Goal: Task Accomplishment & Management: Manage account settings

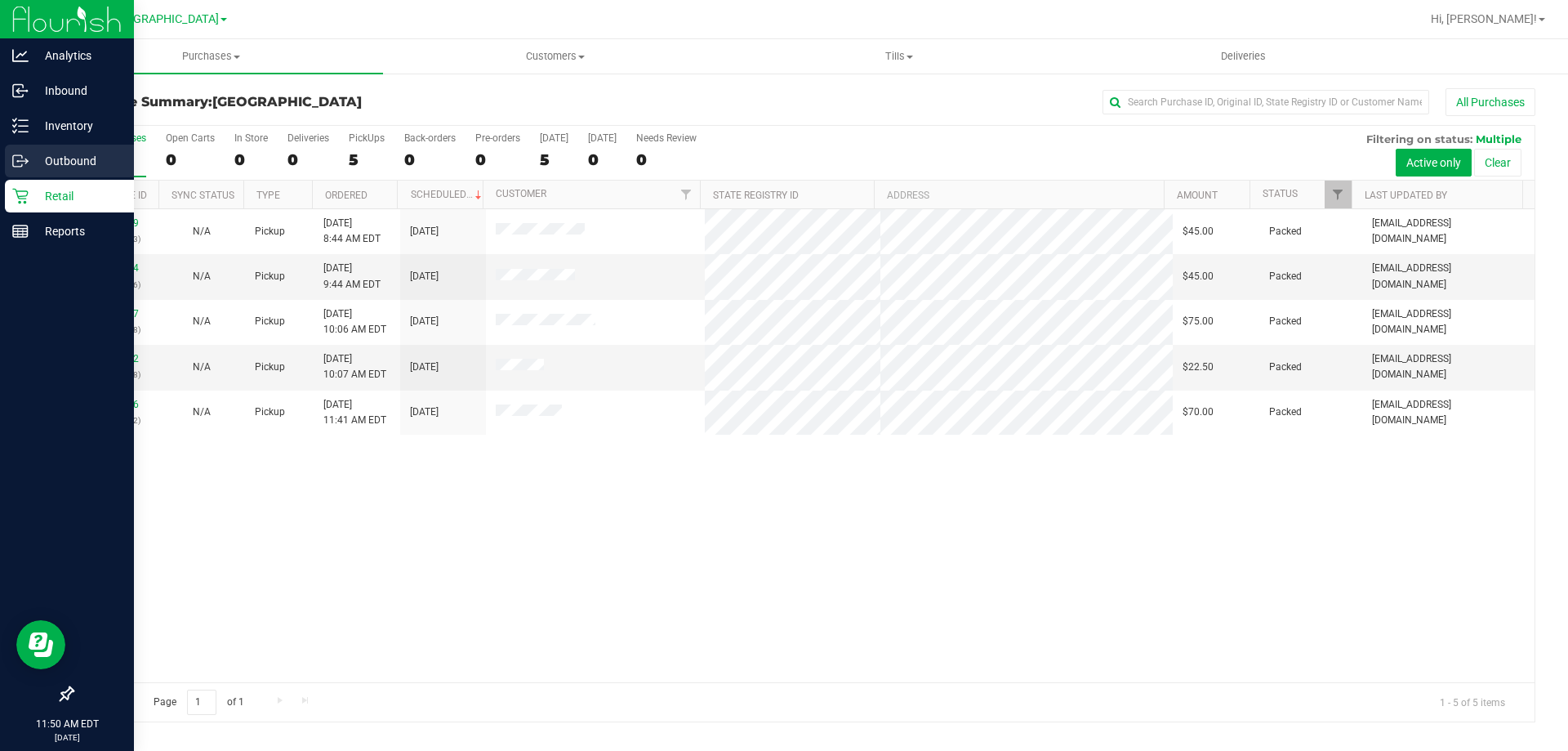
click at [51, 156] on p "Outbound" at bounding box center [77, 160] width 98 height 19
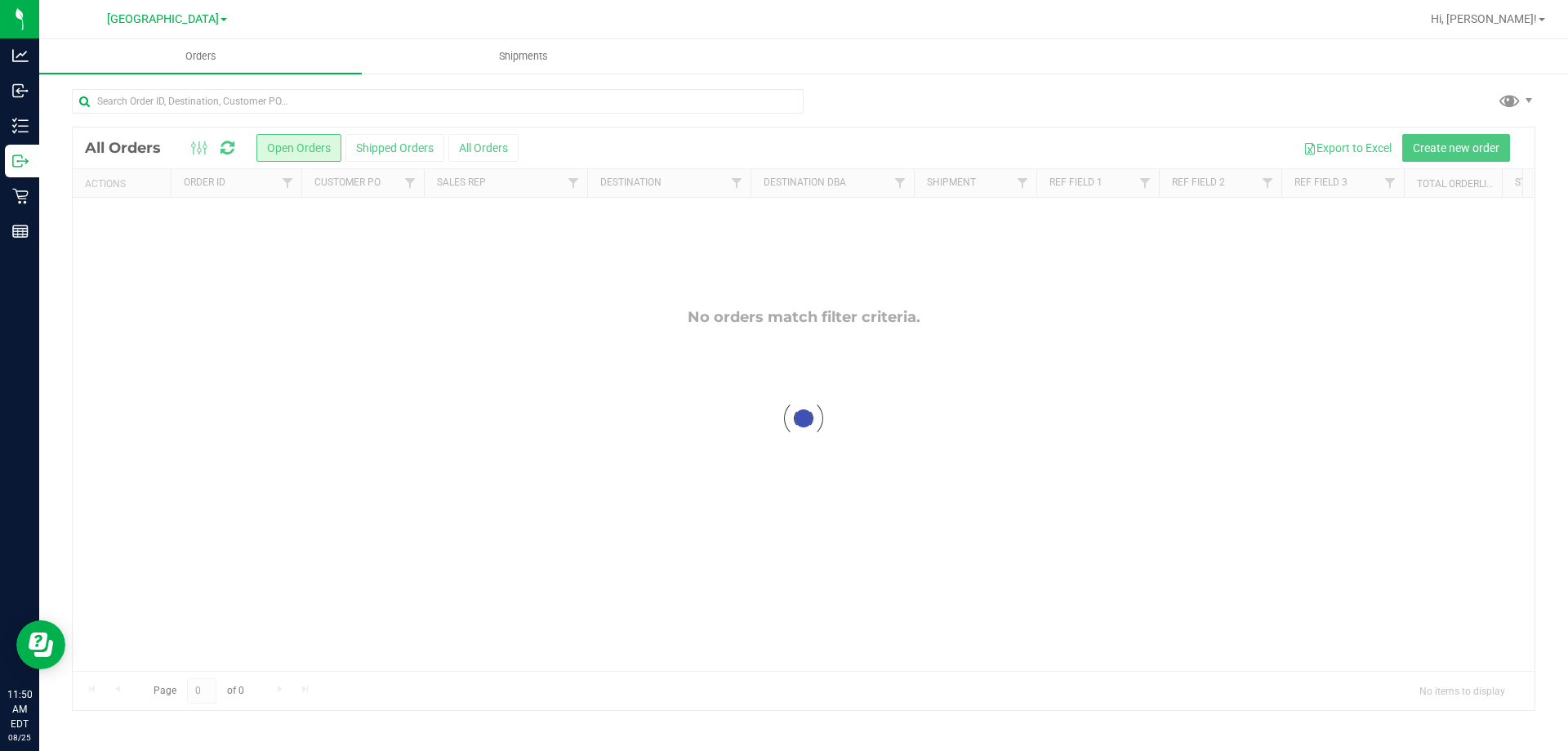
click at [1507, 145] on div at bounding box center [803, 418] width 1462 height 583
click at [1472, 145] on span "Create new order" at bounding box center [1456, 148] width 87 height 13
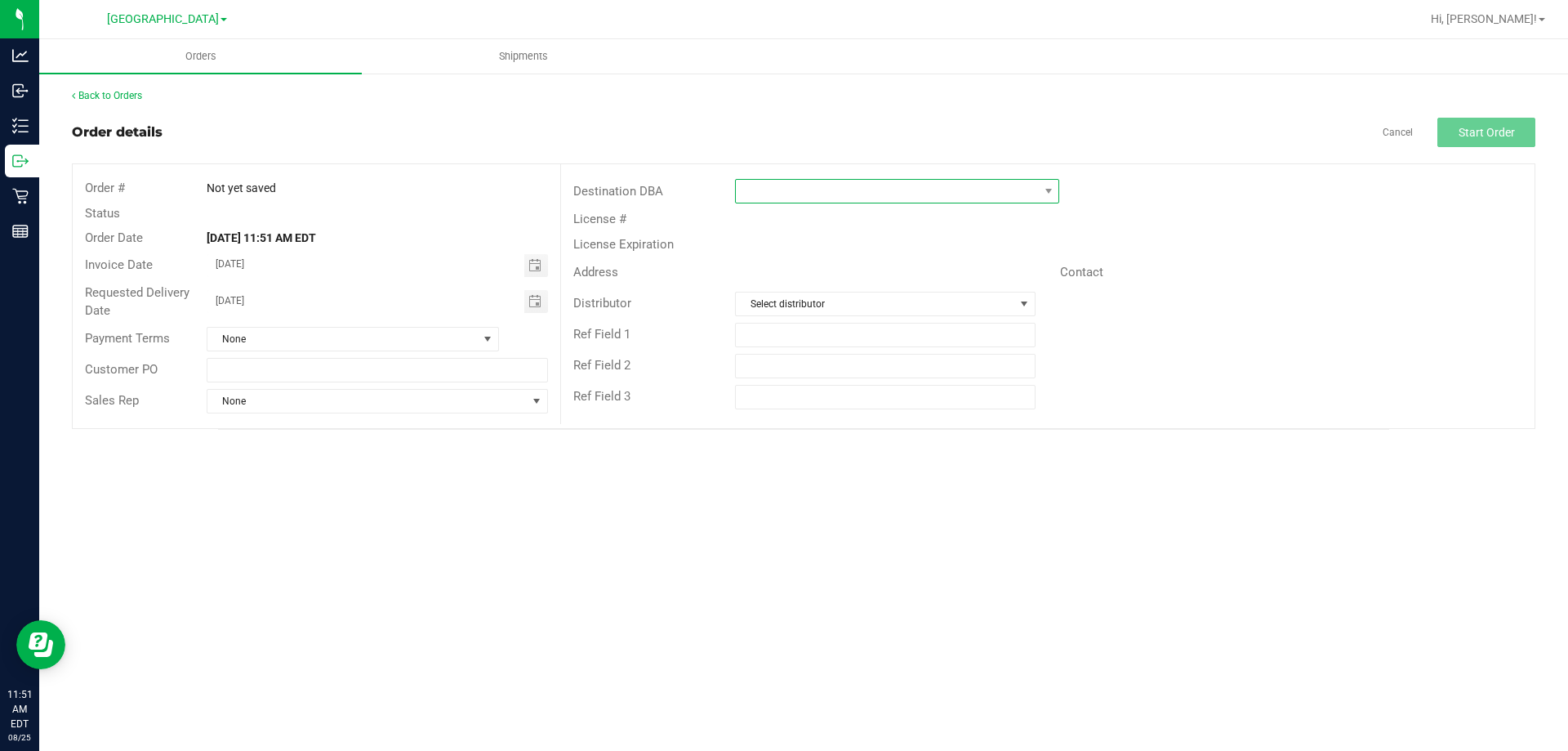
click at [826, 186] on span at bounding box center [887, 191] width 302 height 23
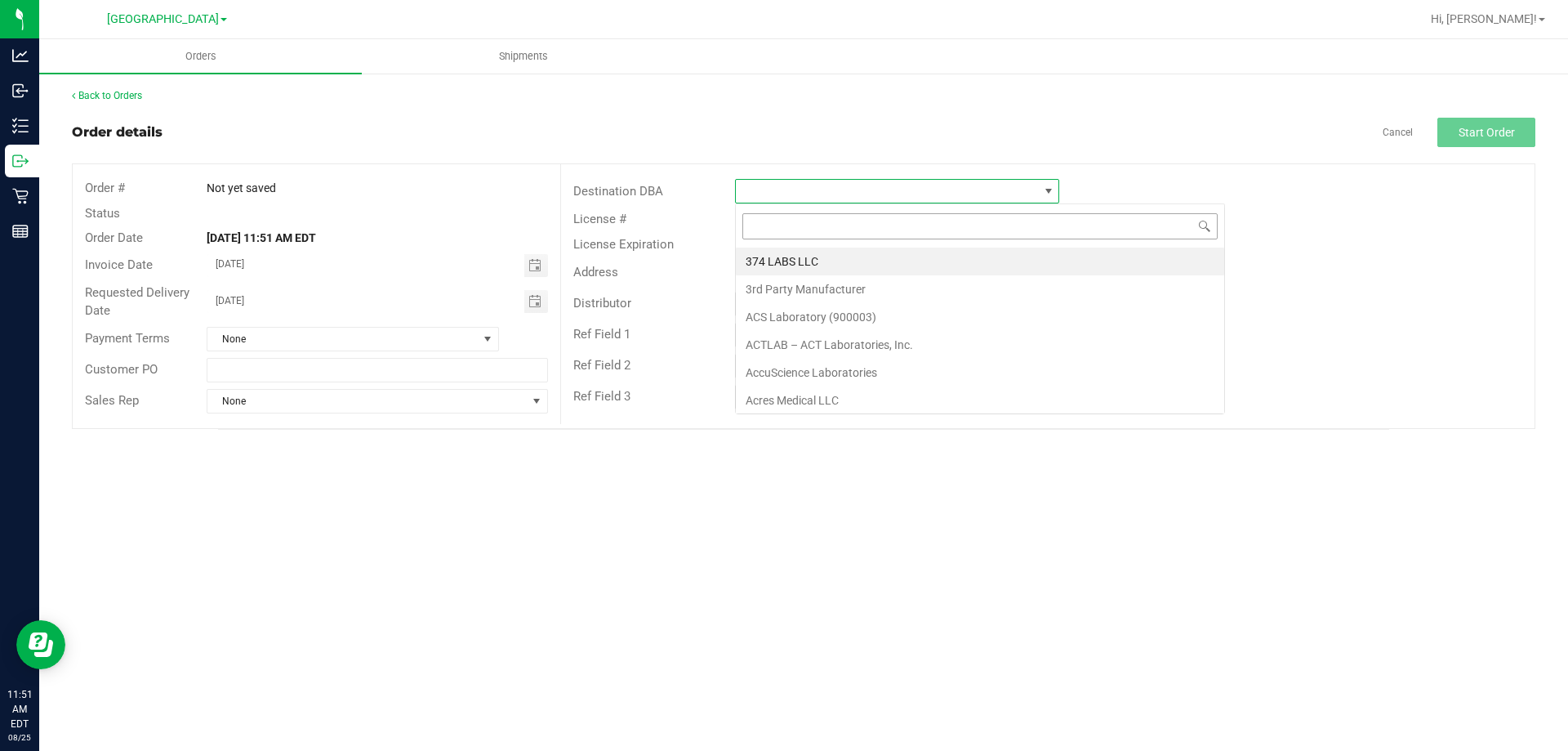
scroll to position [25, 325]
type input "[GEOGRAPHIC_DATA]"
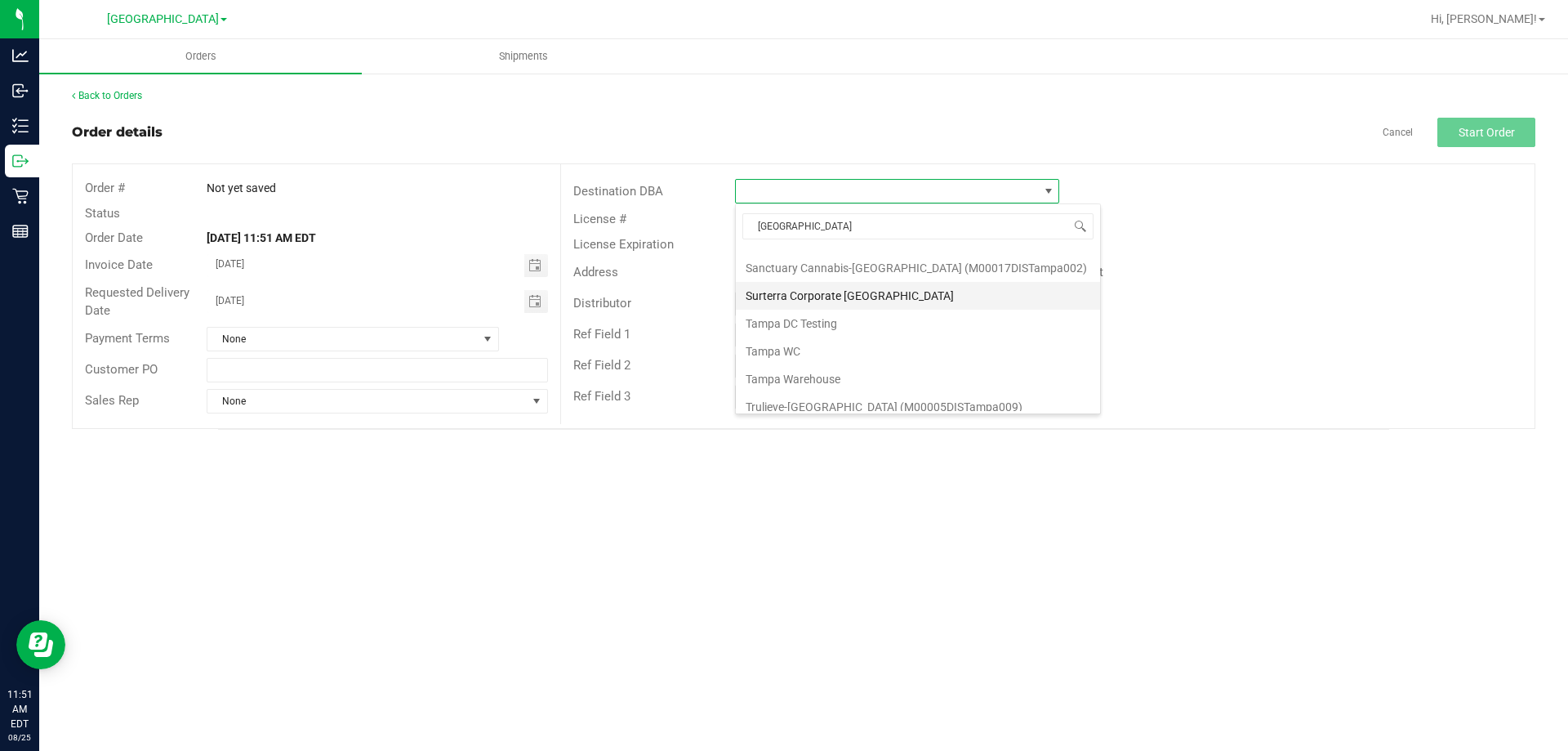
scroll to position [170, 0]
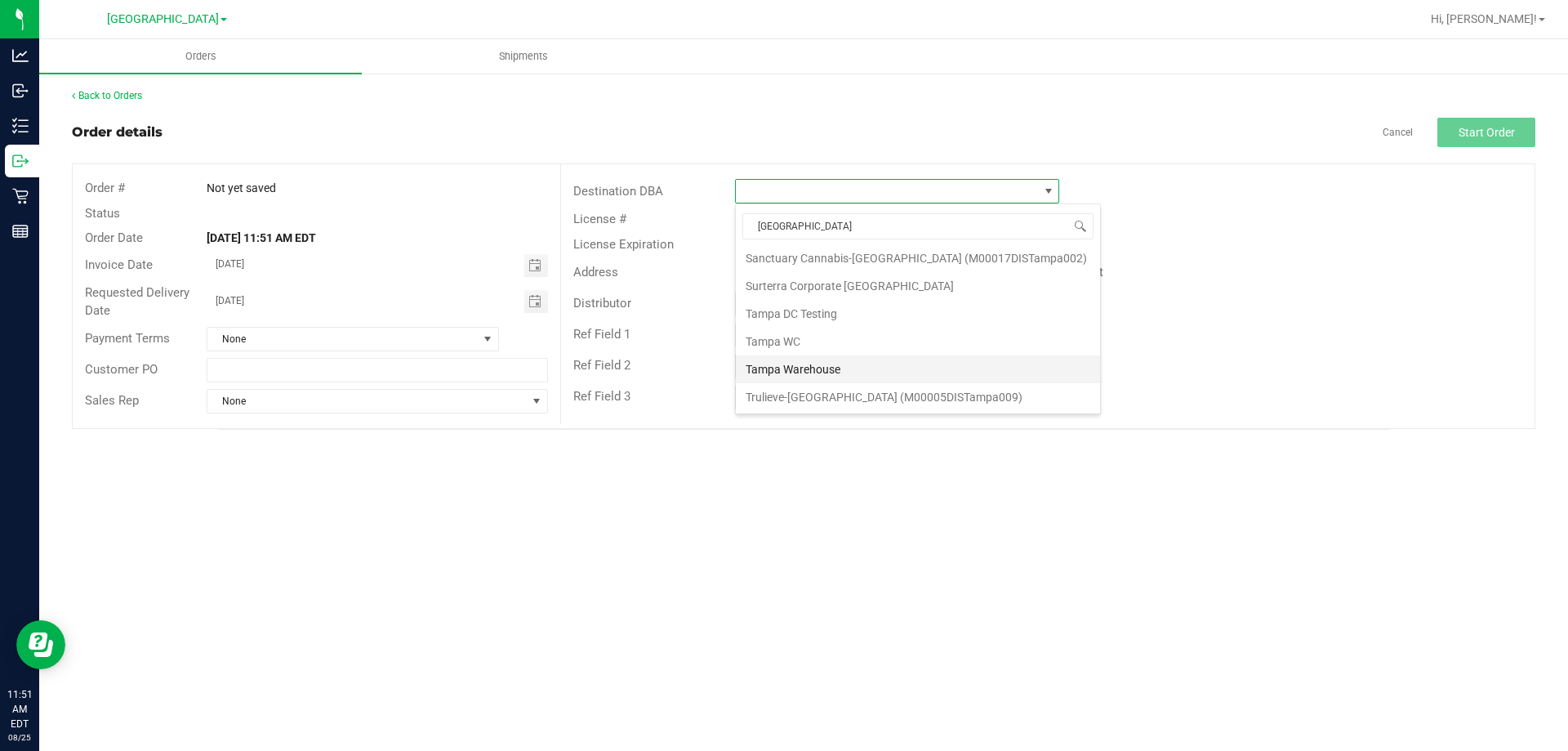
click at [834, 375] on li "Tampa Warehouse" at bounding box center [918, 370] width 364 height 27
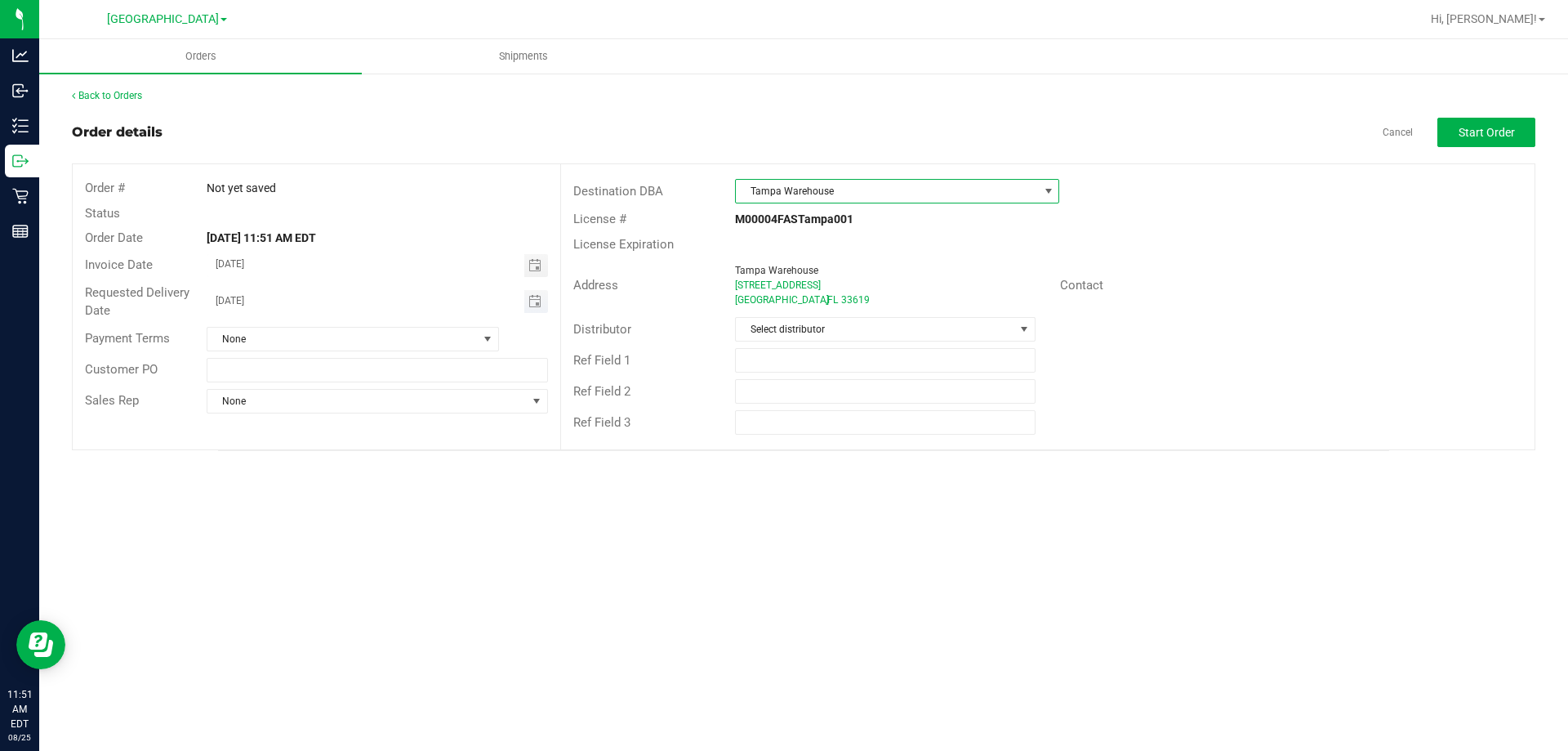
click at [528, 306] on span "Toggle calendar" at bounding box center [536, 301] width 24 height 23
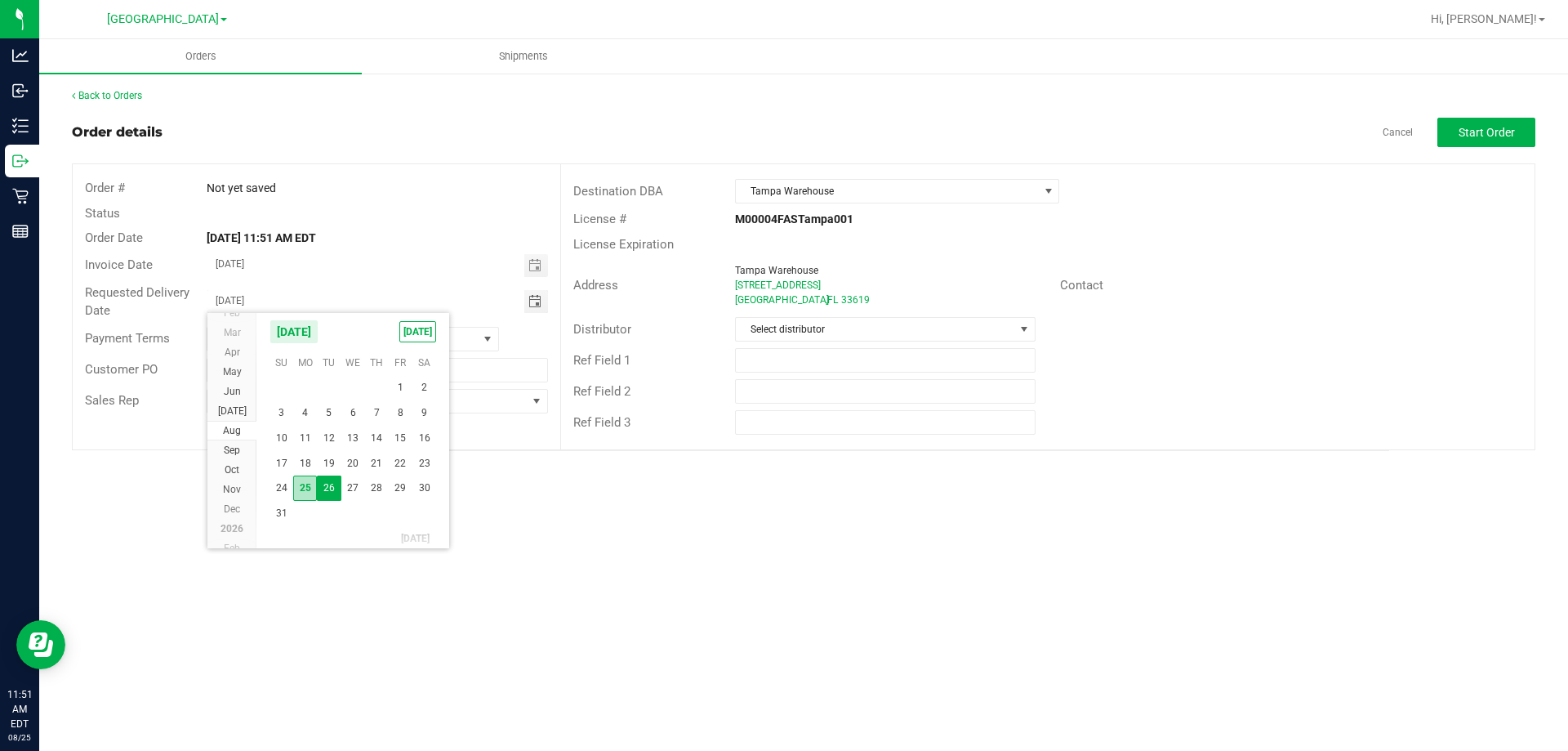
click at [302, 478] on span "25" at bounding box center [305, 488] width 24 height 26
type input "[DATE]"
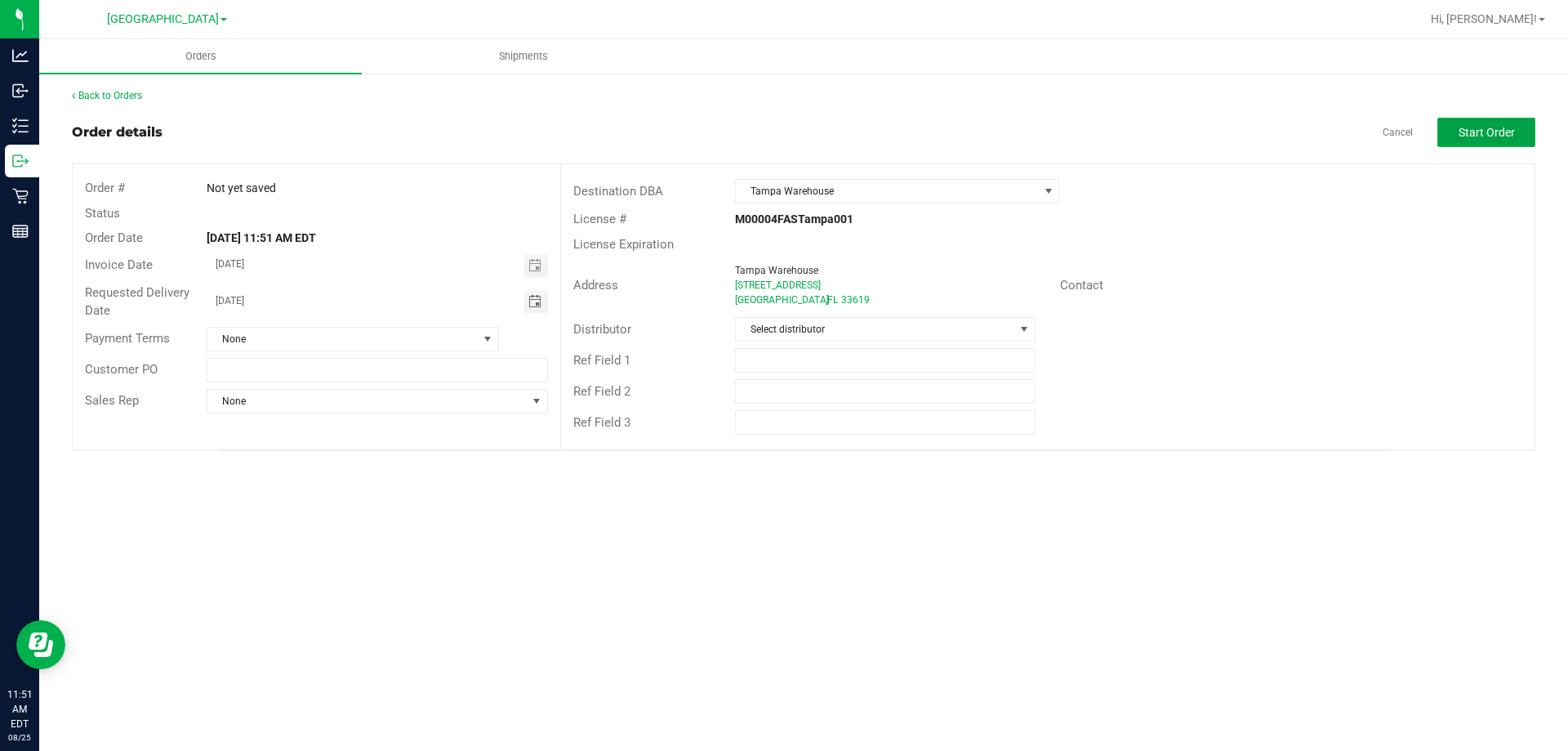
click at [1531, 134] on button "Start Order" at bounding box center [1486, 133] width 98 height 29
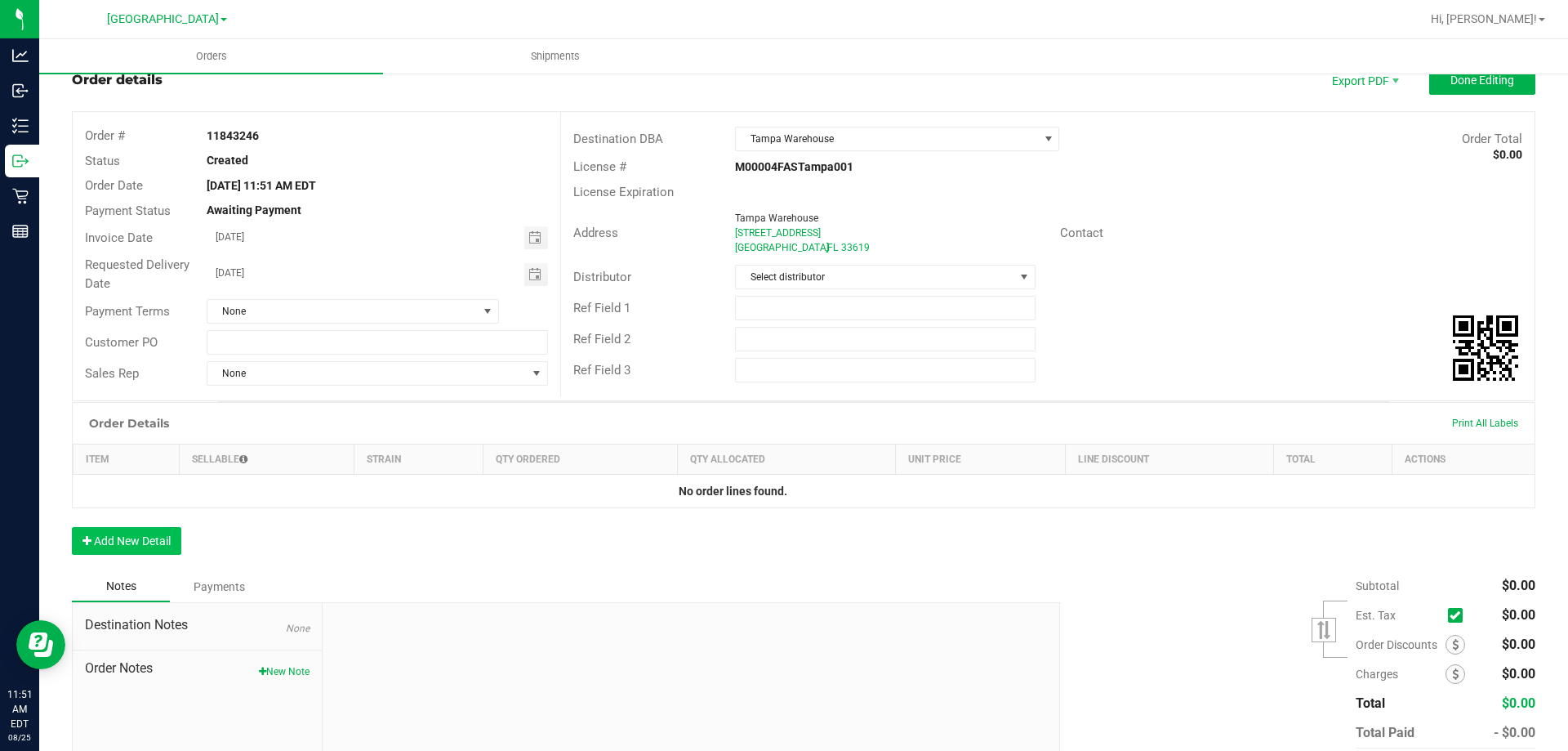
scroll to position [81, 0]
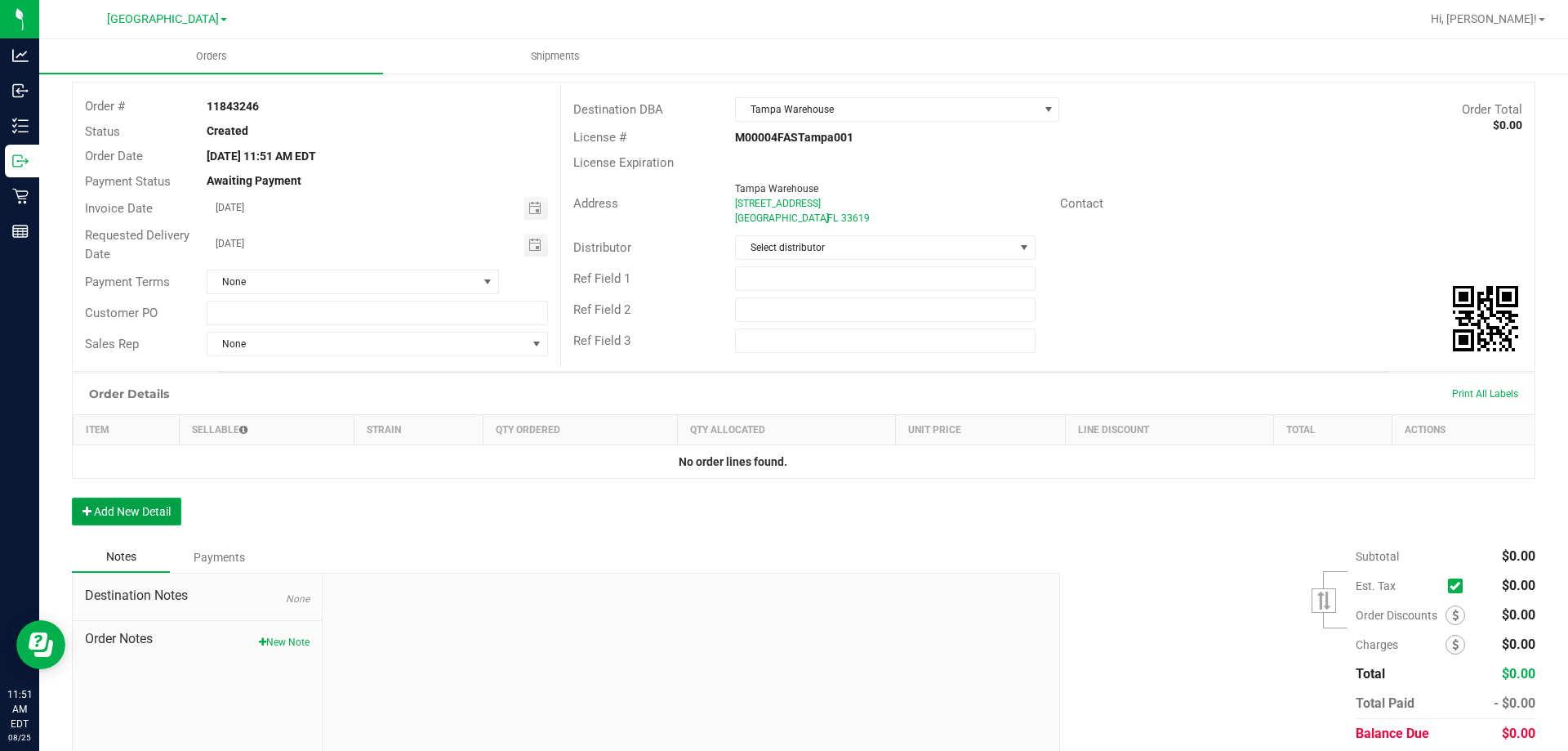
click at [148, 507] on button "Add New Detail" at bounding box center [127, 511] width 110 height 27
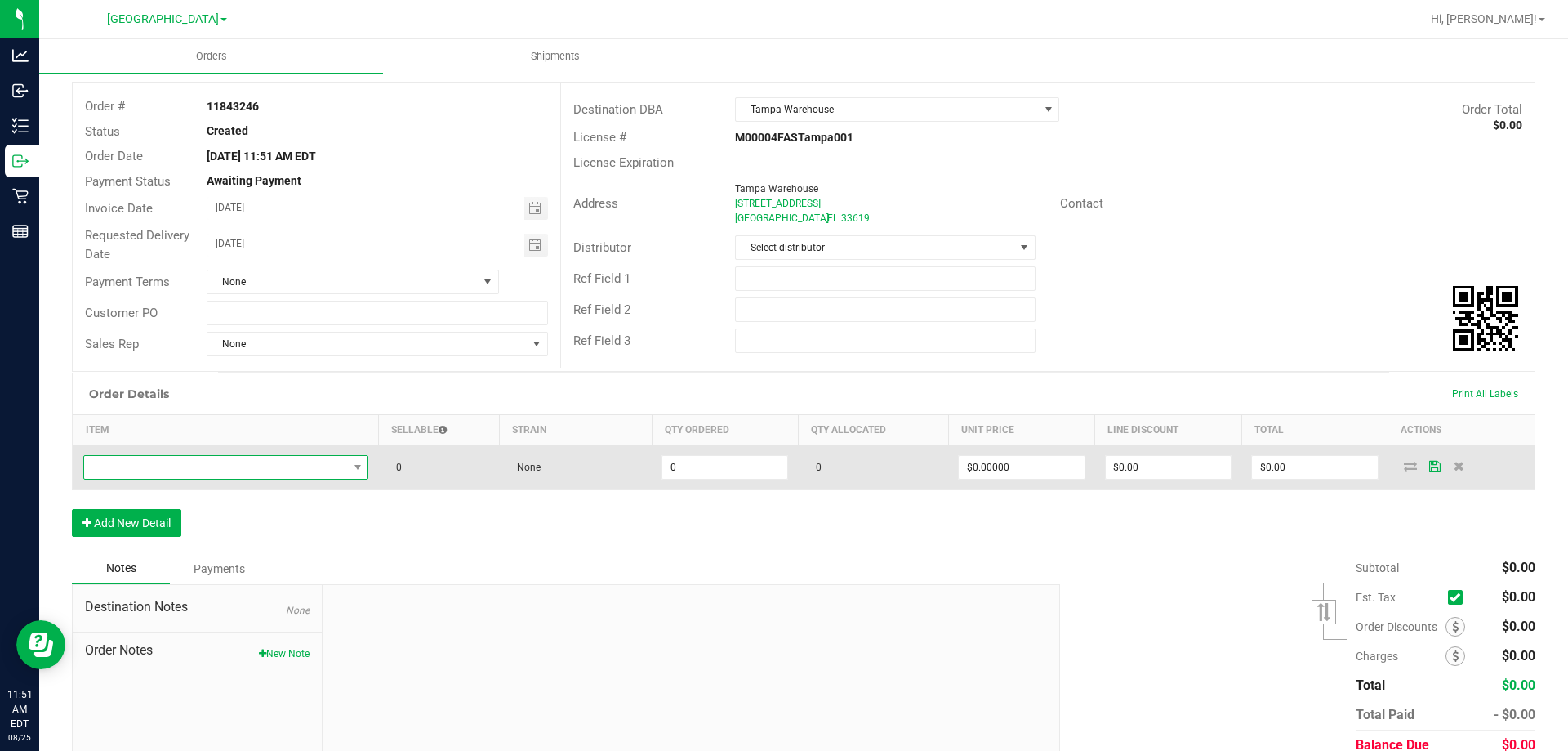
click at [295, 458] on span "NO DATA FOUND" at bounding box center [216, 467] width 264 height 23
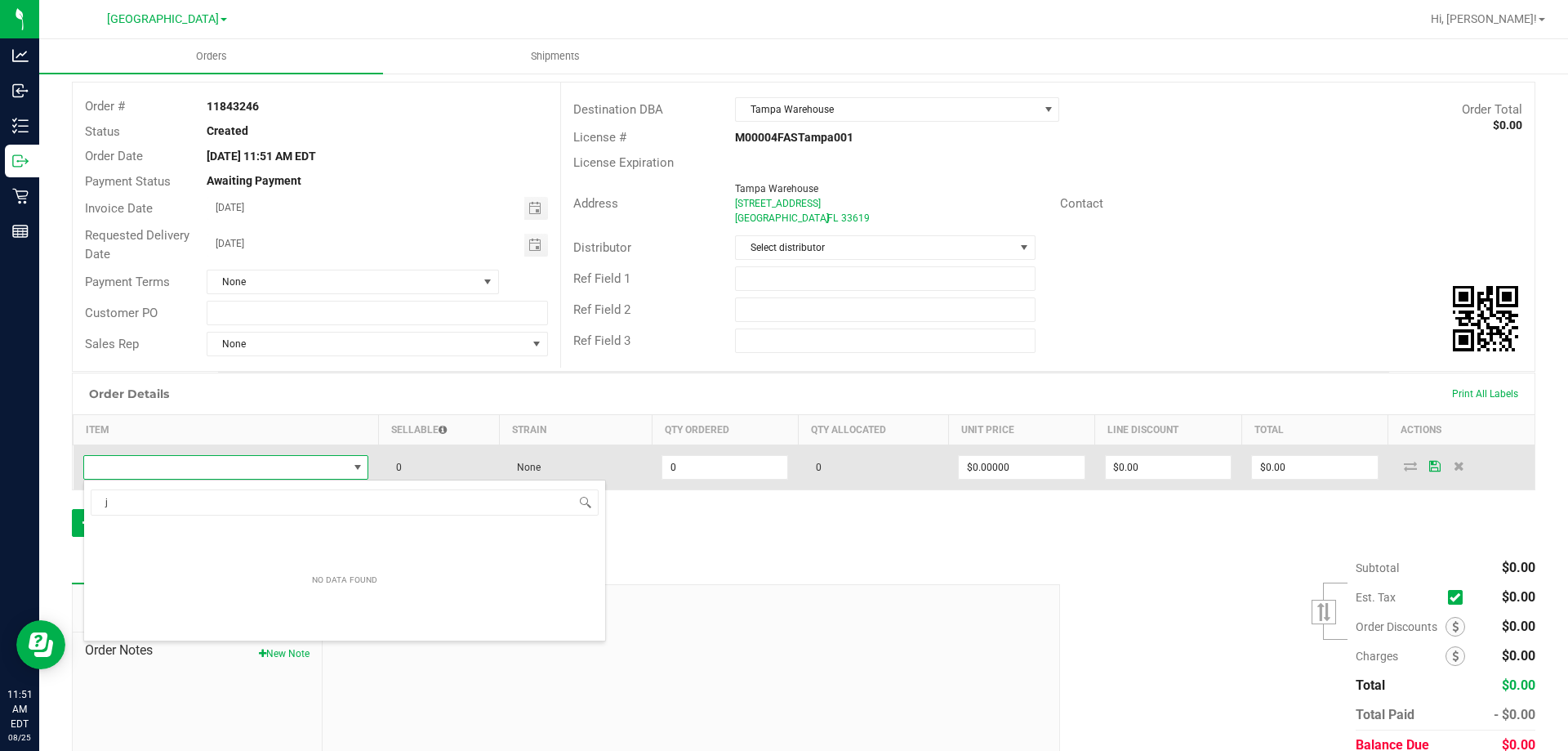
scroll to position [25, 280]
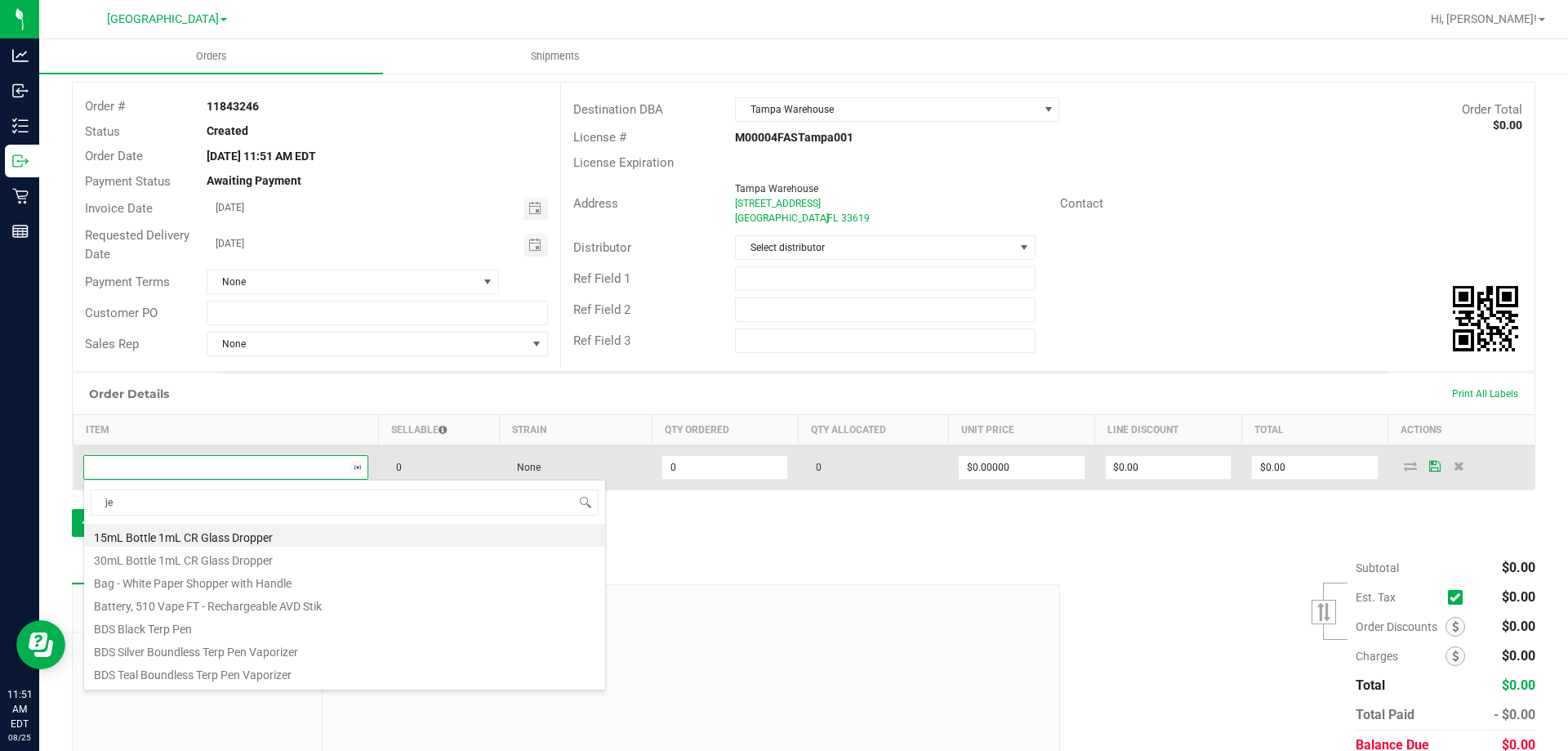
type input "jel"
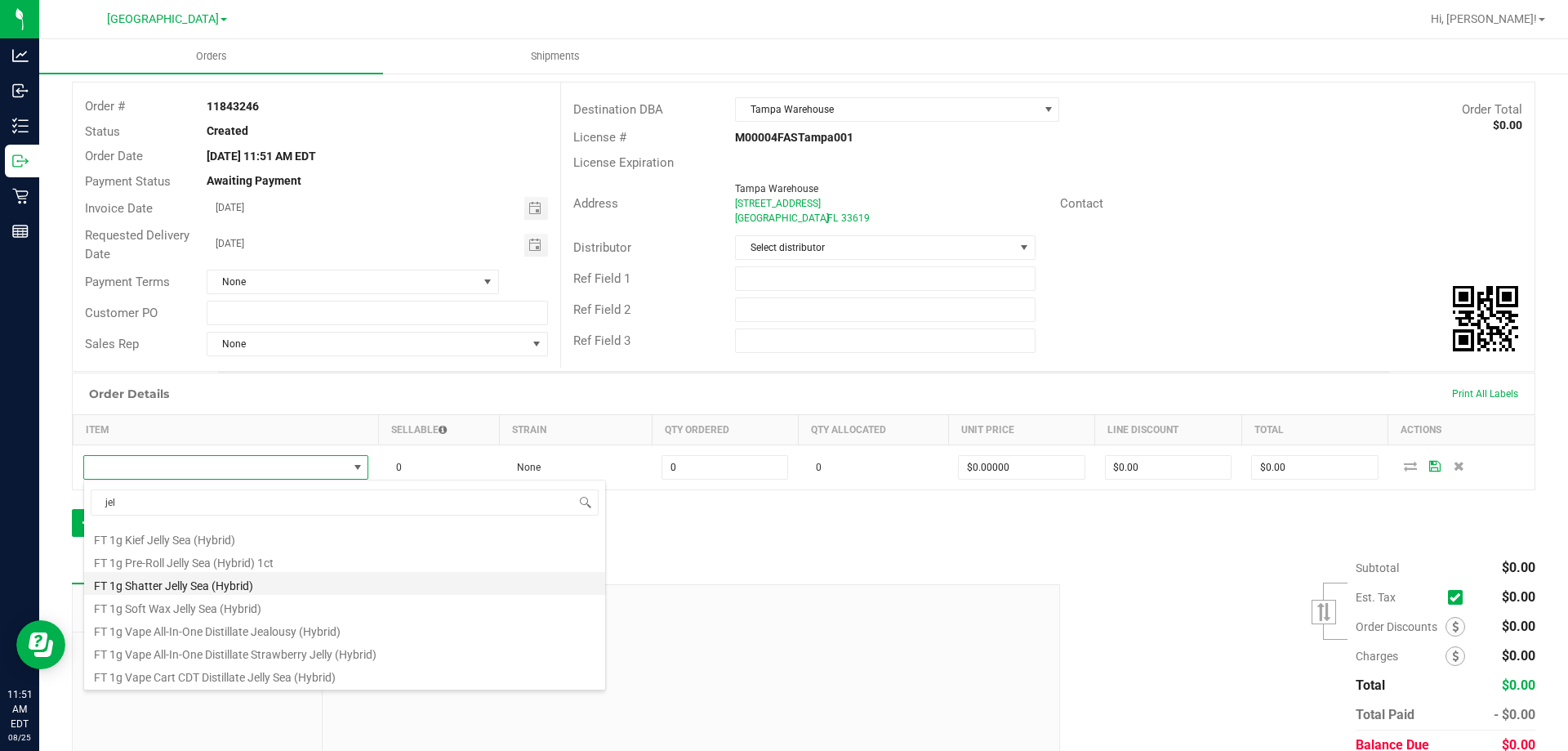
scroll to position [164, 0]
click at [267, 671] on li "FT 1g Vape Cart Distillate Jealousy (Hybrid)" at bounding box center [345, 669] width 521 height 23
type input "0 ea"
type input "$90.00000"
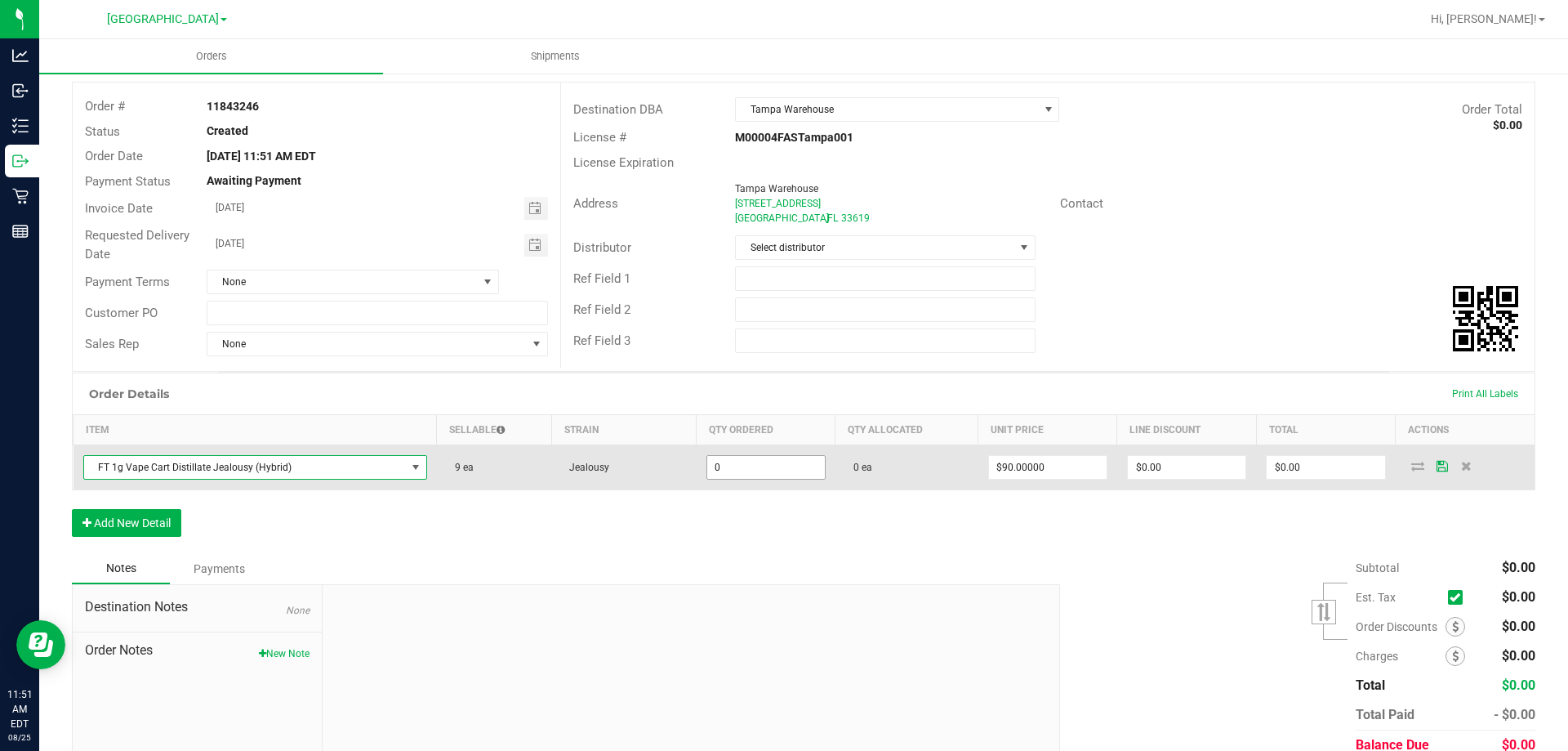
click at [740, 471] on input "0" at bounding box center [766, 467] width 118 height 23
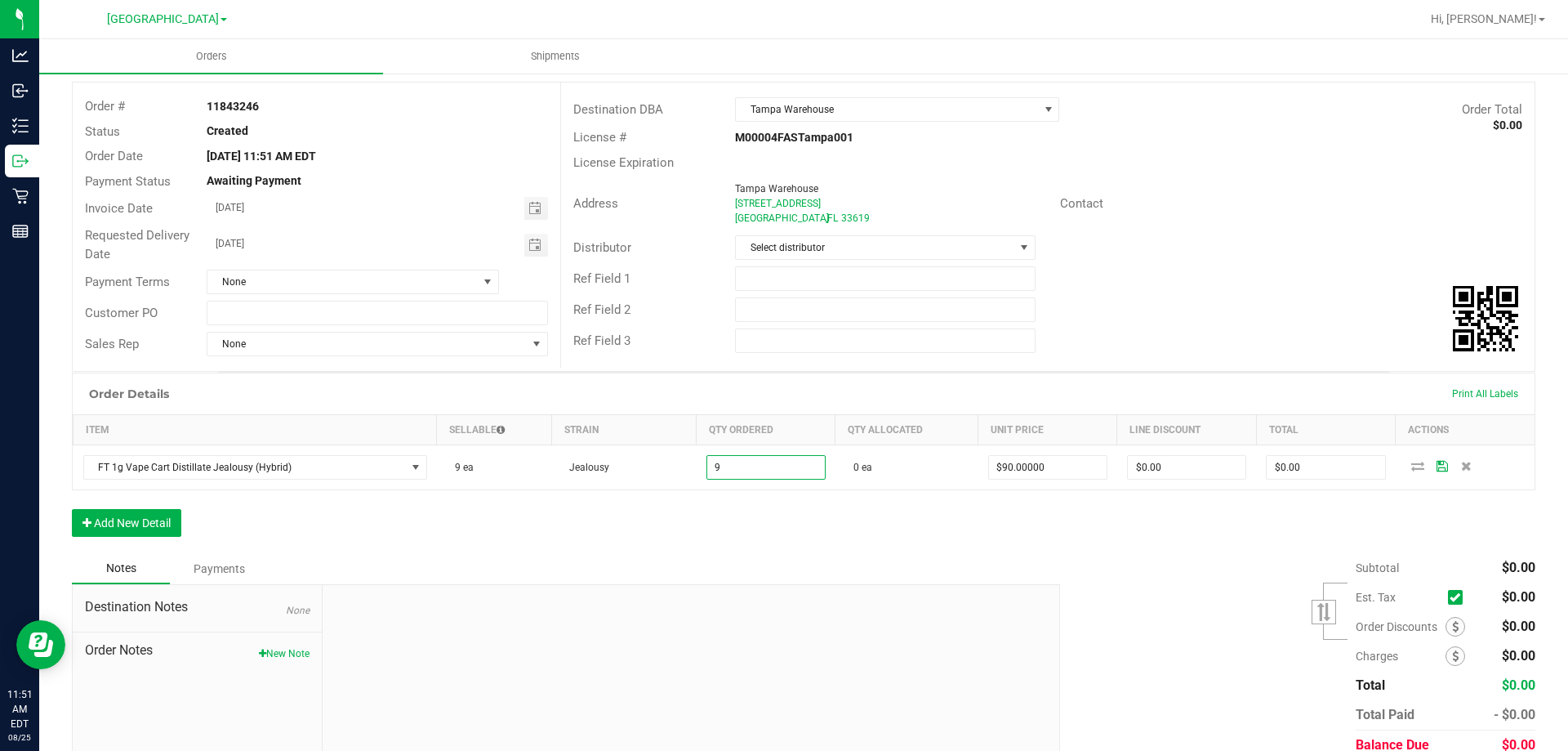
type input "9 ea"
type input "$810.00"
click at [851, 356] on div "Ref Field 3" at bounding box center [1048, 341] width 974 height 31
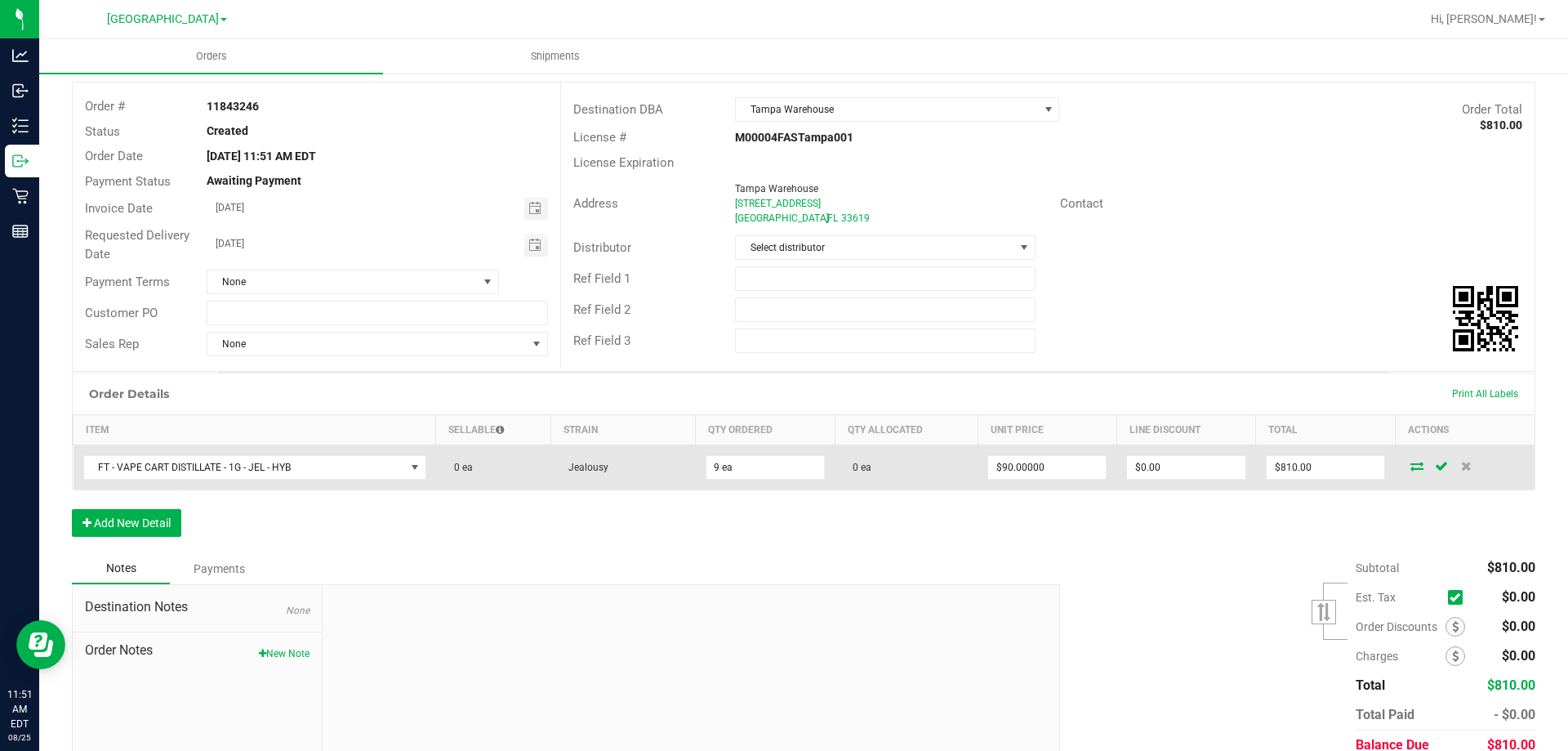
click at [1411, 463] on icon at bounding box center [1417, 466] width 13 height 10
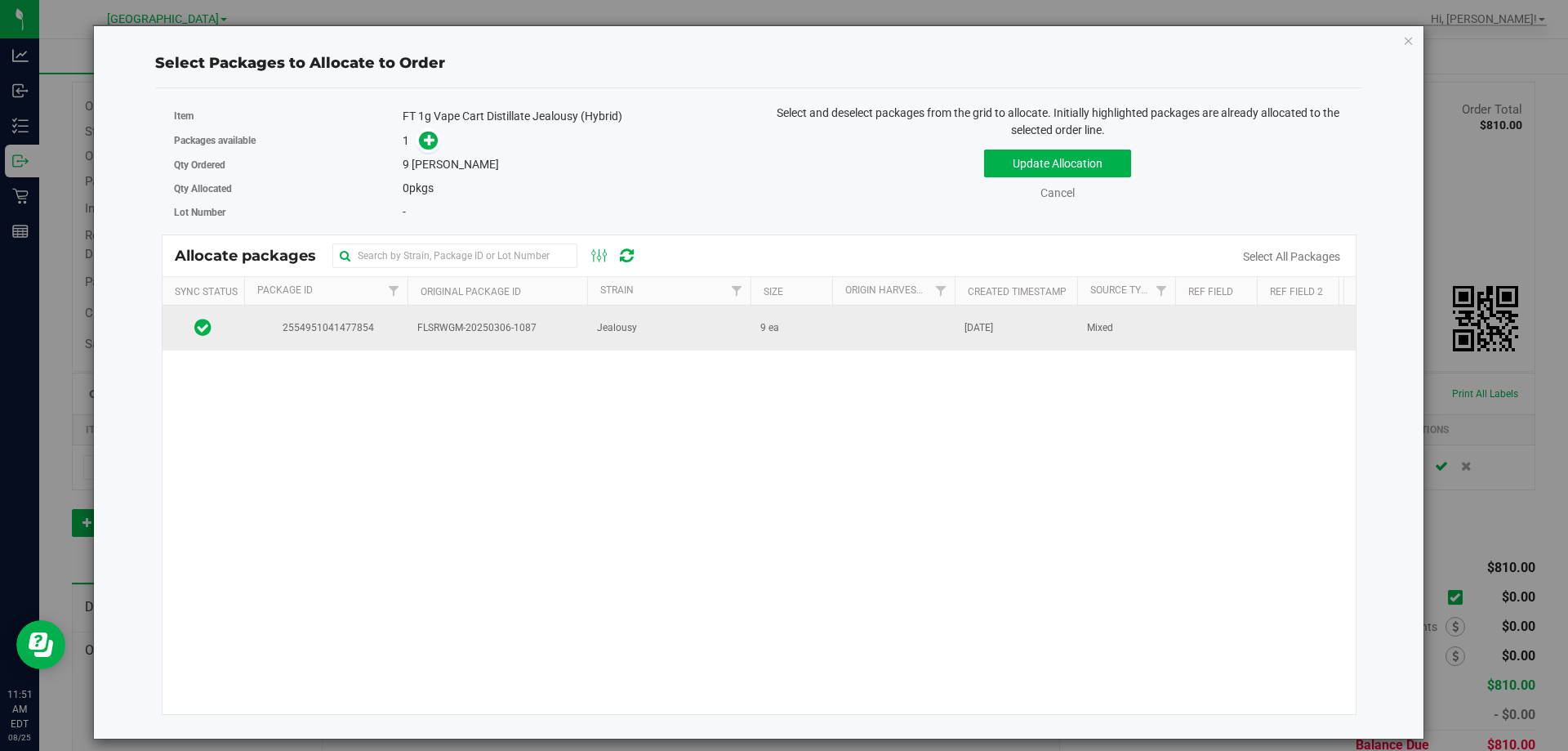
click at [783, 340] on td "9 ea" at bounding box center [791, 327] width 81 height 44
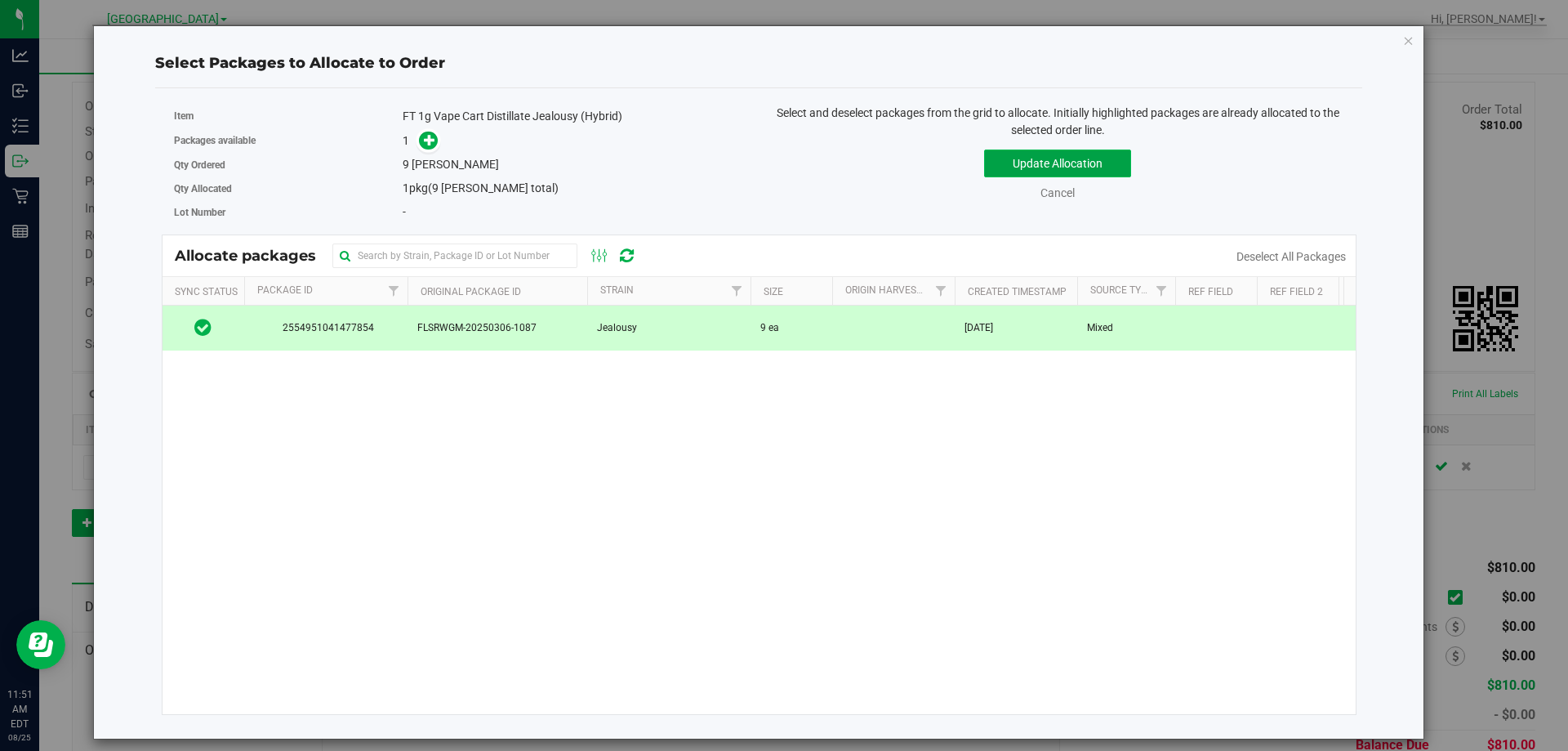
click at [1042, 162] on button "Update Allocation" at bounding box center [1057, 163] width 147 height 27
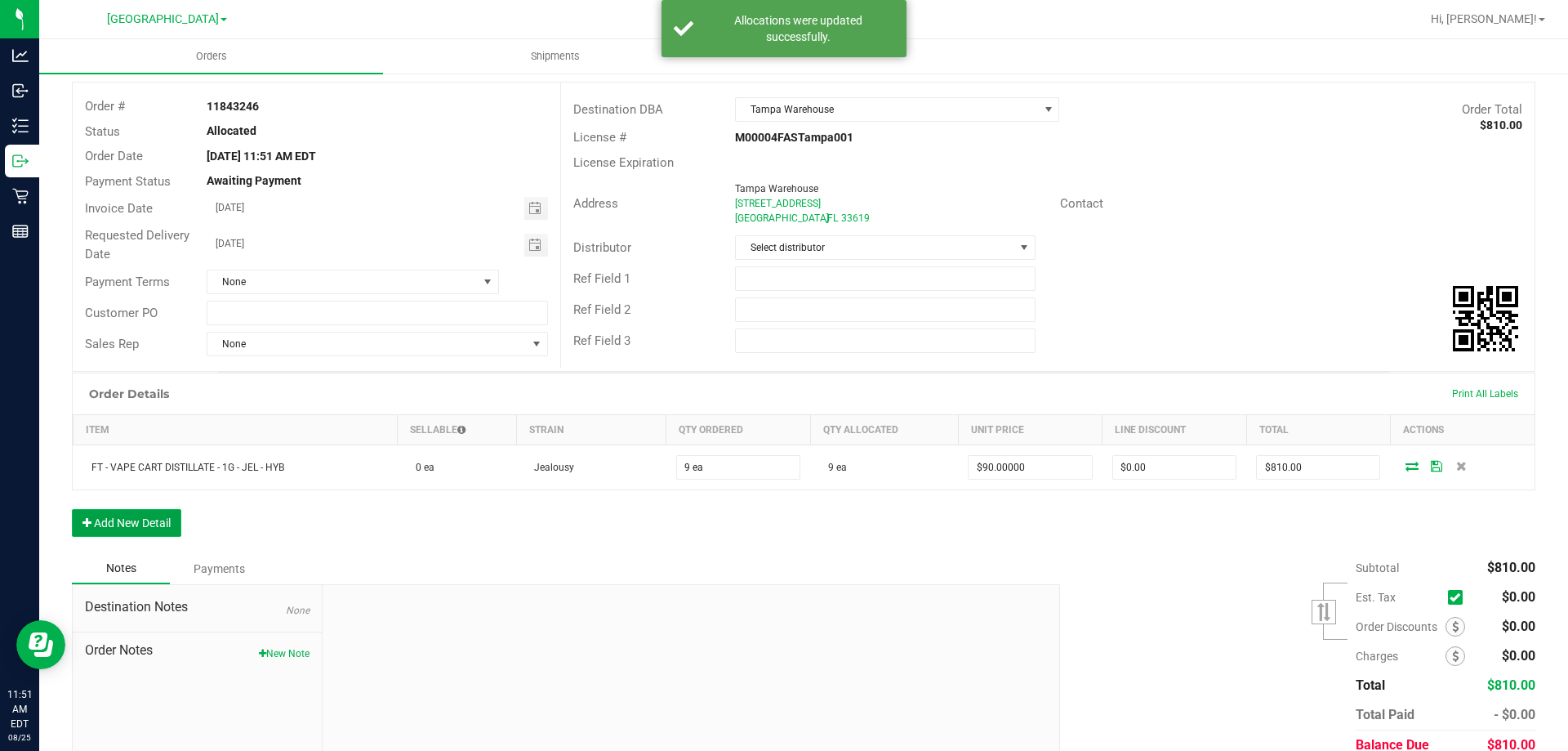
click at [161, 517] on button "Add New Detail" at bounding box center [127, 522] width 110 height 27
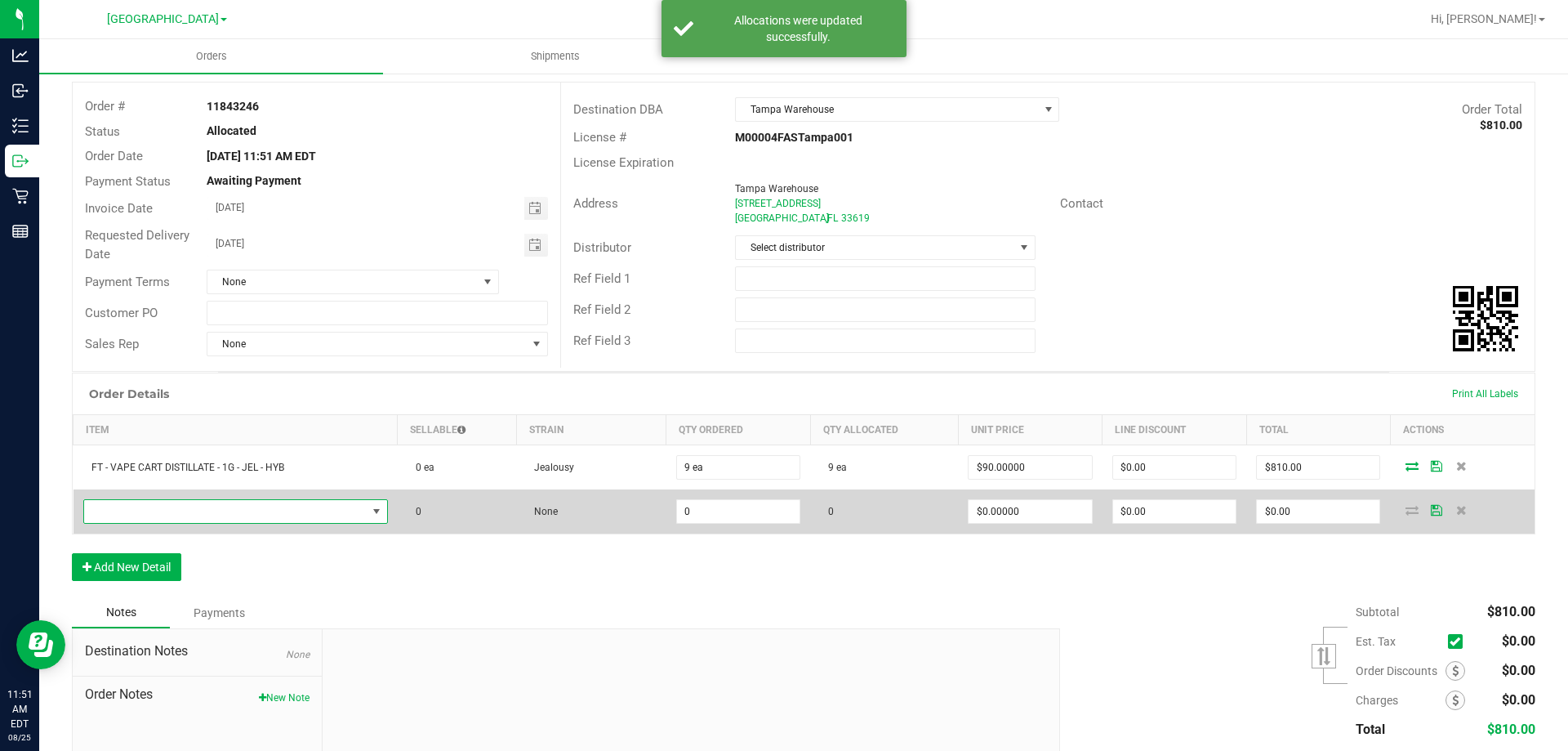
click at [241, 516] on span "NO DATA FOUND" at bounding box center [225, 511] width 283 height 23
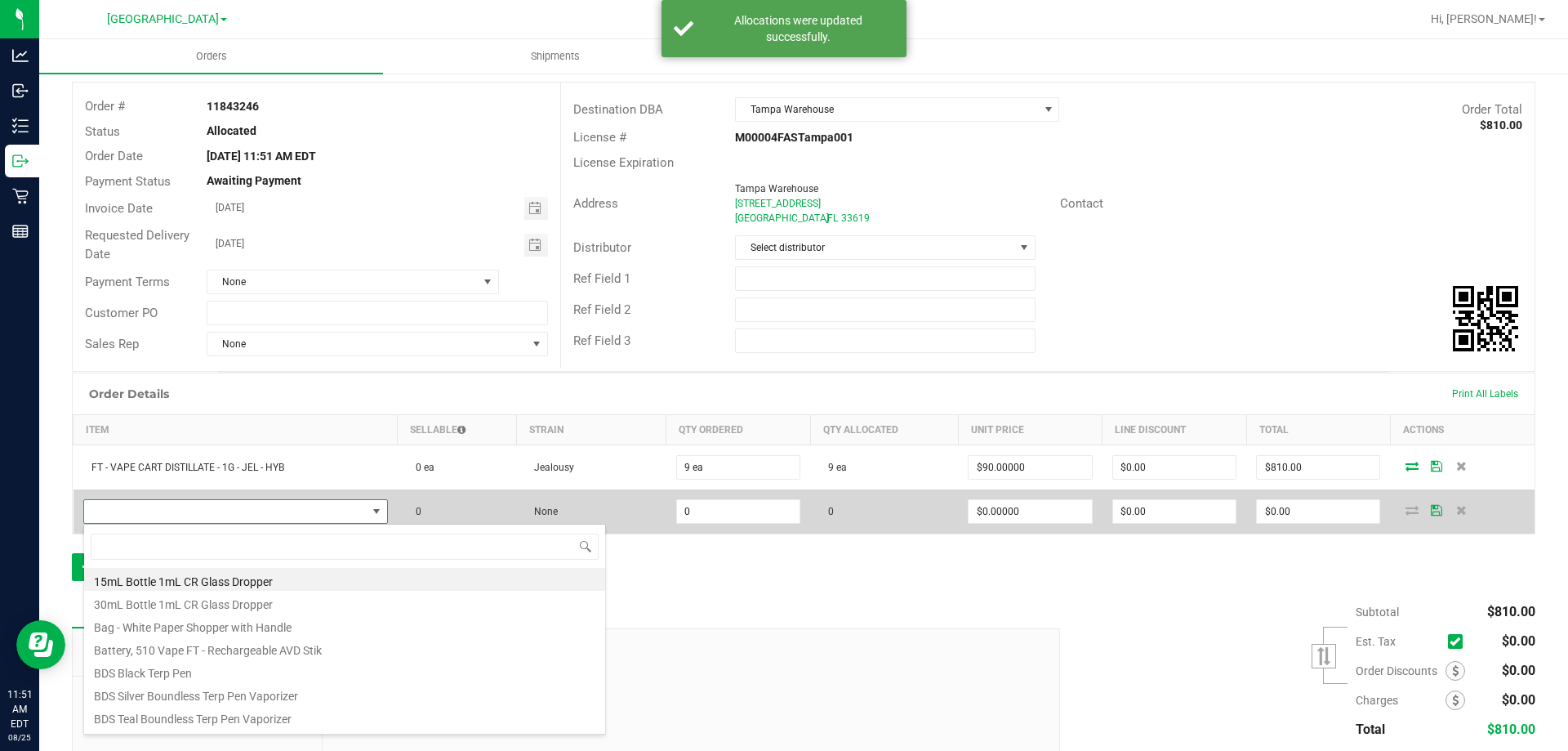
scroll to position [25, 299]
type input "apt"
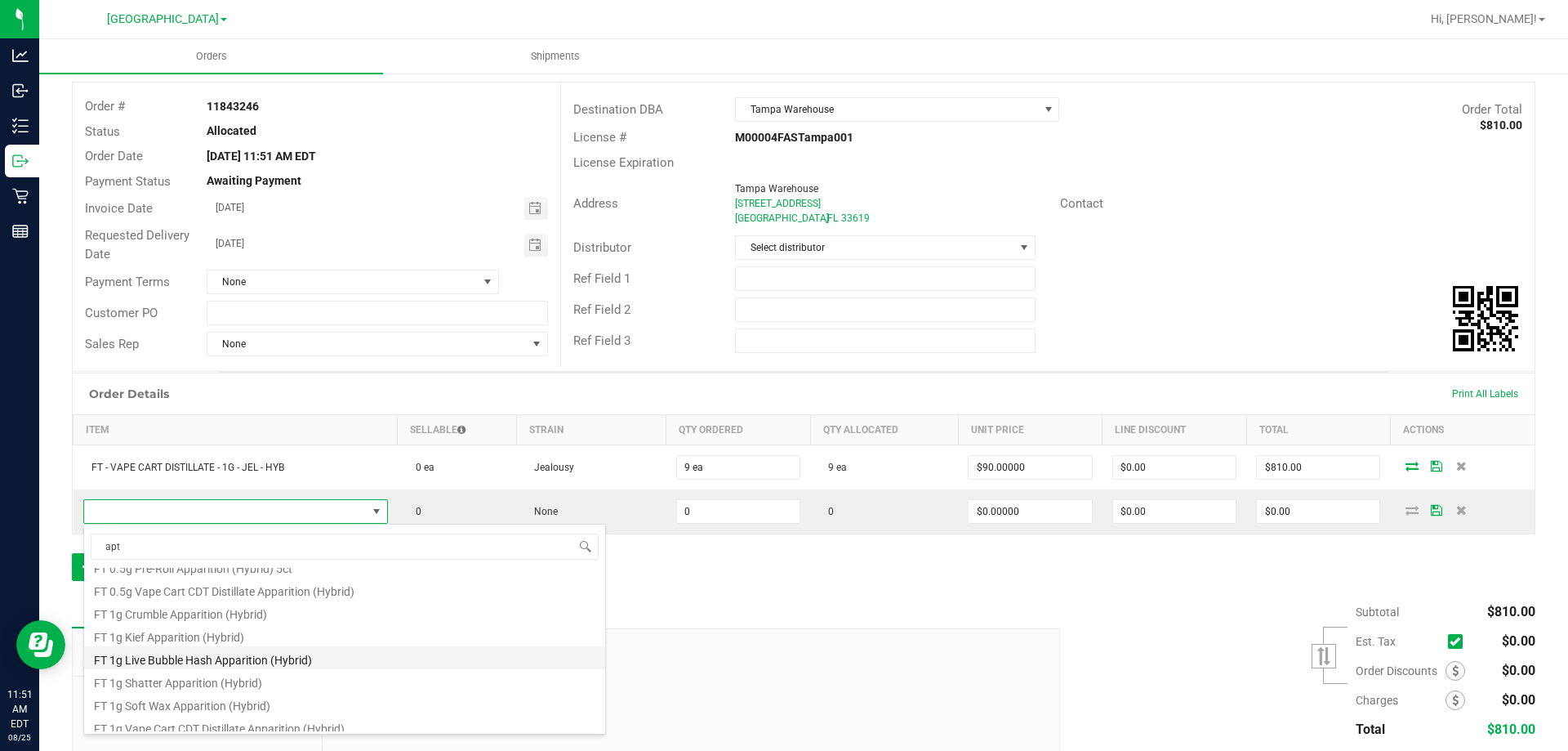
scroll to position [134, 0]
click at [212, 672] on li "FT 1g Vape Cart CDT Distillate Apparition (Hybrid)" at bounding box center [345, 673] width 521 height 23
type input "0 ea"
type input "$95.00000"
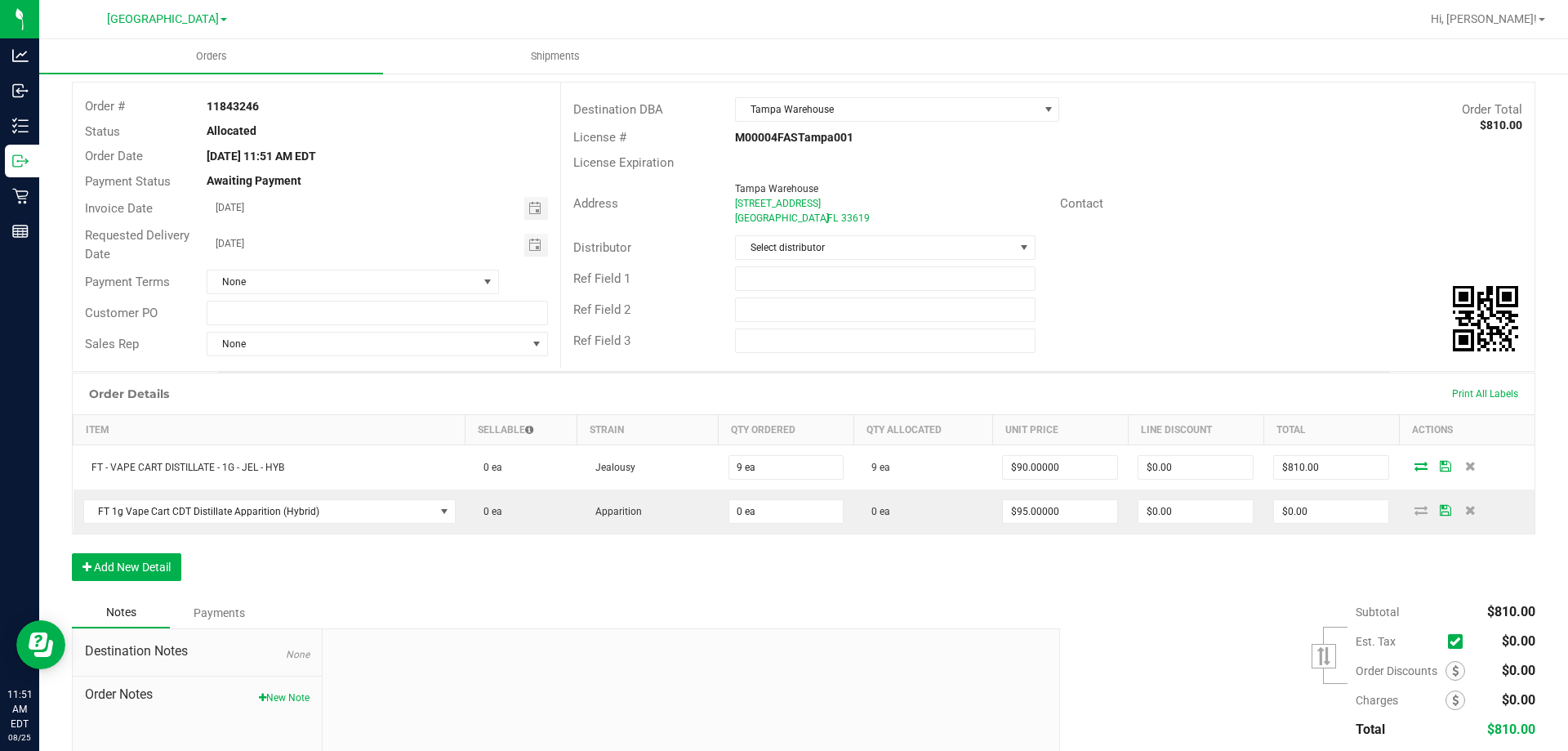
click at [763, 572] on div "Order Details Print All Labels Item Sellable Strain Qty Ordered Qty Allocated U…" at bounding box center [804, 485] width 1464 height 225
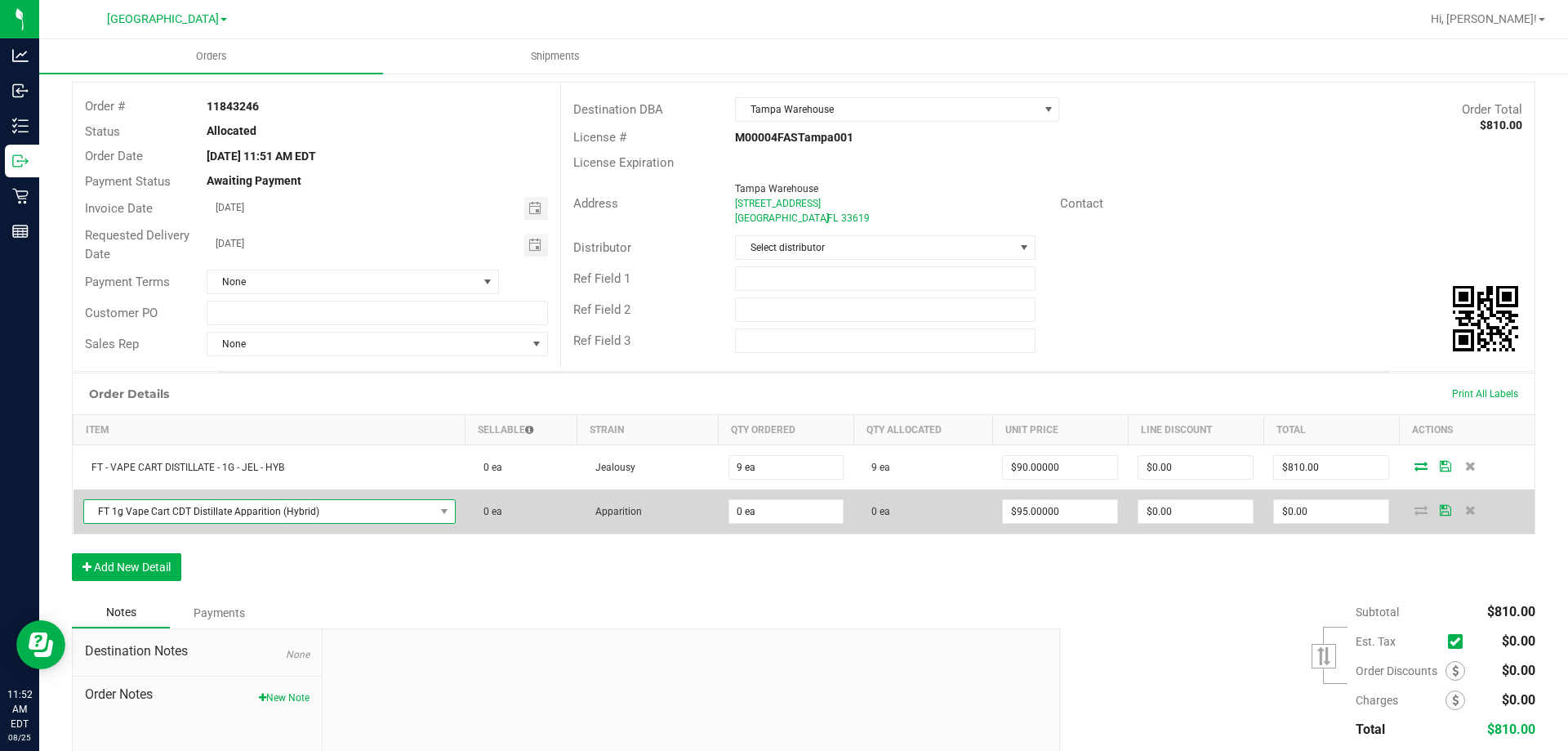
click at [179, 511] on span "FT 1g Vape Cart CDT Distillate Apparition (Hybrid)" at bounding box center [259, 511] width 350 height 23
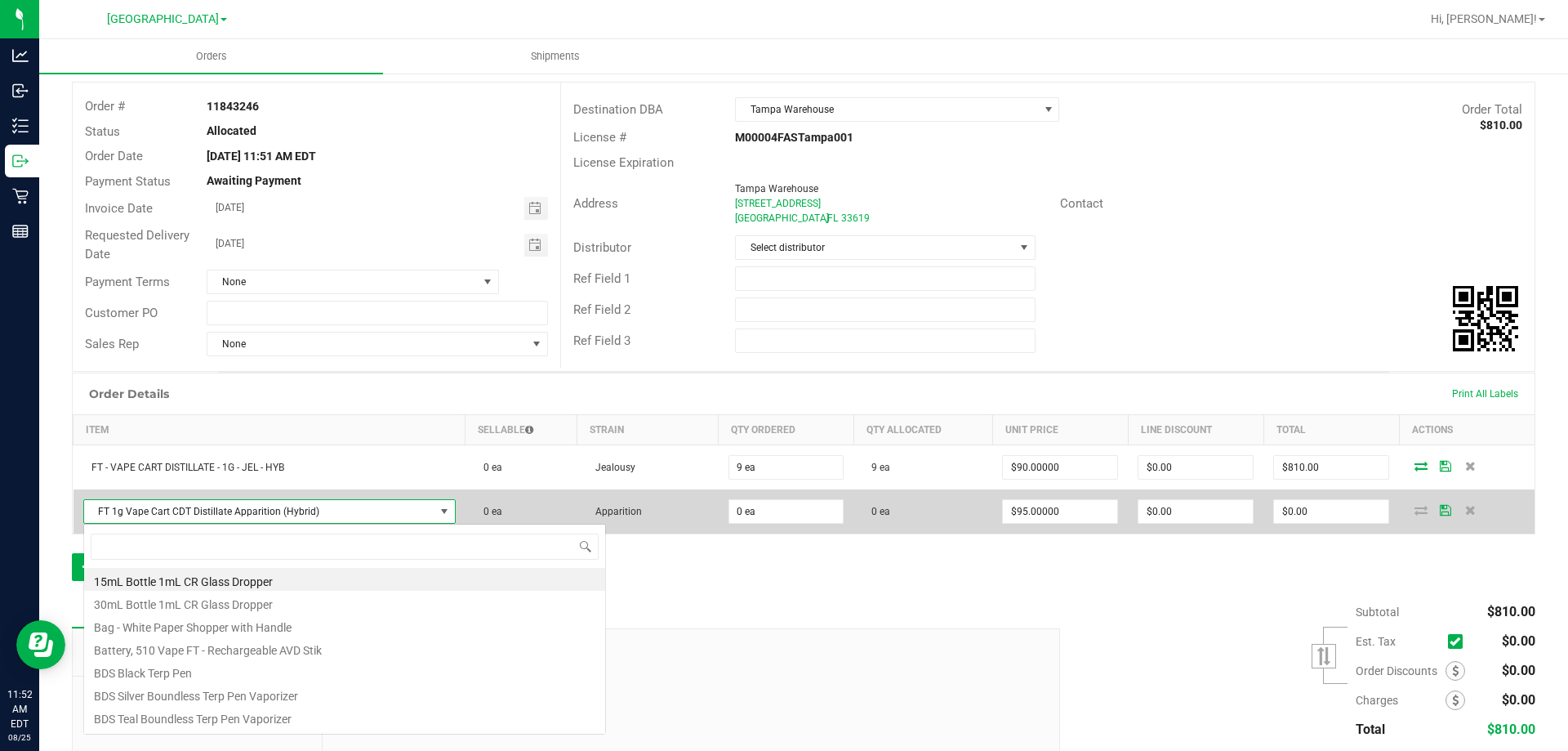
scroll to position [25, 363]
type input "aft"
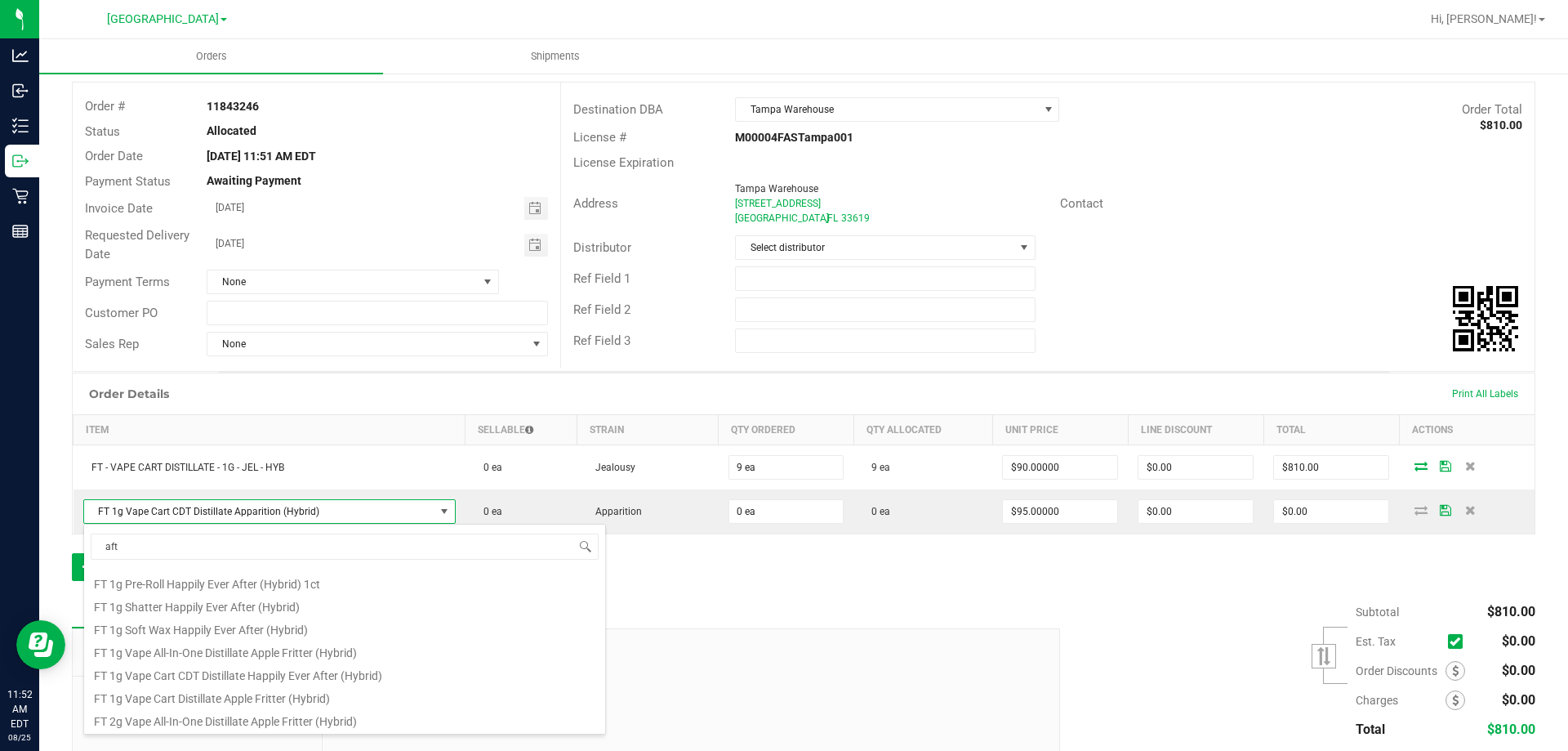
scroll to position [164, 0]
click at [269, 671] on li "FT 1g Vape Cart Distillate Apple Fritter (Hybrid)" at bounding box center [345, 667] width 521 height 23
type input "$90.00000"
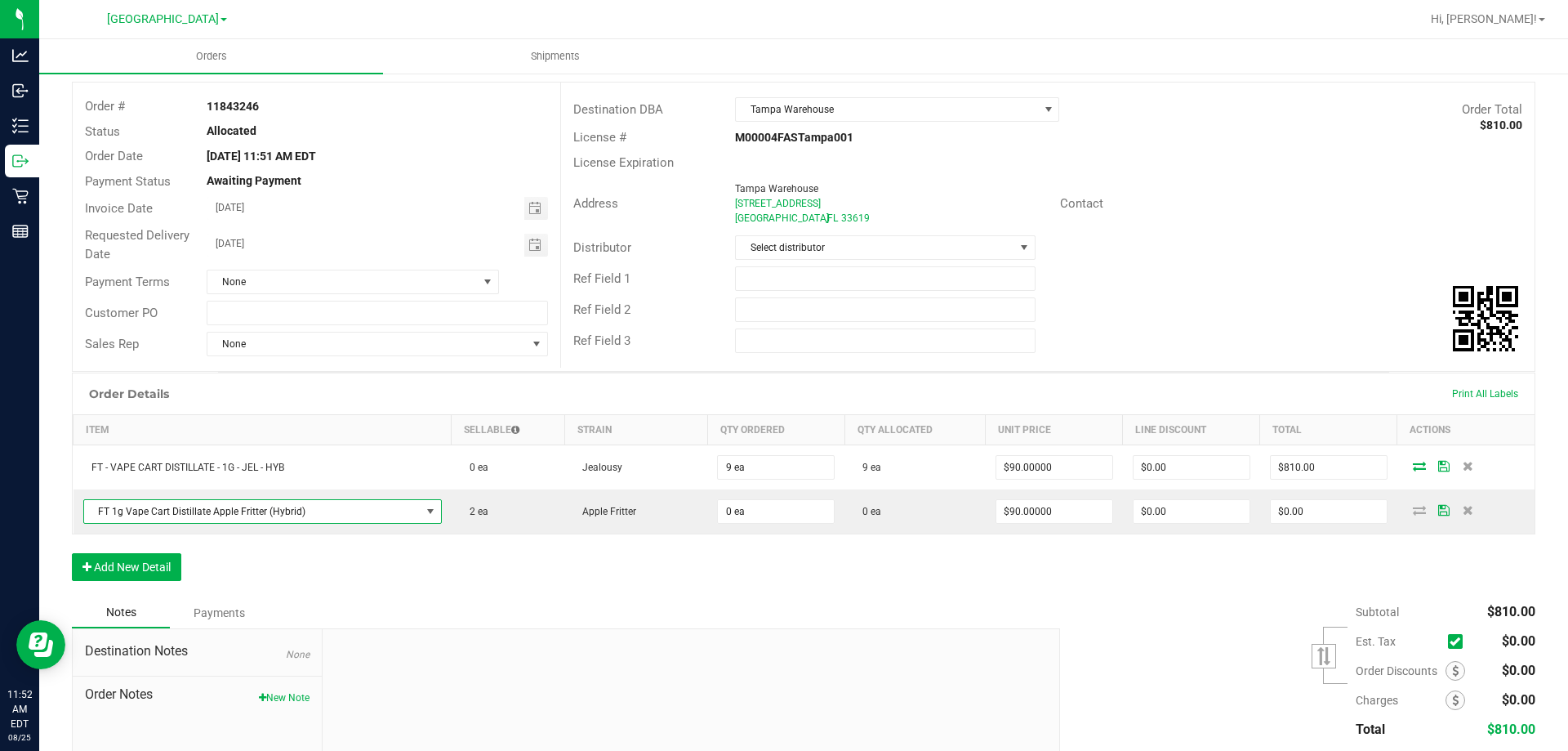
drag, startPoint x: 591, startPoint y: 570, endPoint x: 662, endPoint y: 537, distance: 78.3
click at [592, 570] on div "Order Details Print All Labels Item Sellable Strain Qty Ordered Qty Allocated U…" at bounding box center [804, 485] width 1464 height 225
type input "2 ea"
type input "$180.00"
click at [775, 648] on div at bounding box center [691, 738] width 737 height 219
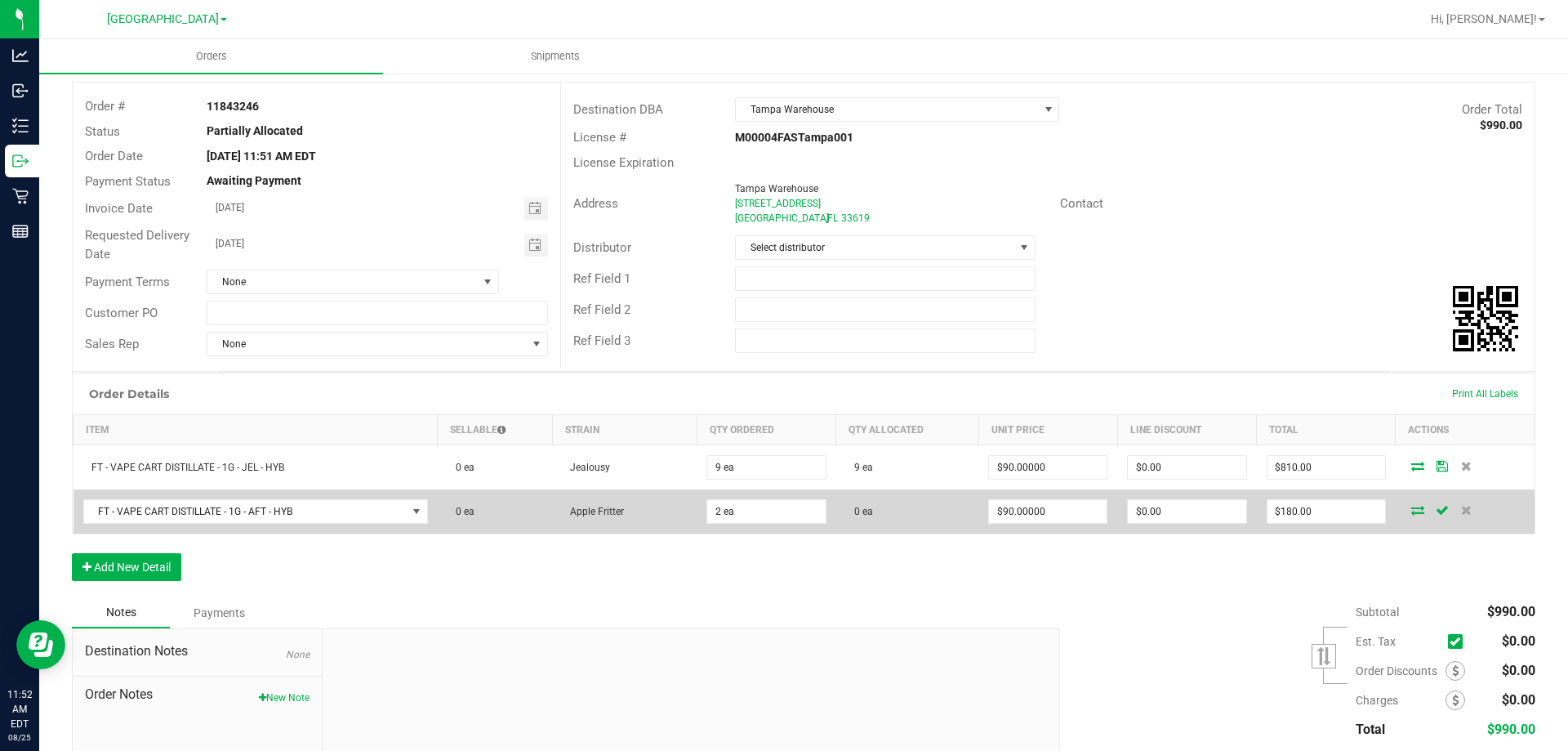
click at [1408, 500] on td at bounding box center [1466, 511] width 139 height 44
click at [1412, 506] on icon at bounding box center [1418, 510] width 13 height 10
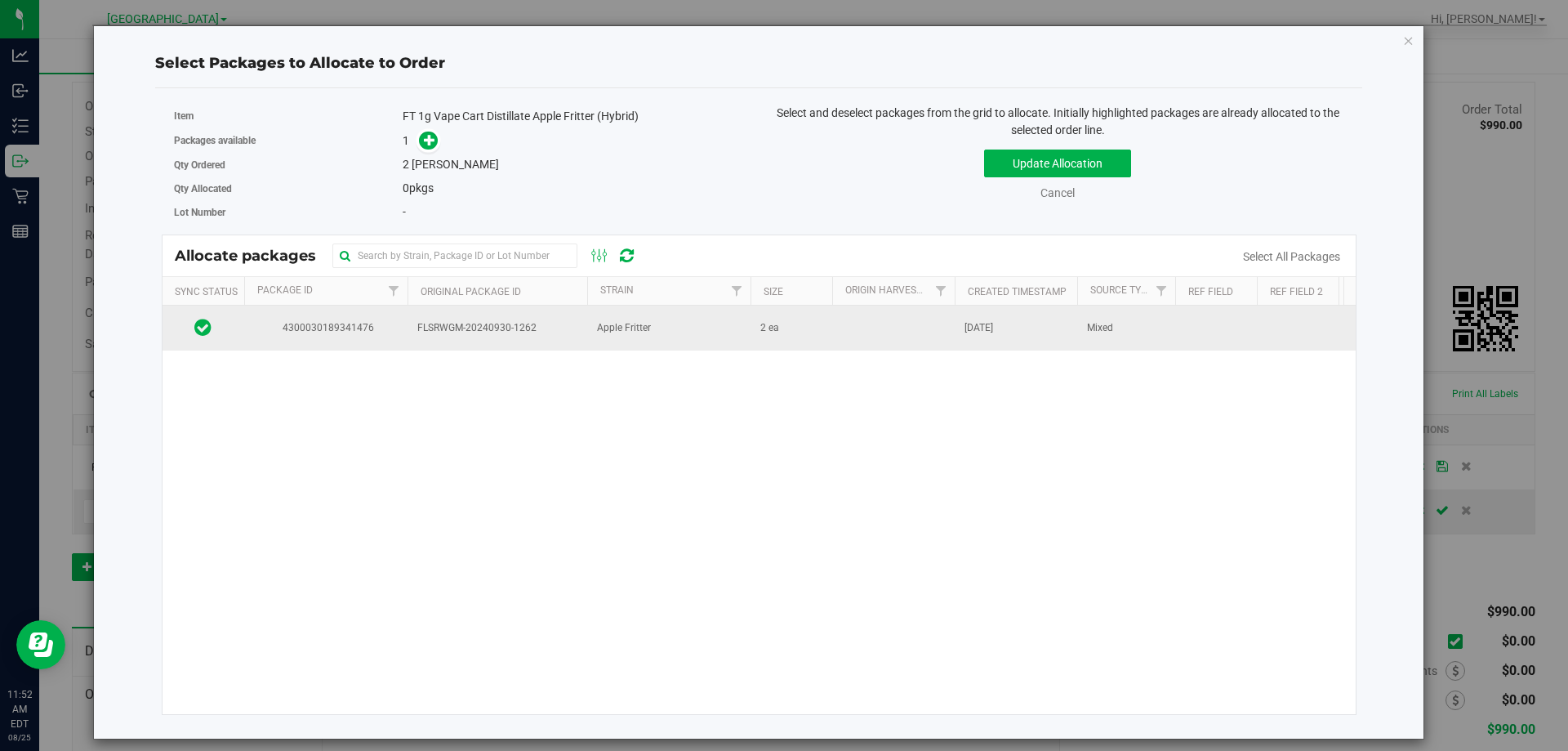
click at [914, 321] on td at bounding box center [893, 327] width 123 height 44
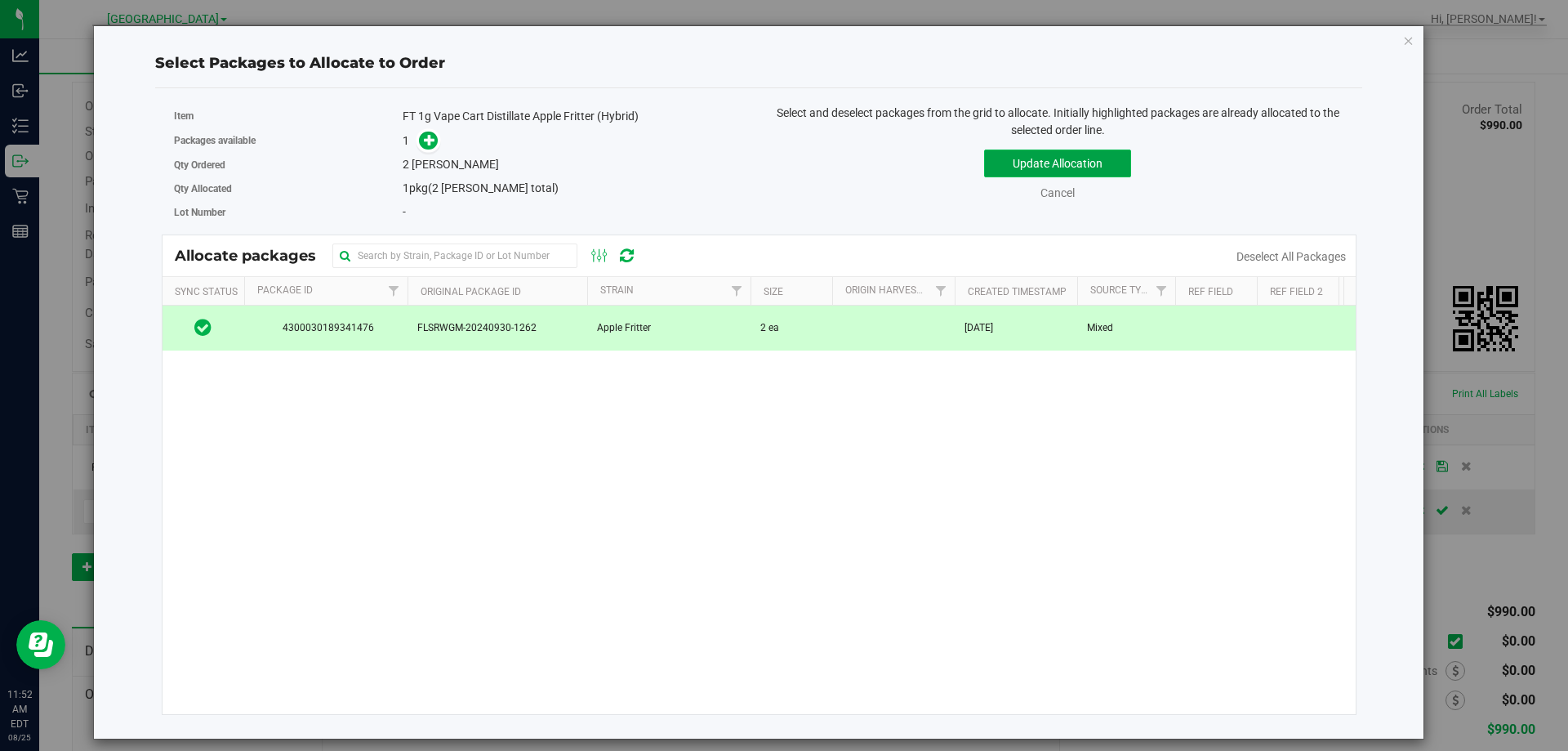
click at [1026, 167] on button "Update Allocation" at bounding box center [1057, 163] width 147 height 27
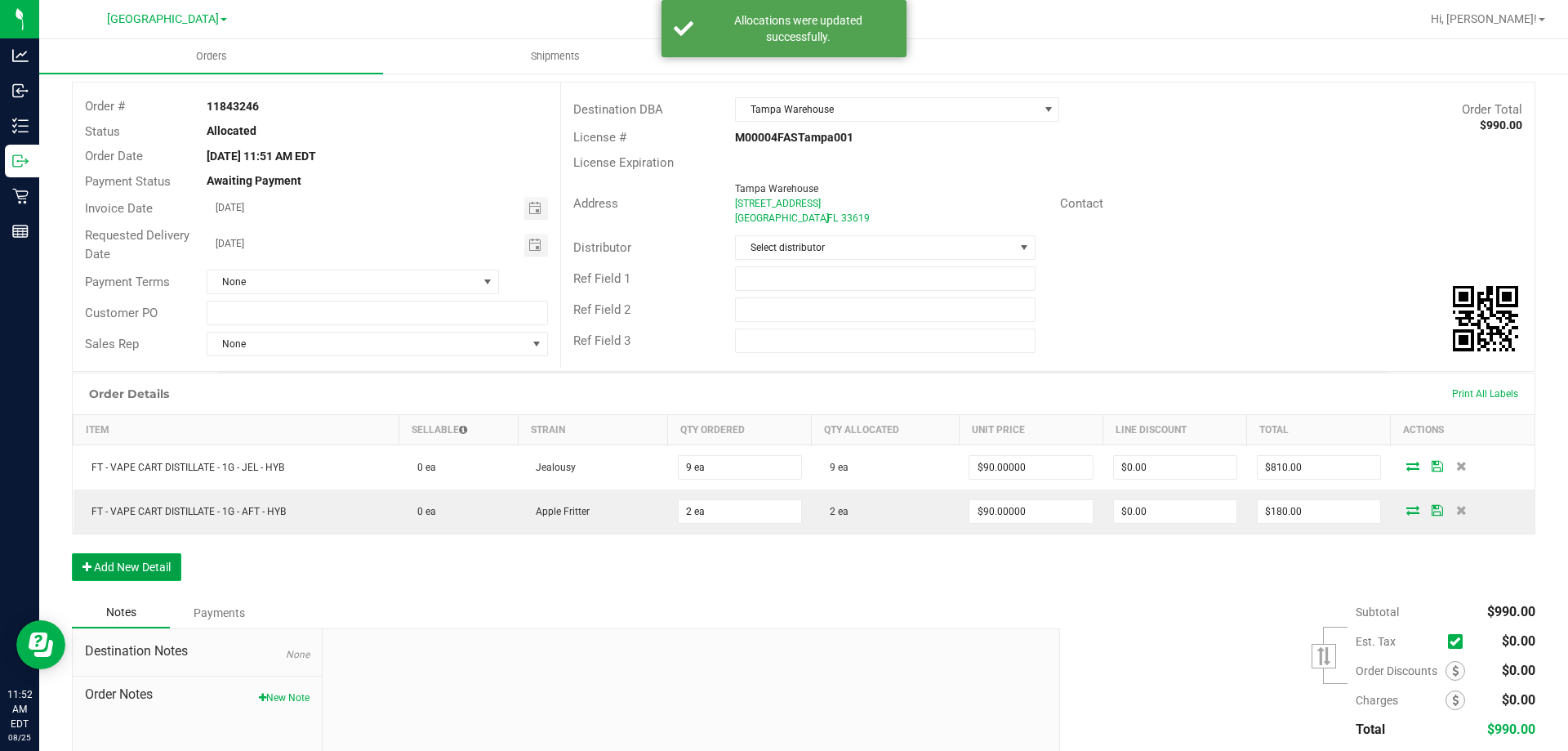
click at [135, 562] on button "Add New Detail" at bounding box center [127, 567] width 110 height 27
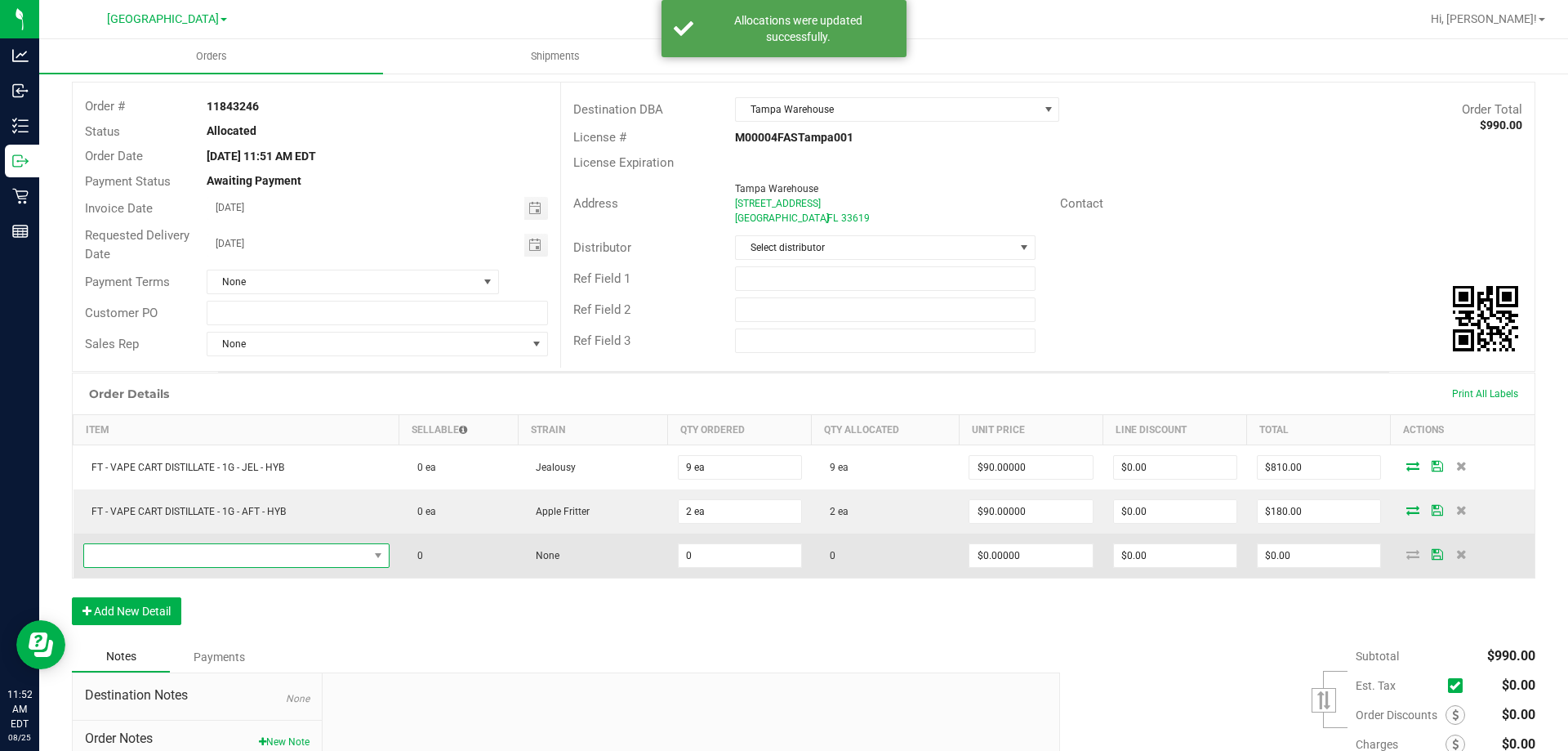
click at [140, 555] on span "NO DATA FOUND" at bounding box center [226, 555] width 284 height 23
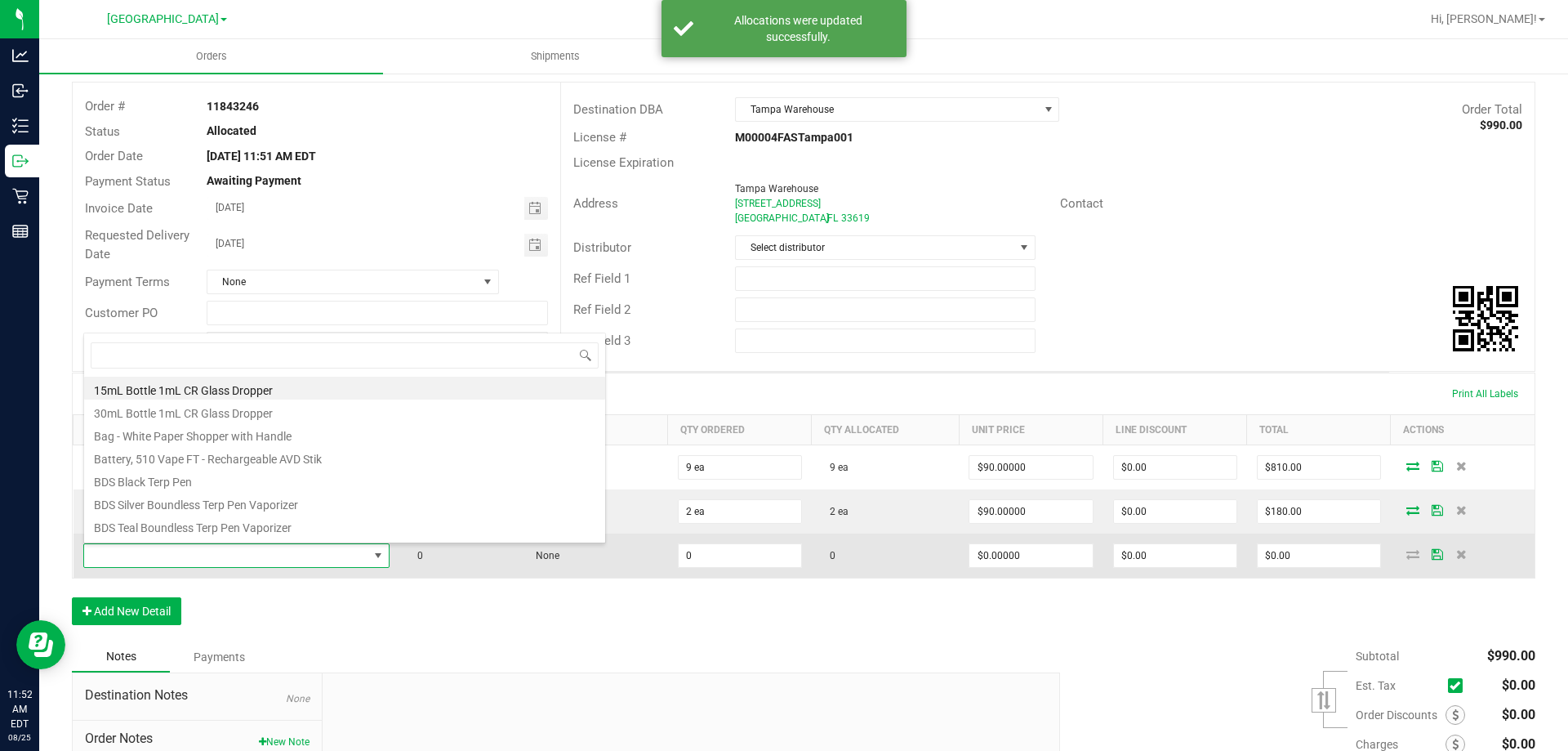
scroll to position [25, 301]
type input "msa"
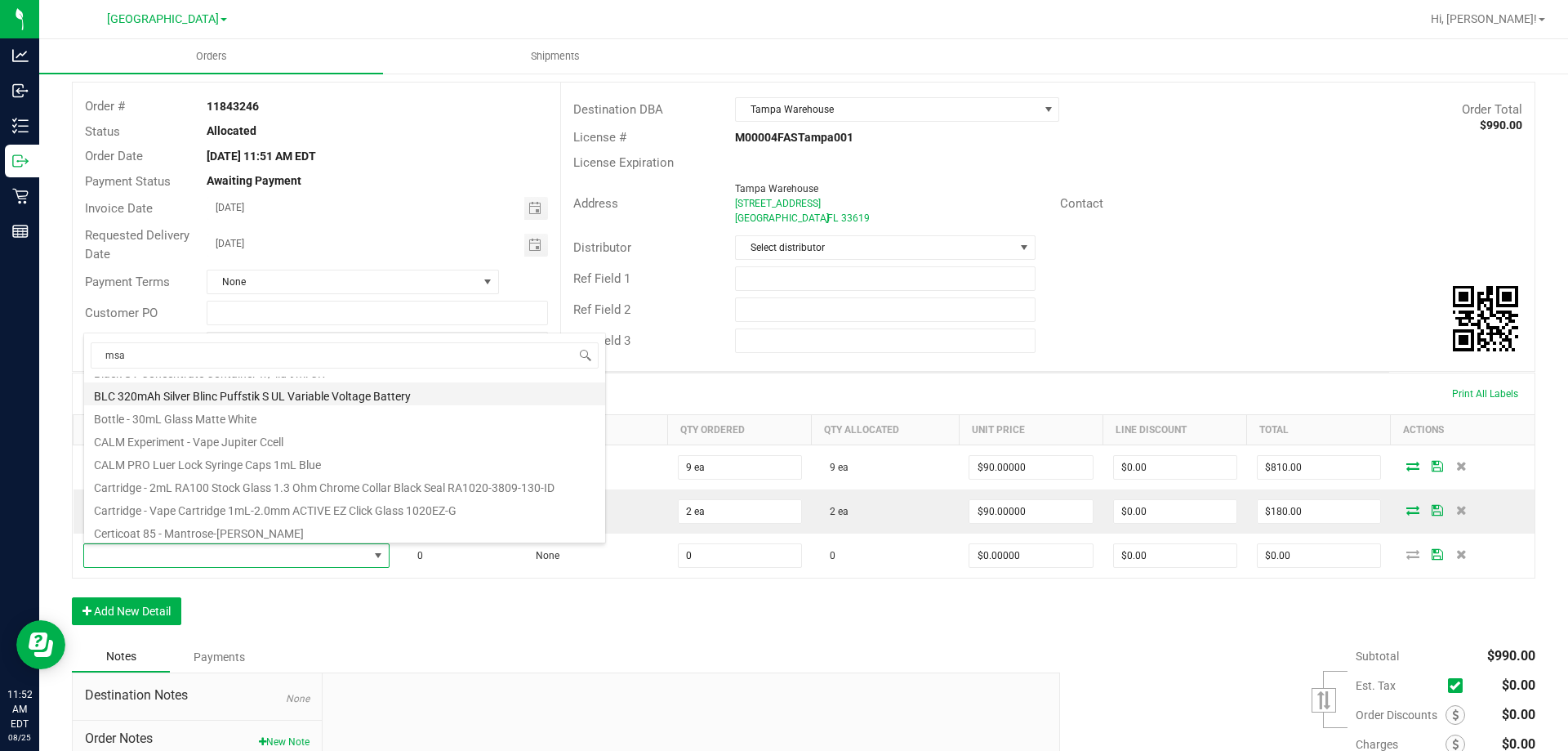
scroll to position [0, 0]
click at [234, 386] on li "FT 0.5g Vape Cart Distillate Mimosa (Hybrid)" at bounding box center [345, 391] width 521 height 23
type input "0 ea"
type input "$50.00000"
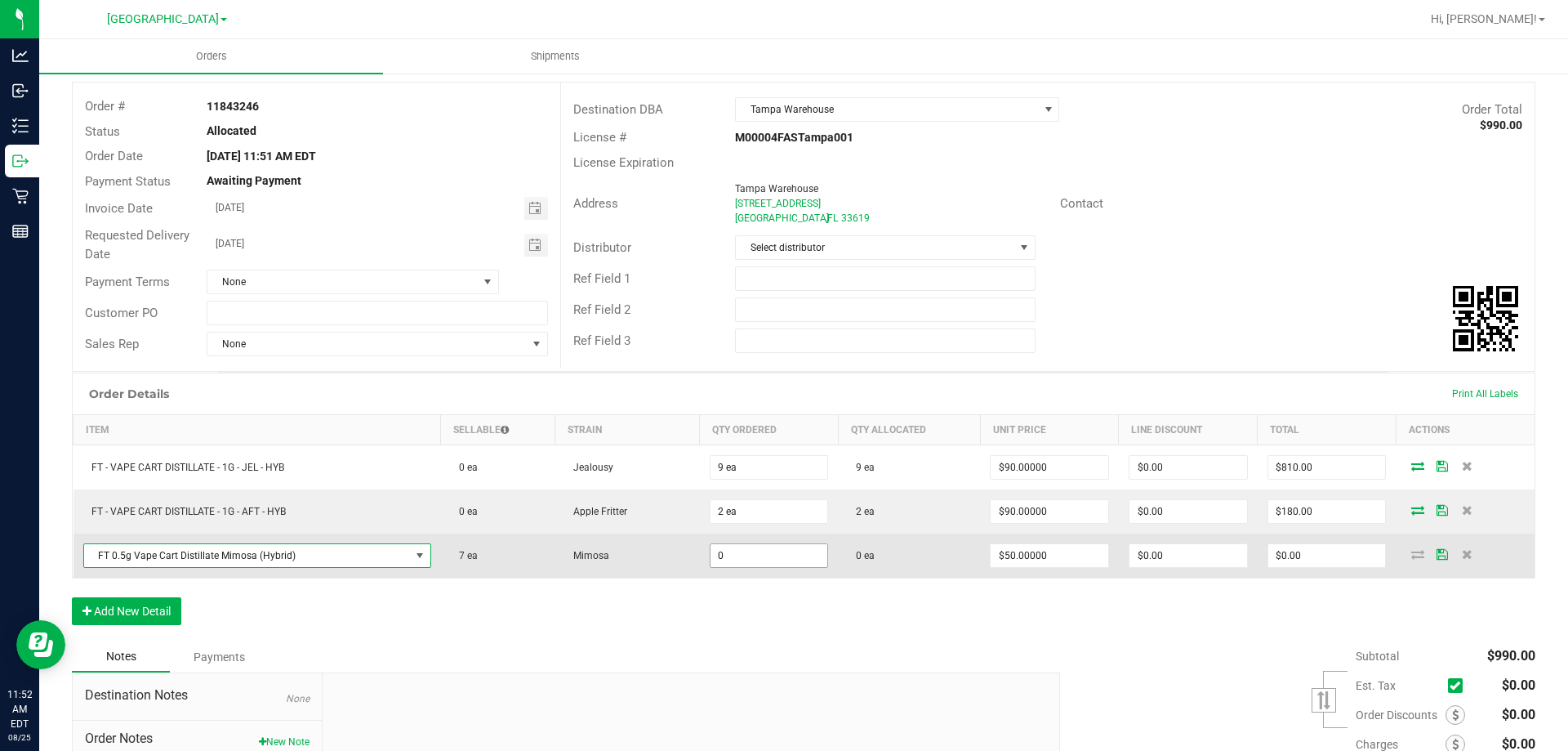
click at [777, 560] on input "0" at bounding box center [769, 555] width 118 height 23
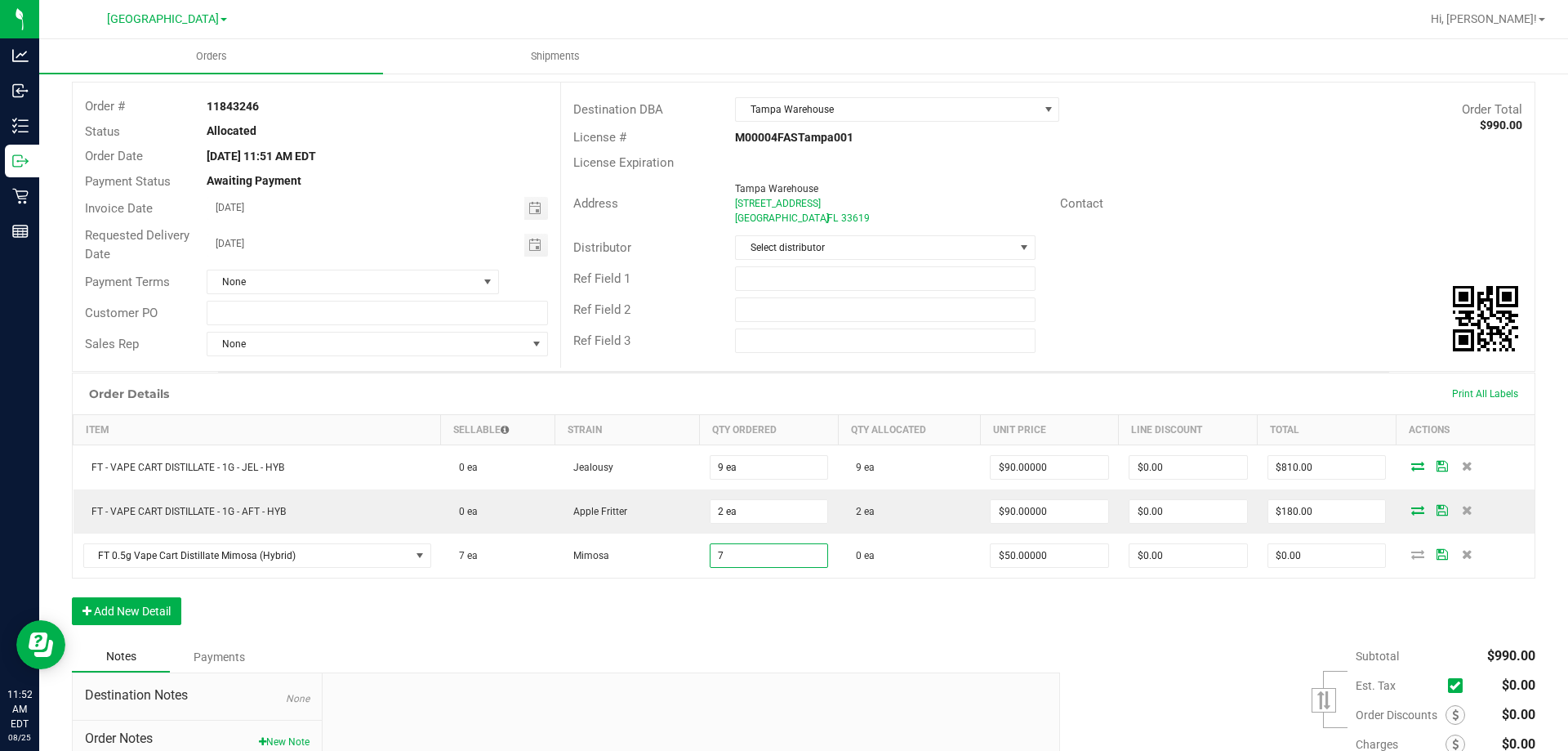
type input "7 ea"
type input "$350.00"
click at [845, 631] on div "Order Details Print All Labels Item Sellable Strain Qty Ordered Qty Allocated U…" at bounding box center [804, 507] width 1464 height 269
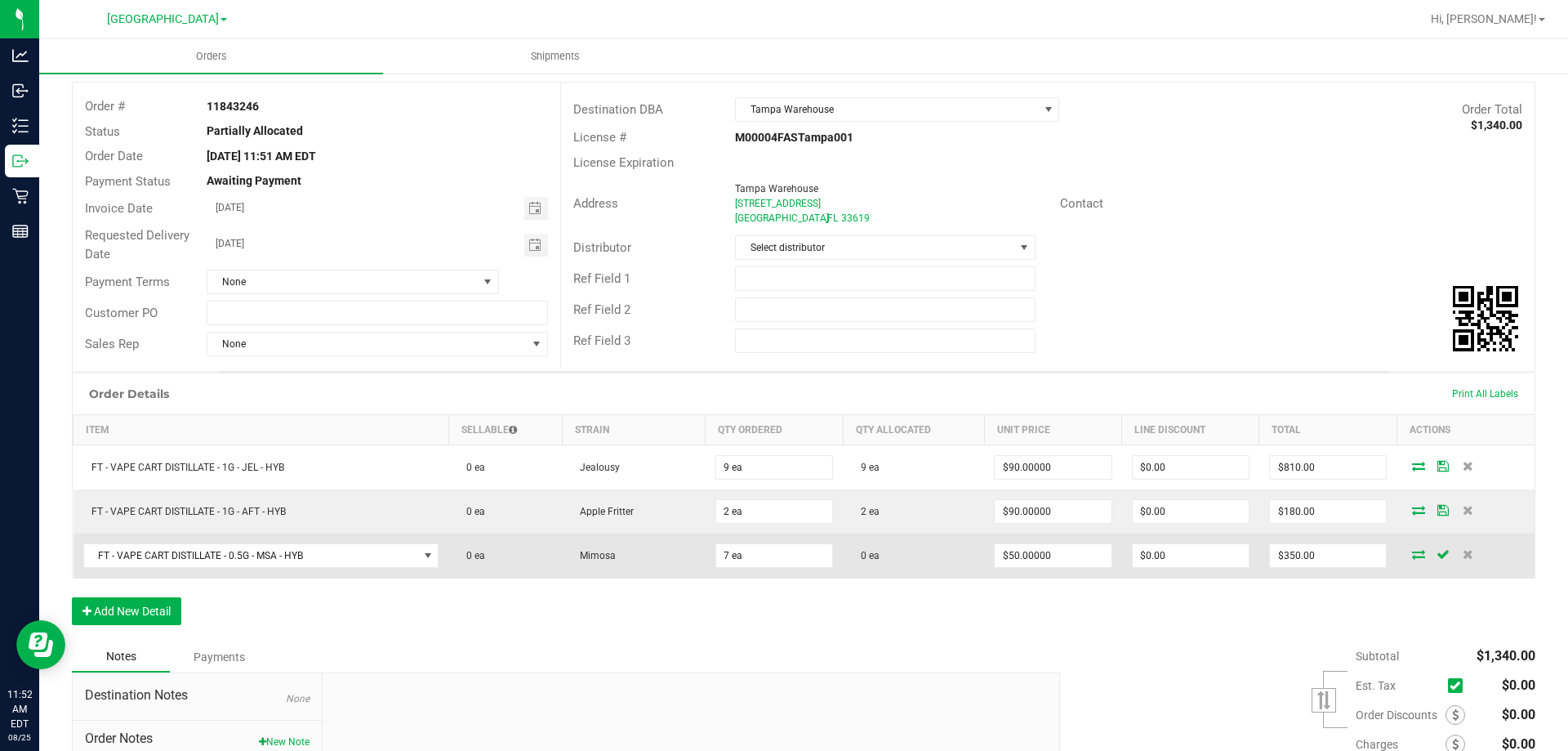
click at [1403, 561] on td at bounding box center [1465, 555] width 138 height 44
click at [1412, 555] on icon at bounding box center [1418, 553] width 13 height 10
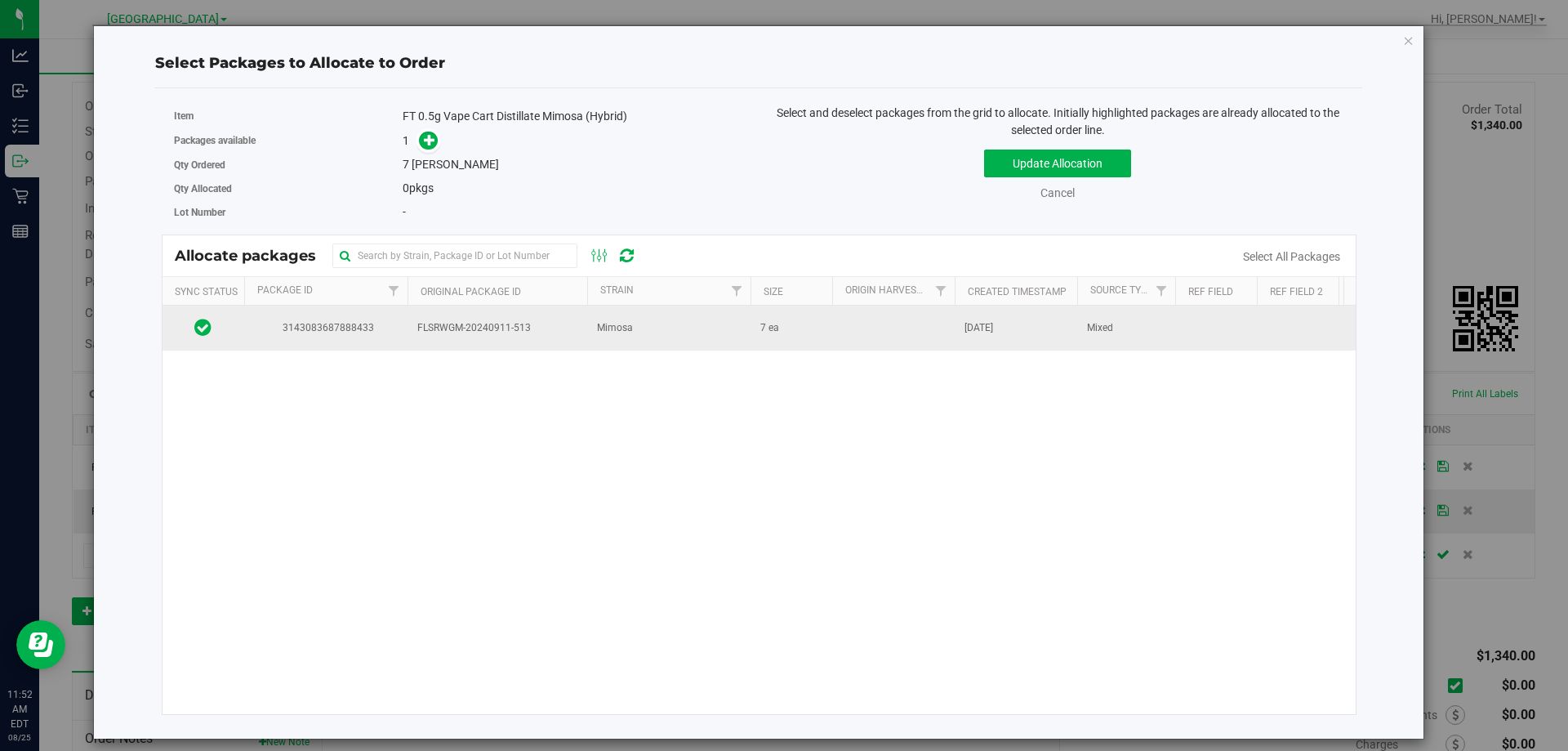
click at [866, 325] on td at bounding box center [893, 327] width 123 height 44
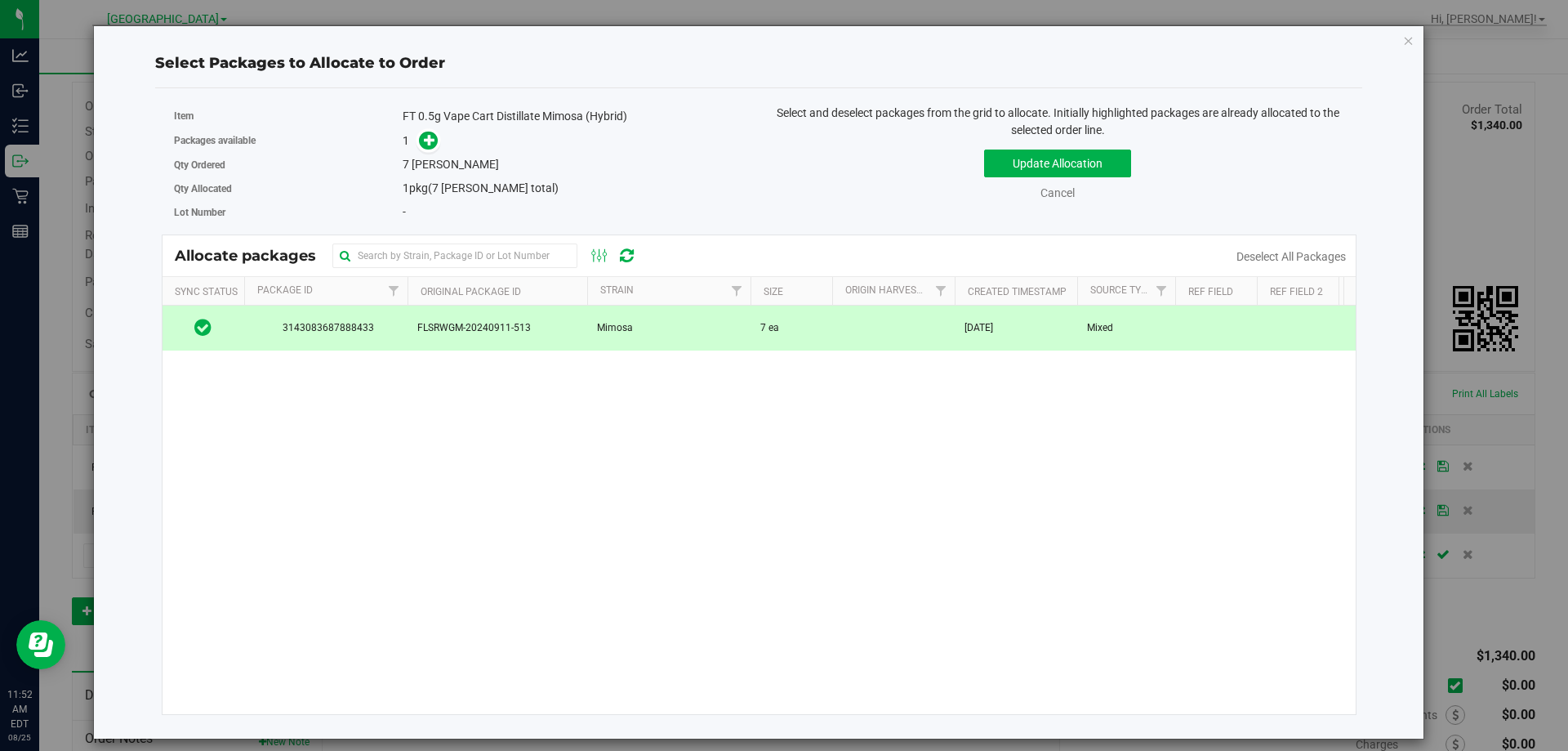
click at [1031, 147] on div "Update Allocation Cancel Deselect All Packages" at bounding box center [1057, 171] width 573 height 59
click at [1022, 159] on button "Update Allocation" at bounding box center [1057, 163] width 147 height 27
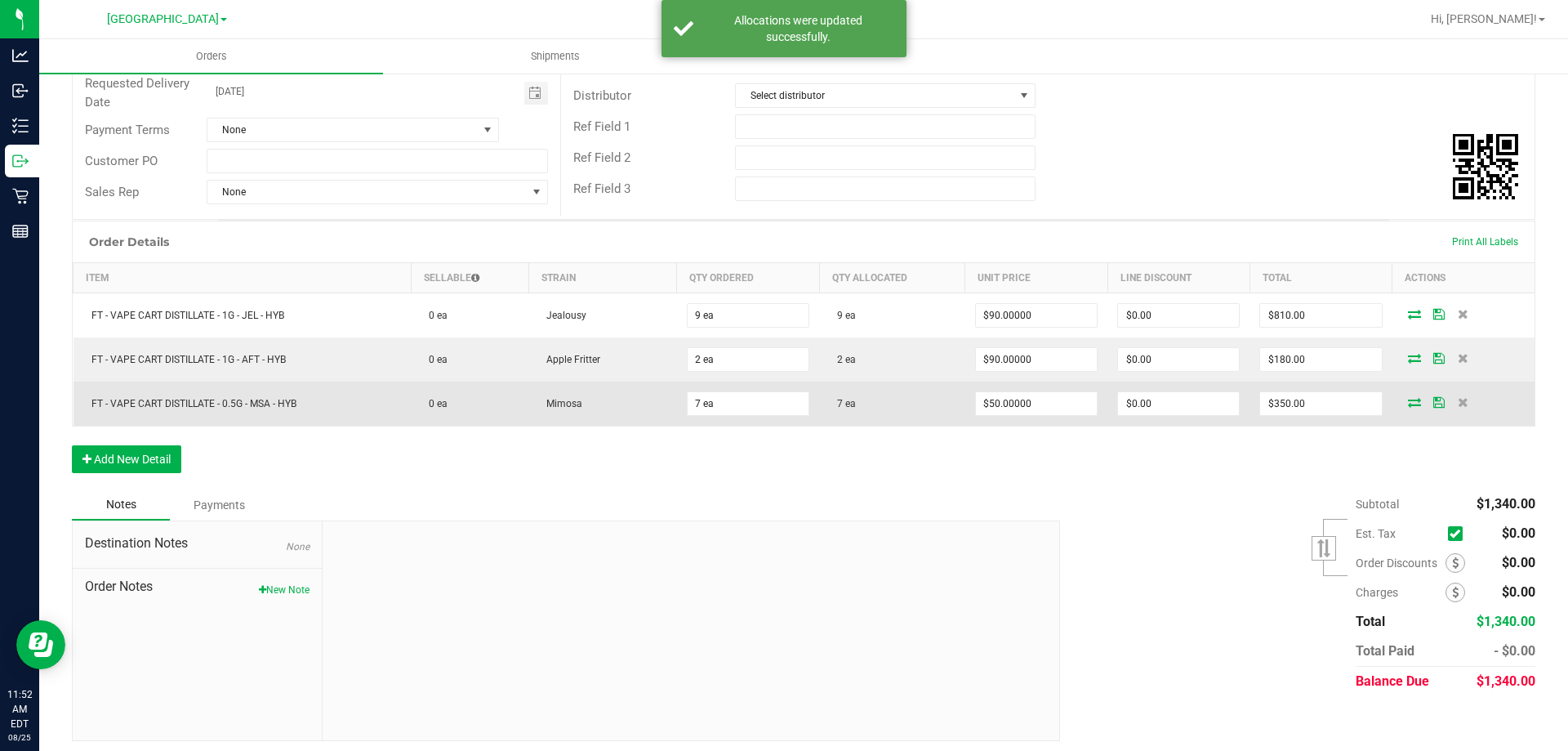
scroll to position [241, 0]
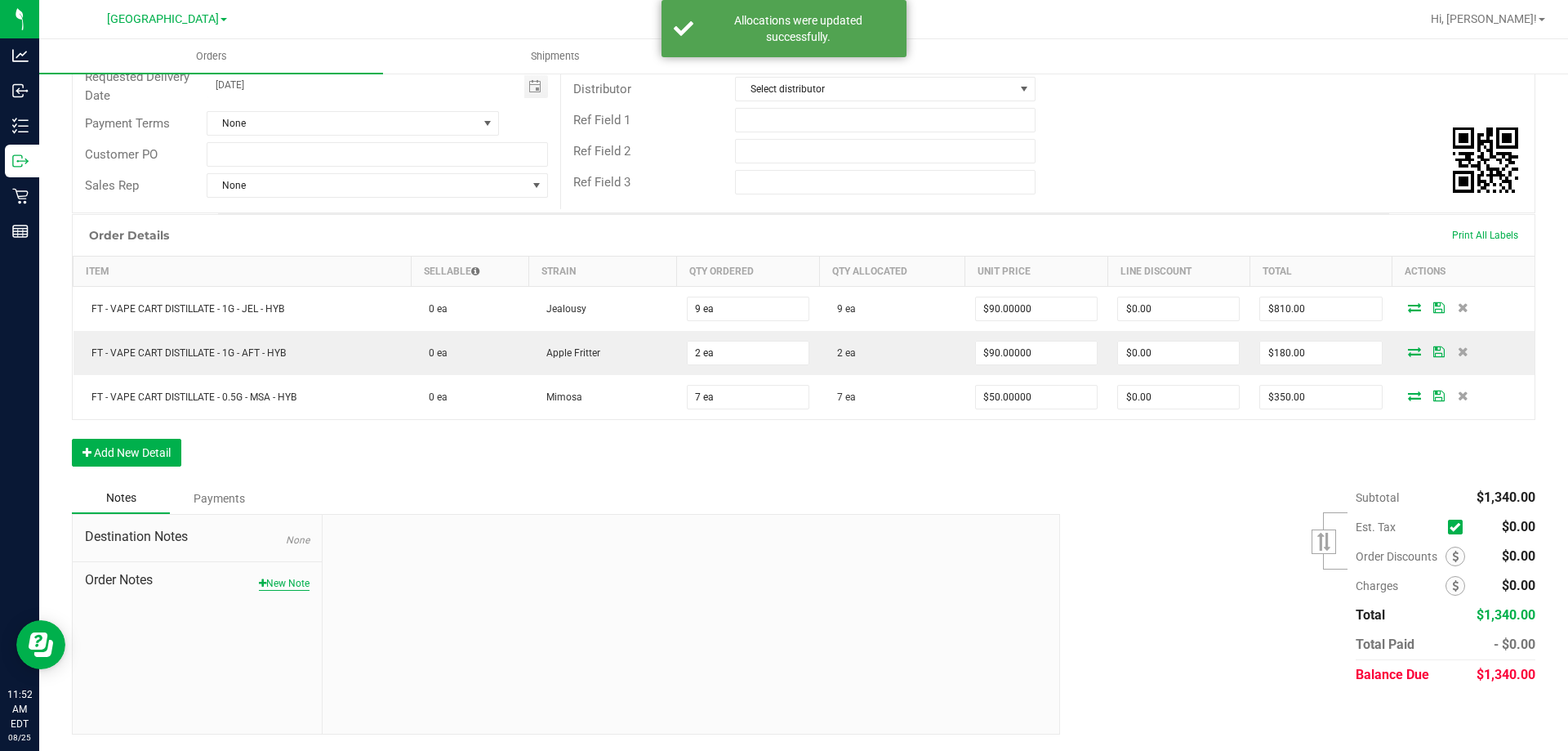
click at [294, 577] on button "New Note" at bounding box center [283, 584] width 50 height 15
click at [394, 570] on input "Note Title" at bounding box center [690, 582] width 712 height 25
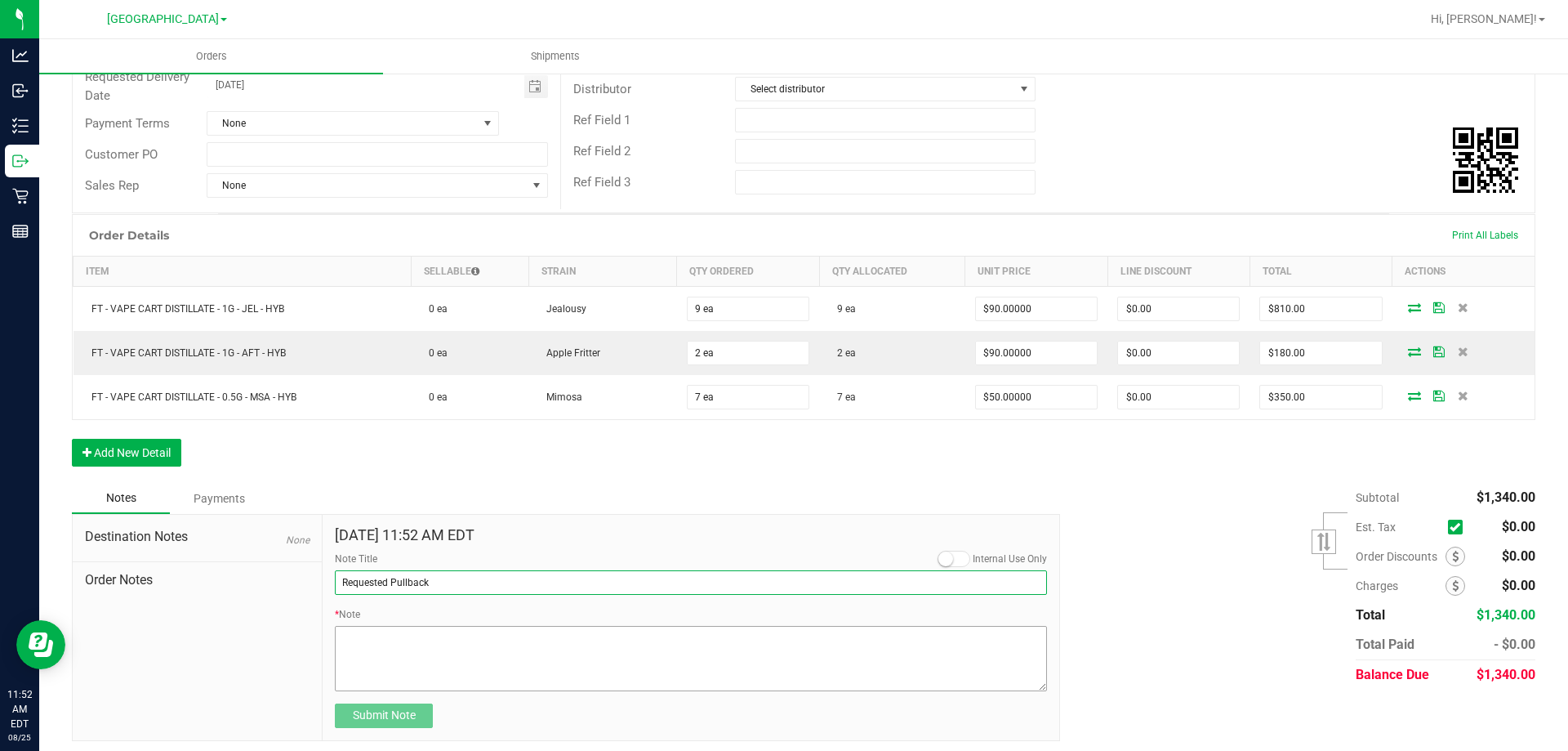
type input "Requested Pullback"
click at [393, 679] on textarea "* Note" at bounding box center [690, 658] width 712 height 65
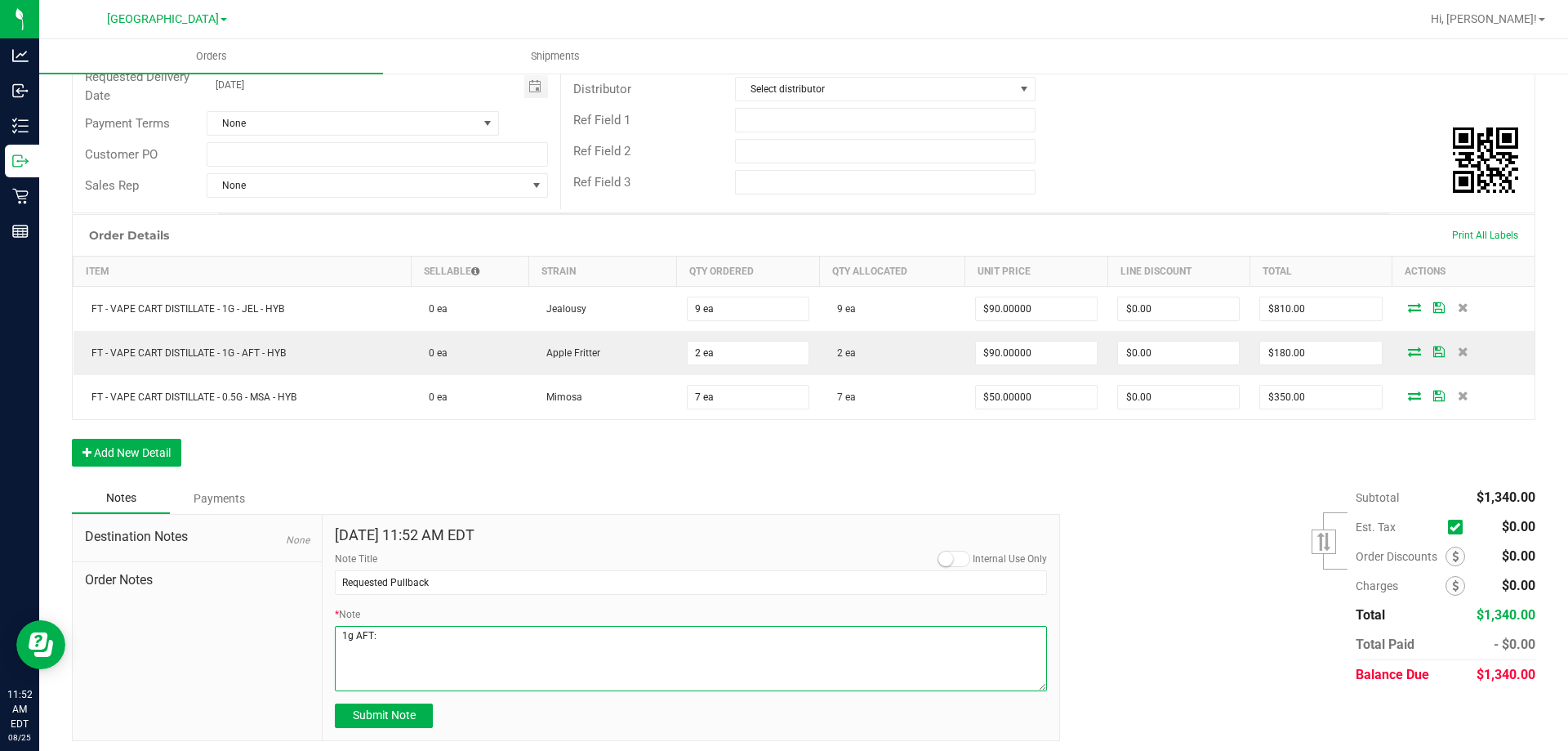
paste textarea "SEP24AFT01C-0930"
paste textarea "FEB25JEL02-0227"
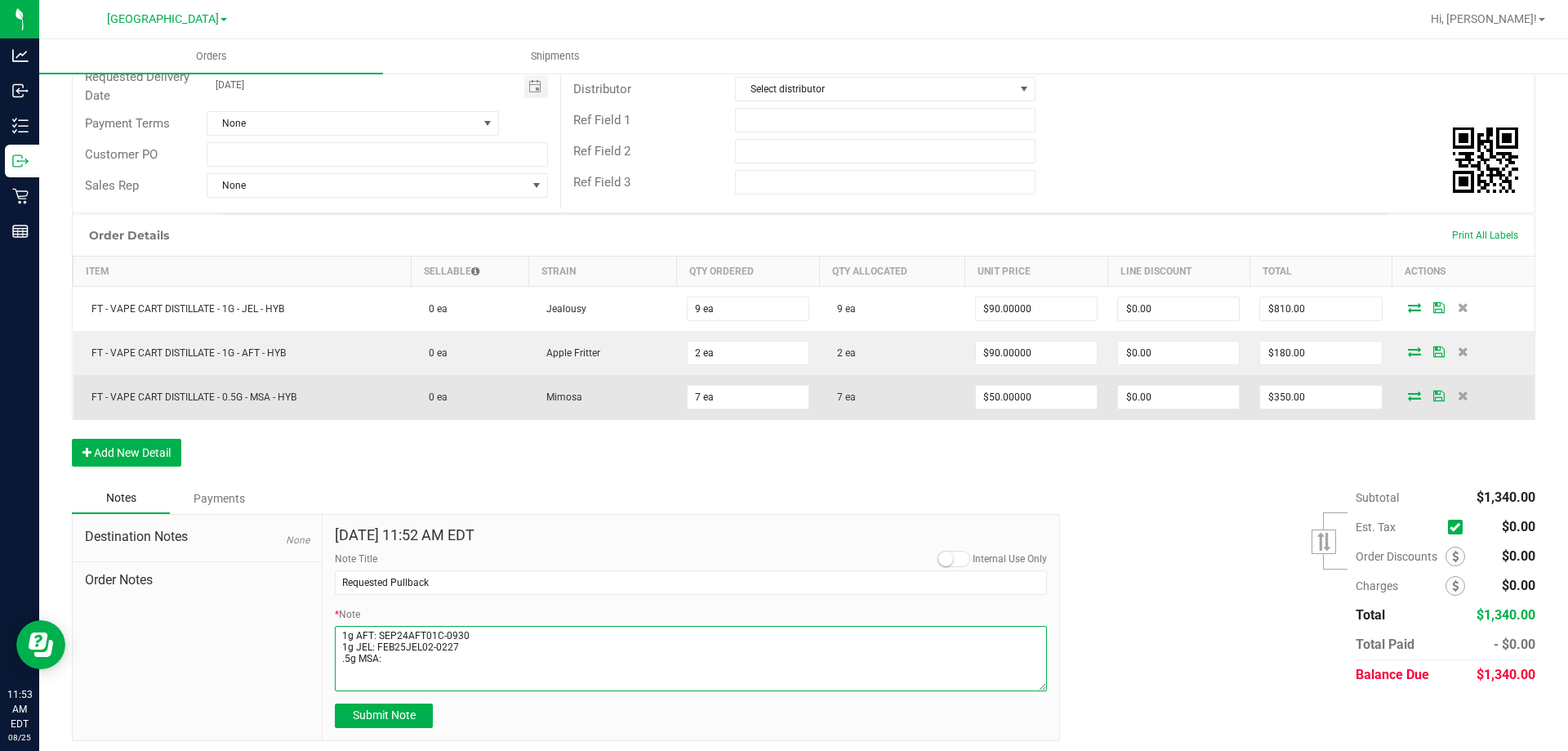
paste textarea "SEP24MSA01-0911"
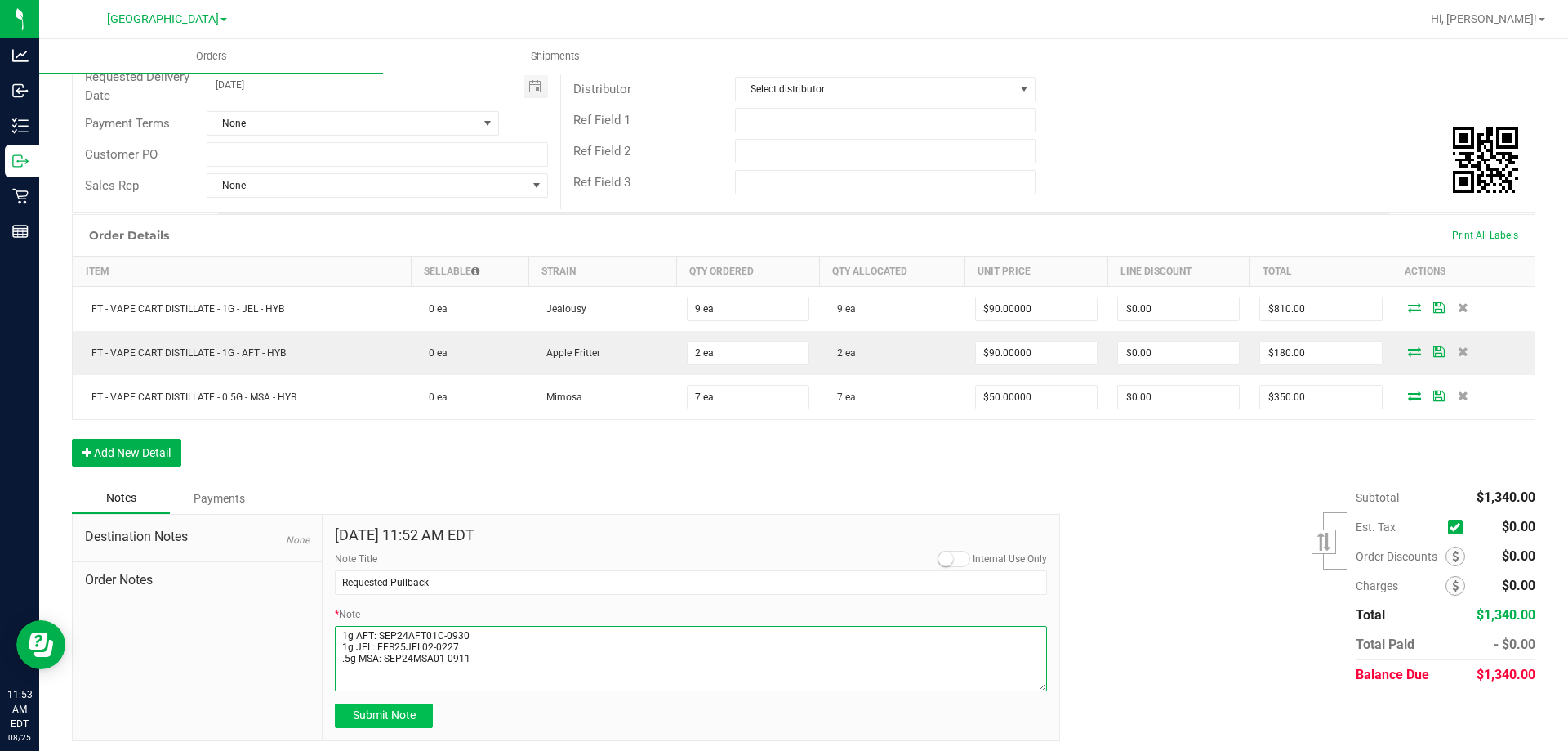
type textarea "1g AFT: SEP24AFT01C-0930 1g JEL: FEB25JEL02-0227 .5g MSA: SEP24MSA01-0911"
click at [402, 718] on span "Submit Note" at bounding box center [384, 714] width 63 height 13
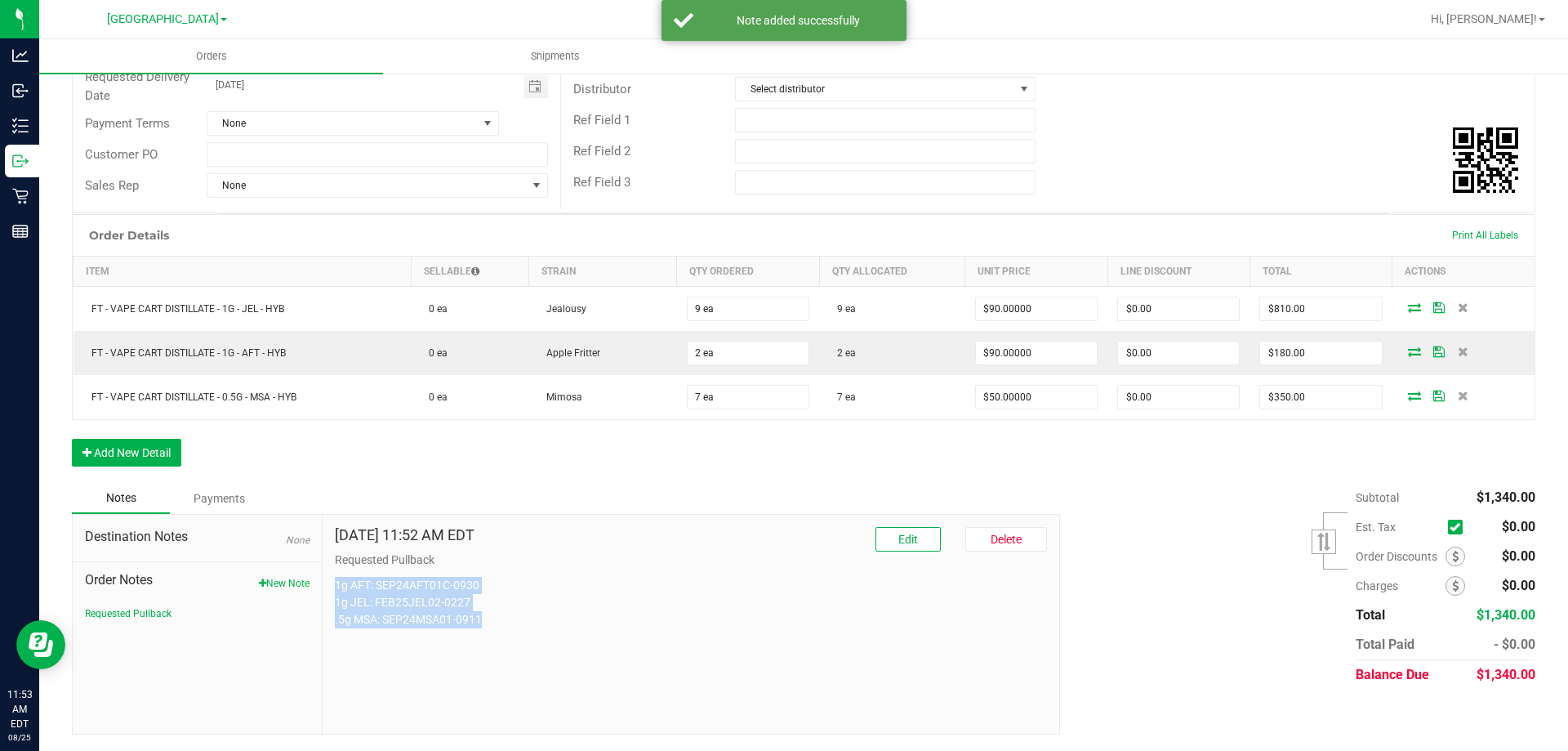
drag, startPoint x: 403, startPoint y: 598, endPoint x: 321, endPoint y: 591, distance: 82.3
click at [323, 591] on div "[DATE] 11:52 AM EDT Edit [GEOGRAPHIC_DATA] Requested Pullback 1g AFT: SEP24AFT0…" at bounding box center [691, 624] width 737 height 219
copy p "1g AFT: SEP24AFT01C-0930 1g JEL: FEB25JEL02-0227 .5g MSA: SEP24MSA01-0911"
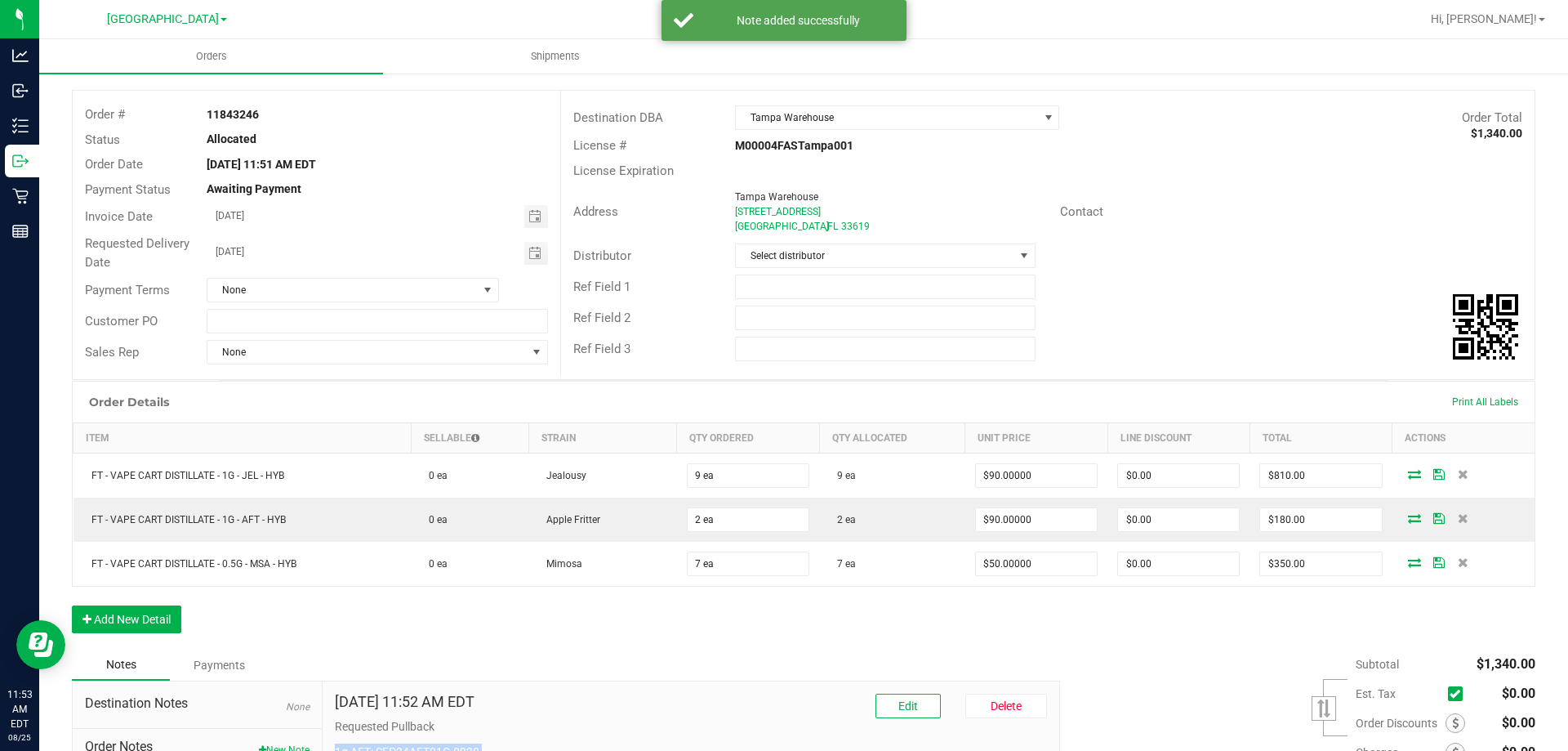
scroll to position [0, 0]
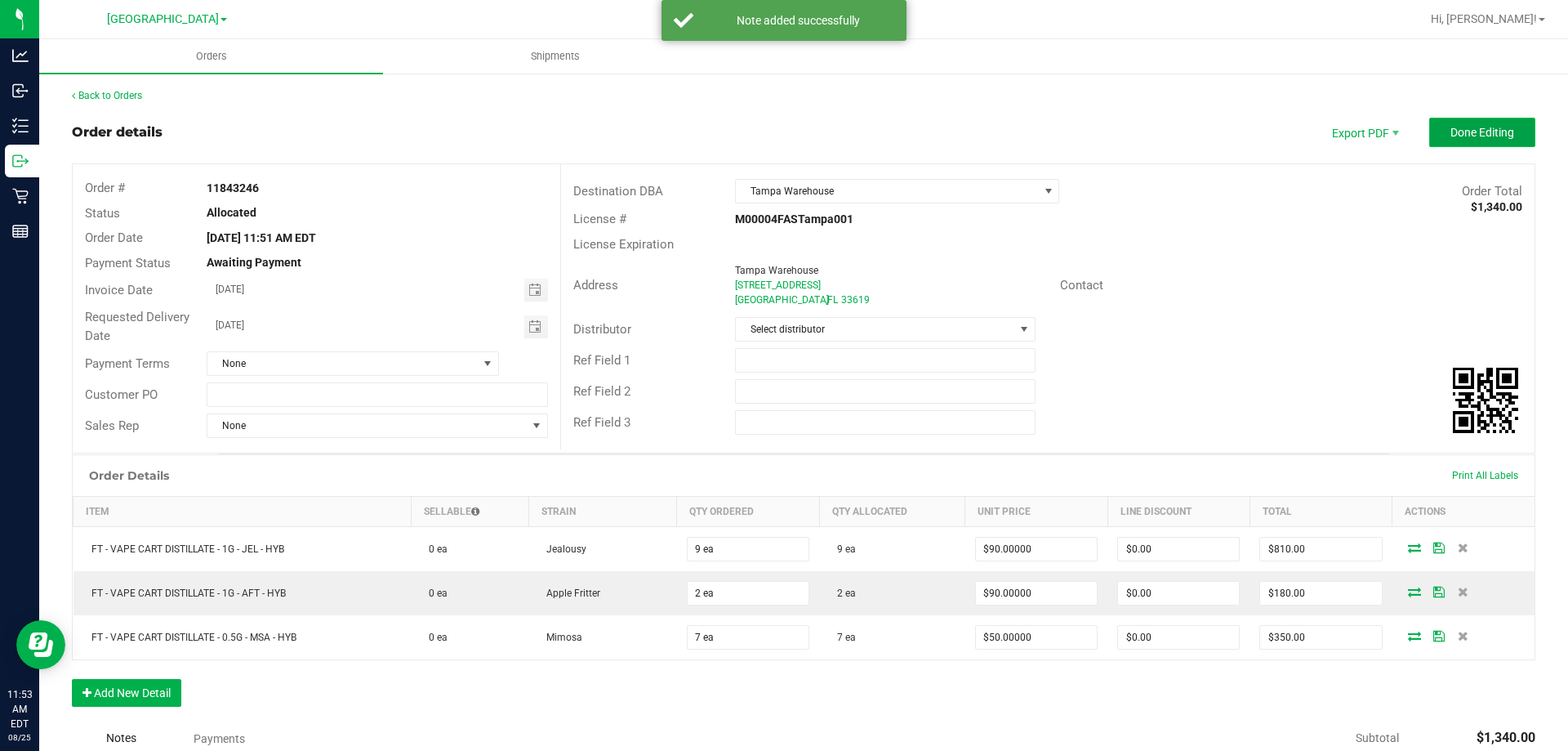
click at [1474, 140] on button "Done Editing" at bounding box center [1482, 133] width 106 height 29
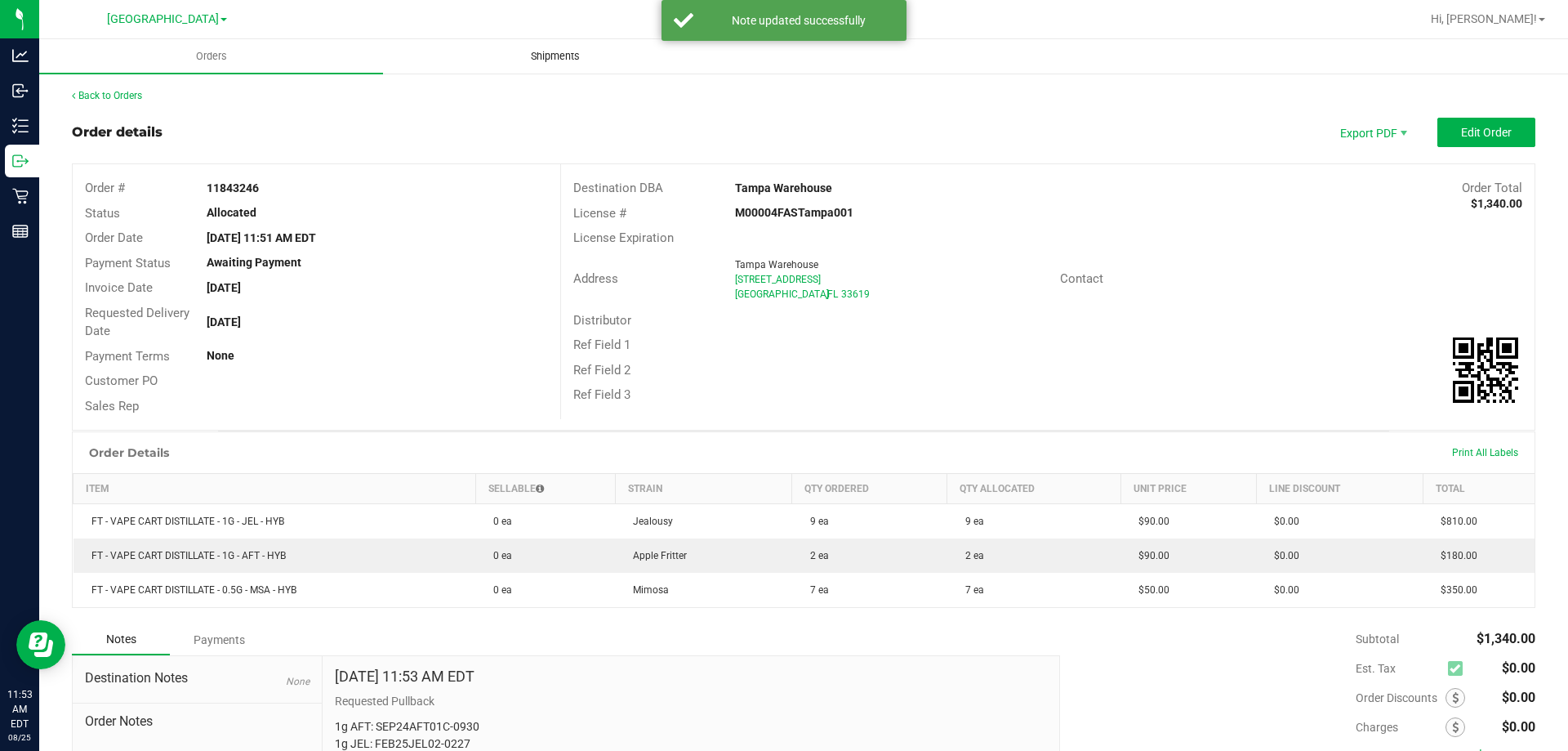
click at [549, 52] on span "Shipments" at bounding box center [555, 57] width 93 height 15
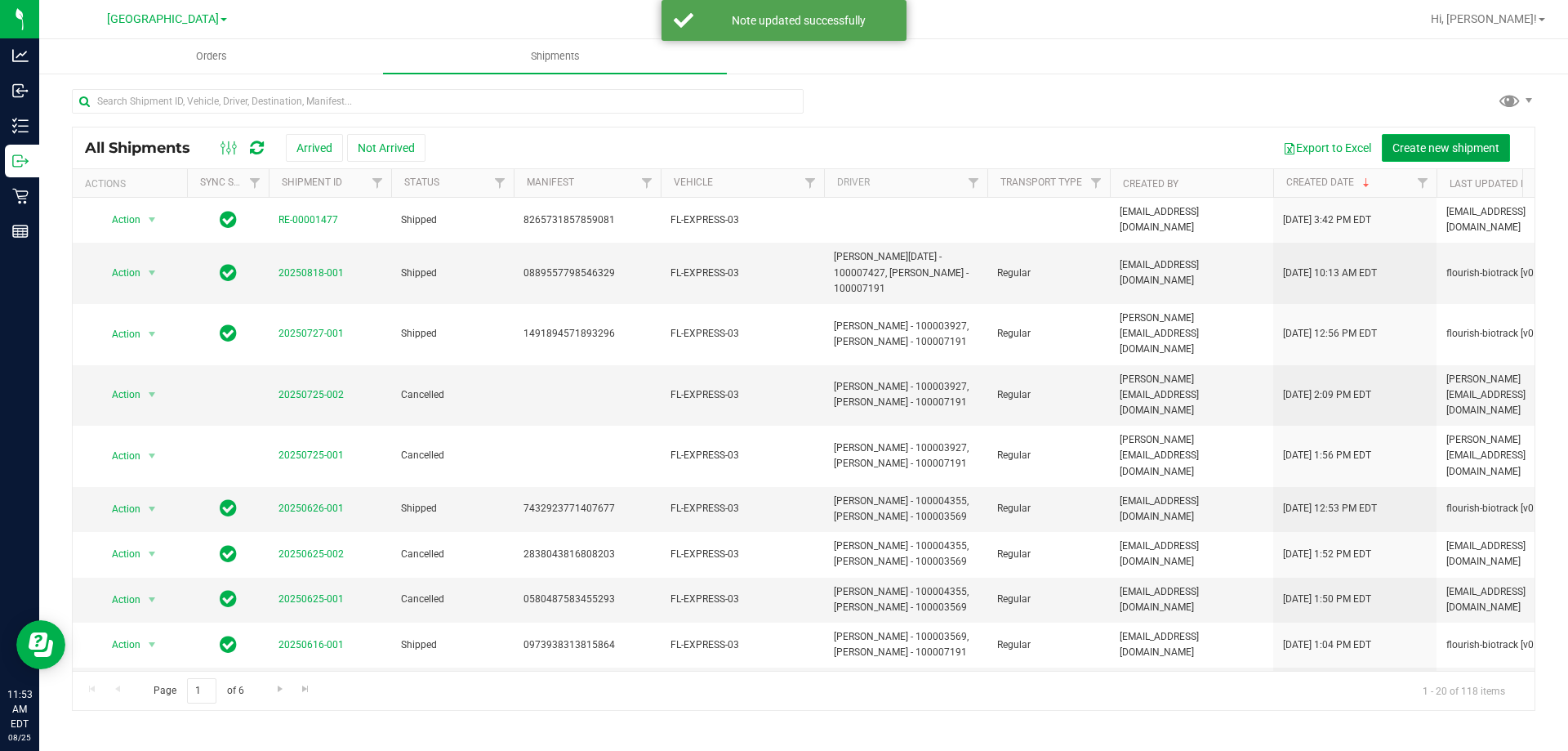
click at [1440, 149] on span "Create new shipment" at bounding box center [1445, 148] width 107 height 13
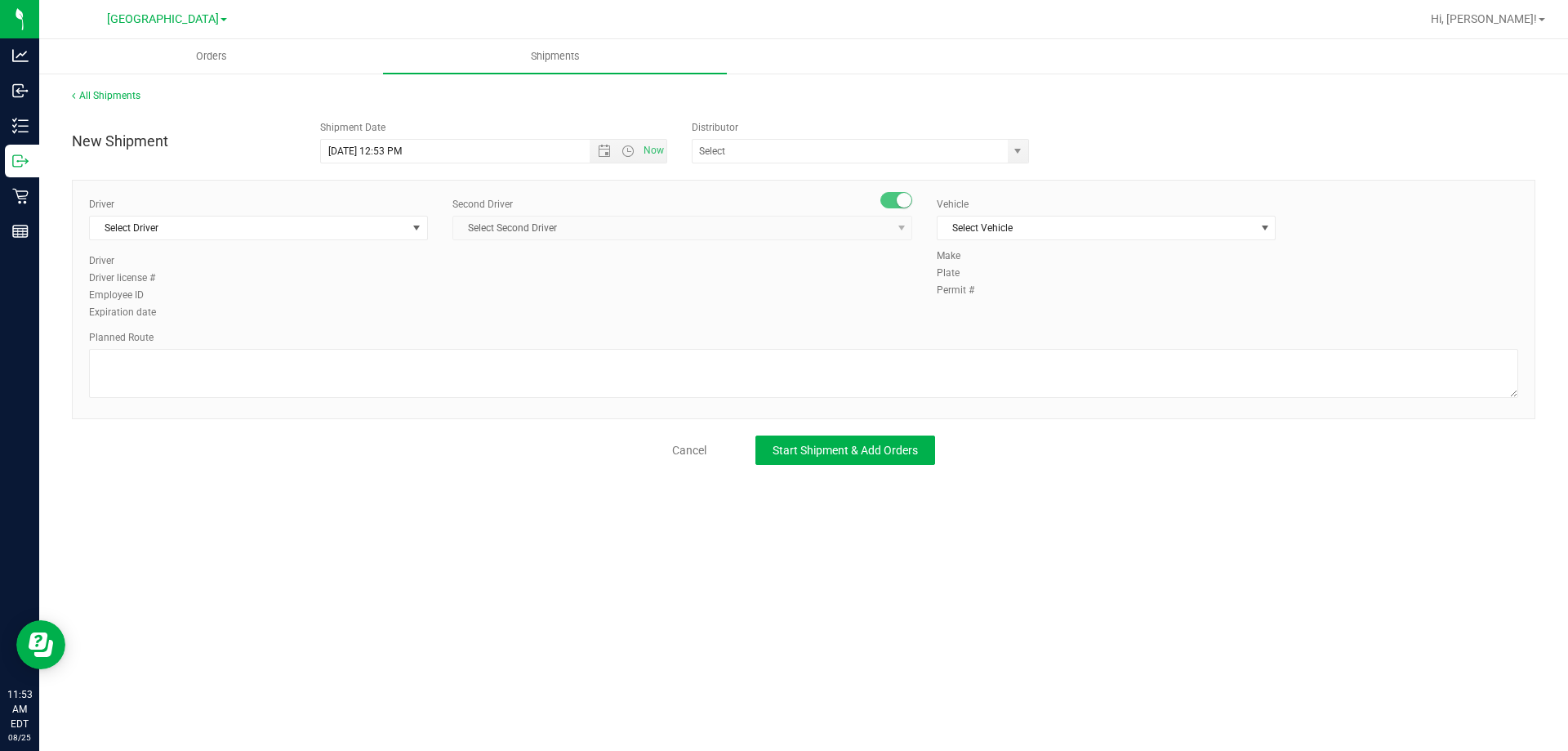
click at [378, 204] on div "Driver" at bounding box center [258, 204] width 339 height 15
click at [363, 219] on span "Select Driver" at bounding box center [248, 228] width 317 height 23
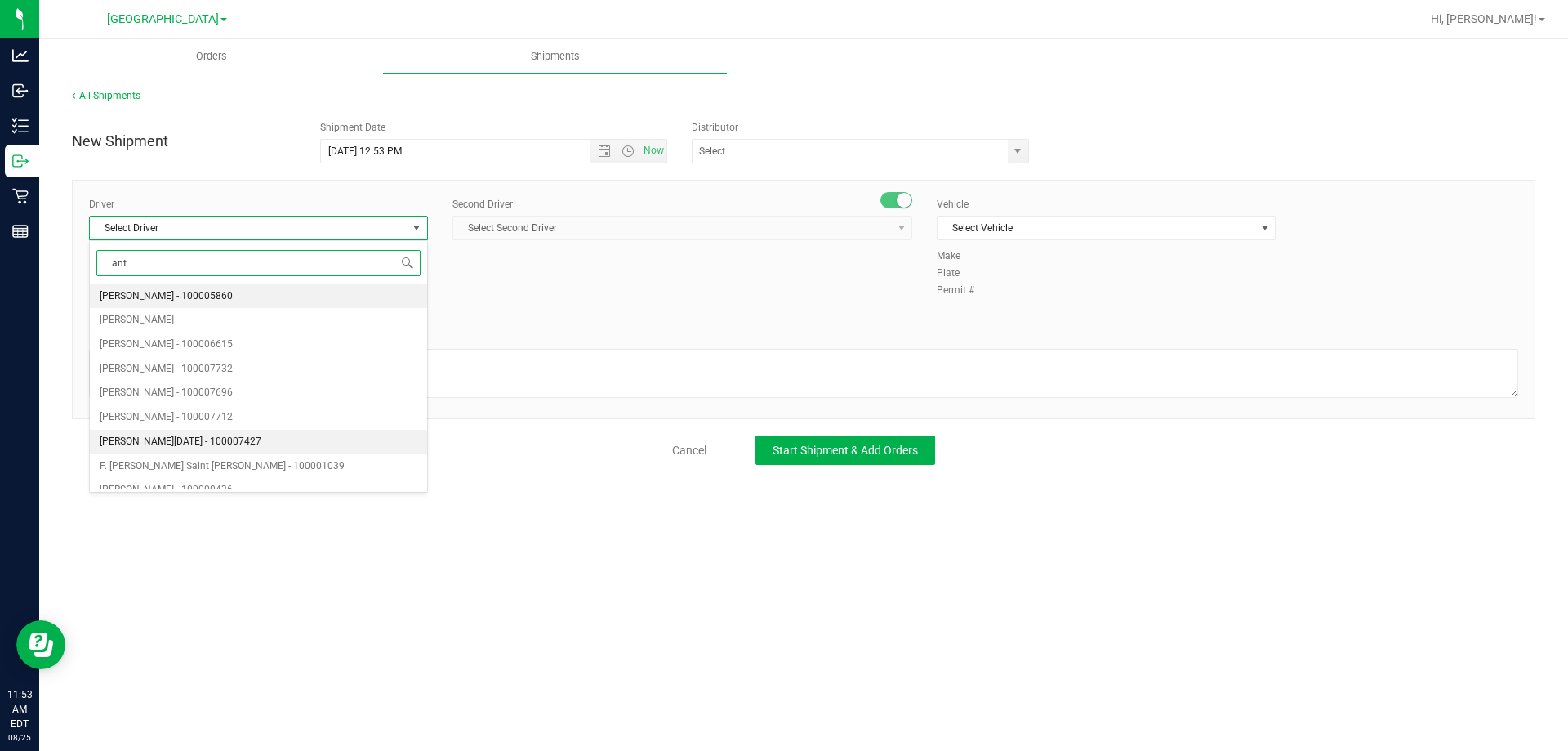
click at [202, 437] on span "[PERSON_NAME][DATE] - 100007427" at bounding box center [180, 442] width 162 height 21
type input "ant"
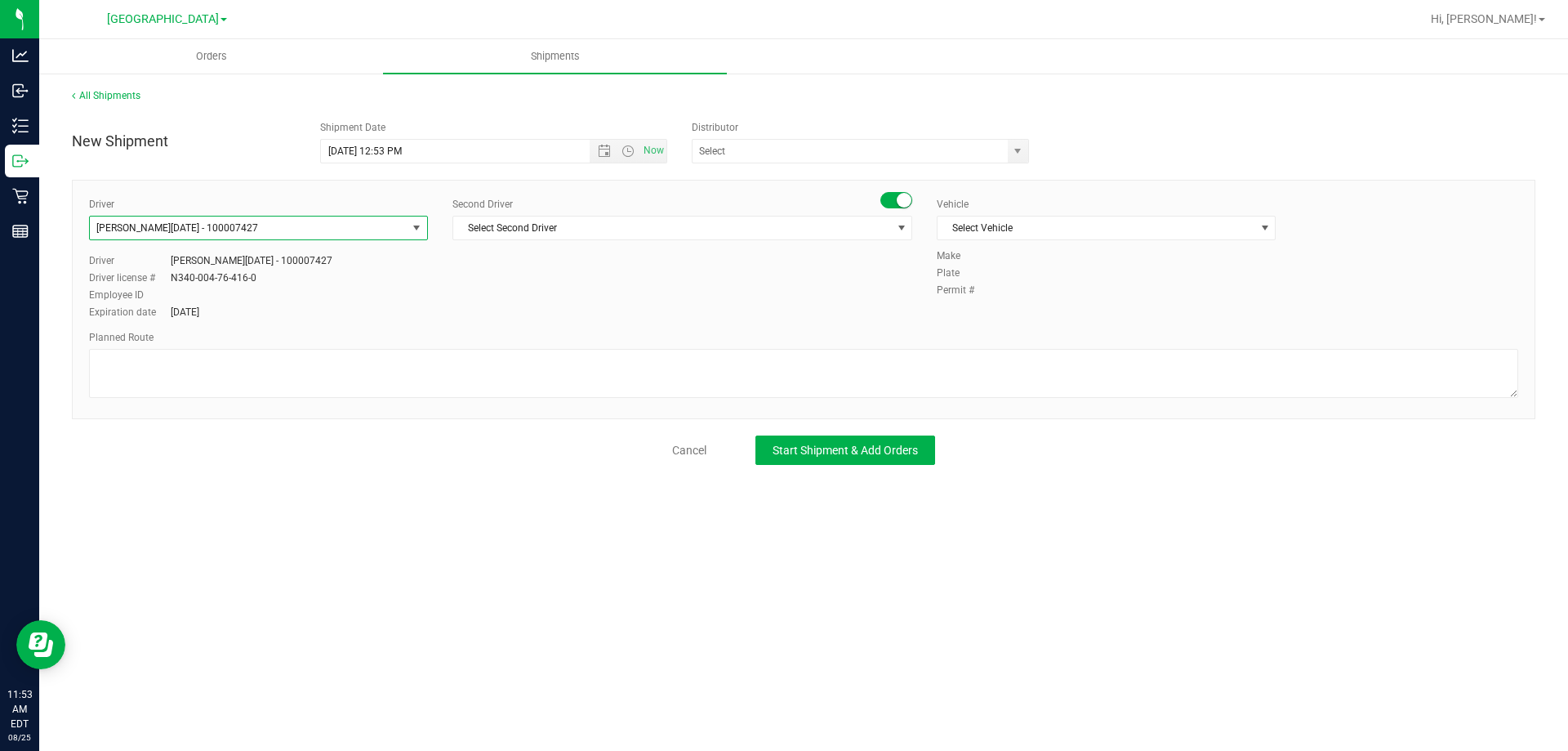
click at [540, 242] on div "Second Driver Select Second Driver Select Second Driver [PERSON_NAME] - 1000065…" at bounding box center [682, 225] width 460 height 57
click at [558, 210] on div "Second Driver" at bounding box center [682, 204] width 460 height 15
click at [558, 226] on span "Select Second Driver" at bounding box center [672, 228] width 438 height 23
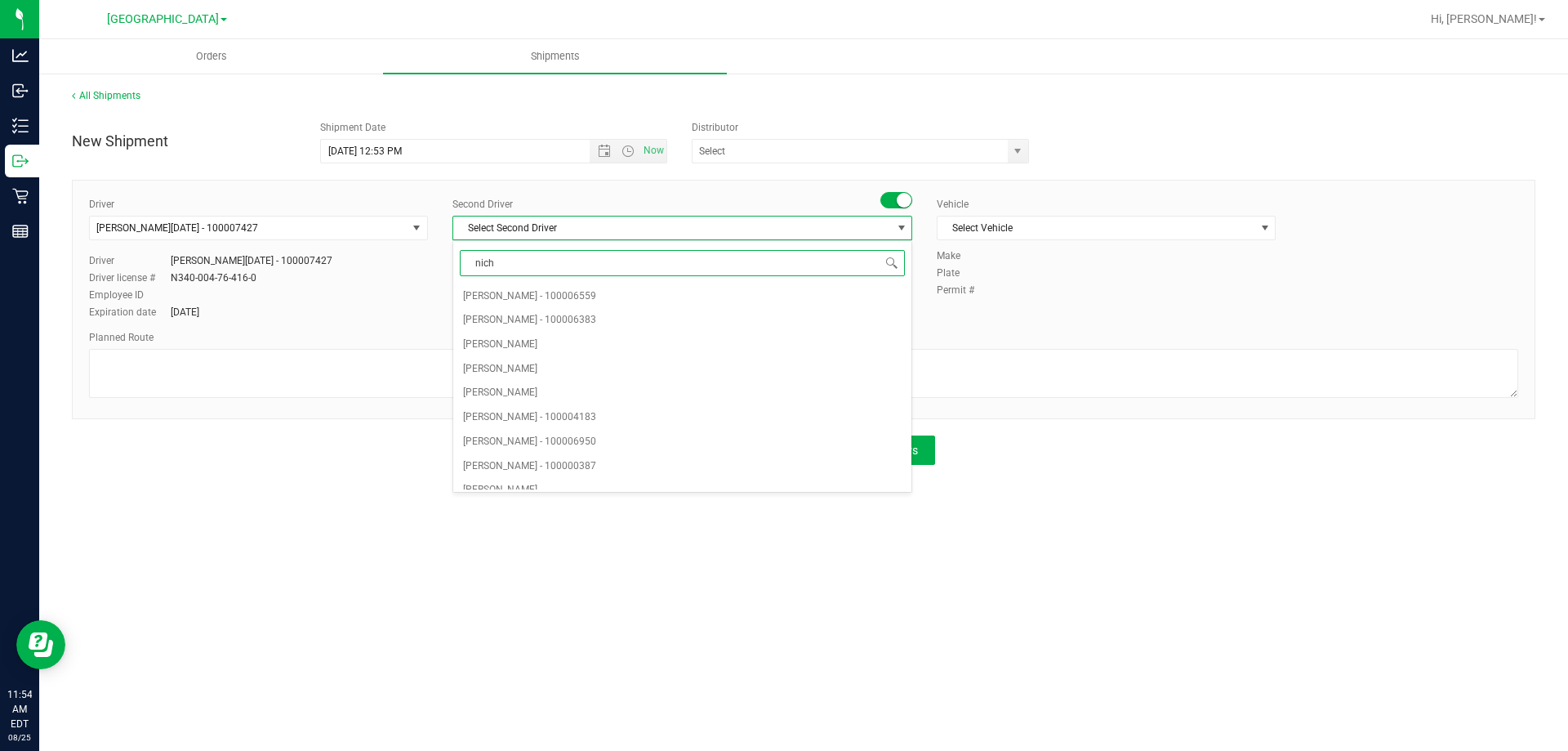
type input "nicho"
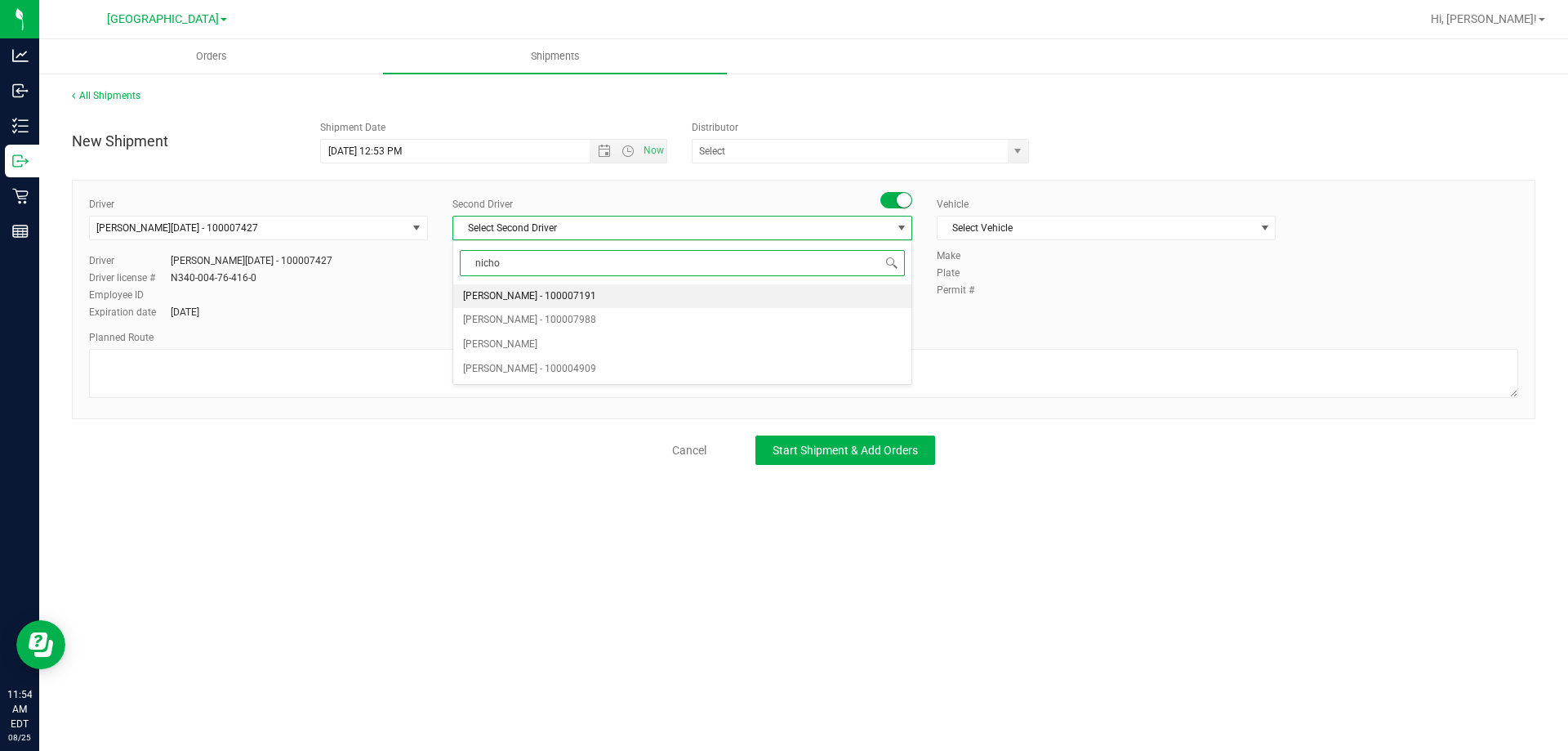
click at [573, 294] on span "[PERSON_NAME] - 100007191" at bounding box center [529, 296] width 133 height 21
click at [1022, 233] on span "Select Vehicle" at bounding box center [1095, 228] width 317 height 23
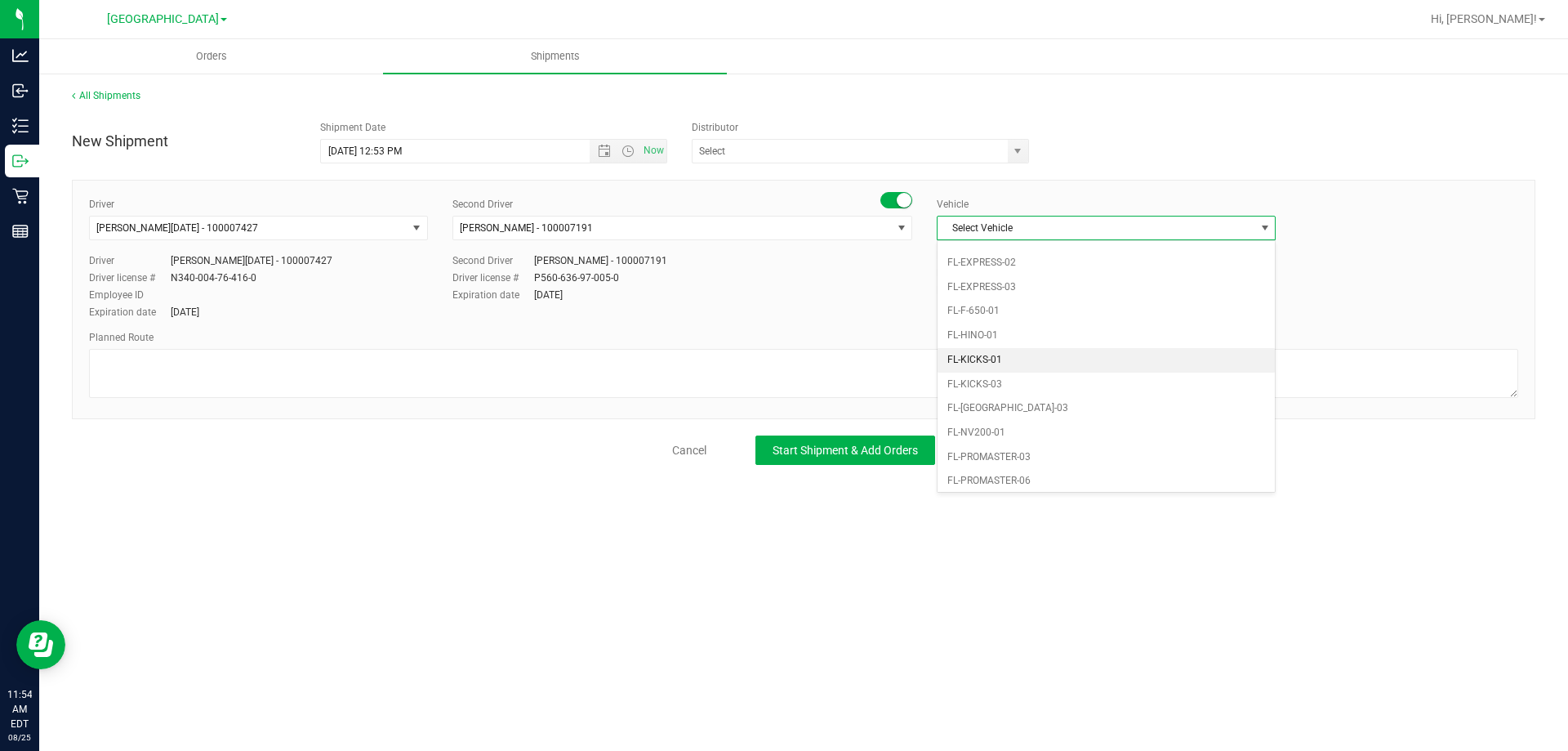
scroll to position [457, 0]
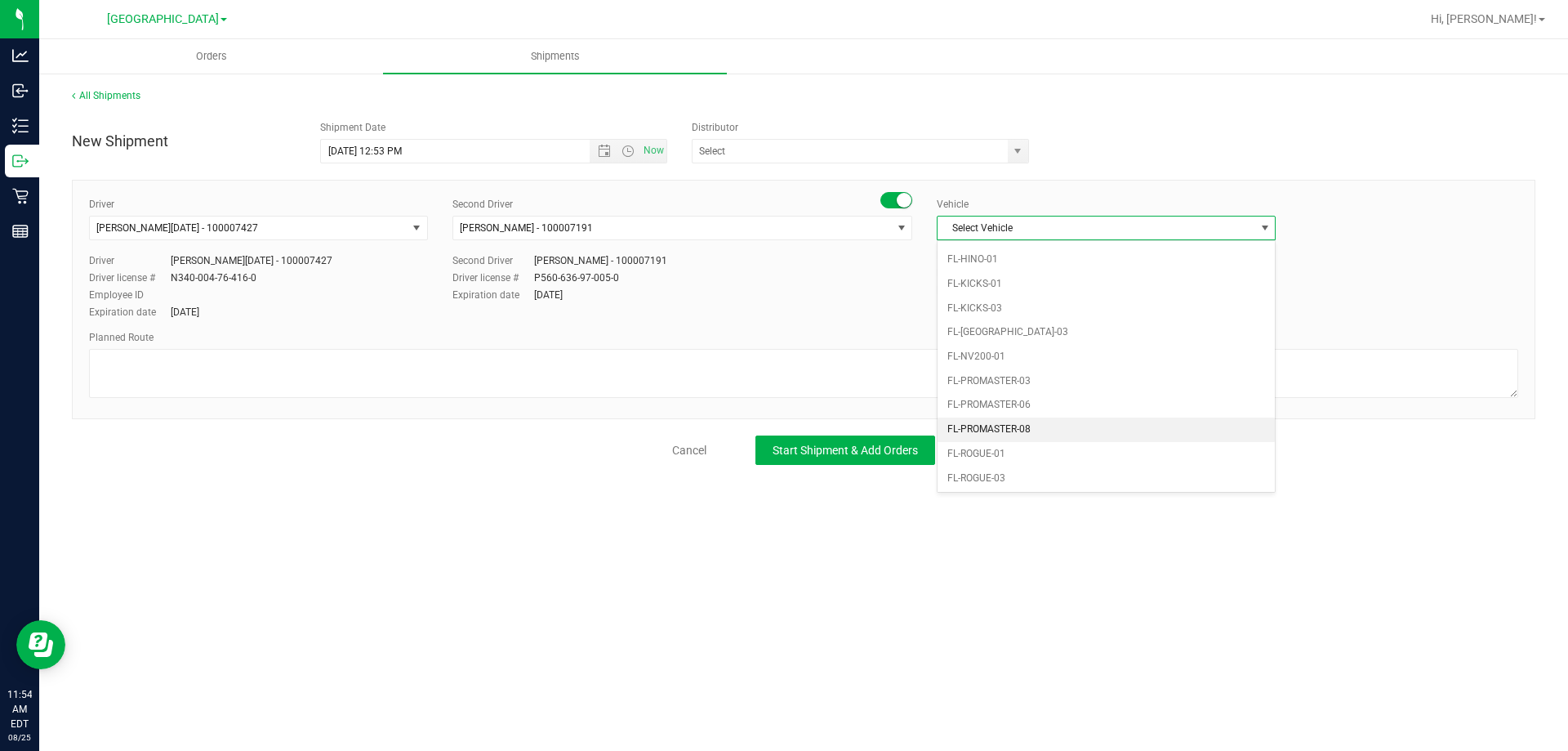
click at [1008, 427] on li "FL-PROMASTER-08" at bounding box center [1105, 429] width 337 height 25
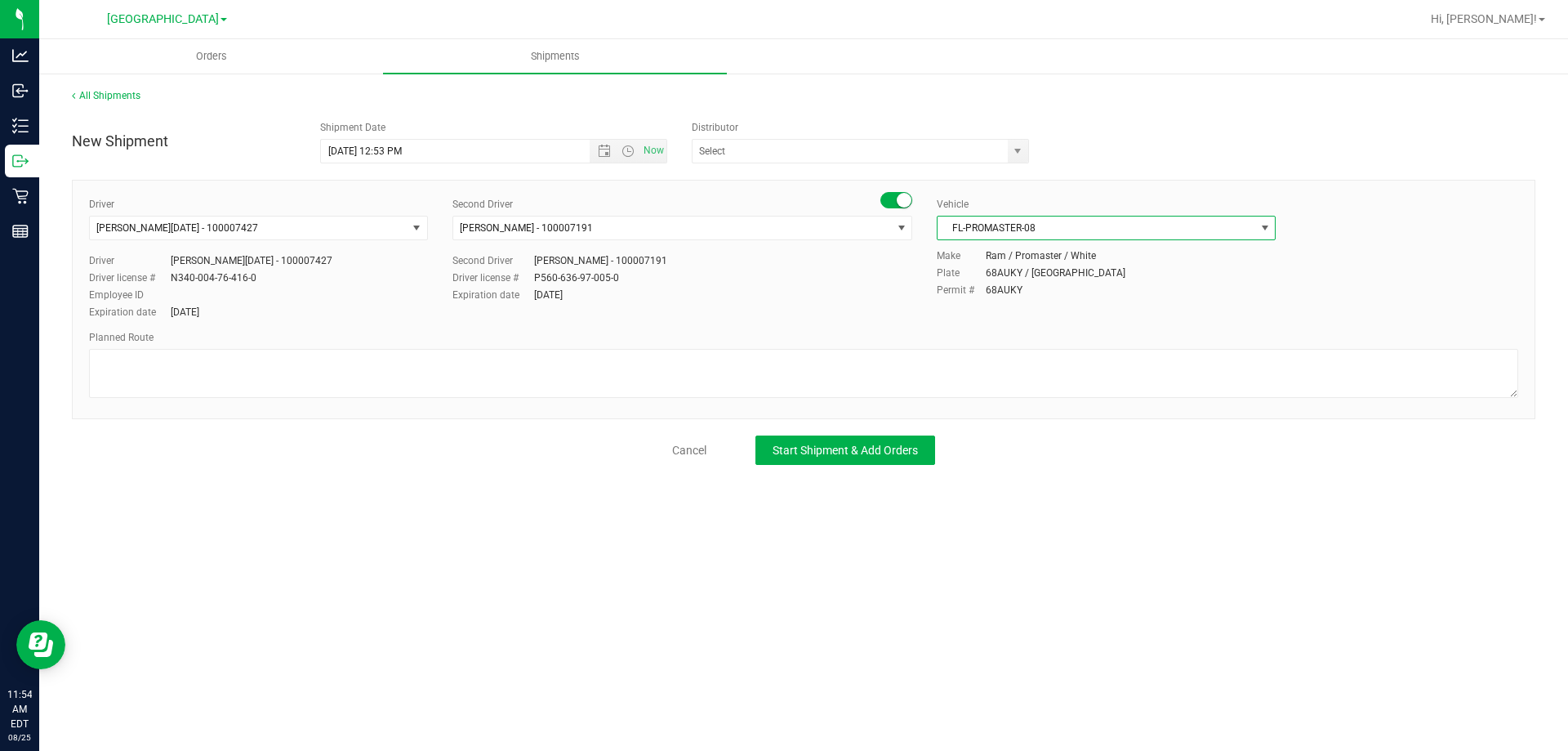
click at [1083, 239] on span "FL-PROMASTER-08" at bounding box center [1095, 228] width 317 height 23
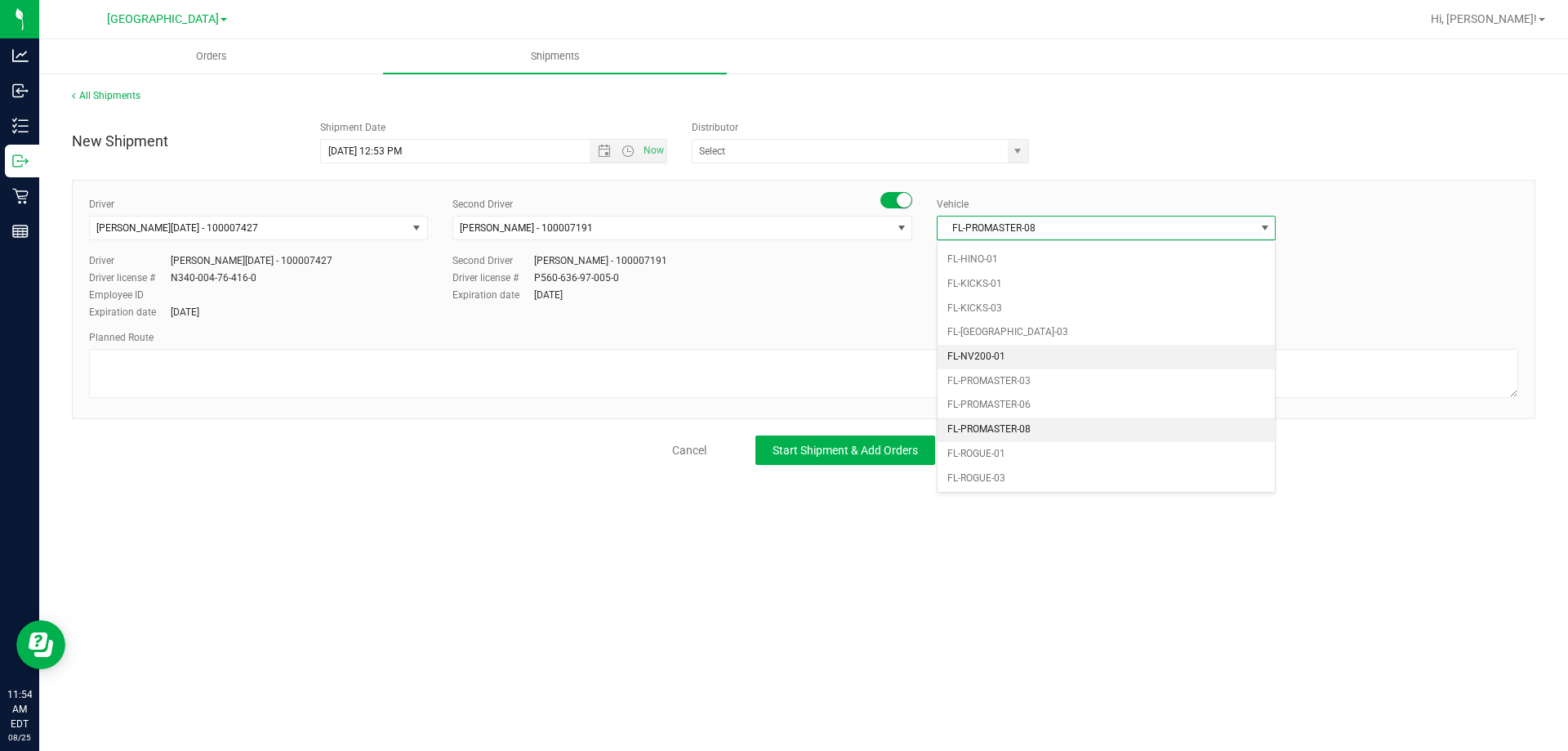
scroll to position [359, 0]
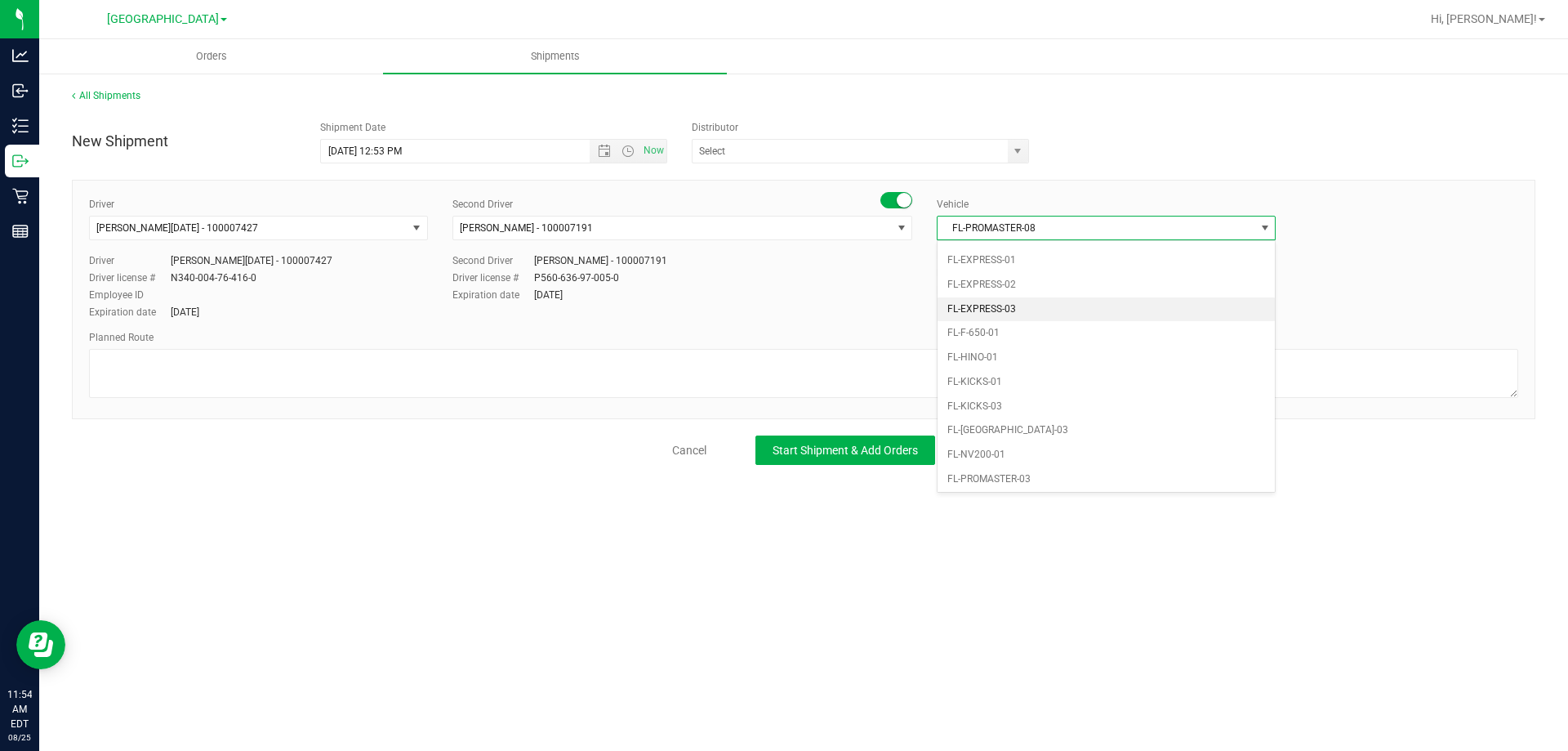
click at [1039, 303] on li "FL-EXPRESS-03" at bounding box center [1105, 309] width 337 height 25
click at [170, 349] on div "Planned Route" at bounding box center [803, 366] width 1429 height 72
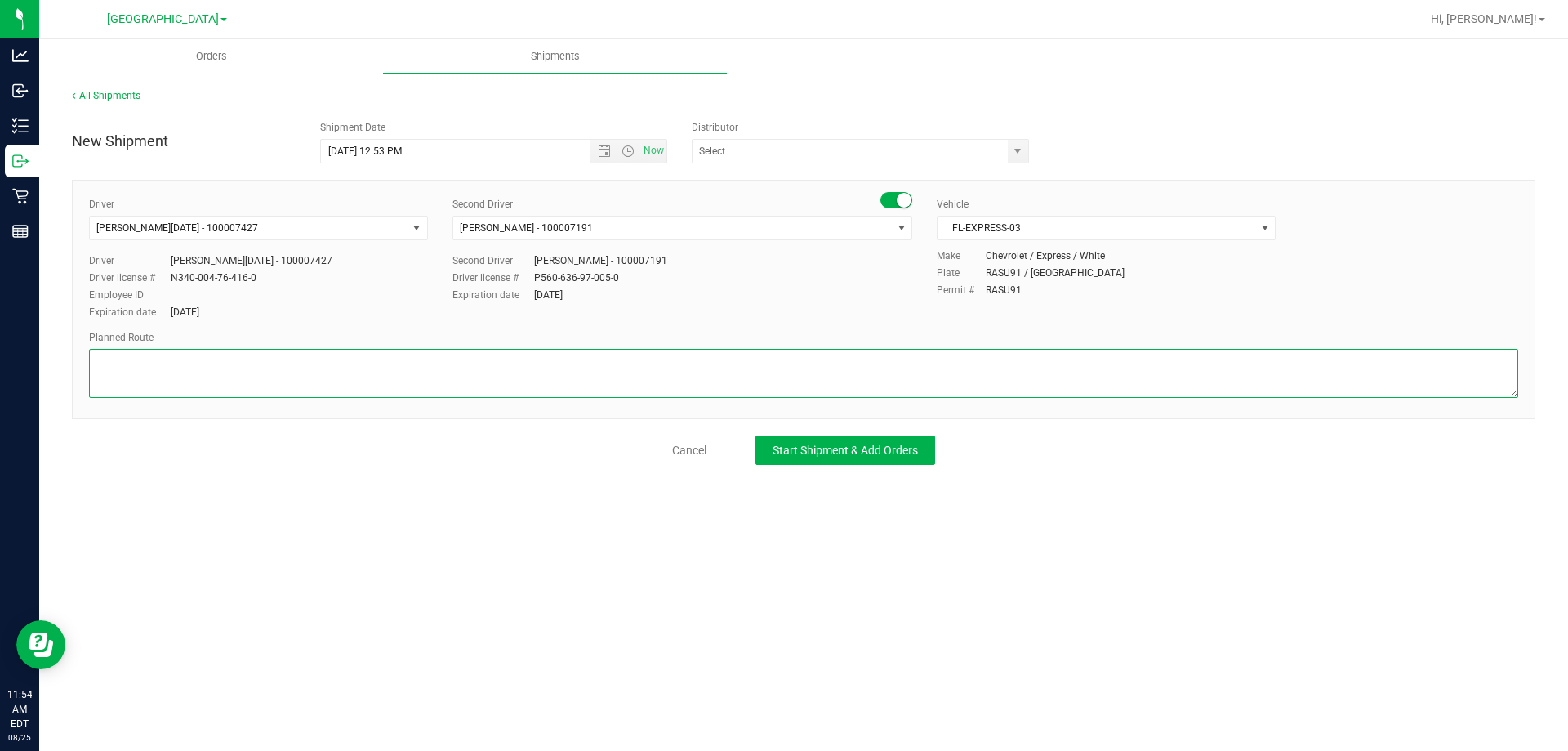
click at [170, 353] on textarea at bounding box center [803, 373] width 1429 height 49
click at [626, 147] on span "Open the time view" at bounding box center [628, 151] width 13 height 13
type textarea "from WC to Warehouse"
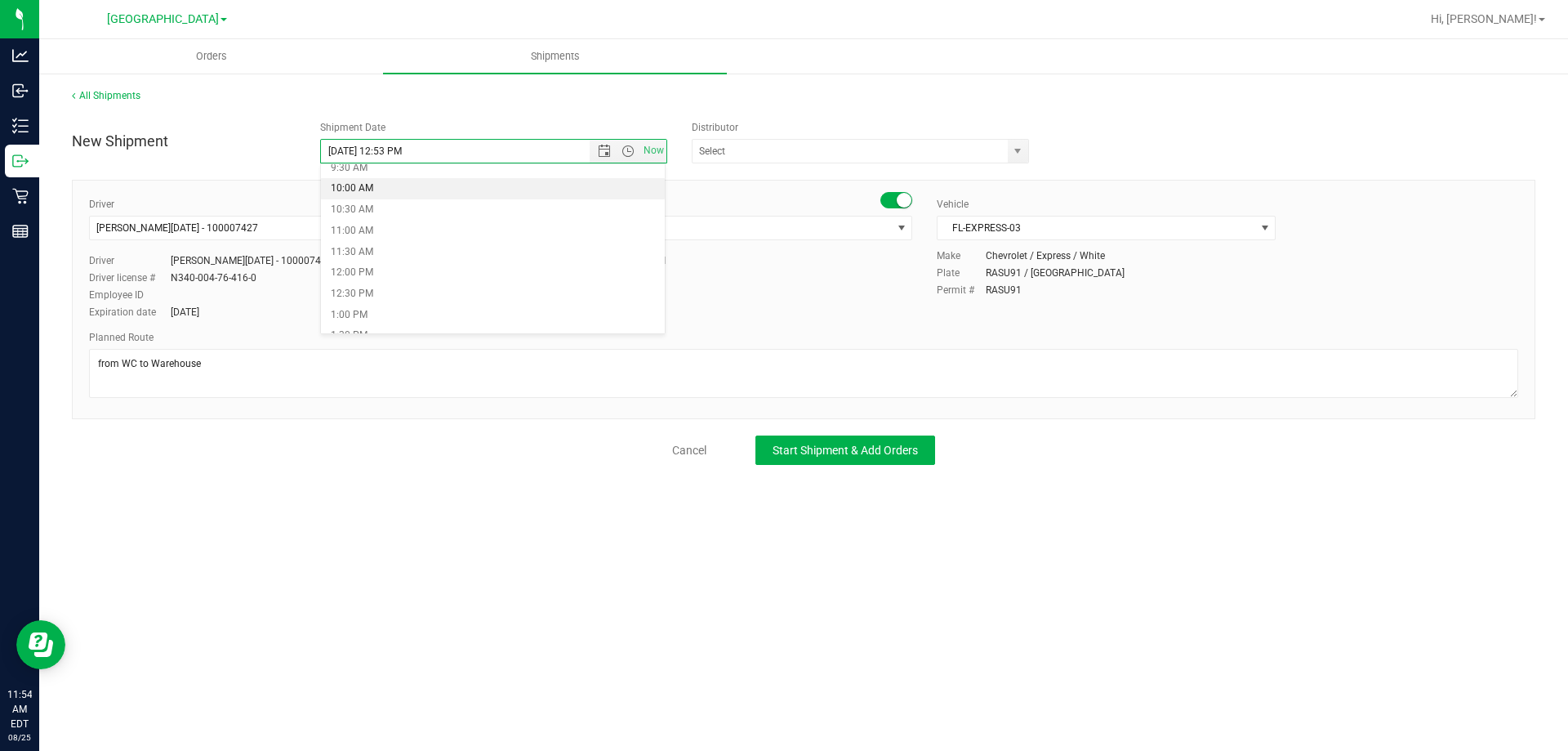
scroll to position [490, 0]
click at [361, 288] on li "2:30 PM" at bounding box center [493, 296] width 345 height 21
type input "[DATE] 2:30 PM"
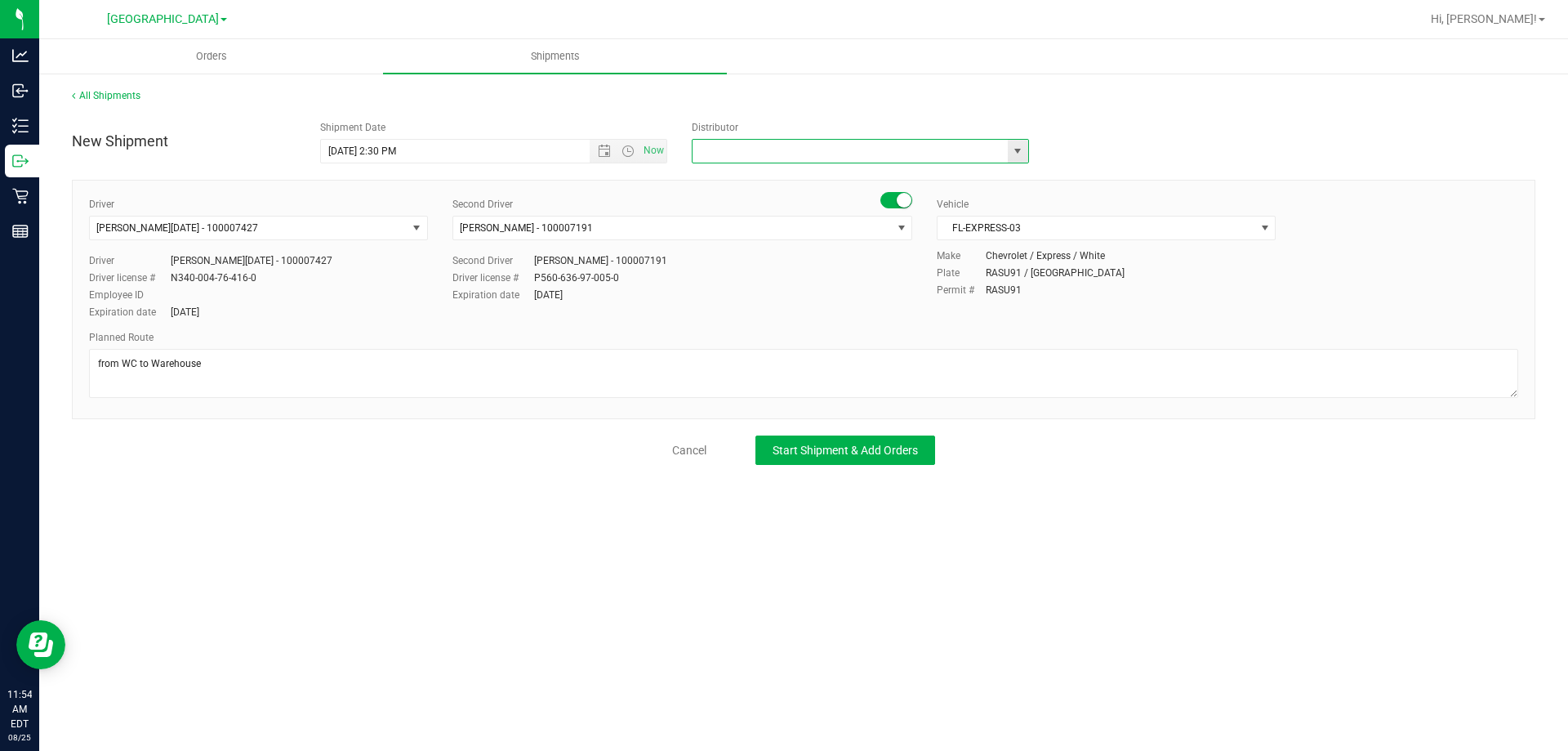
click at [767, 143] on input "text" at bounding box center [845, 151] width 305 height 23
click at [939, 98] on div "All Shipments" at bounding box center [804, 100] width 1464 height 25
click at [1019, 142] on span "select" at bounding box center [1018, 151] width 20 height 23
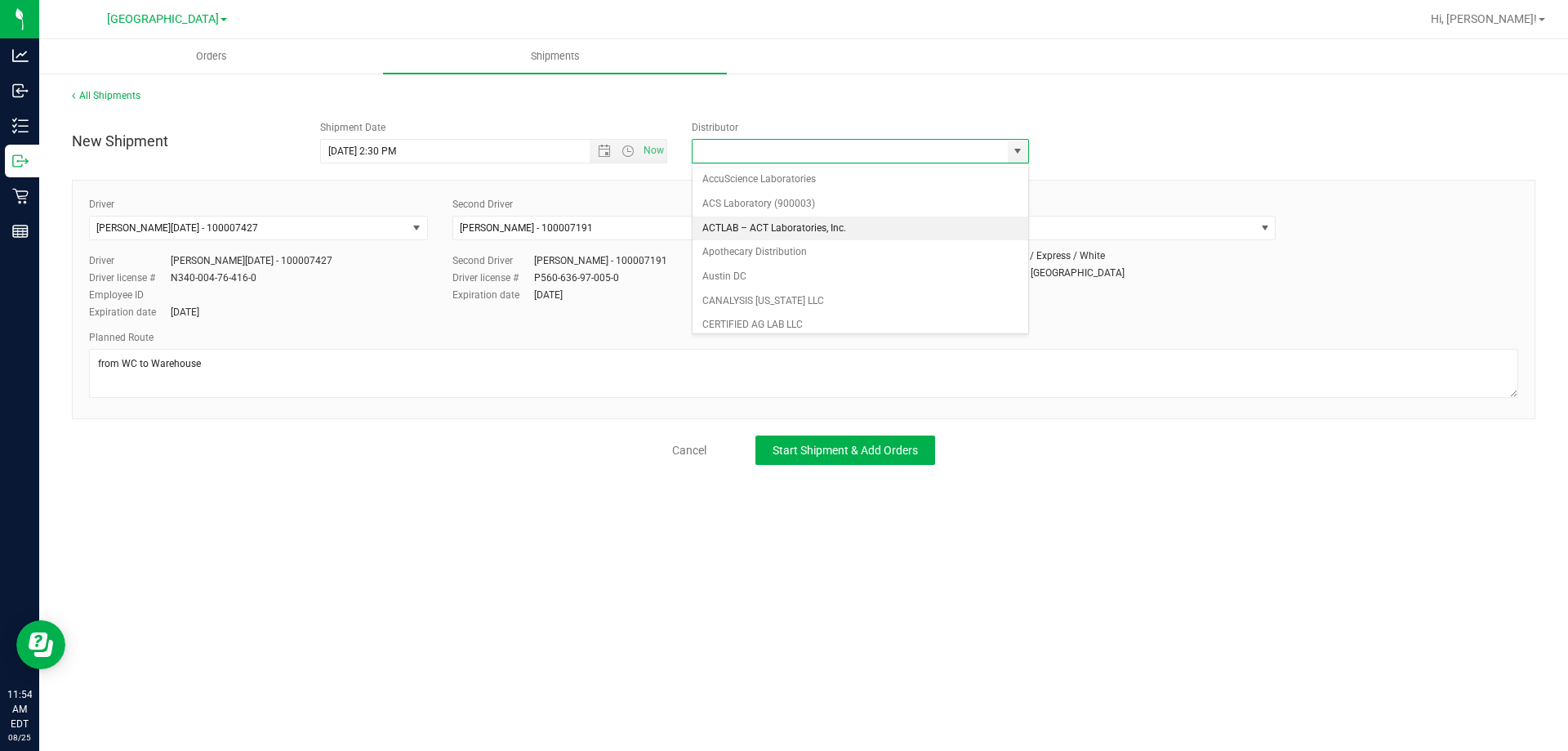
scroll to position [0, 0]
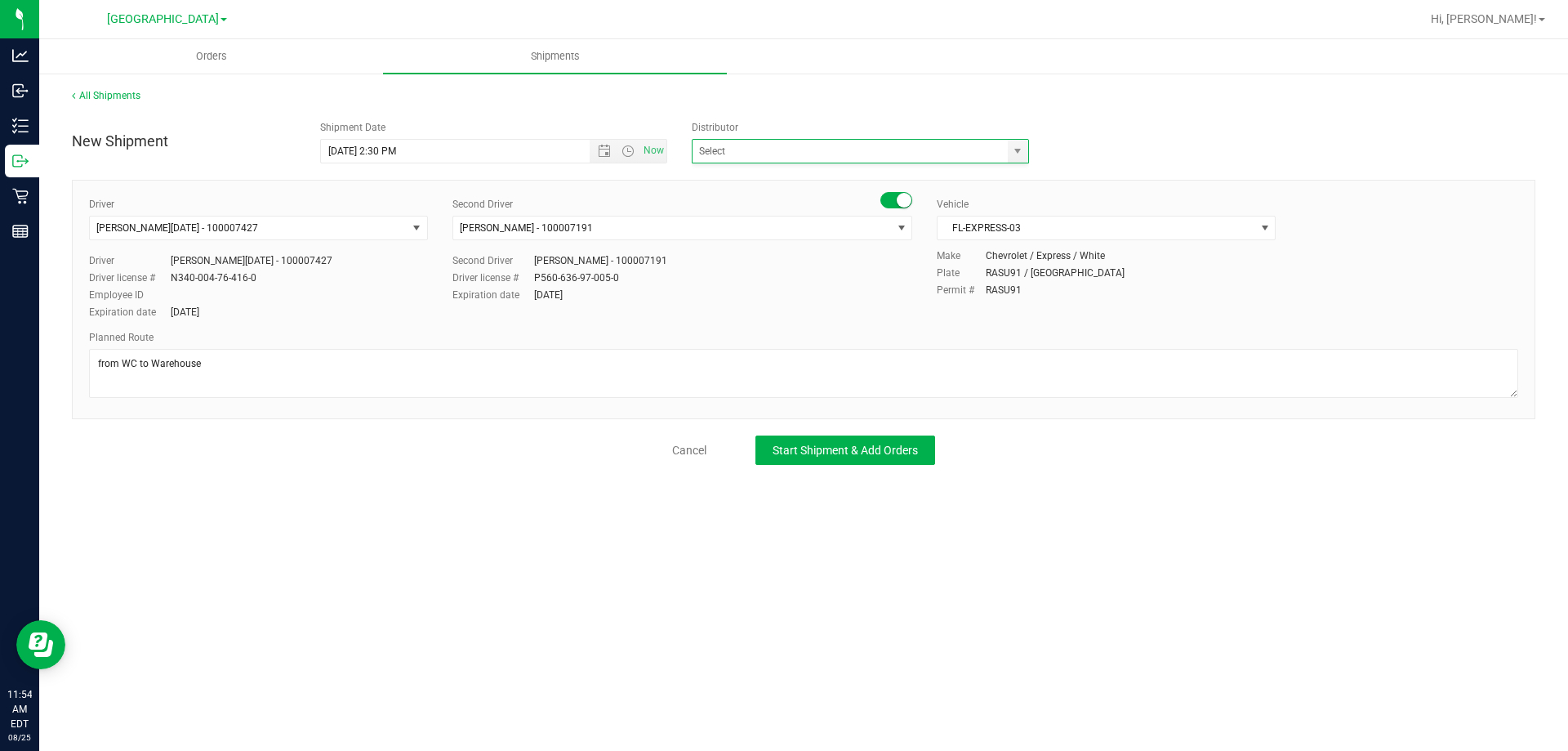
click at [1112, 66] on ul "Orders Shipments" at bounding box center [823, 57] width 1568 height 35
click at [907, 453] on span "Start Shipment & Add Orders" at bounding box center [845, 450] width 145 height 13
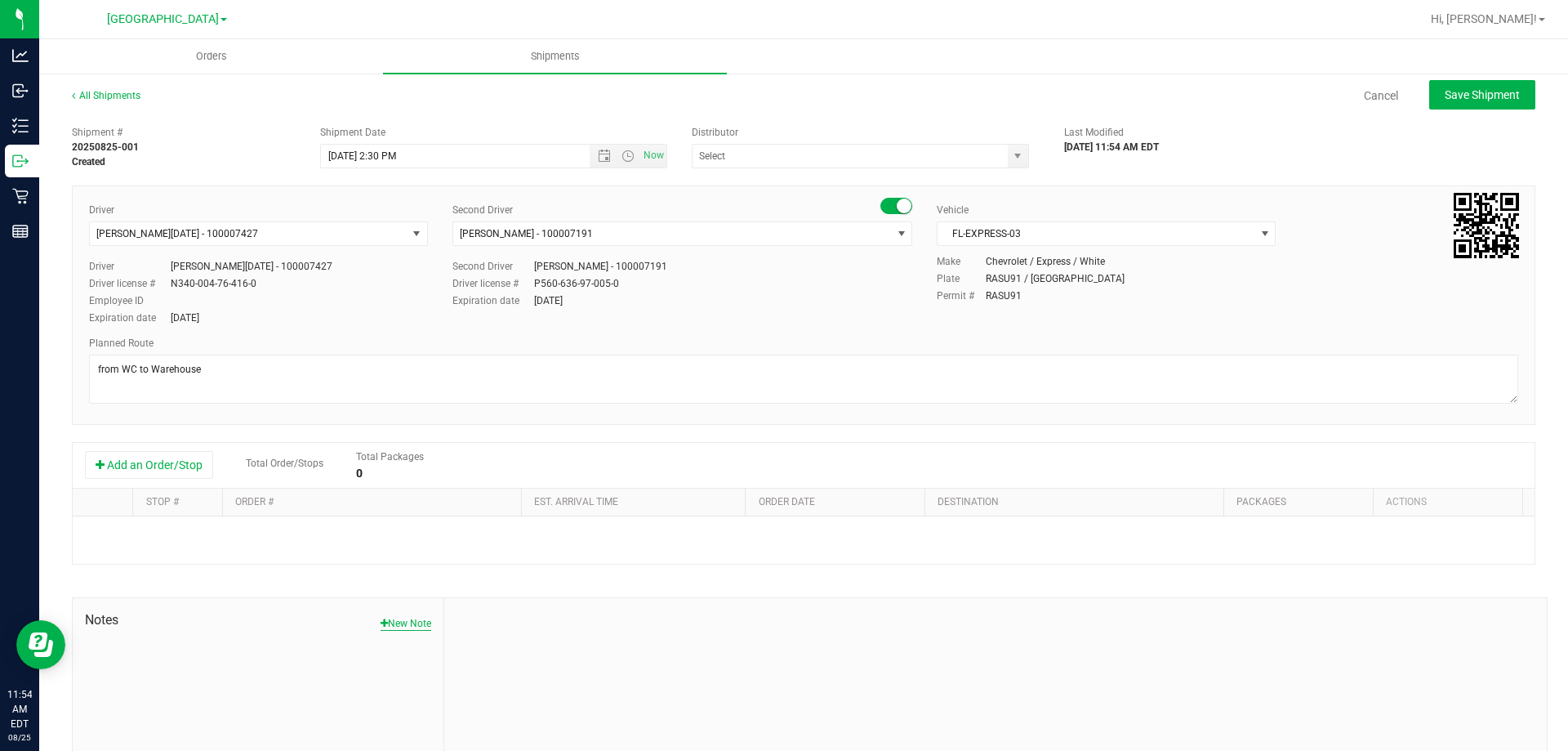
click at [396, 617] on button "New Note" at bounding box center [405, 623] width 50 height 15
click at [592, 715] on textarea "* Note" at bounding box center [995, 733] width 1078 height 65
paste textarea "1g AFT: SEP24AFT01C-0930 1g JEL: FEB25JEL02-0227 .5g MSA: SEP24MSA01-0911"
type textarea "1g AFT: SEP24AFT01C-0930 1g JEL: FEB25JEL02-0227 .5g MSA: SEP24MSA01-0911"
click at [499, 663] on input "Note Title" at bounding box center [995, 661] width 1078 height 25
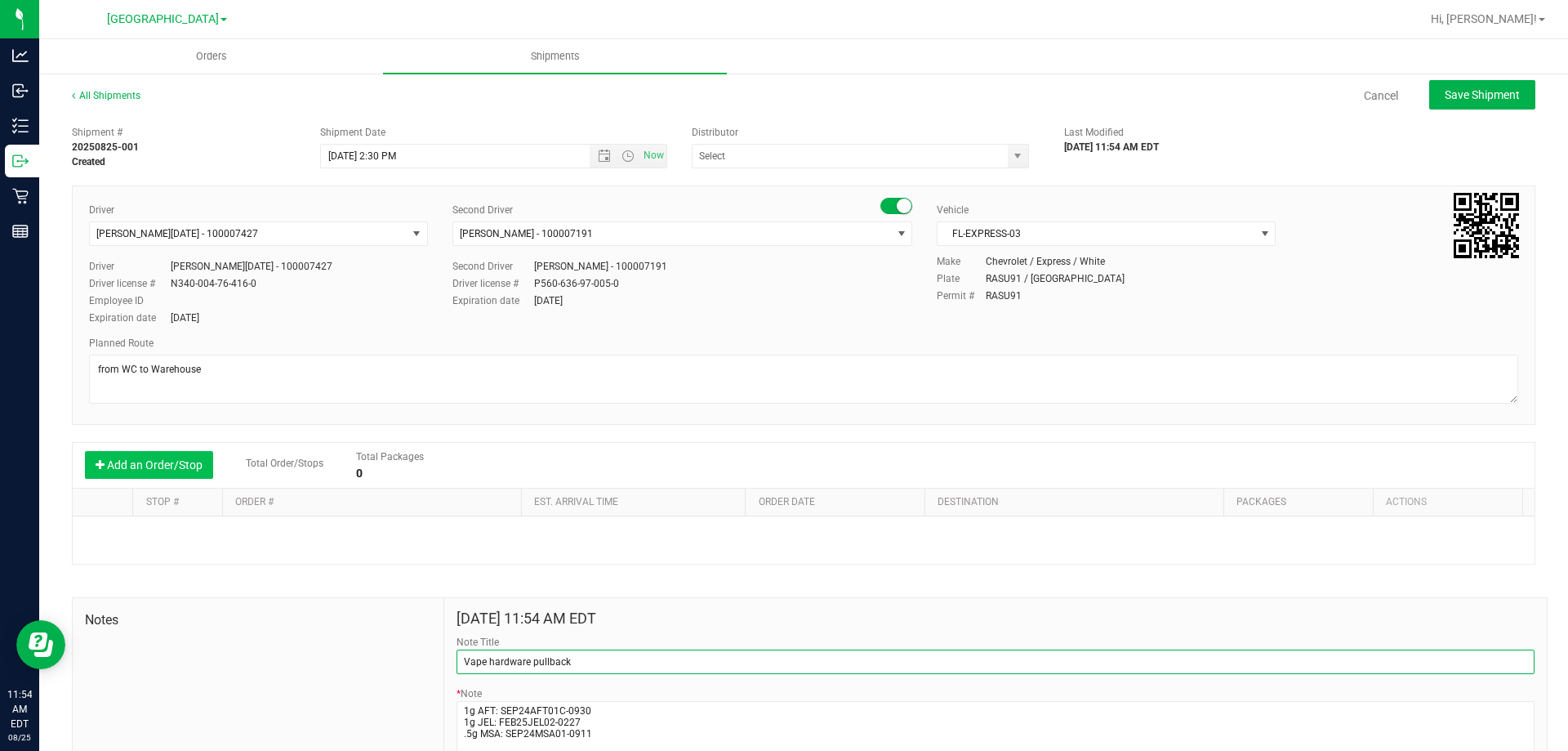
type input "Vape hardware pullback"
click at [190, 473] on button "Add an Order/Stop" at bounding box center [149, 465] width 128 height 27
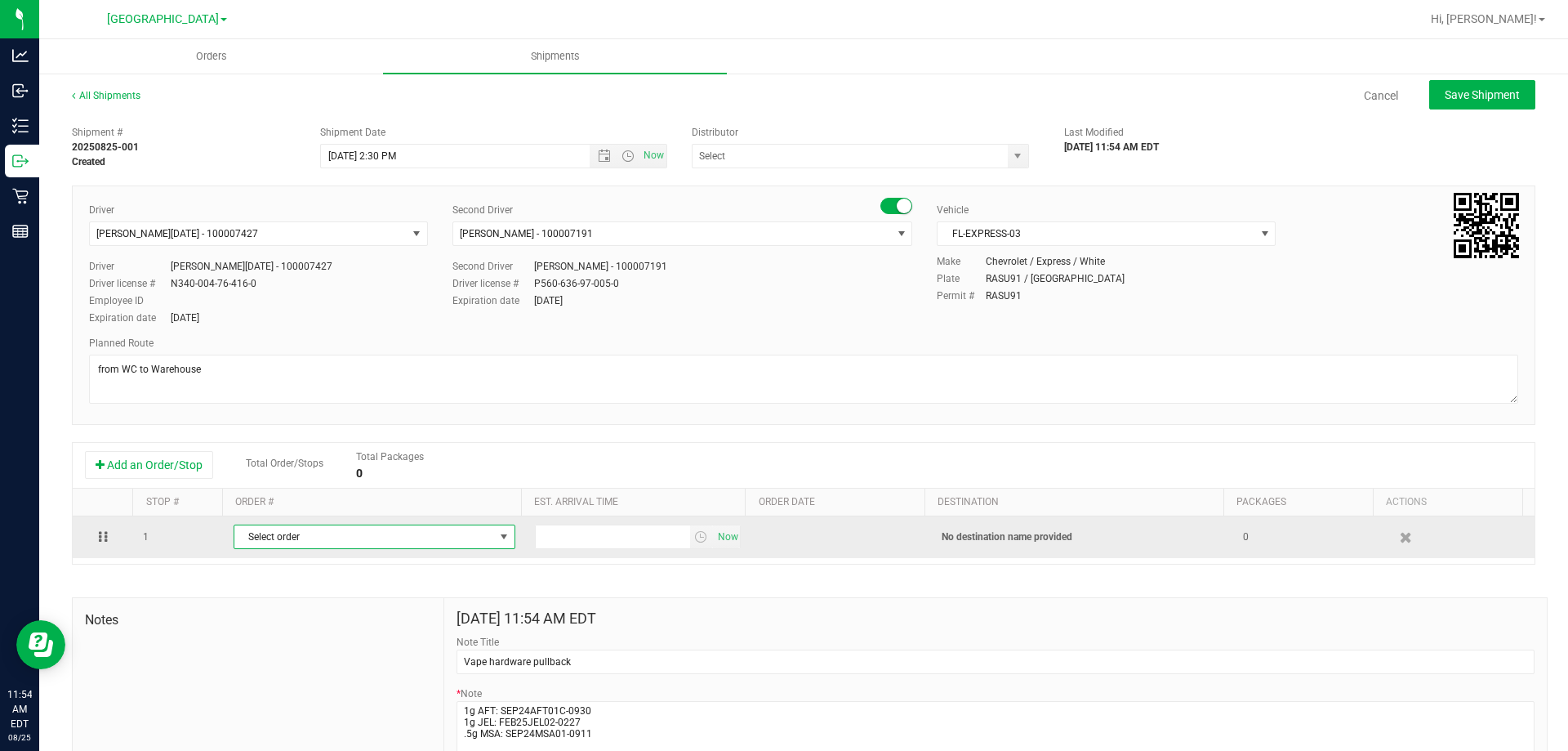
click at [413, 532] on span "Select order" at bounding box center [364, 536] width 260 height 23
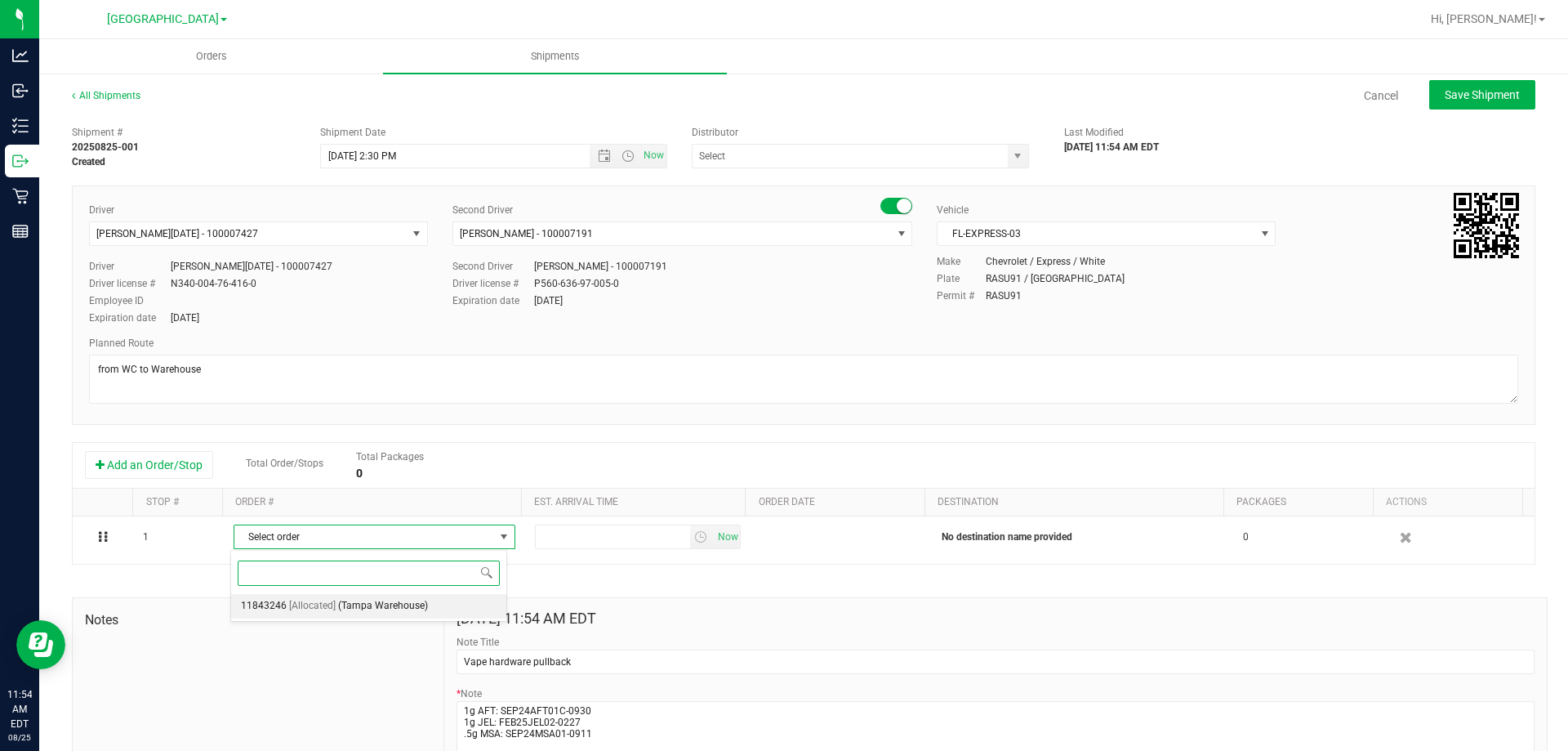
click at [369, 601] on span "(Tampa Warehouse)" at bounding box center [383, 606] width 90 height 21
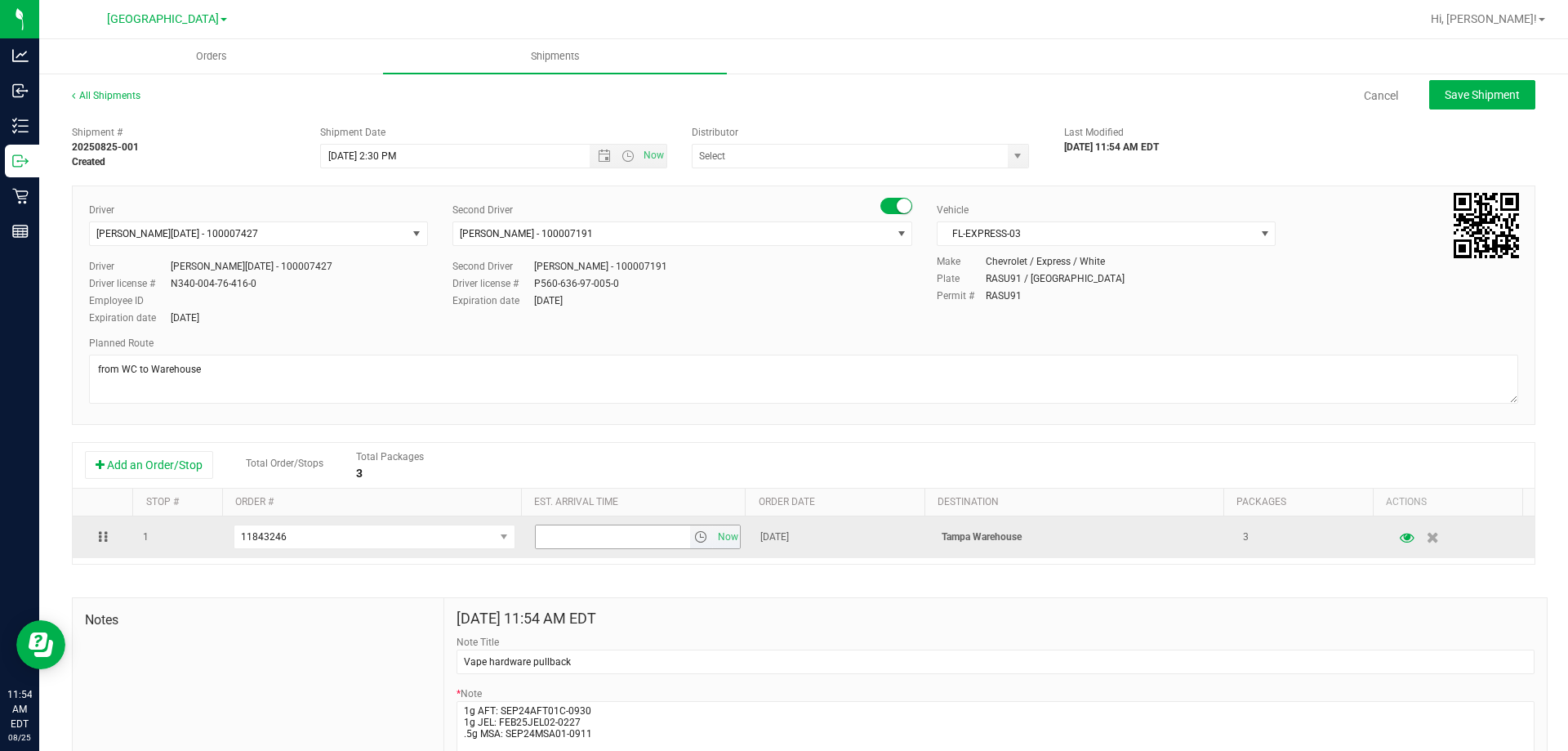
click at [694, 541] on span "select" at bounding box center [700, 537] width 13 height 13
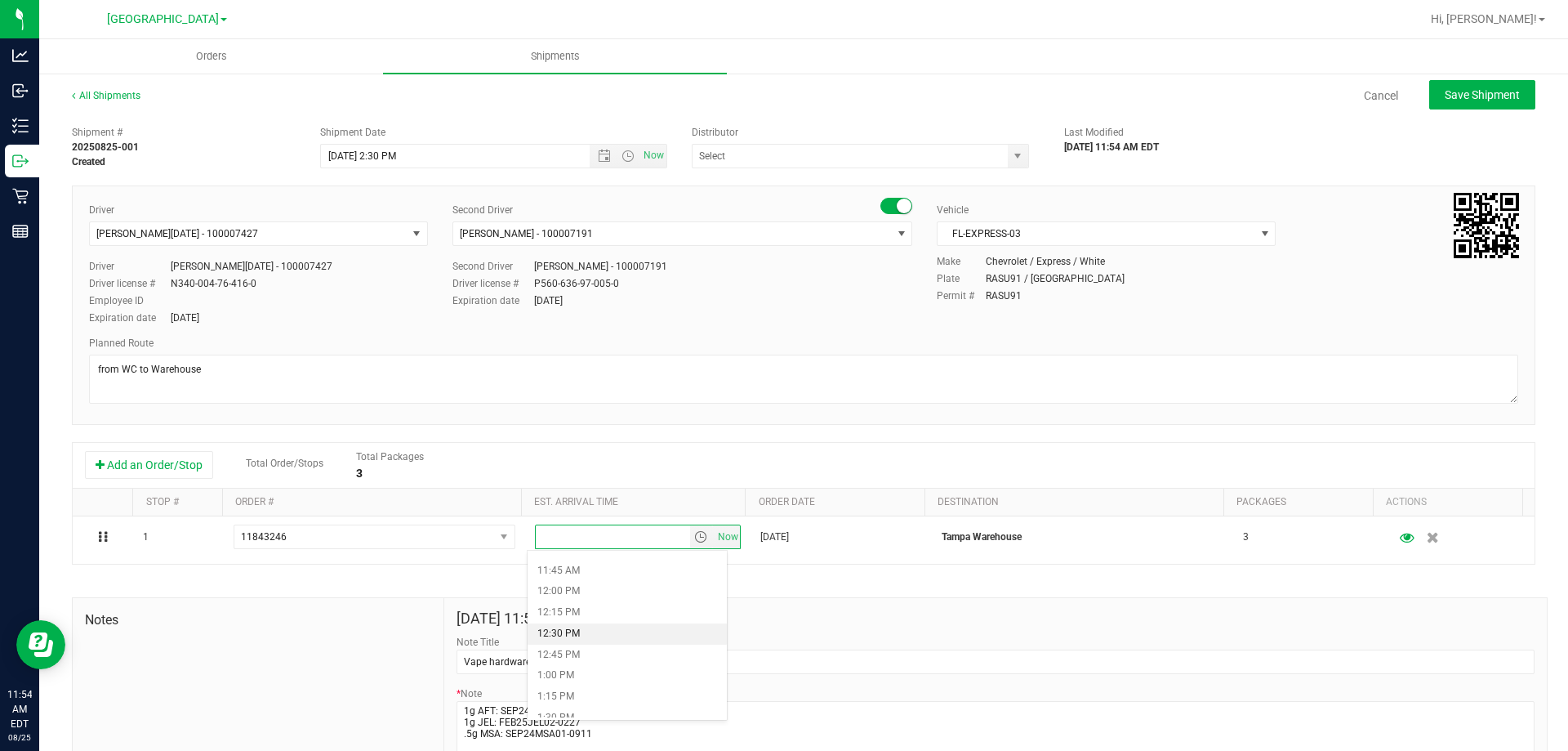
scroll to position [1389, 0]
click at [578, 600] on li "5:00 PM" at bounding box center [627, 603] width 199 height 21
click at [585, 464] on div "Add an Order/Stop Total Order/Stops Total Packages 3" at bounding box center [804, 465] width 1437 height 28
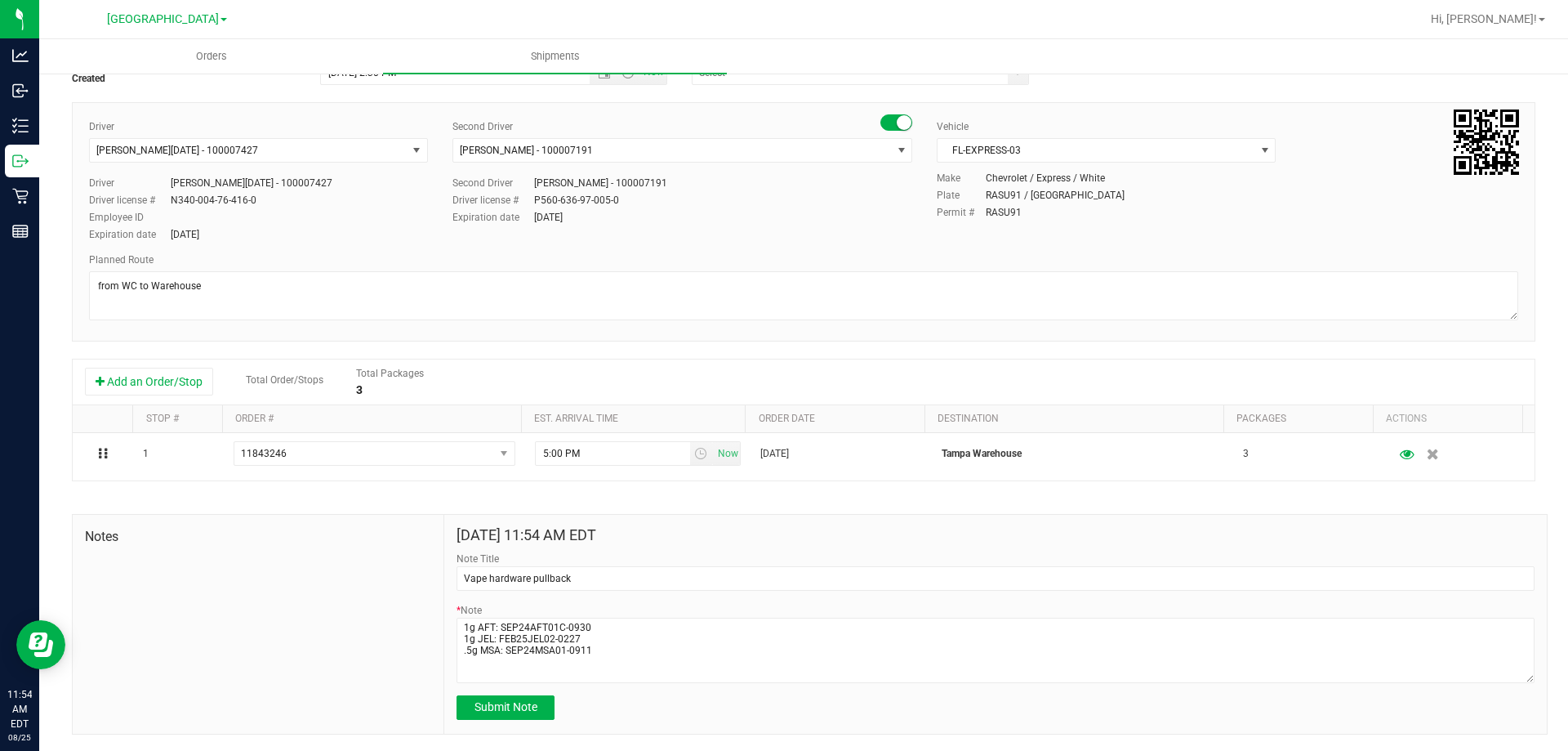
scroll to position [84, 0]
click at [516, 700] on span "Submit Note" at bounding box center [506, 706] width 63 height 13
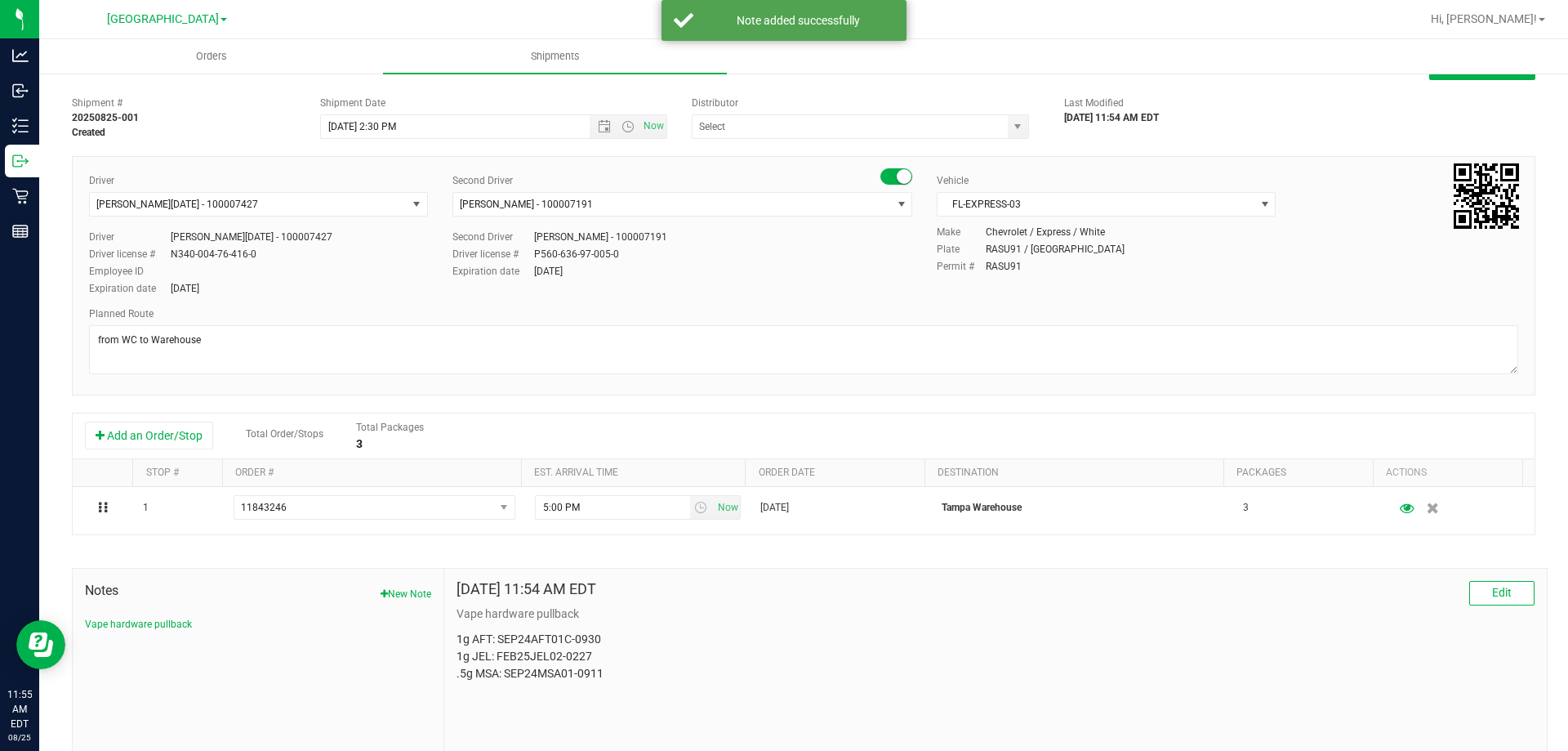
scroll to position [0, 0]
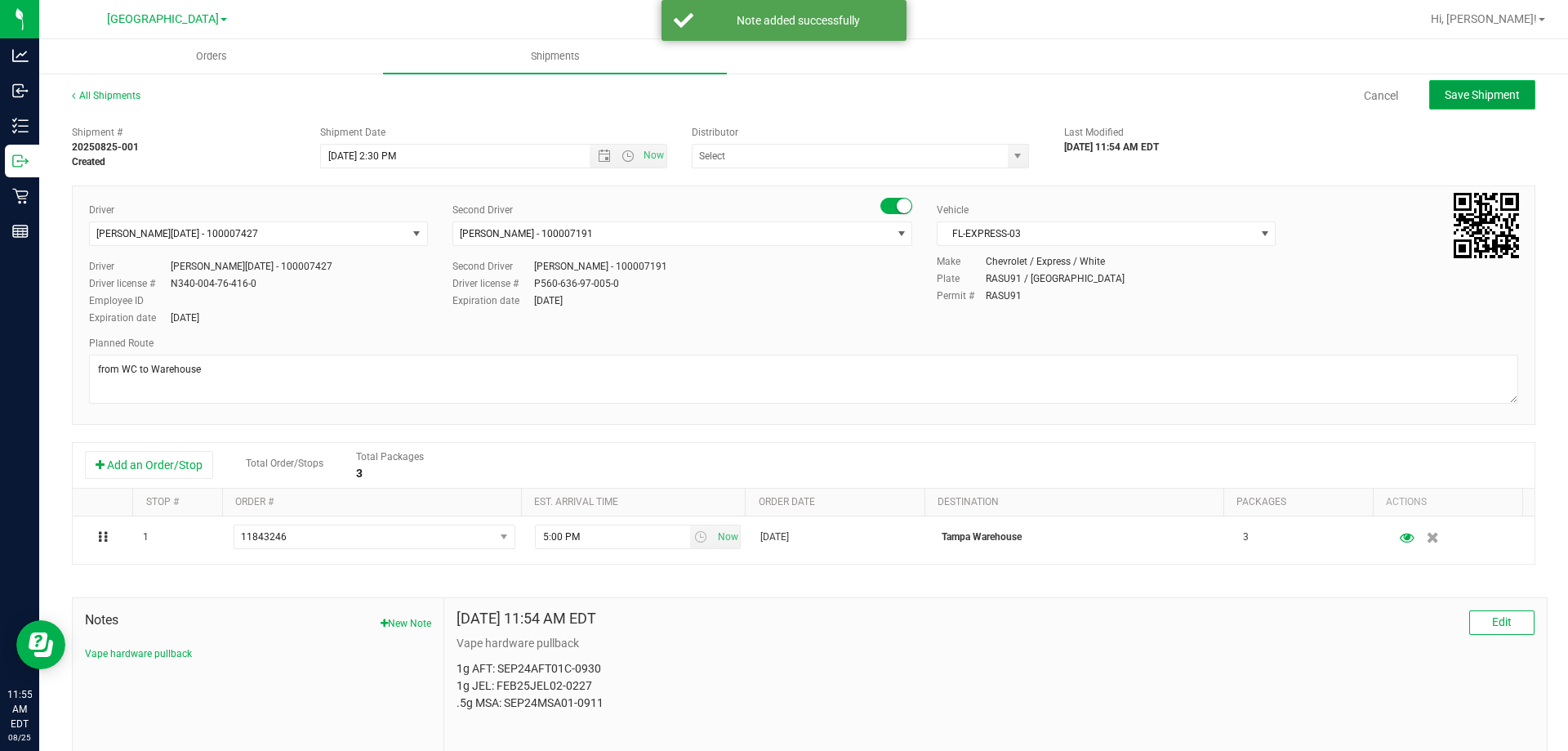
click at [1431, 88] on button "Save Shipment" at bounding box center [1482, 95] width 106 height 29
type input "[DATE] 6:30 PM"
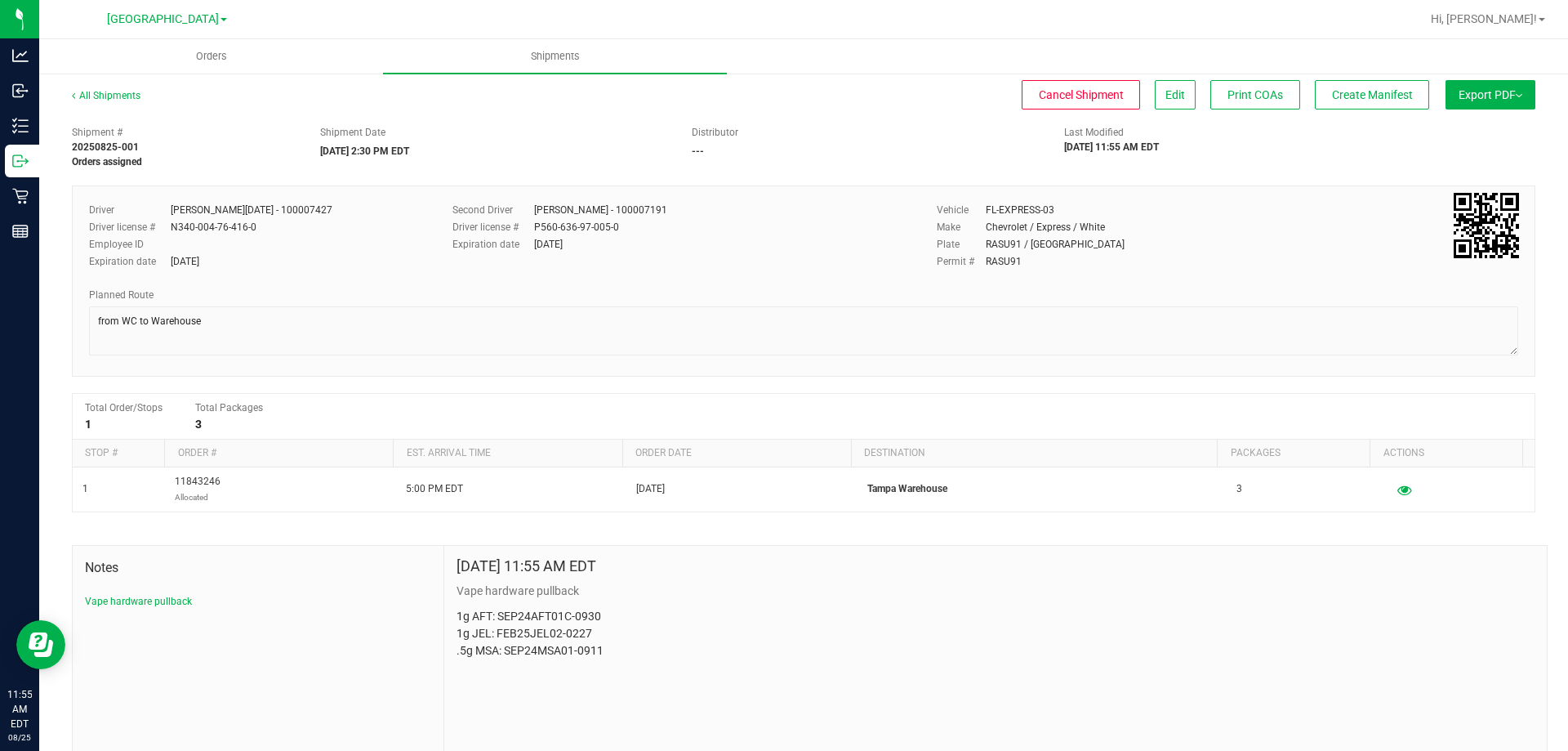
click at [1482, 103] on button "Export PDF" at bounding box center [1490, 95] width 90 height 29
click at [1458, 155] on span "Manifest by Lot" at bounding box center [1448, 155] width 68 height 12
click at [1496, 85] on button "Export PDF" at bounding box center [1490, 95] width 90 height 29
click at [1492, 137] on li "Manifest by Package ID" at bounding box center [1486, 131] width 165 height 25
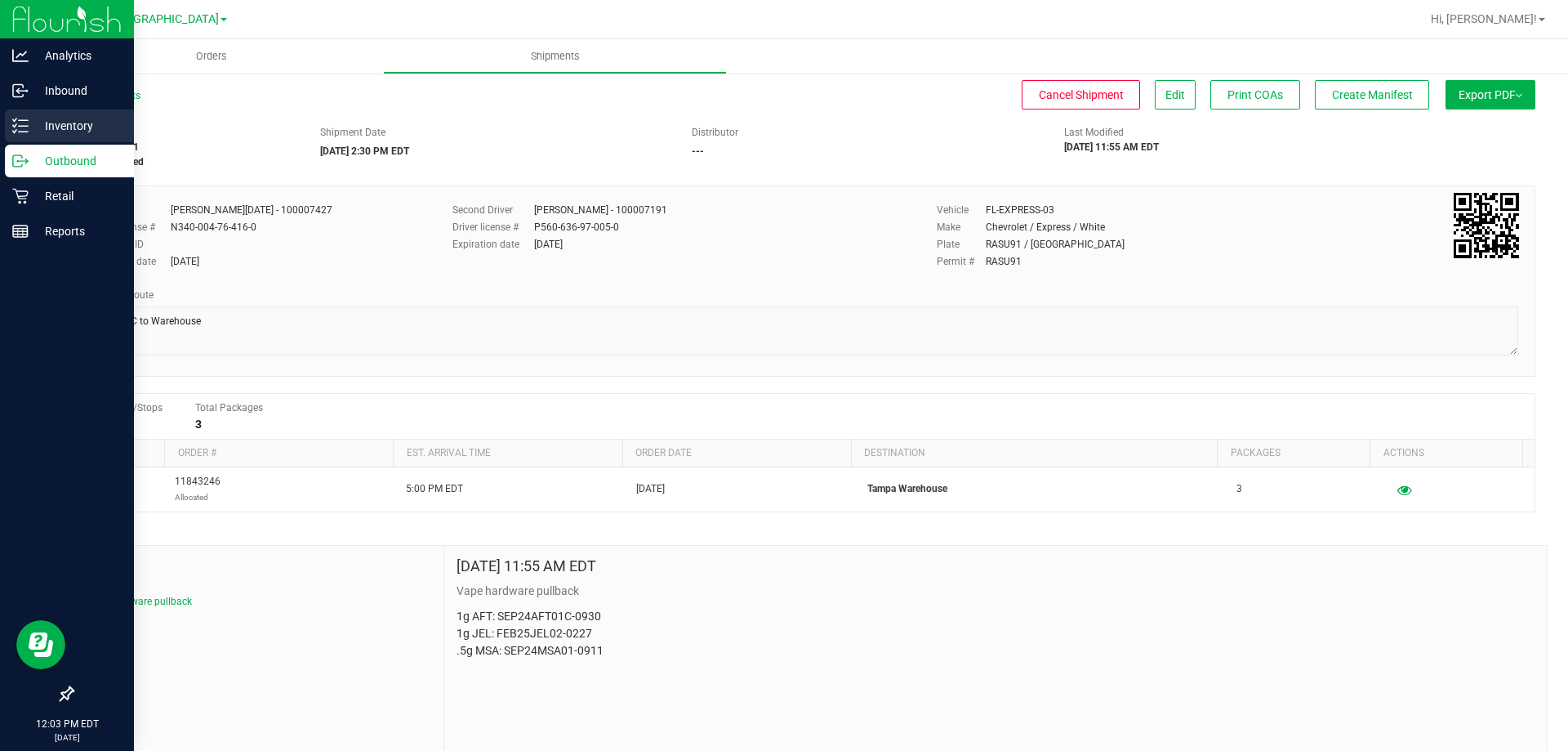
click at [14, 125] on icon at bounding box center [20, 126] width 16 height 16
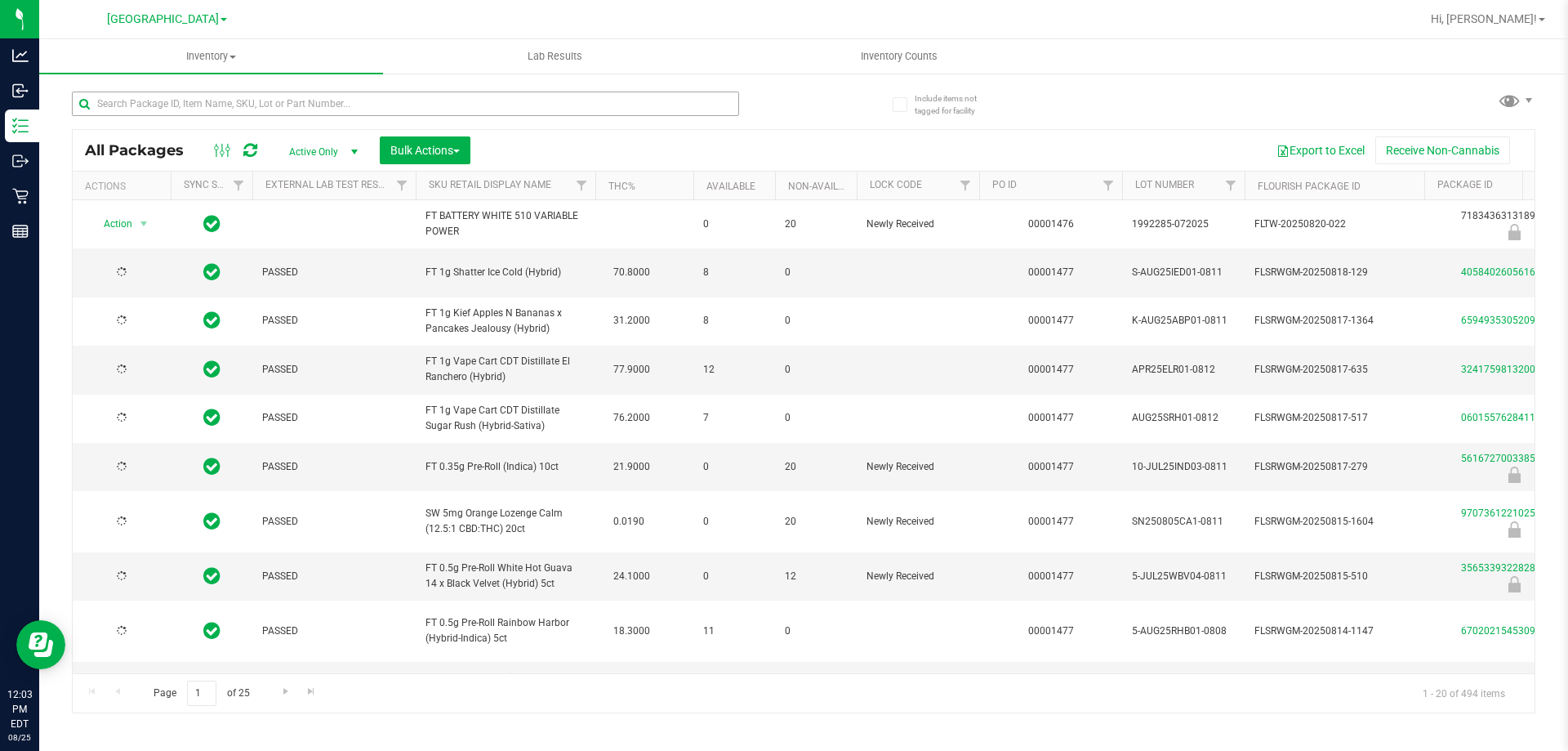
type input "[DATE]"
click at [203, 102] on input "text" at bounding box center [406, 103] width 667 height 25
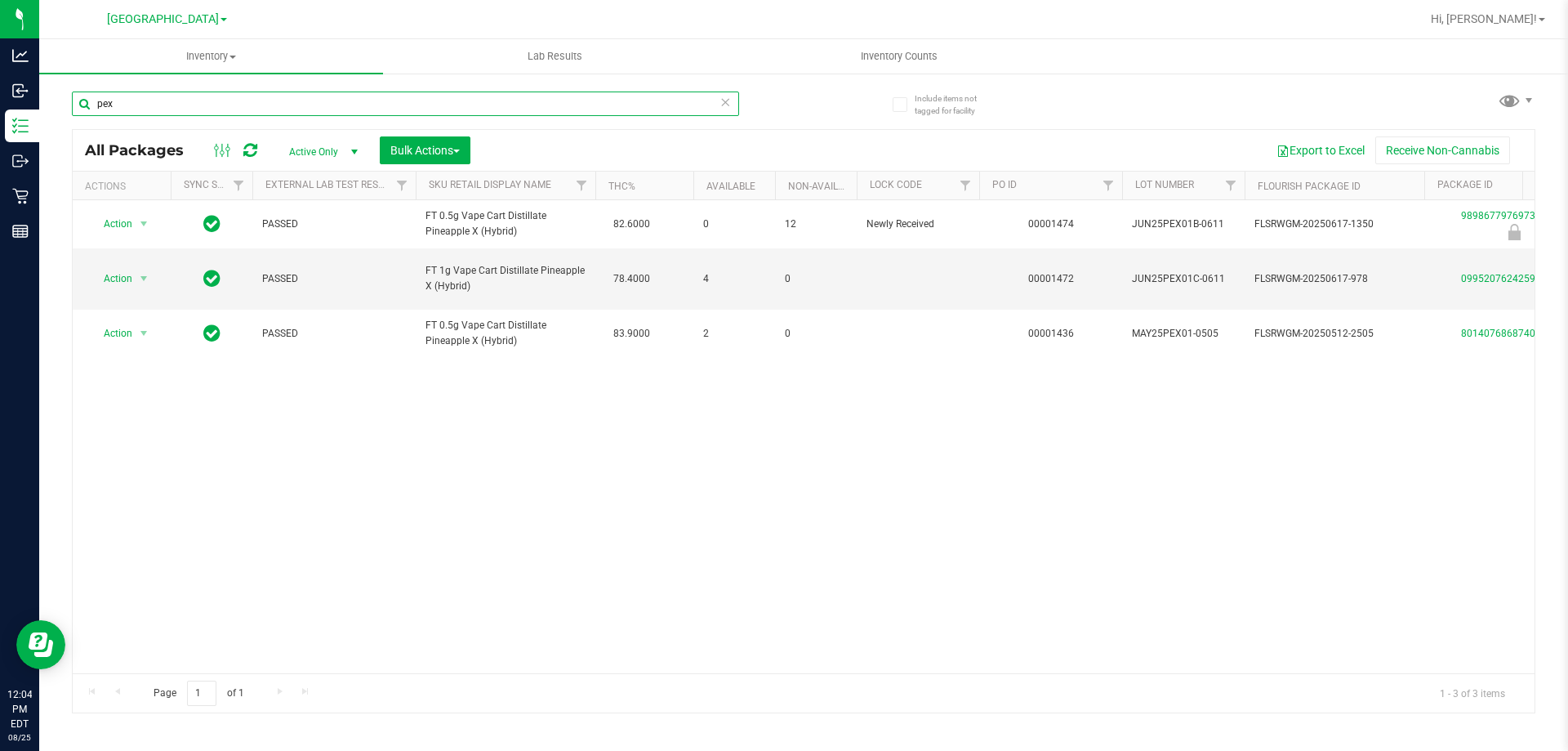
click at [202, 96] on input "pex" at bounding box center [406, 103] width 667 height 25
type input "pex"
click at [726, 101] on icon at bounding box center [725, 101] width 12 height 19
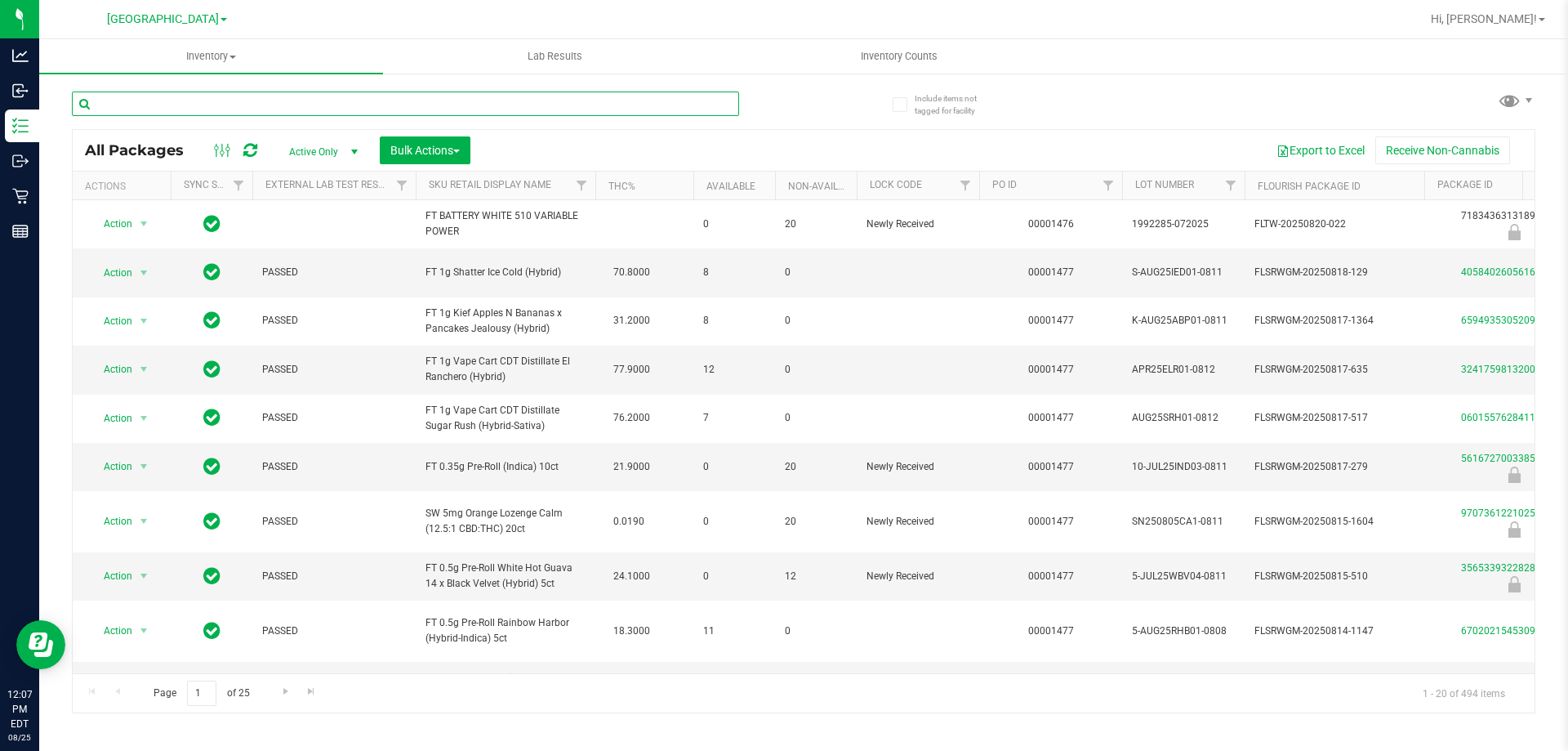
click at [570, 103] on input "text" at bounding box center [406, 103] width 667 height 25
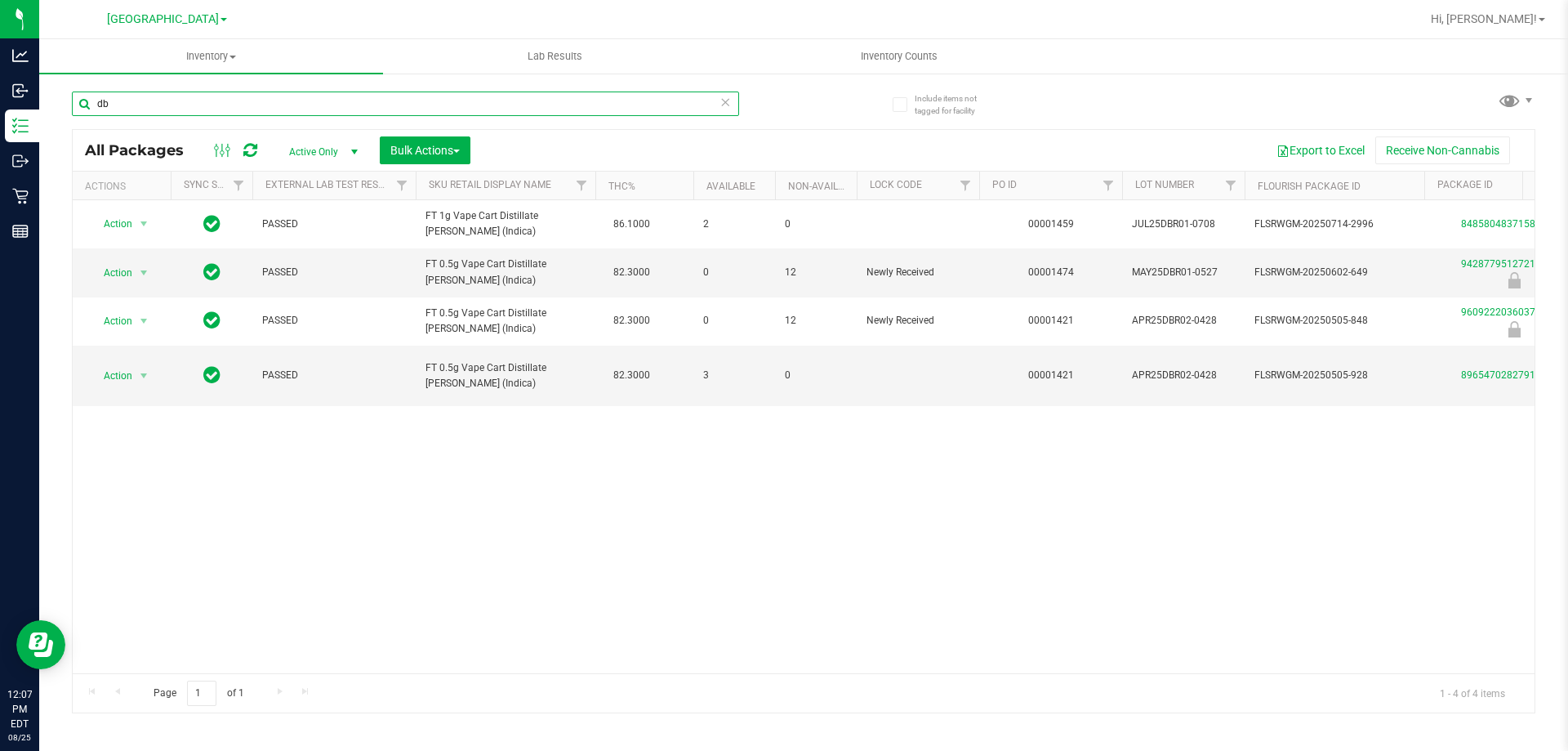
type input "d"
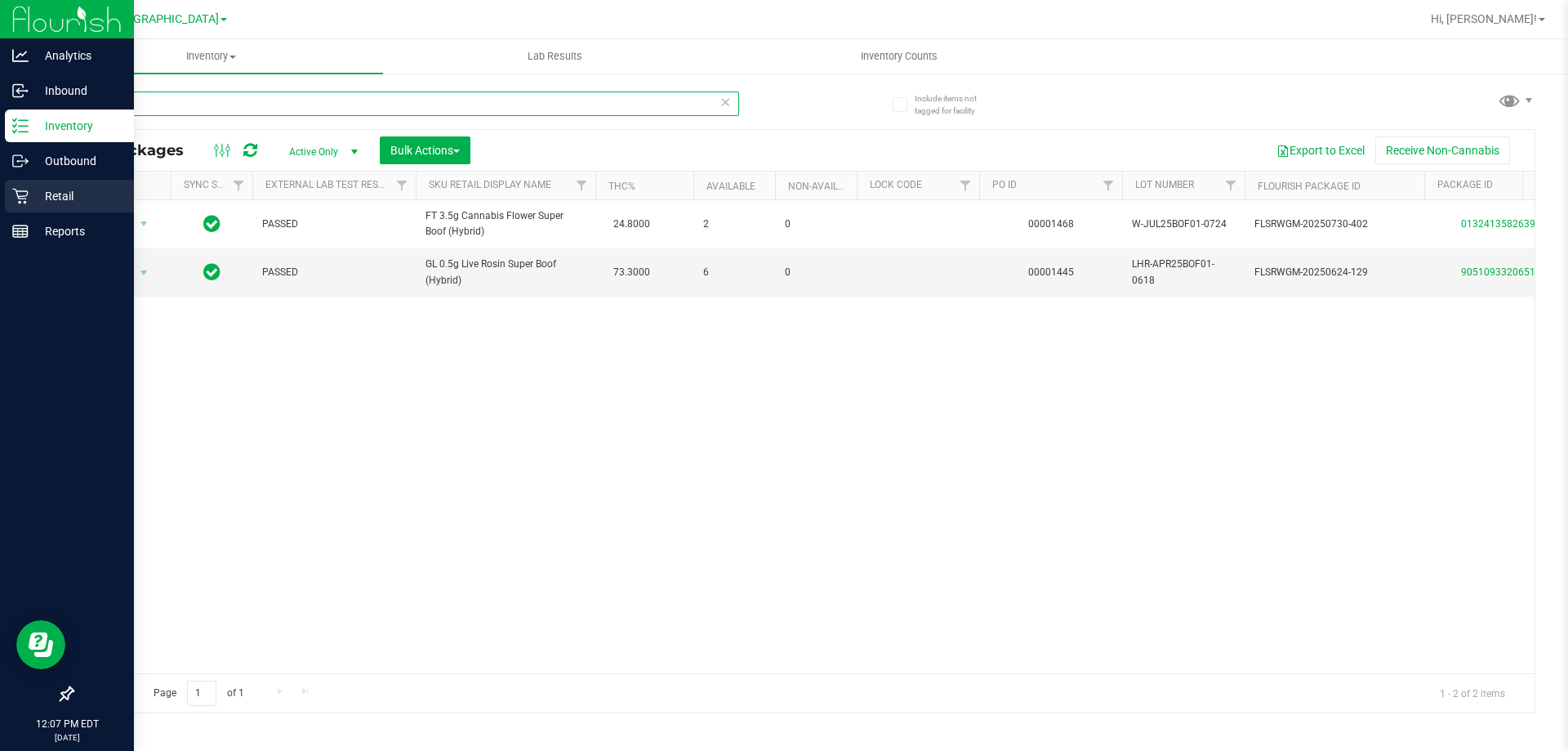
type input "bof"
click at [25, 211] on div "Retail" at bounding box center [69, 197] width 129 height 33
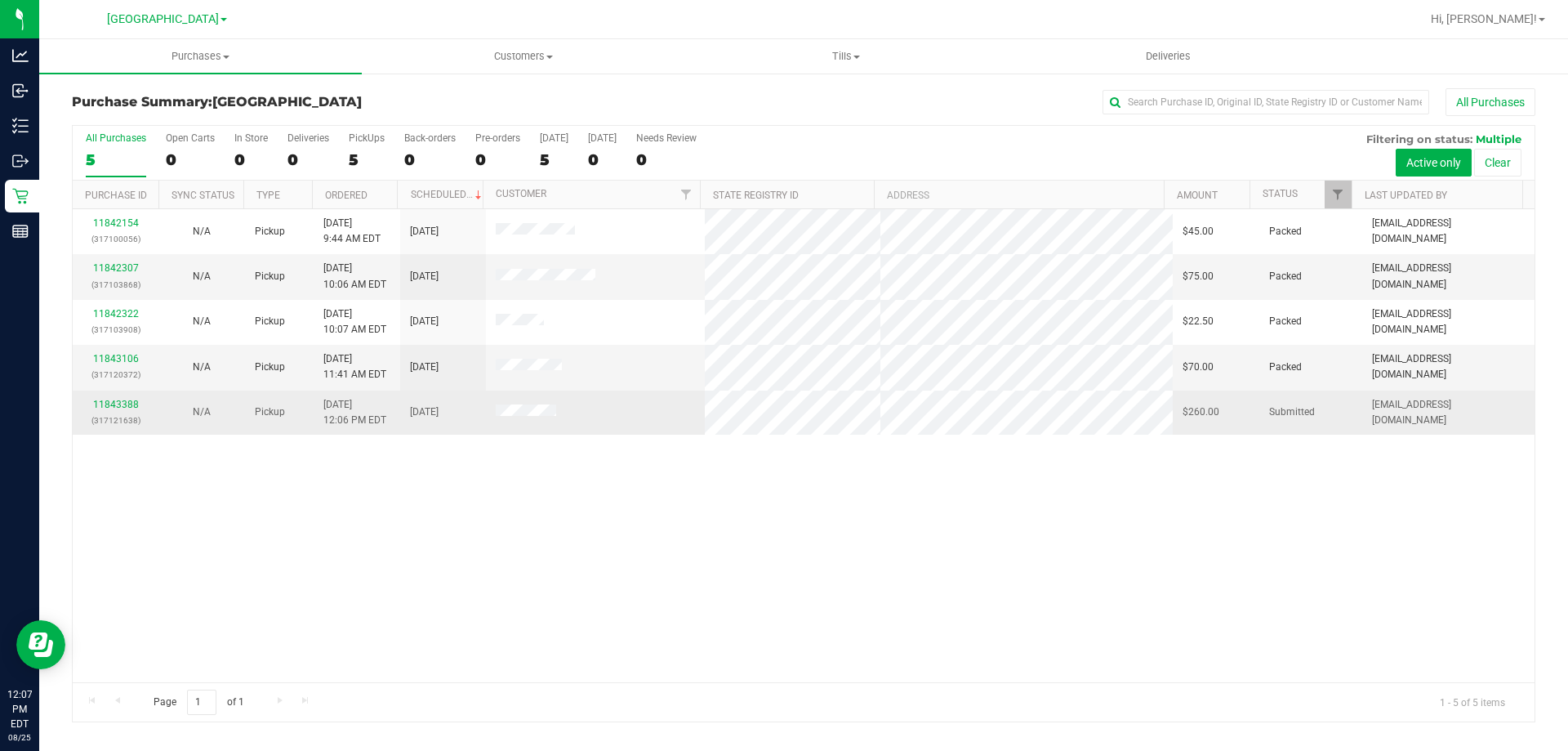
click at [116, 416] on p "(317121638)" at bounding box center [115, 420] width 66 height 16
click at [122, 403] on link "11843388" at bounding box center [116, 404] width 46 height 12
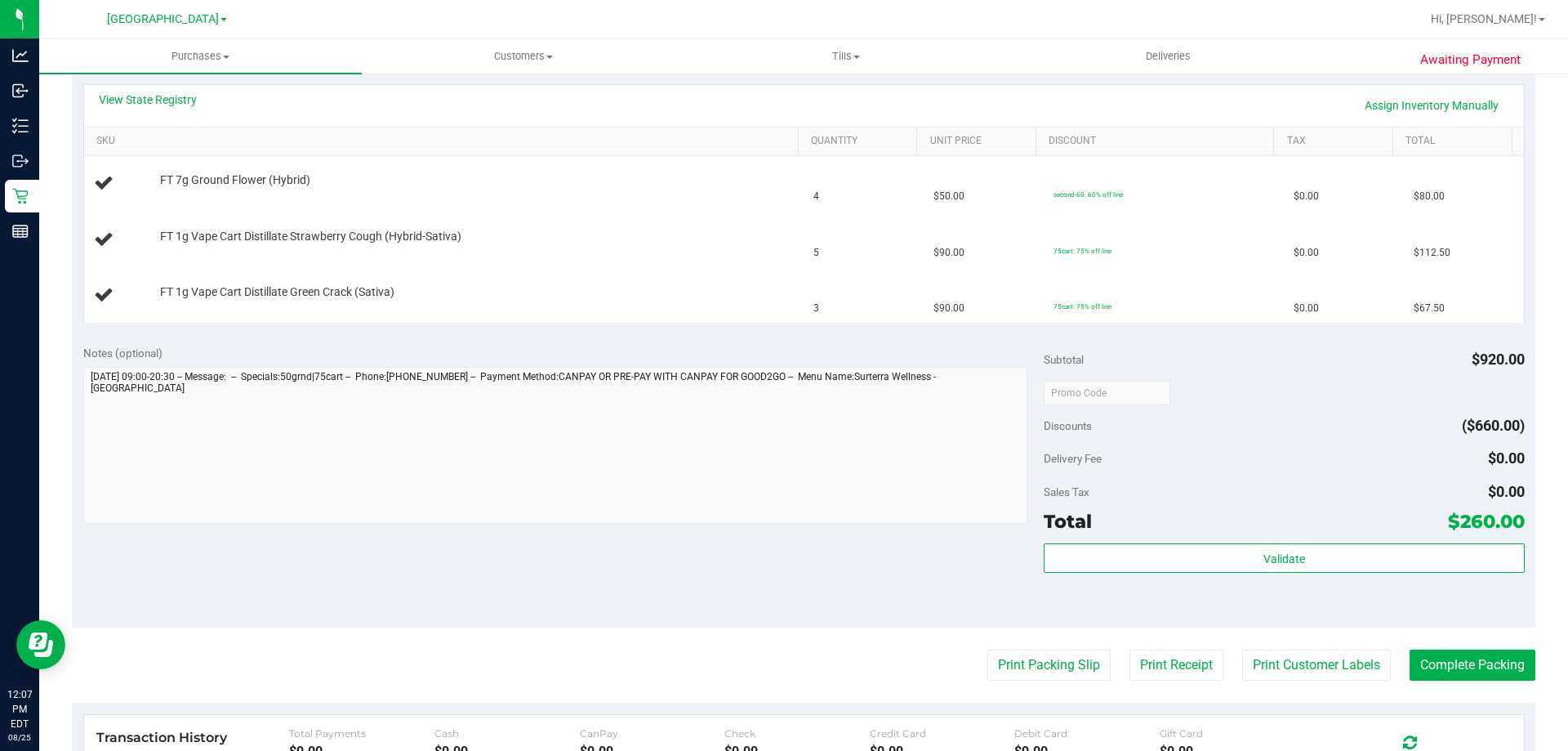
scroll to position [409, 0]
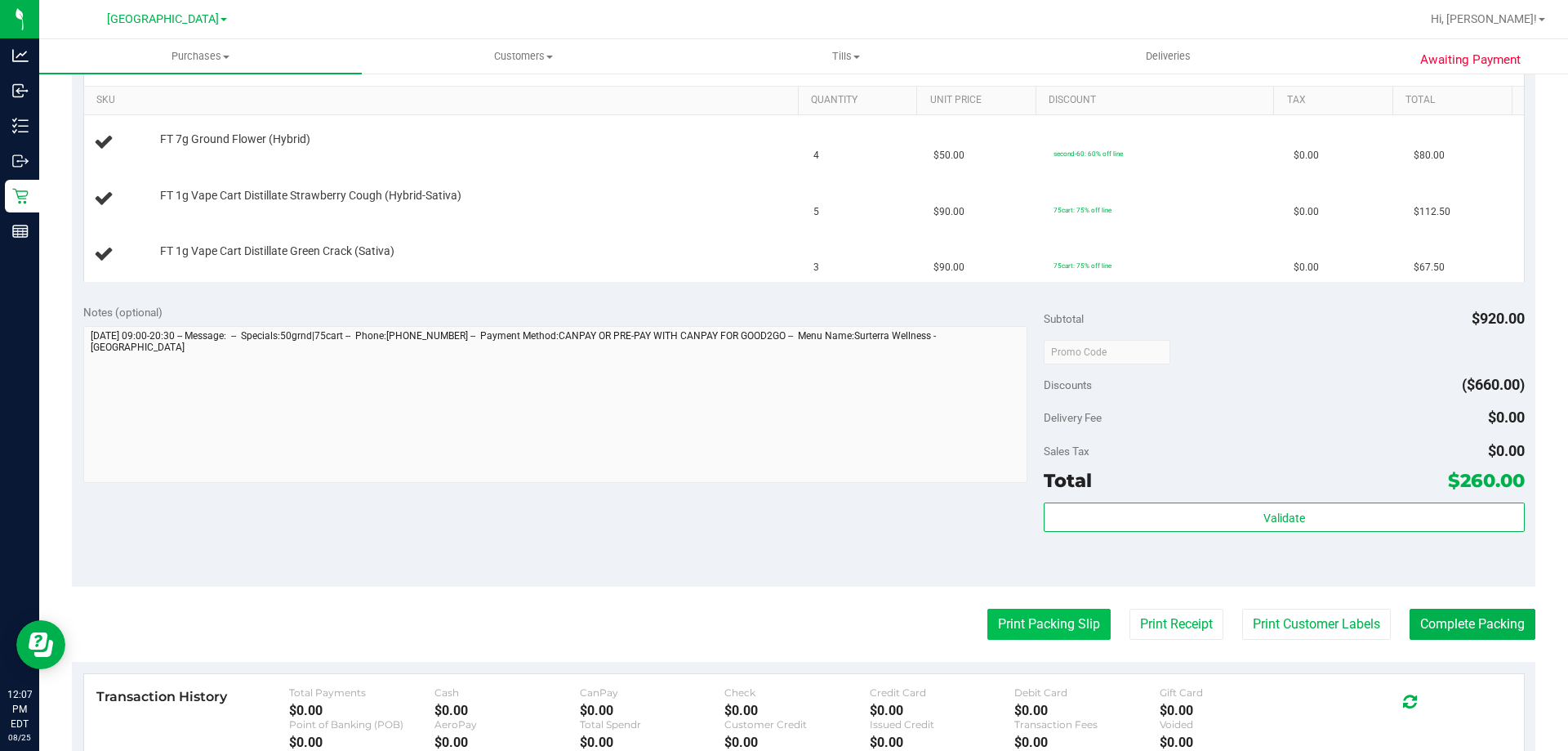
click at [1041, 631] on button "Print Packing Slip" at bounding box center [1049, 624] width 123 height 31
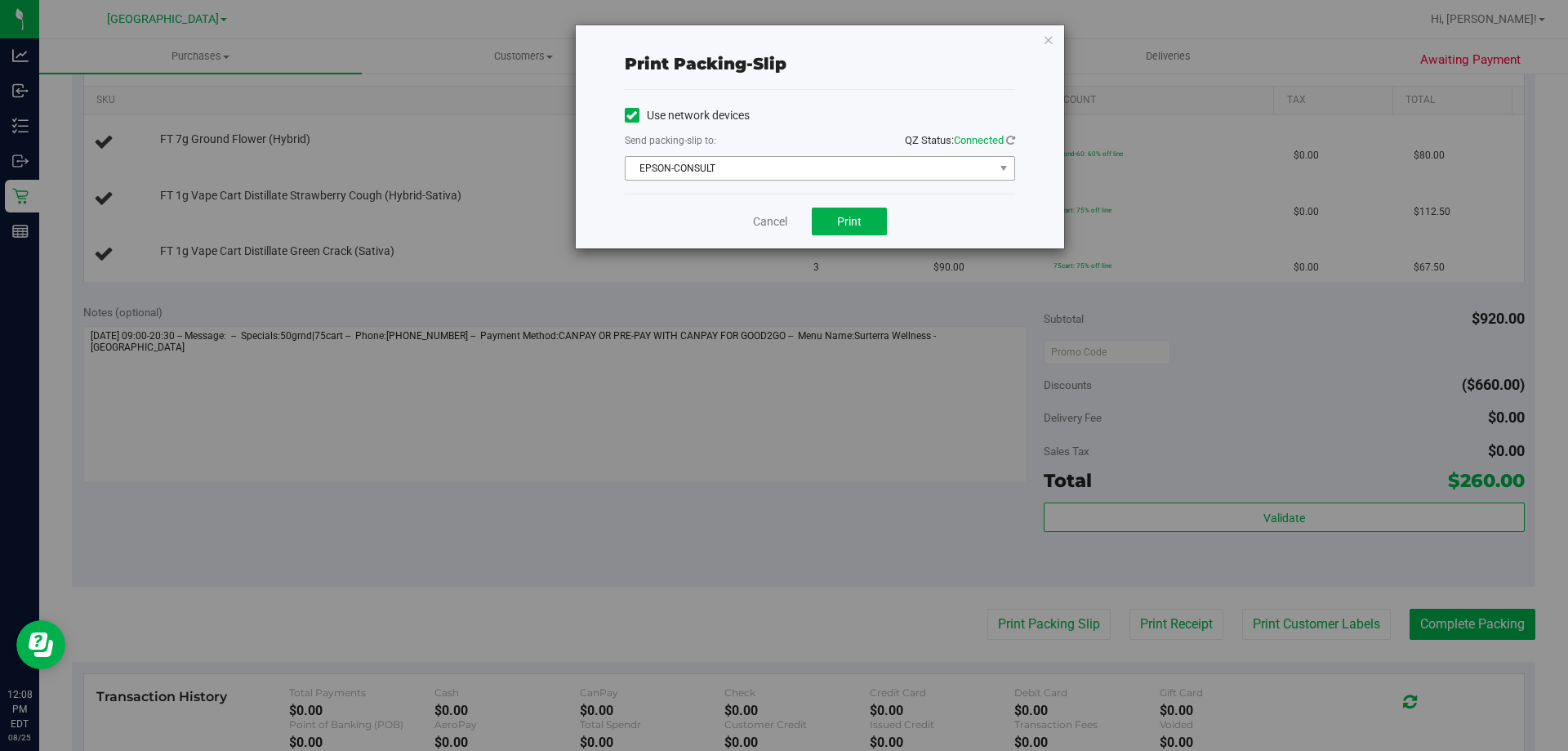
click at [785, 177] on span "EPSON-CONSULT" at bounding box center [809, 168] width 368 height 23
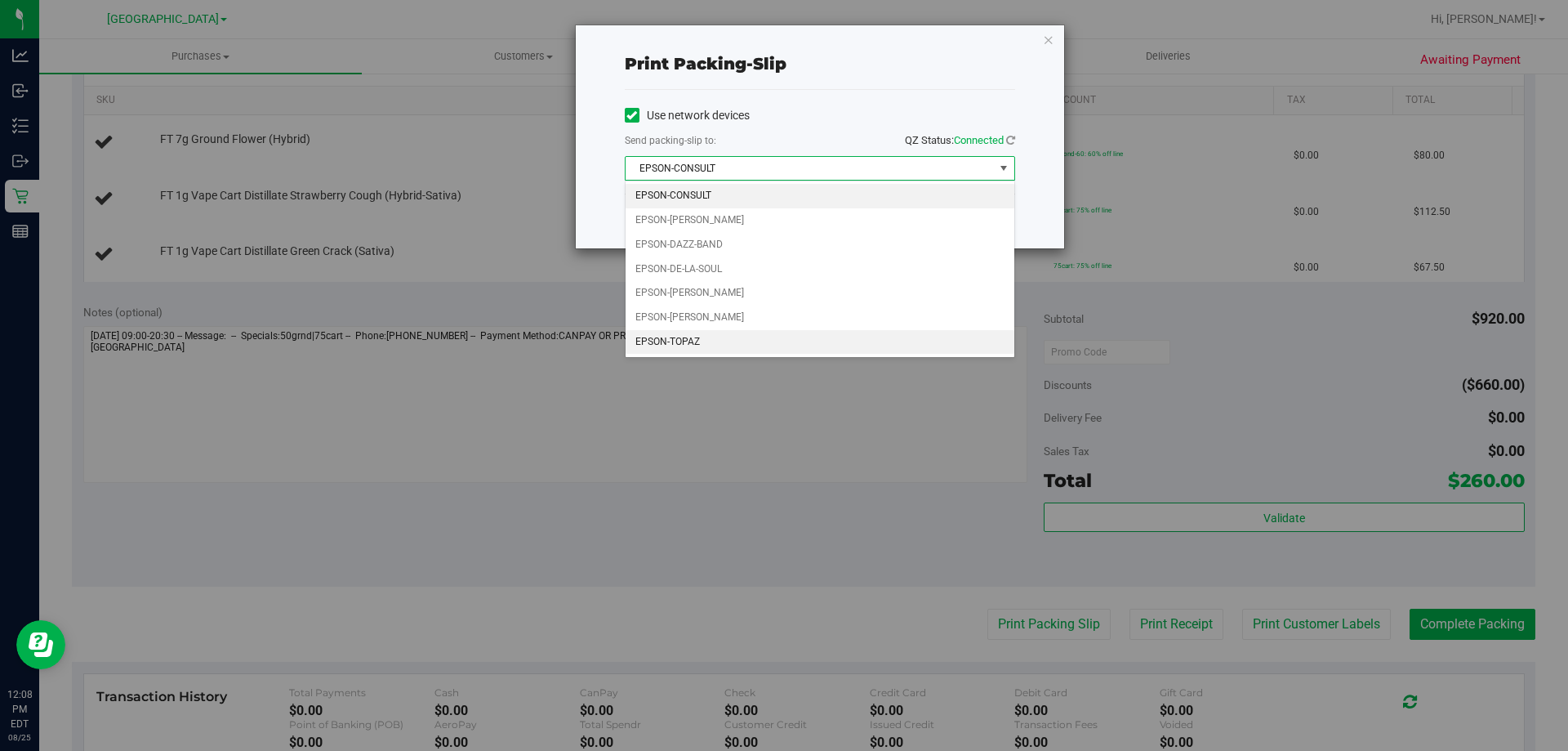
click at [685, 346] on li "EPSON-TOPAZ" at bounding box center [819, 342] width 389 height 25
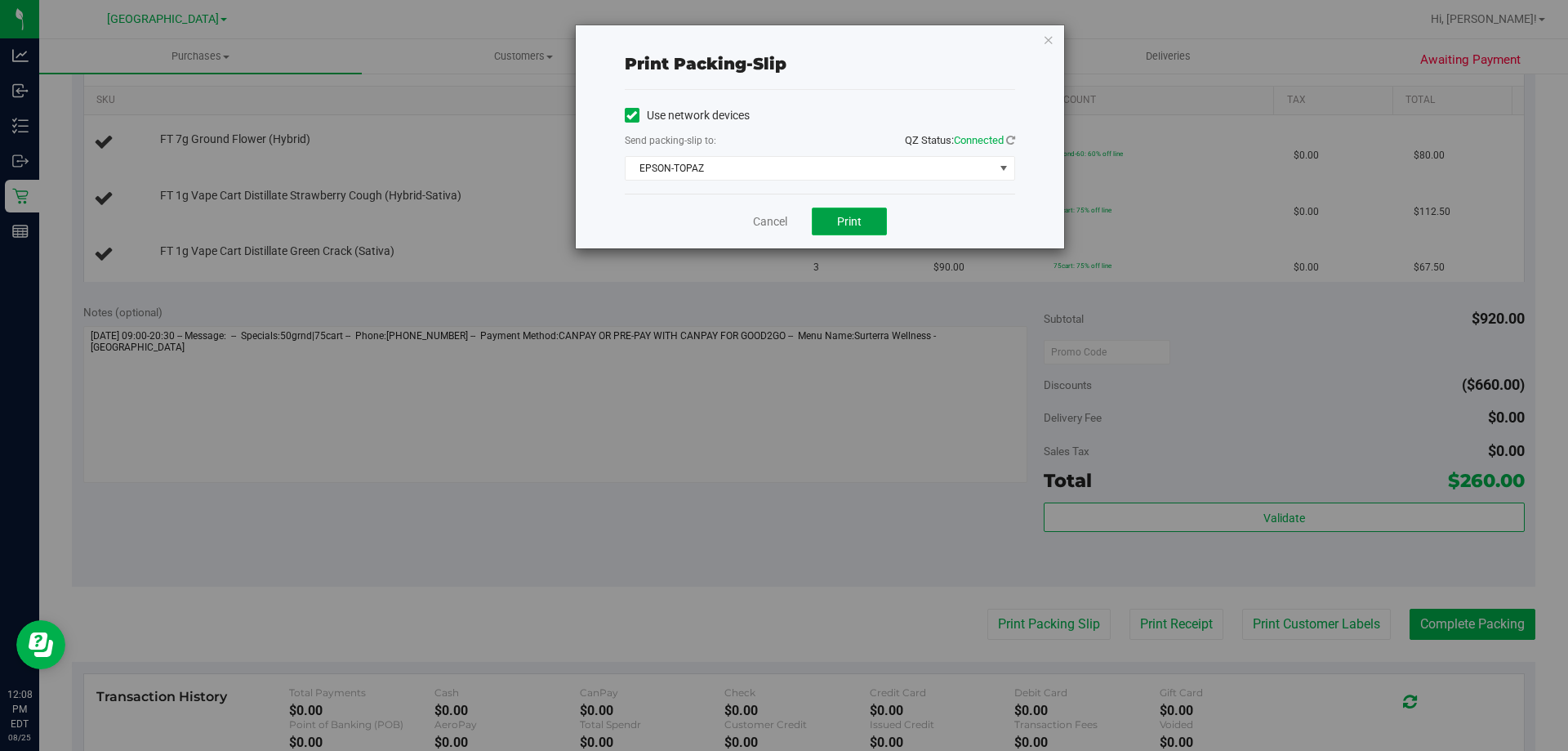
click at [845, 220] on span "Print" at bounding box center [849, 221] width 25 height 13
click at [769, 214] on link "Cancel" at bounding box center [771, 221] width 35 height 17
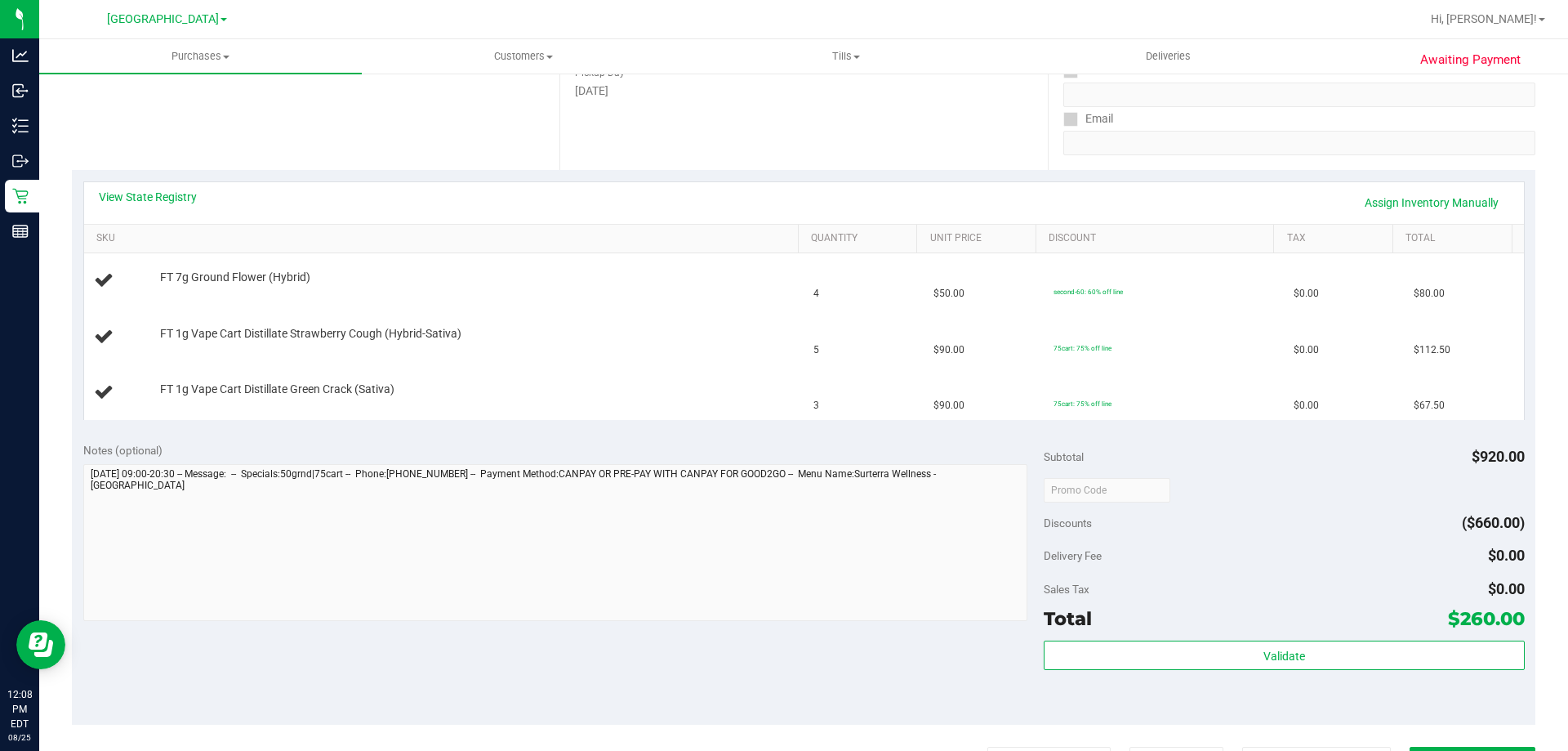
scroll to position [272, 0]
click at [154, 193] on link "View State Registry" at bounding box center [147, 196] width 98 height 16
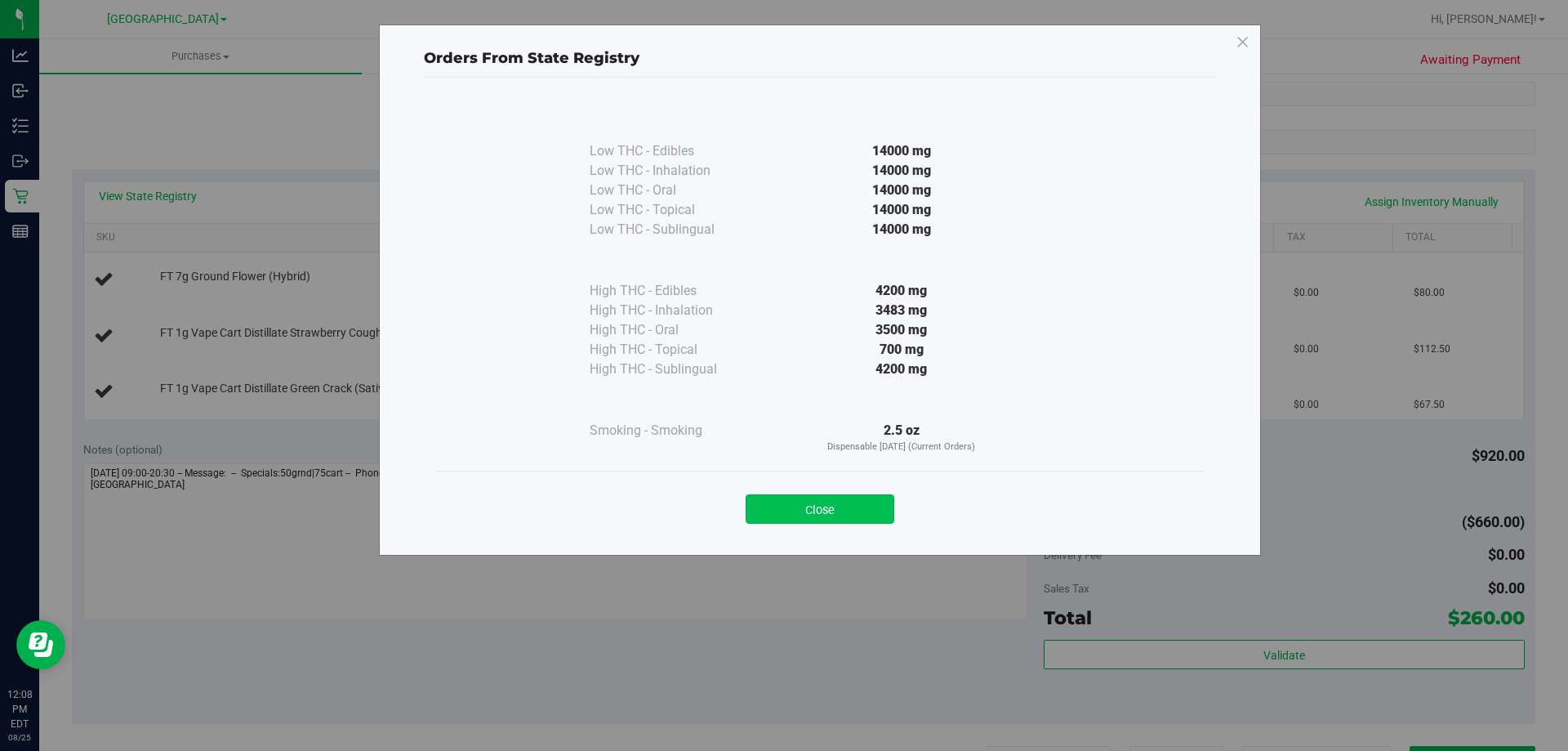
click at [838, 514] on button "Close" at bounding box center [820, 509] width 149 height 29
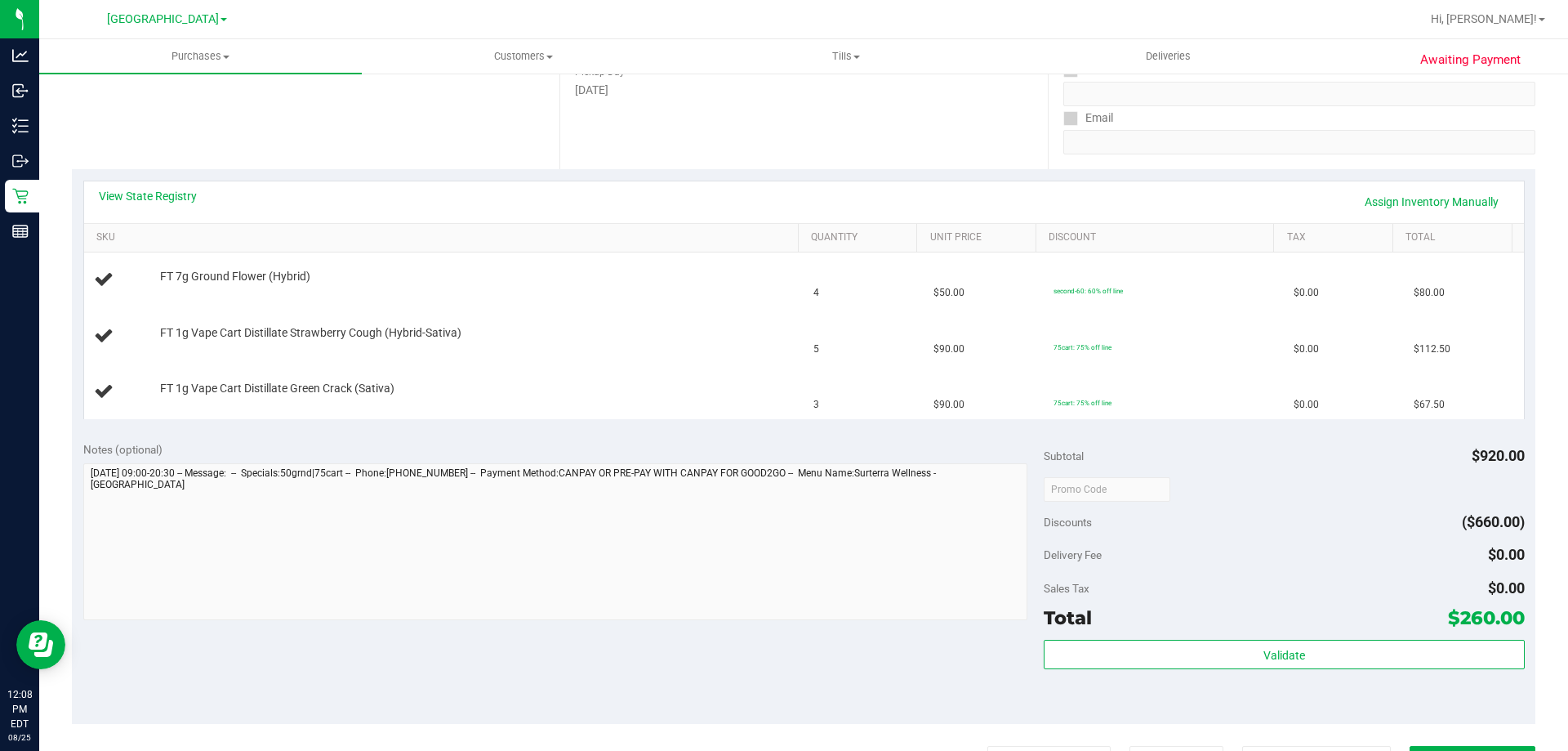
click at [151, 185] on div "View State Registry Assign Inventory Manually" at bounding box center [804, 202] width 1440 height 42
click at [142, 195] on link "View State Registry" at bounding box center [147, 196] width 98 height 16
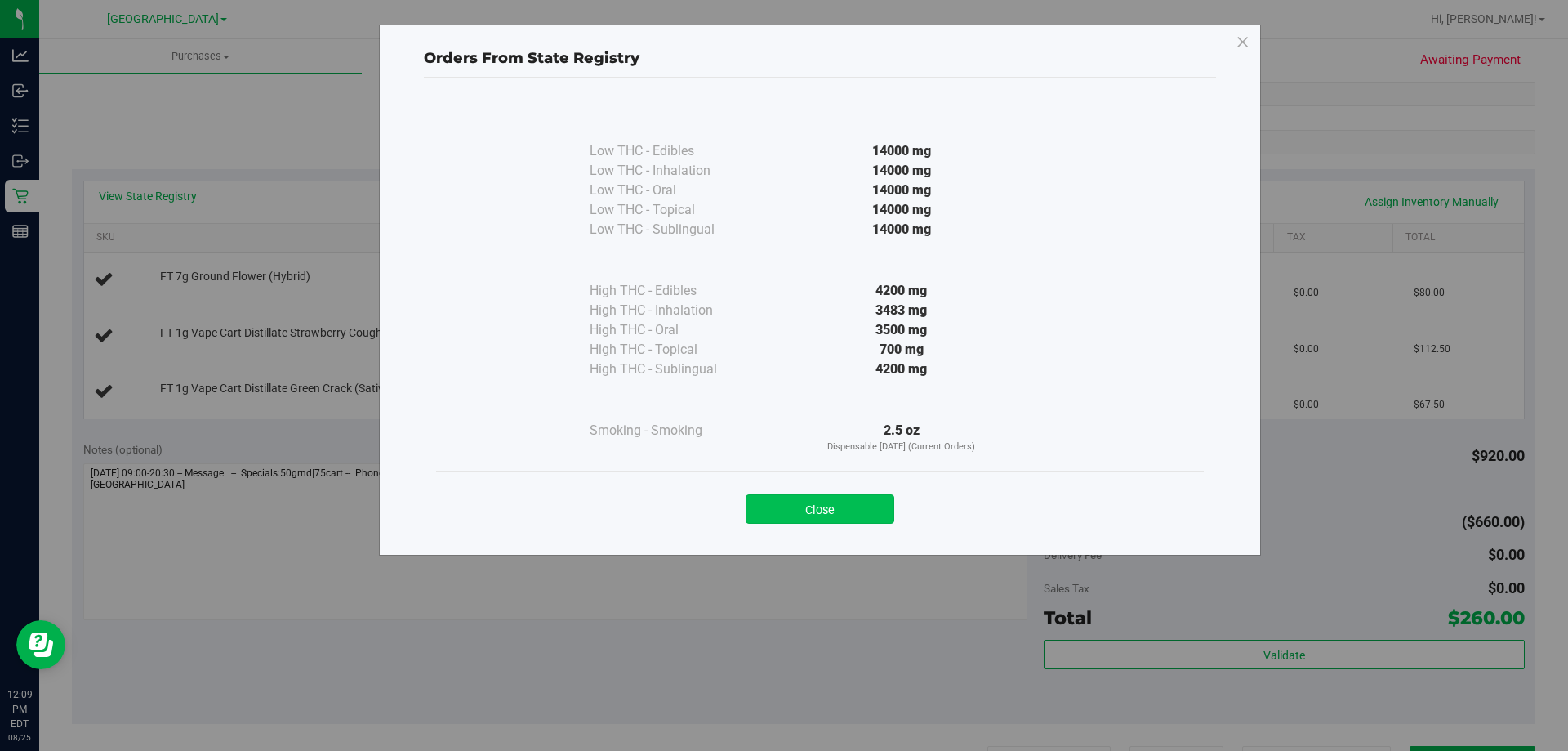
click at [826, 512] on button "Close" at bounding box center [820, 509] width 149 height 29
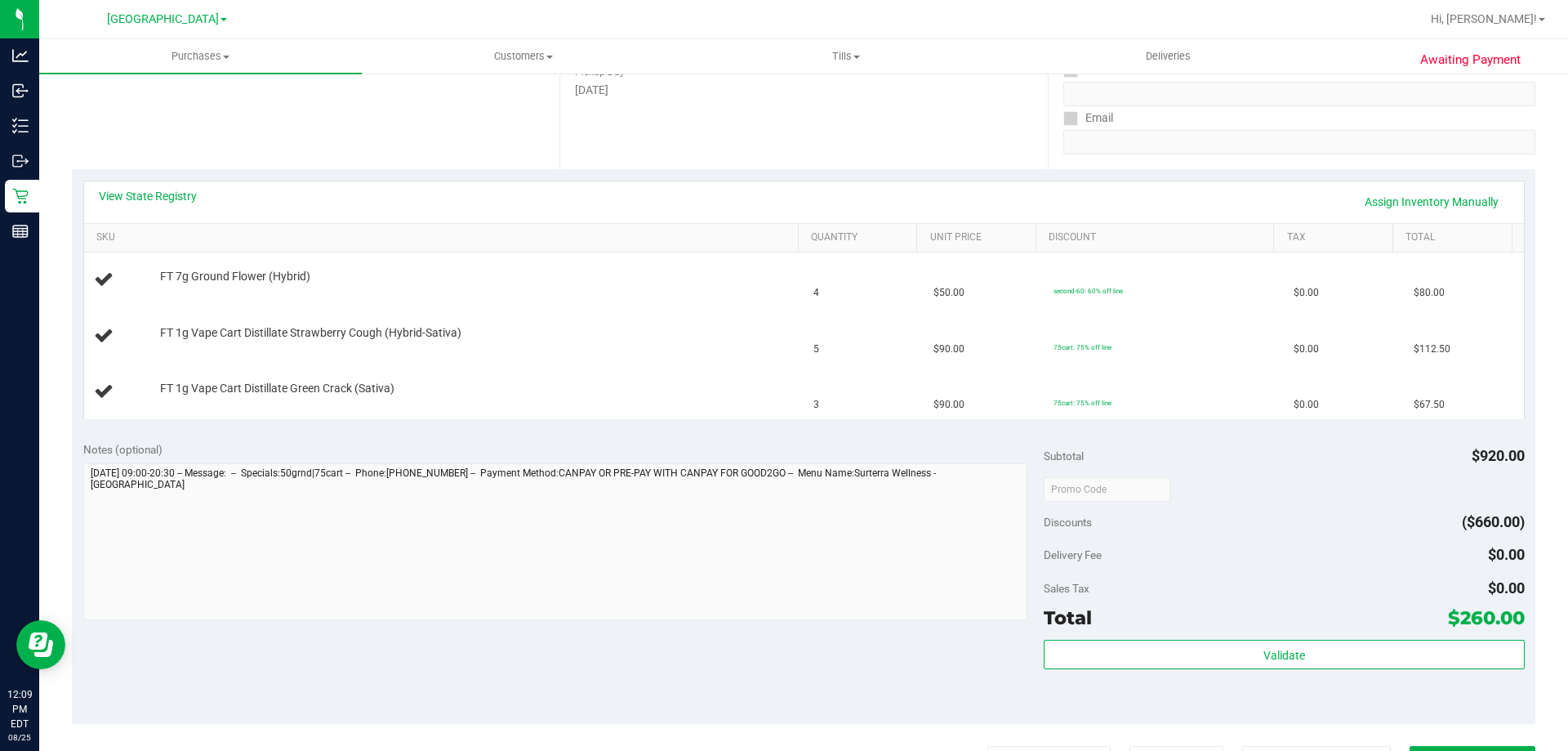
click at [178, 180] on div "View State Registry Assign Inventory Manually SKU Quantity Unit Price Discount …" at bounding box center [804, 299] width 1442 height 239
click at [173, 212] on div "View State Registry Assign Inventory Manually" at bounding box center [804, 201] width 1411 height 27
click at [172, 195] on link "View State Registry" at bounding box center [147, 196] width 98 height 16
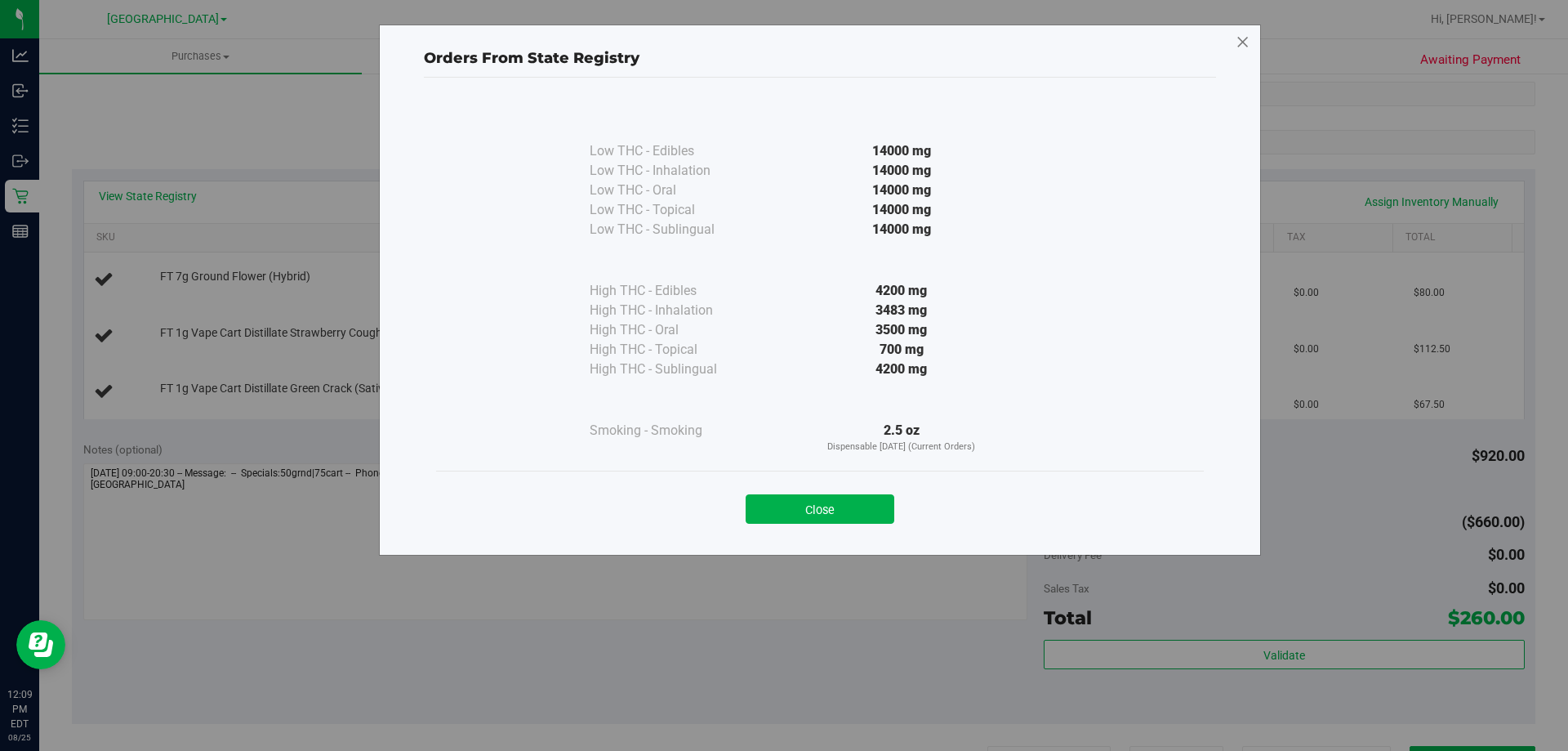
click at [1237, 35] on icon at bounding box center [1243, 42] width 15 height 27
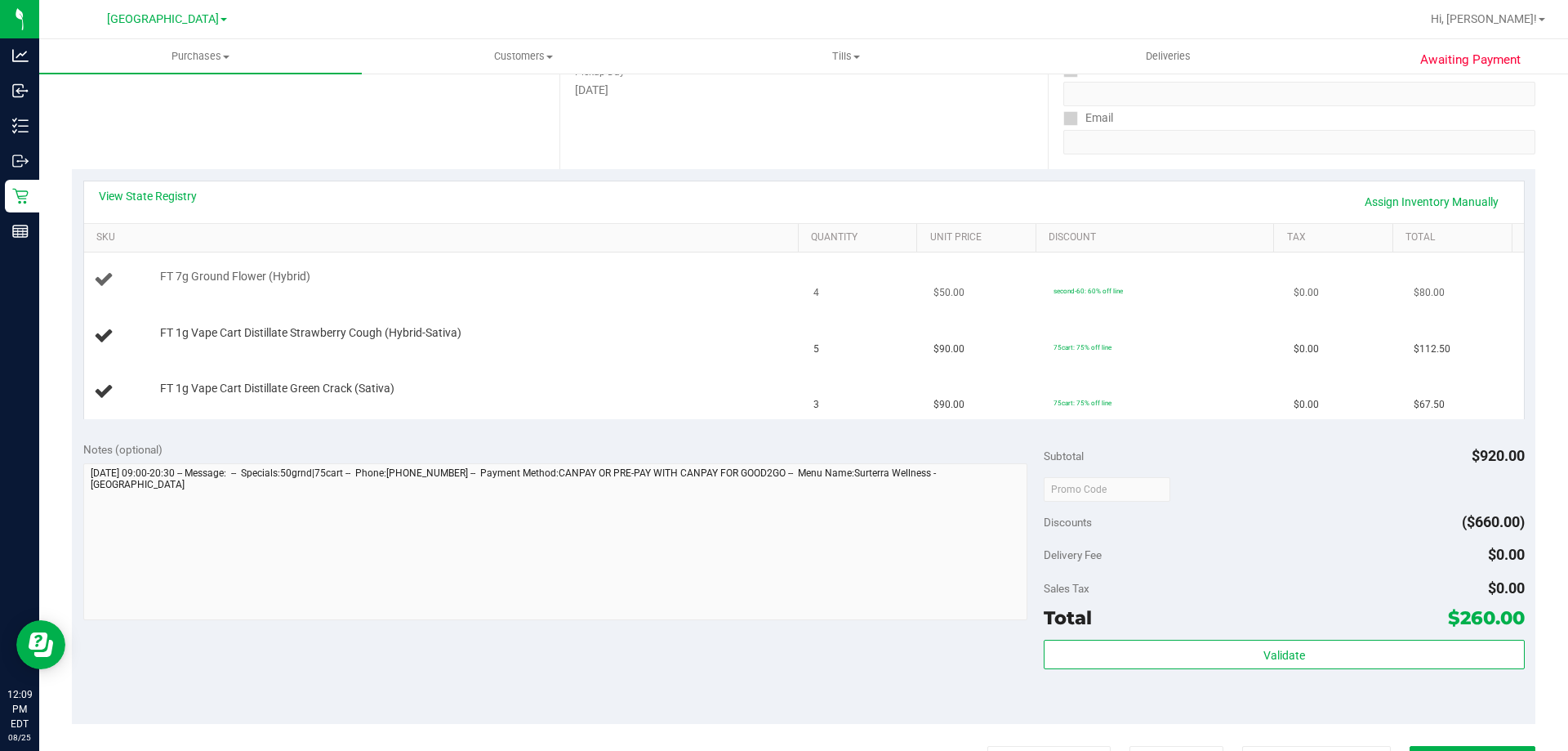
scroll to position [0, 0]
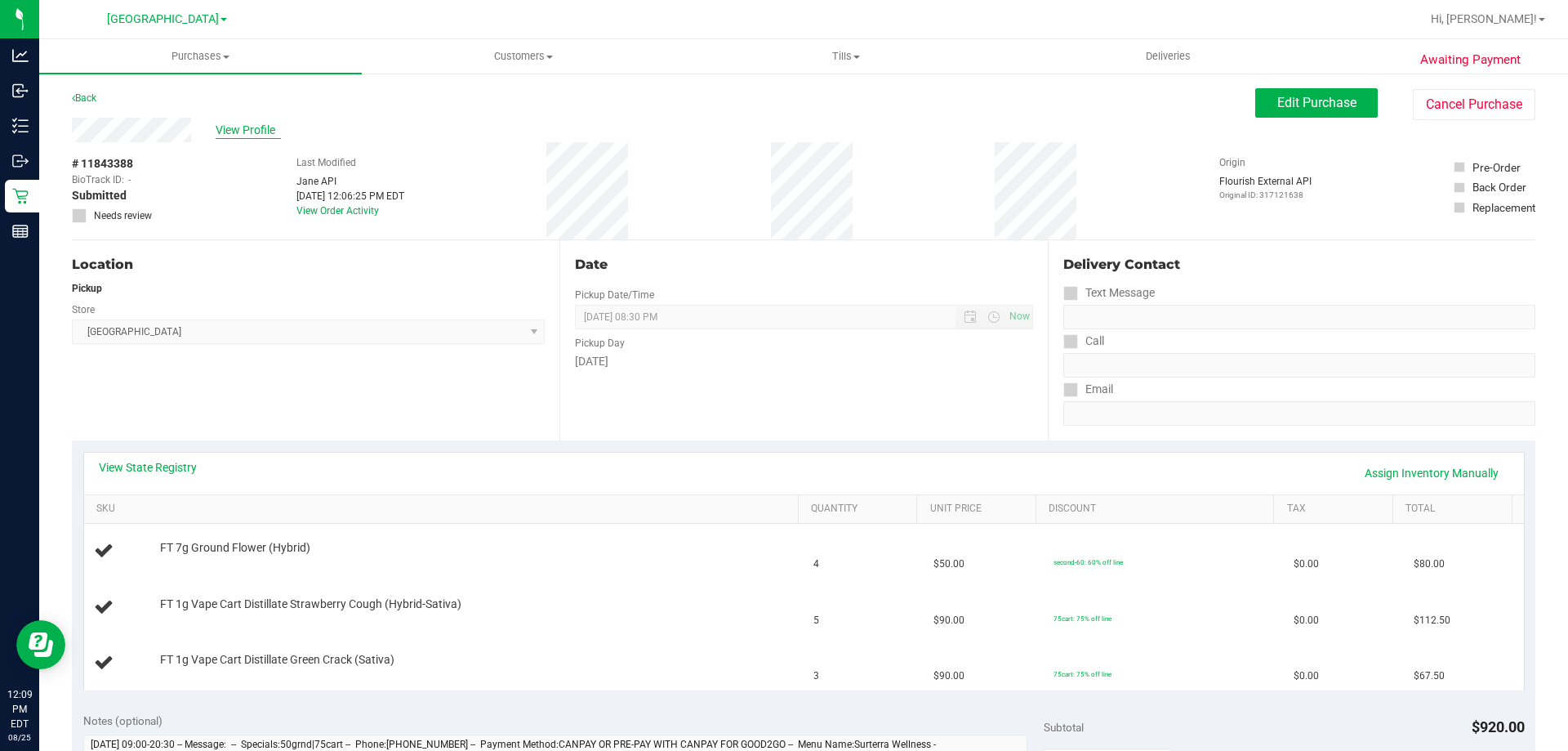
click at [269, 126] on span "View Profile" at bounding box center [248, 130] width 65 height 17
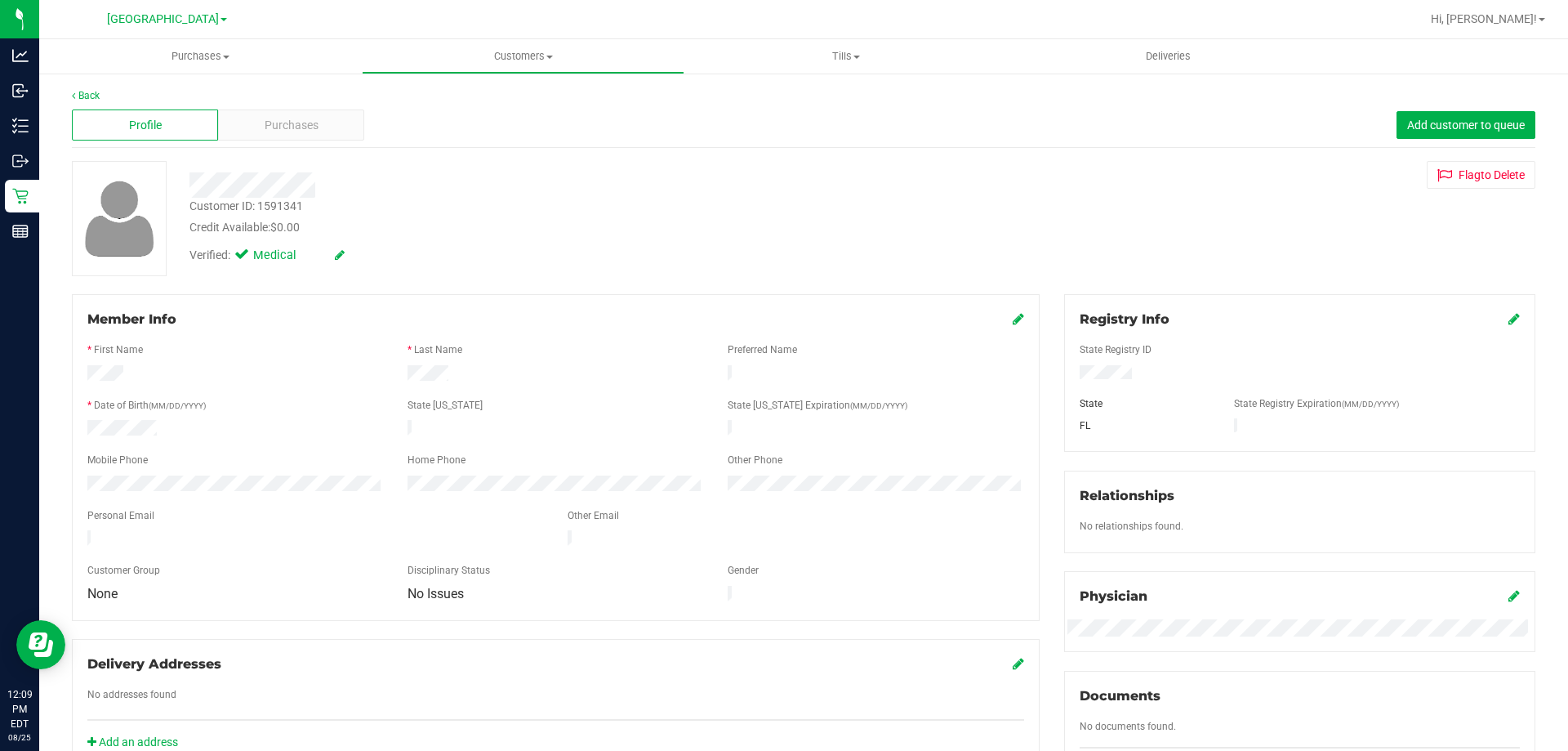
click at [283, 205] on div "Customer ID: 1591341" at bounding box center [246, 206] width 113 height 17
copy div "1591341"
click at [110, 94] on div "Back" at bounding box center [804, 95] width 1464 height 15
click at [88, 94] on link "Back" at bounding box center [86, 95] width 27 height 12
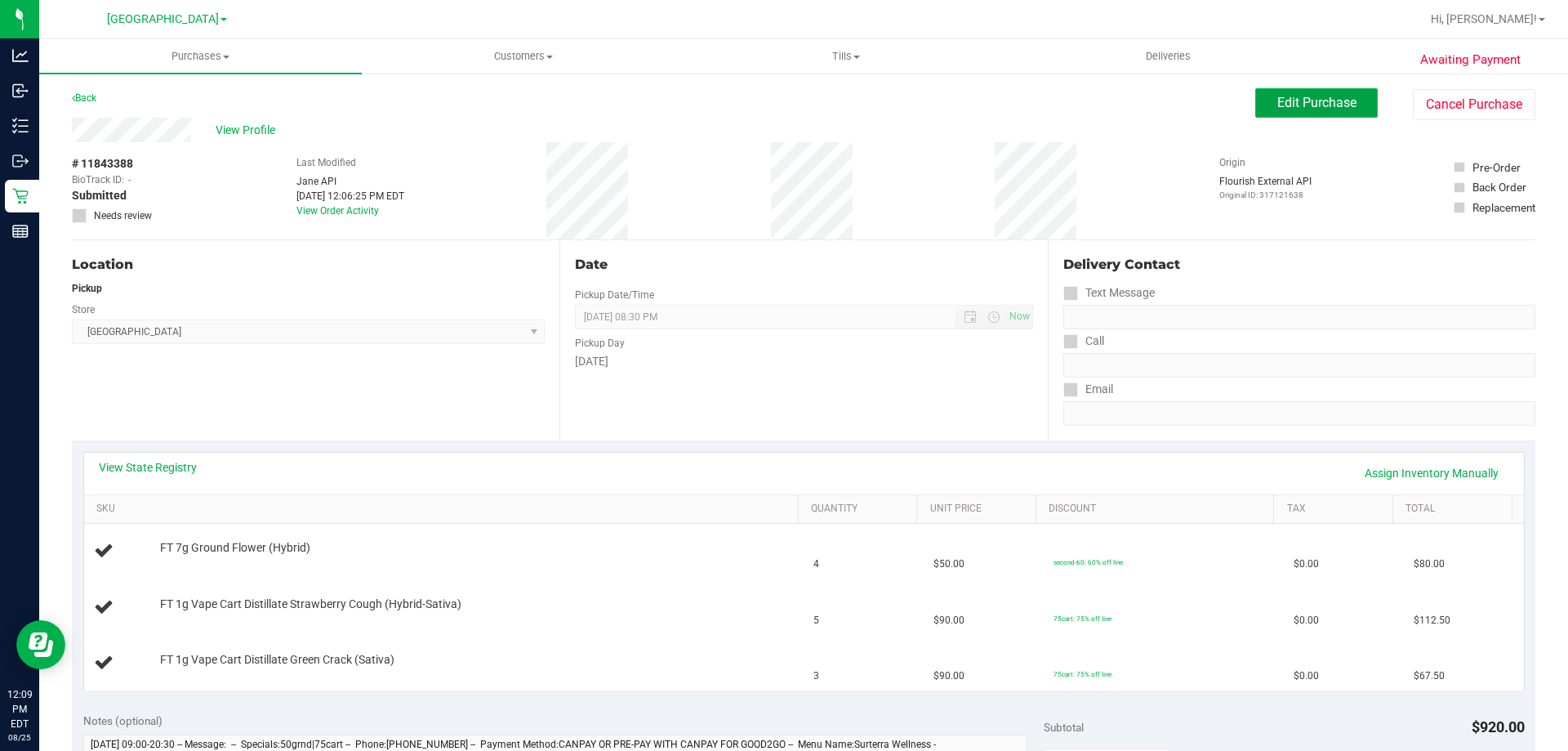
click at [1317, 100] on span "Edit Purchase" at bounding box center [1317, 102] width 80 height 16
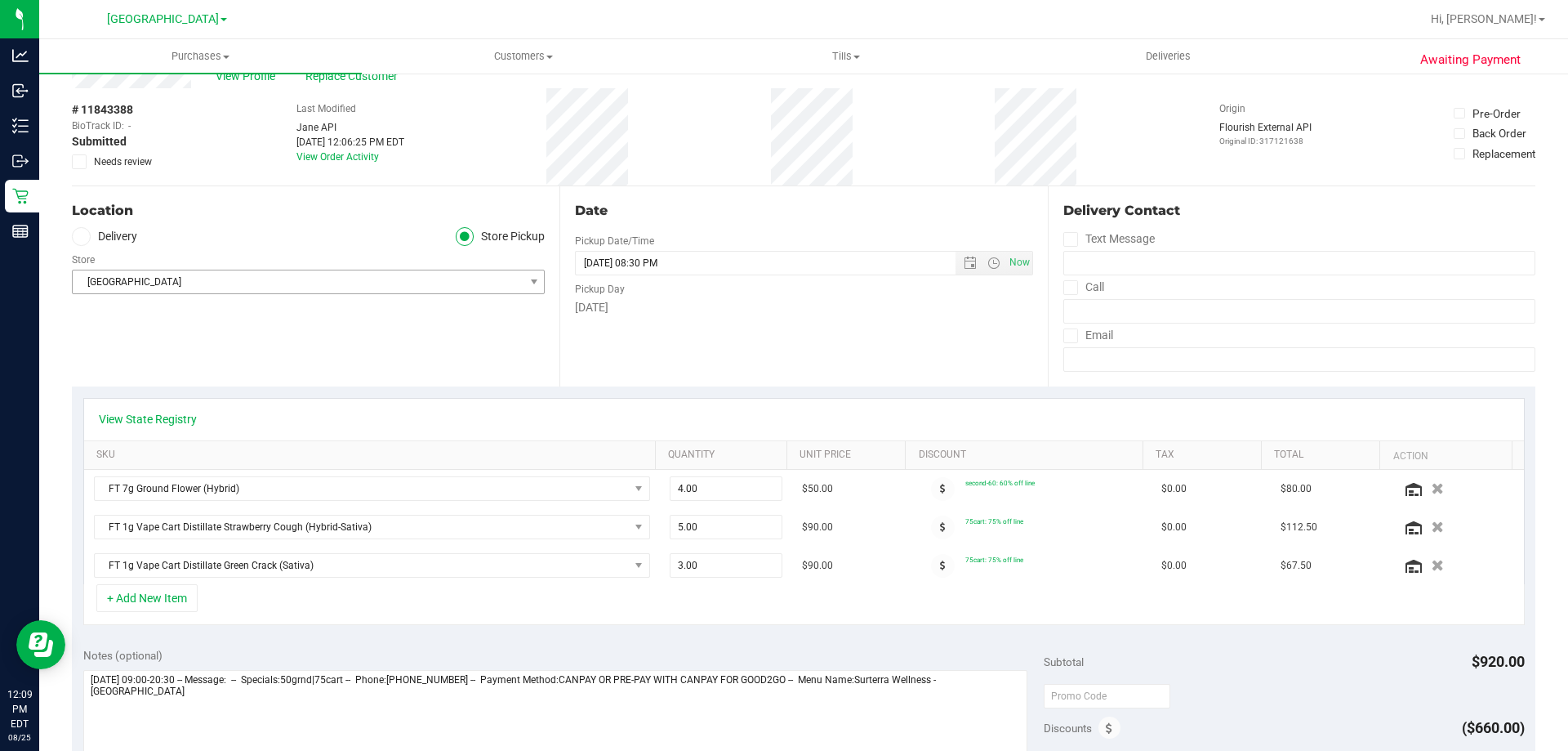
scroll to position [81, 0]
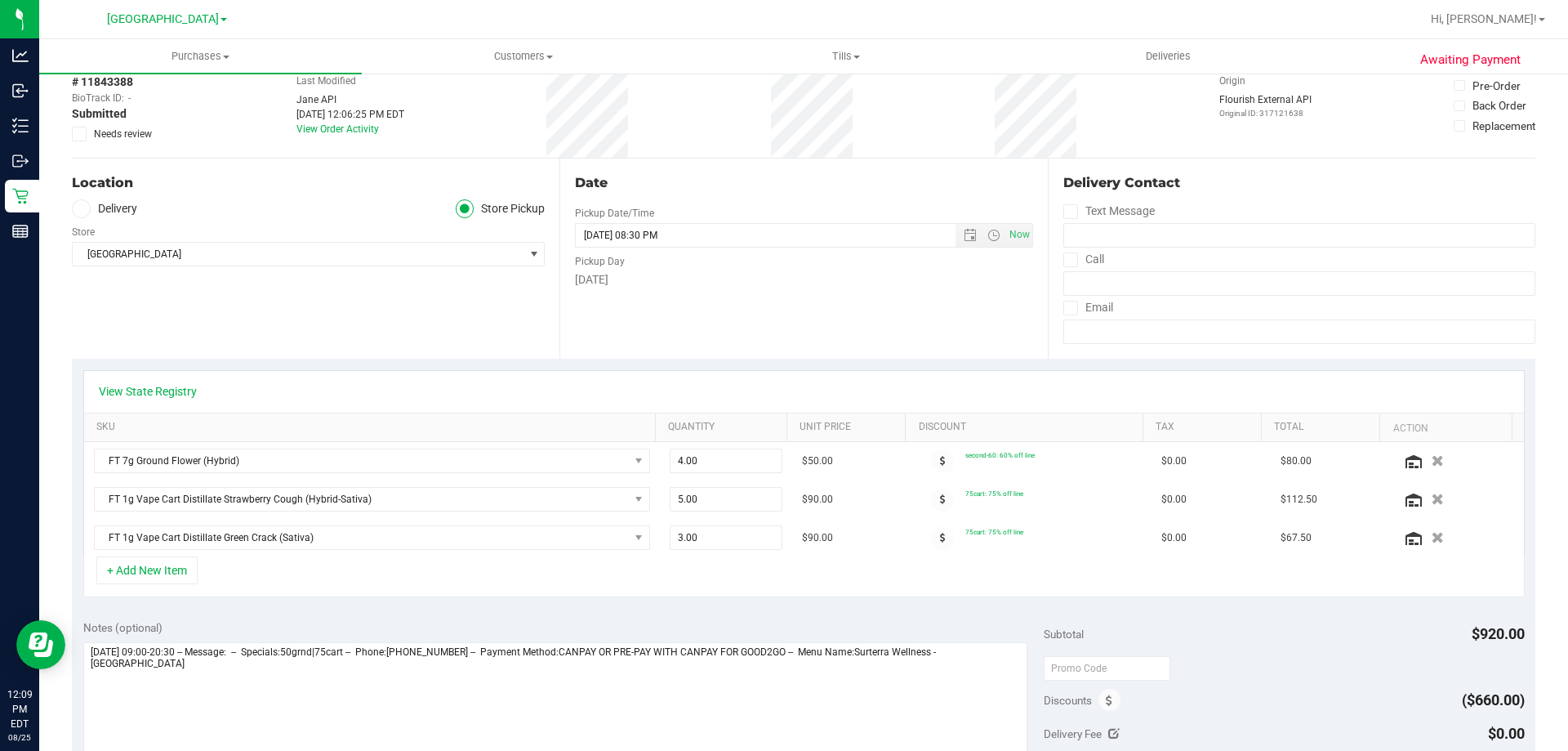
click at [80, 134] on icon at bounding box center [80, 134] width 11 height 0
click at [0, 0] on input "Needs review" at bounding box center [0, 0] width 0 height 0
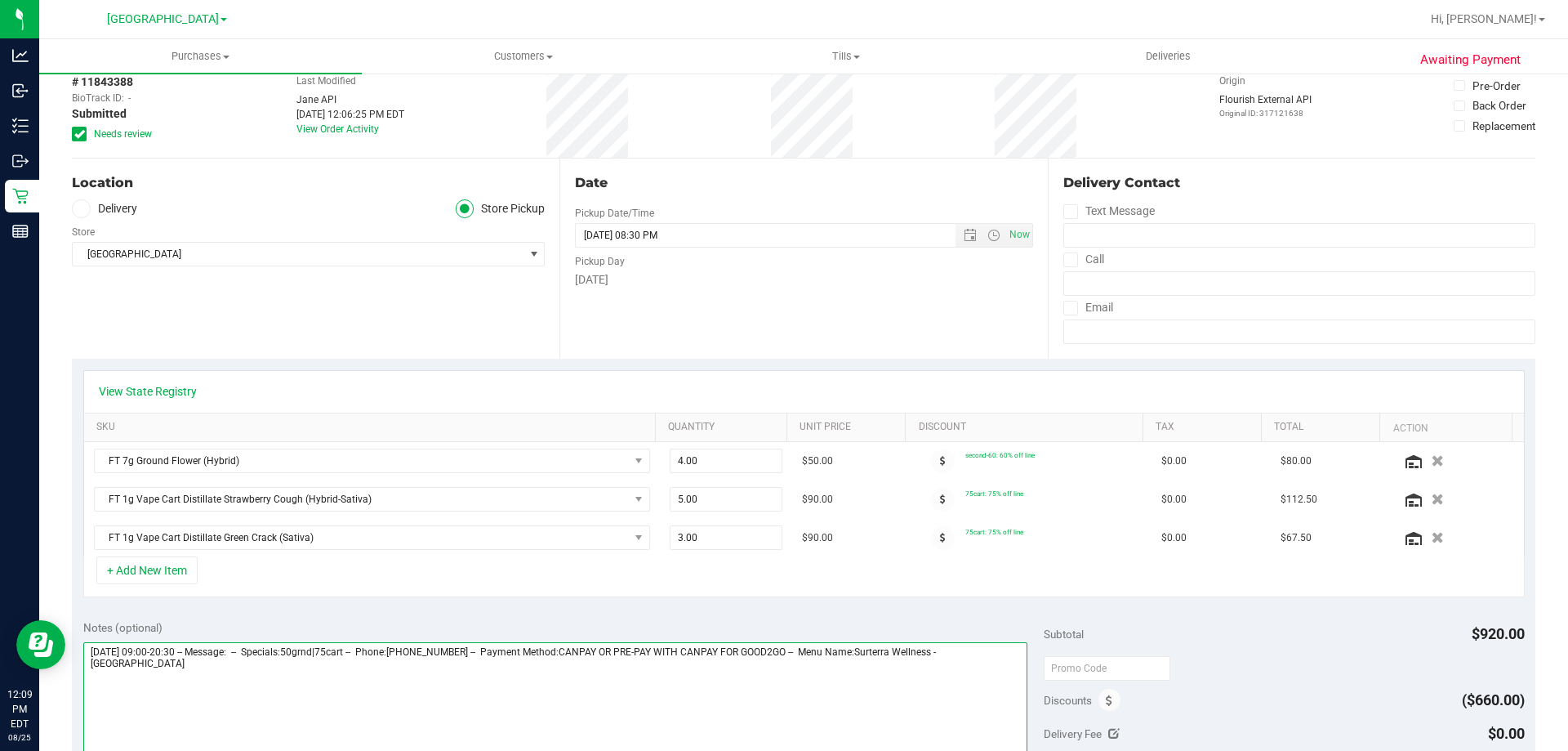
click at [1011, 658] on textarea at bounding box center [555, 721] width 944 height 157
click at [929, 692] on textarea at bounding box center [555, 721] width 944 height 157
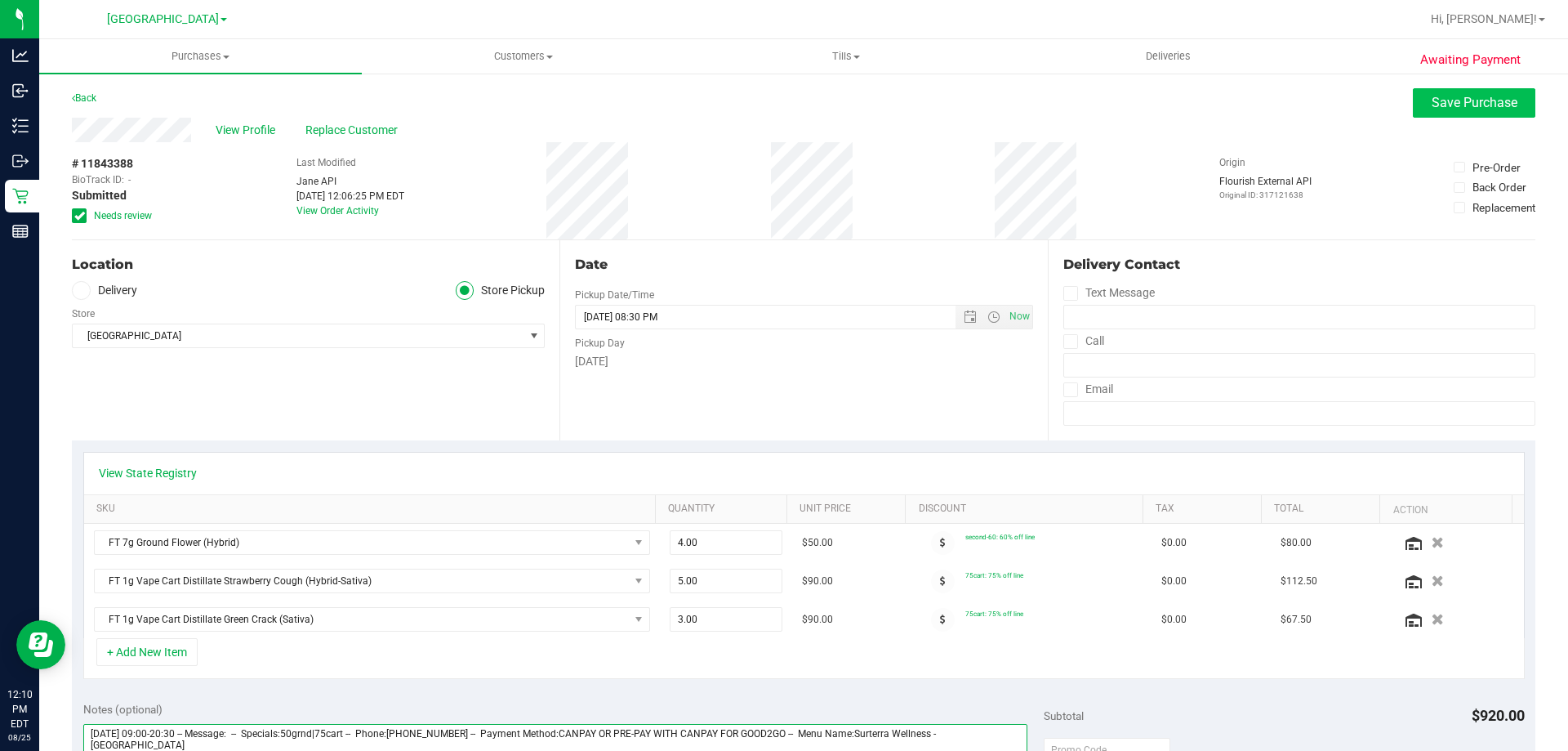
type textarea "[DATE] 09:00-20:30 -- Message: -- Specials:50grnd|75cart -- Phone:[PHONE_NUMBER…"
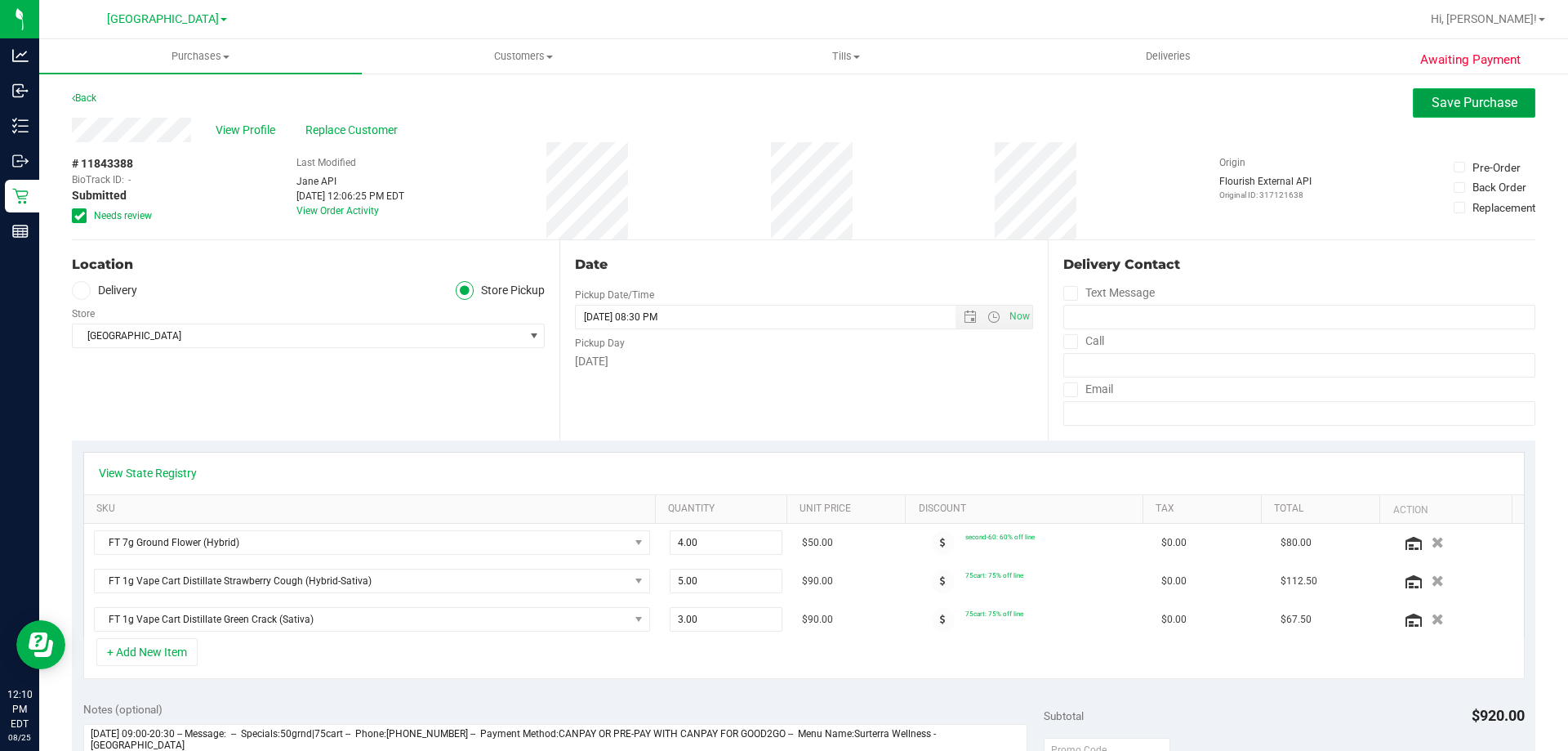
click at [1495, 96] on span "Save Purchase" at bounding box center [1475, 102] width 86 height 16
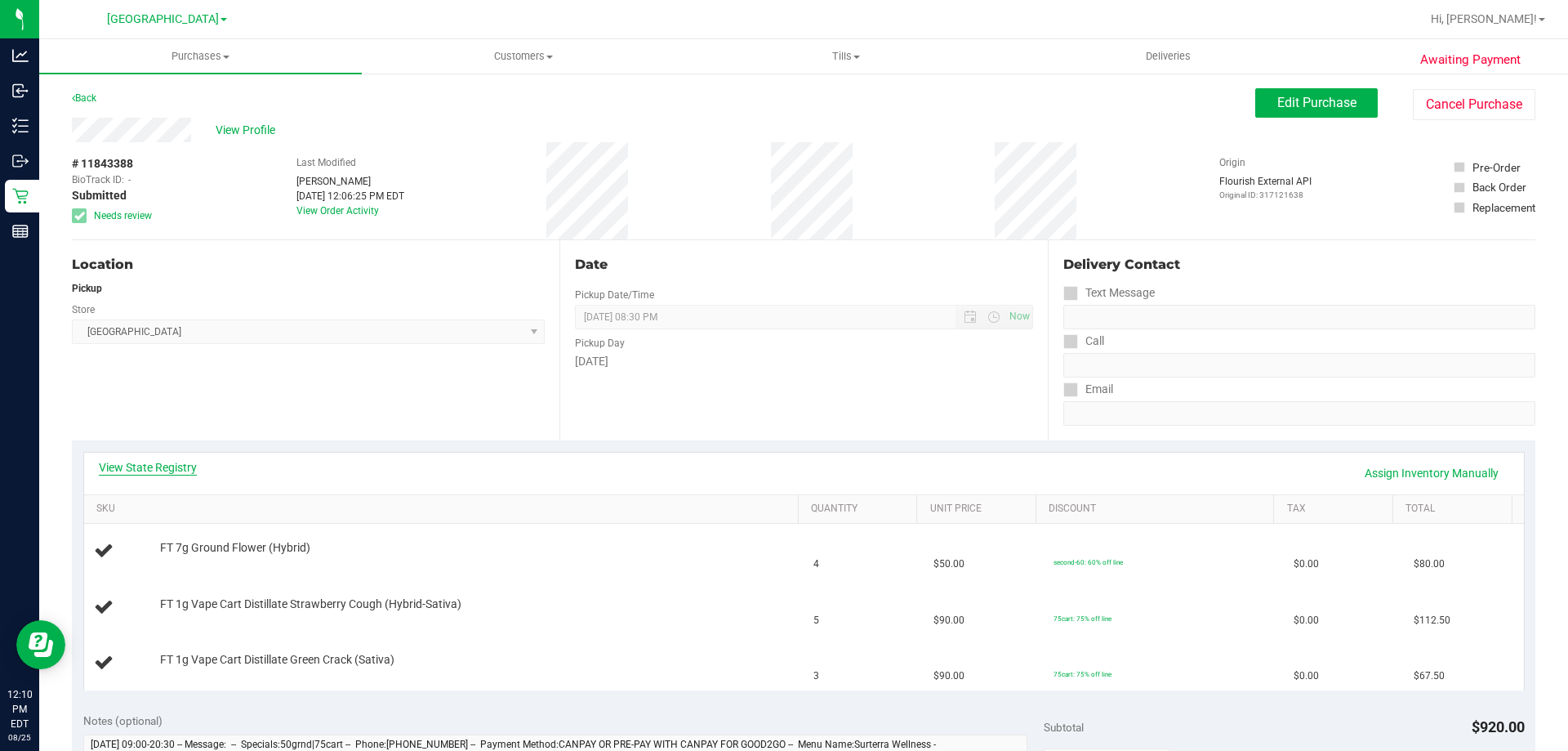
click at [172, 464] on link "View State Registry" at bounding box center [147, 467] width 98 height 16
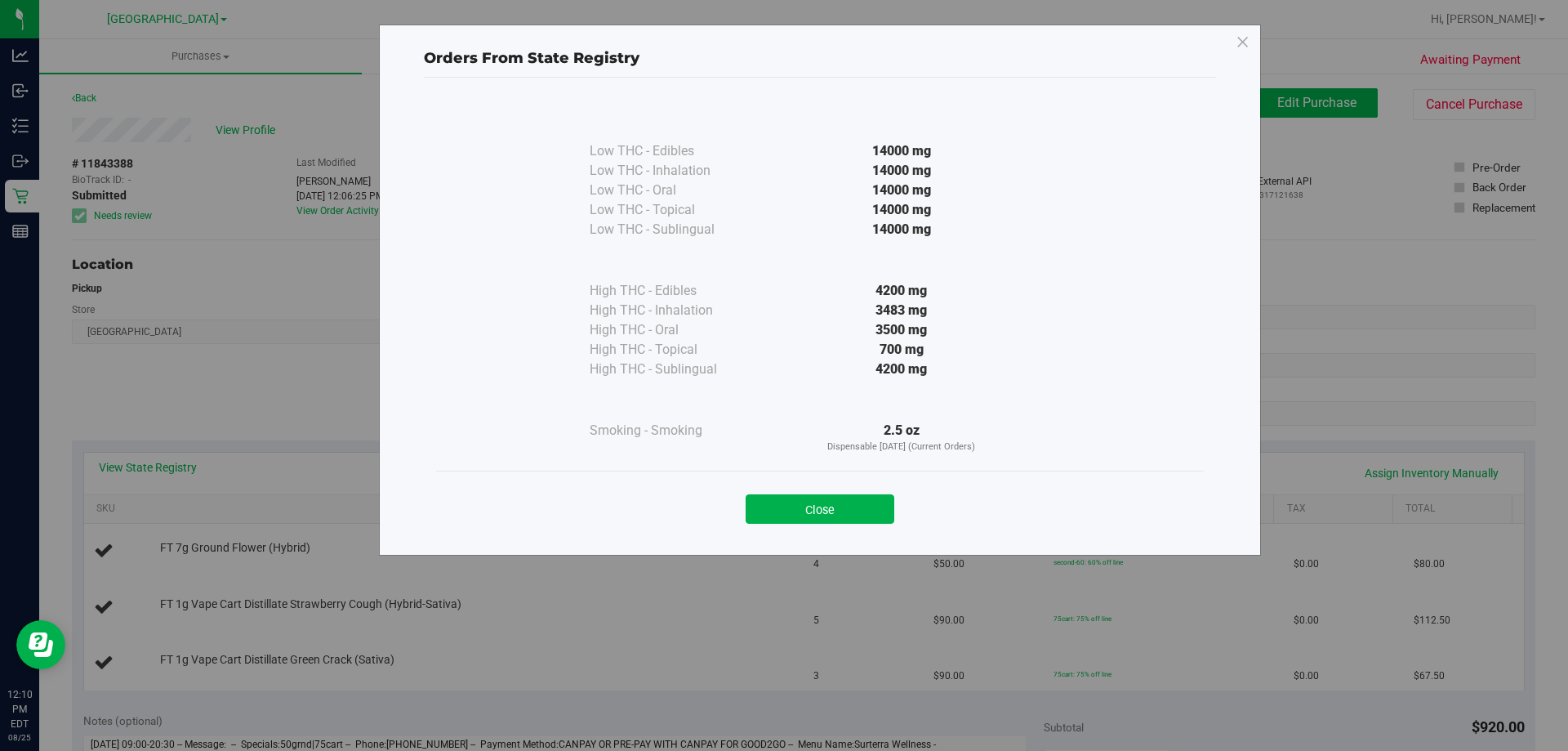
click at [807, 493] on div "Close" at bounding box center [819, 504] width 743 height 41
click at [806, 520] on button "Close" at bounding box center [820, 509] width 149 height 29
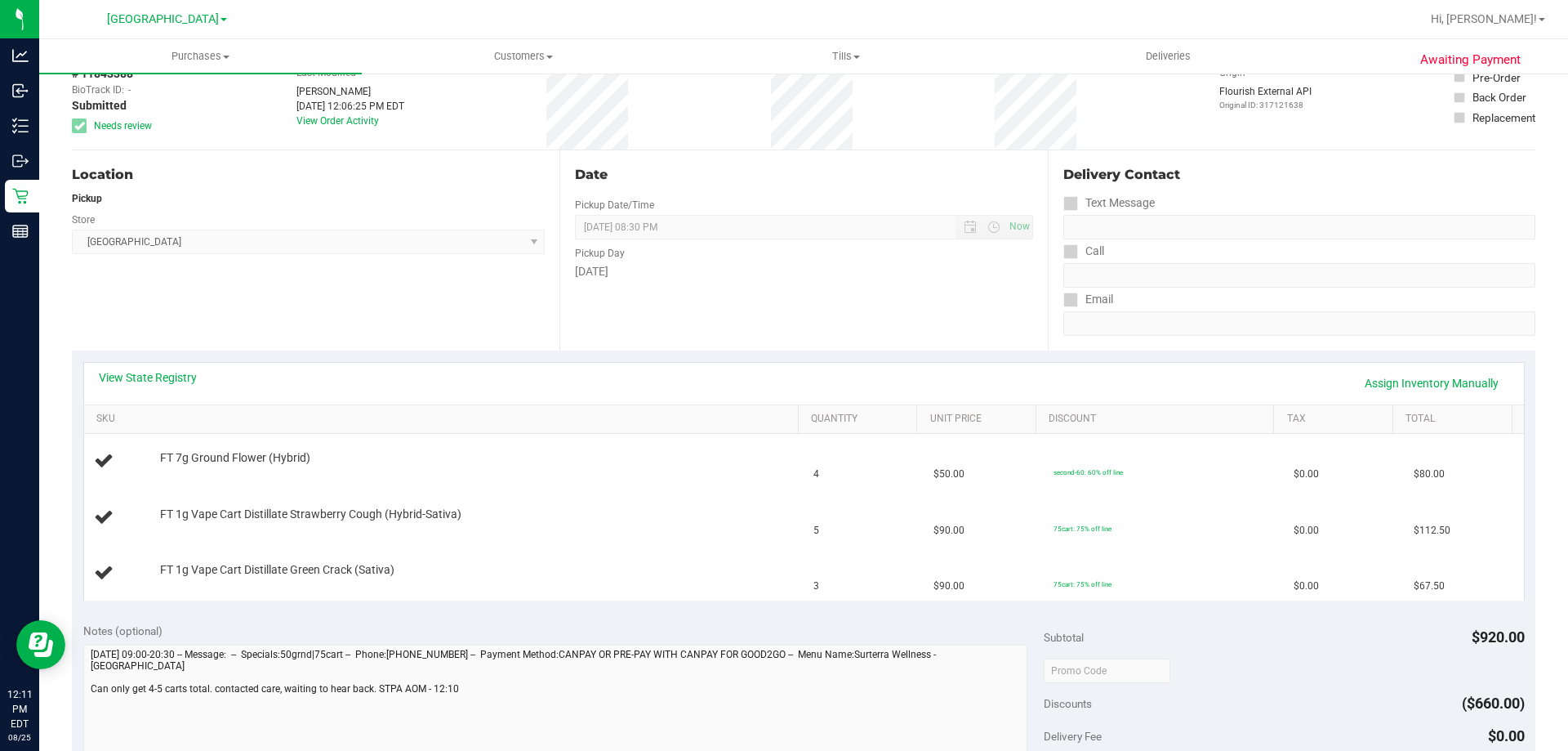
scroll to position [245, 0]
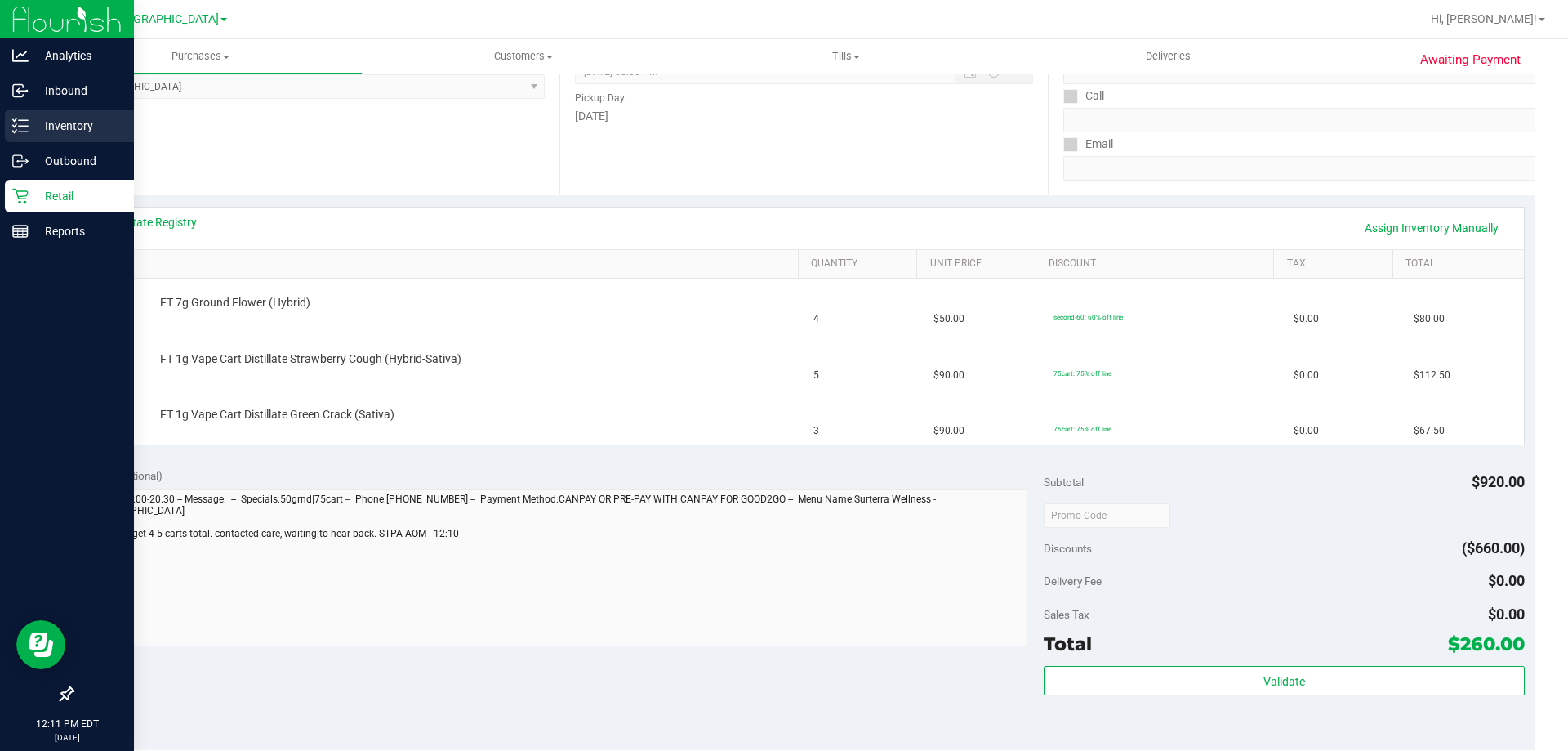
click at [9, 123] on div "Inventory" at bounding box center [69, 126] width 129 height 33
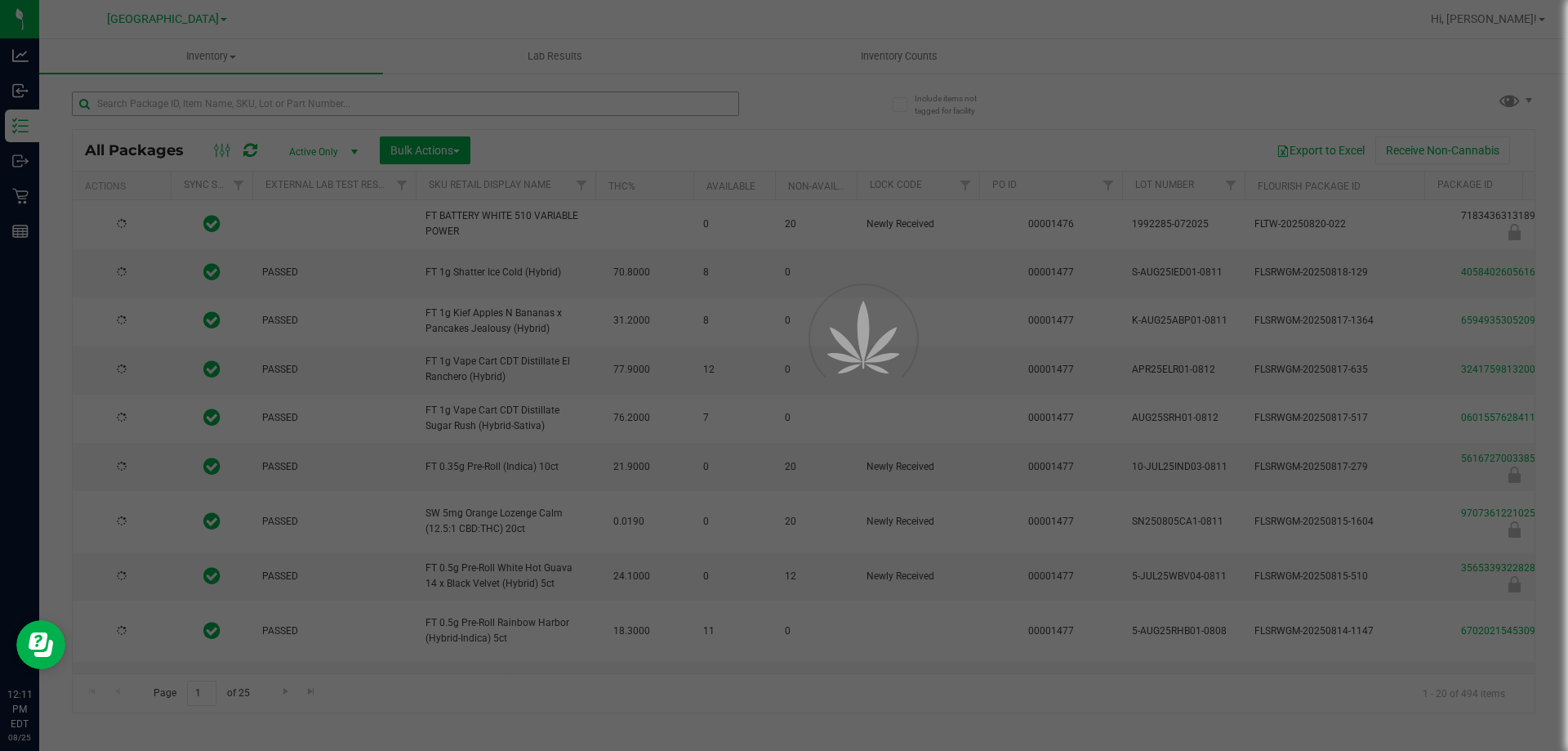
type input "[DATE]"
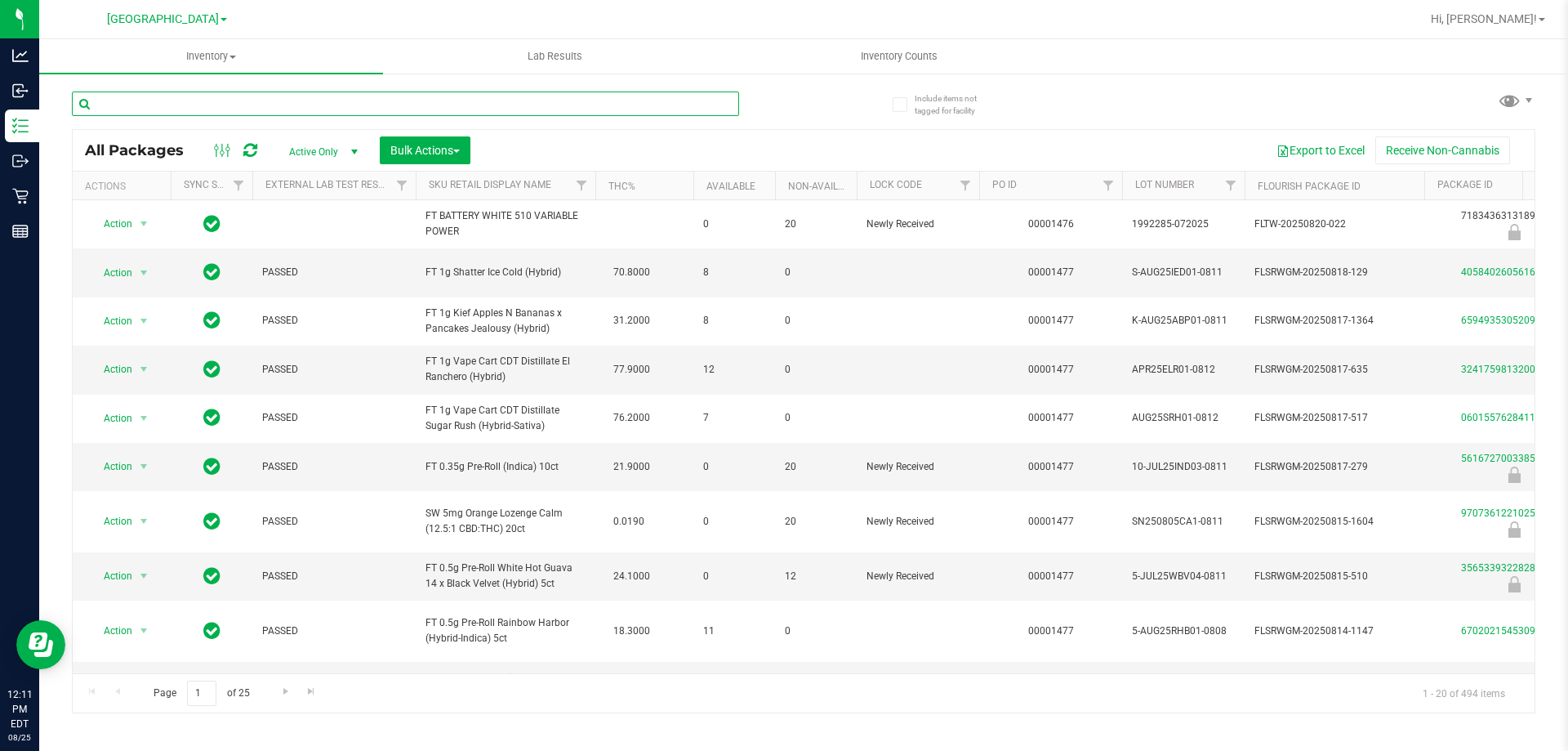
click at [165, 105] on input "text" at bounding box center [406, 103] width 667 height 25
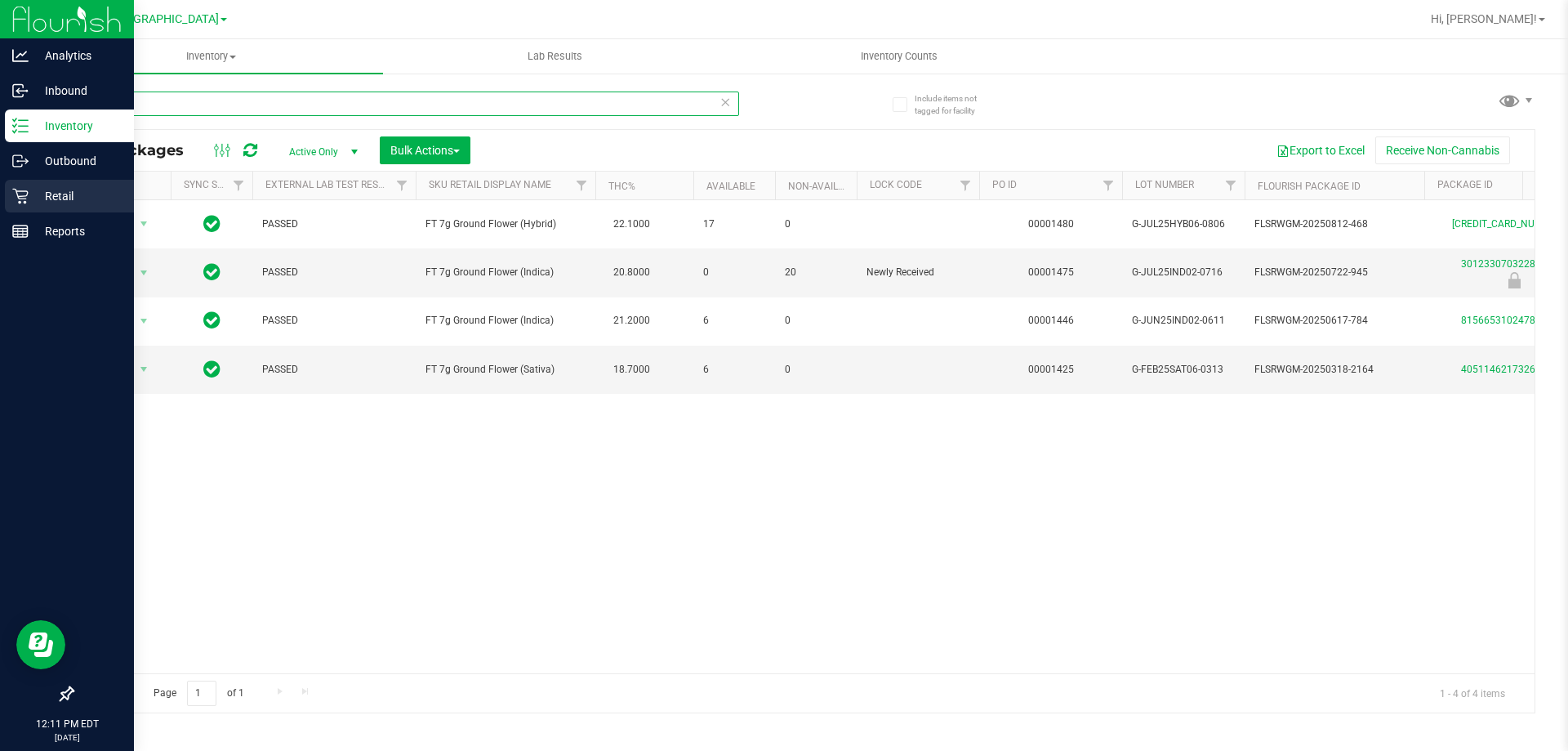
type input "ground"
click at [8, 203] on div "Retail" at bounding box center [69, 197] width 129 height 33
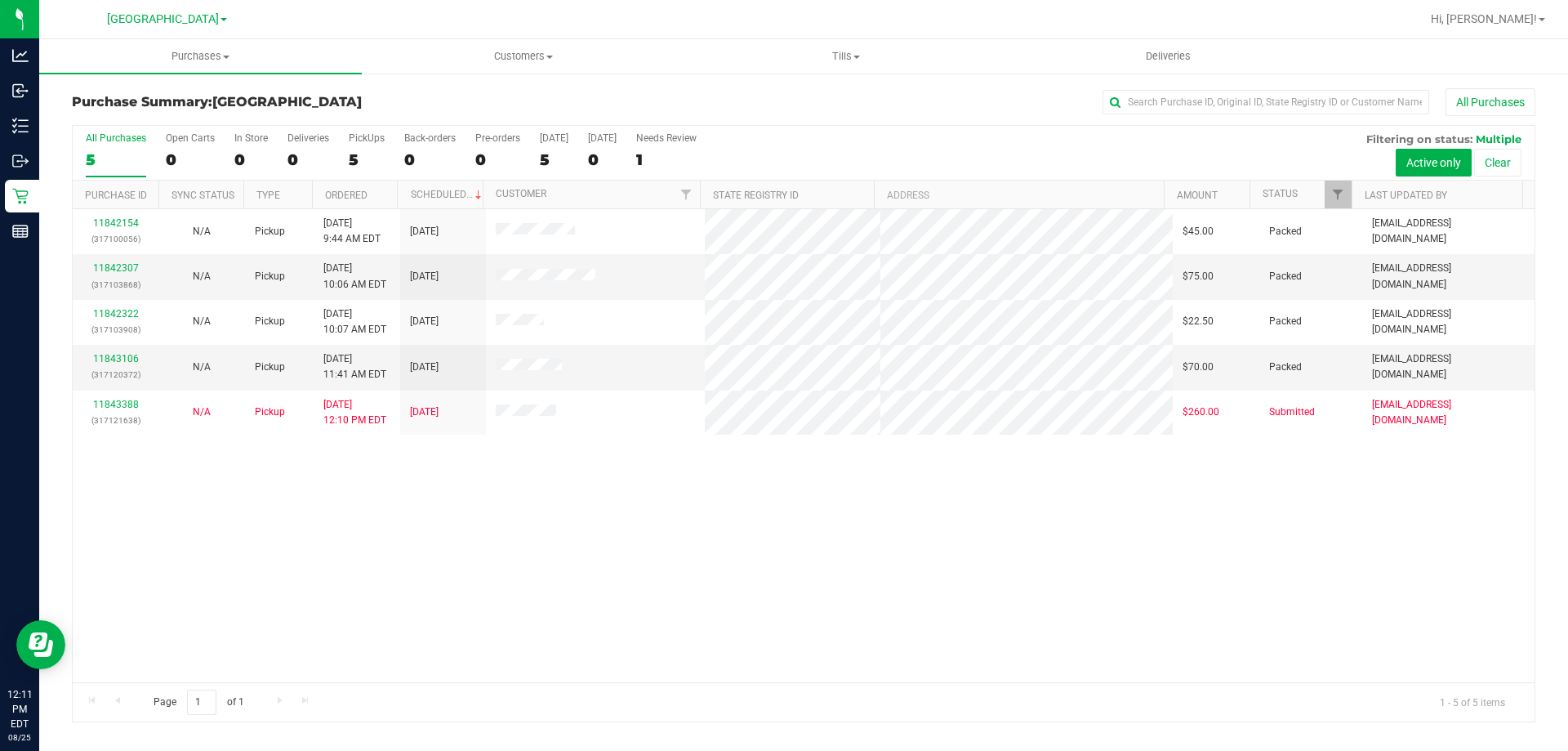
click at [540, 601] on div "11842154 (317100056) N/A Pickup [DATE] 9:44 AM EDT 8/25/2025 $45.00 Packed [EMA…" at bounding box center [803, 445] width 1462 height 473
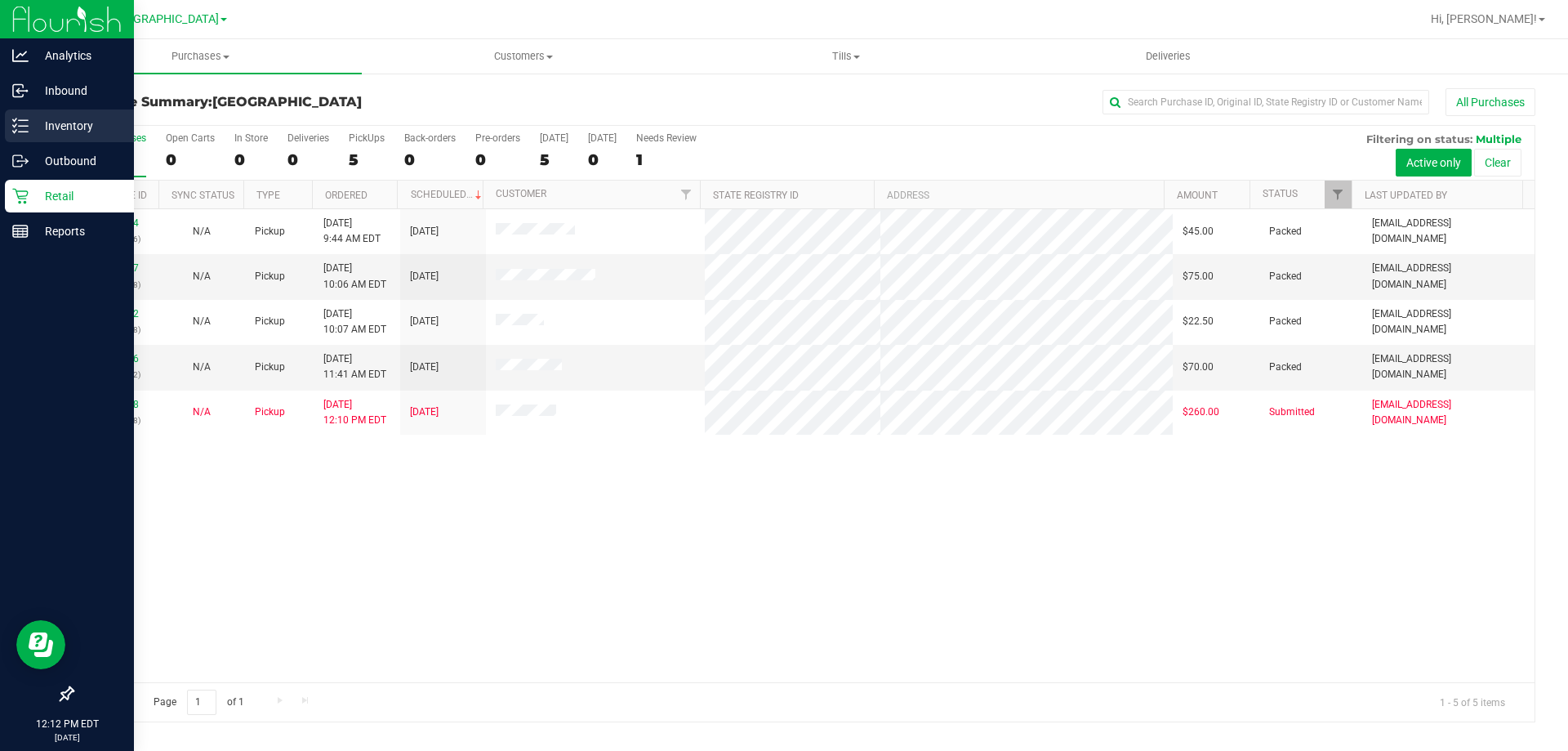
click at [27, 132] on line at bounding box center [24, 132] width 9 height 0
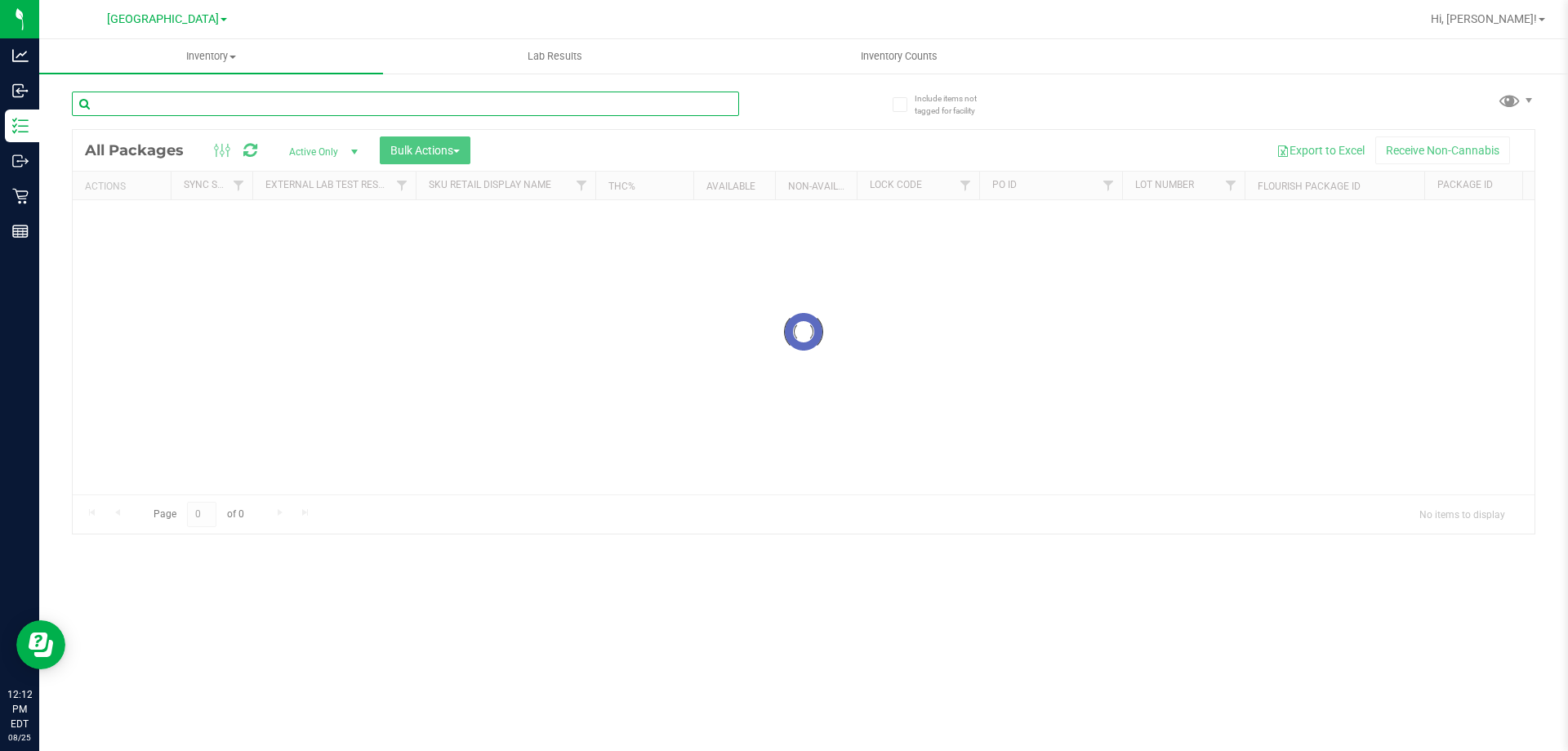
click at [303, 91] on div "Inventory All packages All inventory Waste log Create inventory Lab Results Inv…" at bounding box center [804, 395] width 1529 height 712
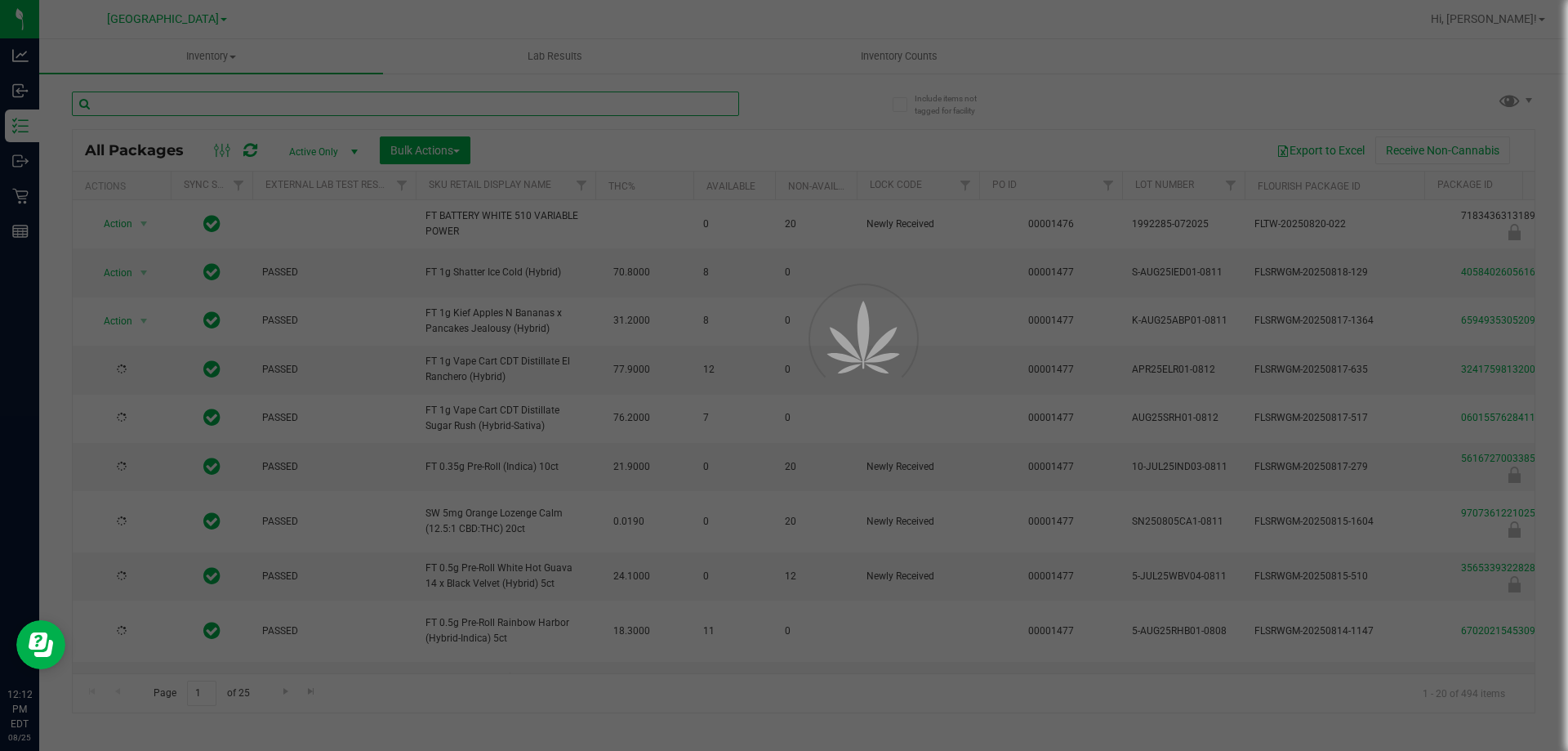
type input "[DATE]"
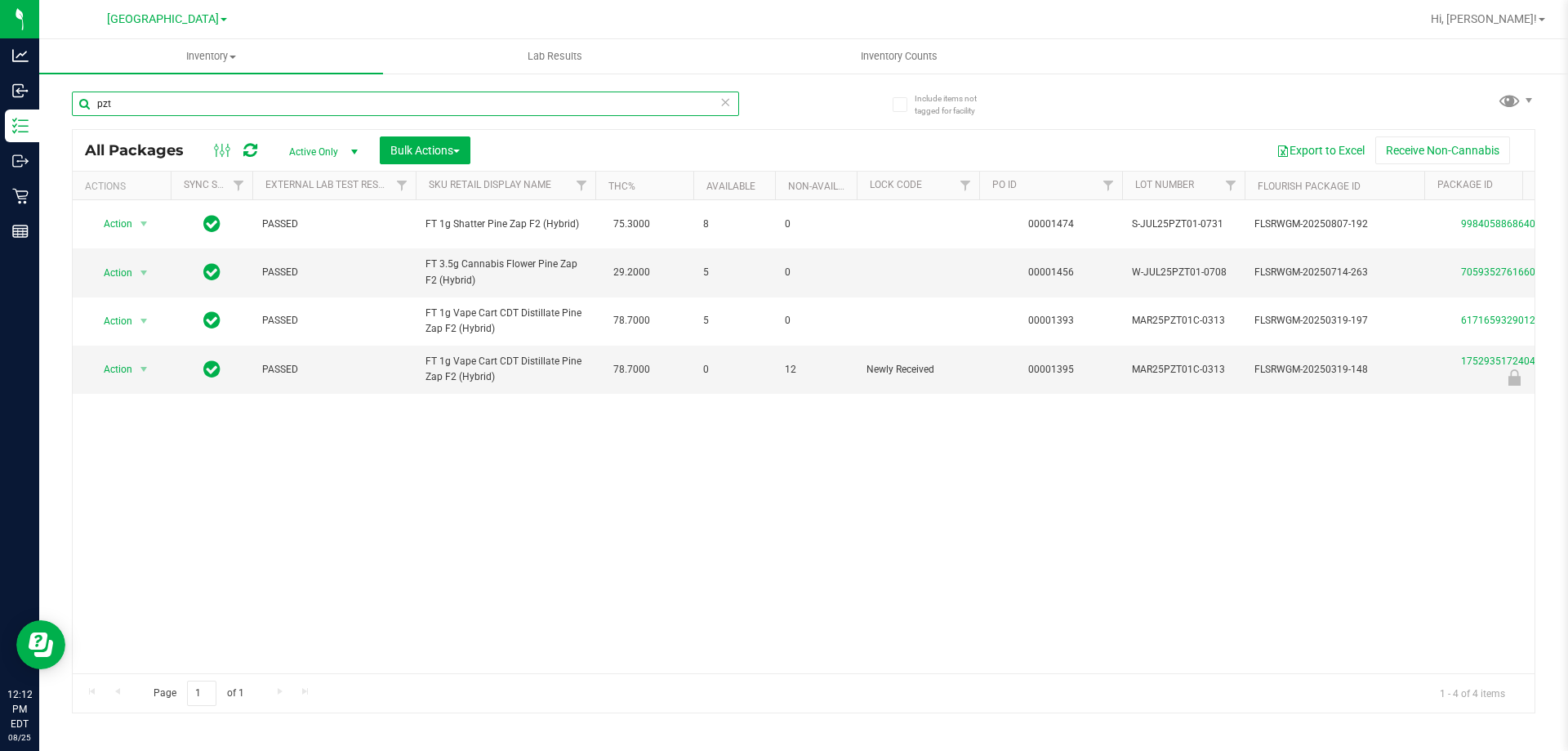
type input "pzt"
click at [730, 96] on icon at bounding box center [725, 101] width 12 height 19
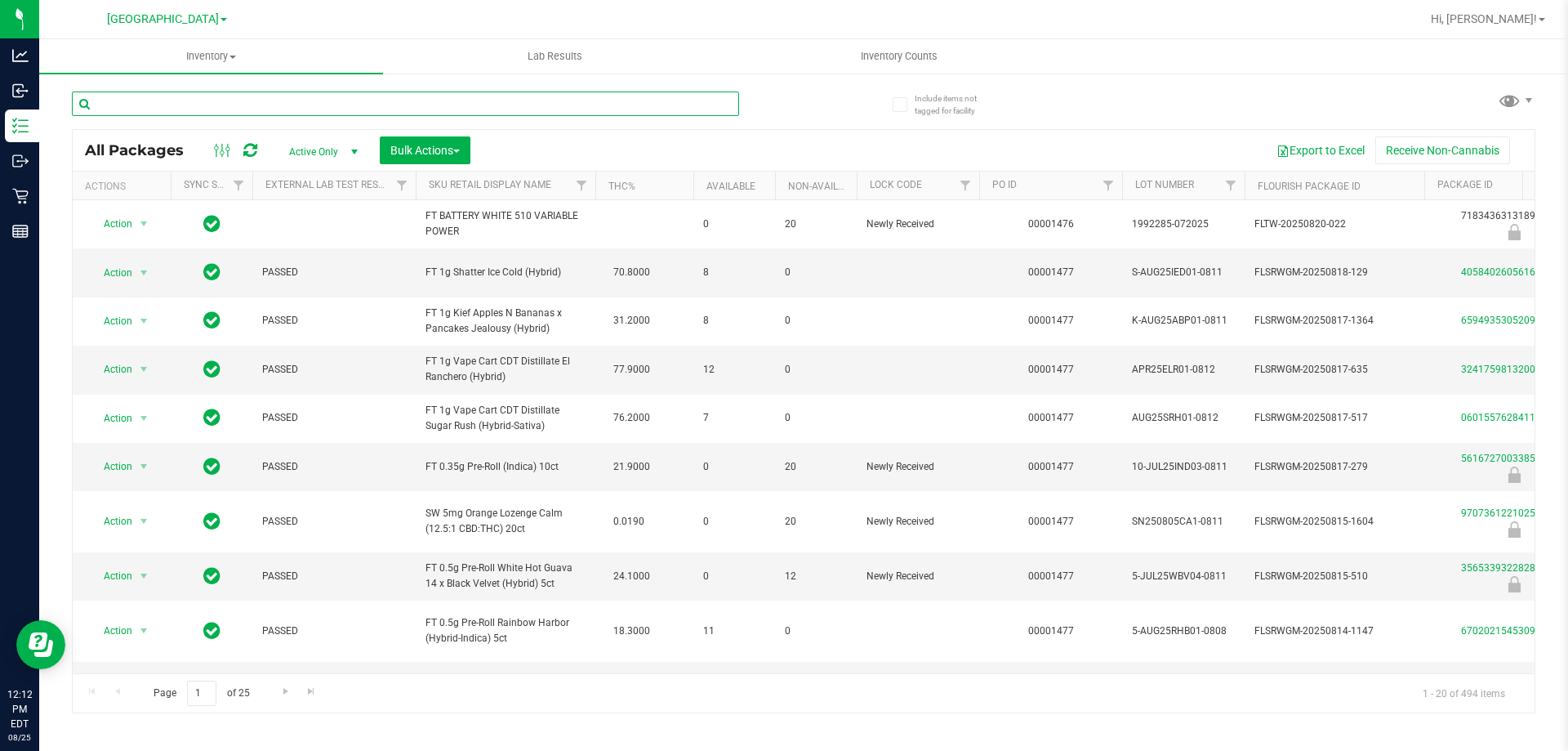
click at [641, 103] on input "text" at bounding box center [406, 103] width 667 height 25
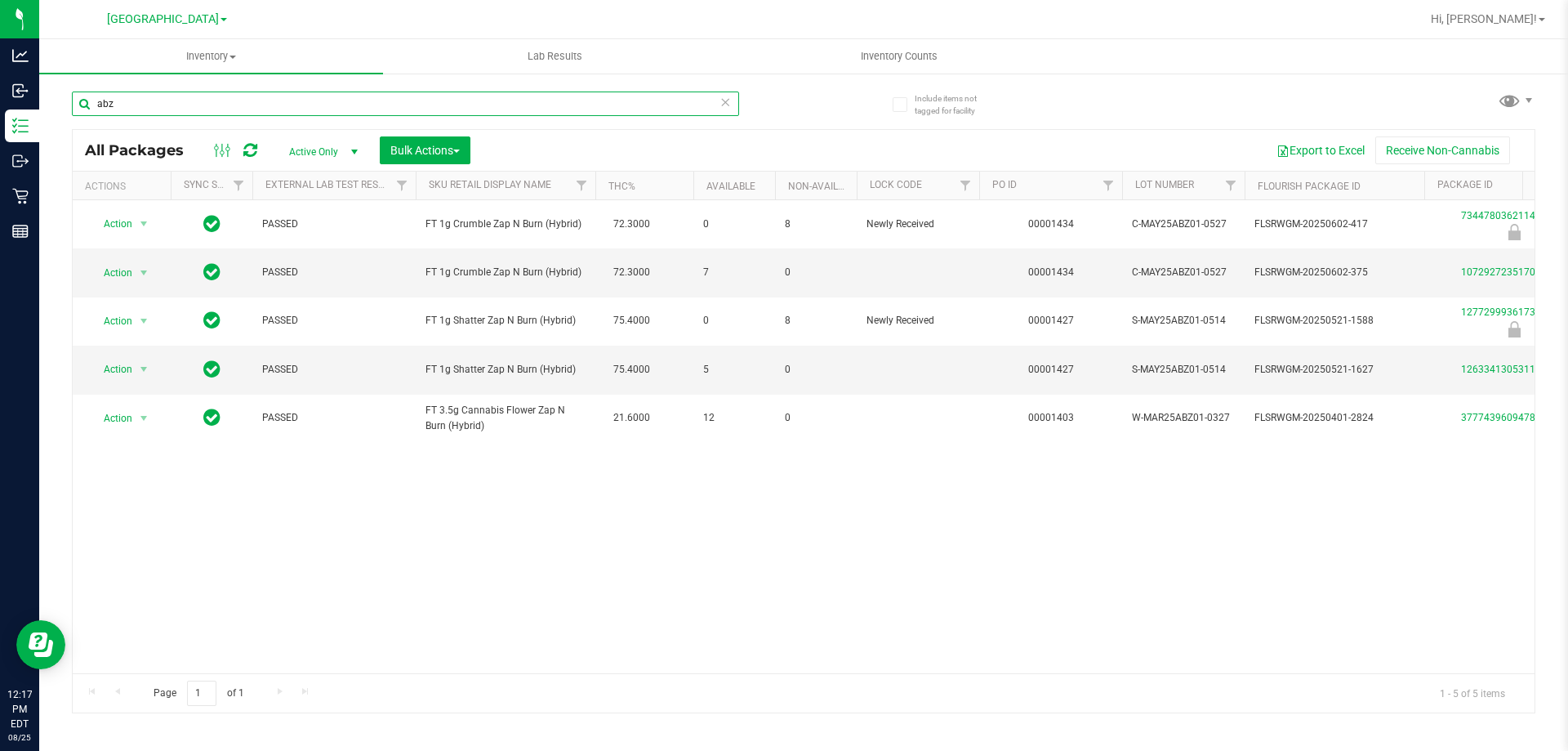
type input "abz"
click at [726, 96] on icon at bounding box center [725, 101] width 12 height 19
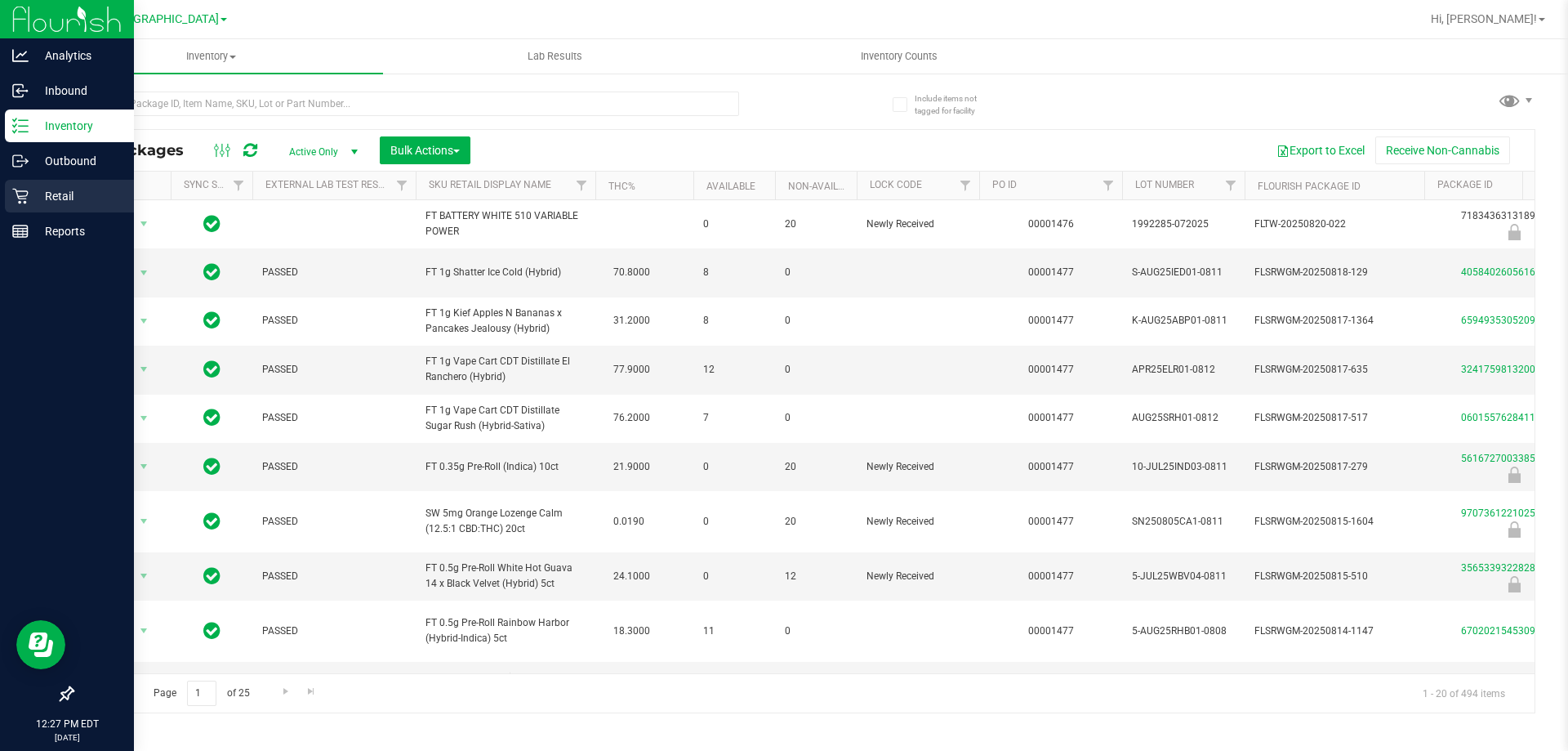
click at [37, 206] on div "Retail" at bounding box center [69, 197] width 129 height 33
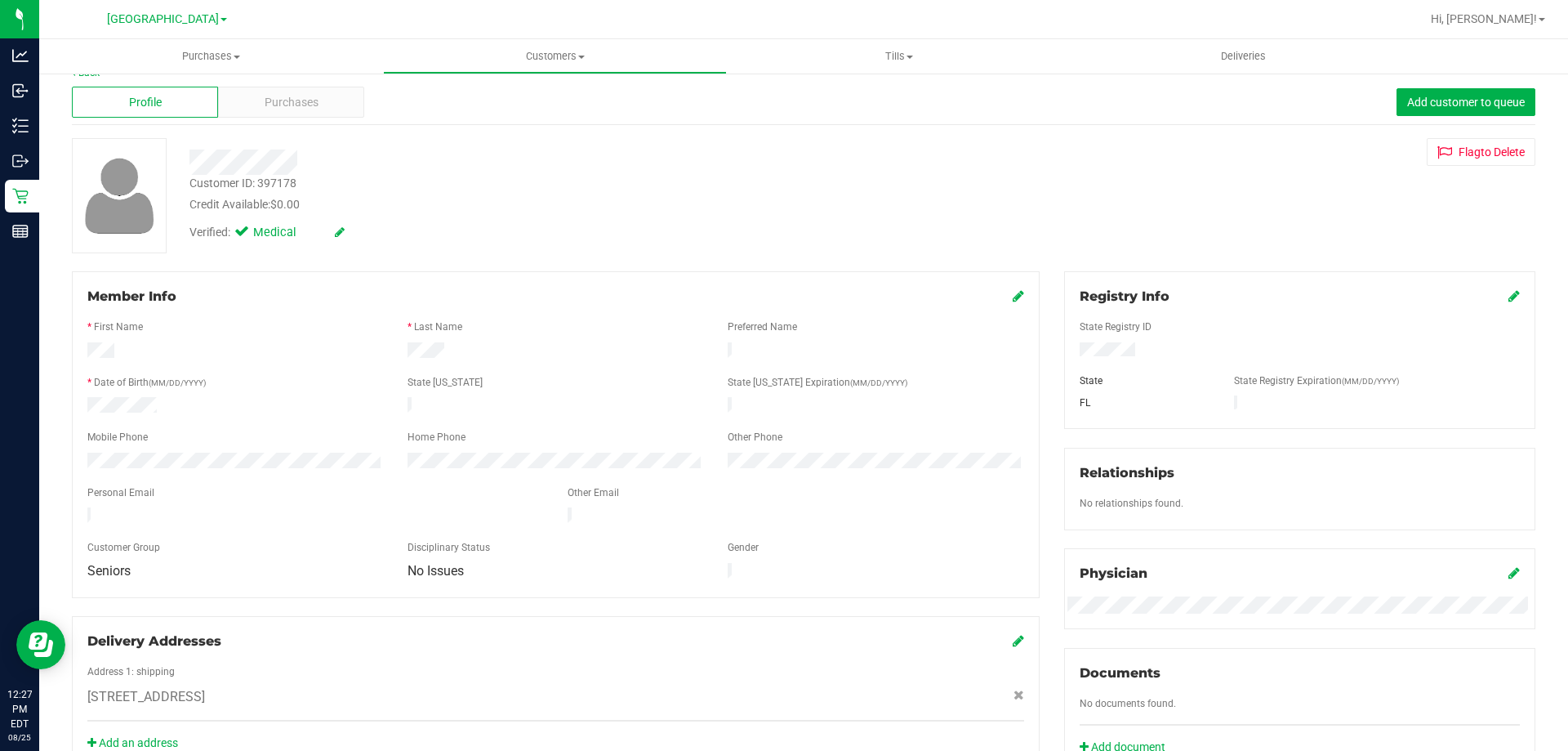
scroll to position [22, 0]
click at [1013, 296] on icon at bounding box center [1019, 296] width 12 height 13
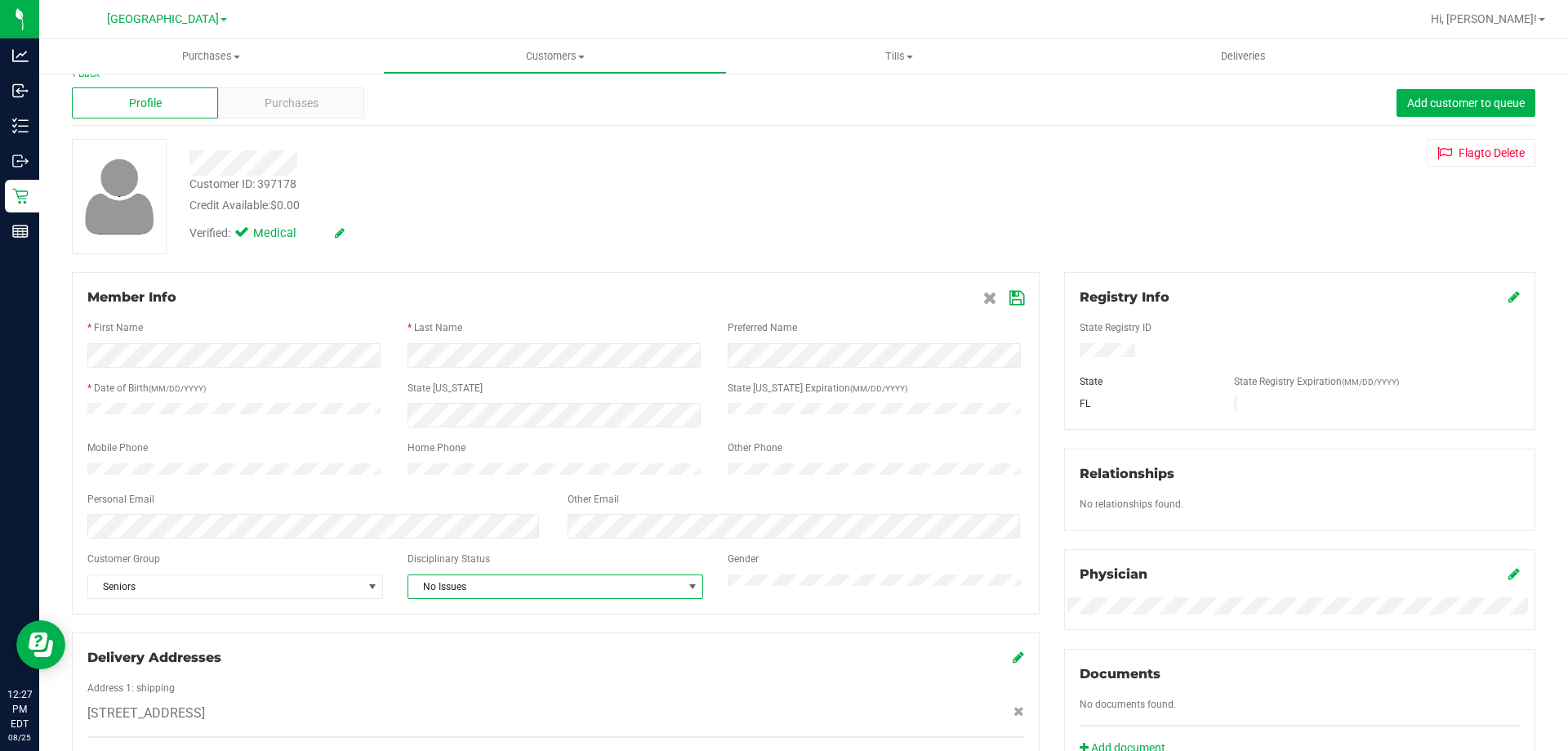
click at [553, 598] on span "No Issues" at bounding box center [545, 586] width 273 height 23
click at [498, 647] on li "Warning - Level 1" at bounding box center [551, 648] width 292 height 25
click at [1009, 295] on icon at bounding box center [1017, 298] width 15 height 13
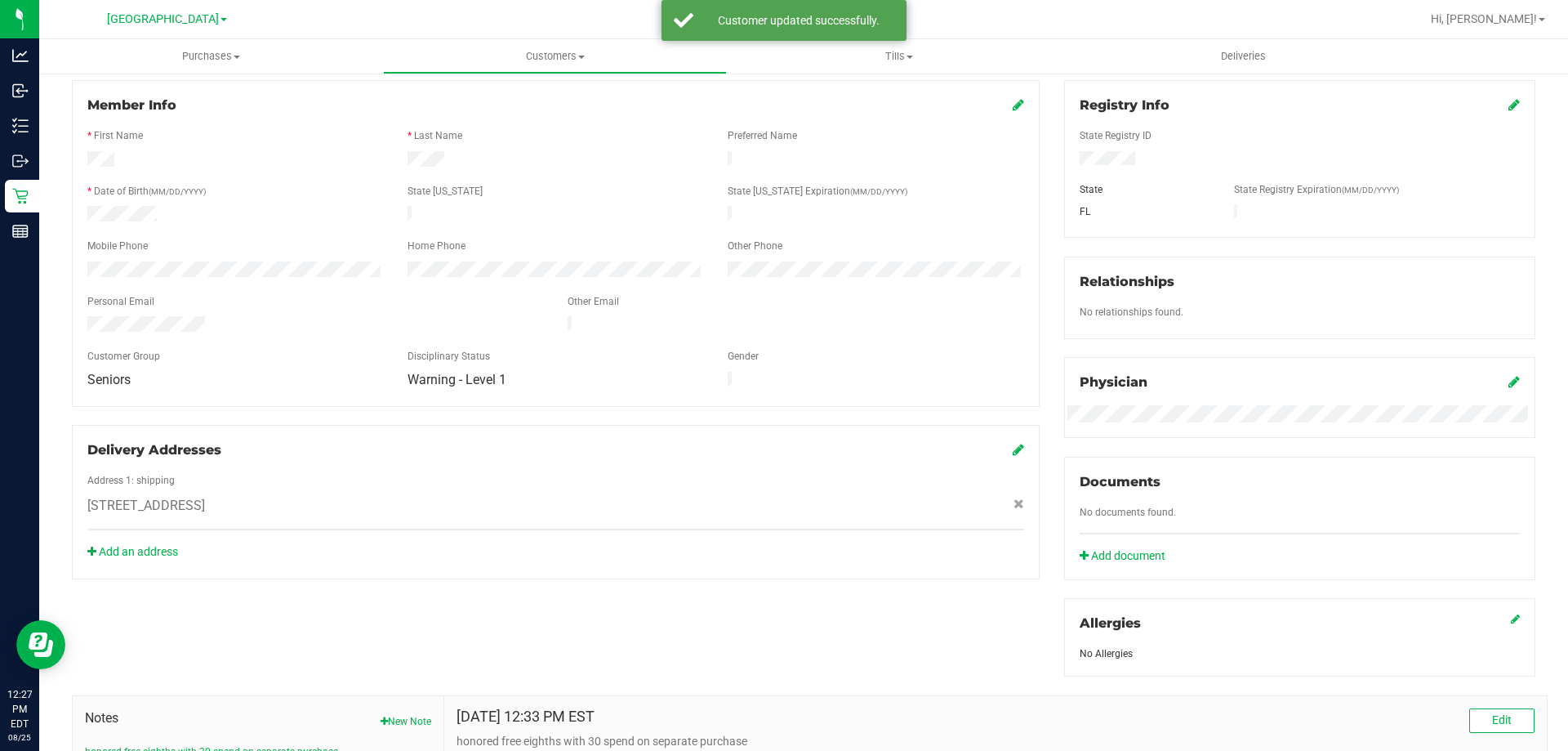
scroll to position [431, 0]
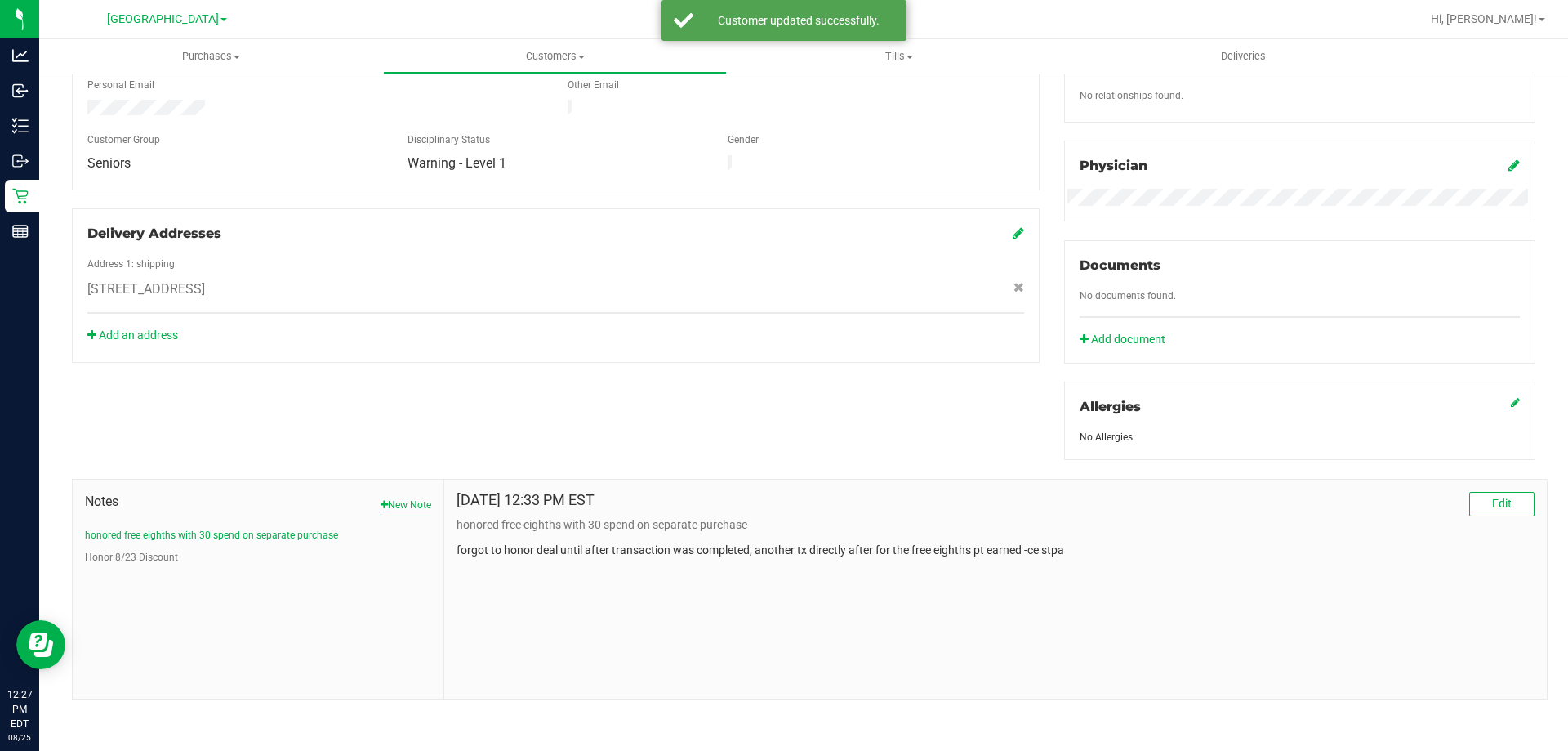
click at [394, 506] on button "New Note" at bounding box center [405, 505] width 50 height 15
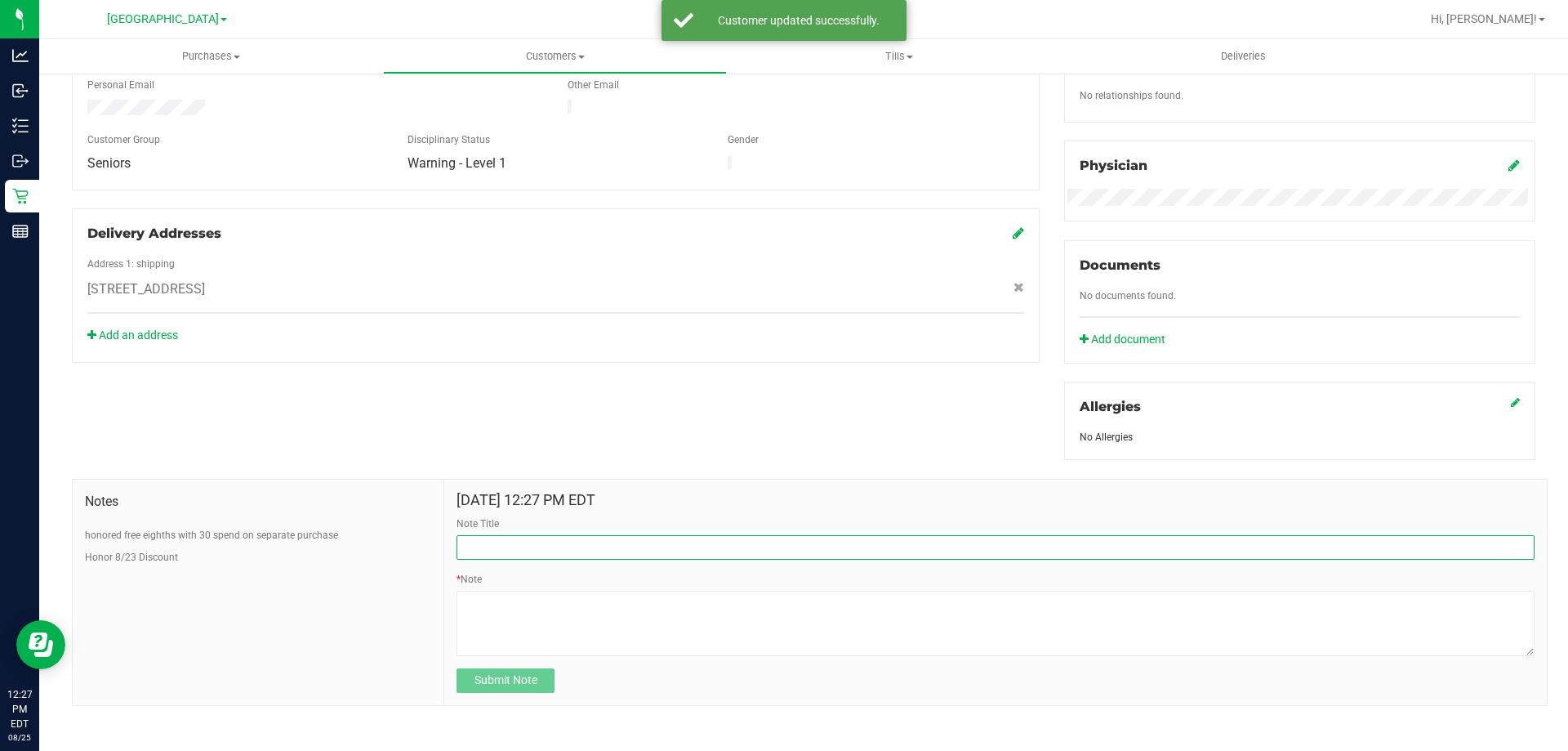
click at [494, 543] on input "Note Title" at bounding box center [995, 547] width 1078 height 25
type input "8/25 Incident"
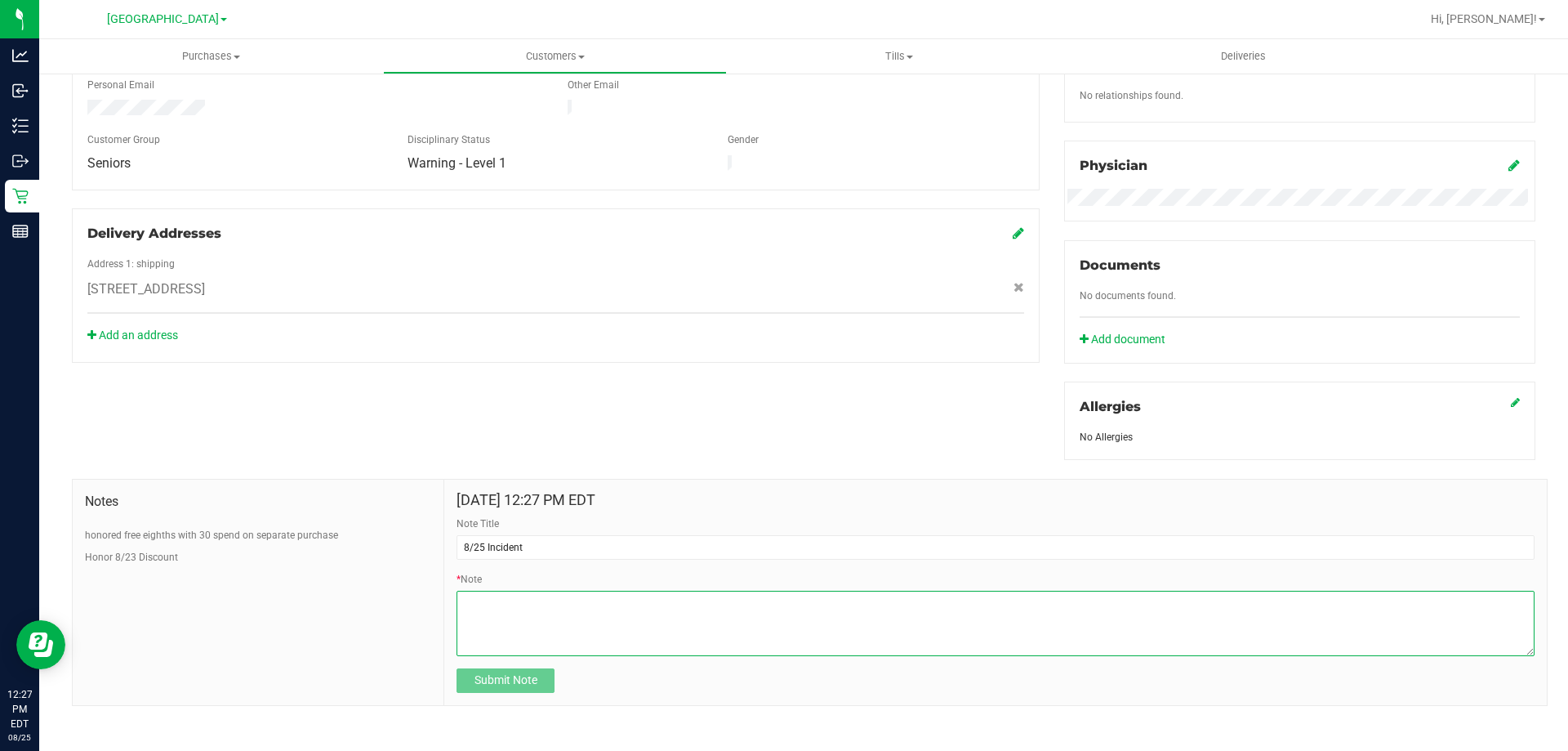
click at [582, 653] on textarea "* Note" at bounding box center [995, 623] width 1078 height 65
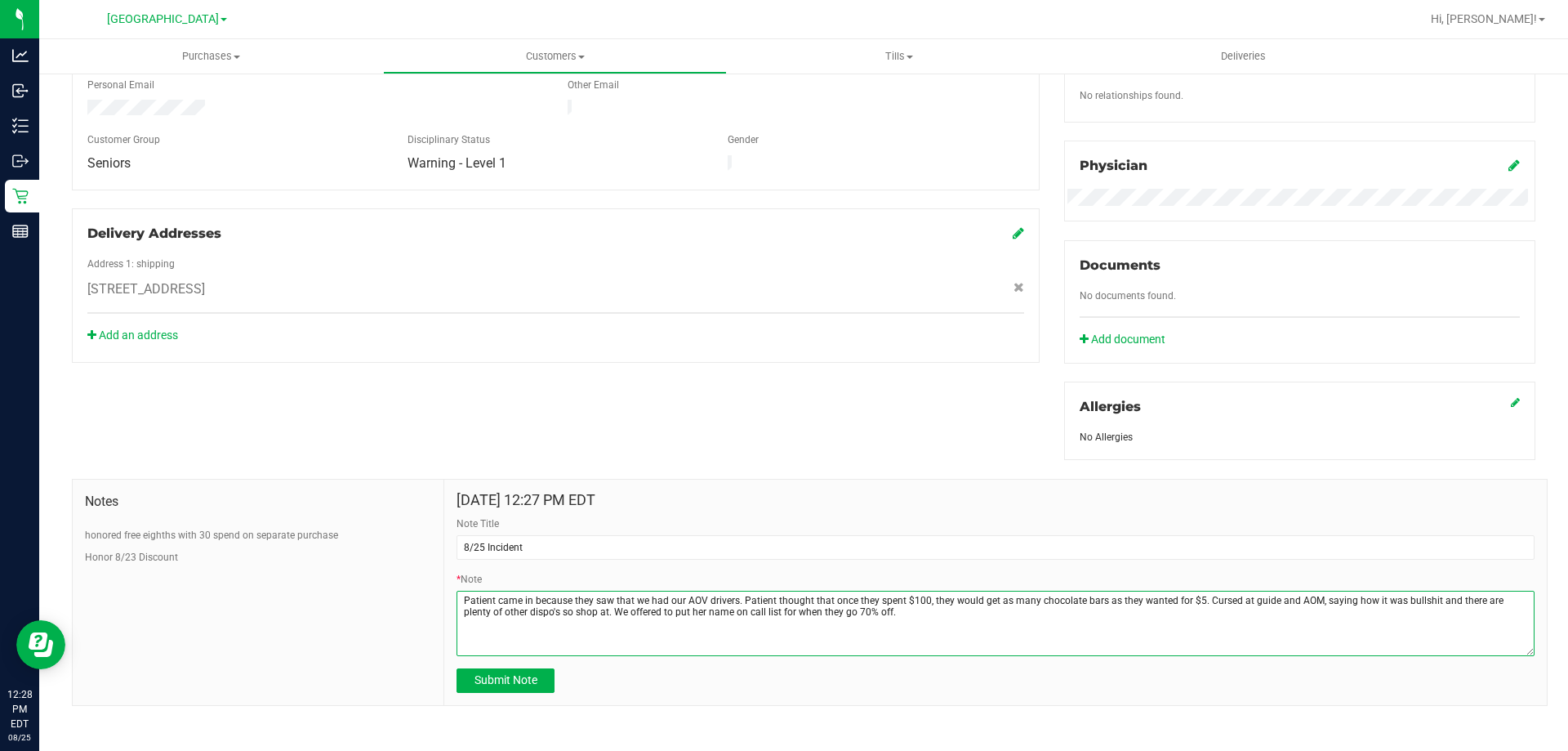
click at [1190, 595] on textarea "* Note" at bounding box center [995, 623] width 1078 height 65
click at [1161, 612] on textarea "* Note" at bounding box center [995, 623] width 1078 height 65
click at [868, 608] on textarea "* Note" at bounding box center [995, 623] width 1078 height 65
click at [827, 624] on textarea "* Note" at bounding box center [995, 623] width 1078 height 65
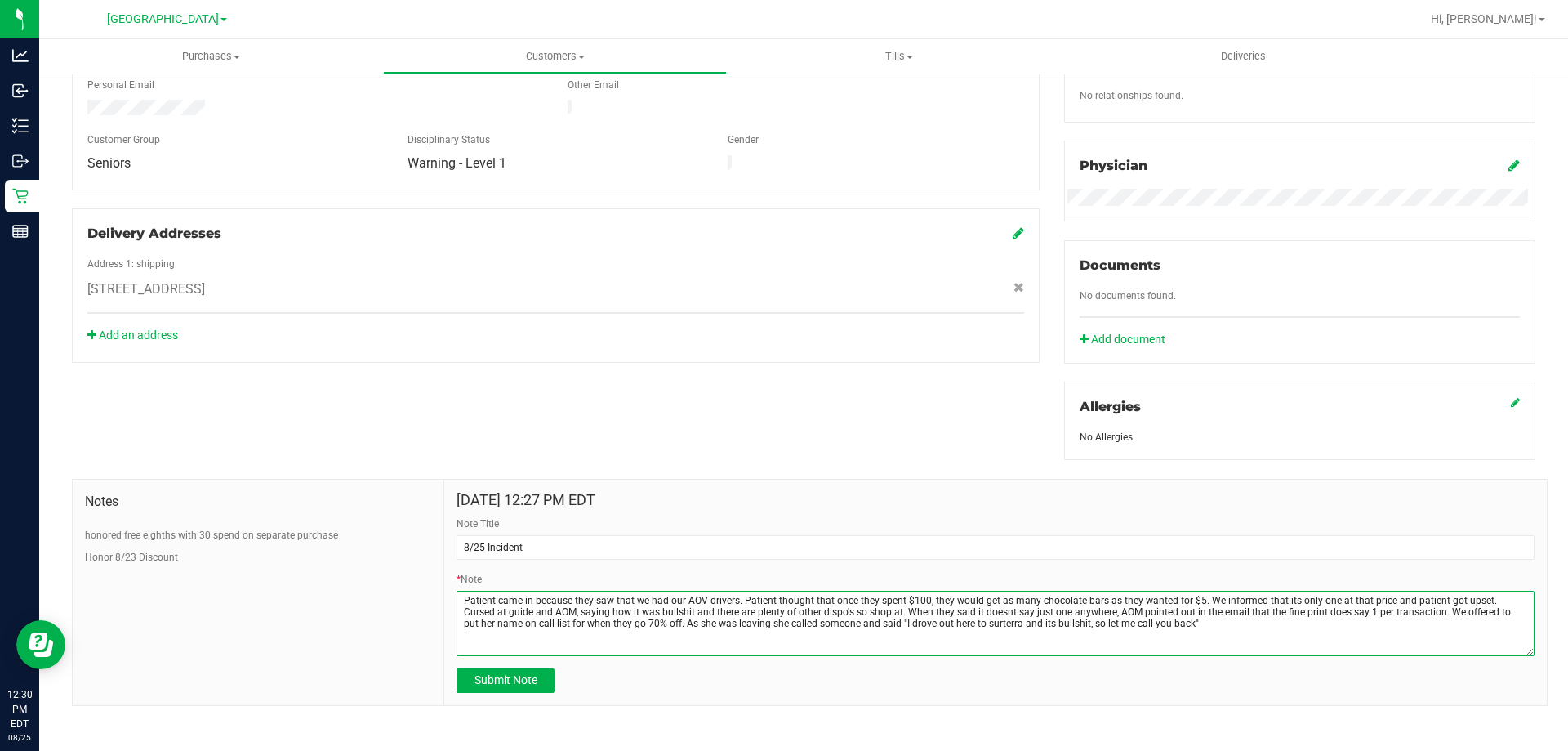
drag, startPoint x: 1044, startPoint y: 620, endPoint x: 1121, endPoint y: 510, distance: 134.3
click at [1046, 620] on textarea "* Note" at bounding box center [995, 623] width 1078 height 65
click at [1221, 624] on textarea "* Note" at bounding box center [995, 623] width 1078 height 65
type textarea "Patient came in because they saw that we had our AOV drivers. Patient thought t…"
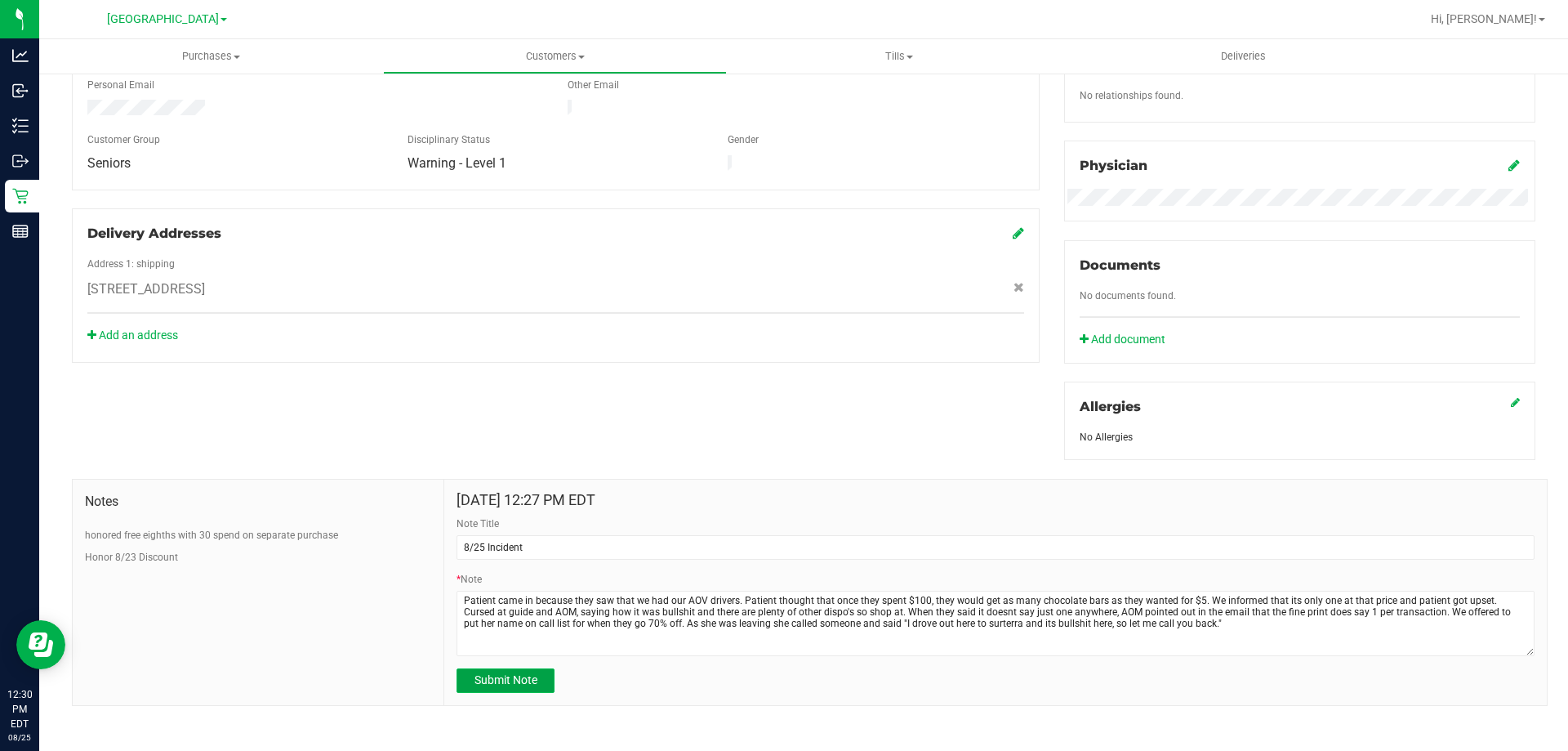
click at [505, 681] on span "Submit Note" at bounding box center [506, 680] width 63 height 13
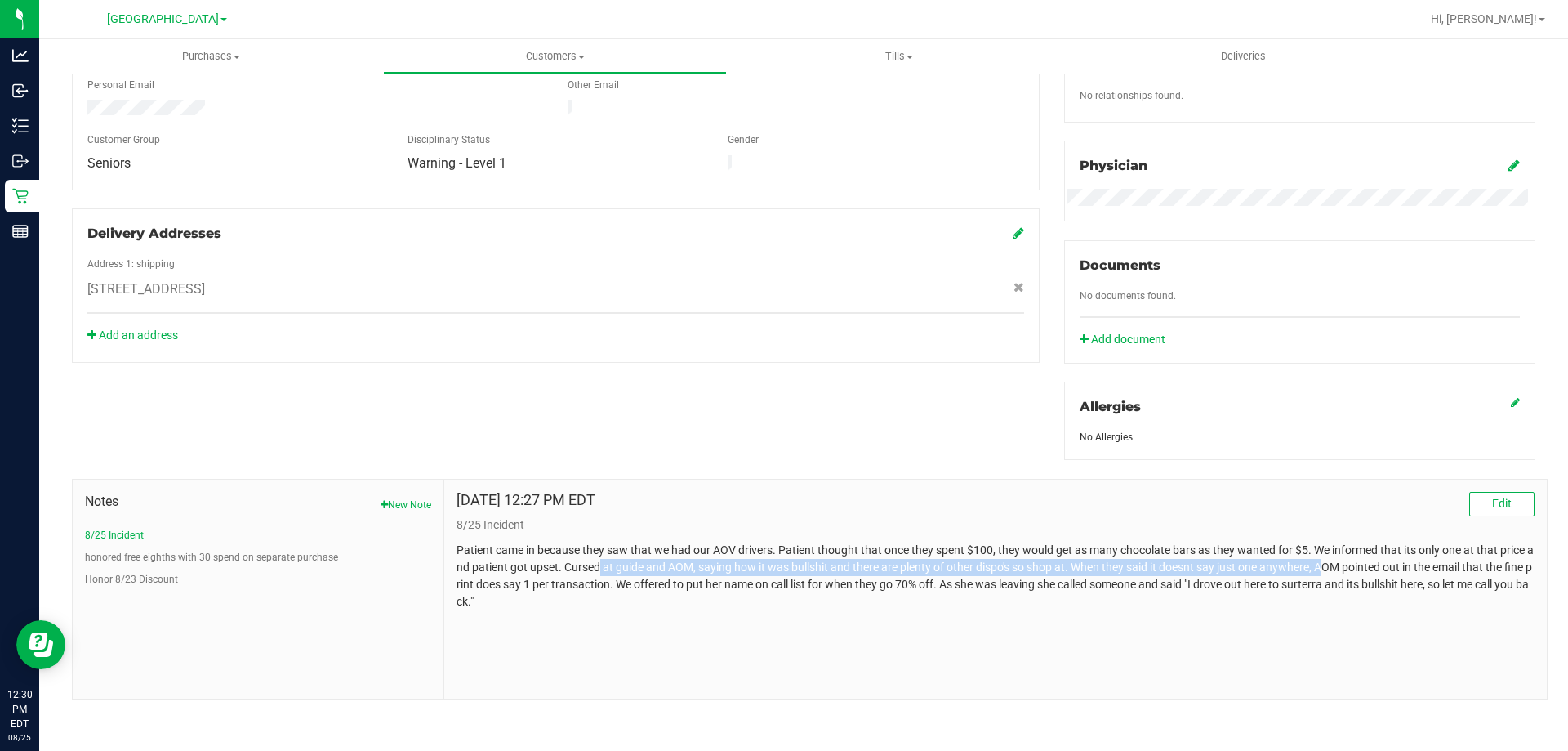
drag, startPoint x: 612, startPoint y: 563, endPoint x: 1332, endPoint y: 585, distance: 720.3
click at [1332, 585] on p "Patient came in because they saw that we had our AOV drivers. Patient thought t…" at bounding box center [995, 575] width 1078 height 69
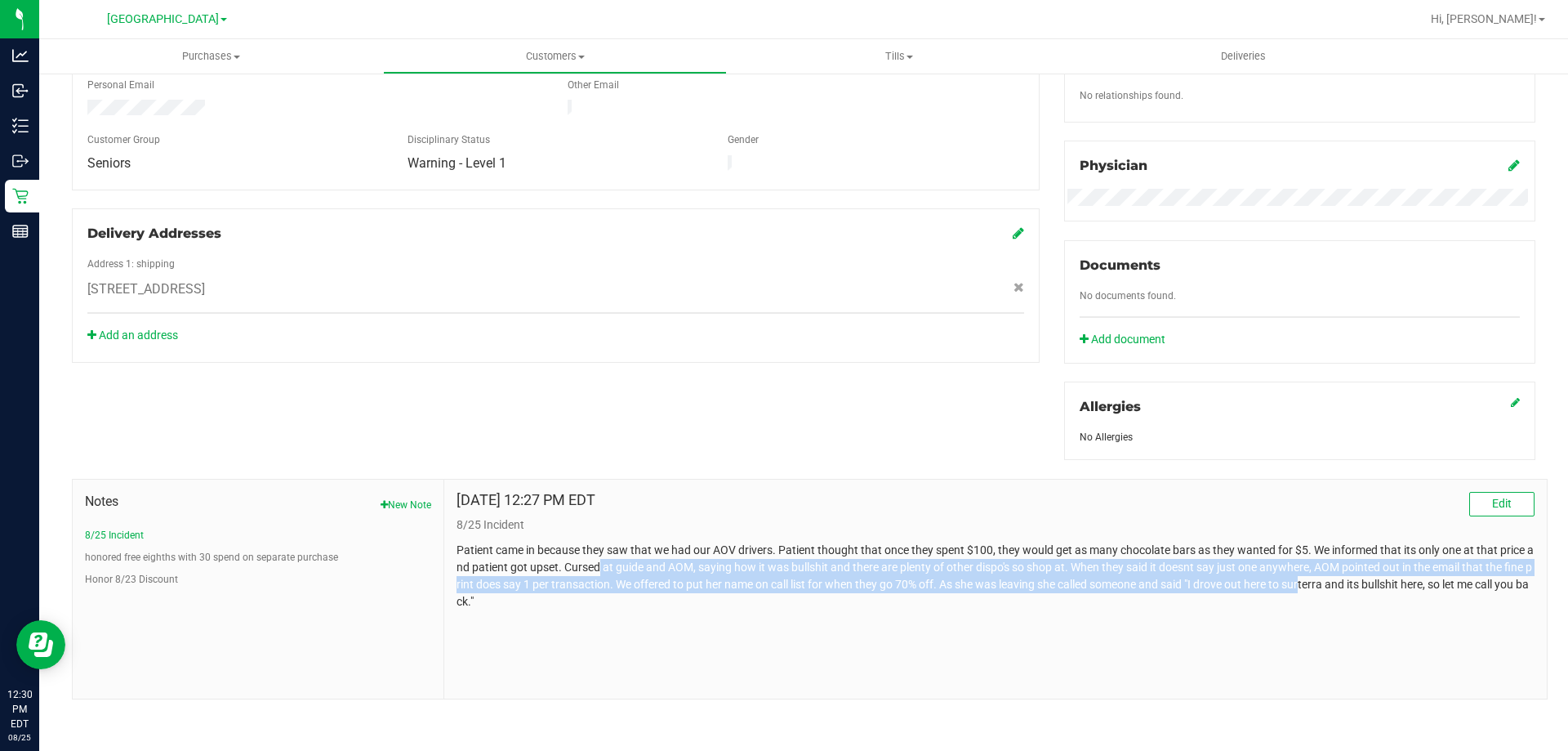
click at [629, 582] on p "Patient came in because they saw that we had our AOV drivers. Patient thought t…" at bounding box center [995, 575] width 1078 height 69
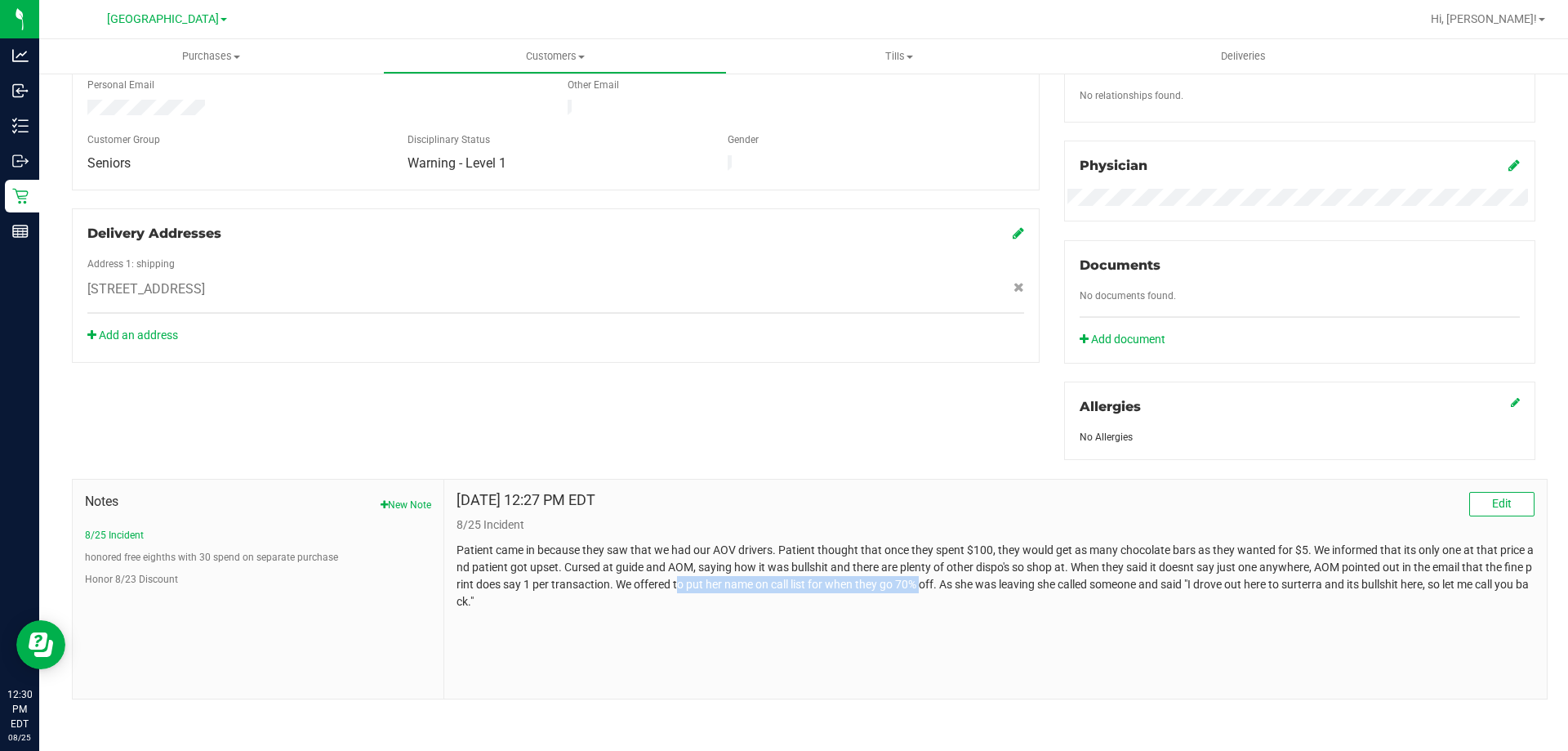
drag, startPoint x: 708, startPoint y: 585, endPoint x: 948, endPoint y: 584, distance: 240.0
click at [948, 584] on p "Patient came in because they saw that we had our AOV drivers. Patient thought t…" at bounding box center [995, 575] width 1078 height 69
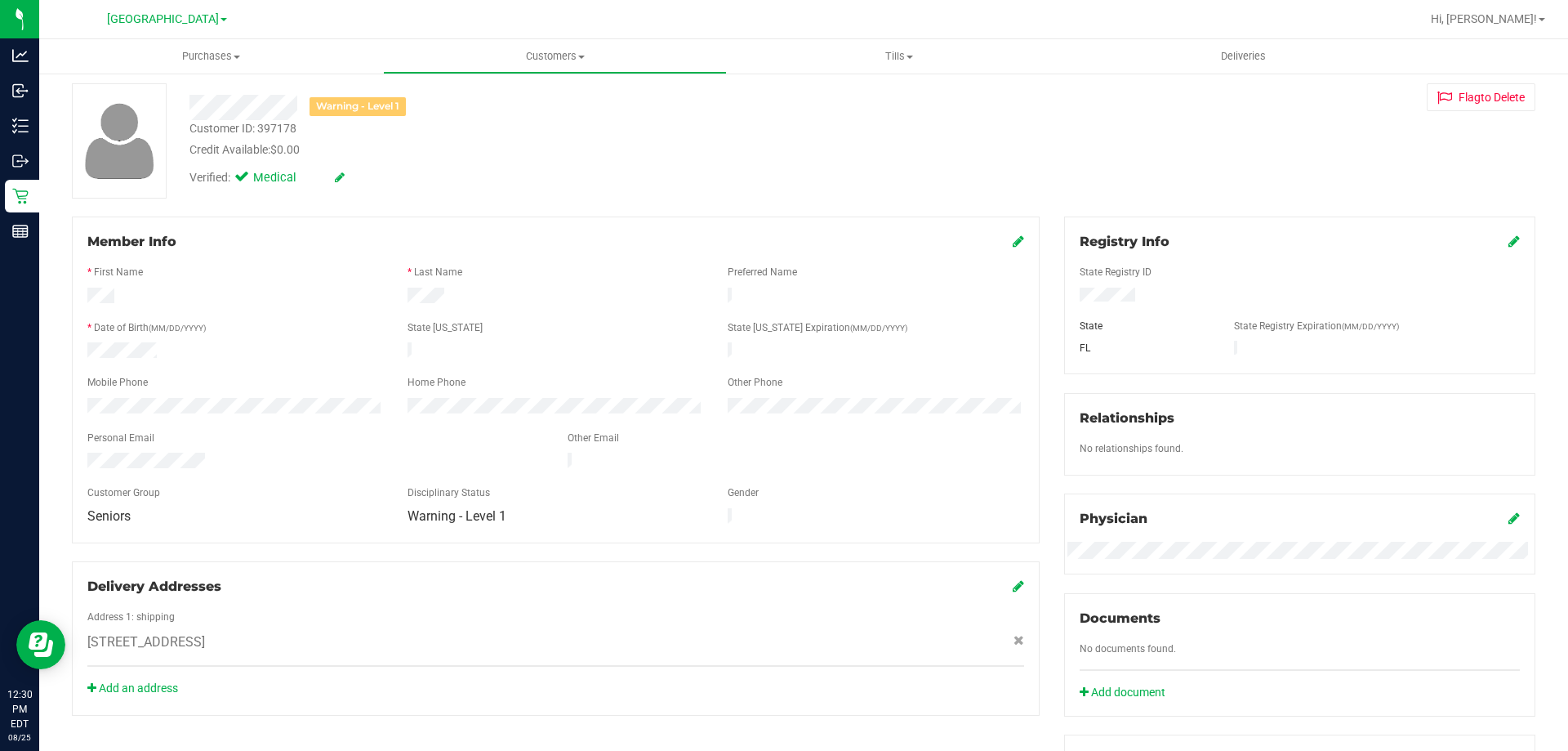
scroll to position [0, 0]
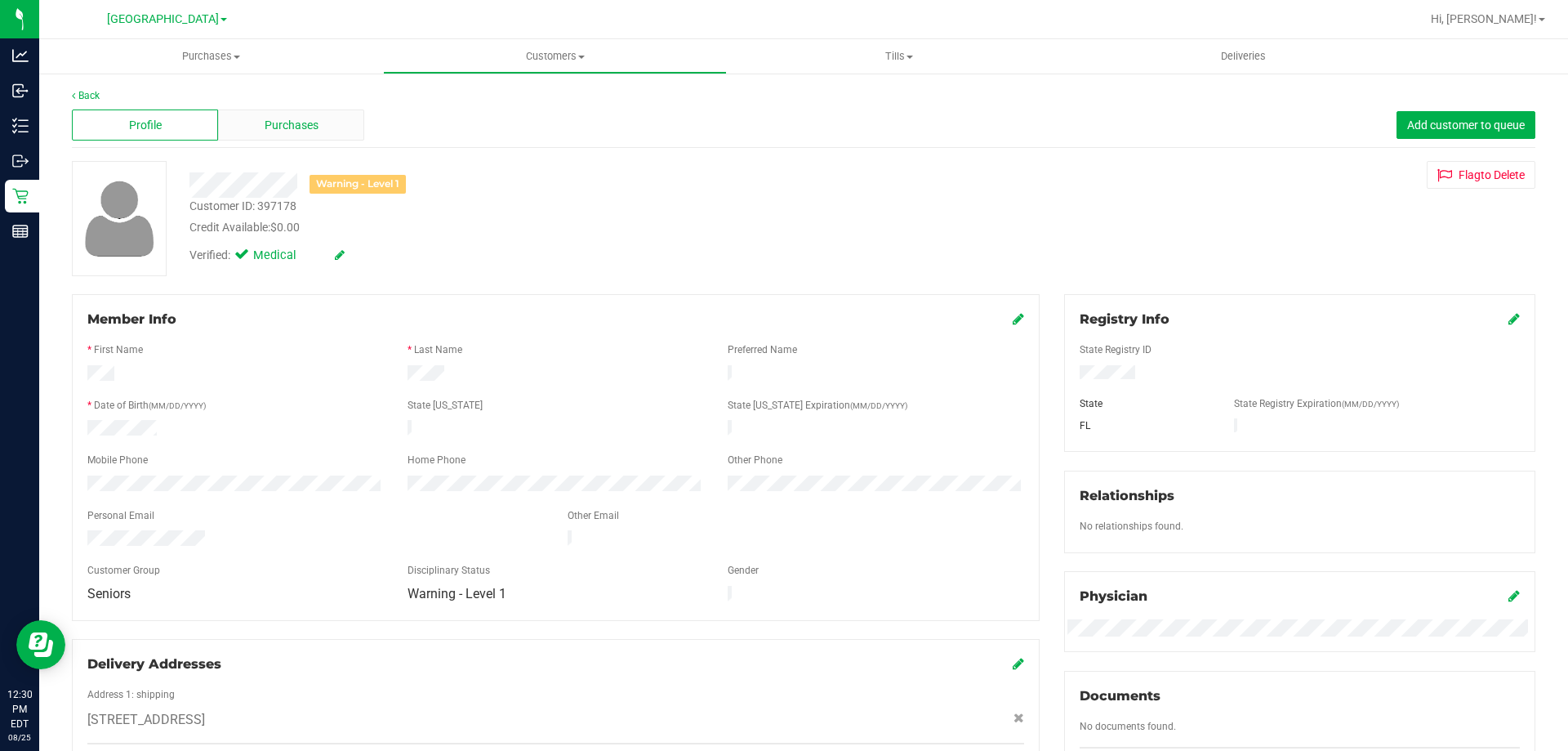
click at [283, 114] on div "Purchases" at bounding box center [291, 125] width 146 height 31
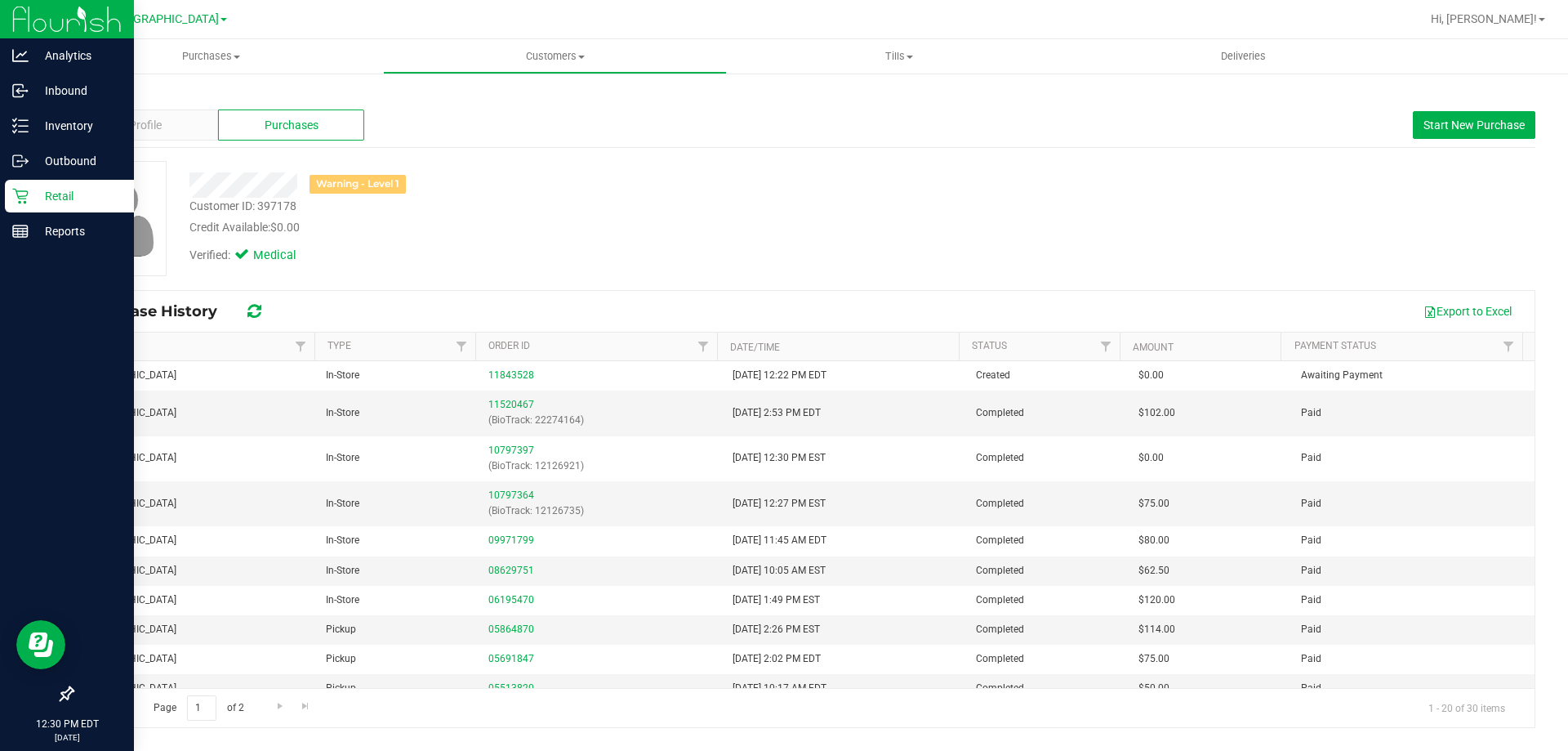
click at [68, 188] on p "Retail" at bounding box center [77, 196] width 98 height 19
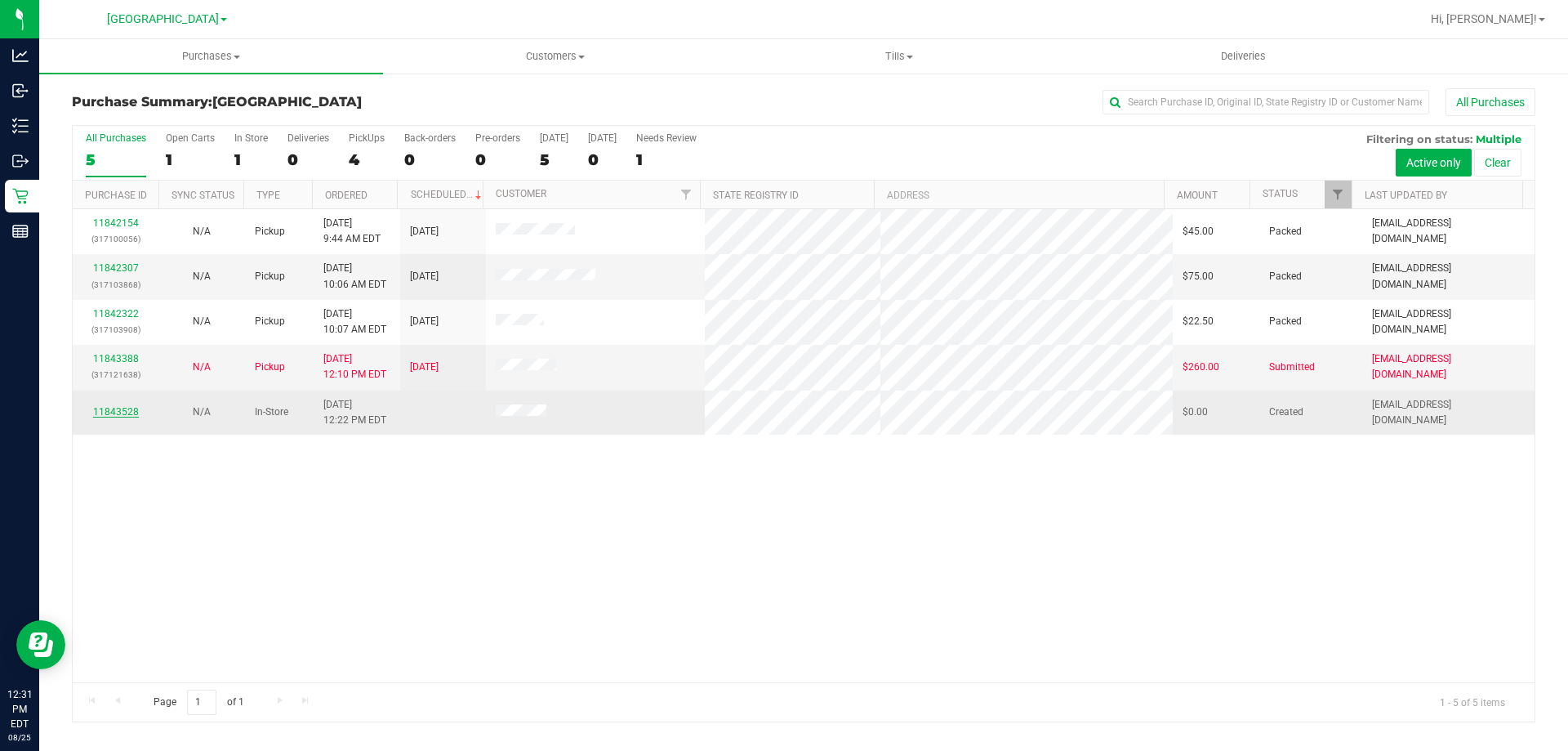
click at [116, 409] on link "11843528" at bounding box center [116, 412] width 46 height 12
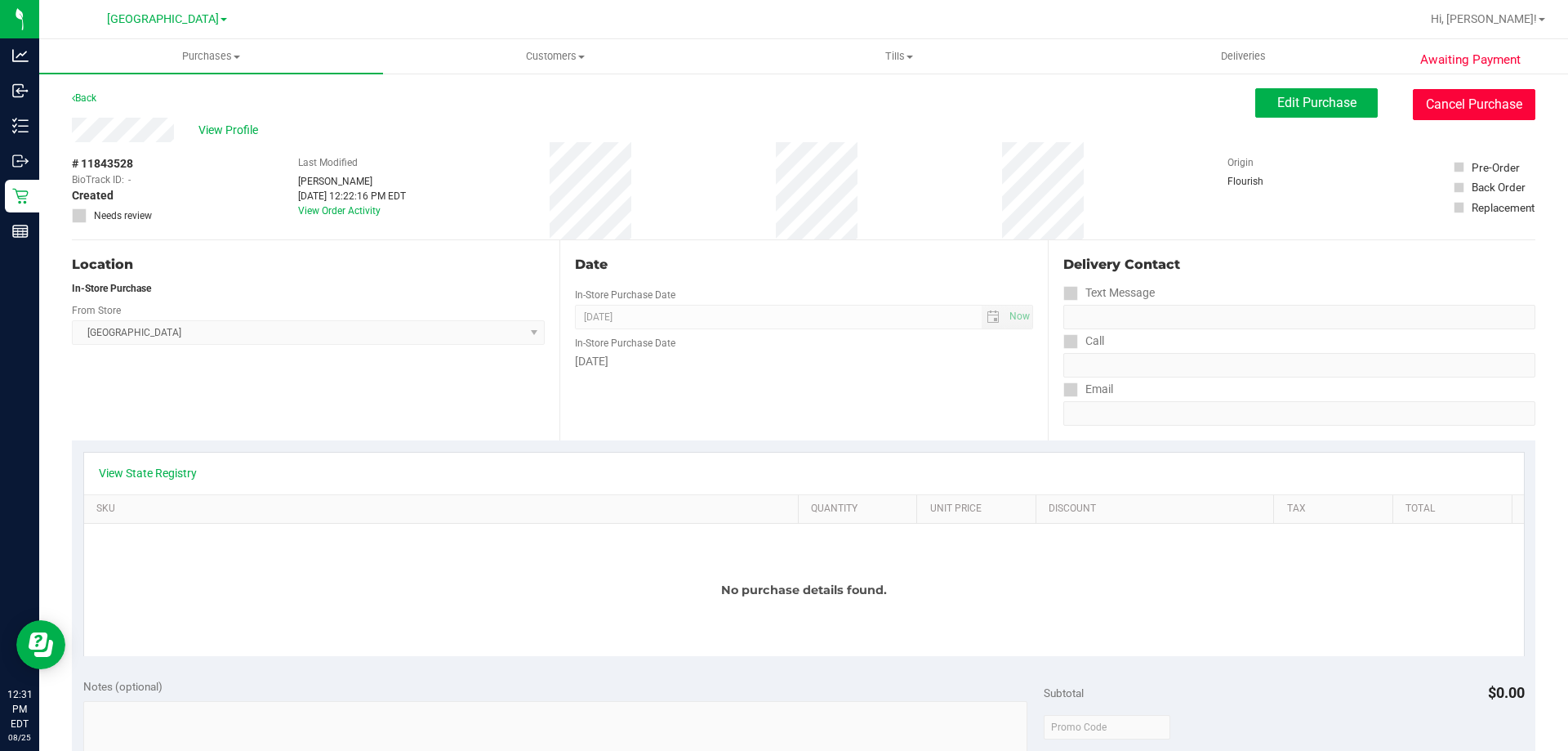
click at [1441, 107] on button "Cancel Purchase" at bounding box center [1474, 104] width 123 height 31
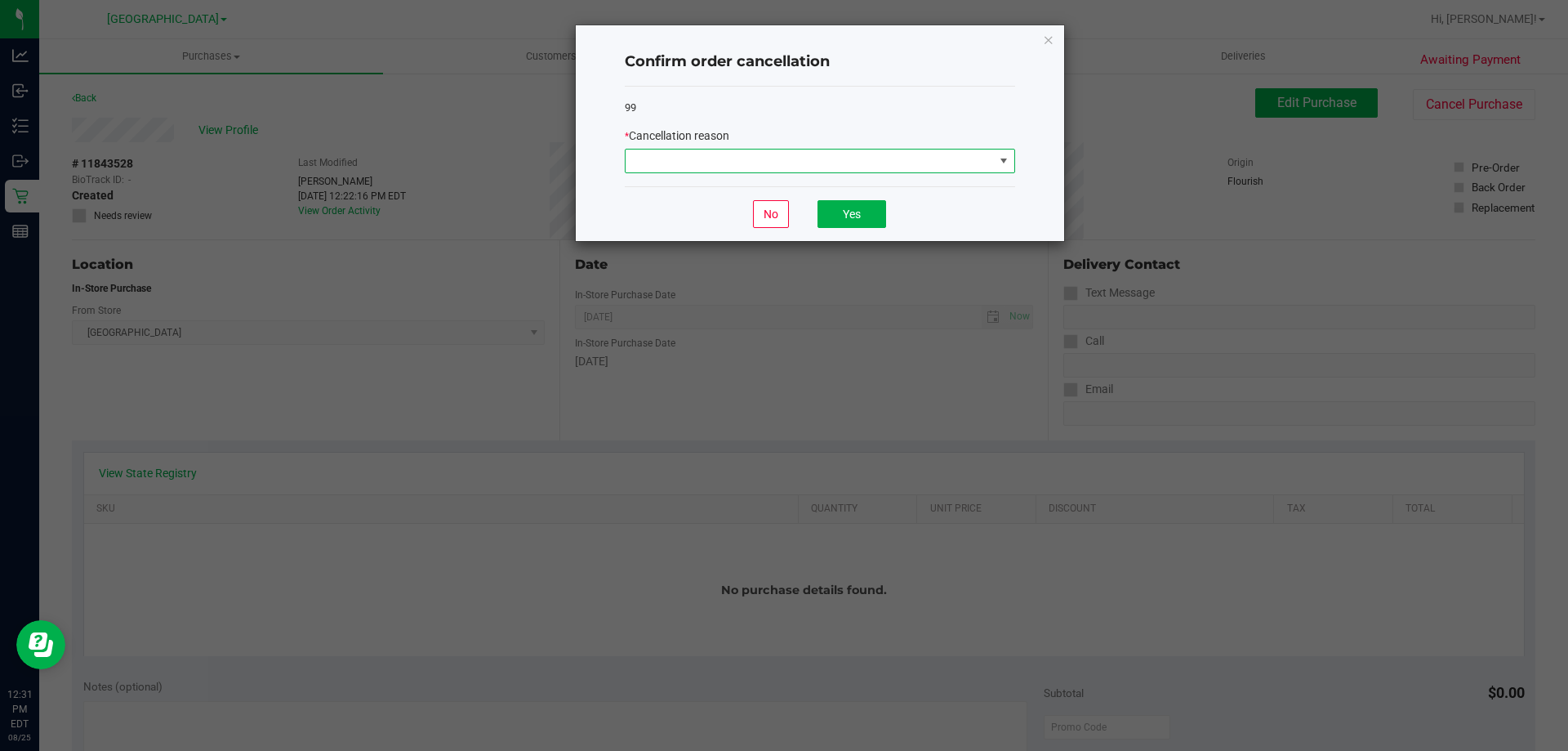
click at [906, 157] on span at bounding box center [809, 160] width 368 height 23
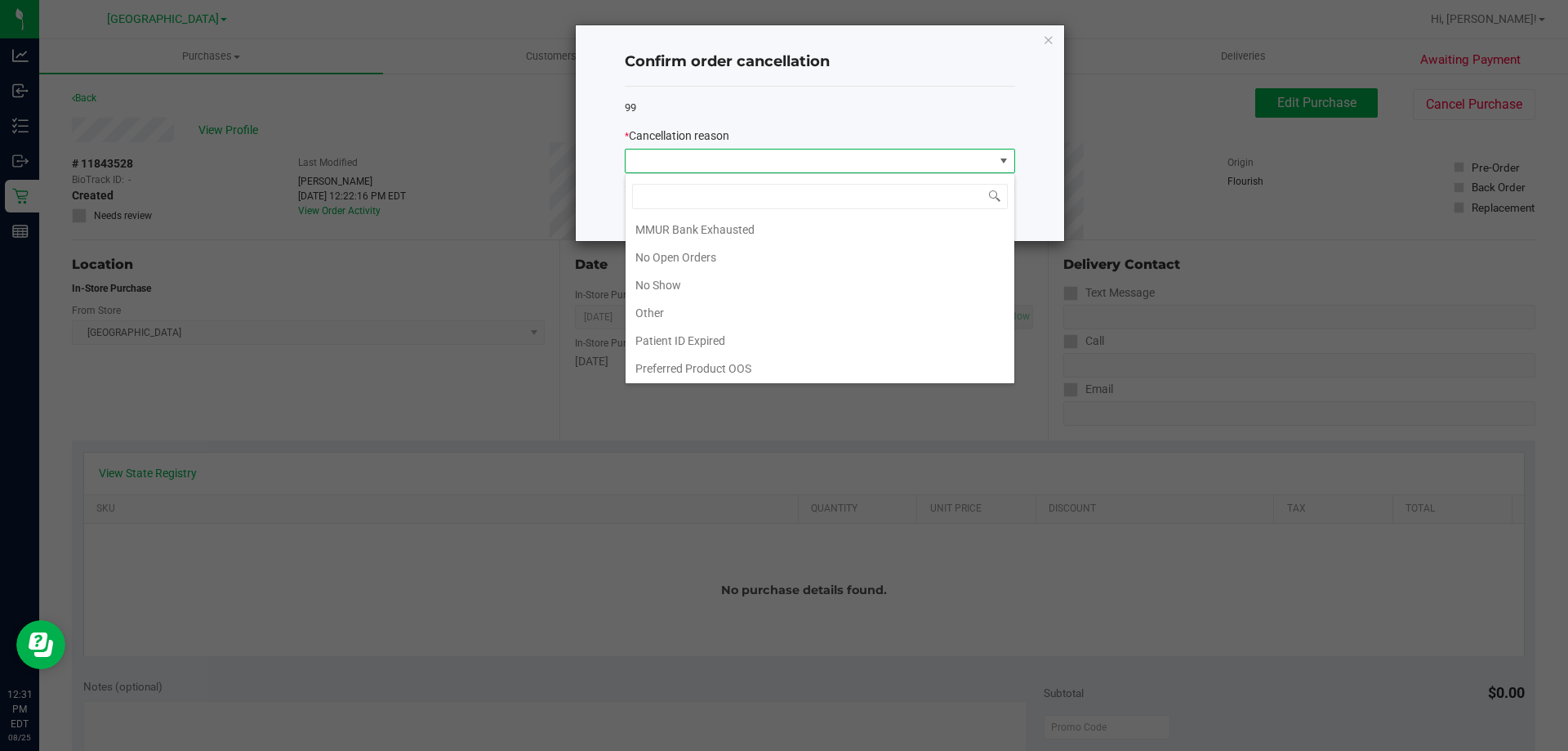
scroll to position [114, 0]
click at [698, 306] on li "Other" at bounding box center [819, 311] width 389 height 27
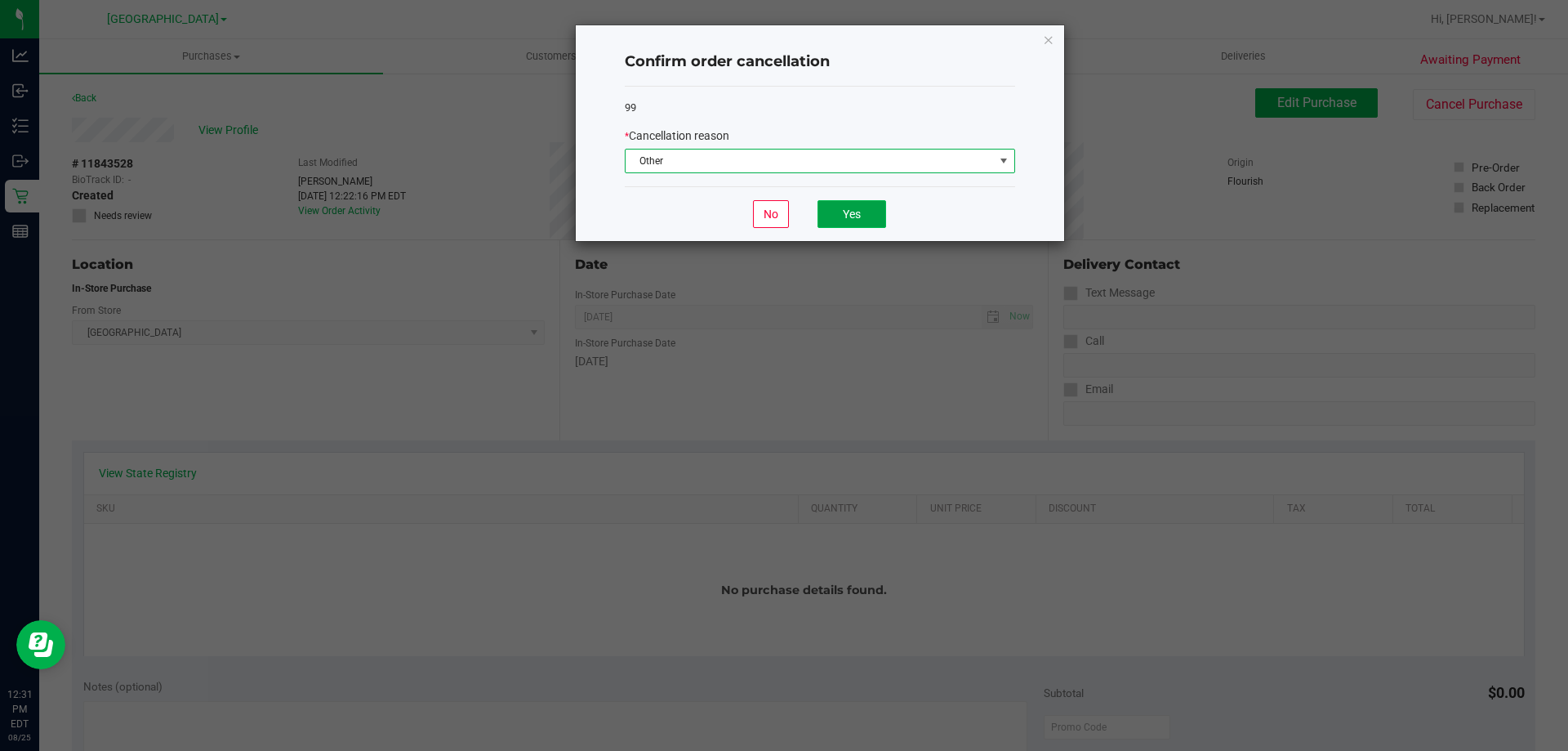
click at [855, 223] on button "Yes" at bounding box center [851, 214] width 69 height 27
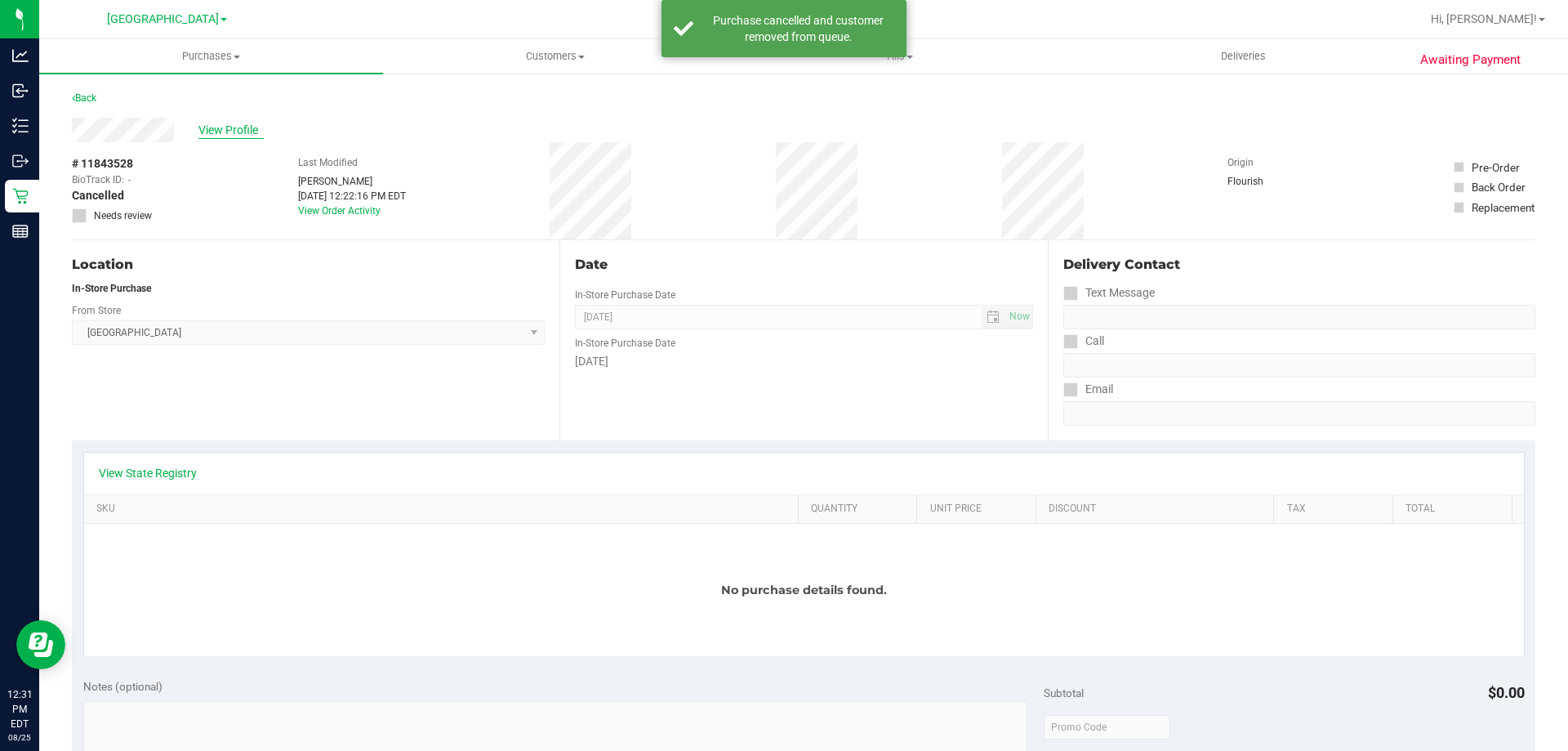
click at [253, 133] on span "View Profile" at bounding box center [230, 130] width 65 height 17
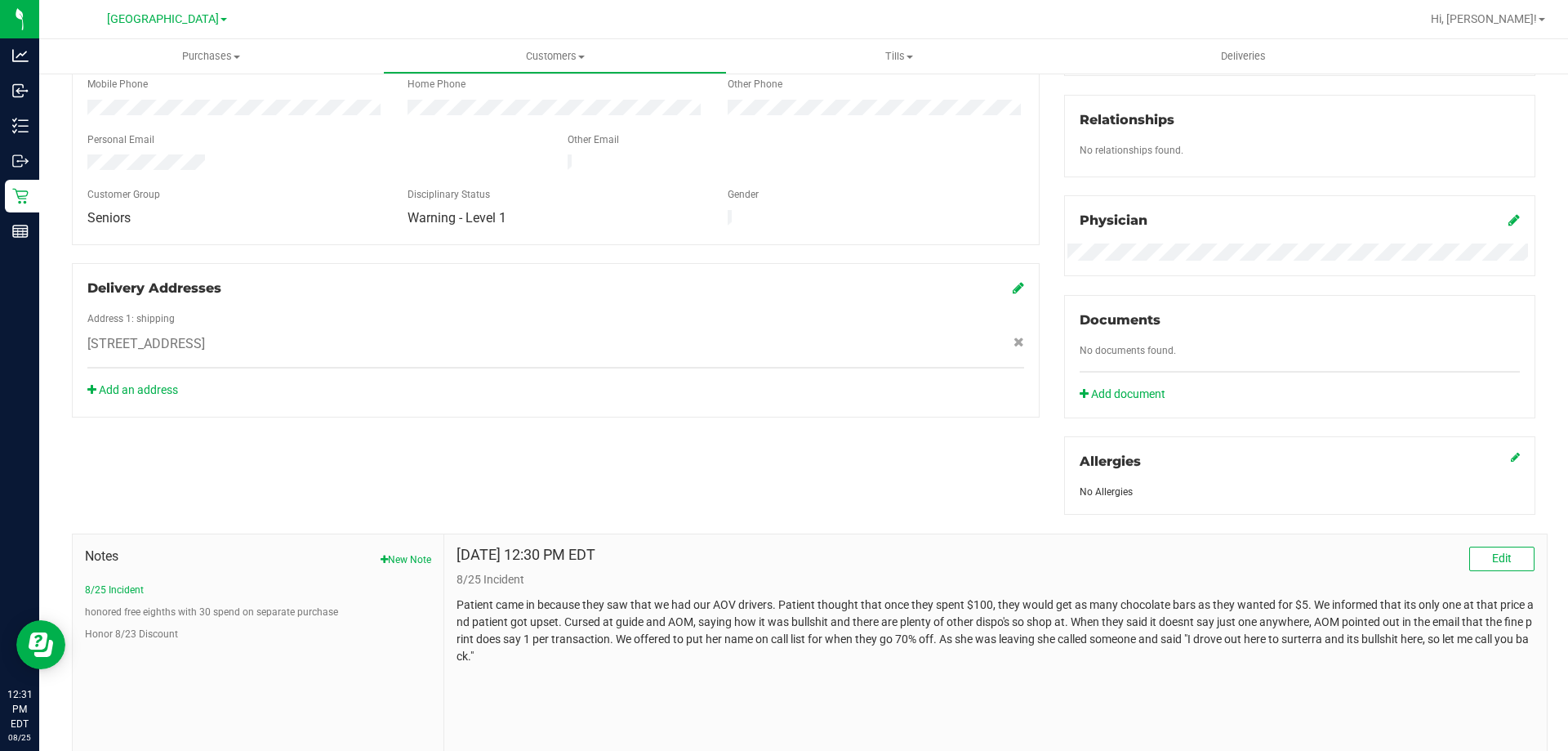
scroll to position [409, 0]
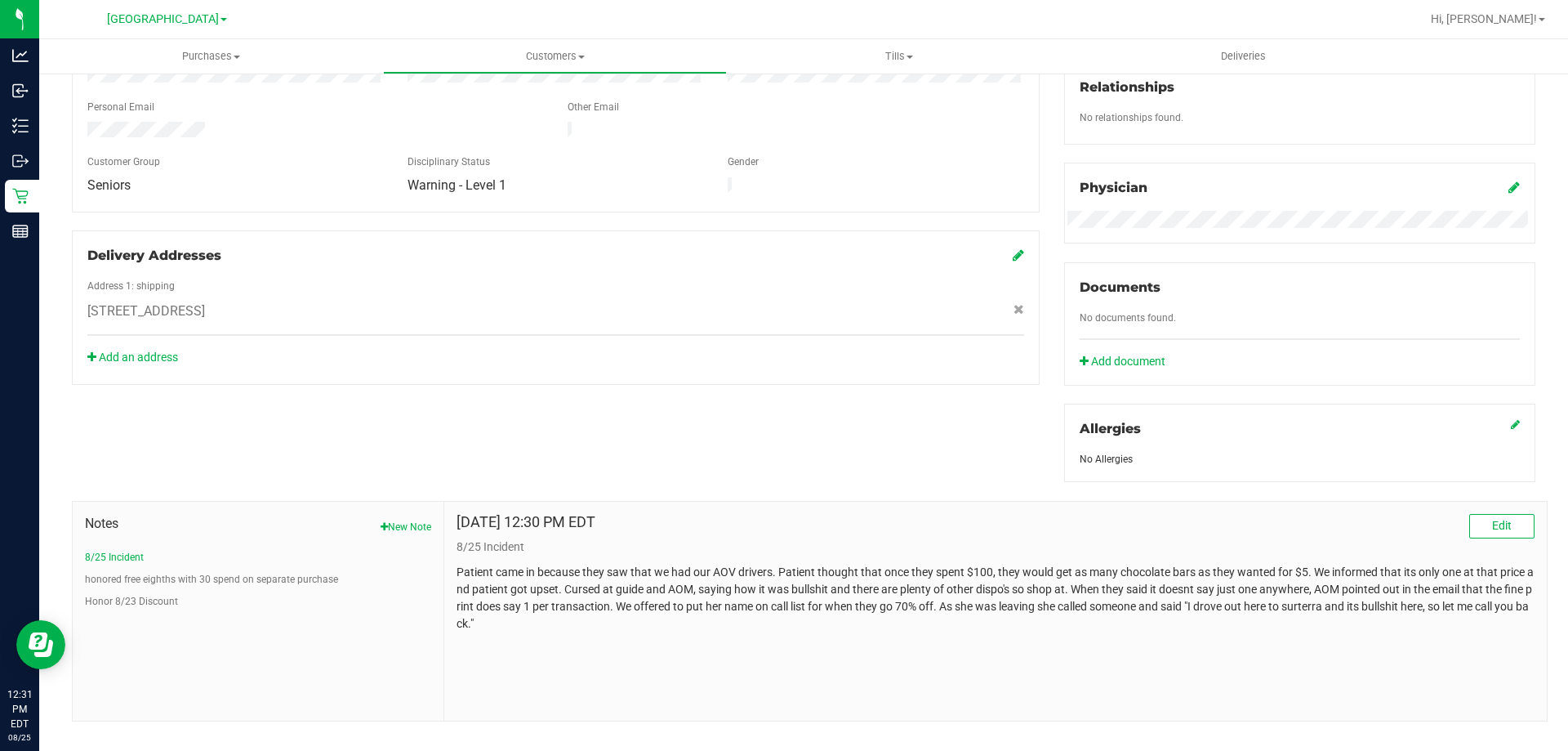
click at [131, 587] on ul "8/25 Incident honored free eighths with 30 spend on separate purchase Honor 8/2…" at bounding box center [258, 579] width 347 height 59
click at [112, 594] on button "Honor 8/23 Discount" at bounding box center [132, 601] width 93 height 15
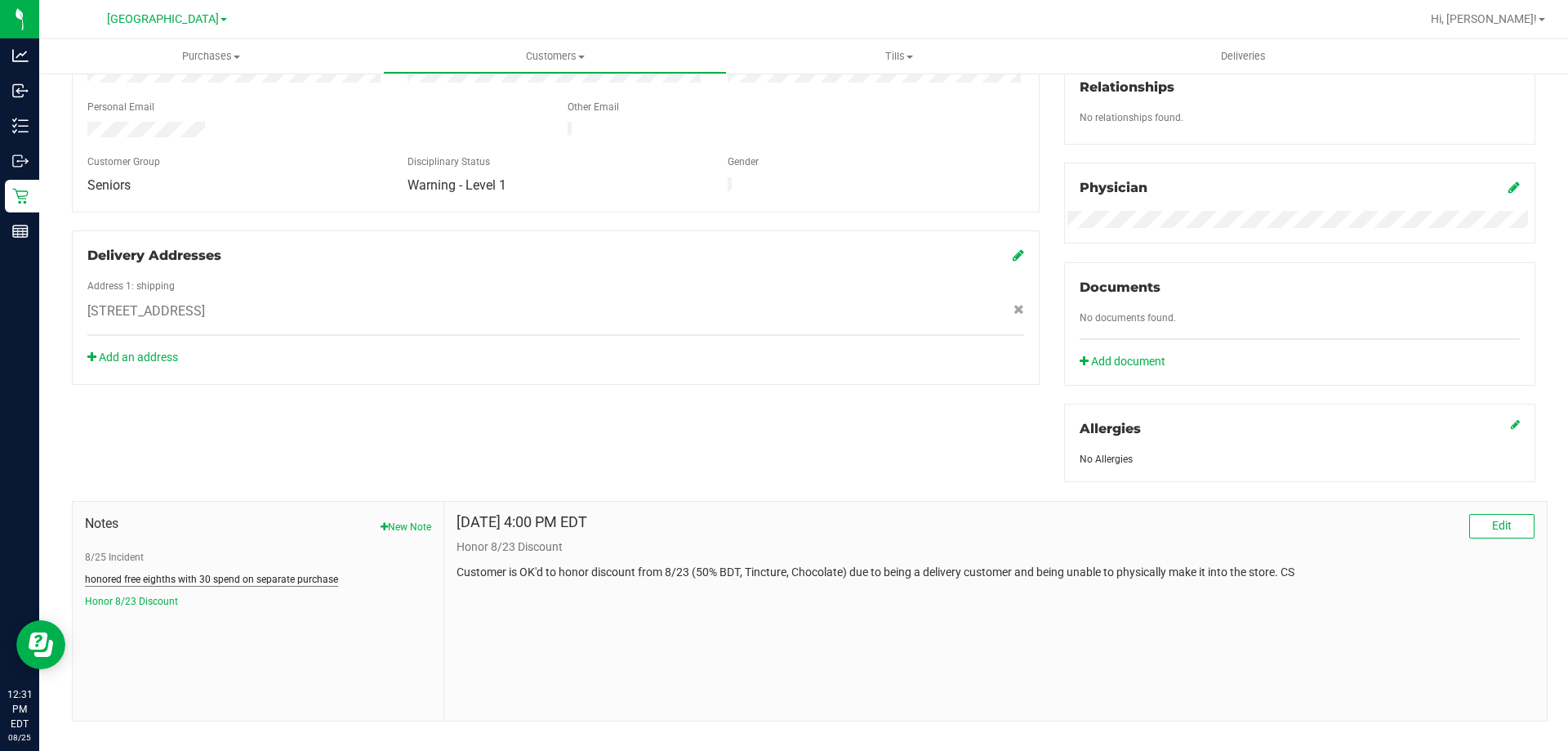
click at [126, 581] on button "honored free eighths with 30 spend on separate purchase" at bounding box center [211, 579] width 253 height 15
click at [119, 557] on button "8/25 Incident" at bounding box center [114, 557] width 59 height 15
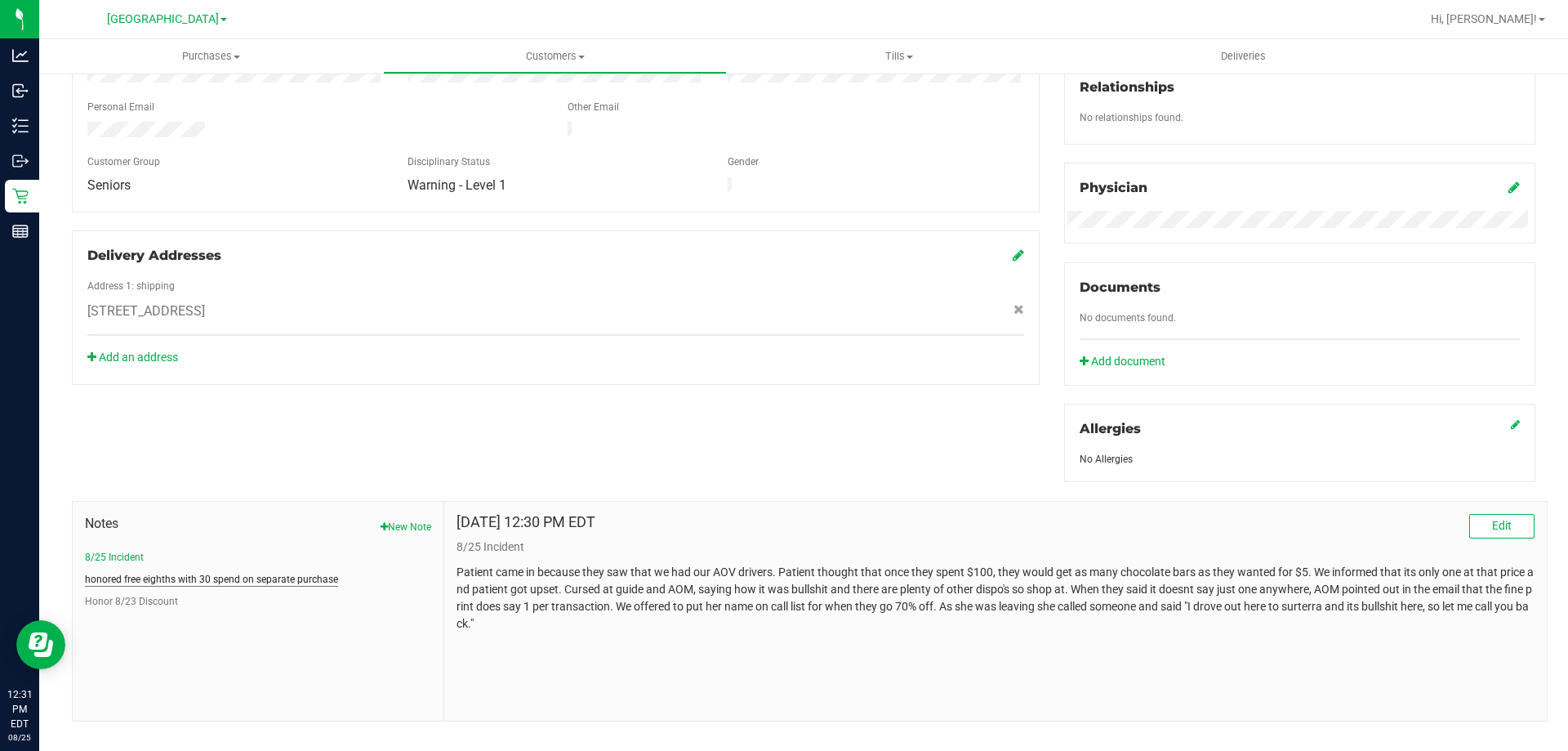
click at [208, 579] on button "honored free eighths with 30 spend on separate purchase" at bounding box center [211, 579] width 253 height 15
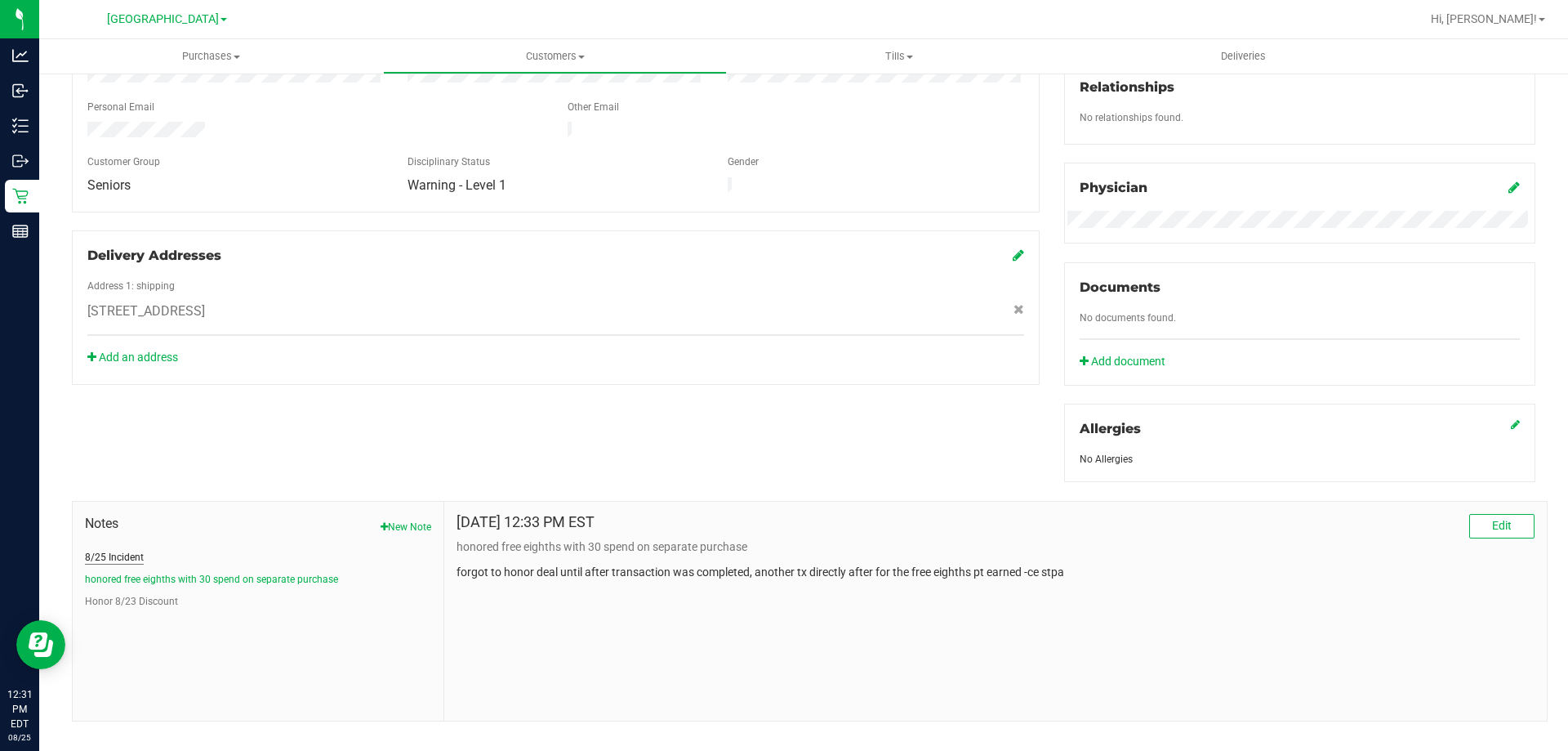
click at [126, 557] on button "8/25 Incident" at bounding box center [114, 557] width 59 height 15
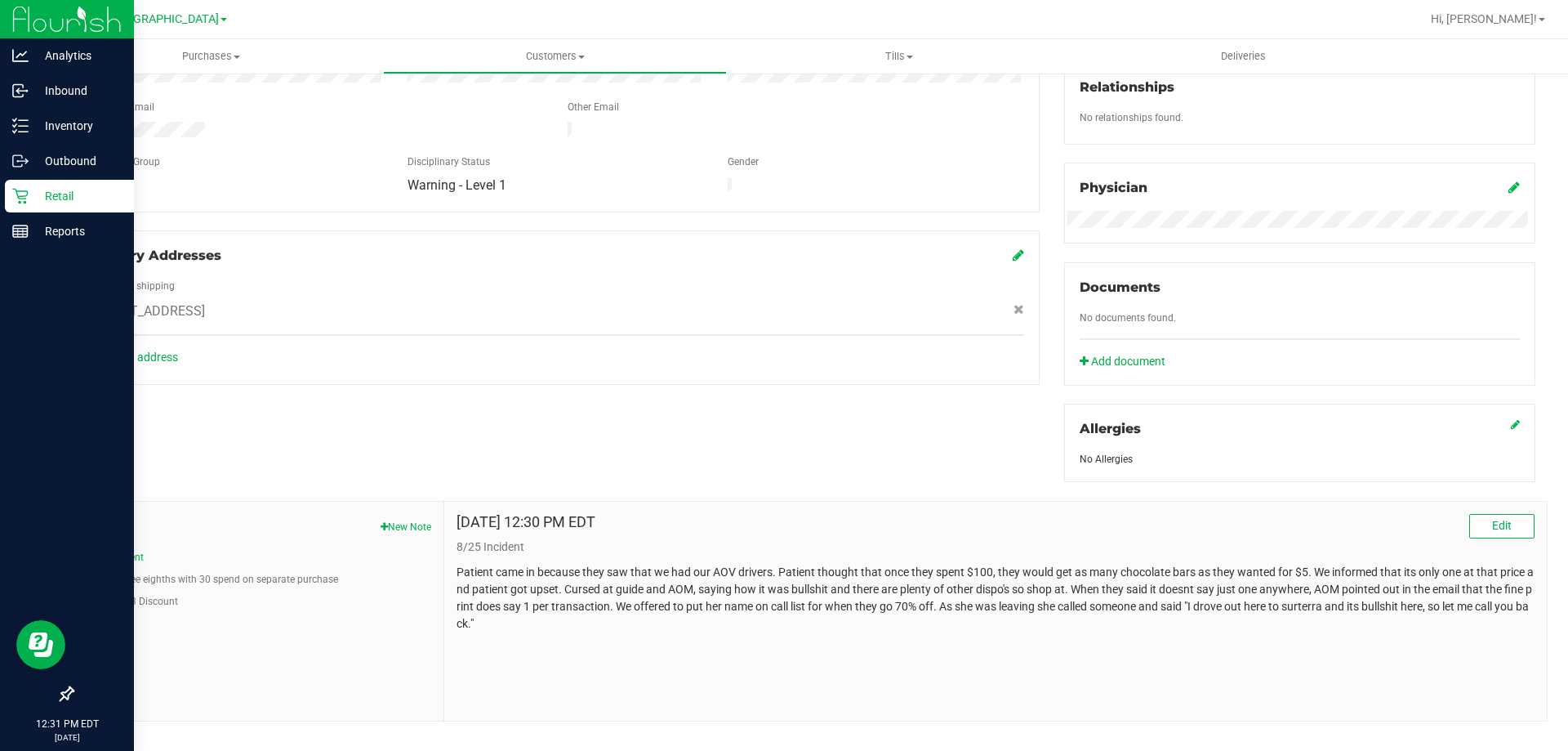
click at [27, 197] on icon at bounding box center [20, 196] width 16 height 16
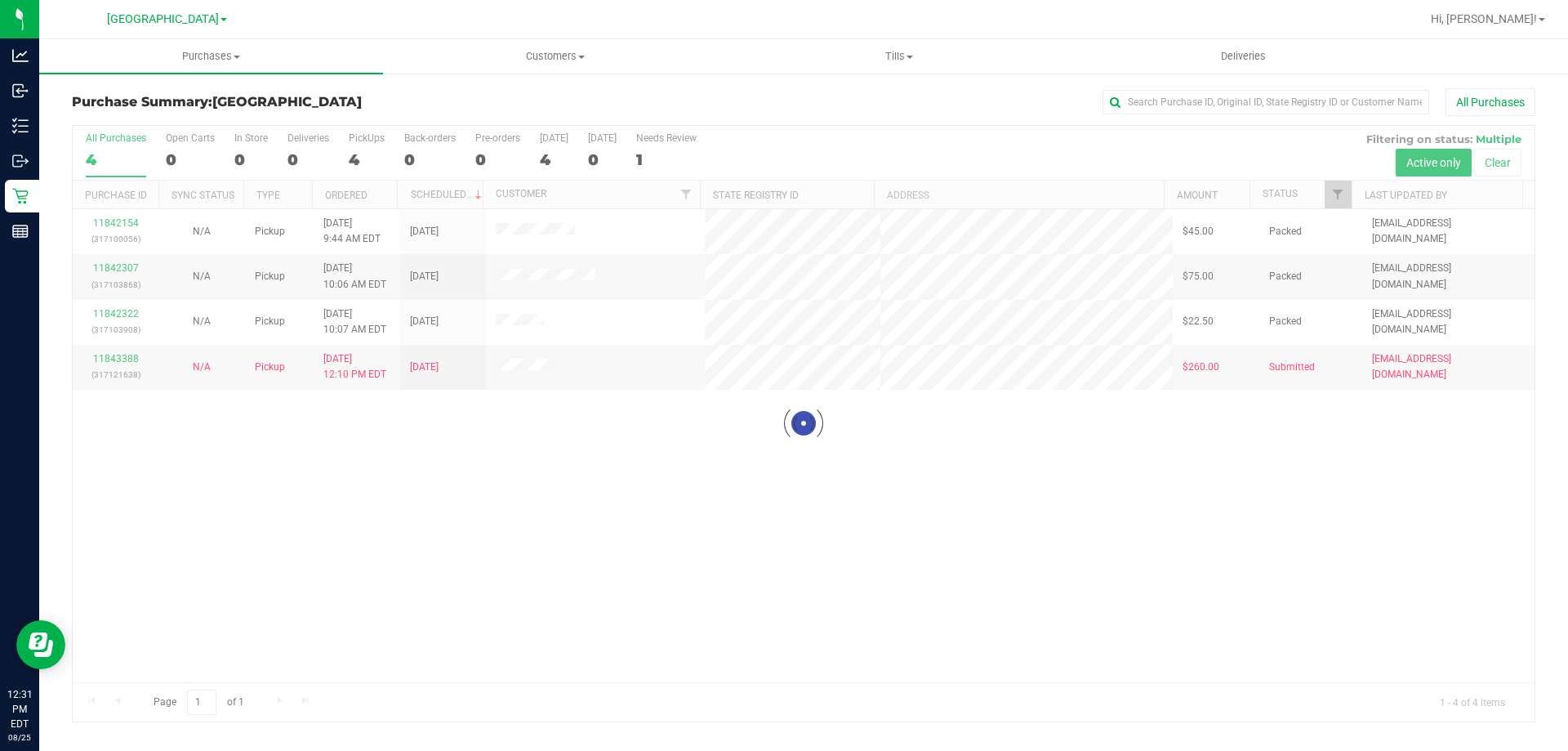
drag, startPoint x: 342, startPoint y: 97, endPoint x: 207, endPoint y: 93, distance: 135.1
click at [207, 93] on div "Purchase Summary: [GEOGRAPHIC_DATA] All Purchases" at bounding box center [804, 105] width 1464 height 36
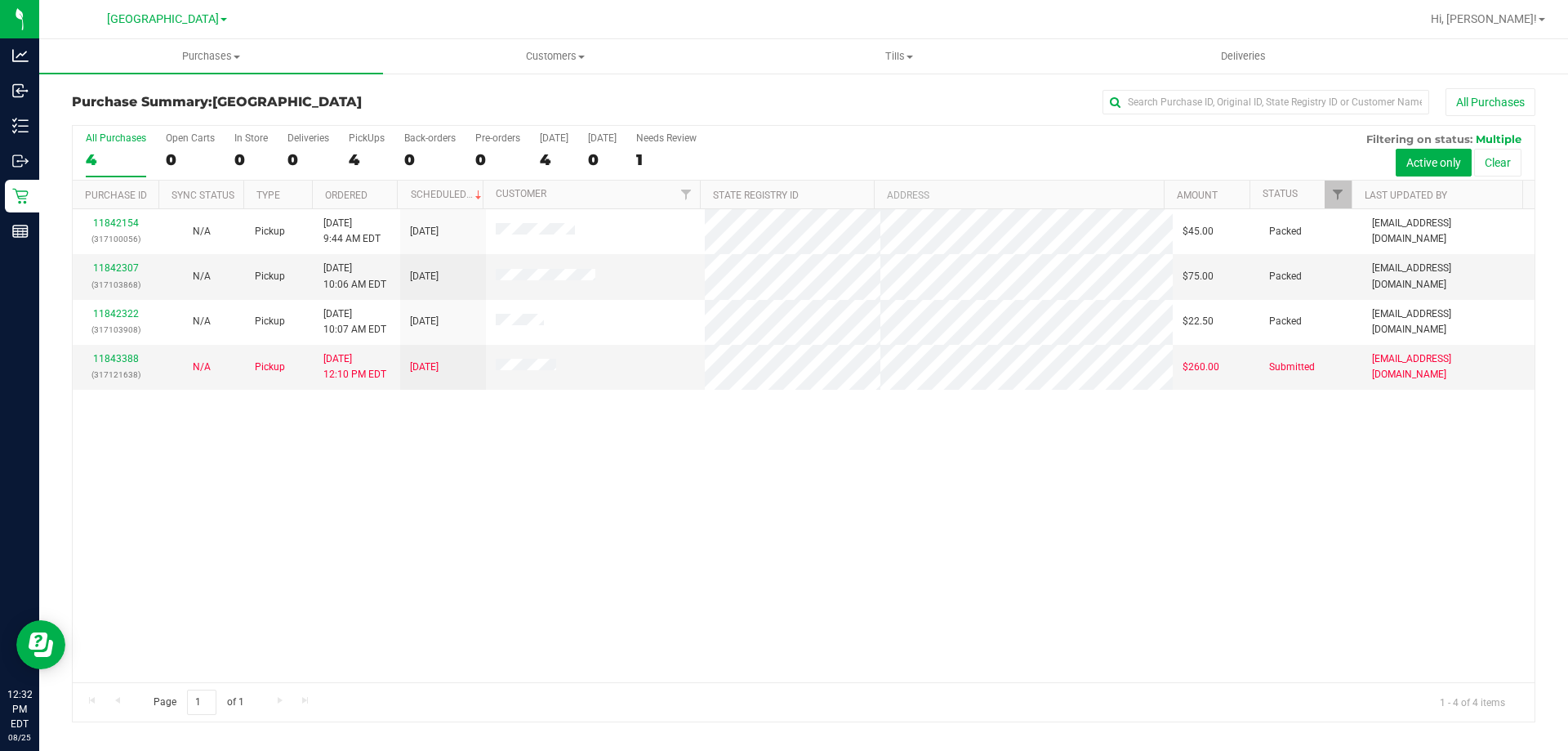
drag, startPoint x: 440, startPoint y: 722, endPoint x: 277, endPoint y: 549, distance: 237.7
click at [277, 549] on div "11842154 (317100056) N/A Pickup [DATE] 9:44 AM EDT 8/25/2025 $45.00 Packed [EMA…" at bounding box center [803, 445] width 1462 height 473
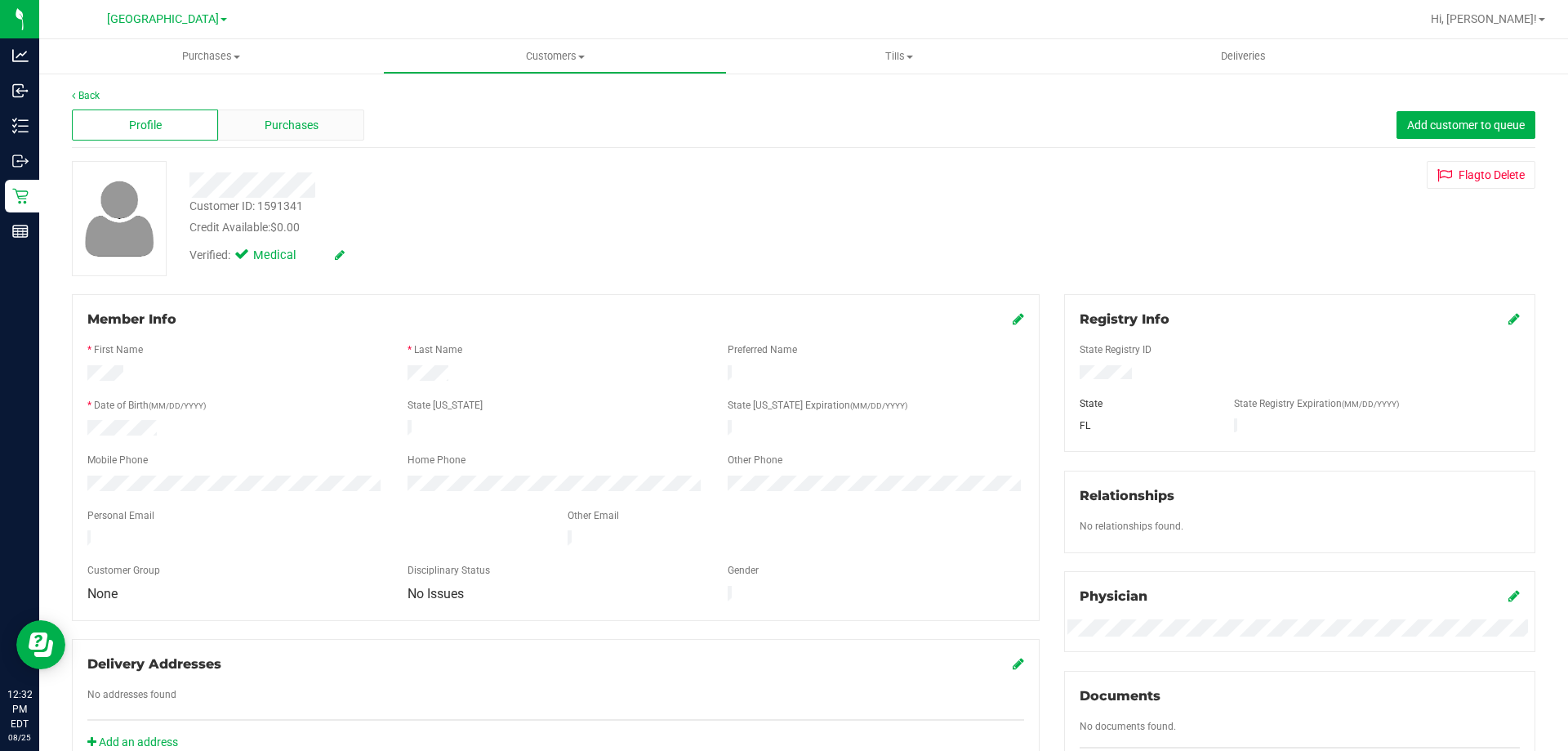
click at [254, 134] on div "Purchases" at bounding box center [291, 125] width 146 height 31
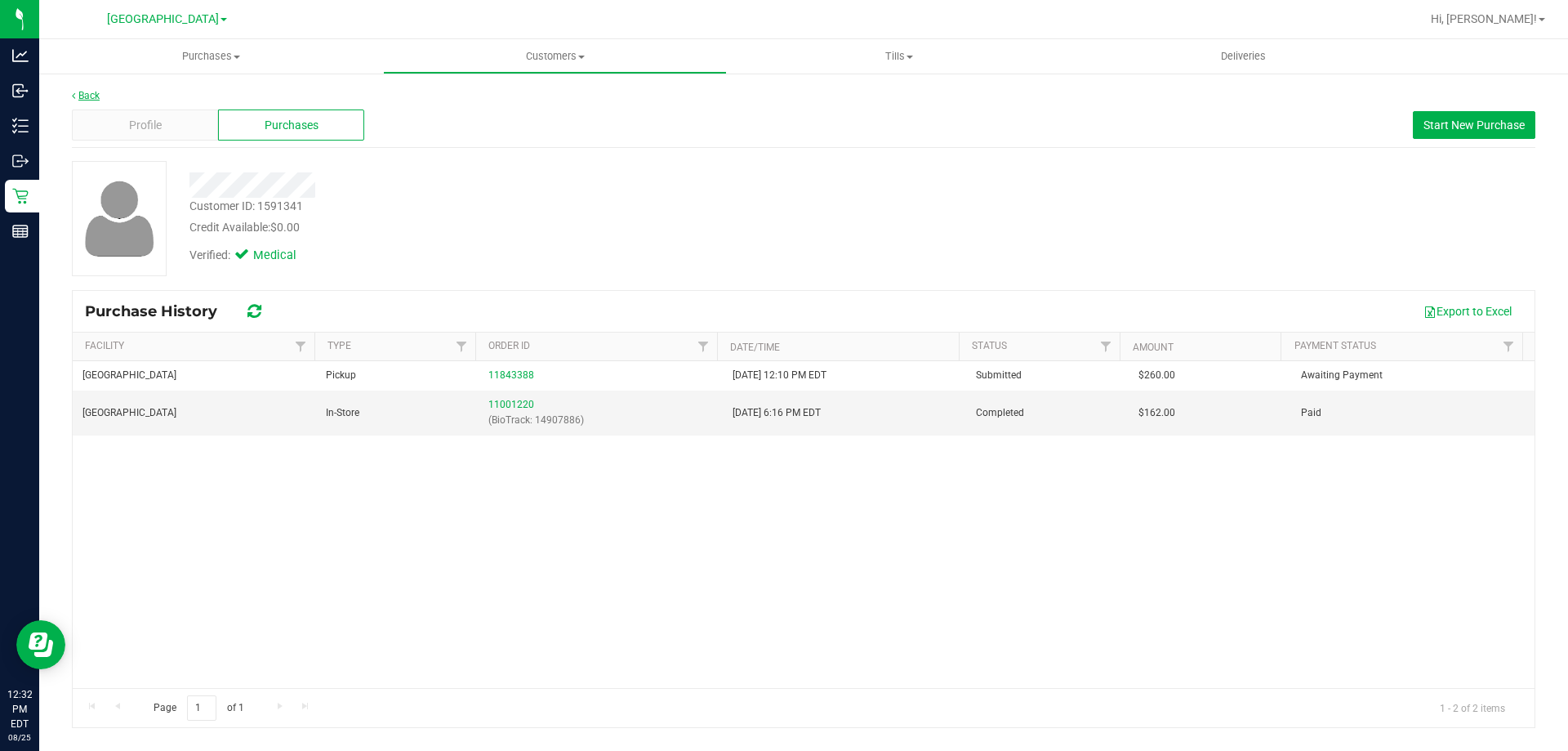
click at [91, 99] on link "Back" at bounding box center [86, 95] width 27 height 12
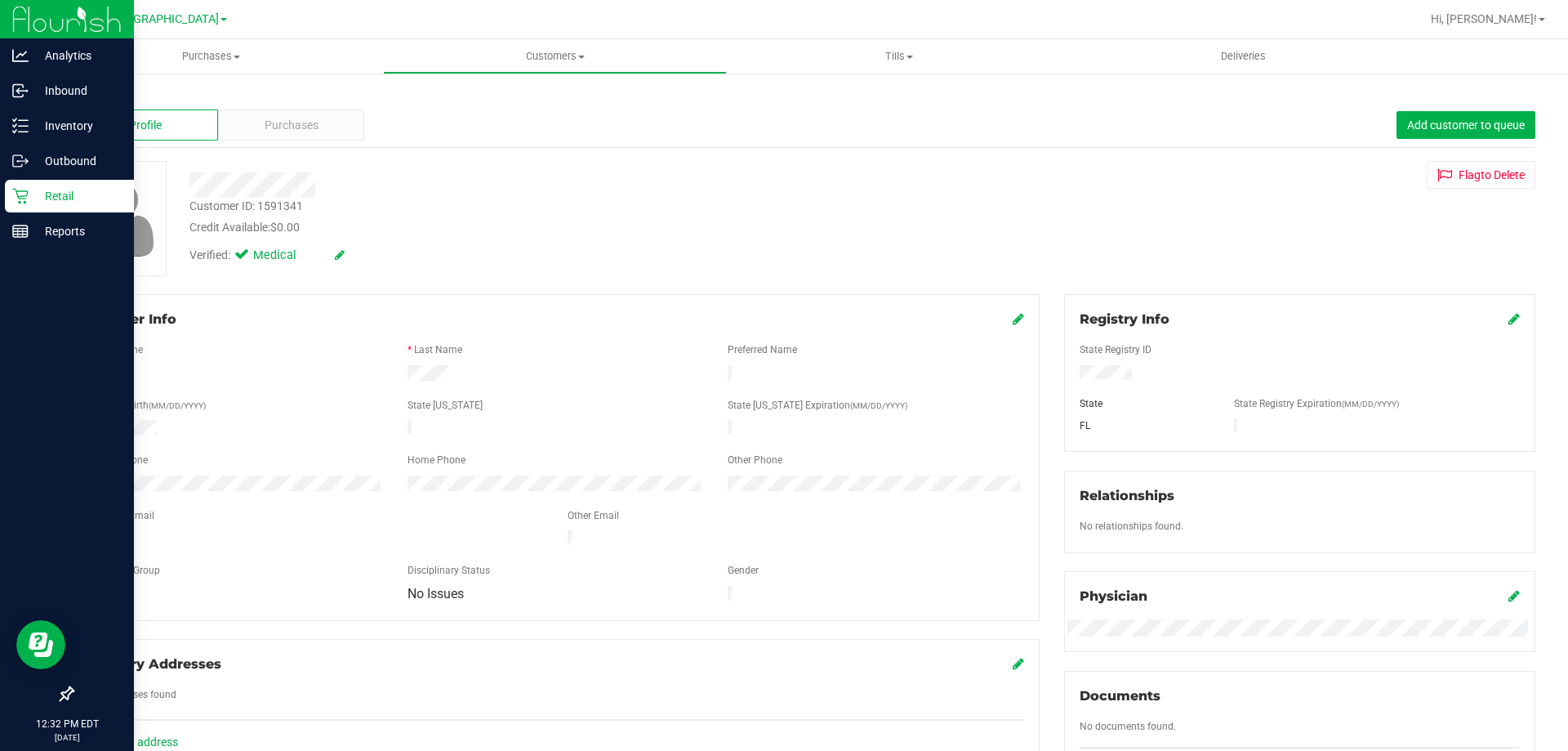
click at [28, 186] on div "Retail" at bounding box center [69, 197] width 129 height 33
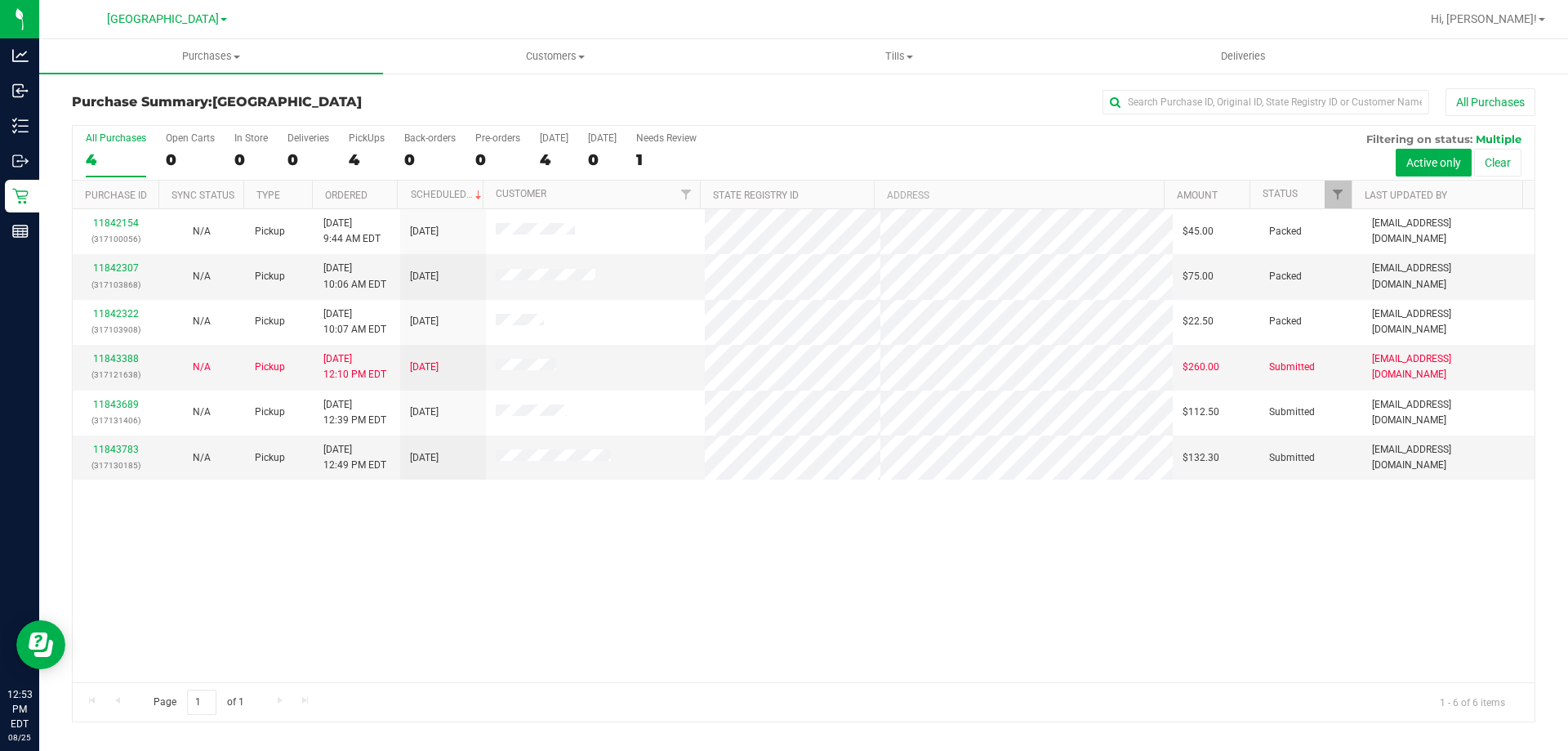
click at [410, 557] on div "11842154 (317100056) N/A Pickup [DATE] 9:44 AM EDT 8/25/2025 $45.00 Packed [EMA…" at bounding box center [803, 445] width 1462 height 473
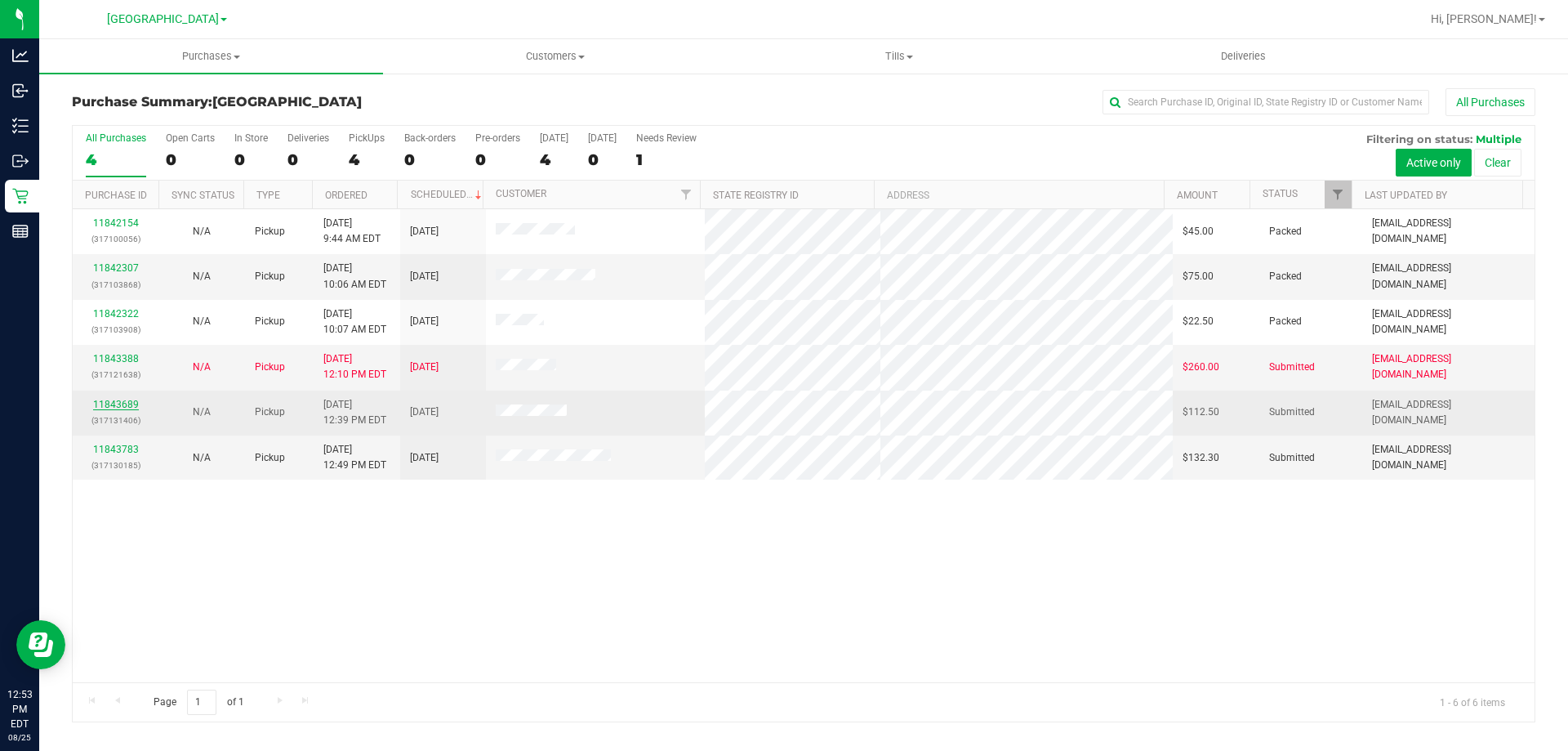
click at [119, 399] on link "11843689" at bounding box center [116, 404] width 46 height 12
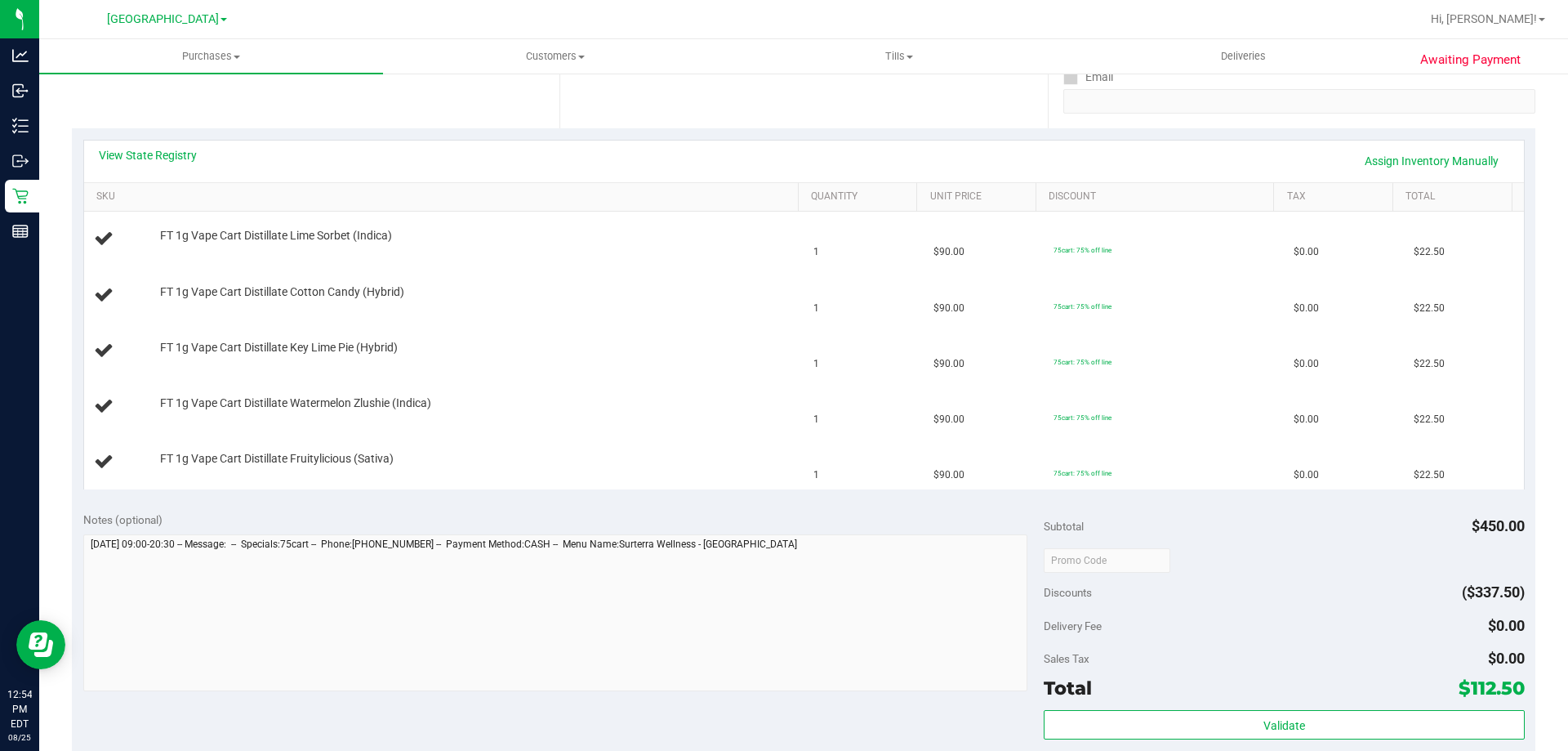
scroll to position [169, 0]
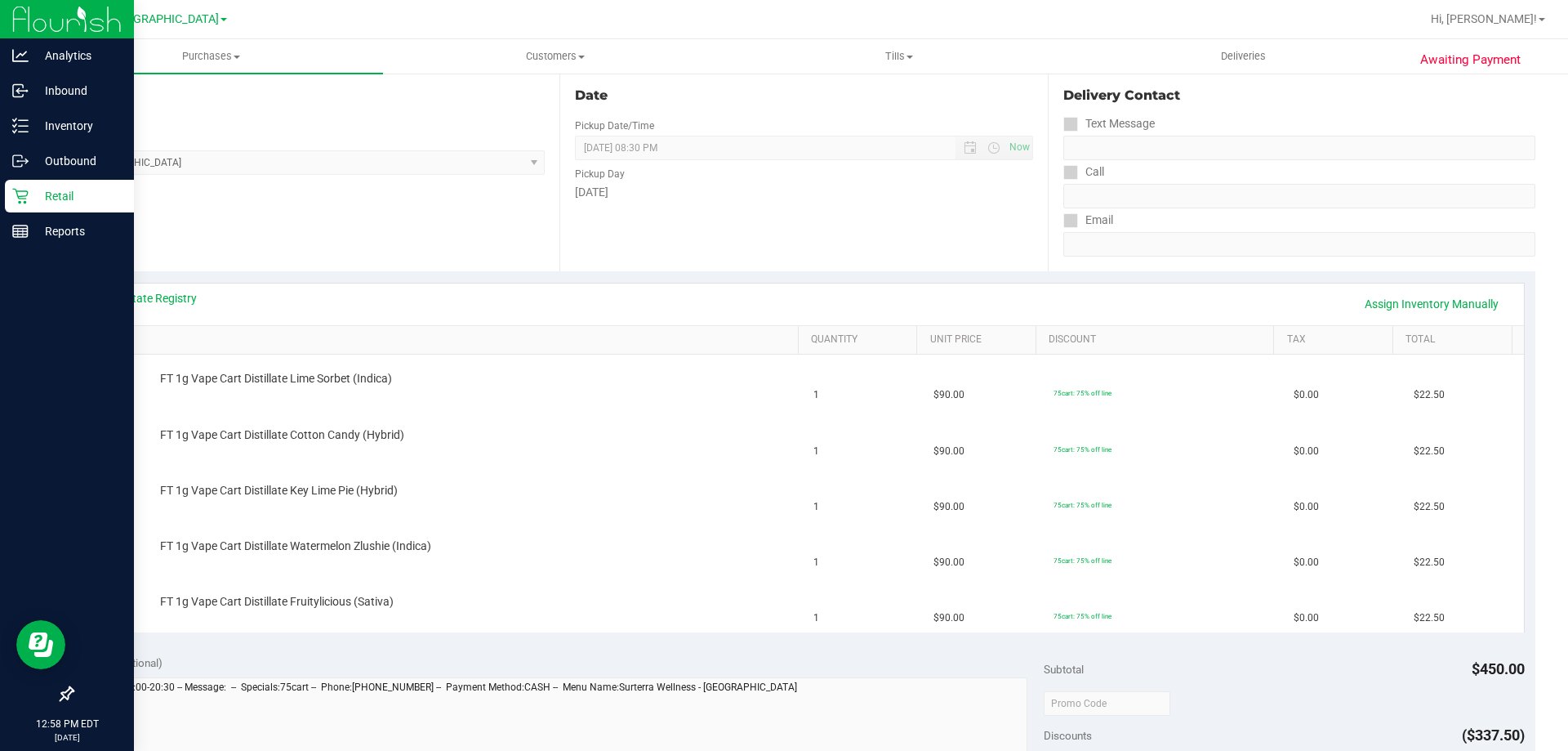
click at [23, 189] on icon at bounding box center [20, 196] width 16 height 16
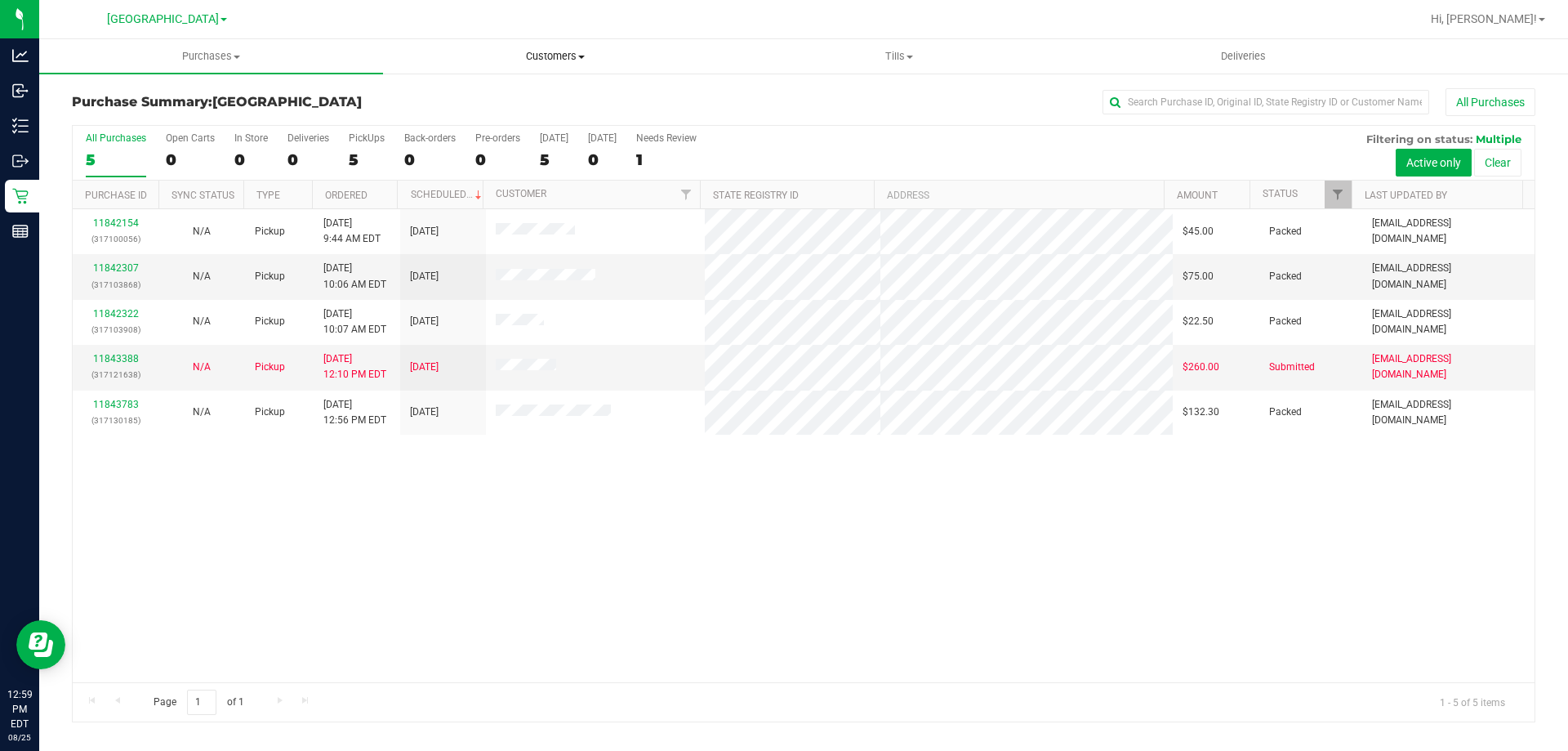
click at [548, 67] on uib-tab-heading "Customers All customers Add a new customer All physicians" at bounding box center [555, 57] width 342 height 33
click at [534, 104] on li "All customers" at bounding box center [555, 98] width 344 height 19
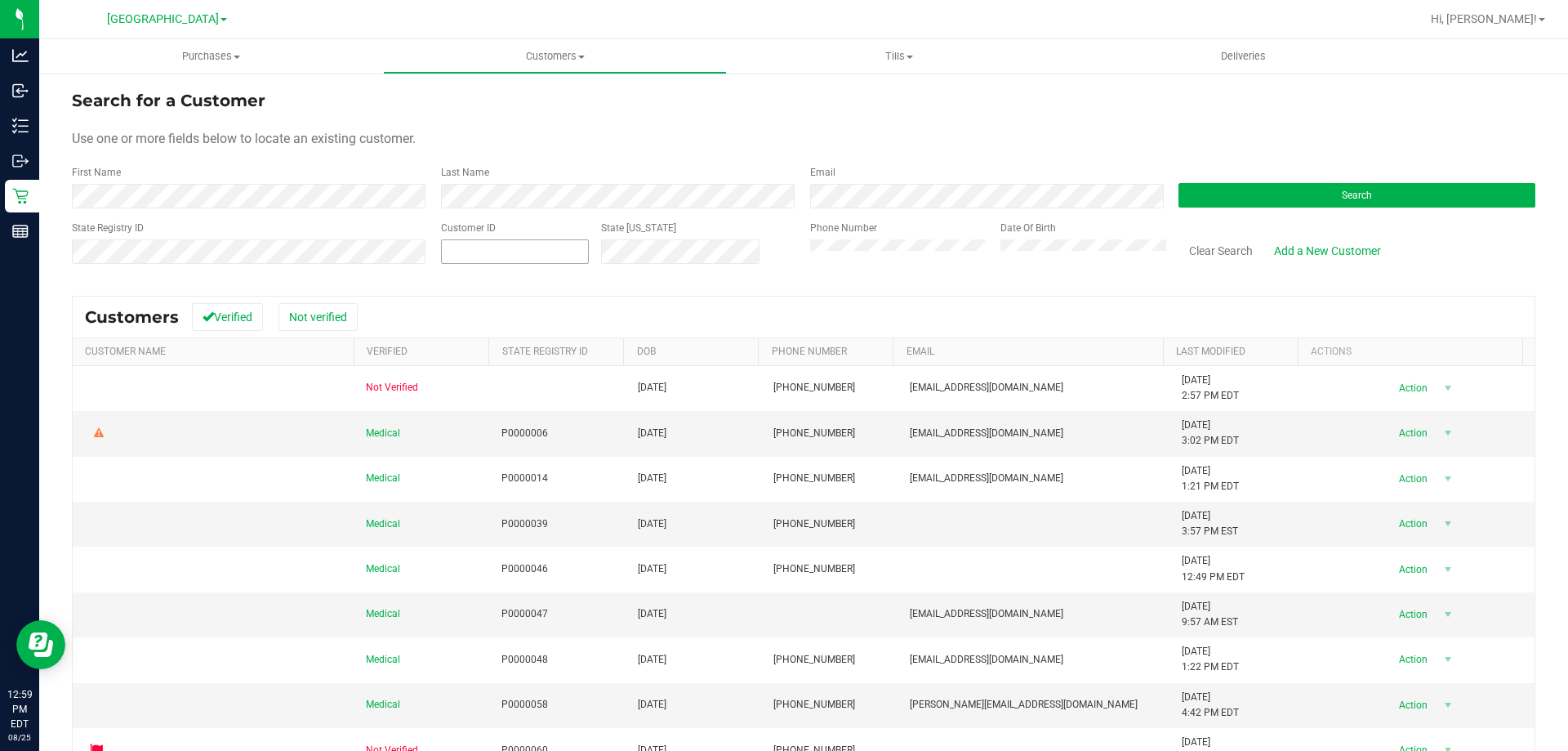
click at [509, 242] on span at bounding box center [515, 252] width 148 height 25
paste input "1611819"
type input "1611819"
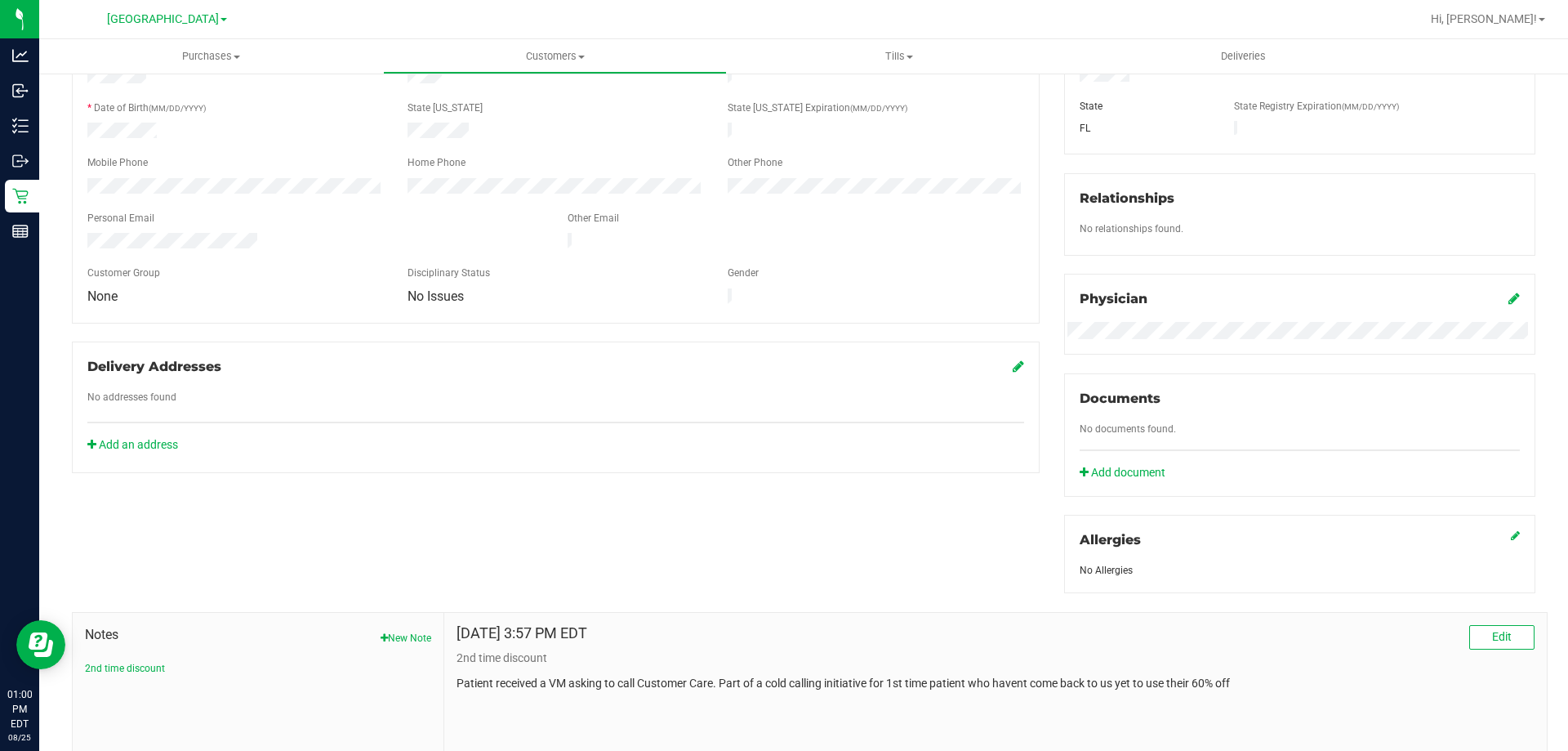
scroll to position [431, 0]
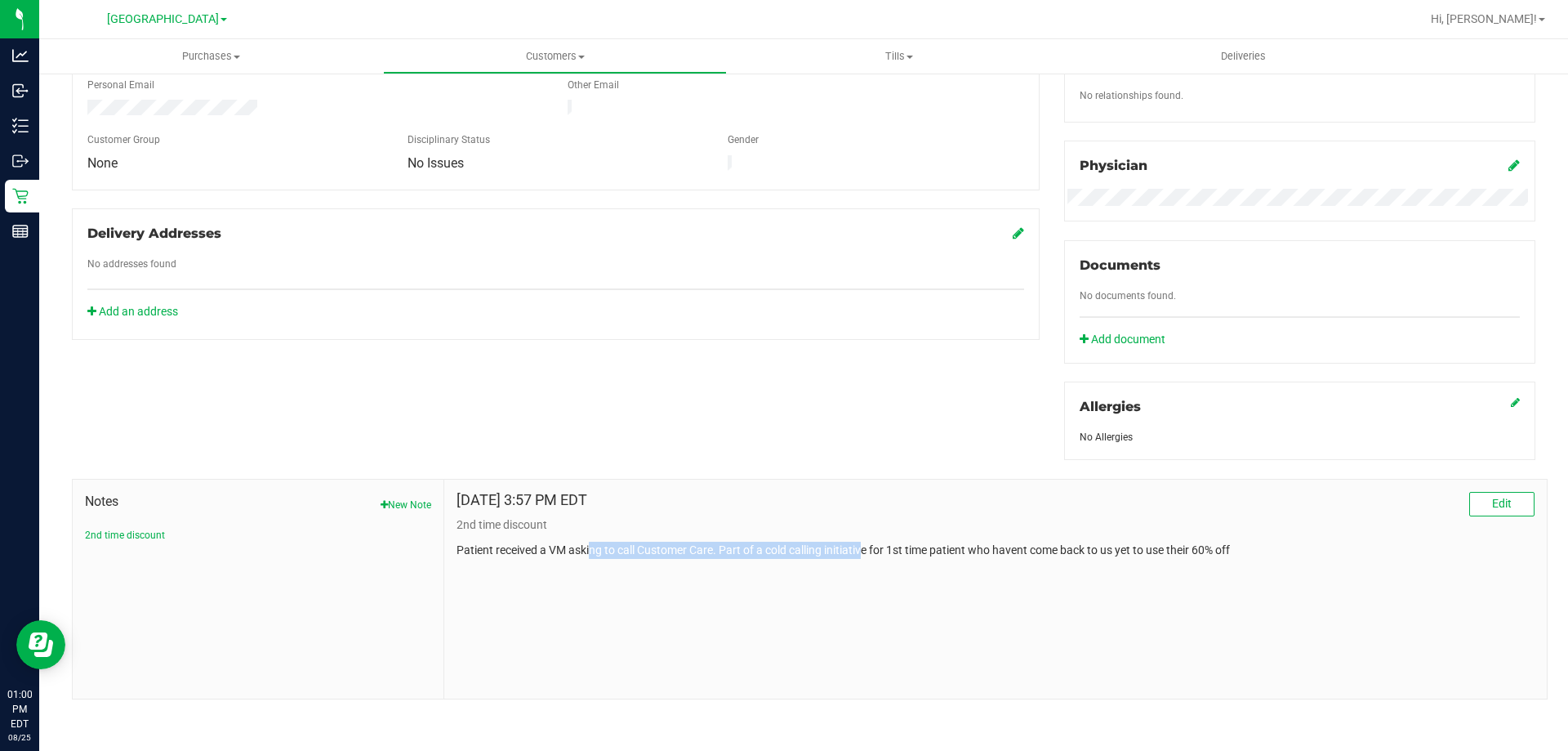
drag, startPoint x: 587, startPoint y: 548, endPoint x: 856, endPoint y: 530, distance: 269.6
click at [861, 533] on div "[DATE] 3:57 PM EDT Edit 2nd time discount Patient received a VM asking to call …" at bounding box center [995, 525] width 1078 height 67
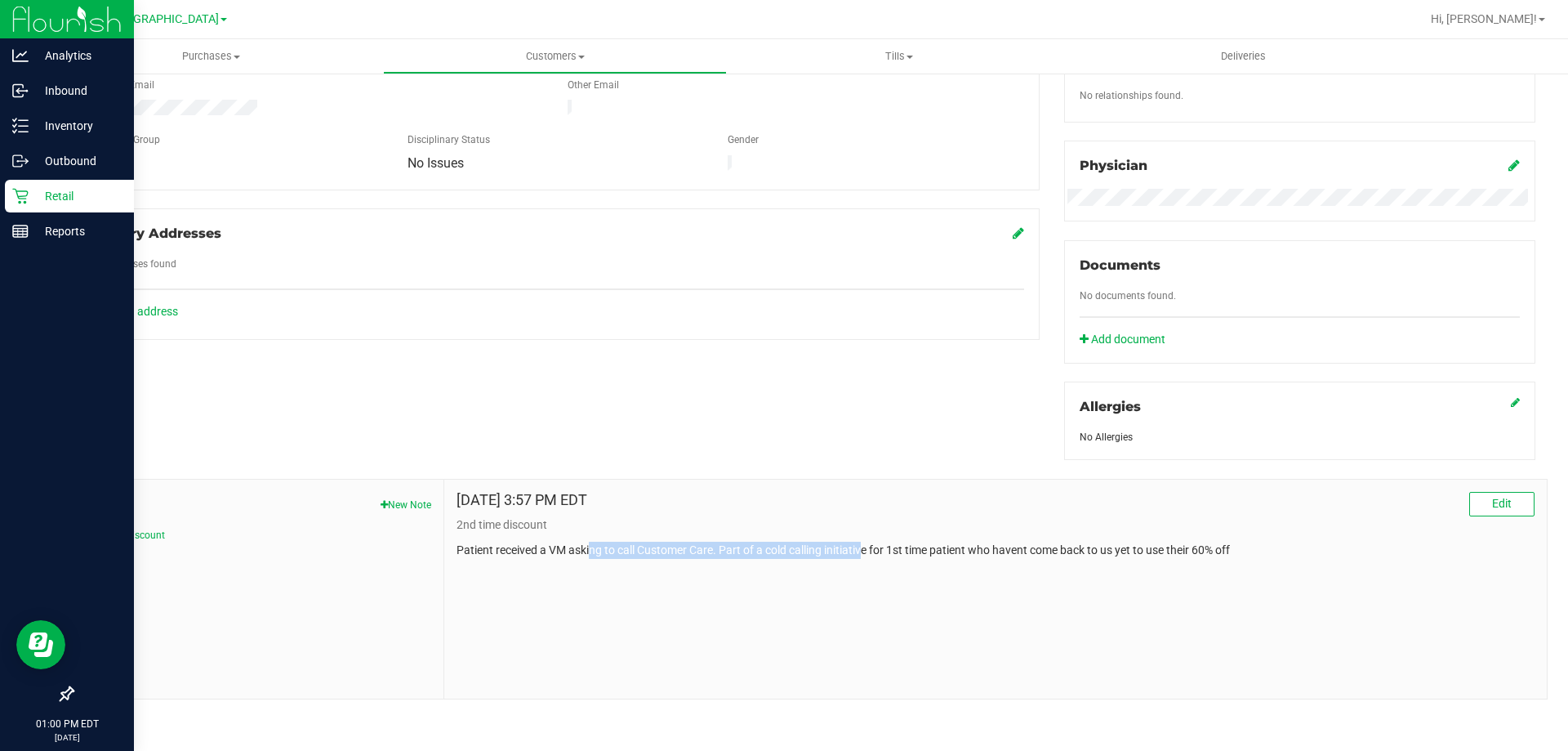
click at [42, 205] on p "Retail" at bounding box center [77, 196] width 98 height 19
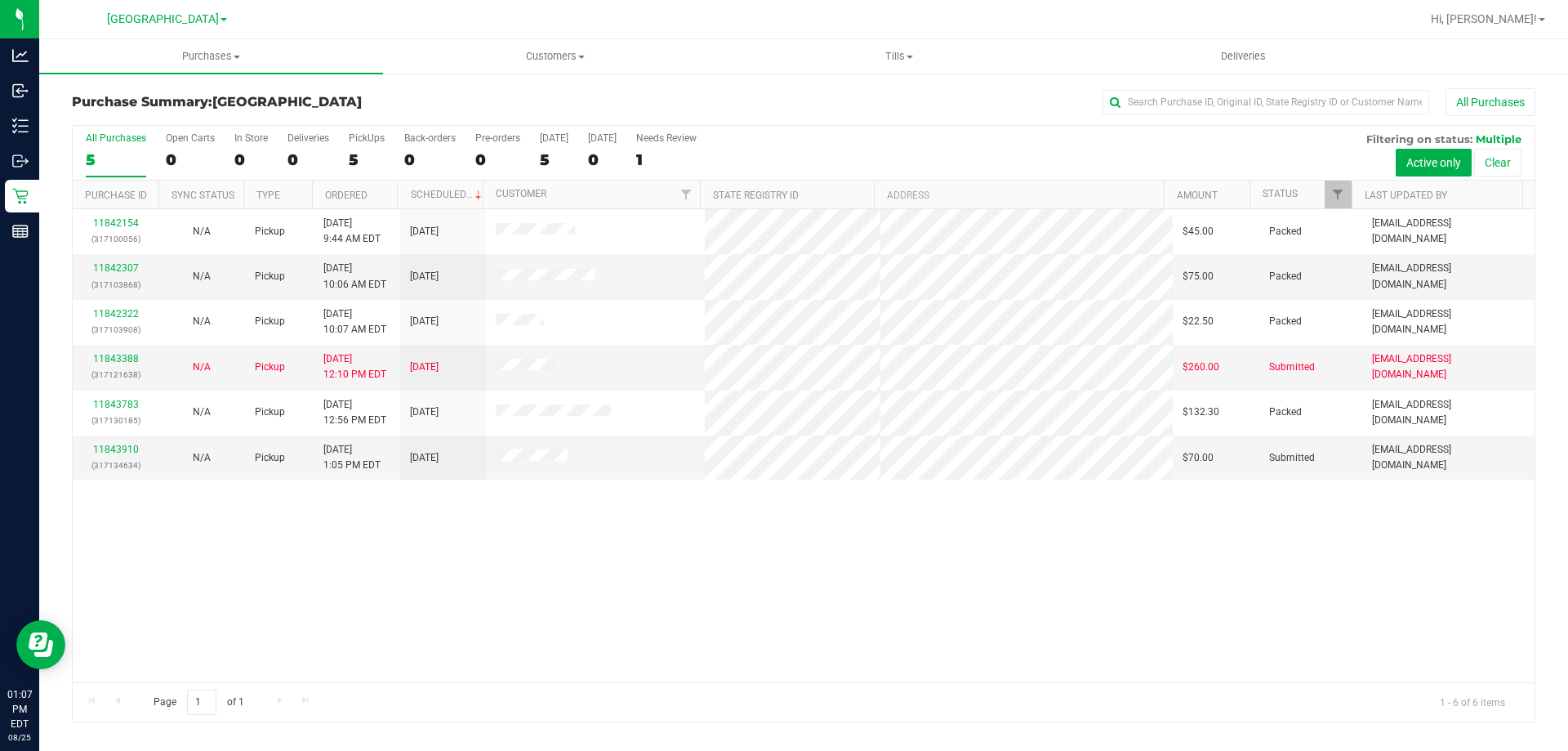
click at [471, 559] on div "11842154 (317100056) N/A Pickup [DATE] 9:44 AM EDT 8/25/2025 $45.00 Packed [EMA…" at bounding box center [803, 445] width 1462 height 473
click at [121, 451] on link "11843910" at bounding box center [116, 449] width 46 height 12
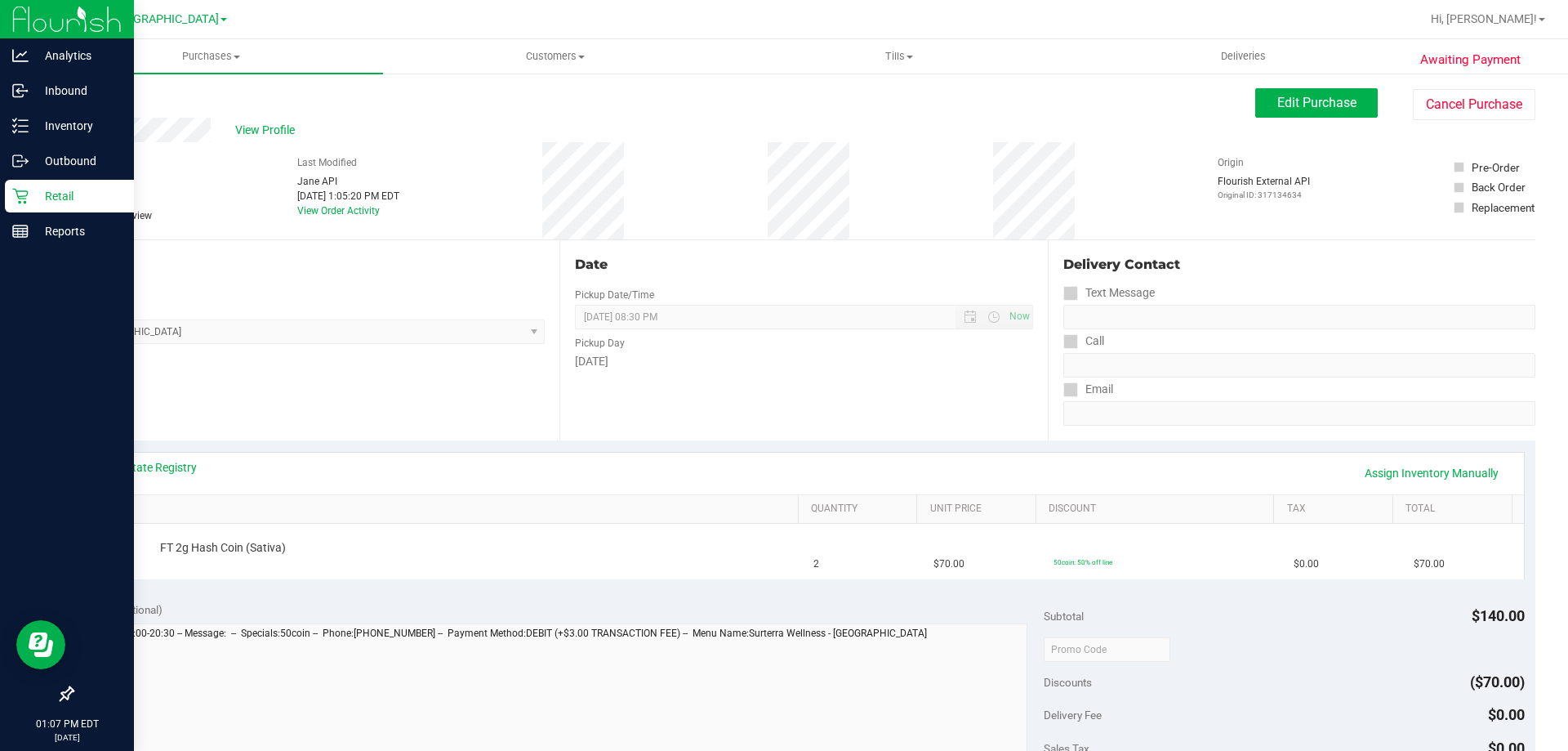
click at [32, 194] on p "Retail" at bounding box center [77, 196] width 98 height 19
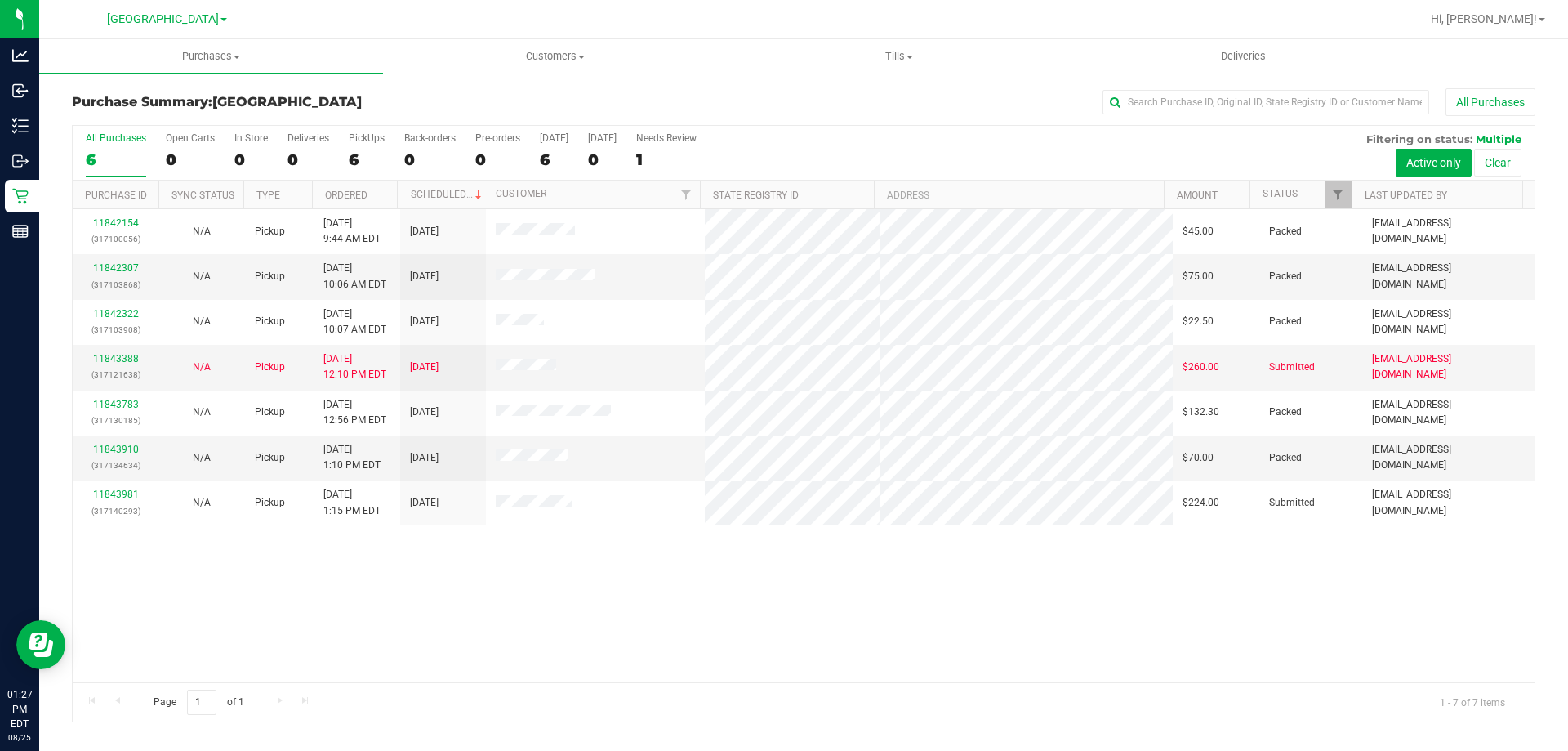
click at [575, 540] on div "11842154 (317100056) N/A Pickup [DATE] 9:44 AM EDT 8/25/2025 $45.00 Packed [EMA…" at bounding box center [803, 445] width 1462 height 473
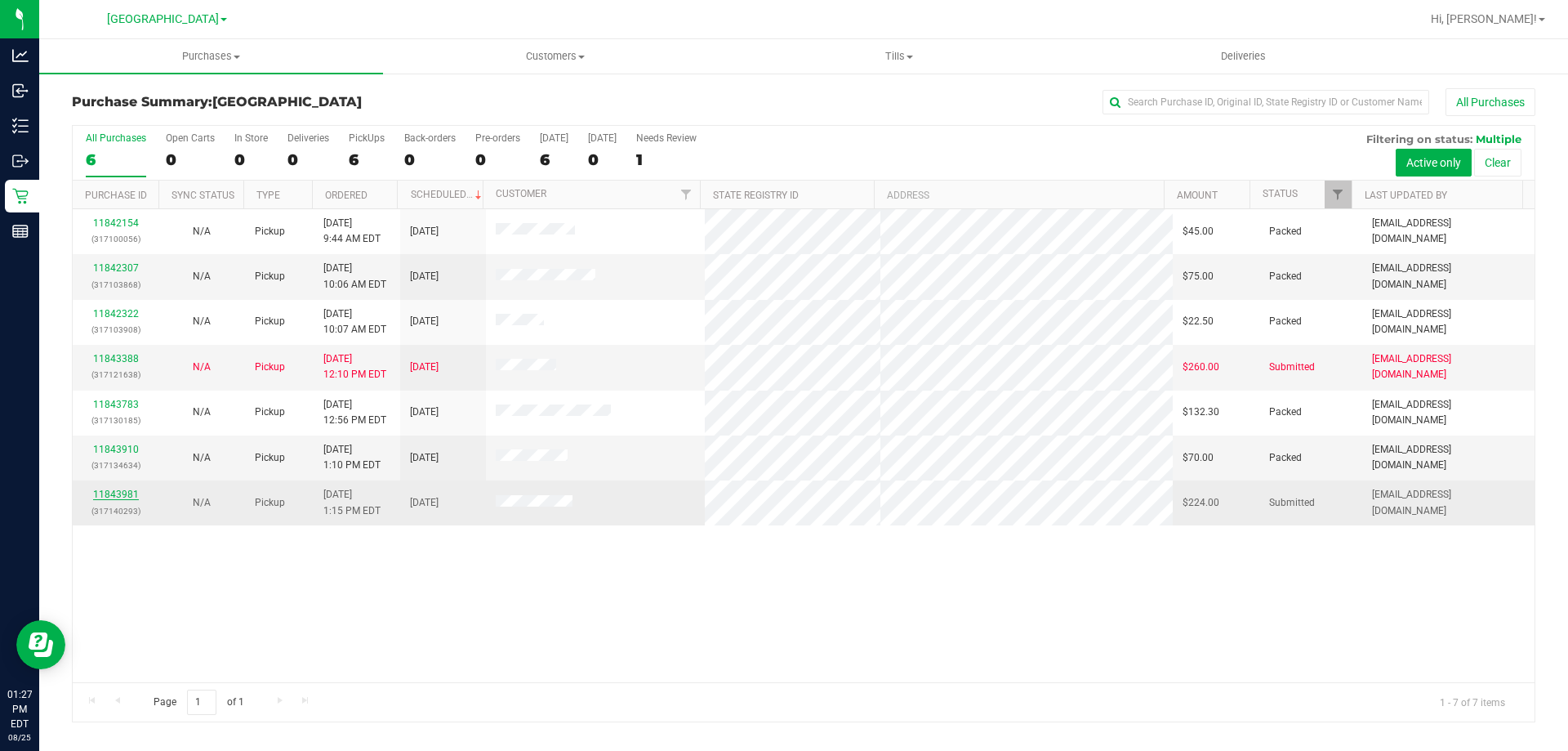
click at [112, 490] on link "11843981" at bounding box center [116, 494] width 46 height 12
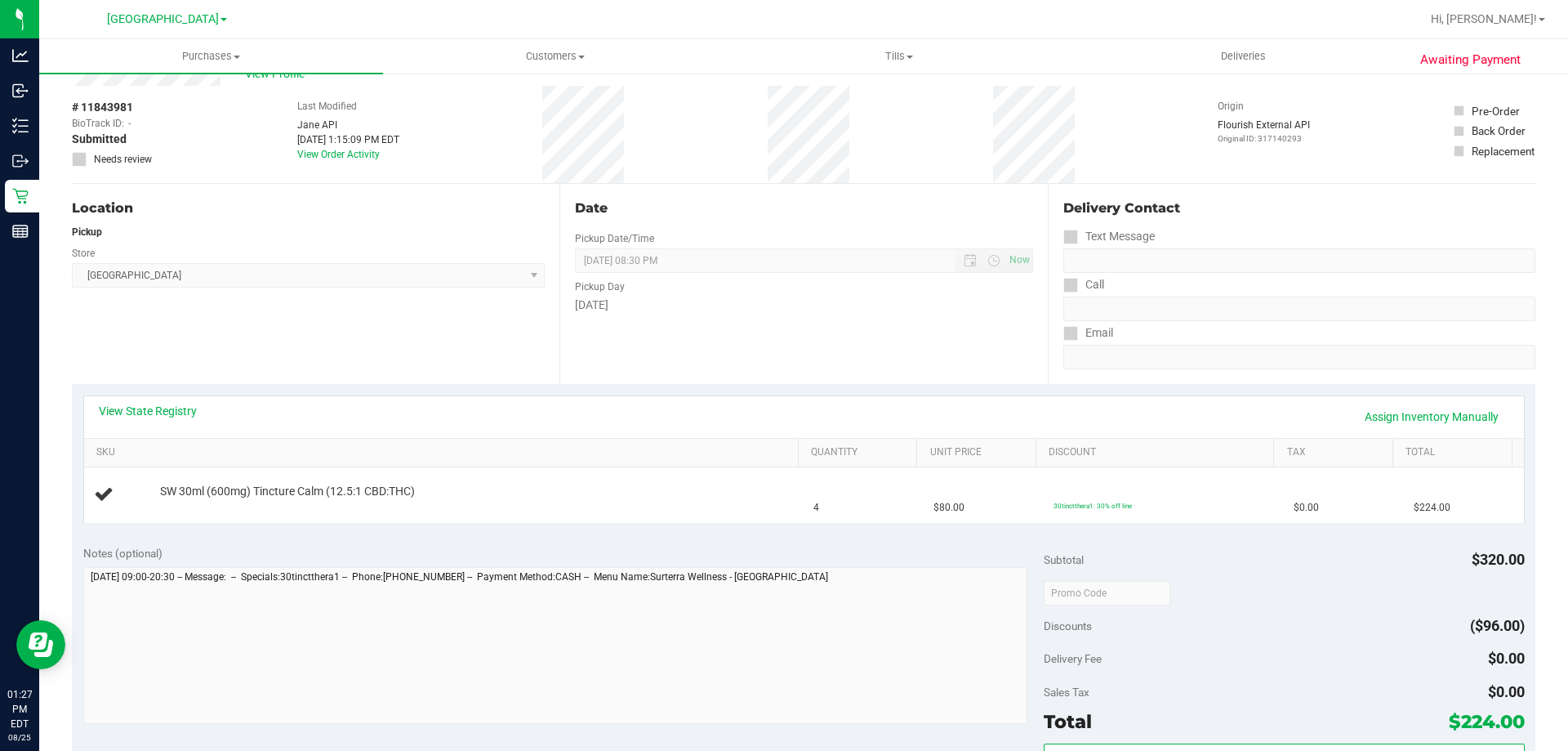
scroll to position [81, 0]
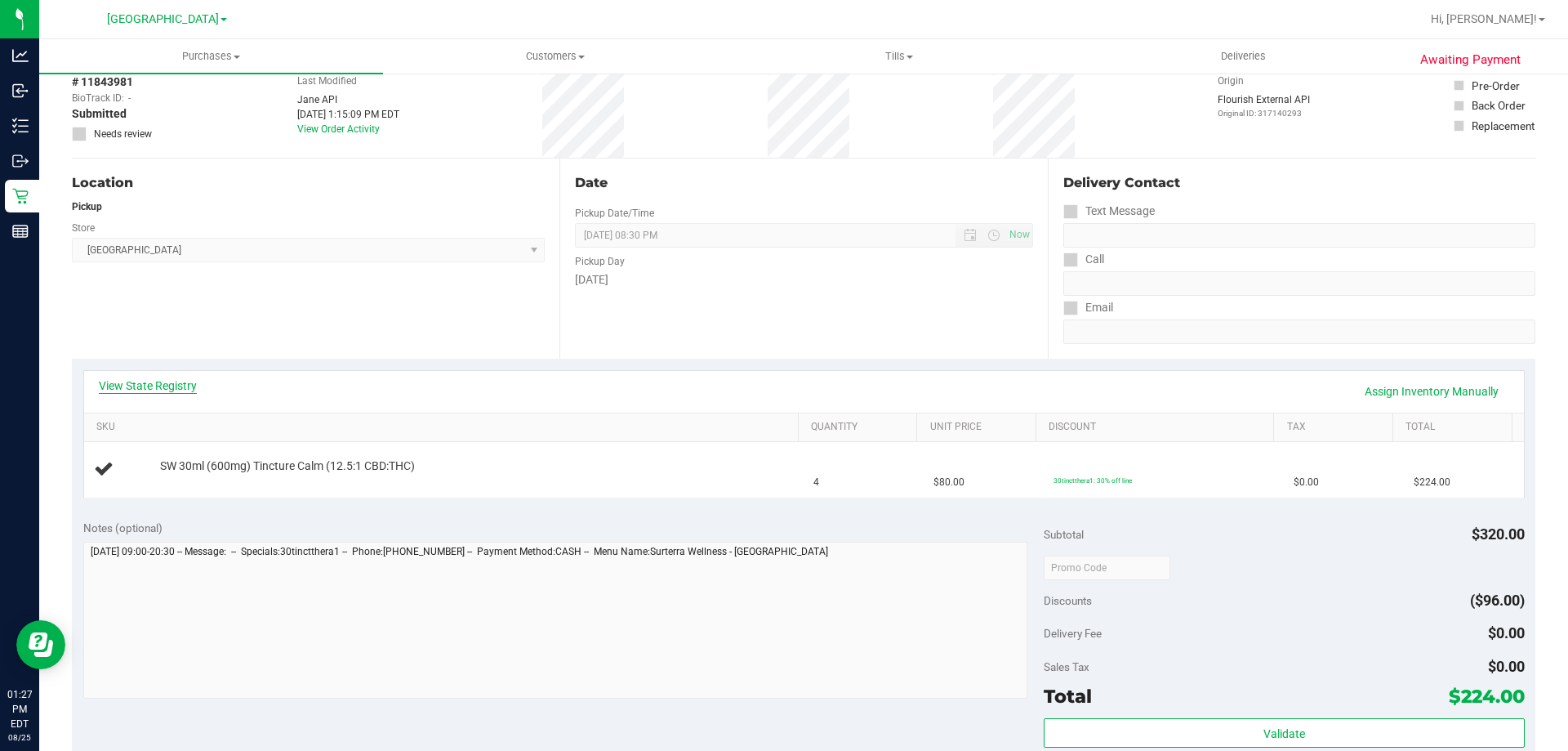
click at [159, 386] on link "View State Registry" at bounding box center [147, 386] width 98 height 16
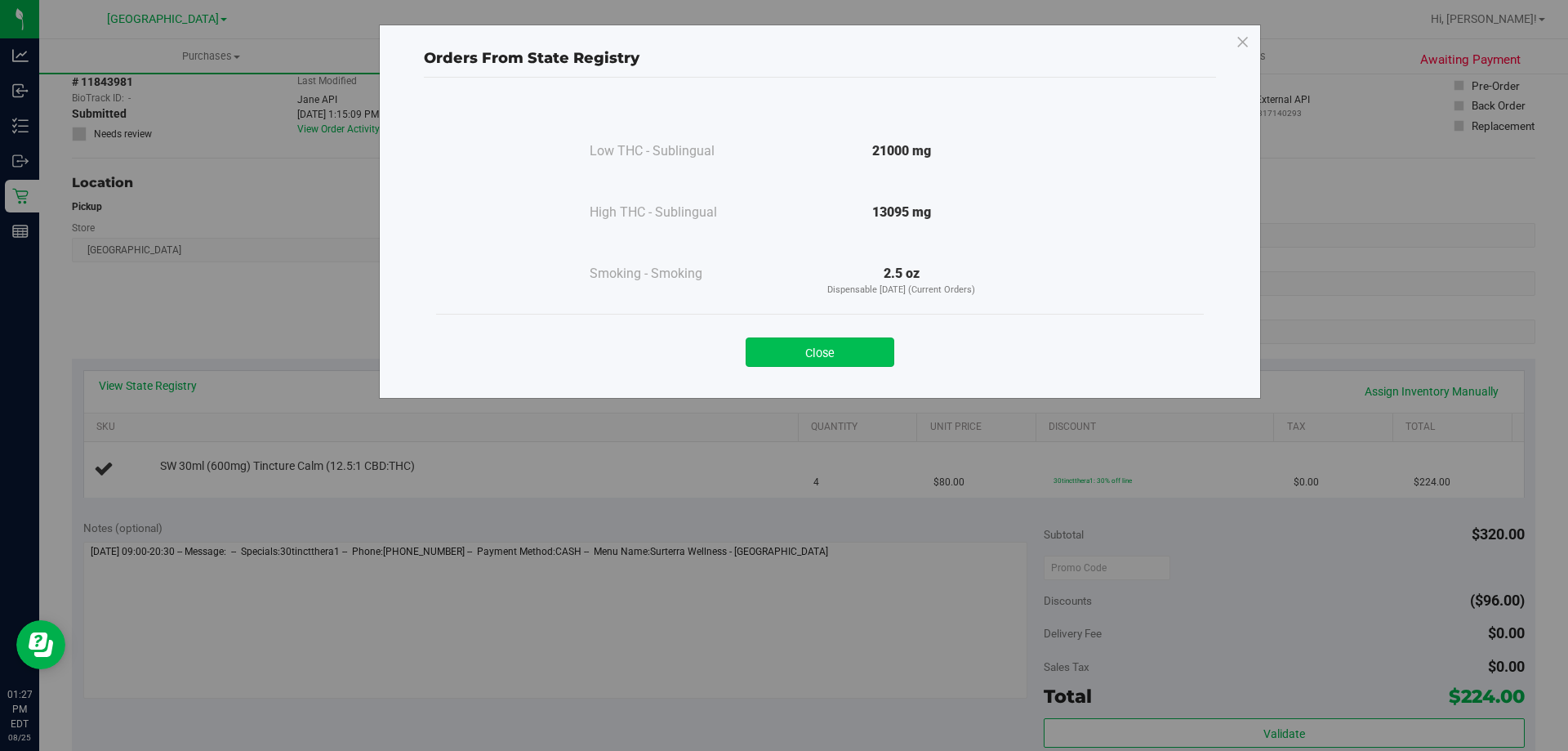
click at [811, 356] on button "Close" at bounding box center [820, 352] width 149 height 29
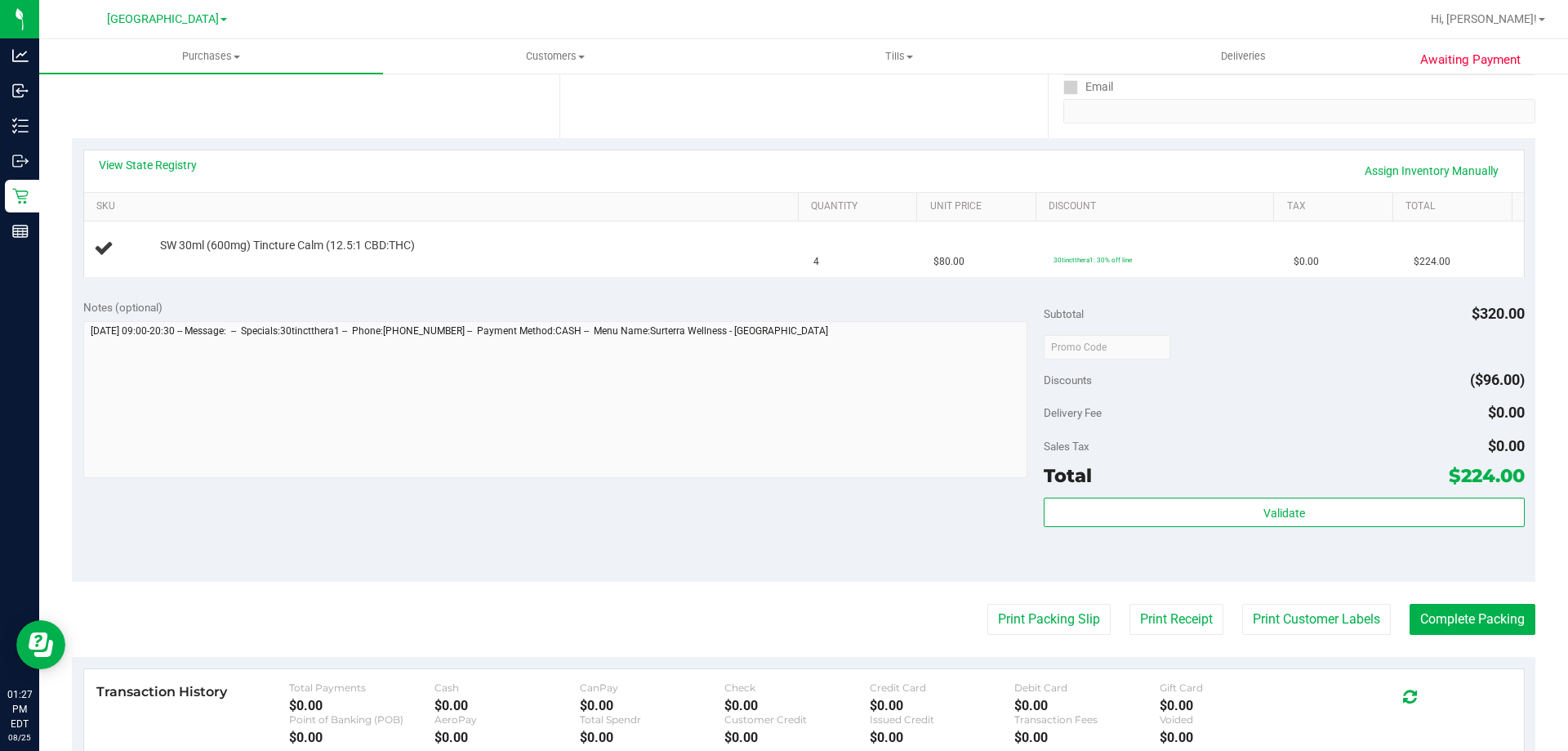
scroll to position [327, 0]
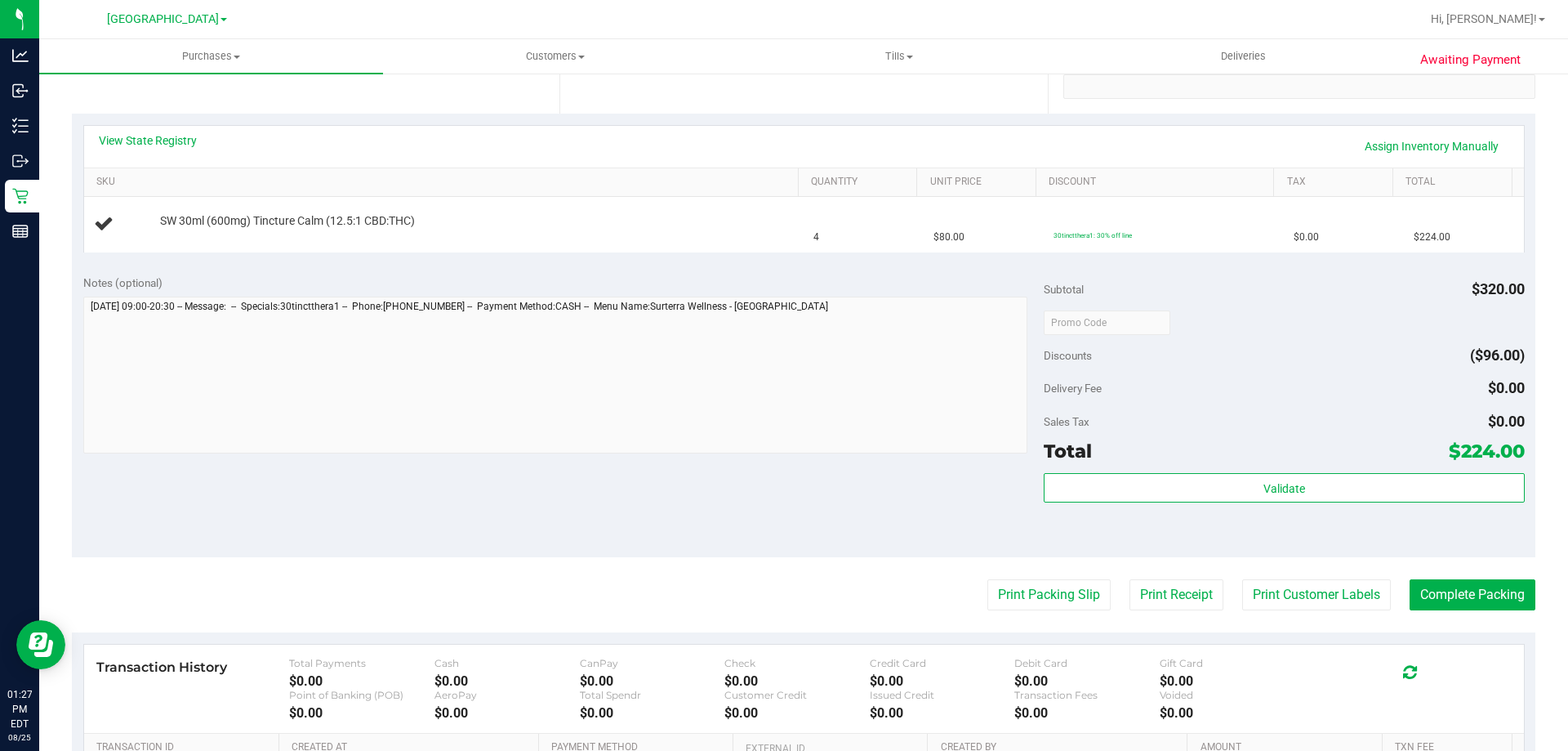
click at [1002, 573] on purchase-details "Back Edit Purchase Cancel Purchase View Profile # 11843981 BioTrack ID: - Submi…" at bounding box center [804, 349] width 1464 height 1176
click at [999, 585] on button "Print Packing Slip" at bounding box center [1049, 595] width 123 height 31
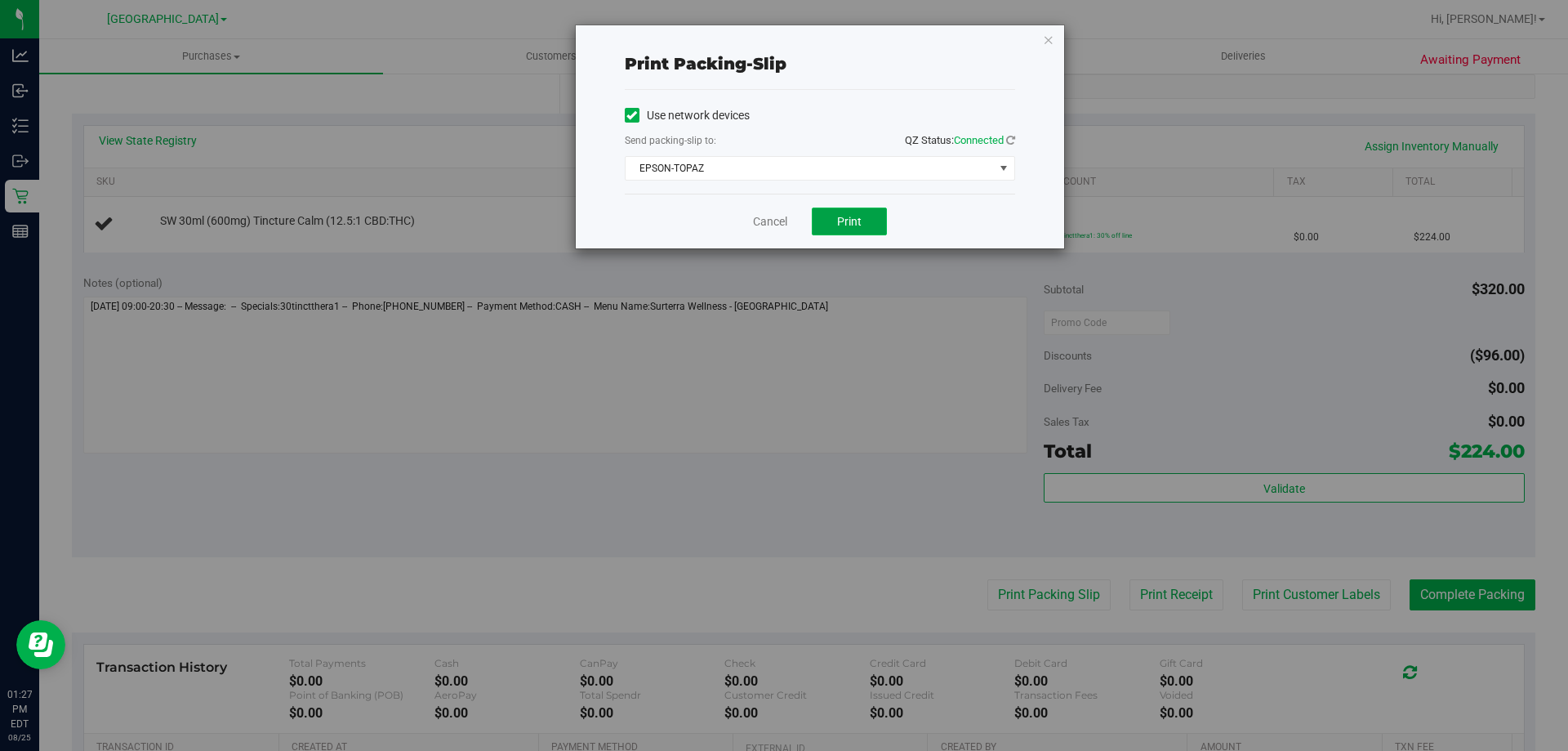
click at [844, 210] on button "Print" at bounding box center [849, 221] width 75 height 27
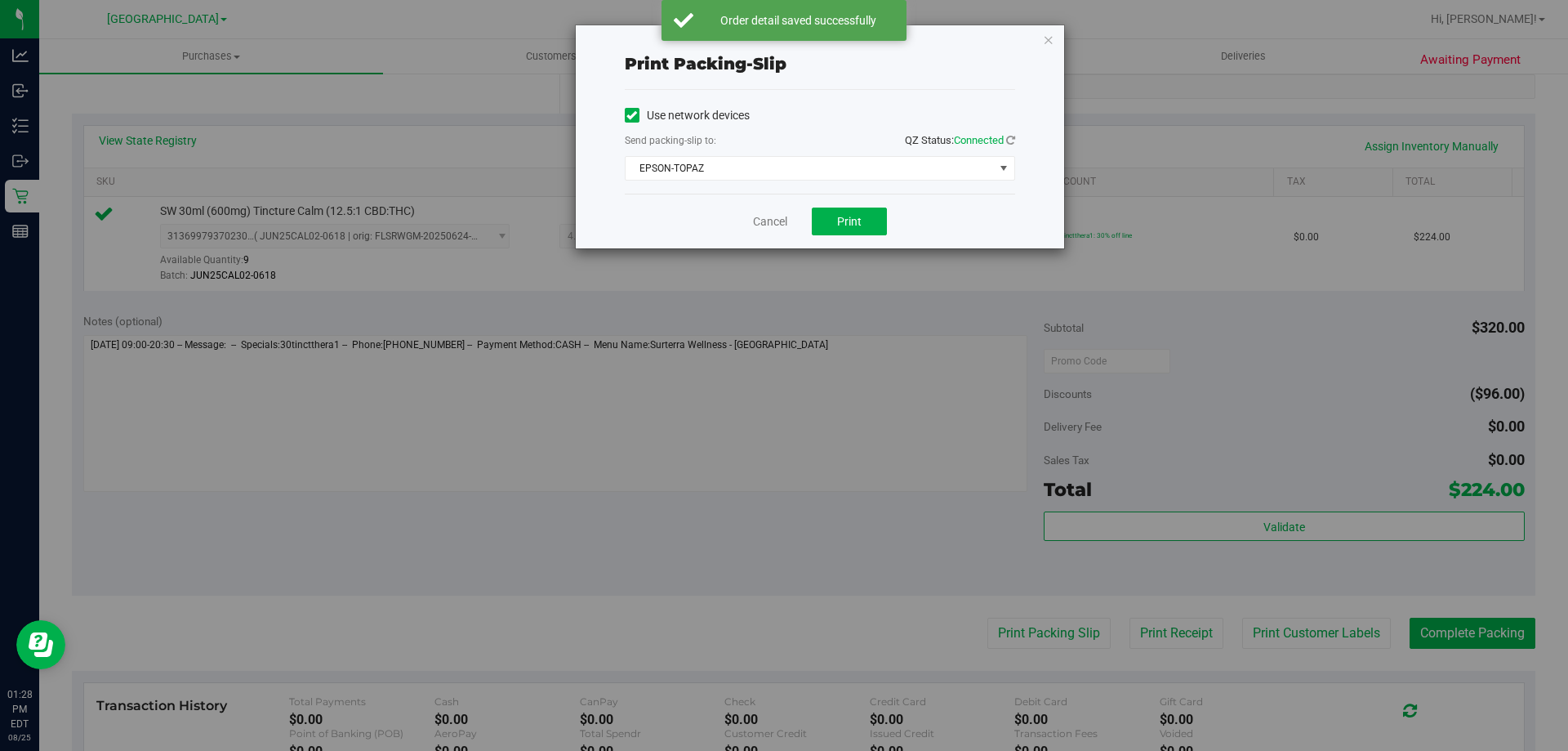
click at [753, 195] on div "Cancel Print" at bounding box center [819, 221] width 390 height 55
click at [757, 229] on link "Cancel" at bounding box center [771, 221] width 35 height 17
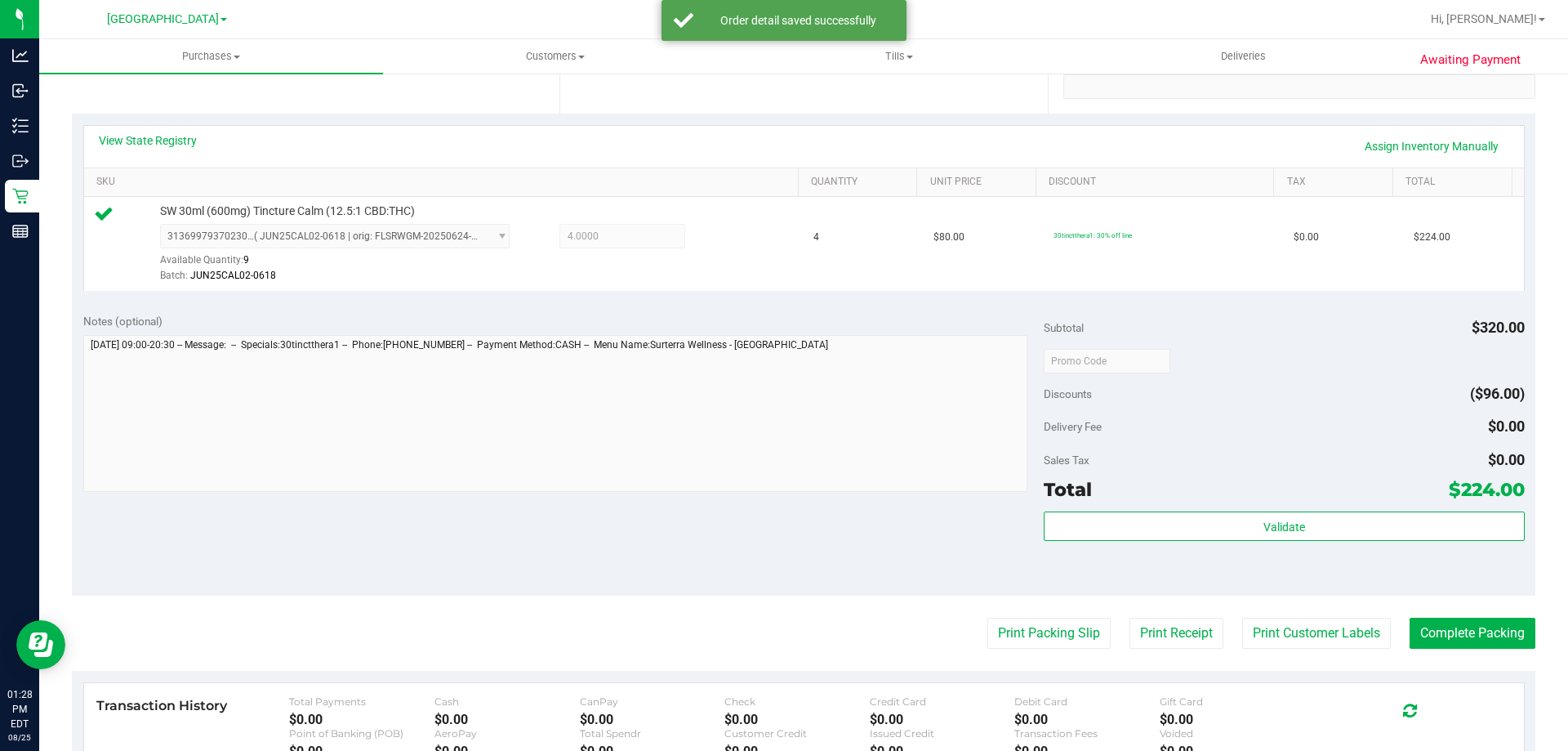
click at [1244, 542] on div "Validate" at bounding box center [1284, 548] width 480 height 73
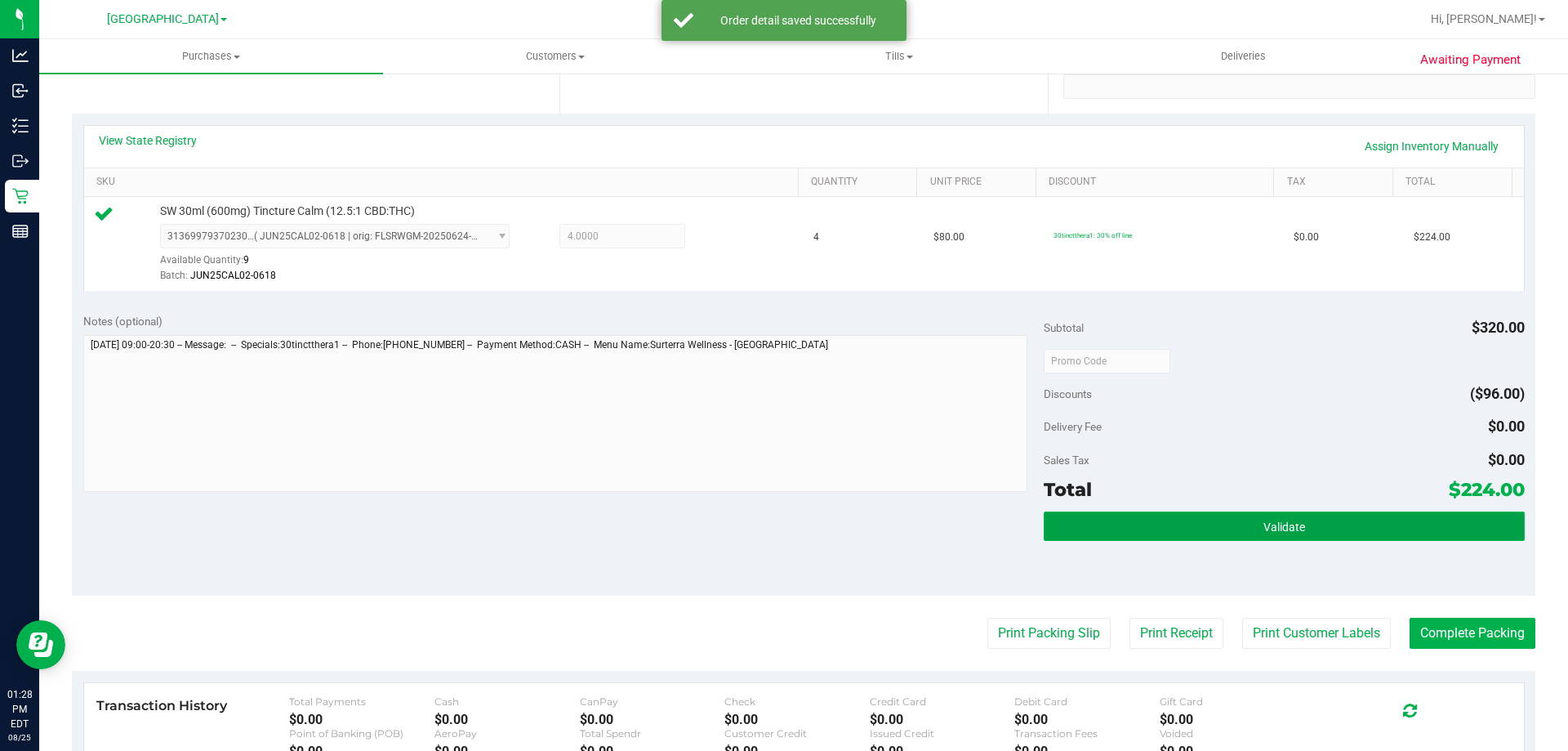
click at [1247, 531] on button "Validate" at bounding box center [1284, 526] width 480 height 29
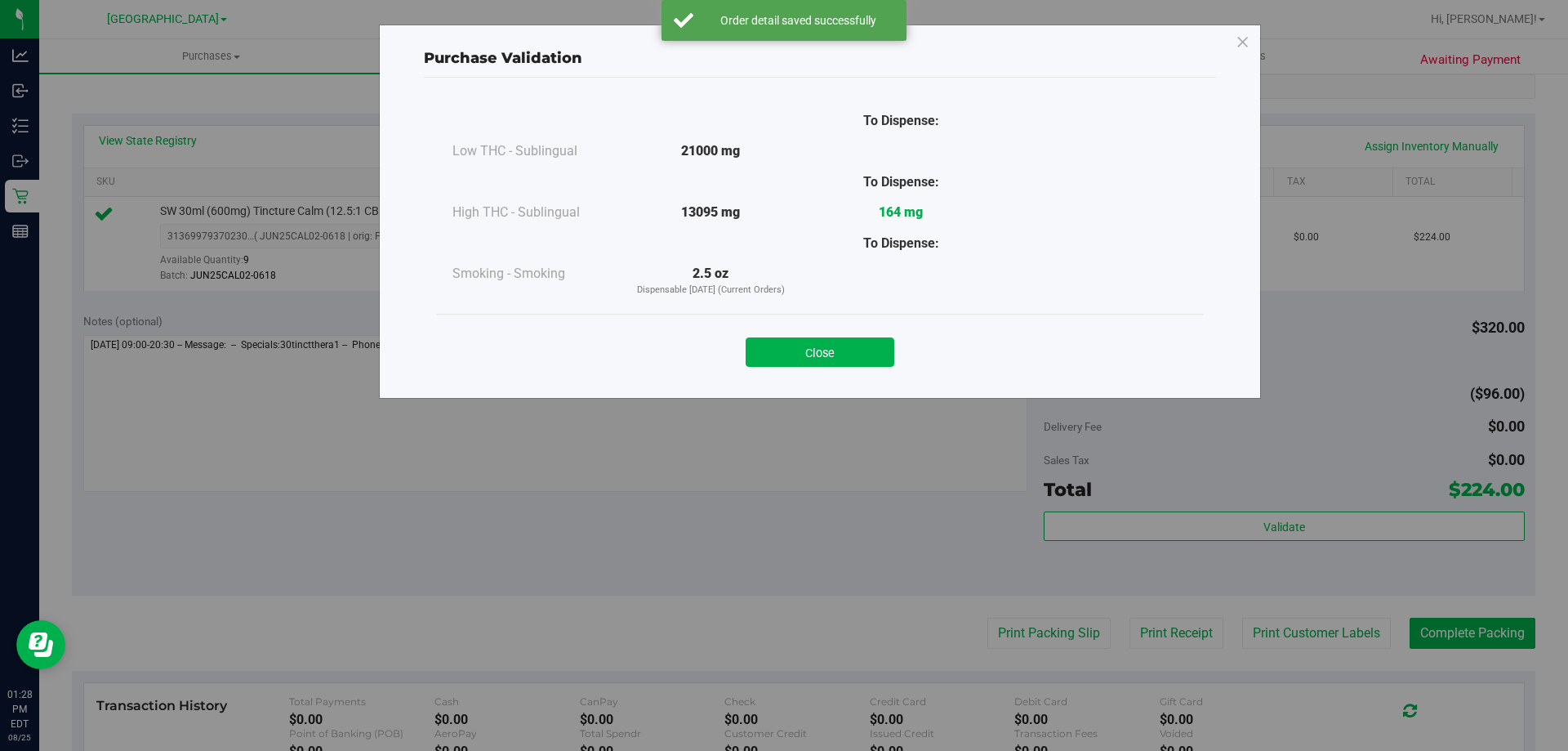
click at [837, 318] on div "Close" at bounding box center [820, 347] width 768 height 66
click at [827, 361] on button "Close" at bounding box center [820, 352] width 149 height 29
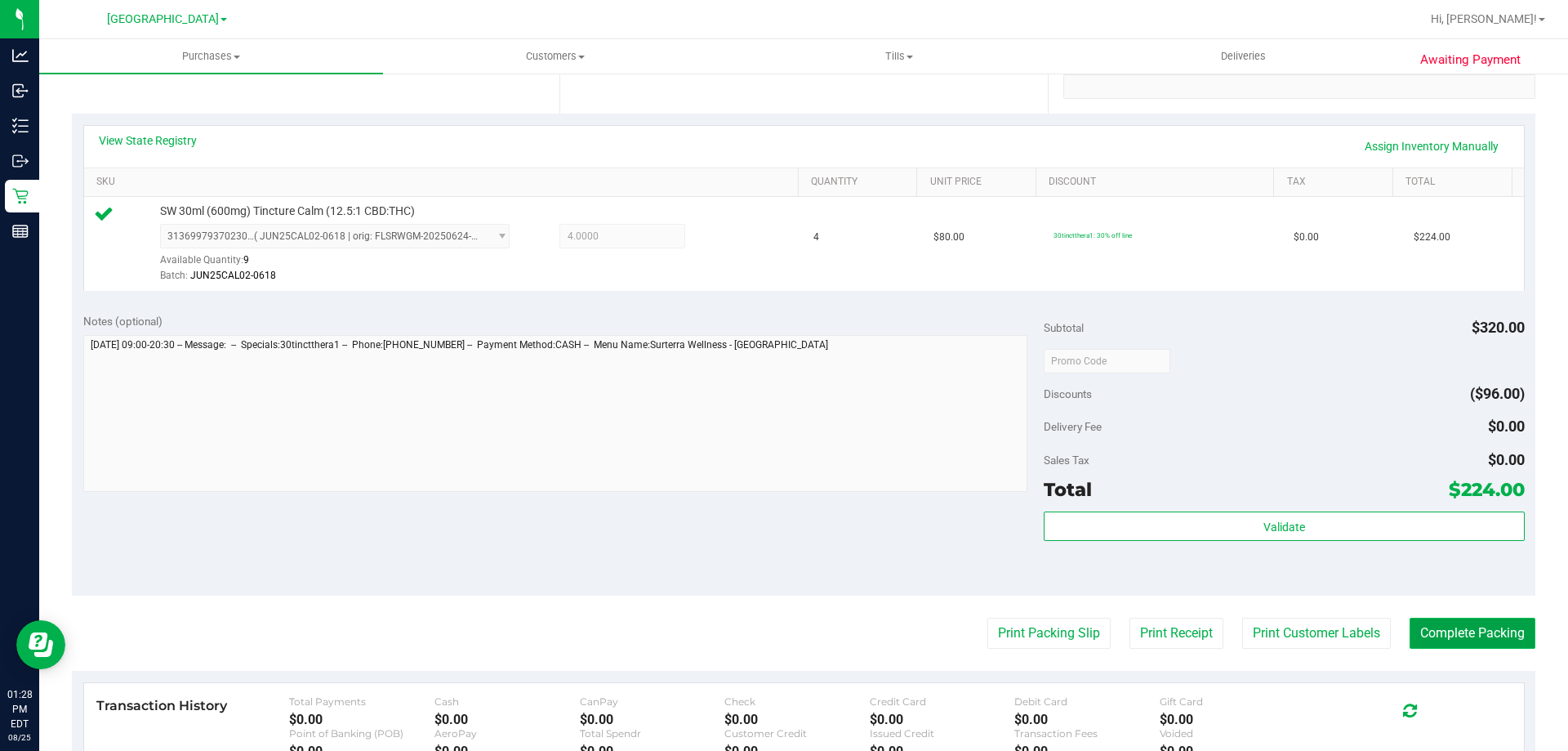
click at [1500, 630] on button "Complete Packing" at bounding box center [1473, 633] width 126 height 31
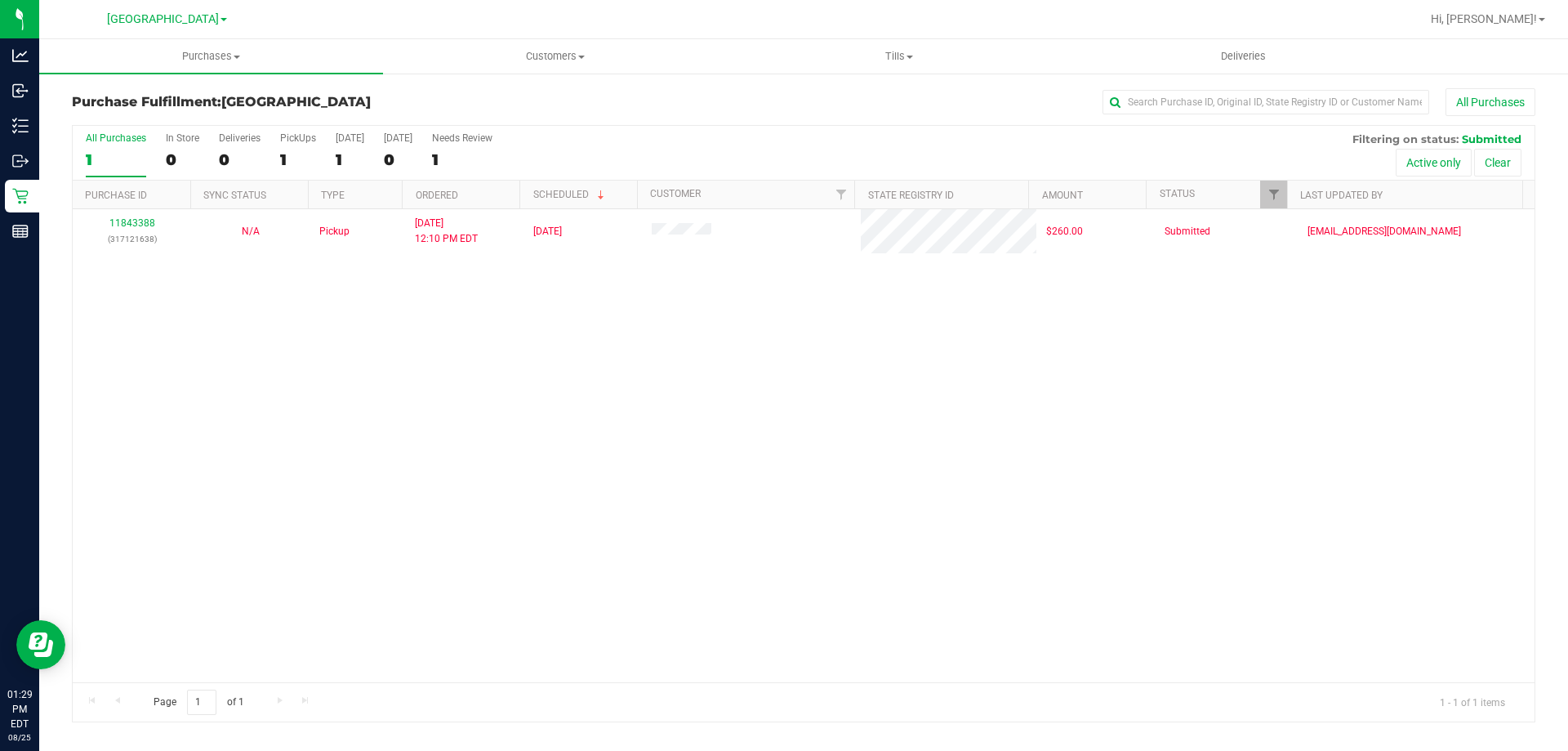
click at [1021, 417] on div "11843388 (317121638) N/A Pickup [DATE] 12:10 PM EDT 8/25/2025 $260.00 Submitted…" at bounding box center [803, 445] width 1462 height 473
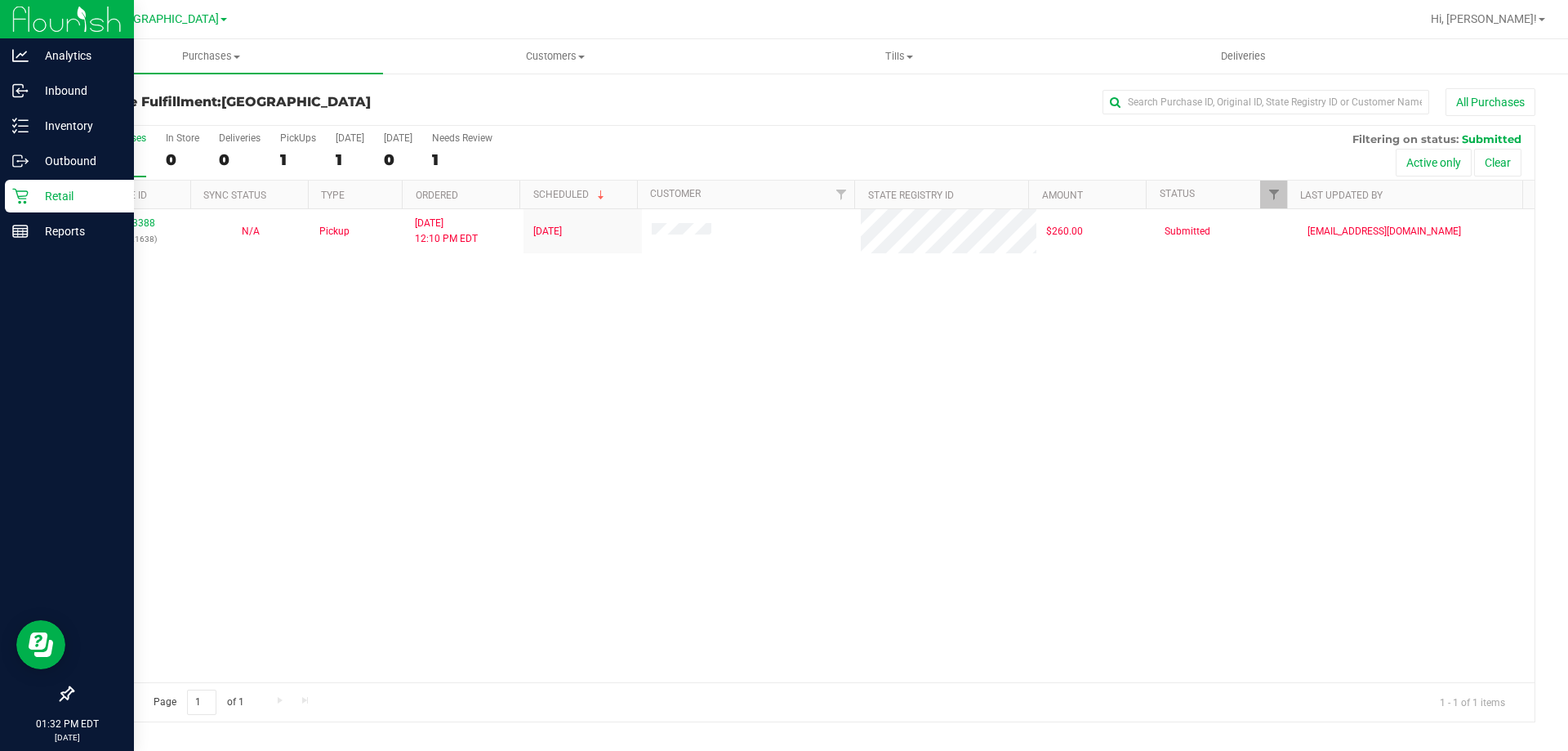
click at [60, 188] on p "Retail" at bounding box center [77, 196] width 98 height 19
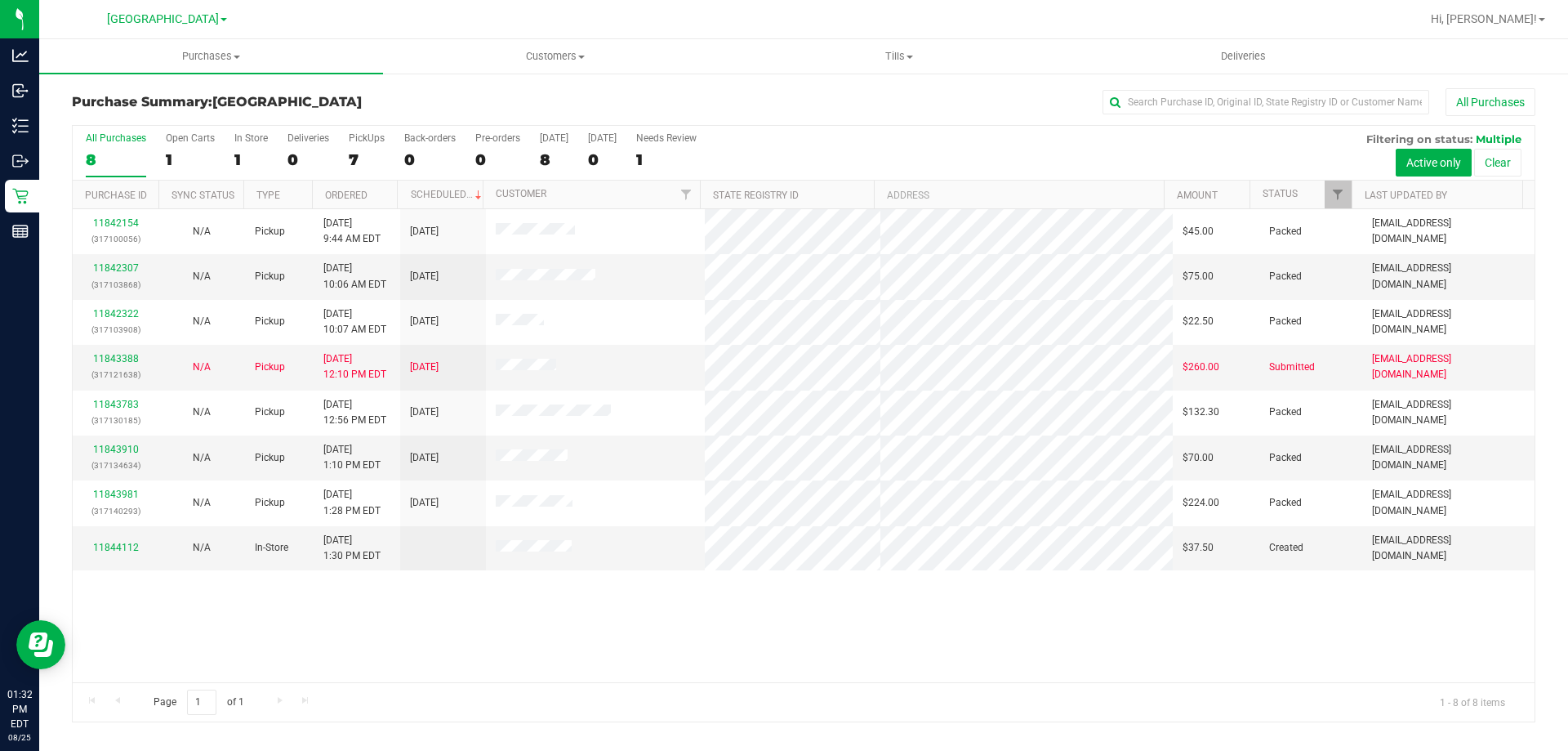
click at [843, 653] on div "11842154 (317100056) N/A Pickup [DATE] 9:44 AM EDT 8/25/2025 $45.00 Packed [EMA…" at bounding box center [803, 445] width 1462 height 473
click at [122, 347] on td "11843388 (317121638)" at bounding box center [115, 367] width 86 height 45
click at [110, 353] on link "11843388" at bounding box center [116, 359] width 46 height 12
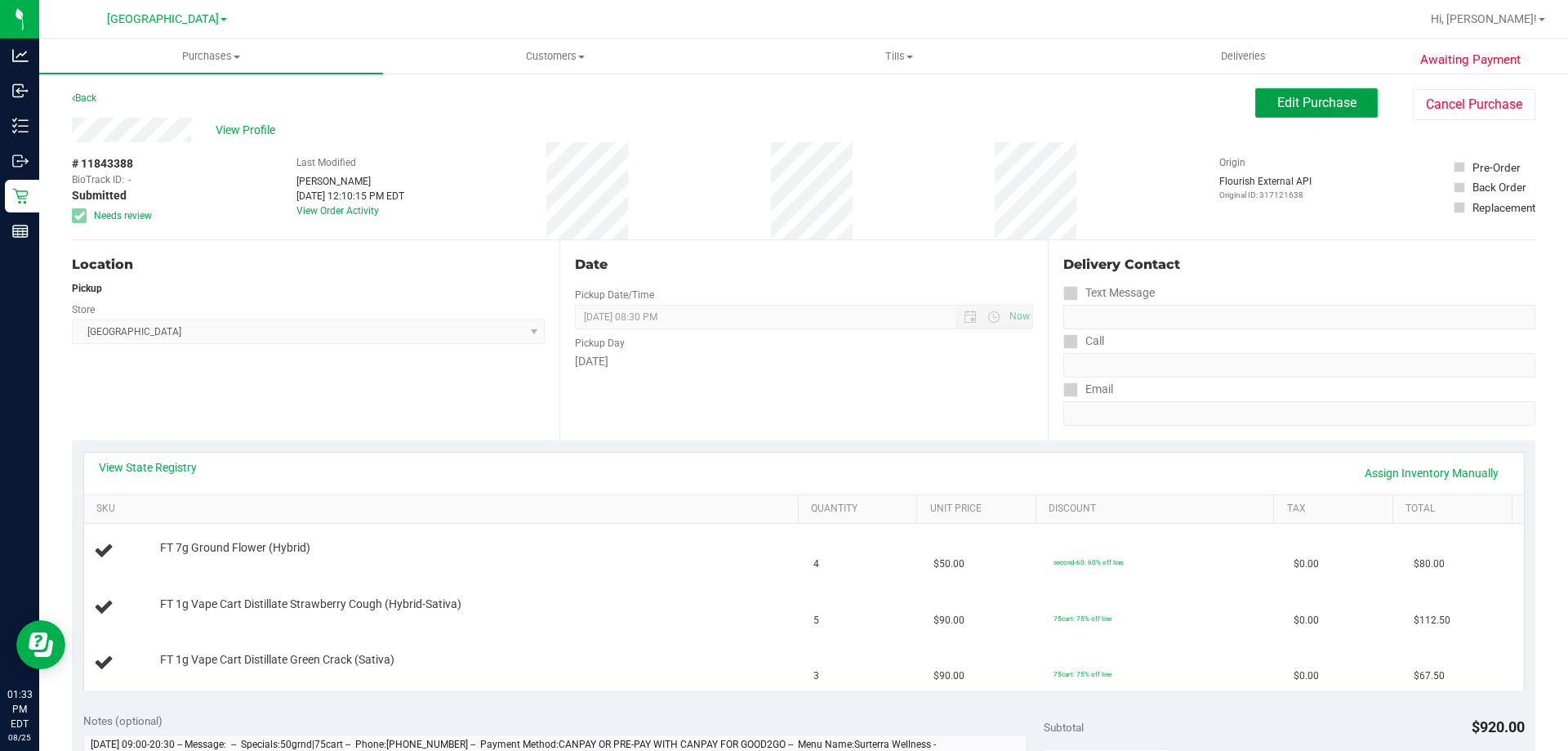
click at [1287, 103] on span "Edit Purchase" at bounding box center [1317, 102] width 80 height 16
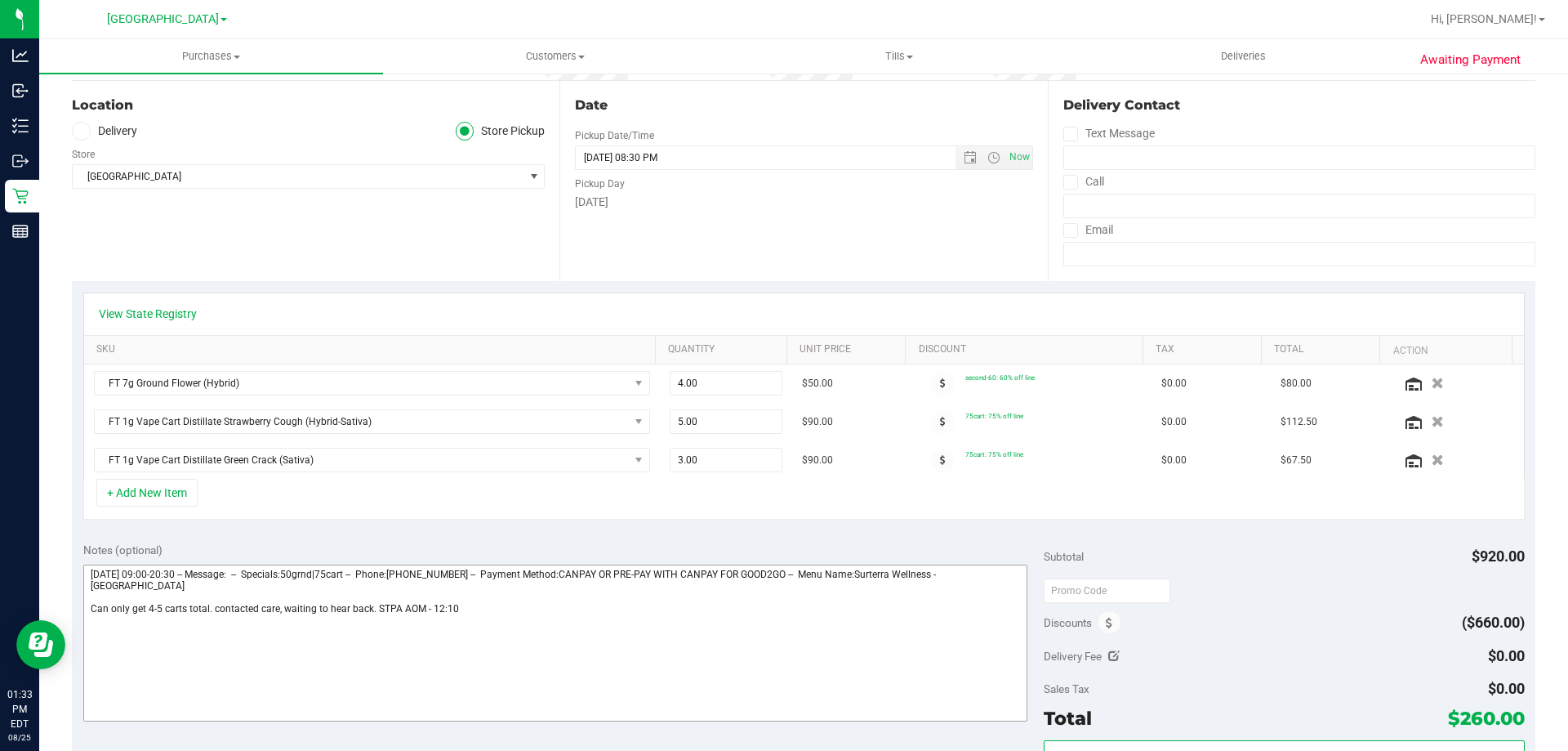
scroll to position [164, 0]
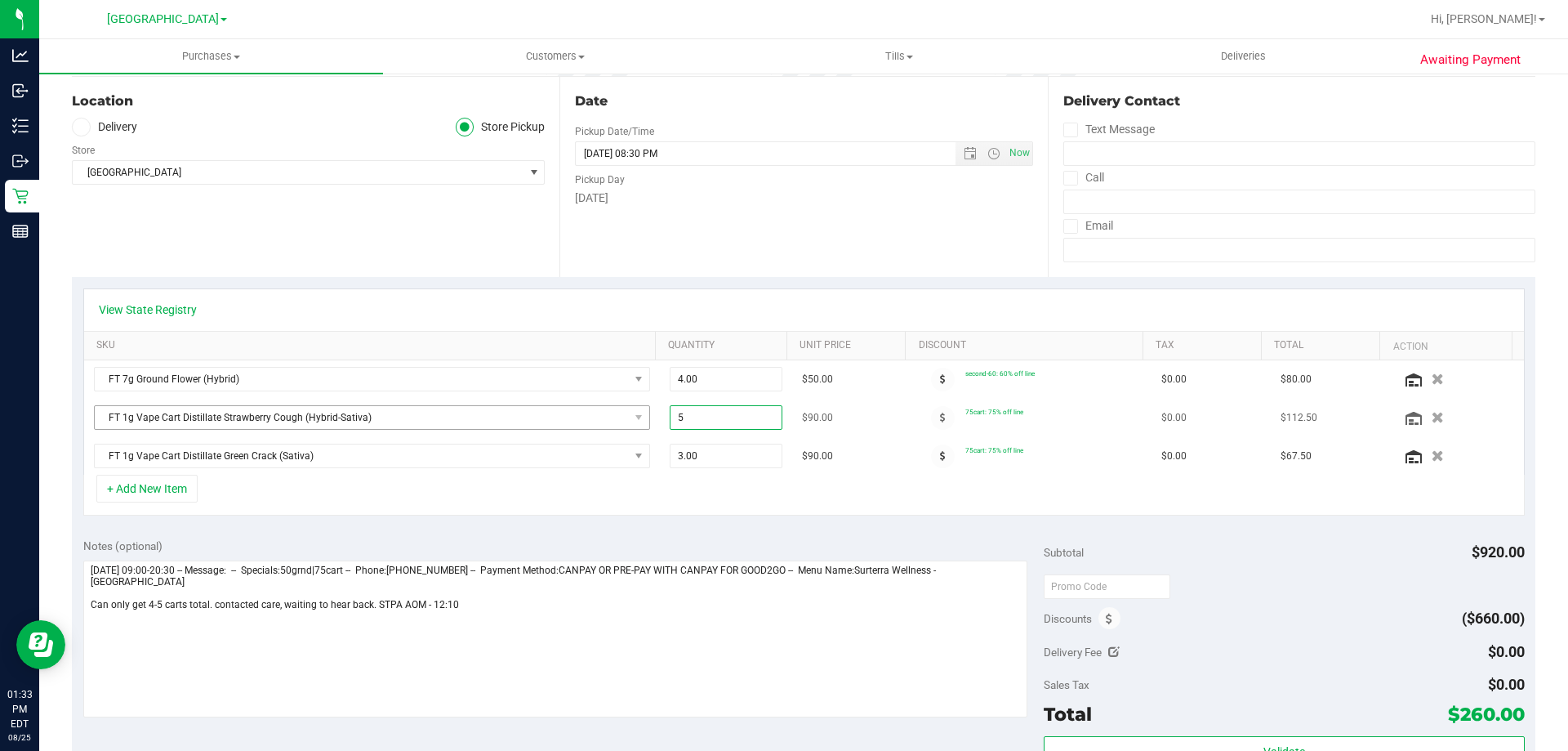
drag, startPoint x: 692, startPoint y: 410, endPoint x: 591, endPoint y: 410, distance: 101.0
click at [595, 410] on tr "FT 1g Vape Cart Distillate Strawberry Cough (Hybrid-Sativa) 5.00 5 $90.00 75car…" at bounding box center [804, 418] width 1440 height 38
type input "2"
type input "2.00"
click at [745, 456] on span "3.00 3" at bounding box center [726, 456] width 113 height 25
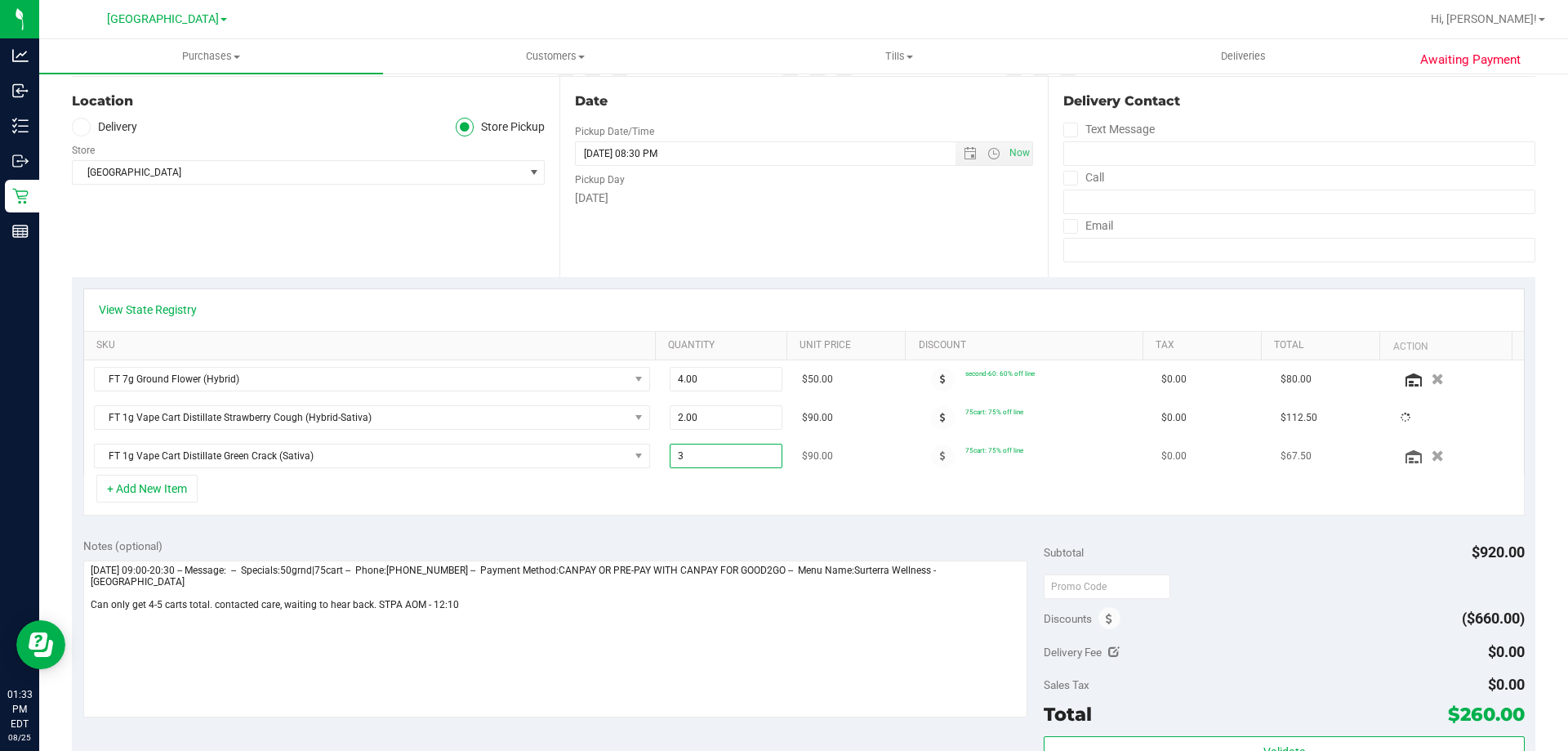
drag, startPoint x: 745, startPoint y: 456, endPoint x: 650, endPoint y: 460, distance: 95.1
click at [660, 460] on td "3.00 3" at bounding box center [727, 456] width 133 height 38
click at [727, 449] on span "3.00 3" at bounding box center [726, 456] width 113 height 25
click at [727, 449] on input "3" at bounding box center [726, 456] width 112 height 23
type input "1"
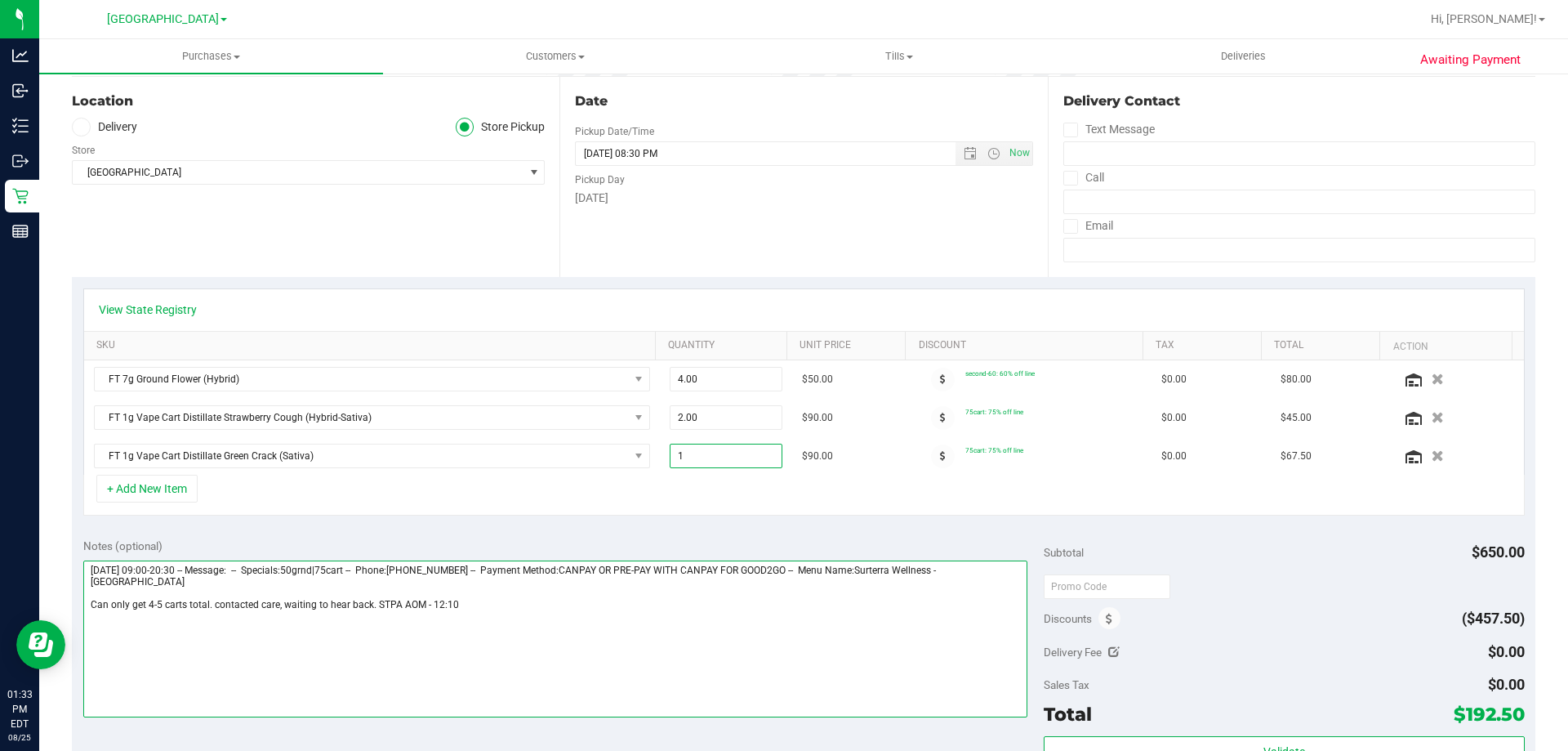
type input "1.00"
click at [629, 627] on textarea at bounding box center [555, 639] width 944 height 157
click at [569, 630] on textarea at bounding box center [555, 639] width 944 height 157
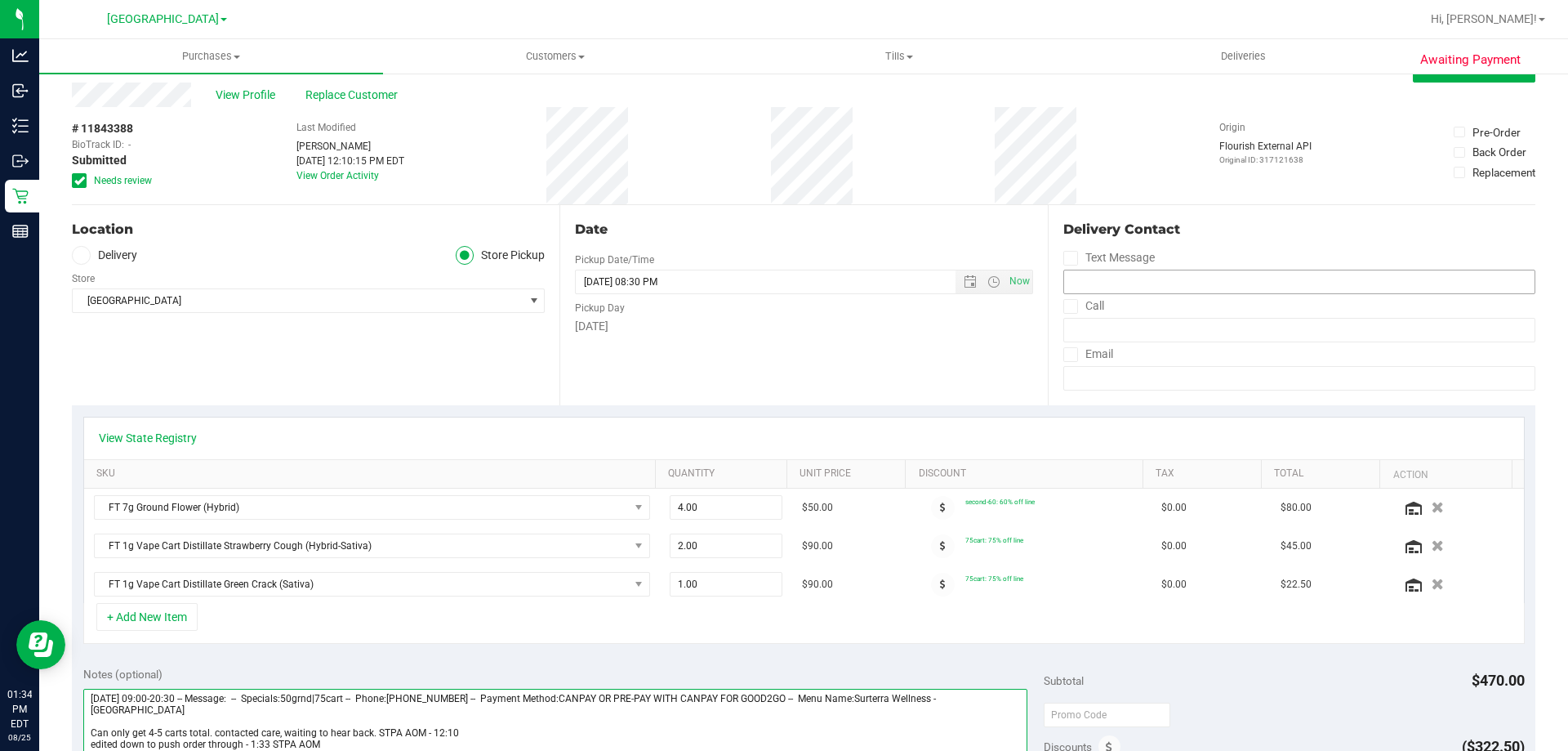
scroll to position [0, 0]
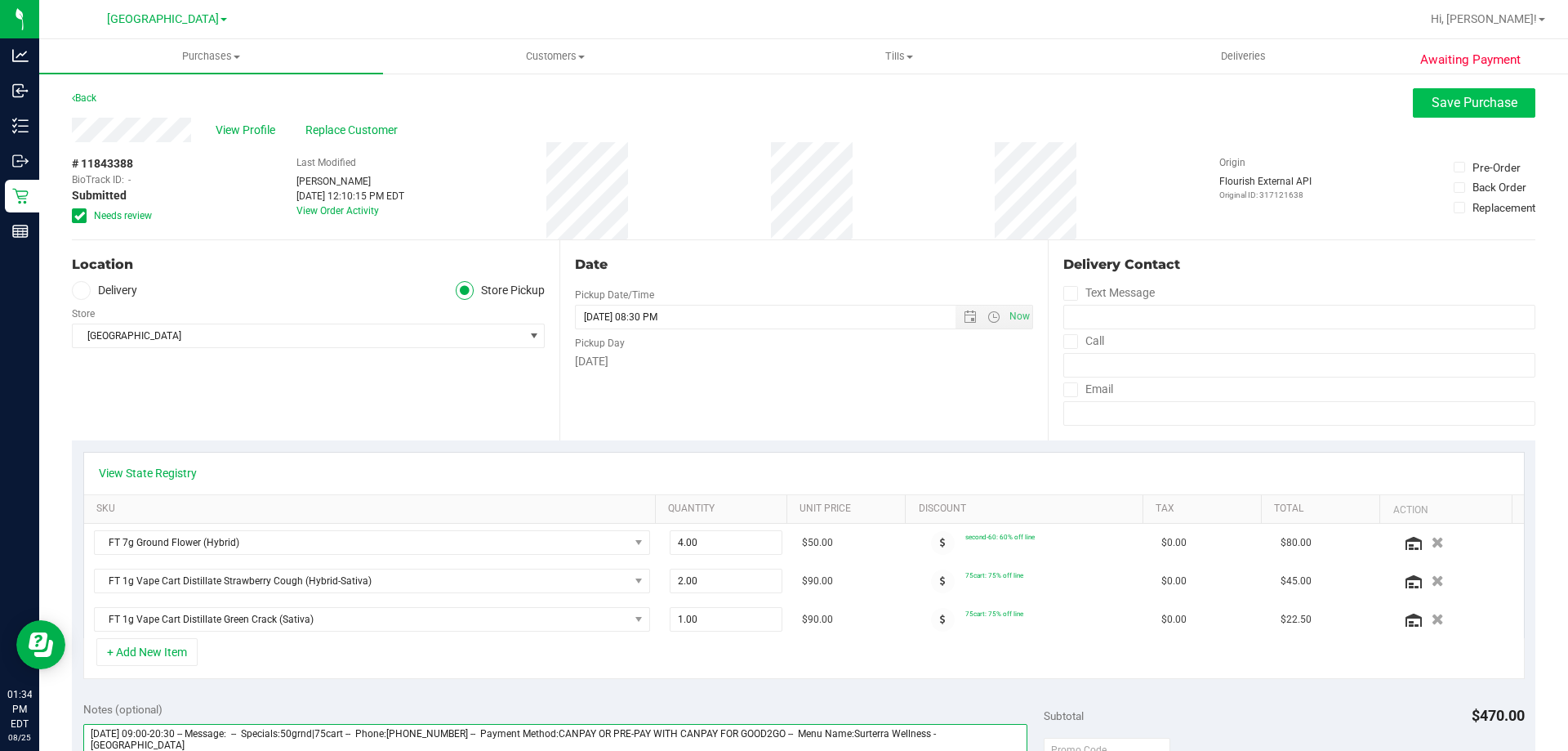
type textarea "[DATE] 09:00-20:30 -- Message: -- Specials:50grnd|75cart -- Phone:[PHONE_NUMBER…"
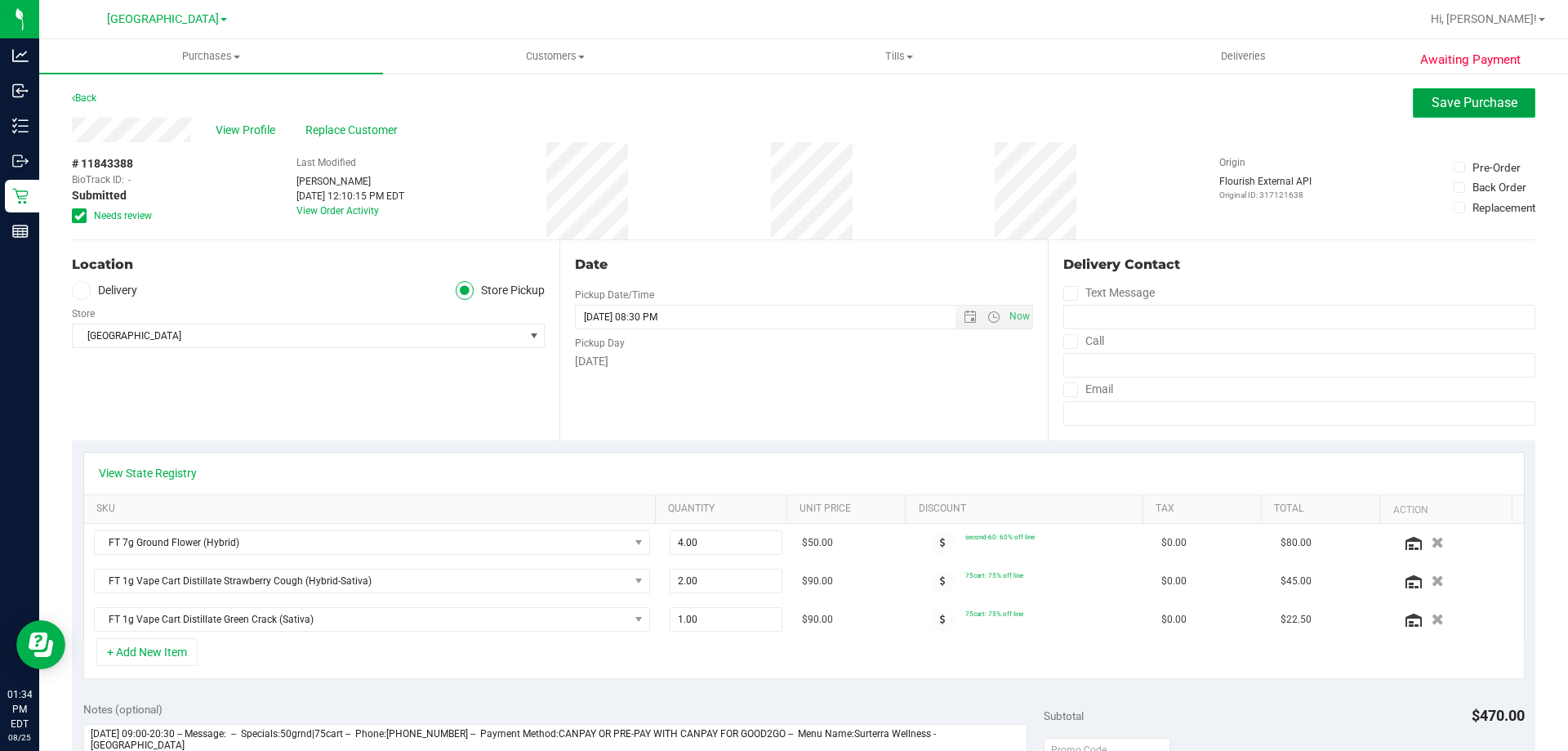
click at [1479, 96] on span "Save Purchase" at bounding box center [1475, 102] width 86 height 16
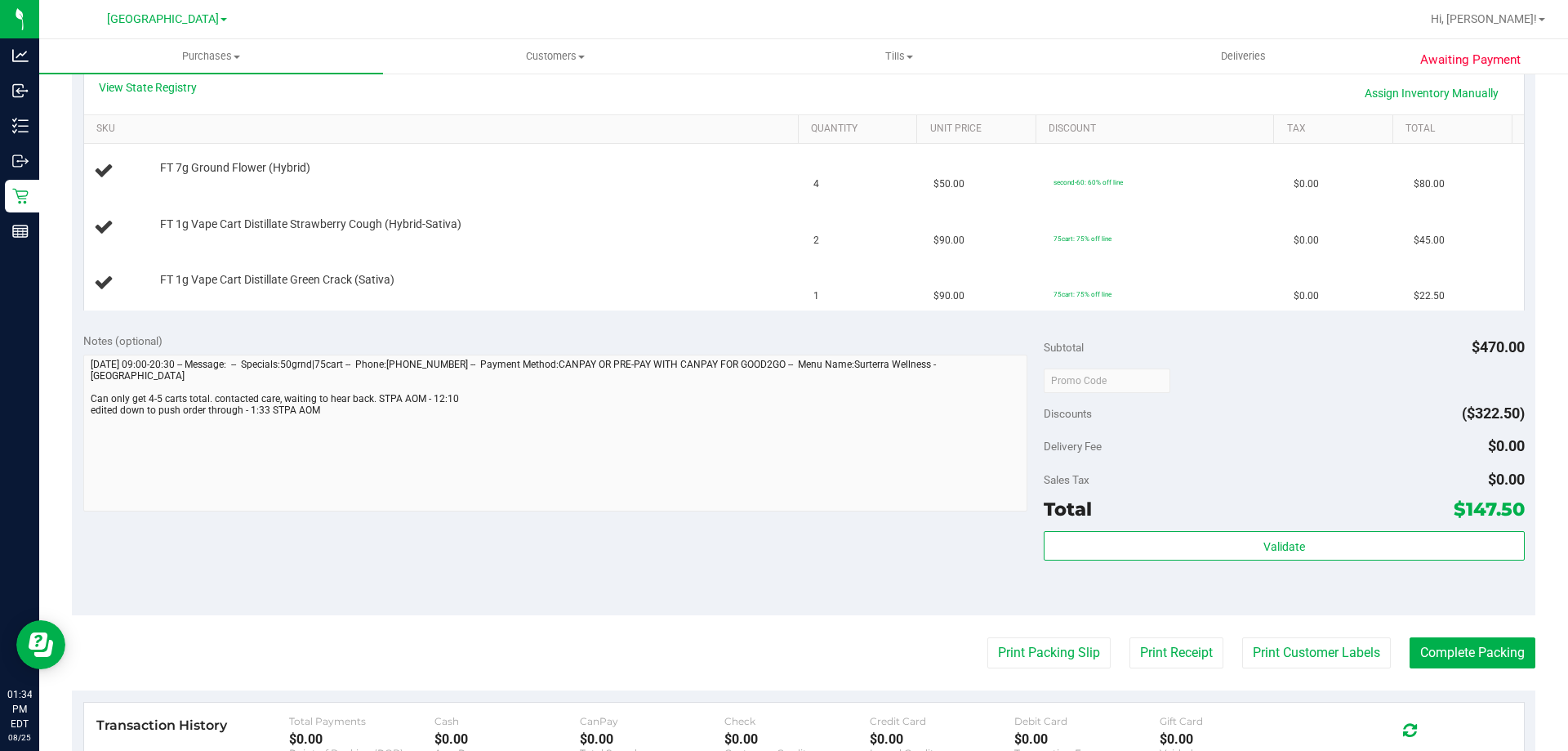
scroll to position [409, 0]
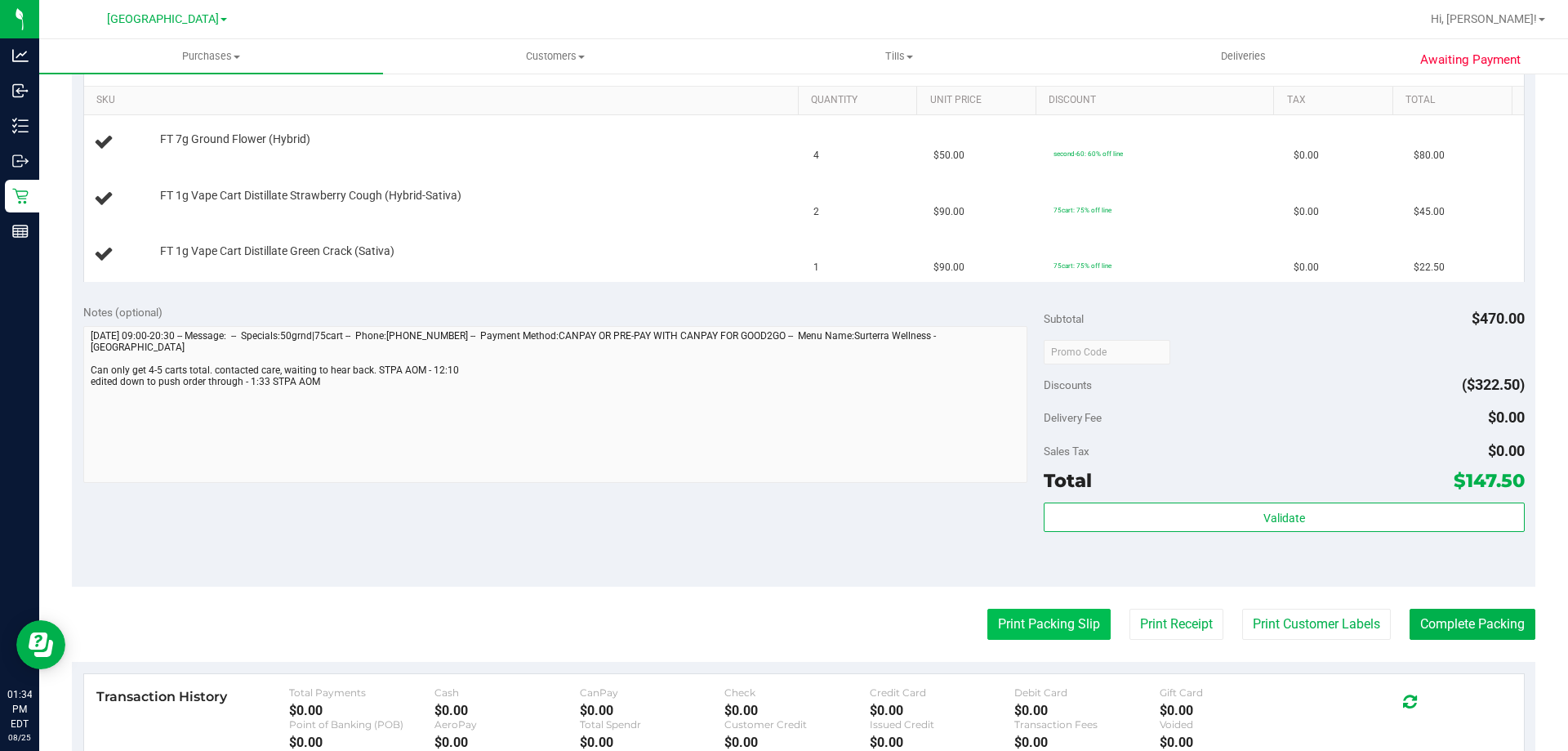
click at [1017, 618] on button "Print Packing Slip" at bounding box center [1049, 624] width 123 height 31
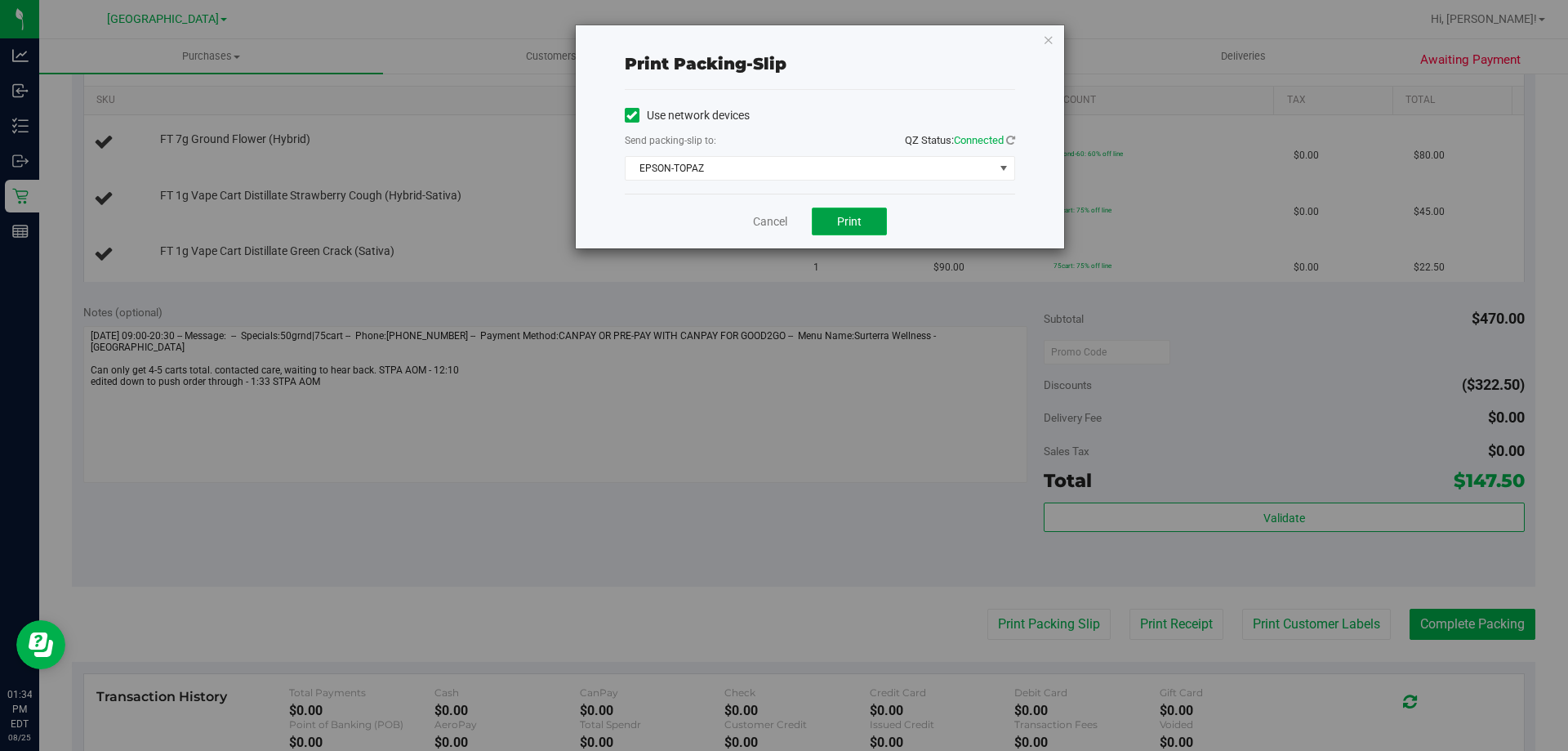
click at [846, 218] on span "Print" at bounding box center [849, 221] width 25 height 13
click at [760, 217] on link "Cancel" at bounding box center [771, 221] width 35 height 17
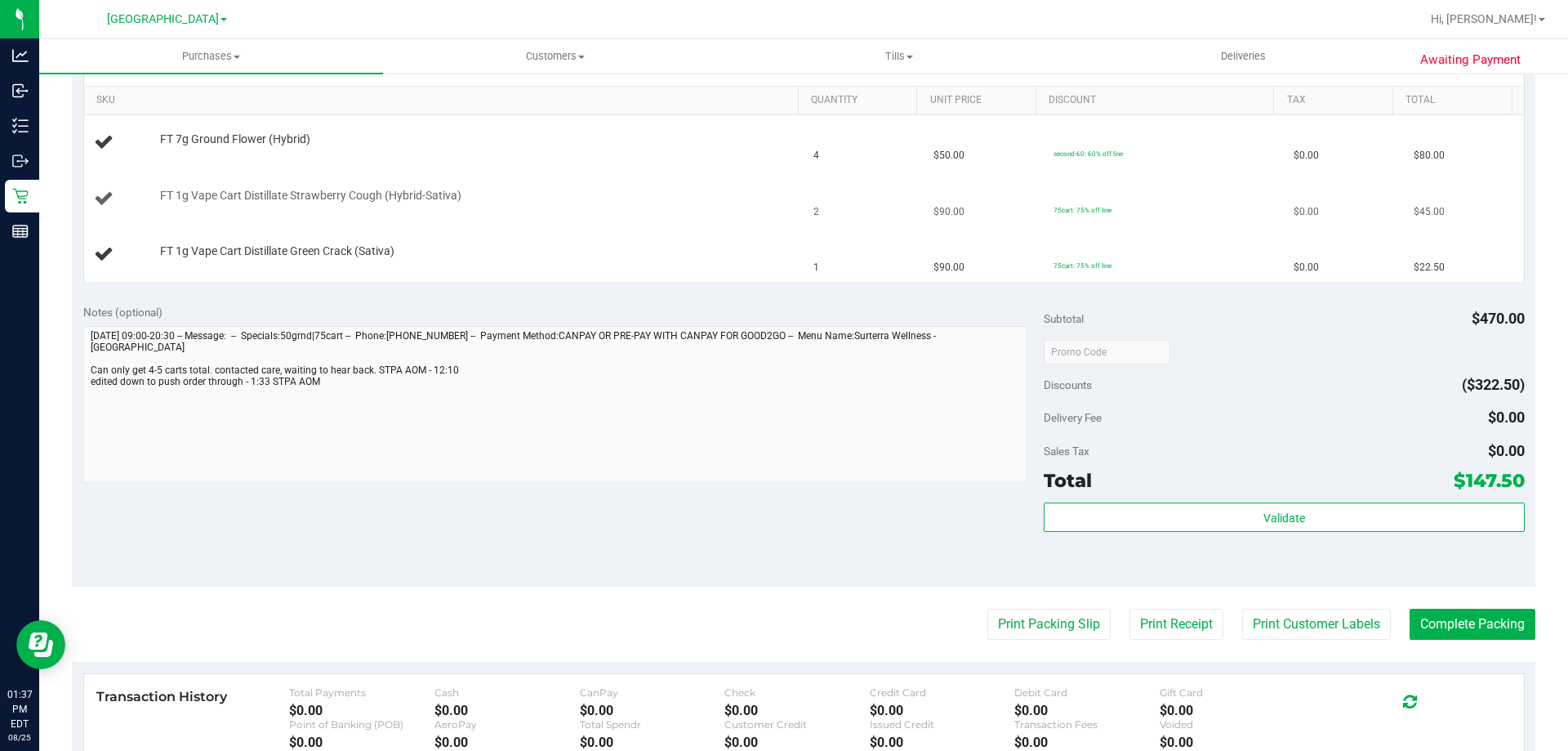
click at [613, 210] on td "FT 1g Vape Cart Distillate Strawberry Cough (Hybrid-Sativa)" at bounding box center [444, 199] width 720 height 56
click at [620, 218] on td "FT 1g Vape Cart Distillate Strawberry Cough (Hybrid-Sativa)" at bounding box center [444, 199] width 720 height 56
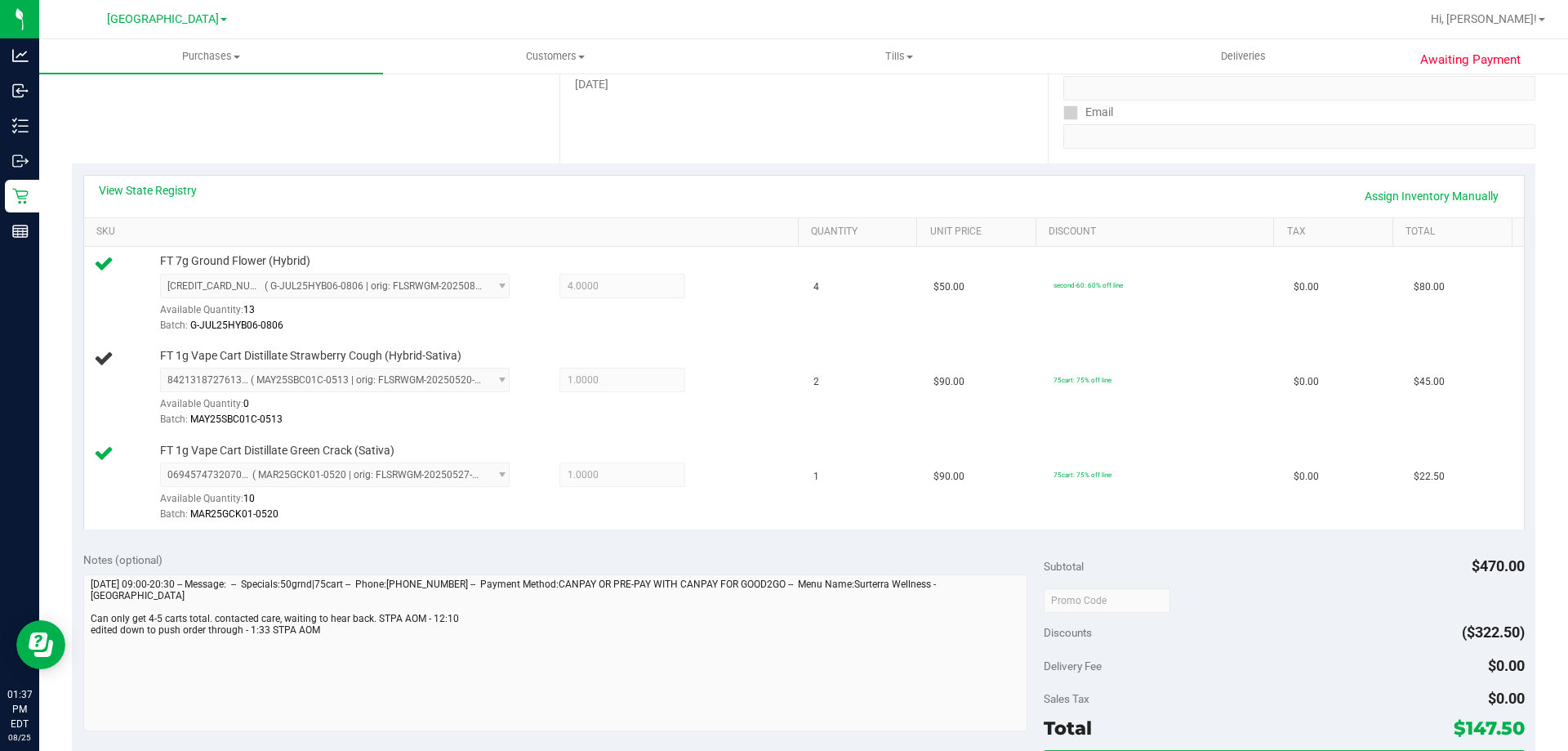
scroll to position [186, 0]
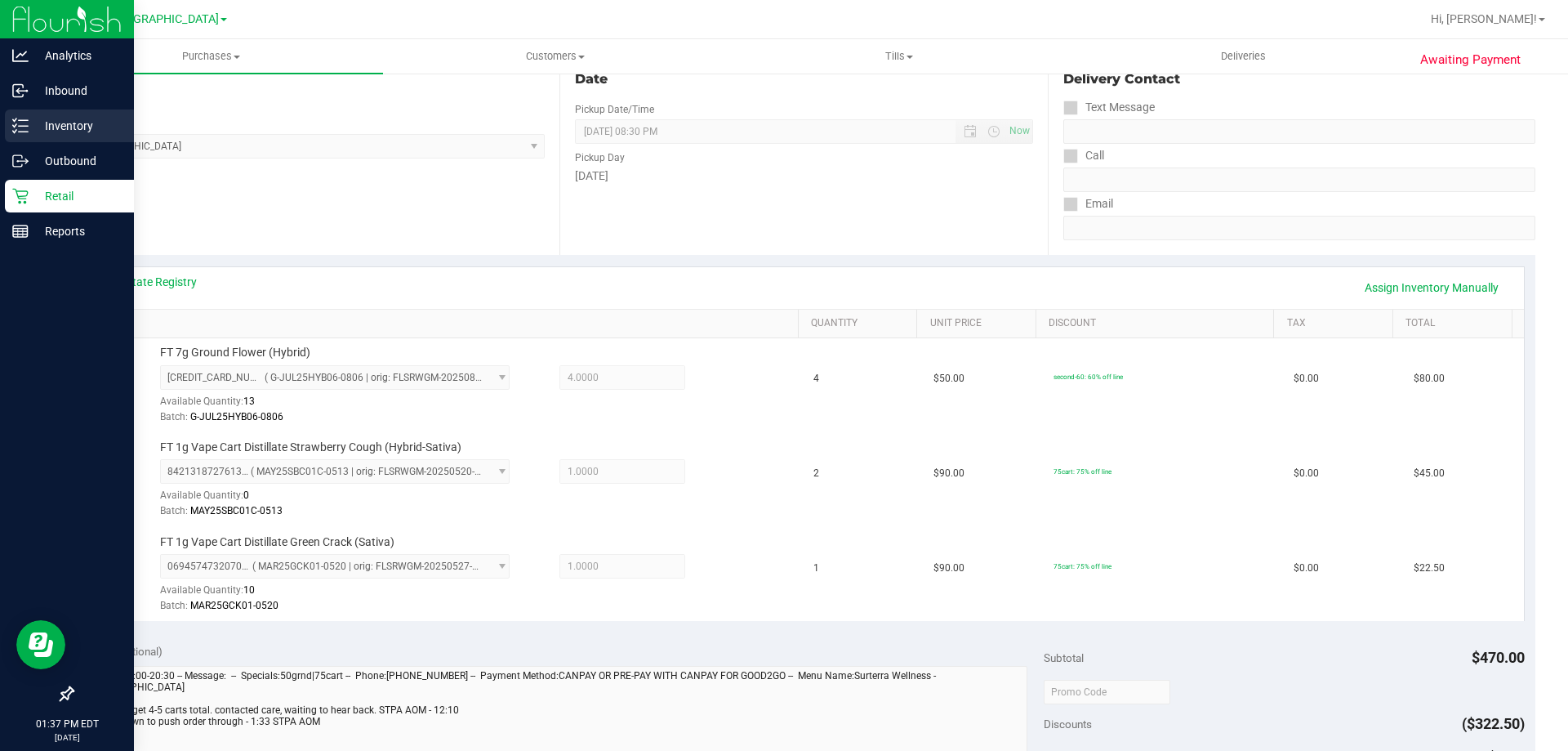
click at [15, 125] on icon at bounding box center [20, 126] width 16 height 16
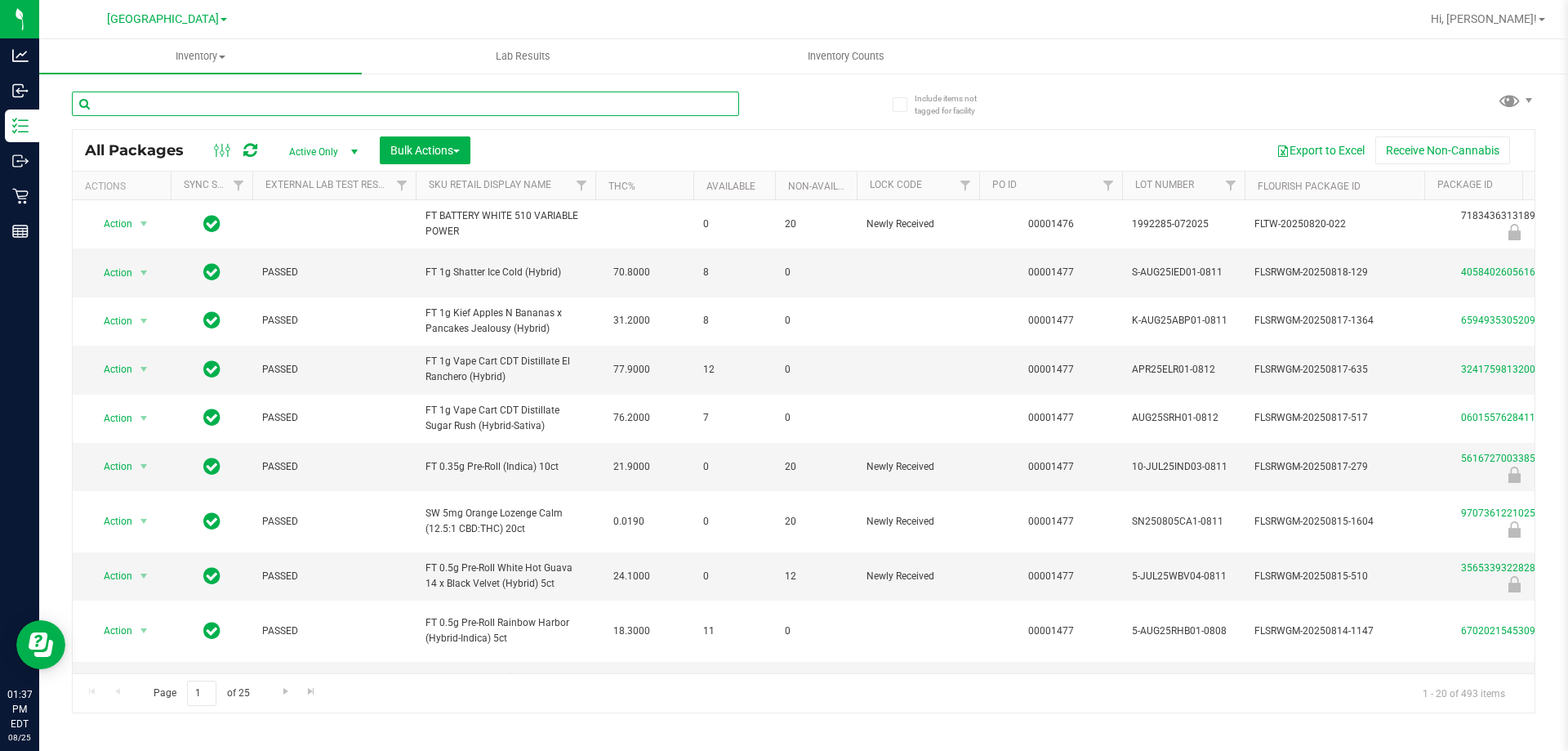
click at [384, 105] on input "text" at bounding box center [406, 103] width 667 height 25
type input "3418347896852980"
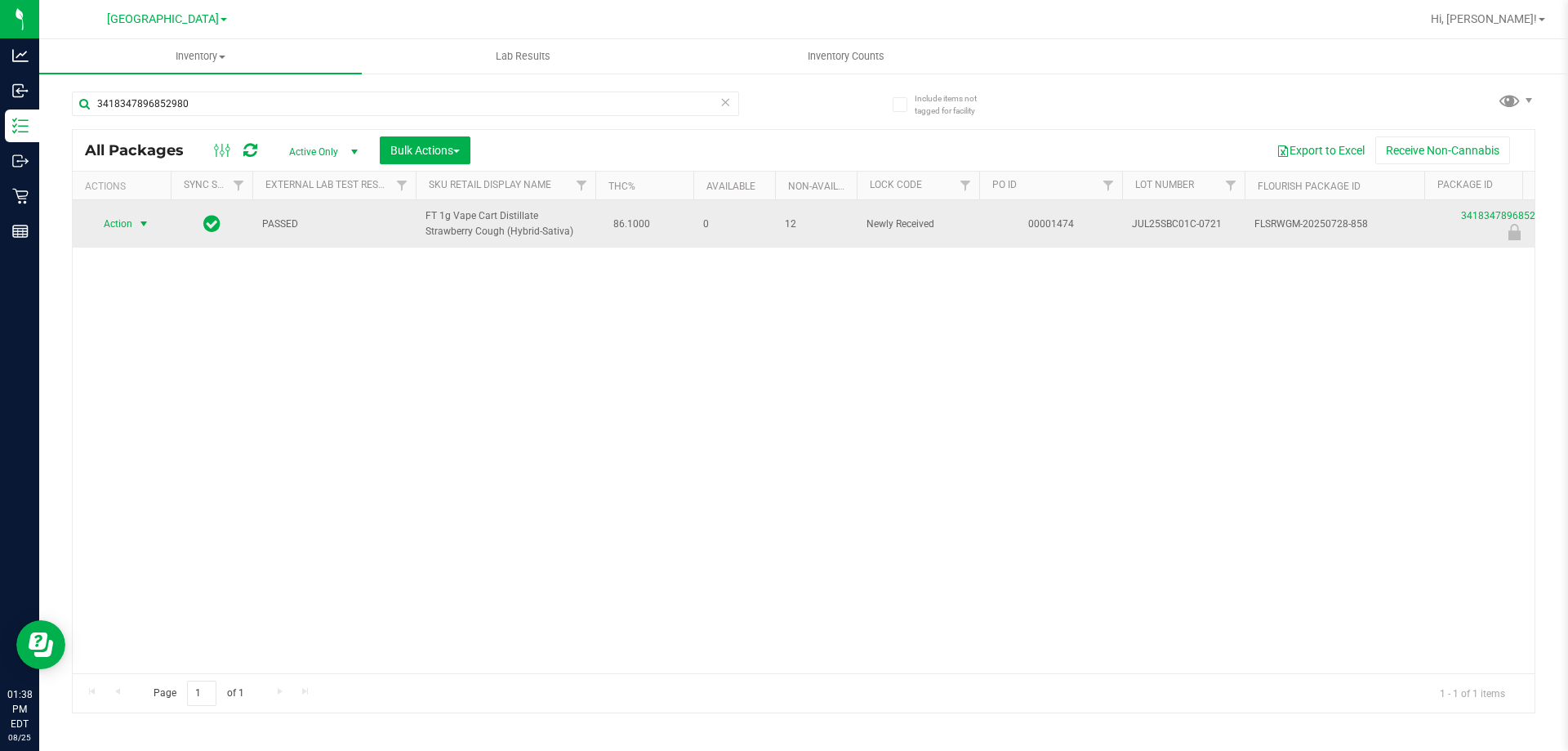
click at [140, 230] on span "select" at bounding box center [144, 224] width 13 height 13
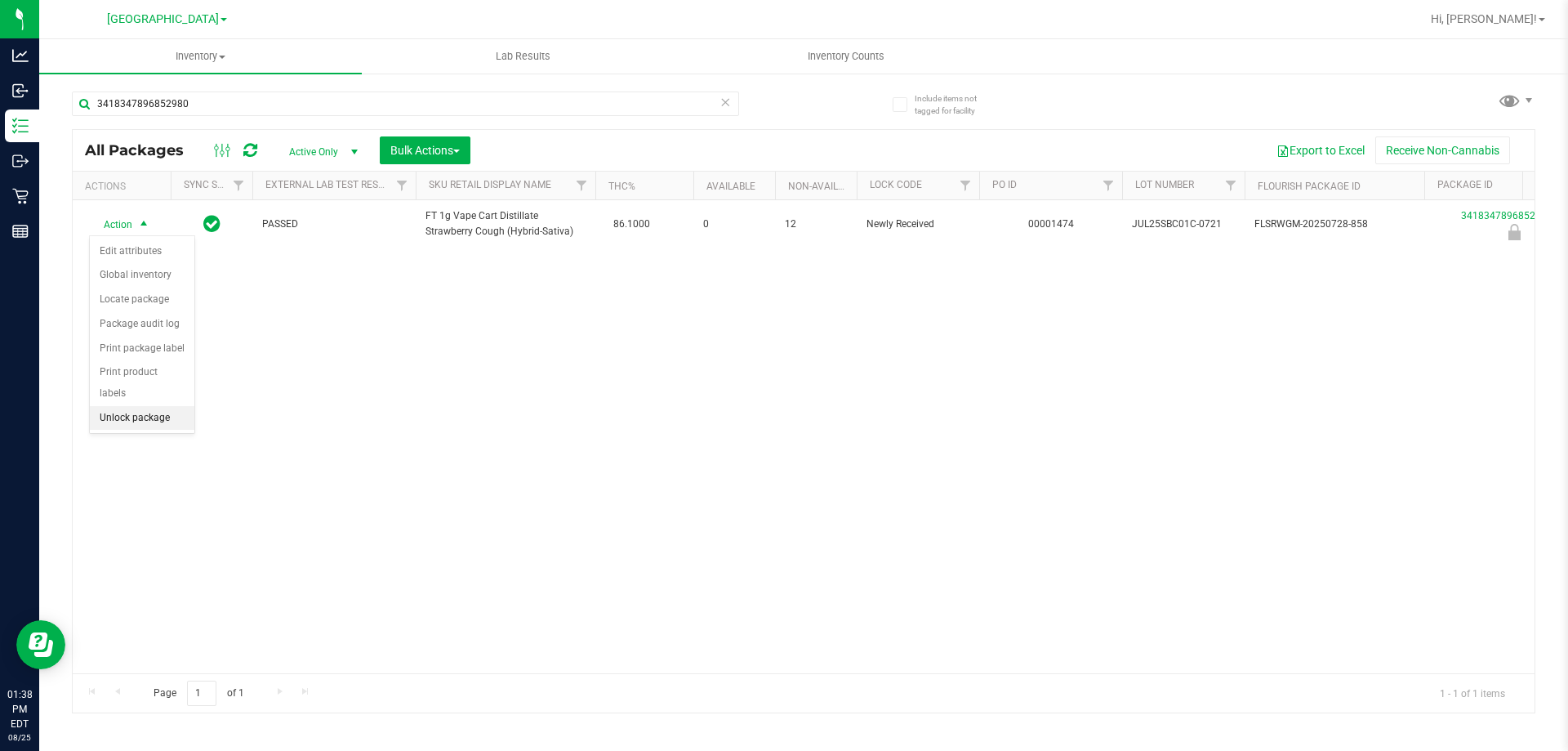
click at [155, 406] on li "Unlock package" at bounding box center [142, 418] width 104 height 25
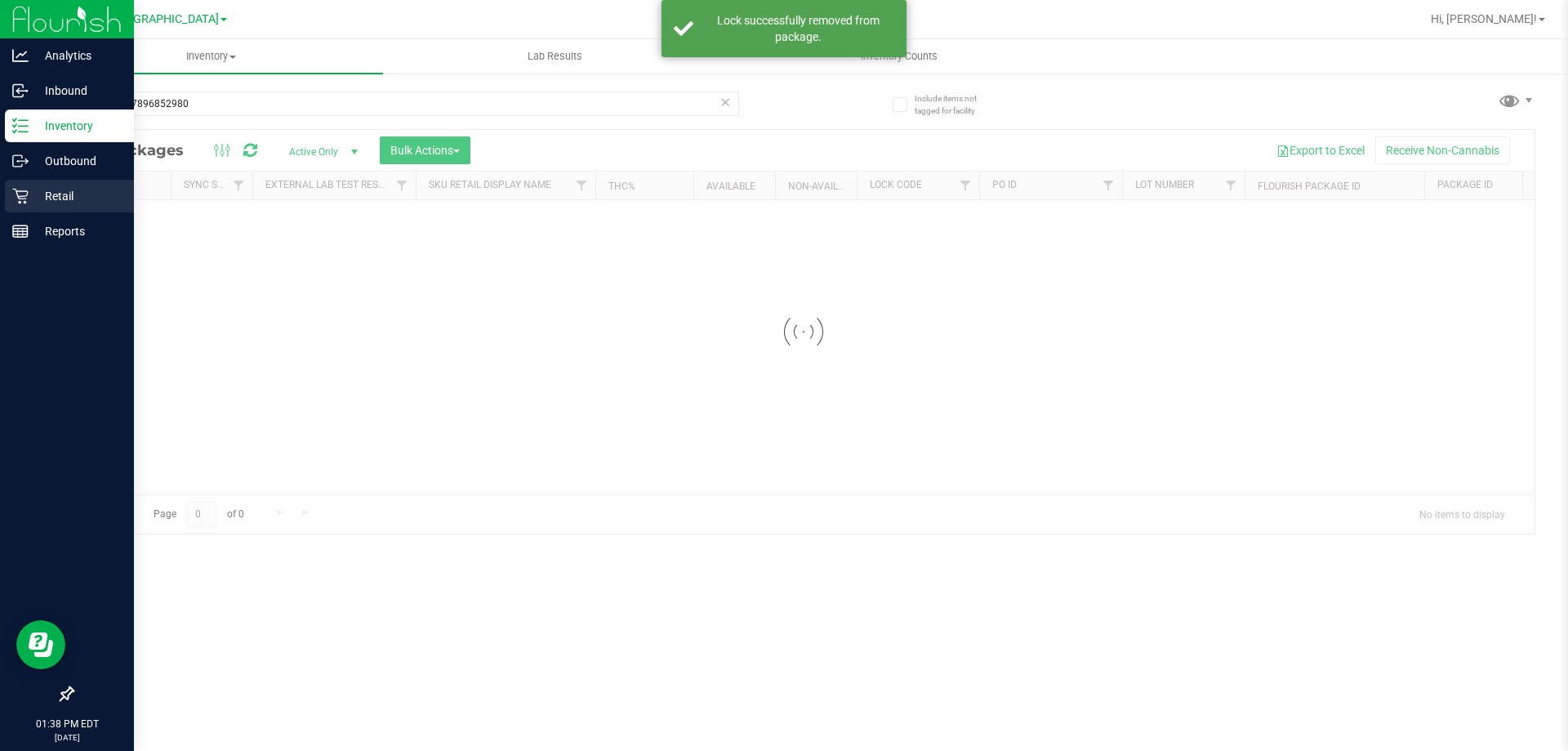
click at [35, 205] on p "Retail" at bounding box center [77, 196] width 98 height 19
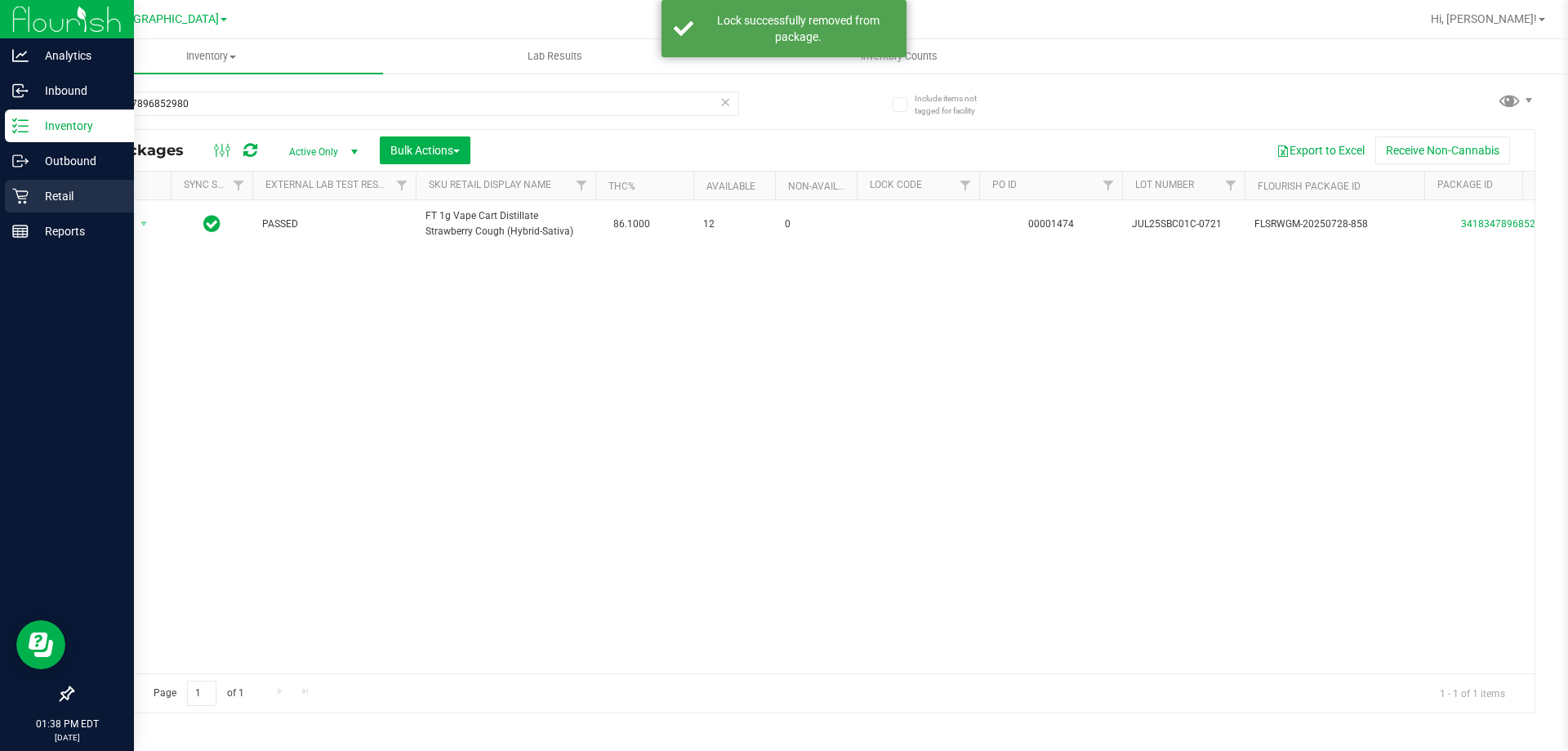
click at [82, 206] on div "Retail" at bounding box center [69, 197] width 129 height 33
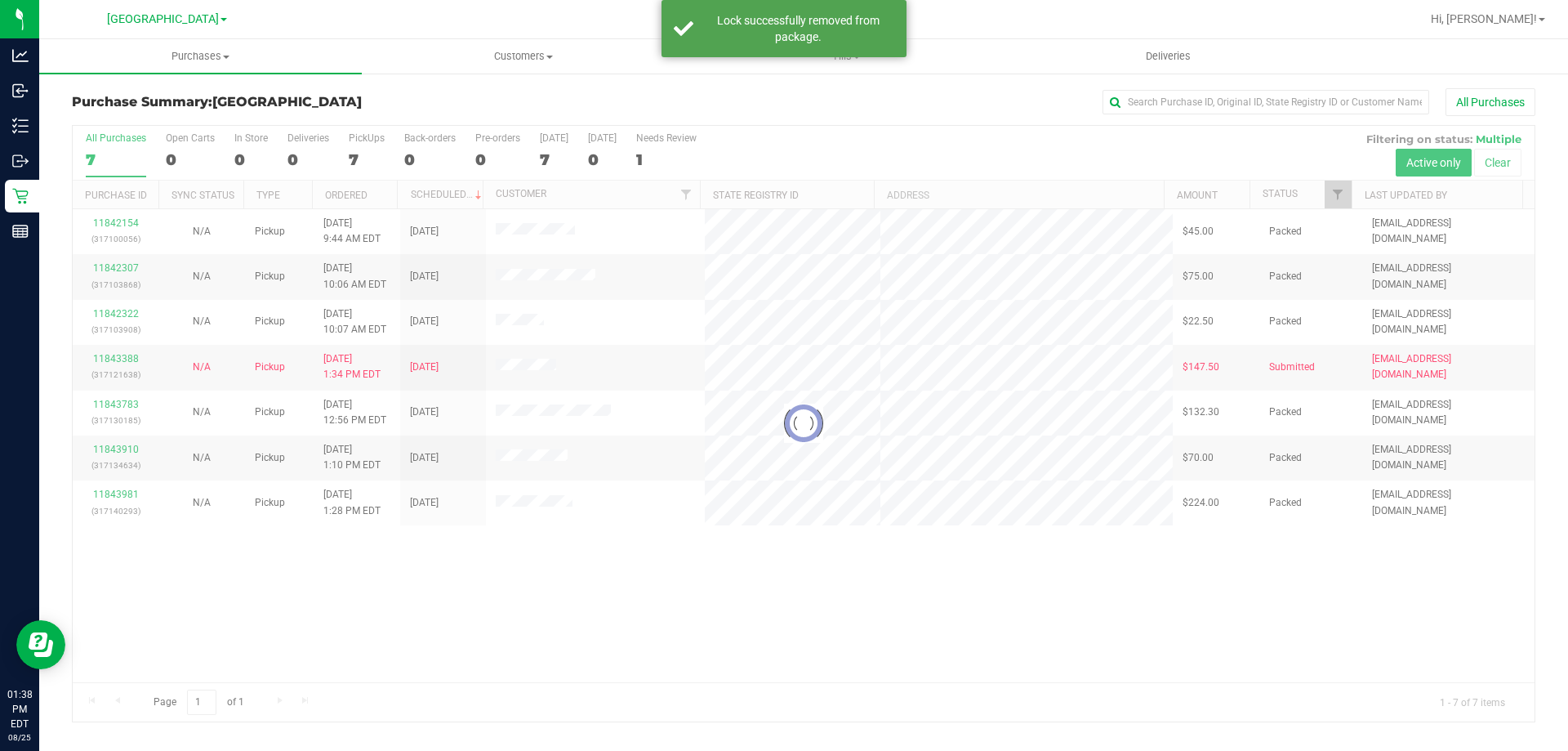
click at [593, 604] on div at bounding box center [803, 424] width 1462 height 595
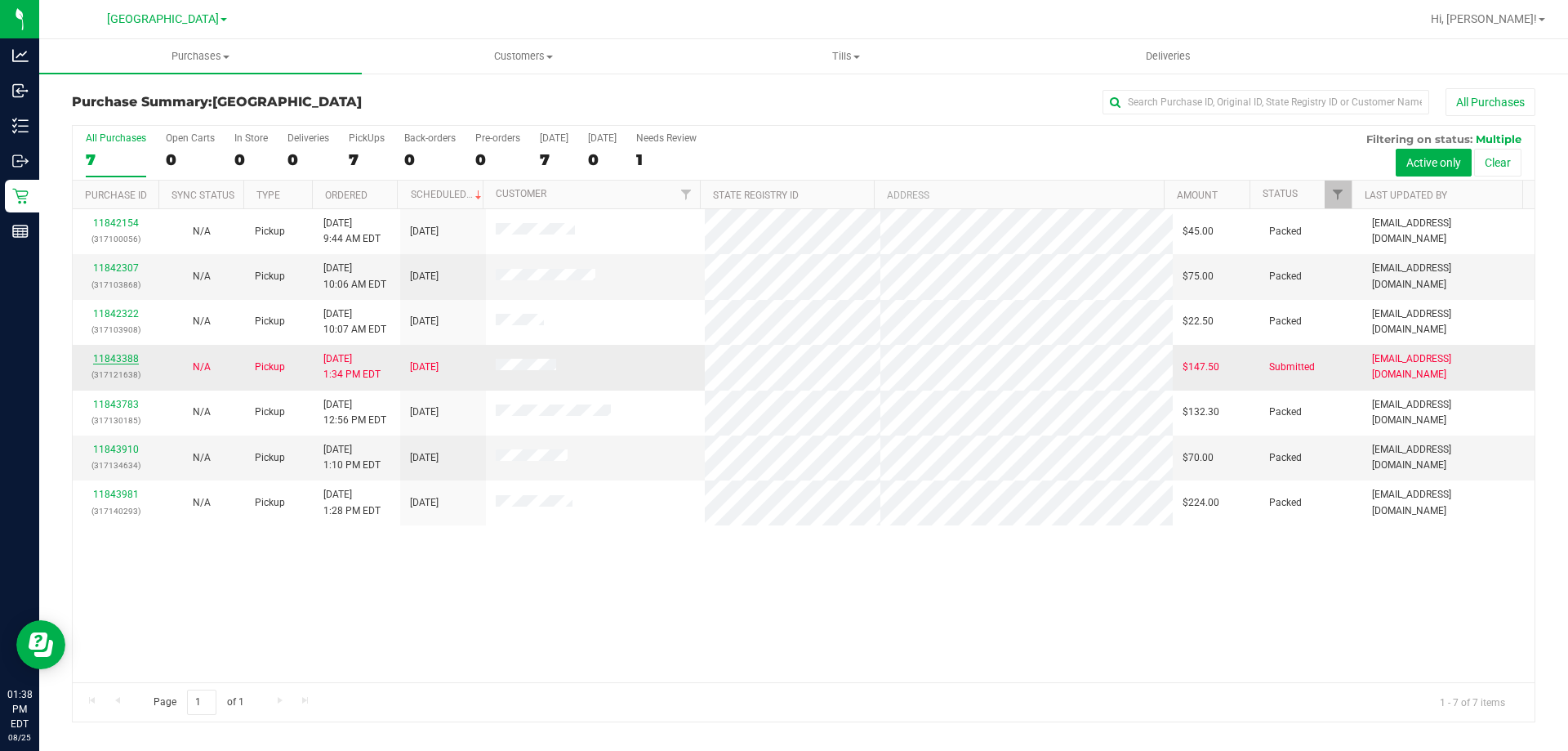
click at [126, 359] on link "11843388" at bounding box center [116, 359] width 46 height 12
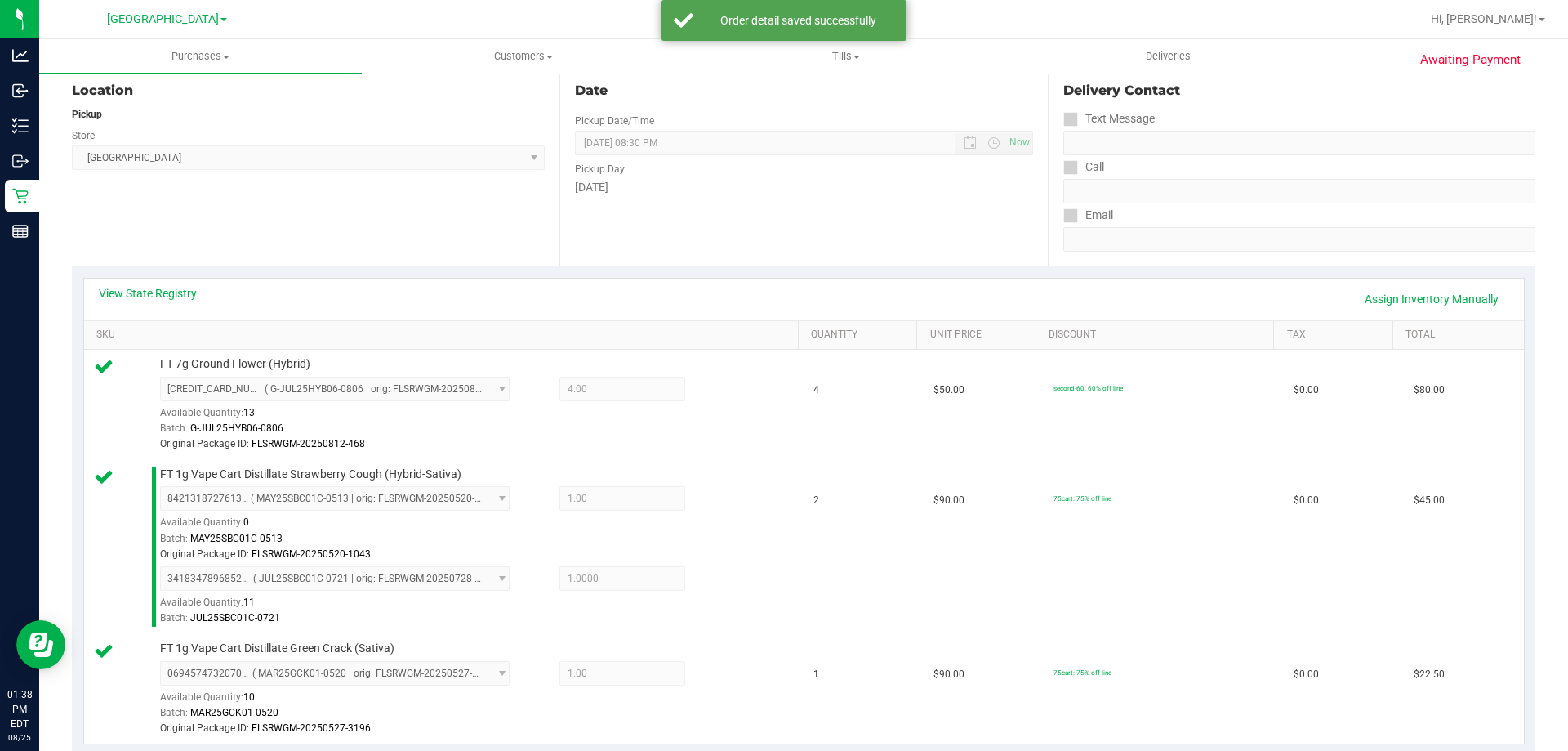
scroll to position [490, 0]
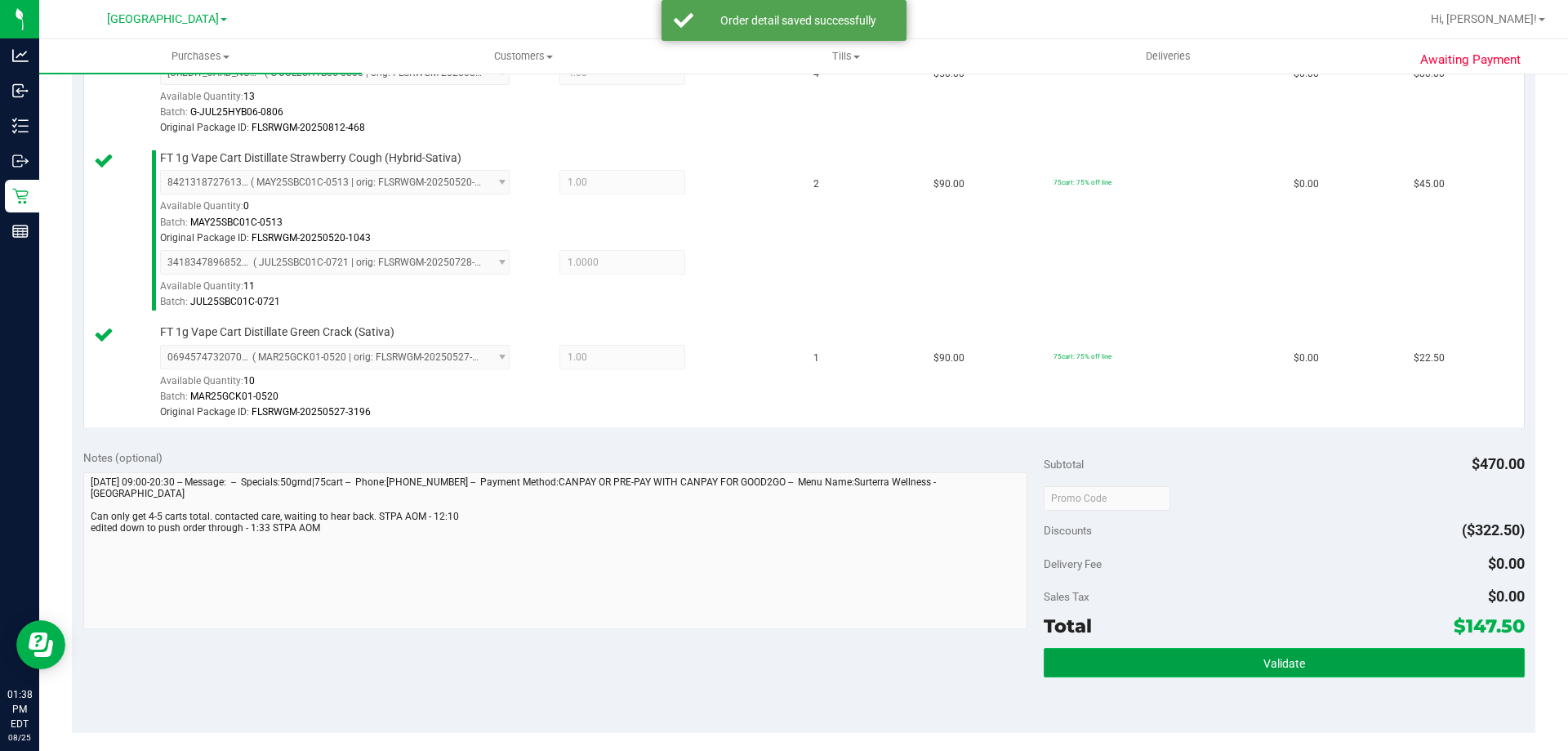
click at [1184, 677] on button "Validate" at bounding box center [1284, 662] width 480 height 29
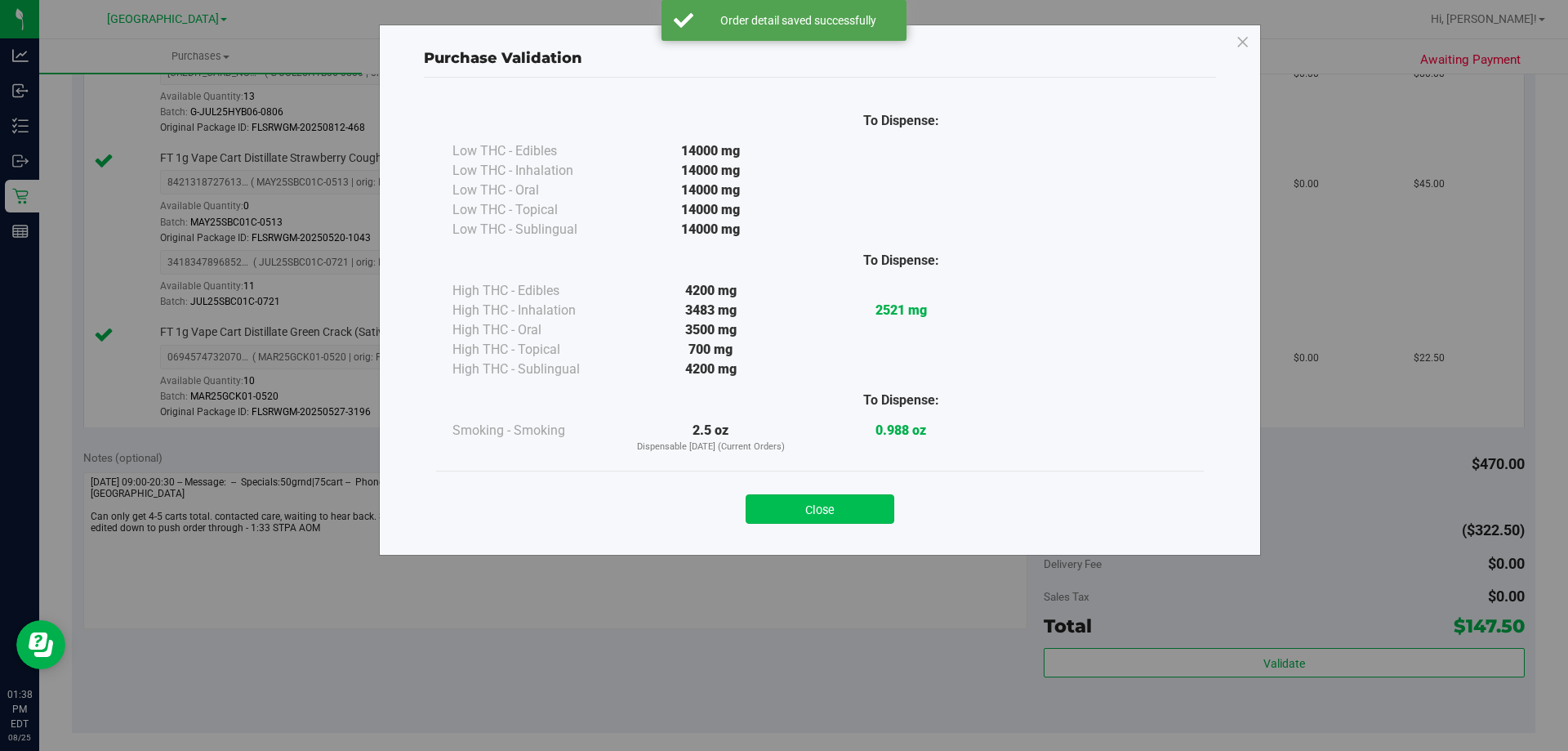
click at [820, 501] on button "Close" at bounding box center [820, 509] width 149 height 29
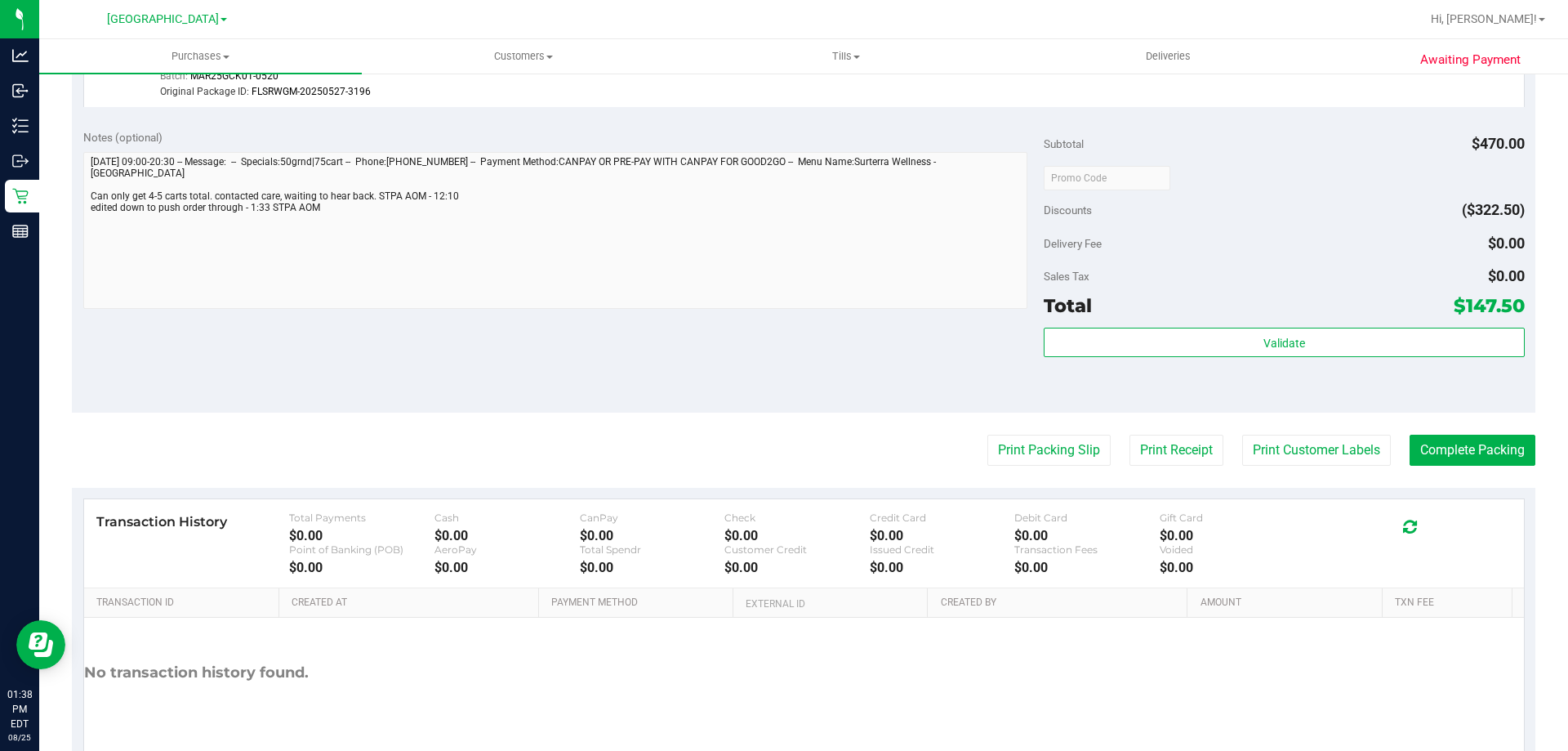
scroll to position [885, 0]
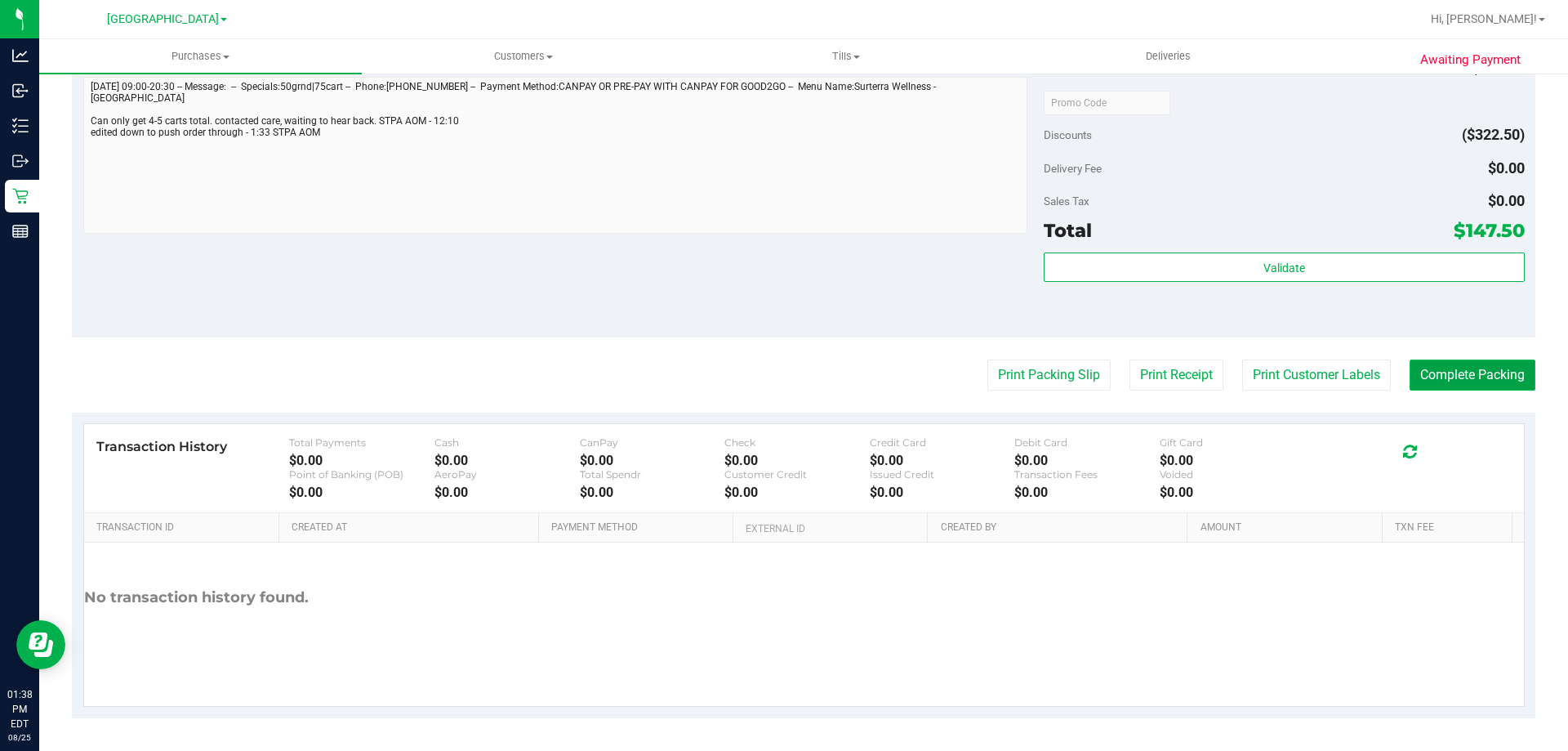
click at [1440, 372] on button "Complete Packing" at bounding box center [1473, 375] width 126 height 31
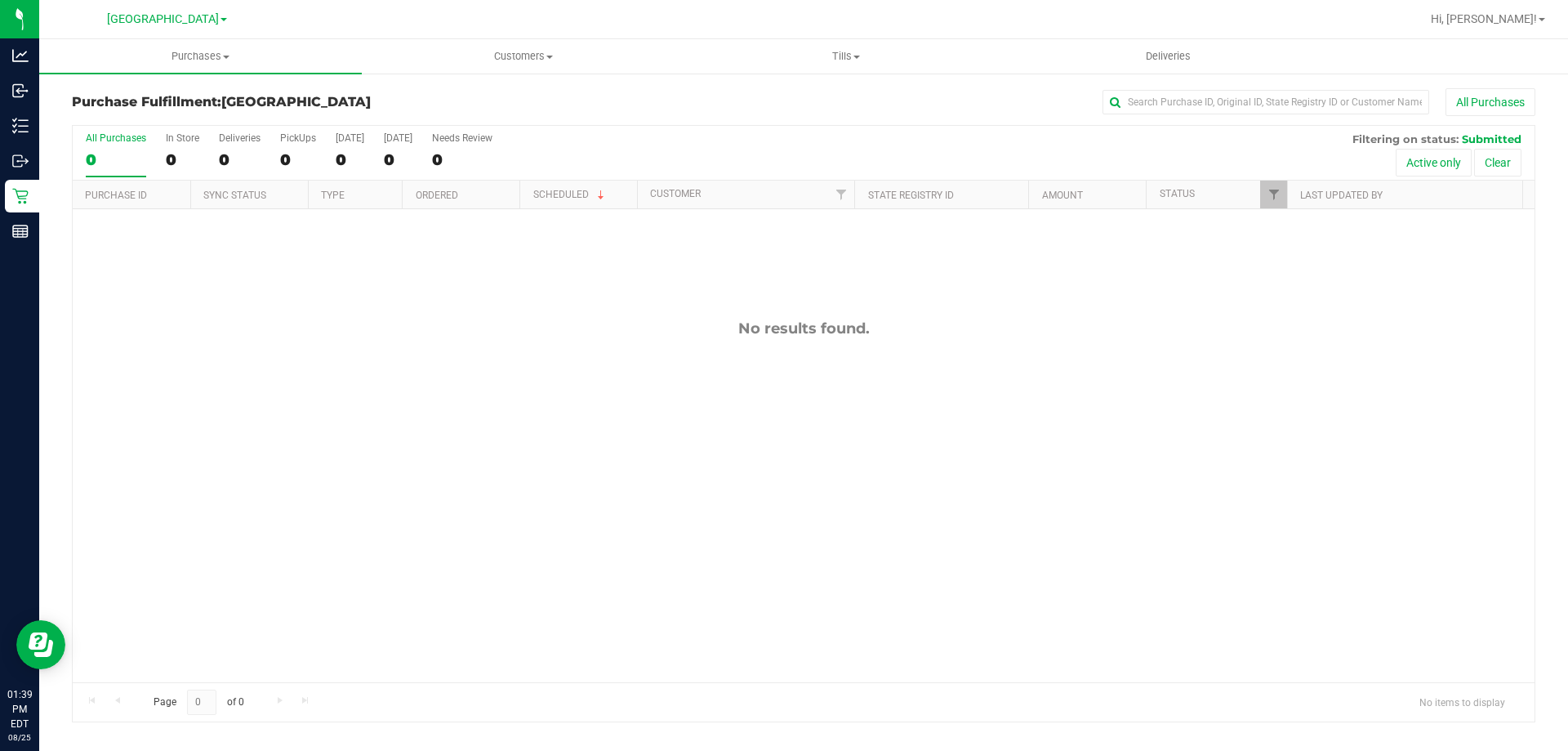
click at [596, 382] on div "No results found." at bounding box center [803, 501] width 1462 height 584
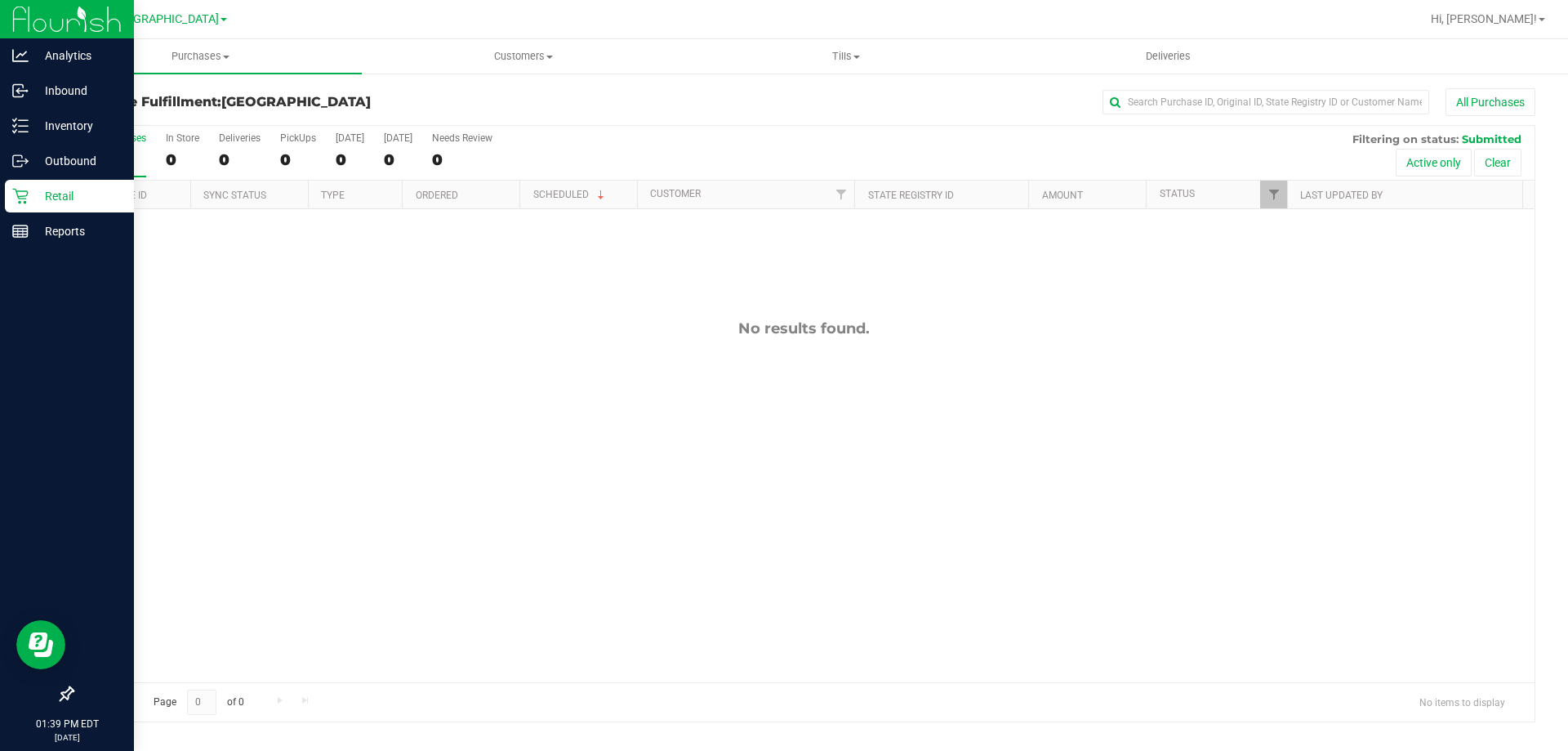
click at [33, 202] on p "Retail" at bounding box center [77, 196] width 98 height 19
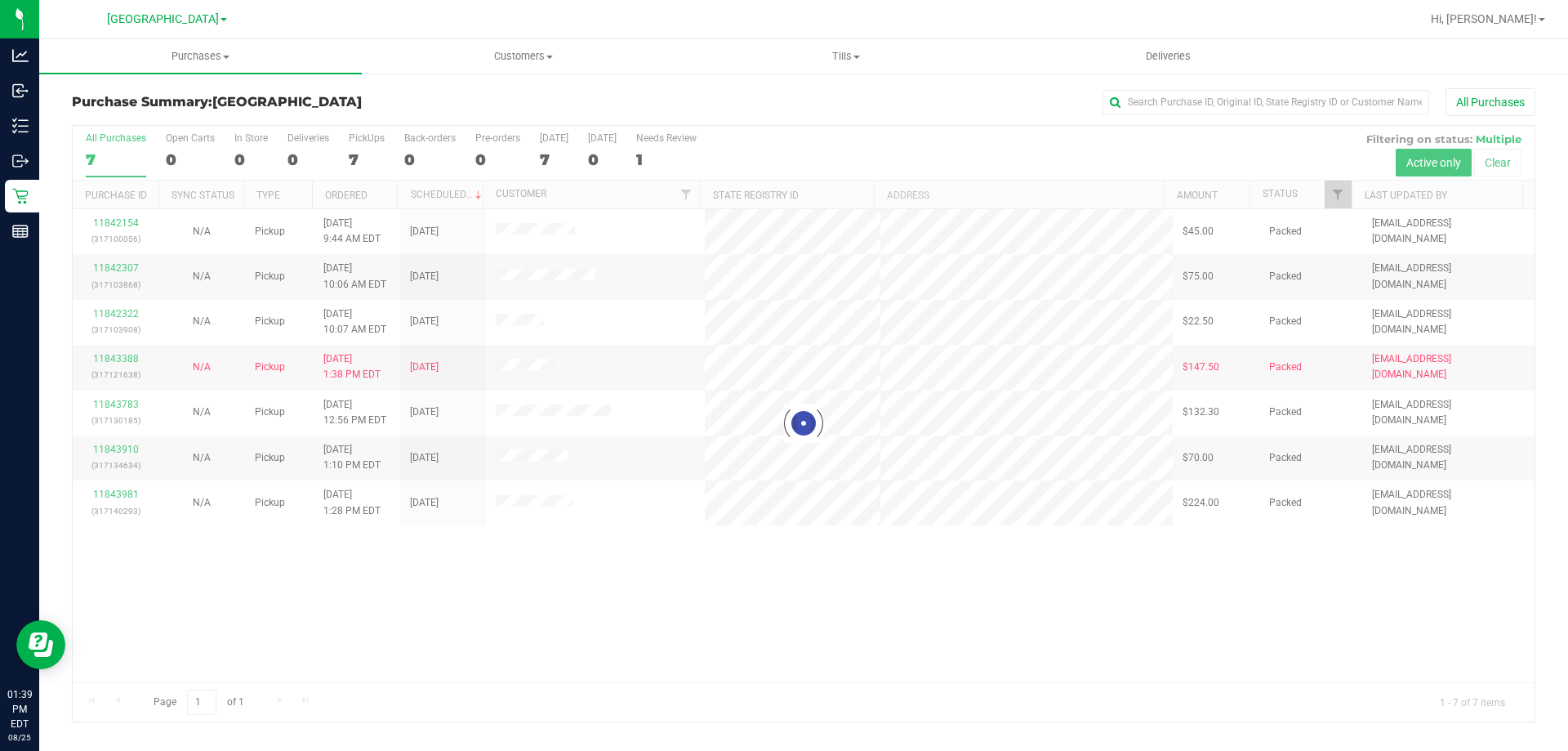
click at [734, 624] on div at bounding box center [803, 424] width 1462 height 595
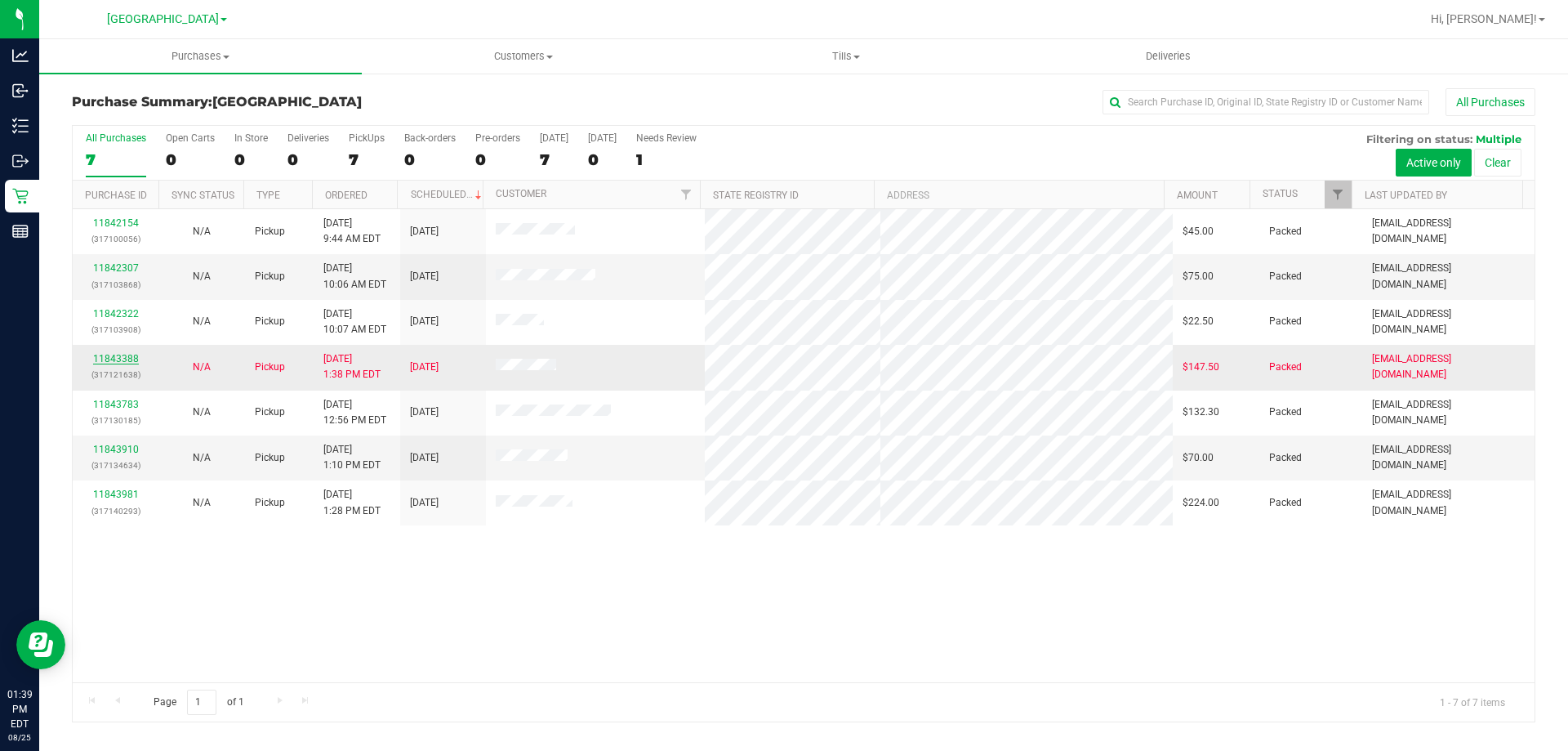
click at [116, 362] on link "11843388" at bounding box center [116, 359] width 46 height 12
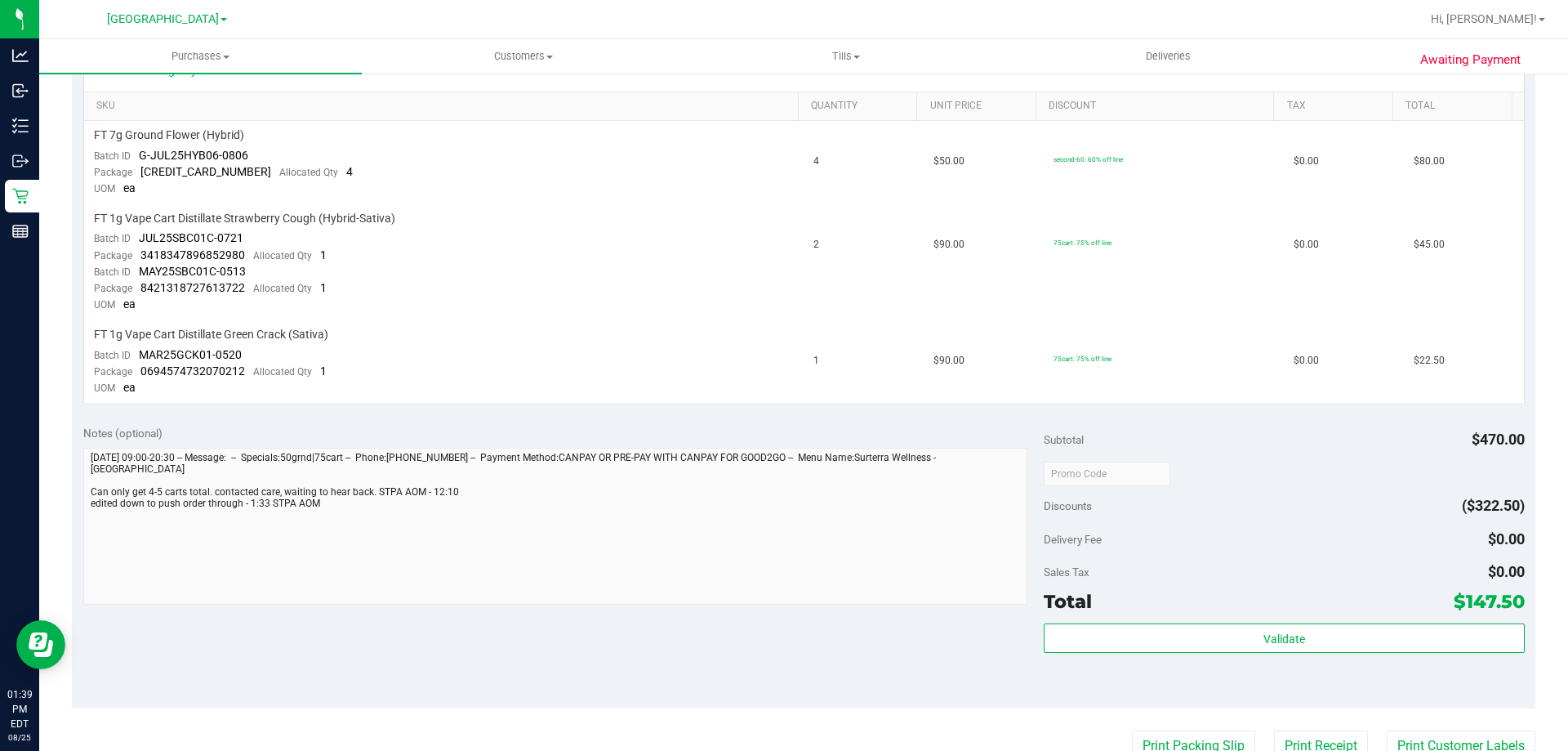
scroll to position [414, 0]
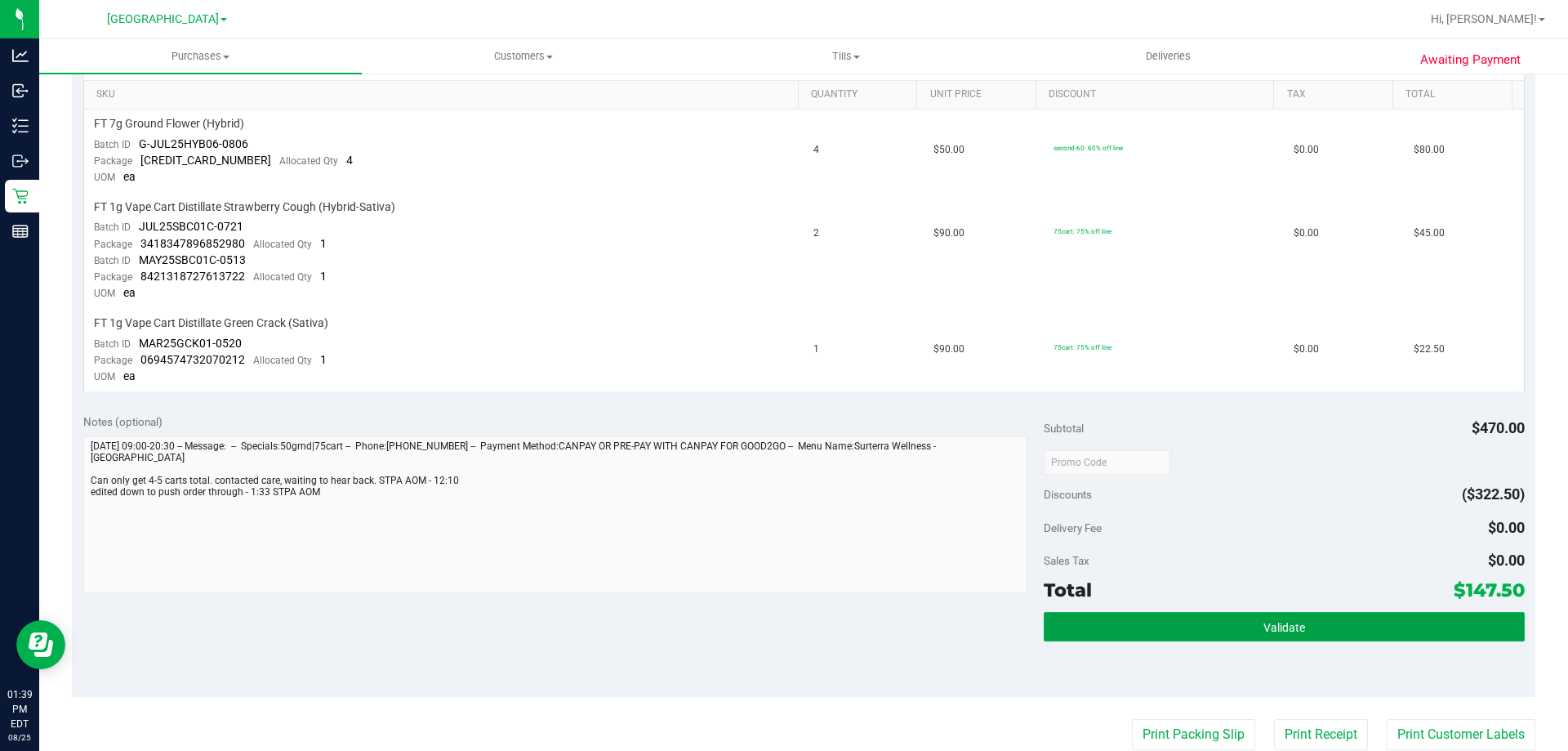
click at [1318, 617] on button "Validate" at bounding box center [1284, 627] width 480 height 29
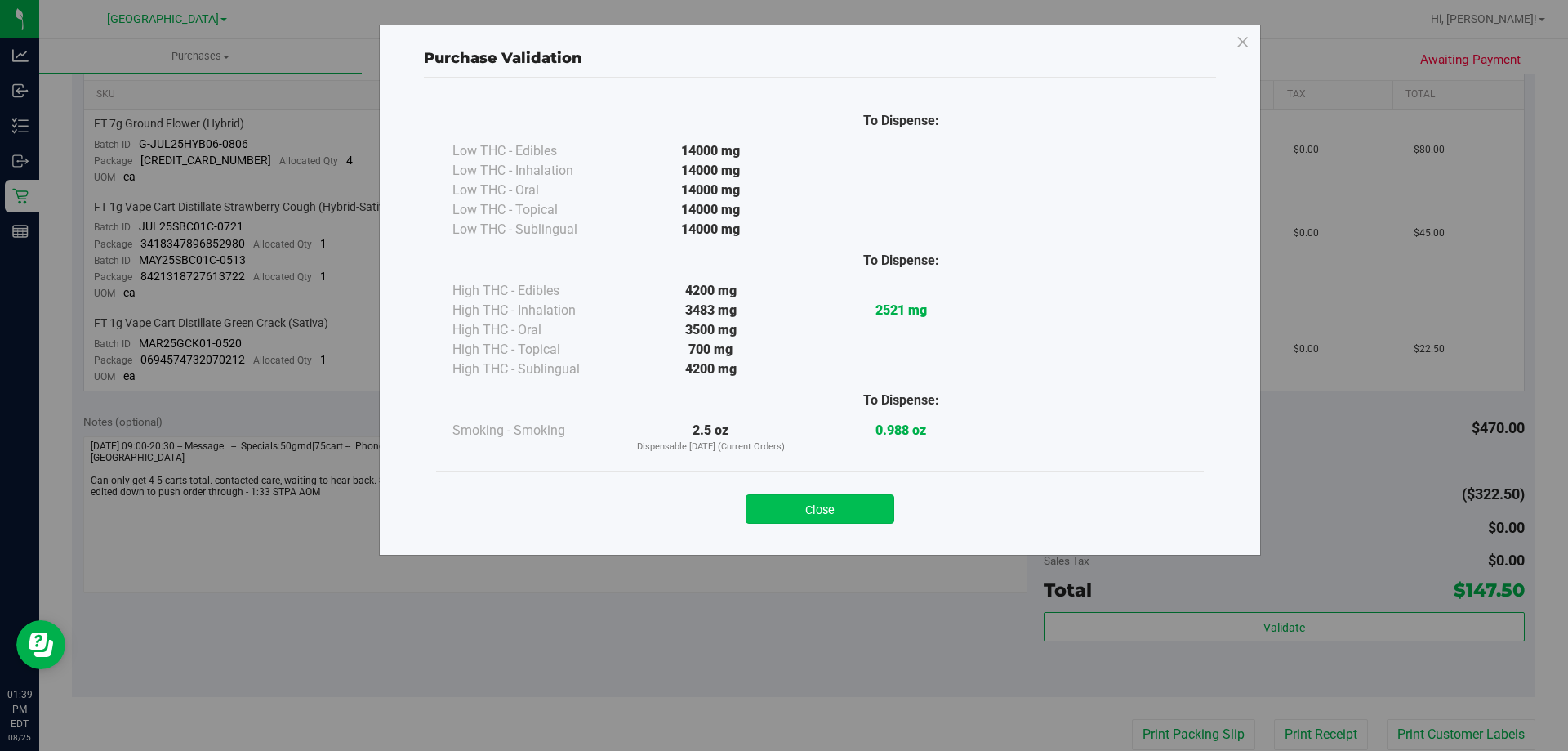
click at [833, 520] on button "Close" at bounding box center [820, 509] width 149 height 29
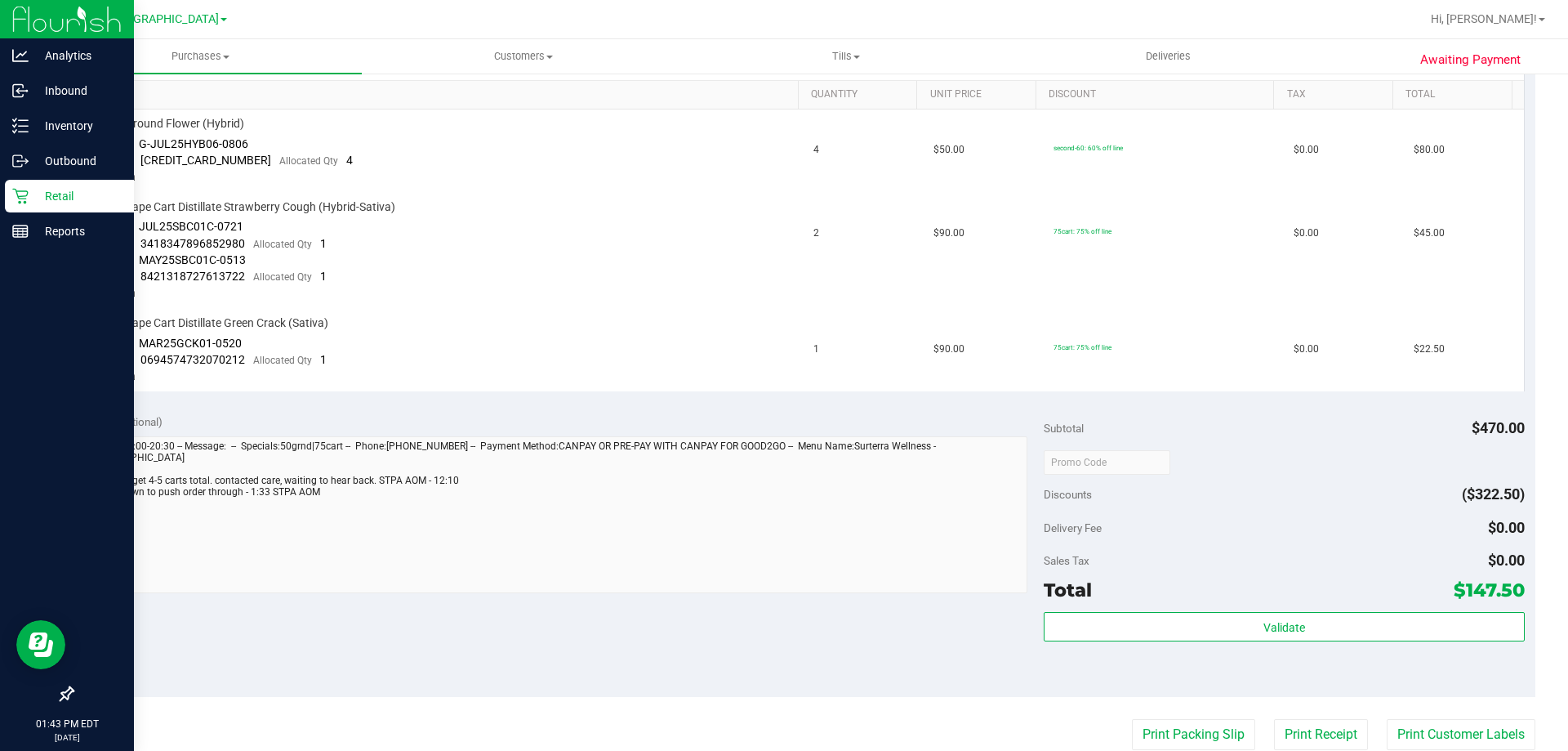
click at [42, 191] on p "Retail" at bounding box center [77, 196] width 98 height 19
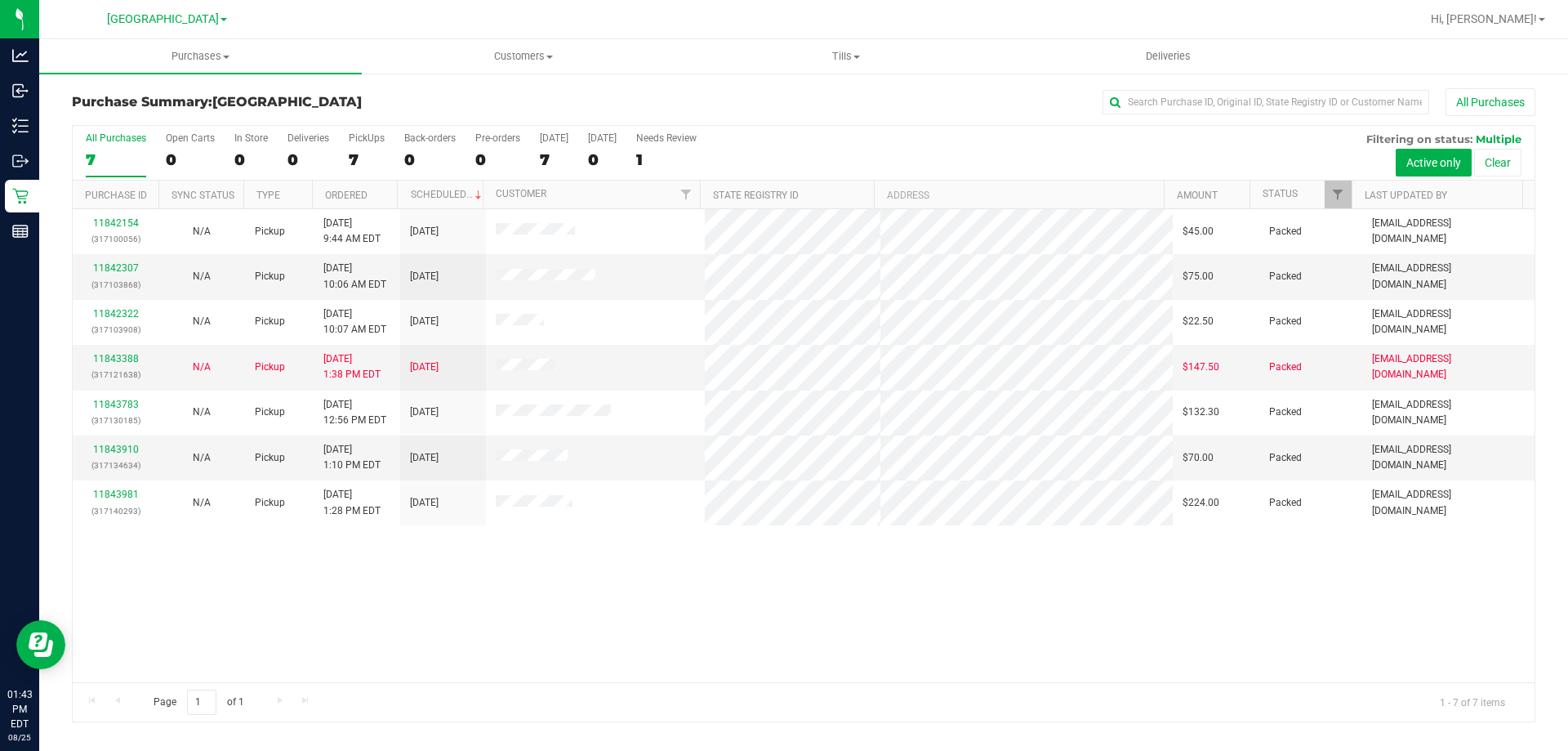
click at [560, 633] on div "11842154 (317100056) N/A Pickup [DATE] 9:44 AM EDT 8/25/2025 $45.00 Packed [EMA…" at bounding box center [803, 445] width 1462 height 473
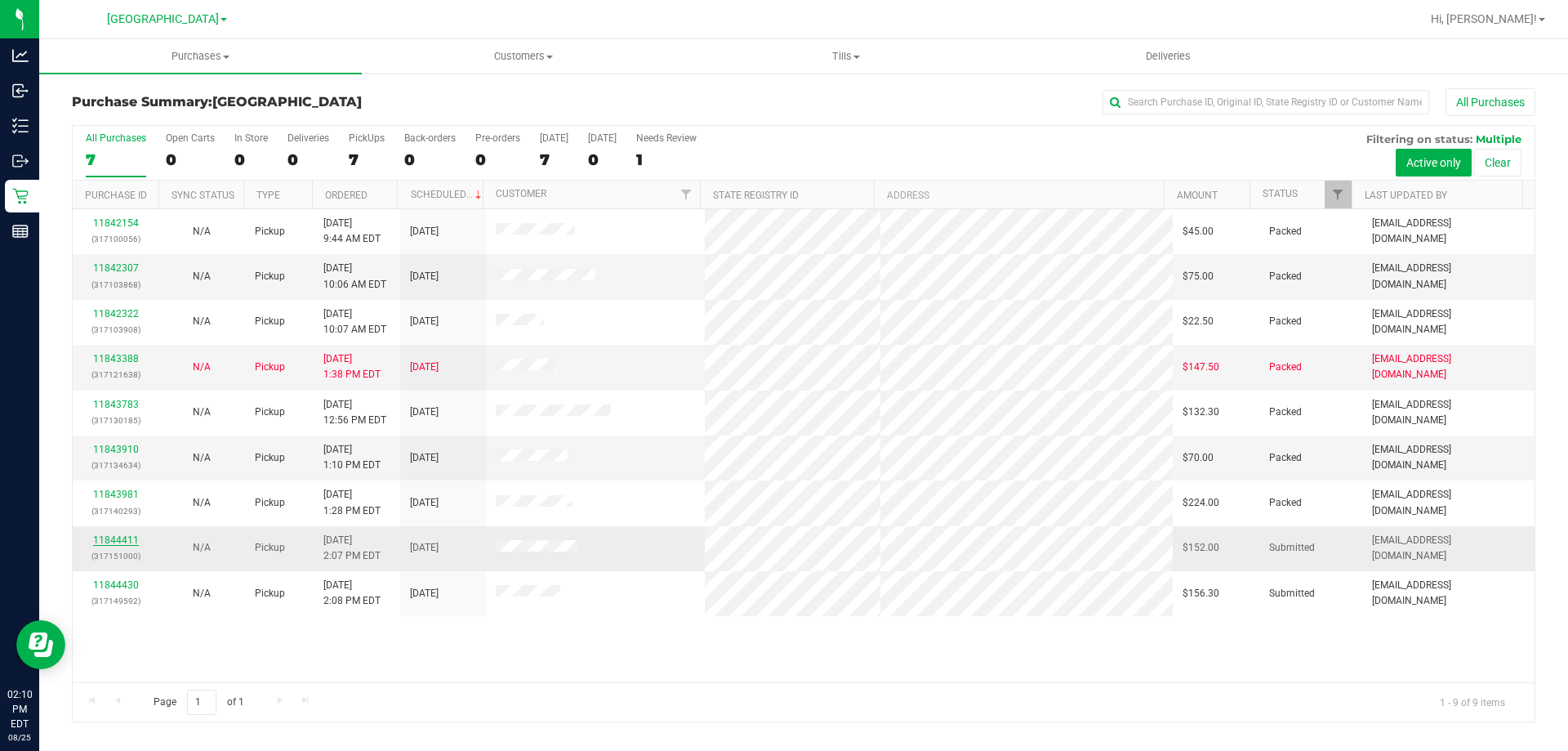
click at [102, 539] on link "11844411" at bounding box center [116, 540] width 46 height 12
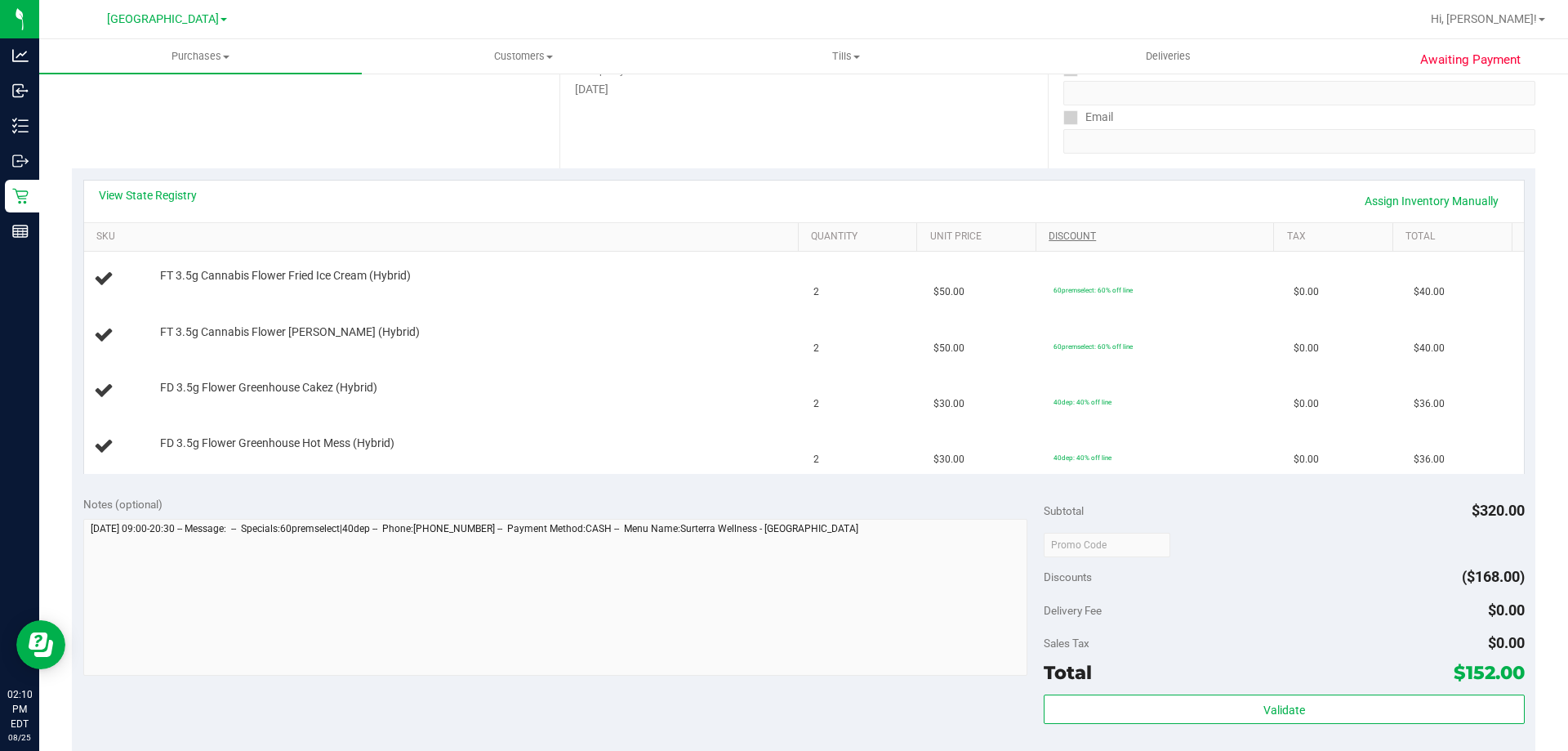
scroll to position [490, 0]
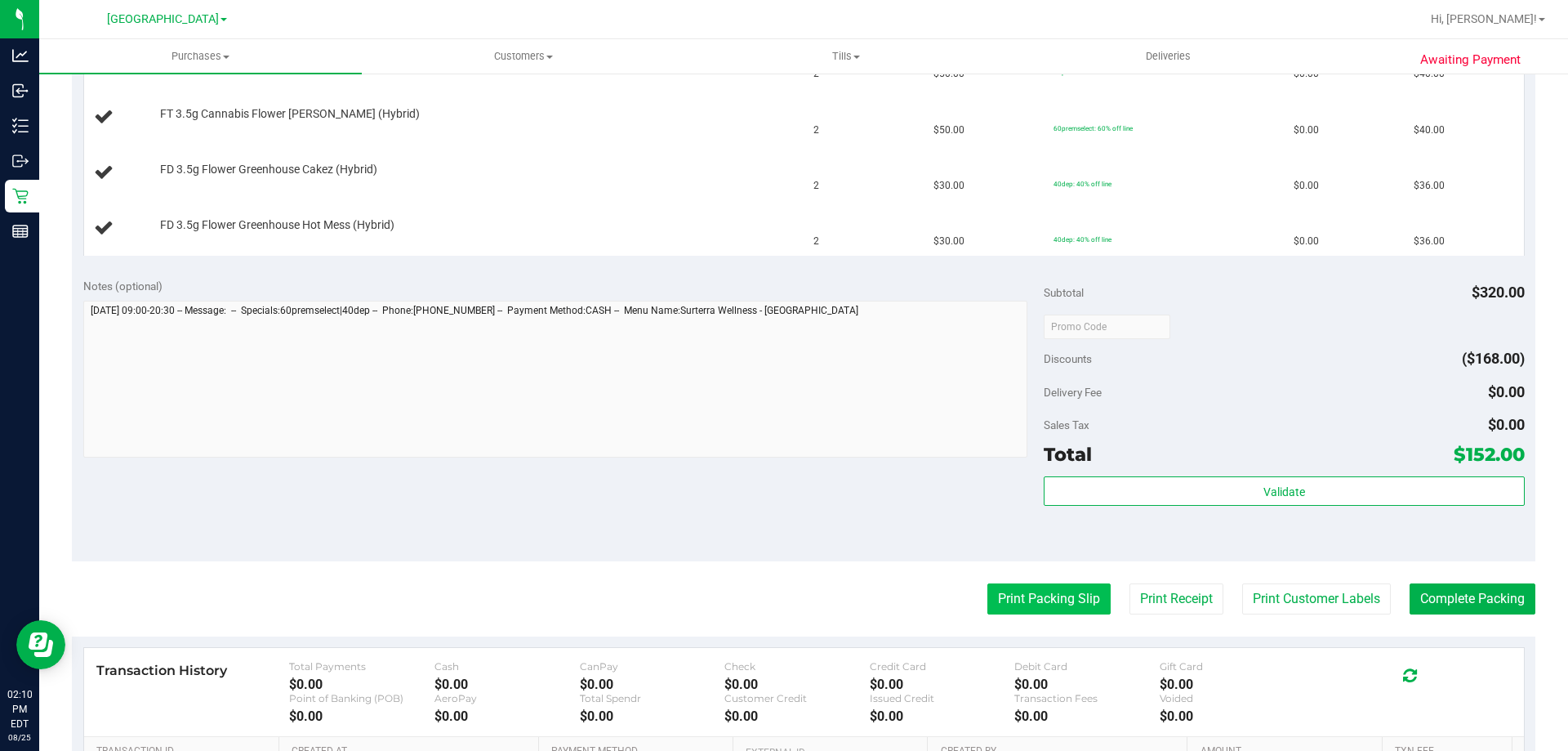
click at [993, 603] on button "Print Packing Slip" at bounding box center [1049, 599] width 123 height 31
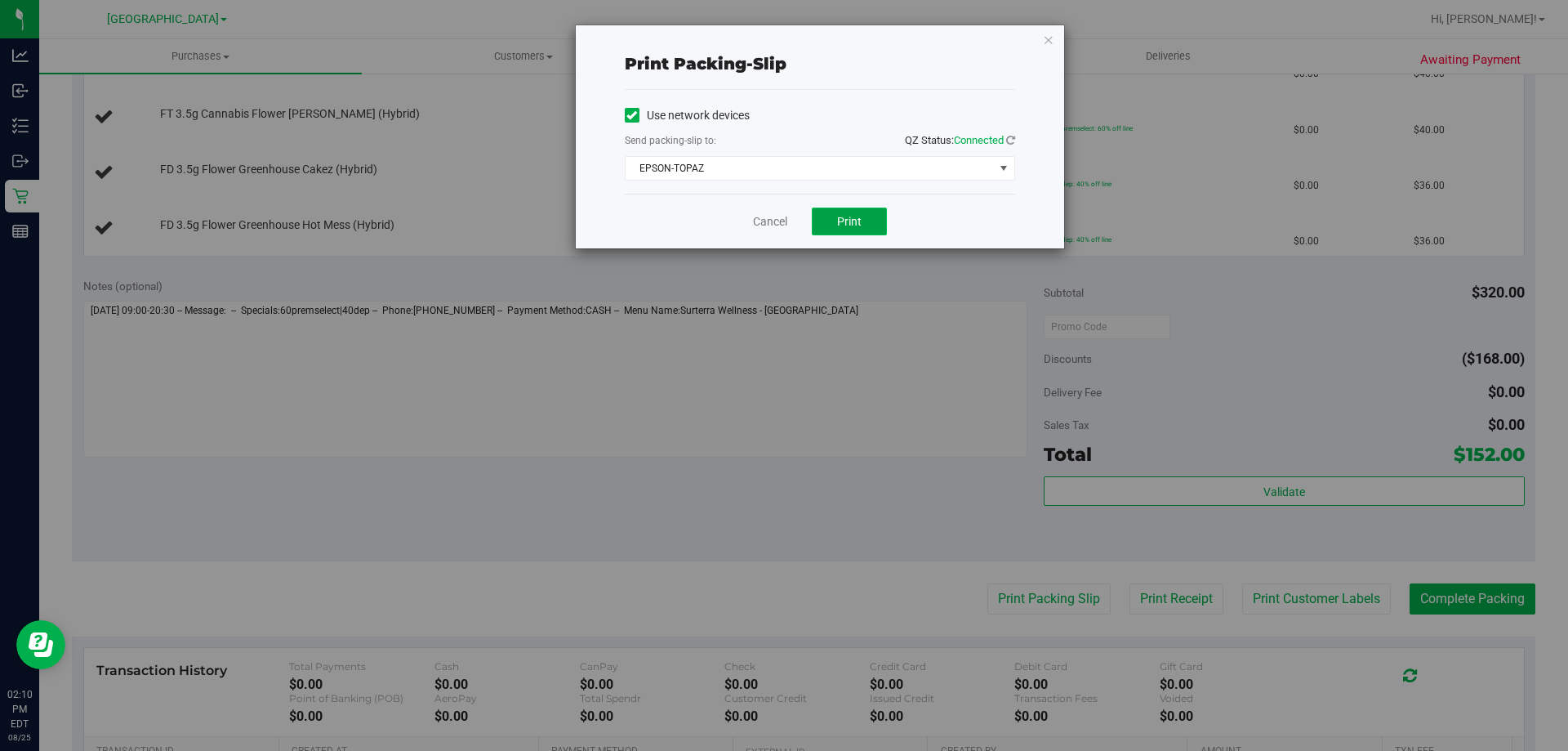
click at [842, 229] on button "Print" at bounding box center [849, 221] width 75 height 27
click at [1050, 41] on icon "button" at bounding box center [1049, 38] width 12 height 19
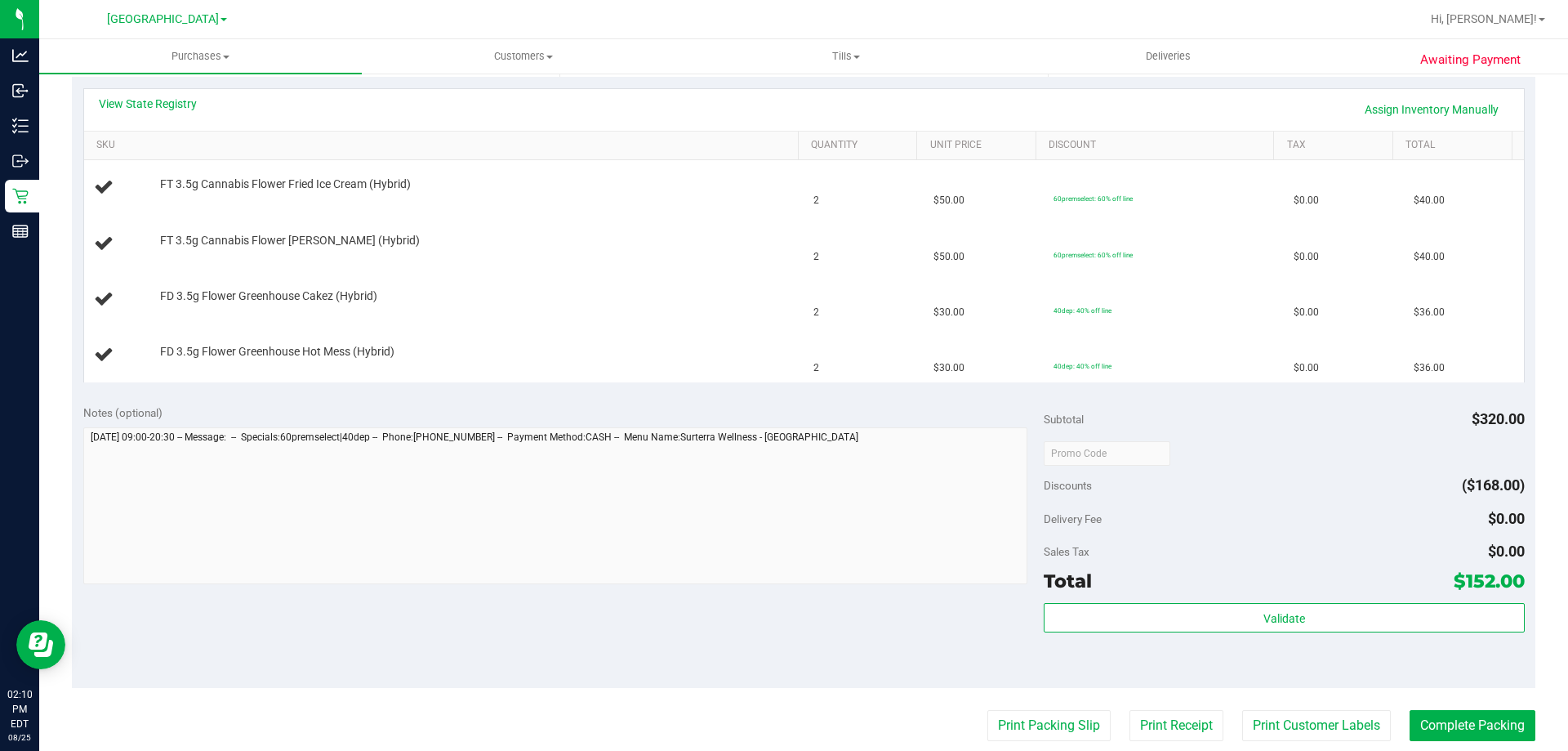
scroll to position [164, 0]
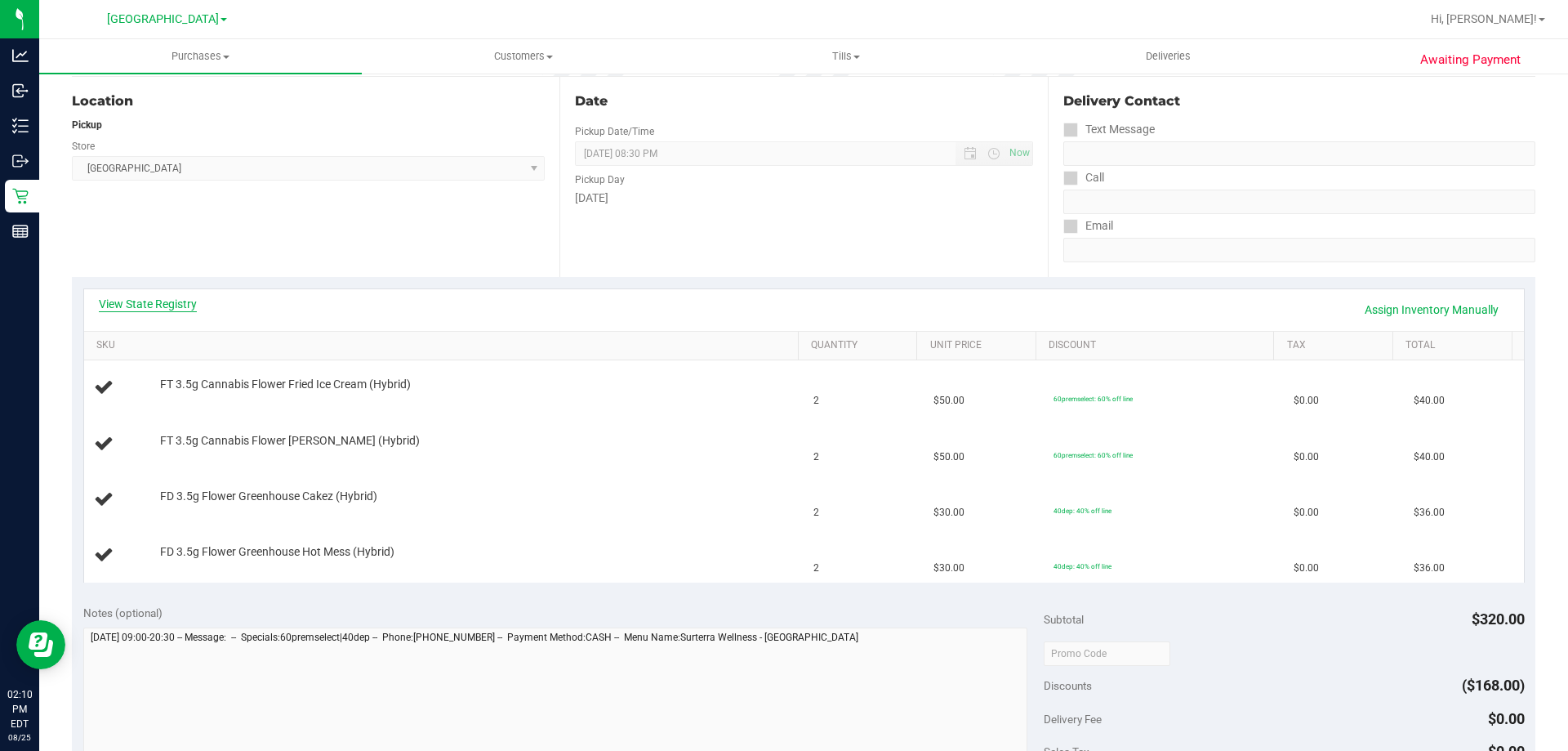
click at [169, 302] on link "View State Registry" at bounding box center [147, 304] width 98 height 16
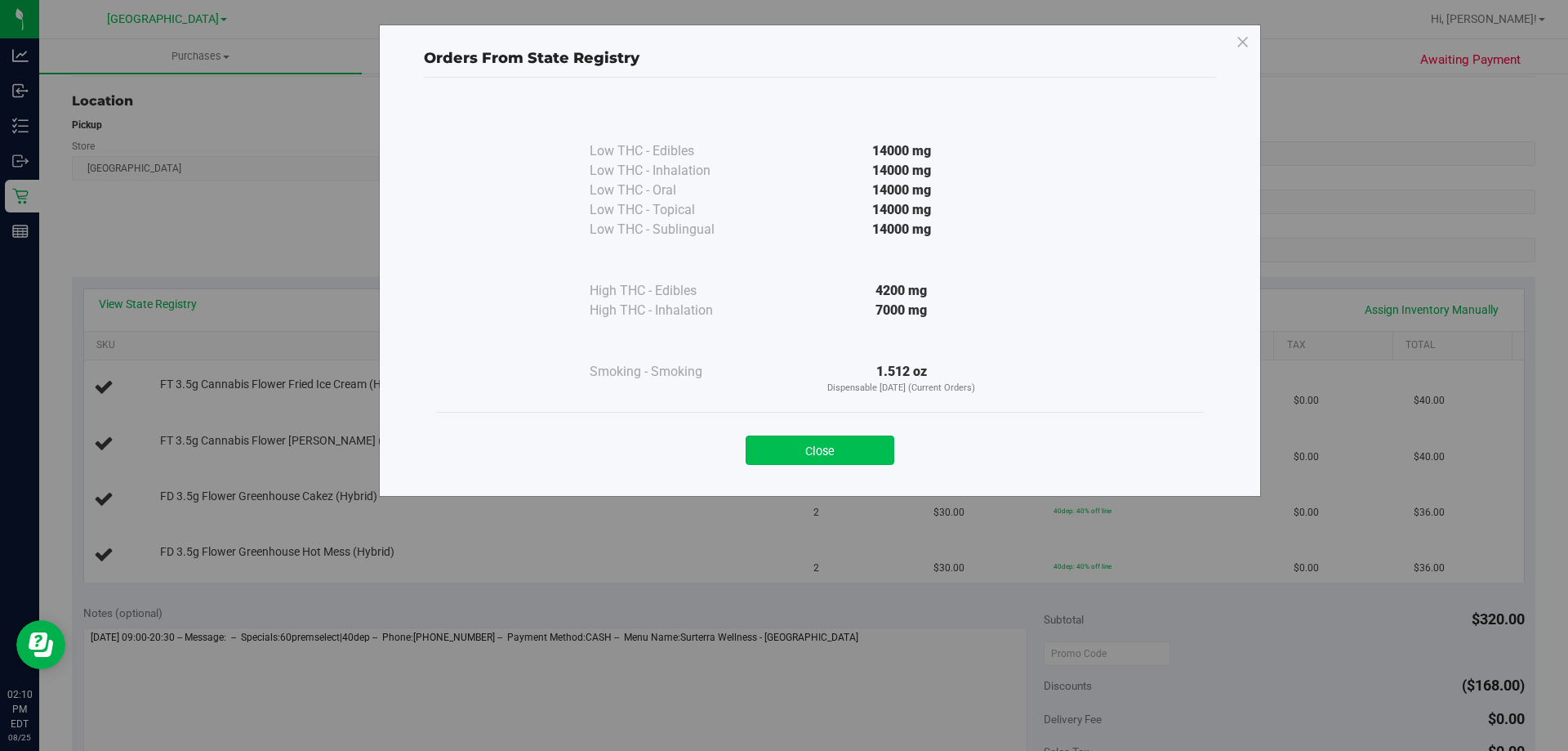
click at [846, 451] on button "Close" at bounding box center [820, 450] width 149 height 29
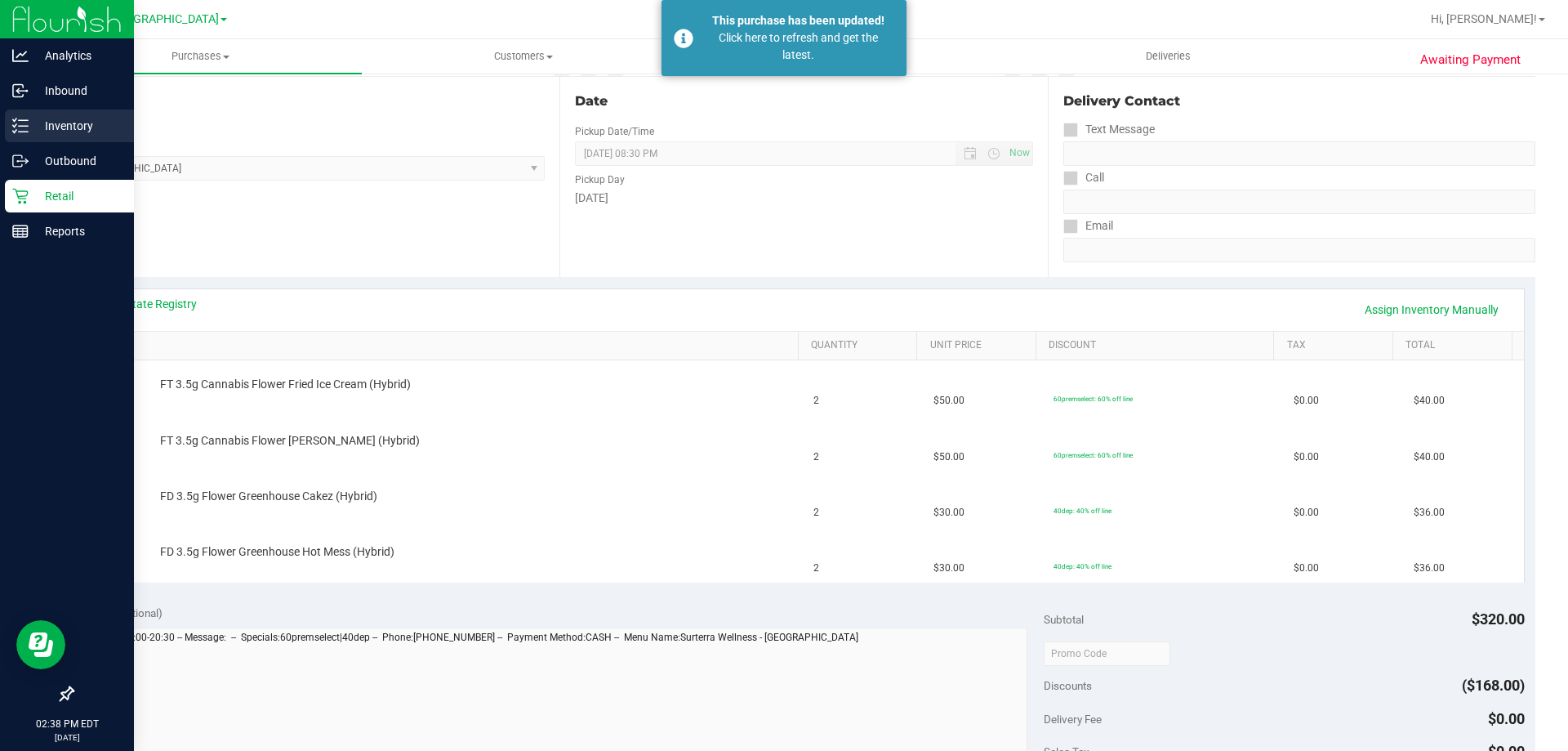
click at [69, 139] on div "Inventory" at bounding box center [69, 126] width 129 height 33
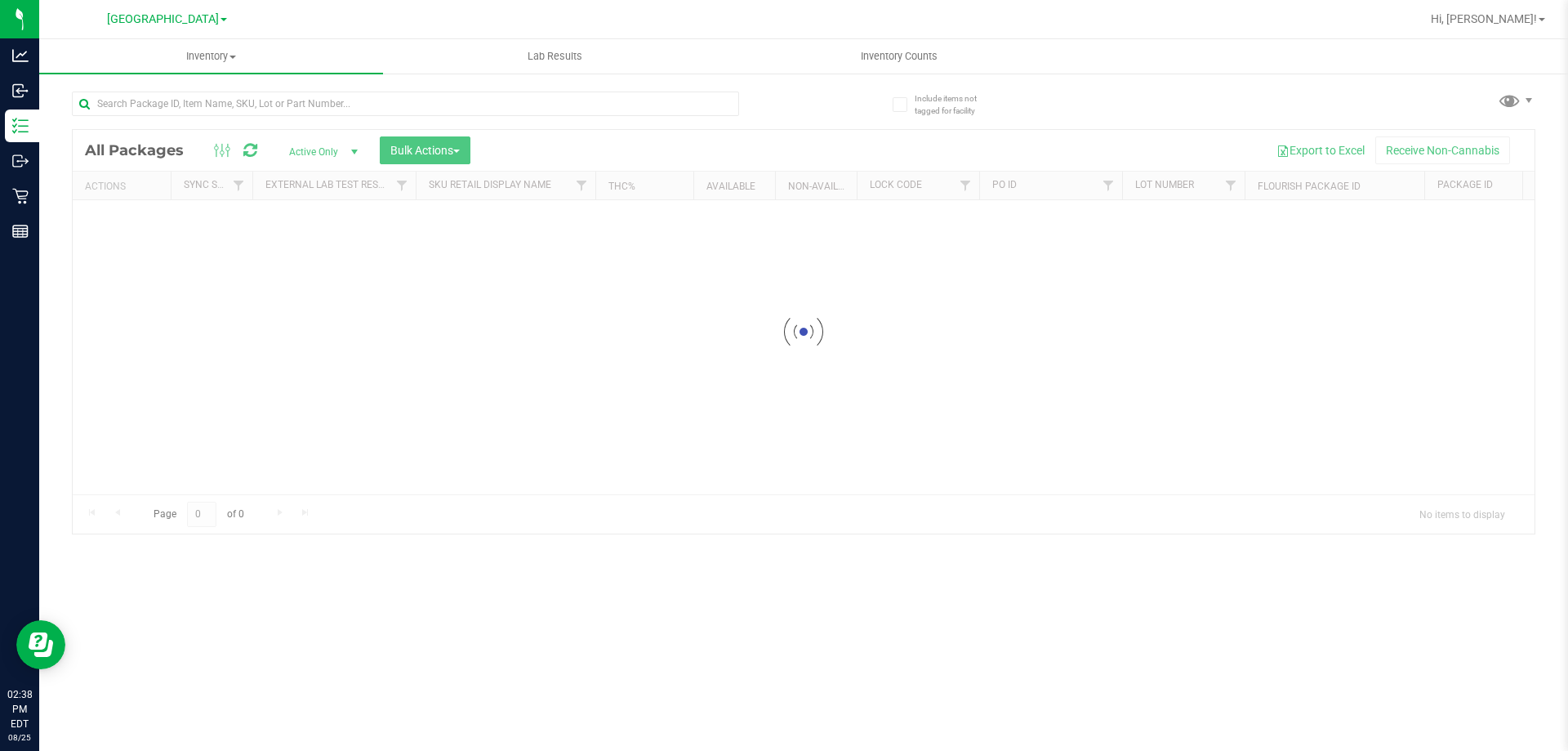
click at [347, 123] on div at bounding box center [406, 110] width 667 height 38
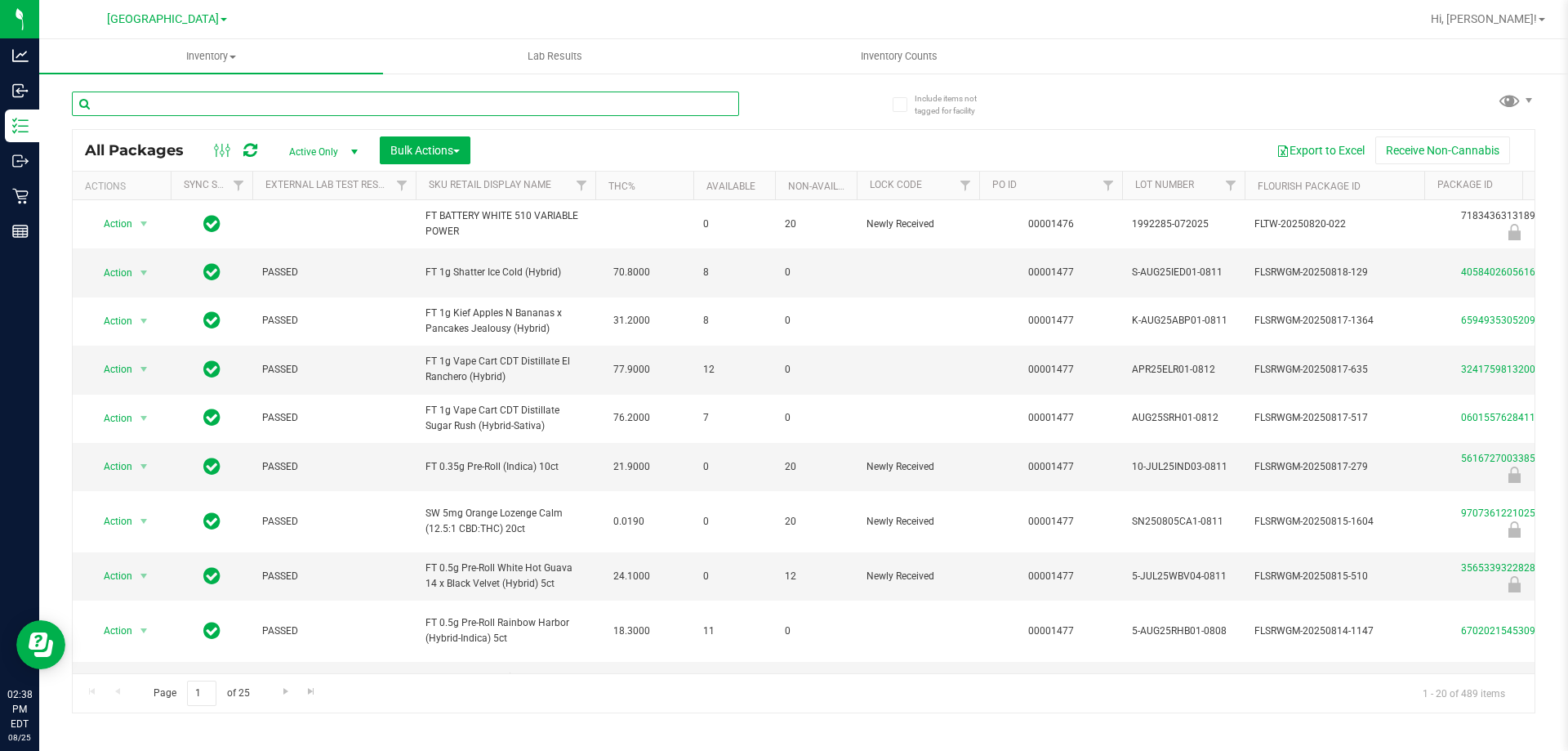
click at [348, 103] on input "text" at bounding box center [406, 103] width 667 height 25
type input "9980502906206345"
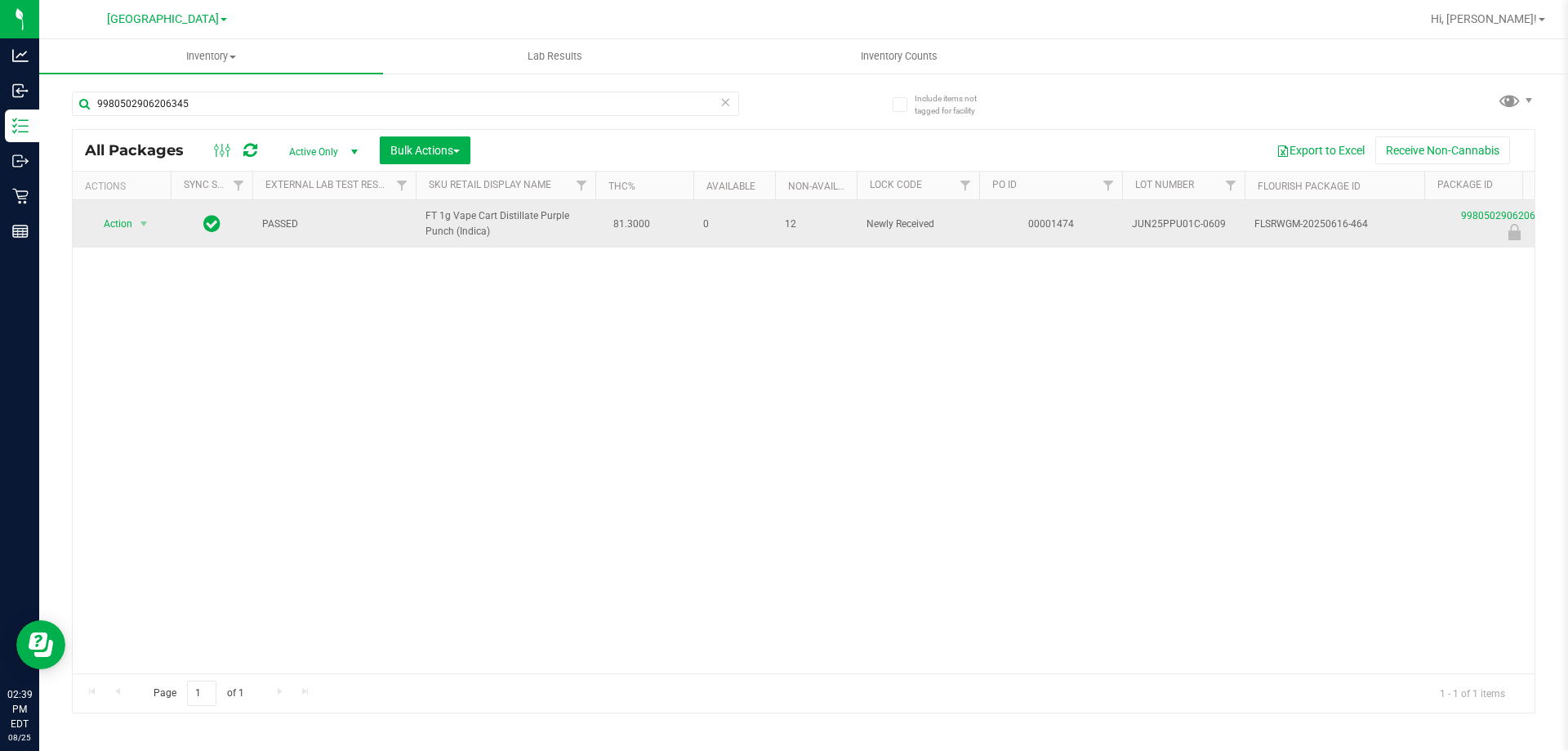
click at [446, 220] on span "FT 1g Vape Cart Distillate Purple Punch (Indica)" at bounding box center [505, 224] width 160 height 31
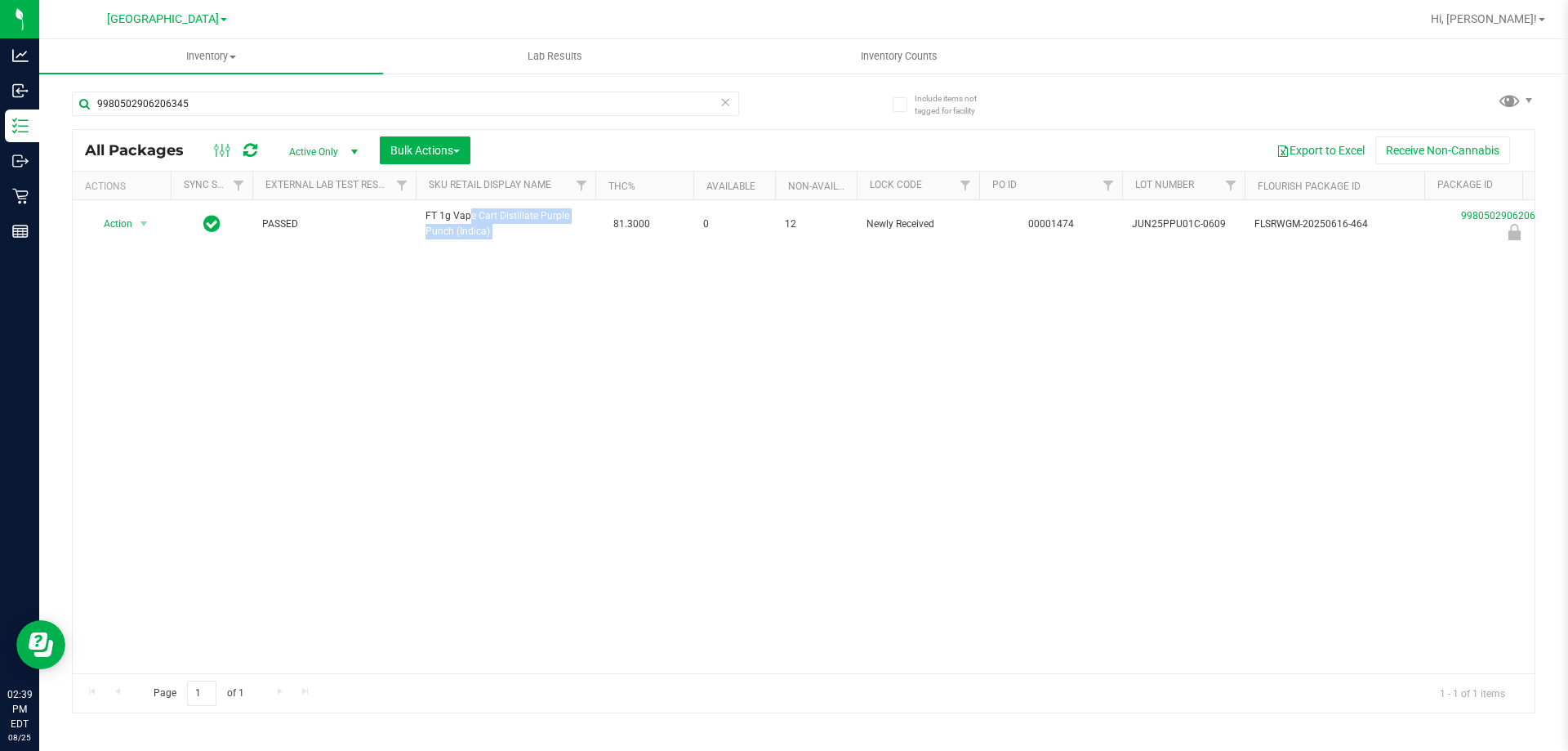
copy td "FT 1g Vape Cart Distillate Purple Punch (Indica)"
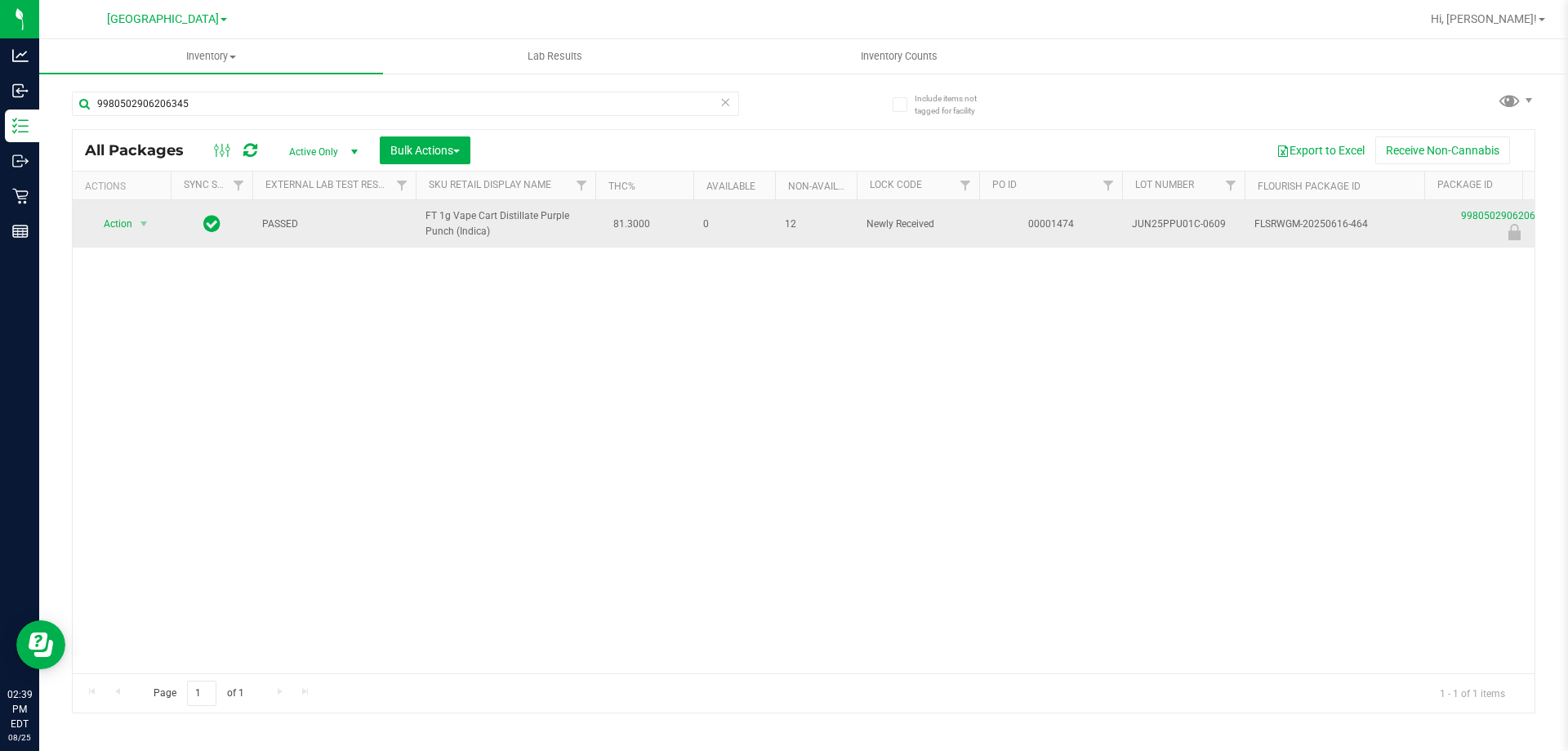
click at [304, 287] on div "Action Action Edit attributes Global inventory Locate package Package audit log…" at bounding box center [803, 436] width 1462 height 473
click at [111, 218] on span "Action" at bounding box center [111, 223] width 44 height 23
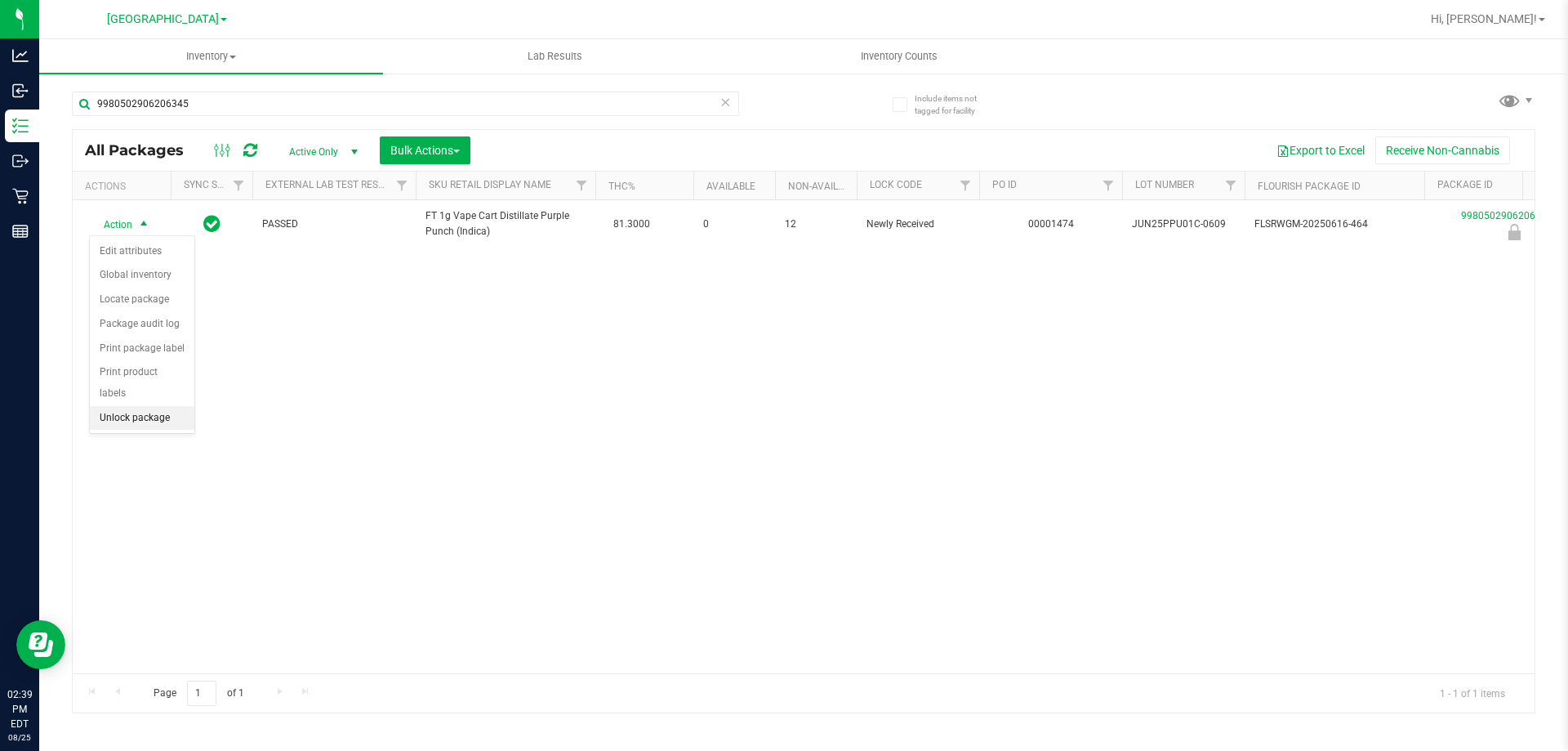
click at [159, 406] on li "Unlock package" at bounding box center [142, 418] width 104 height 25
click at [260, 386] on div "Inventory All packages All inventory Waste log Create inventory Lab Results Inv…" at bounding box center [804, 395] width 1529 height 712
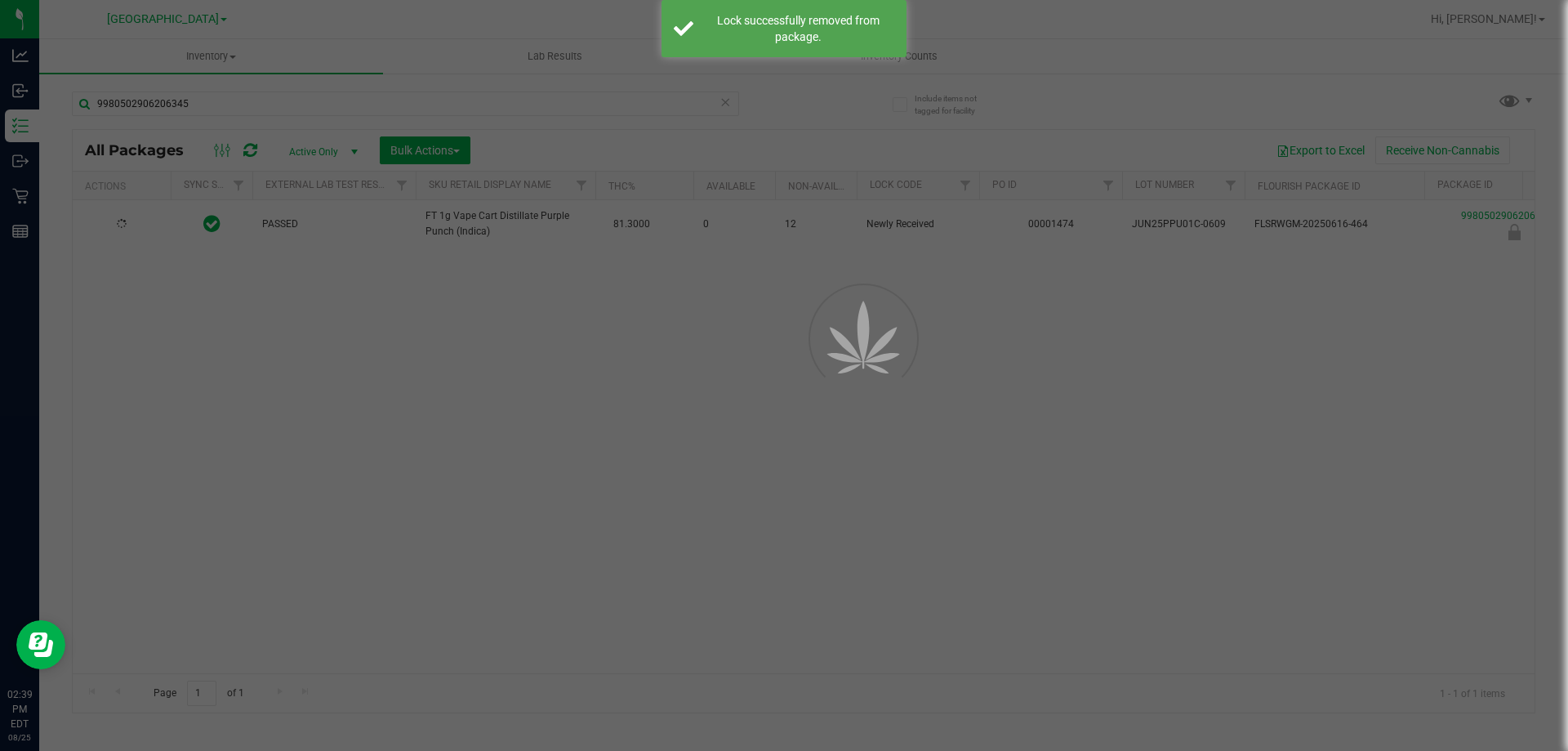
click at [196, 105] on div at bounding box center [784, 375] width 1568 height 751
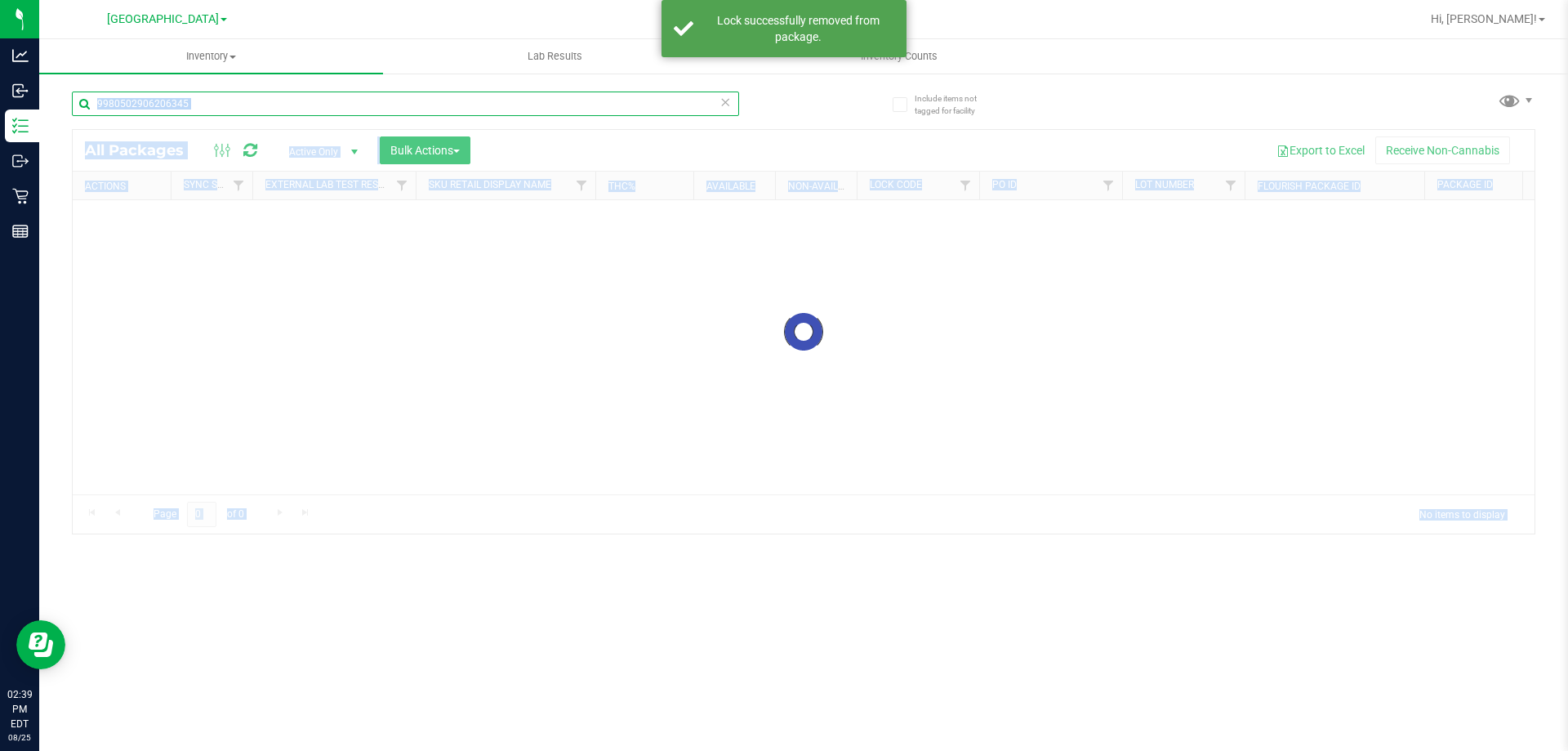
click at [196, 105] on input "9980502906206345" at bounding box center [406, 103] width 667 height 25
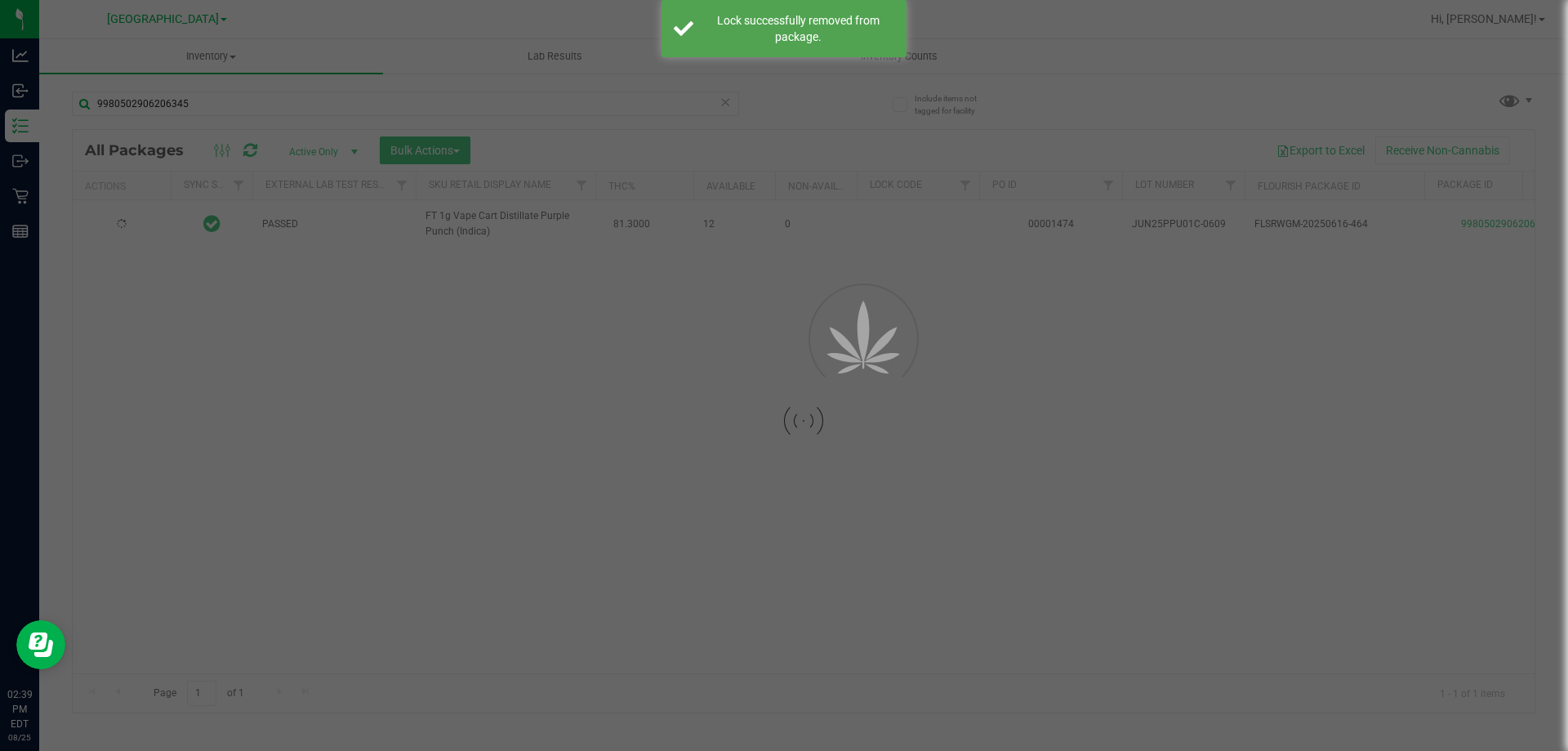
click at [196, 105] on div at bounding box center [784, 375] width 1568 height 751
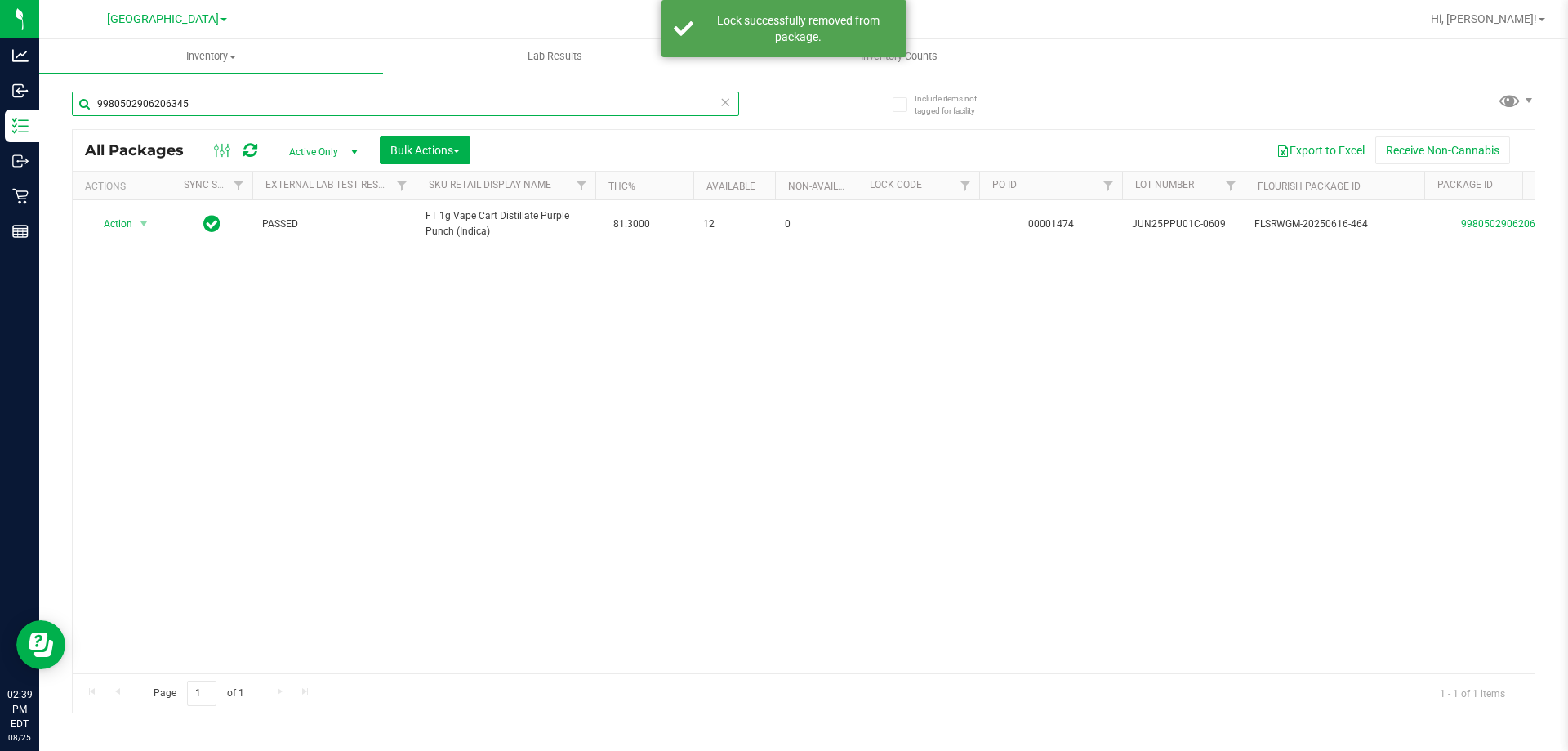
click at [204, 106] on input "9980502906206345" at bounding box center [406, 103] width 667 height 25
paste input "FT 1g Vape Cart Distillate Purple Punch (Indica)"
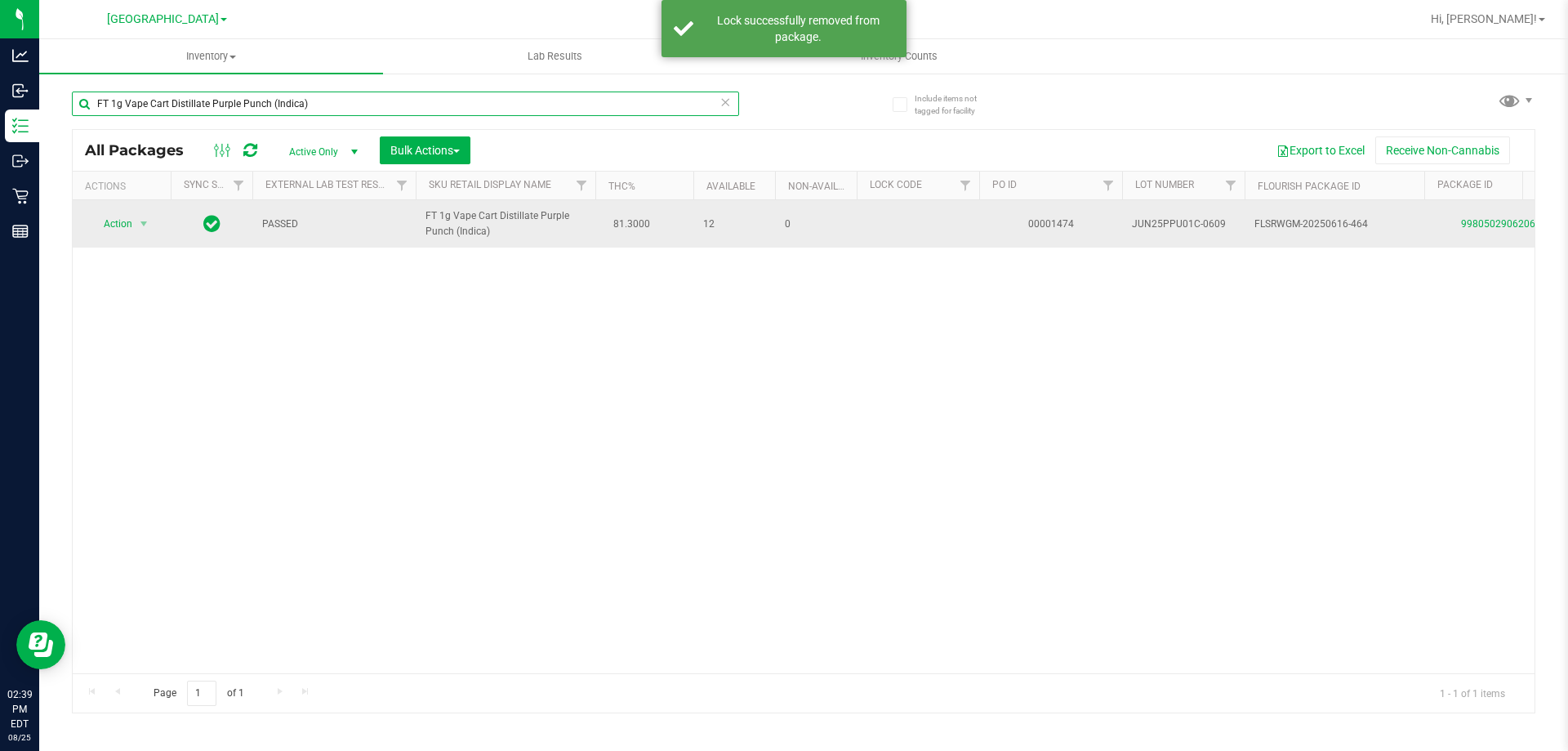
type input "FT 1g Vape Cart Distillate Purple Punch (Indica)"
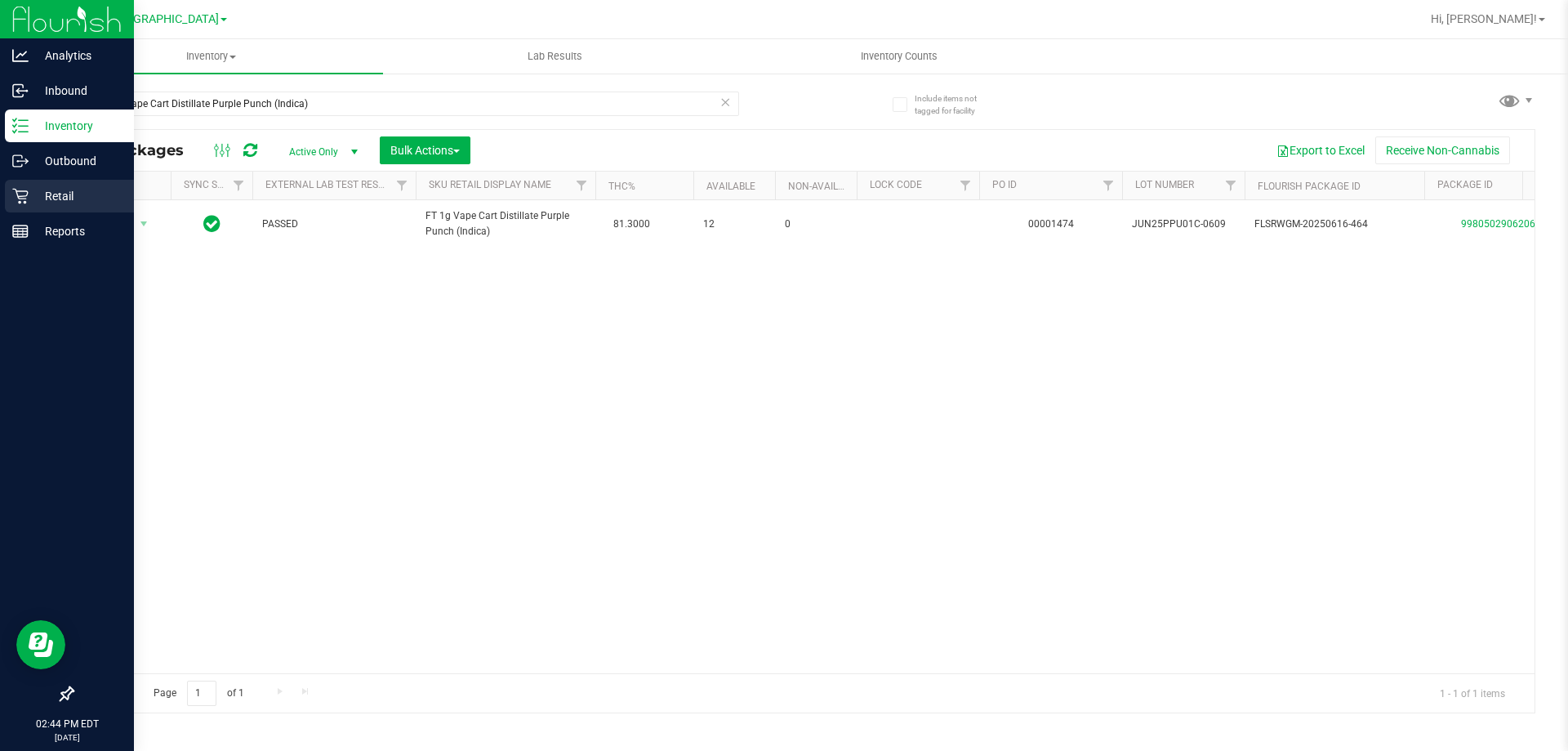
click at [35, 207] on div "Retail" at bounding box center [69, 197] width 129 height 33
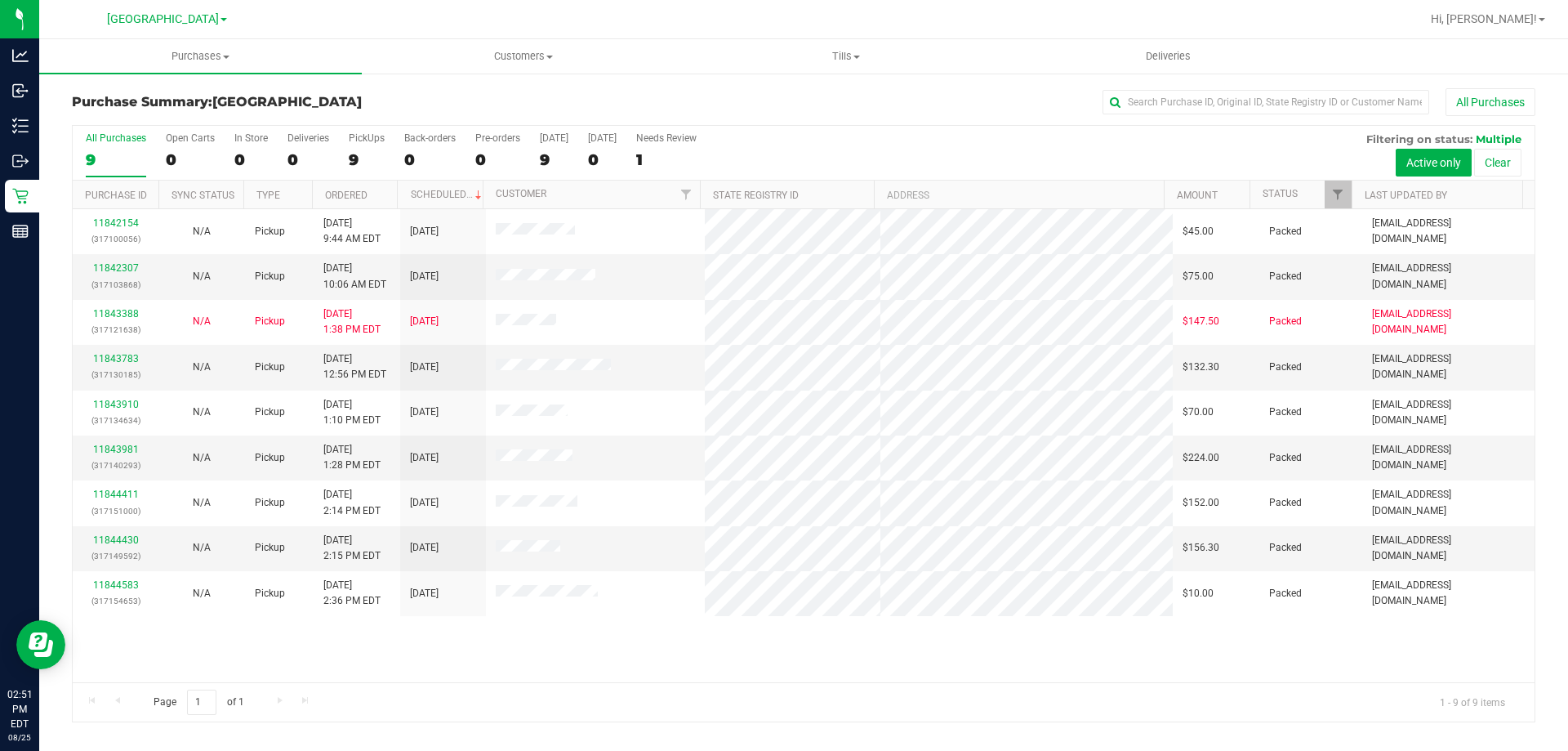
click at [968, 661] on div "11842154 (317100056) N/A Pickup [DATE] 9:44 AM EDT 8/25/2025 $45.00 Packed [EMA…" at bounding box center [803, 445] width 1462 height 473
click at [539, 43] on uib-tab-heading "Customers All customers Add a new customer All physicians" at bounding box center [523, 57] width 321 height 33
click at [432, 96] on span "All customers" at bounding box center [421, 98] width 118 height 14
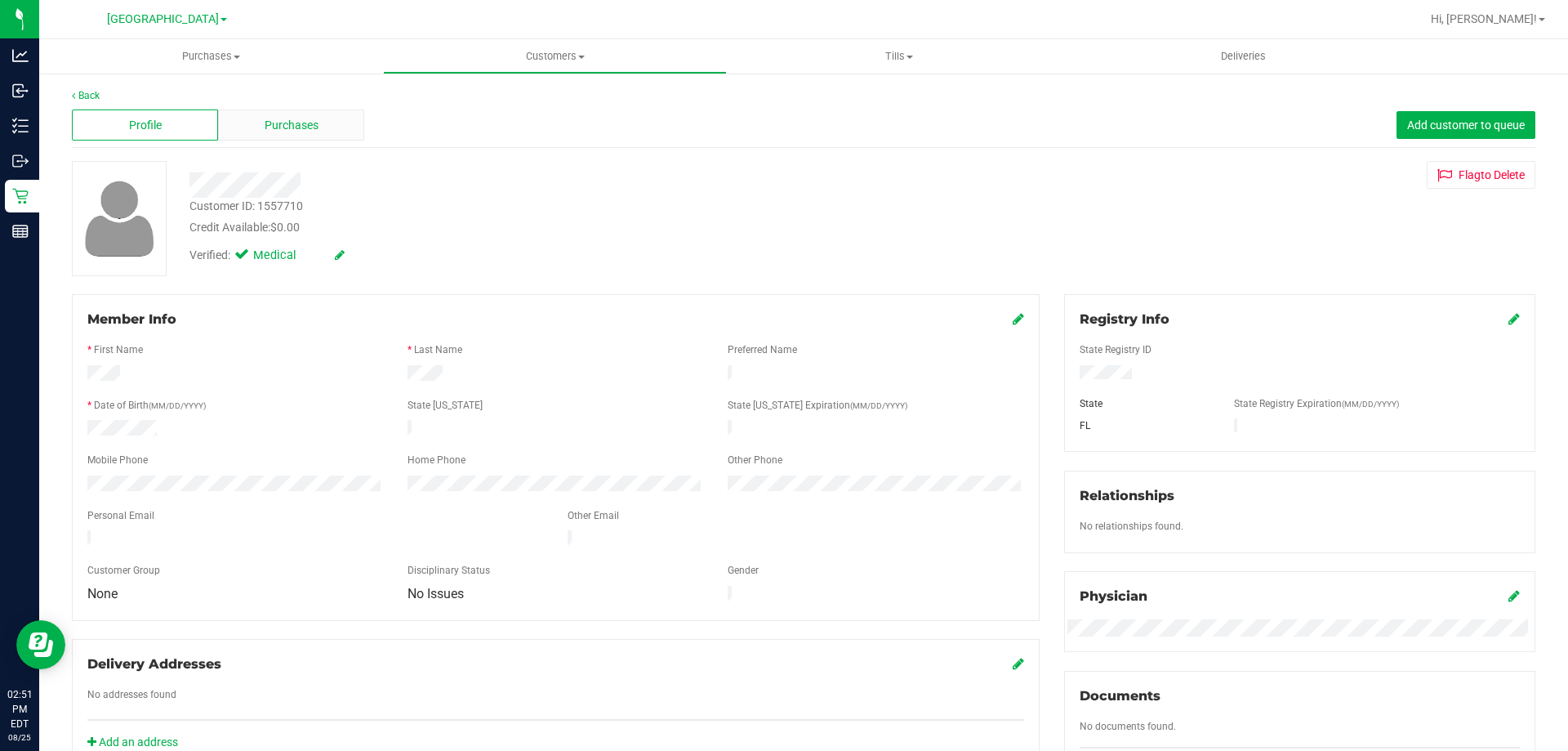
click at [314, 131] on span "Purchases" at bounding box center [291, 125] width 54 height 17
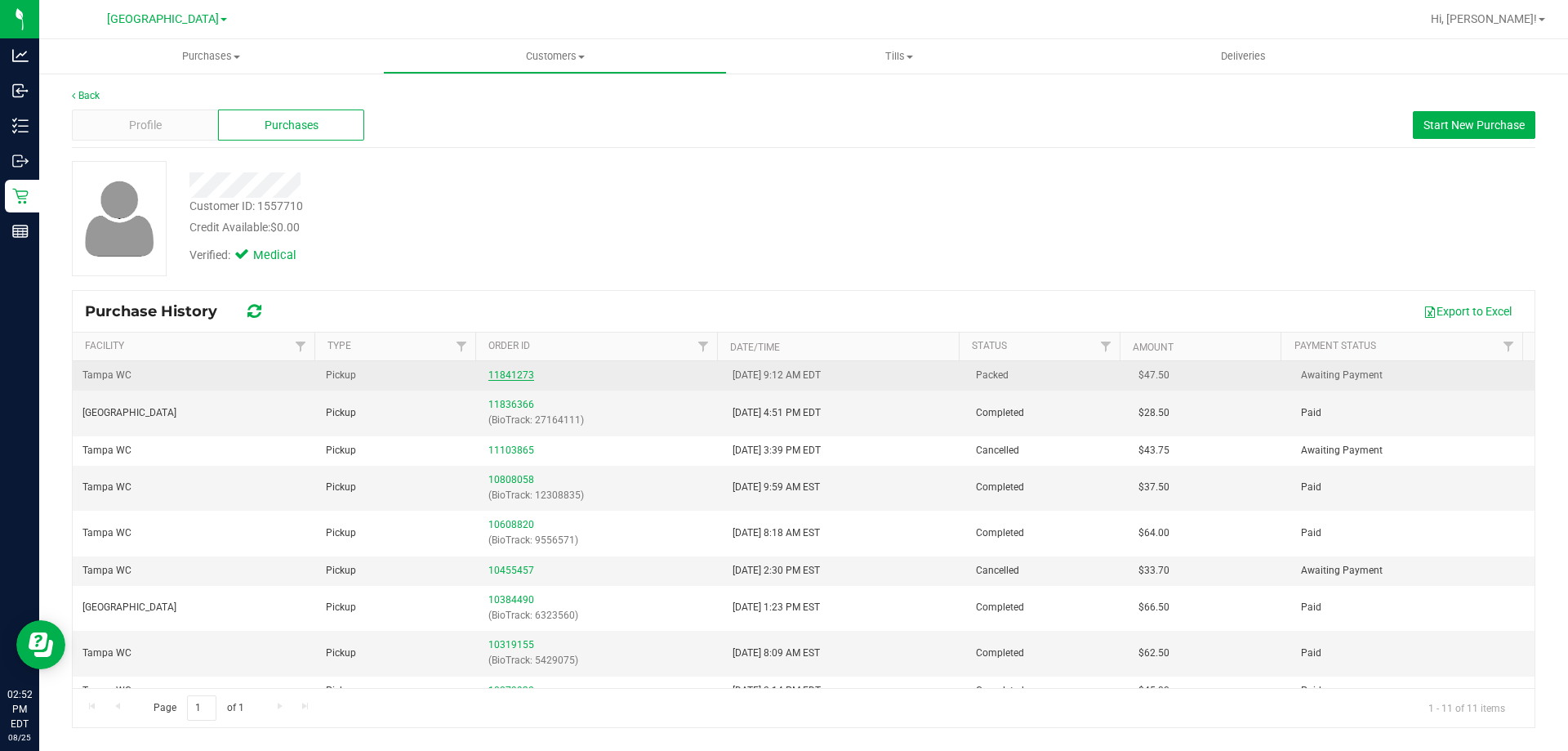
click at [501, 380] on link "11841273" at bounding box center [511, 375] width 46 height 12
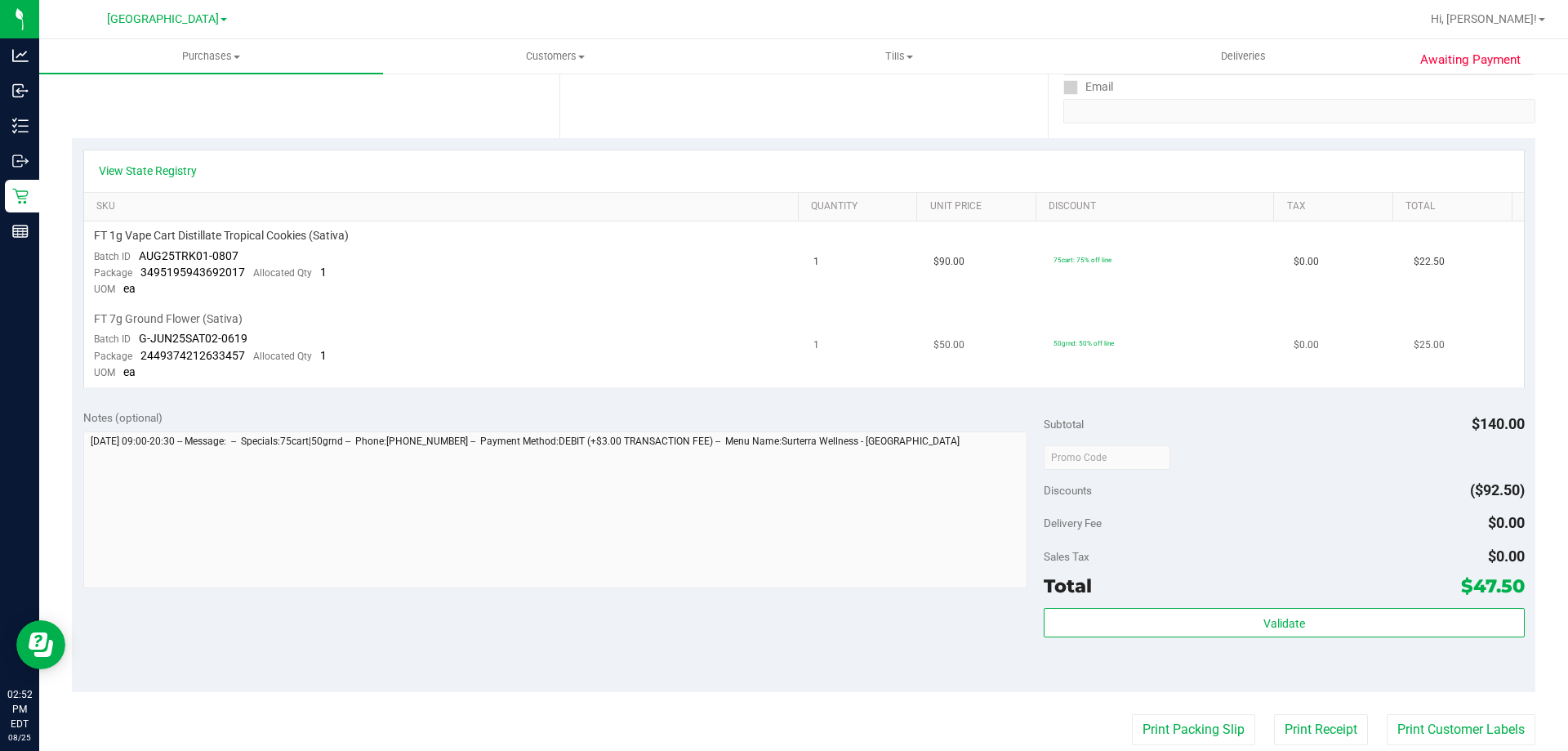
scroll to position [409, 0]
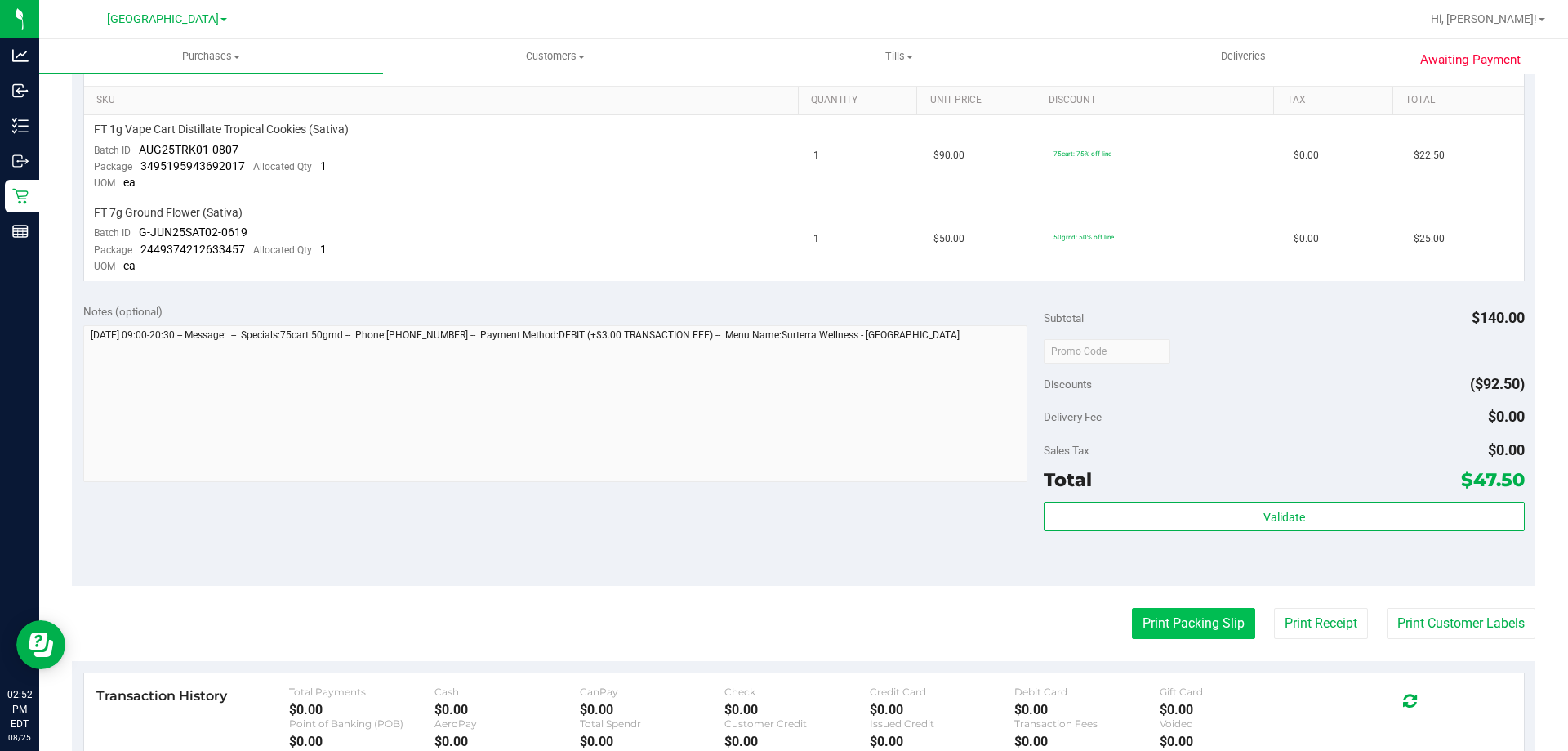
click at [1136, 615] on button "Print Packing Slip" at bounding box center [1193, 624] width 123 height 31
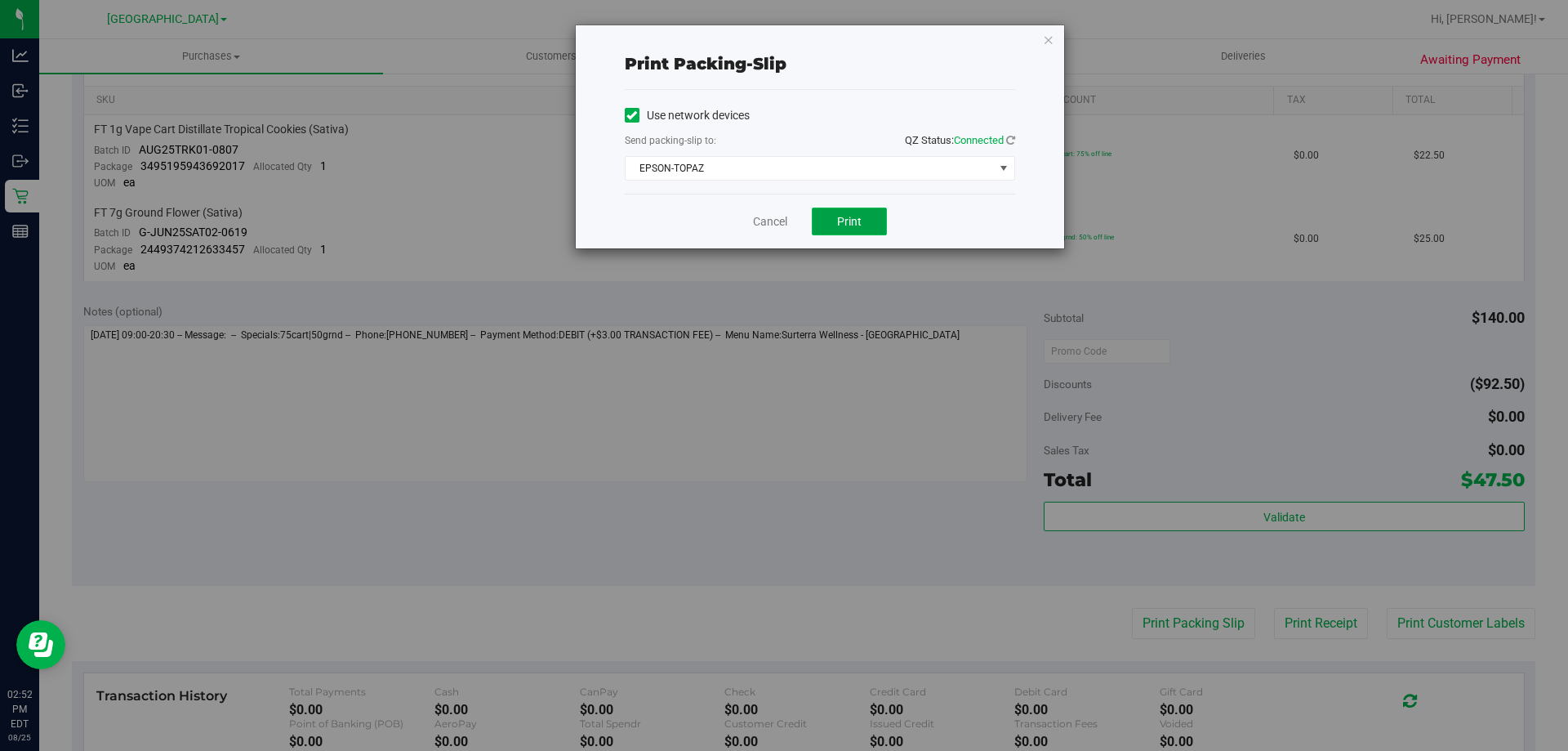
click at [835, 208] on button "Print" at bounding box center [849, 221] width 75 height 27
click at [776, 217] on link "Cancel" at bounding box center [771, 221] width 35 height 17
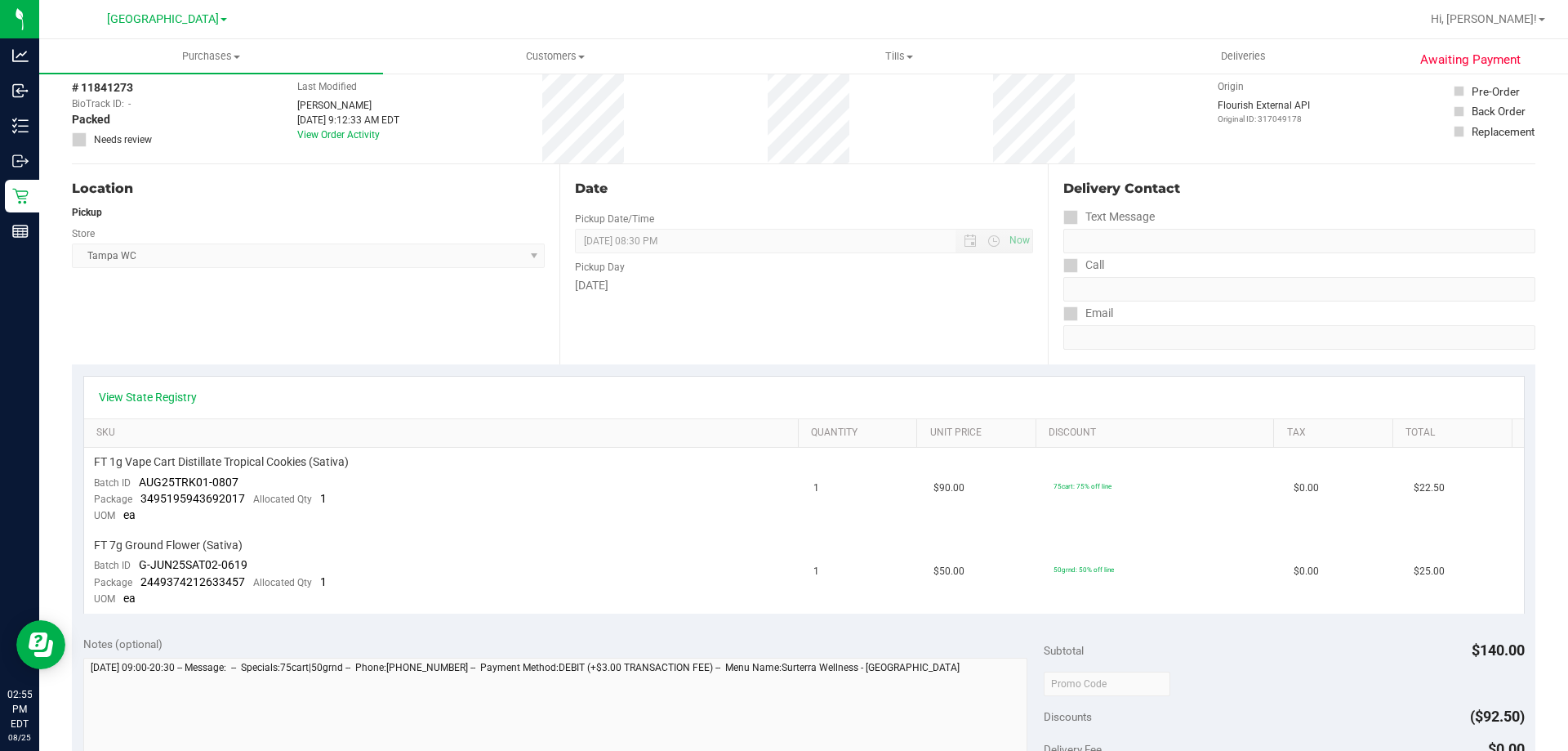
scroll to position [0, 0]
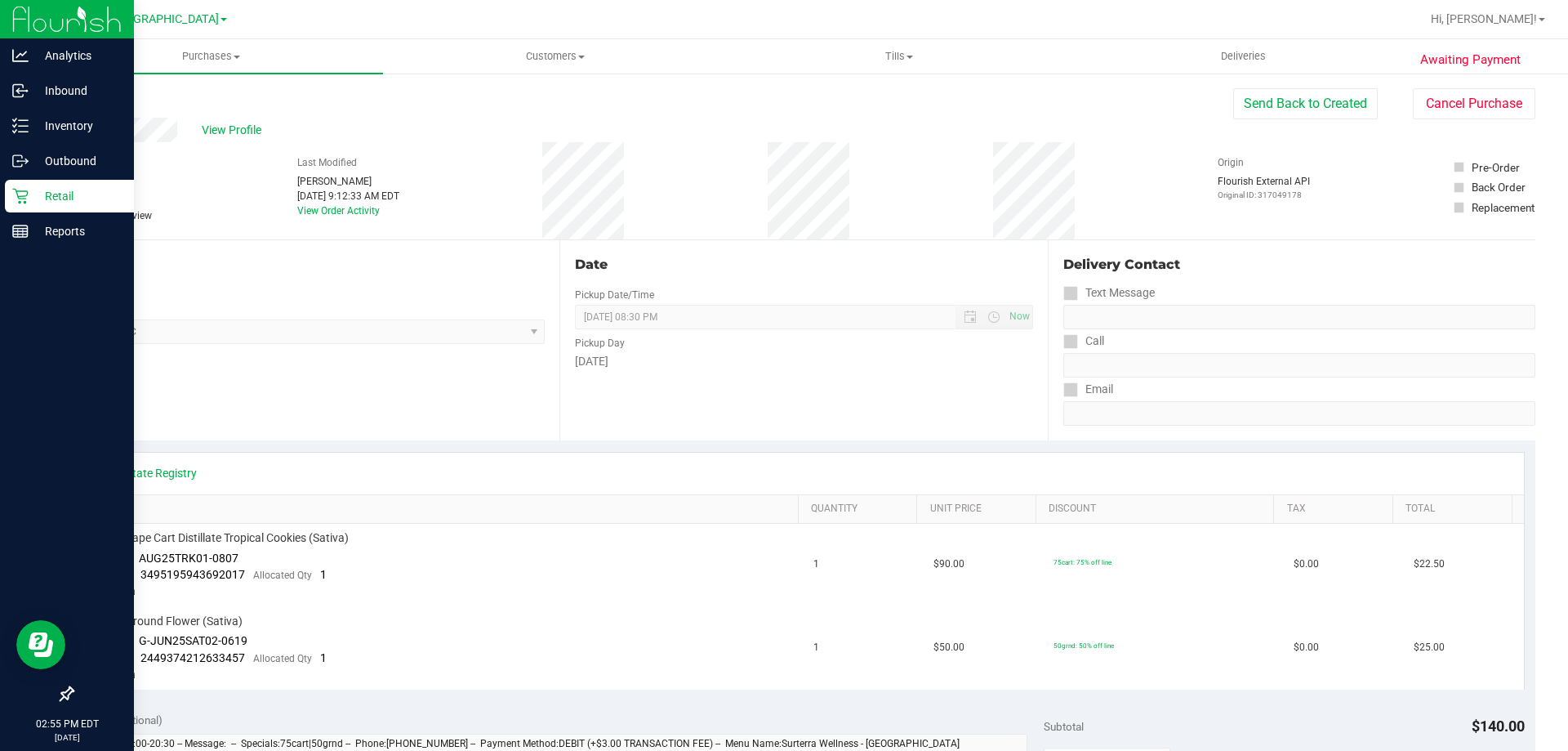
click at [33, 189] on p "Retail" at bounding box center [77, 196] width 98 height 19
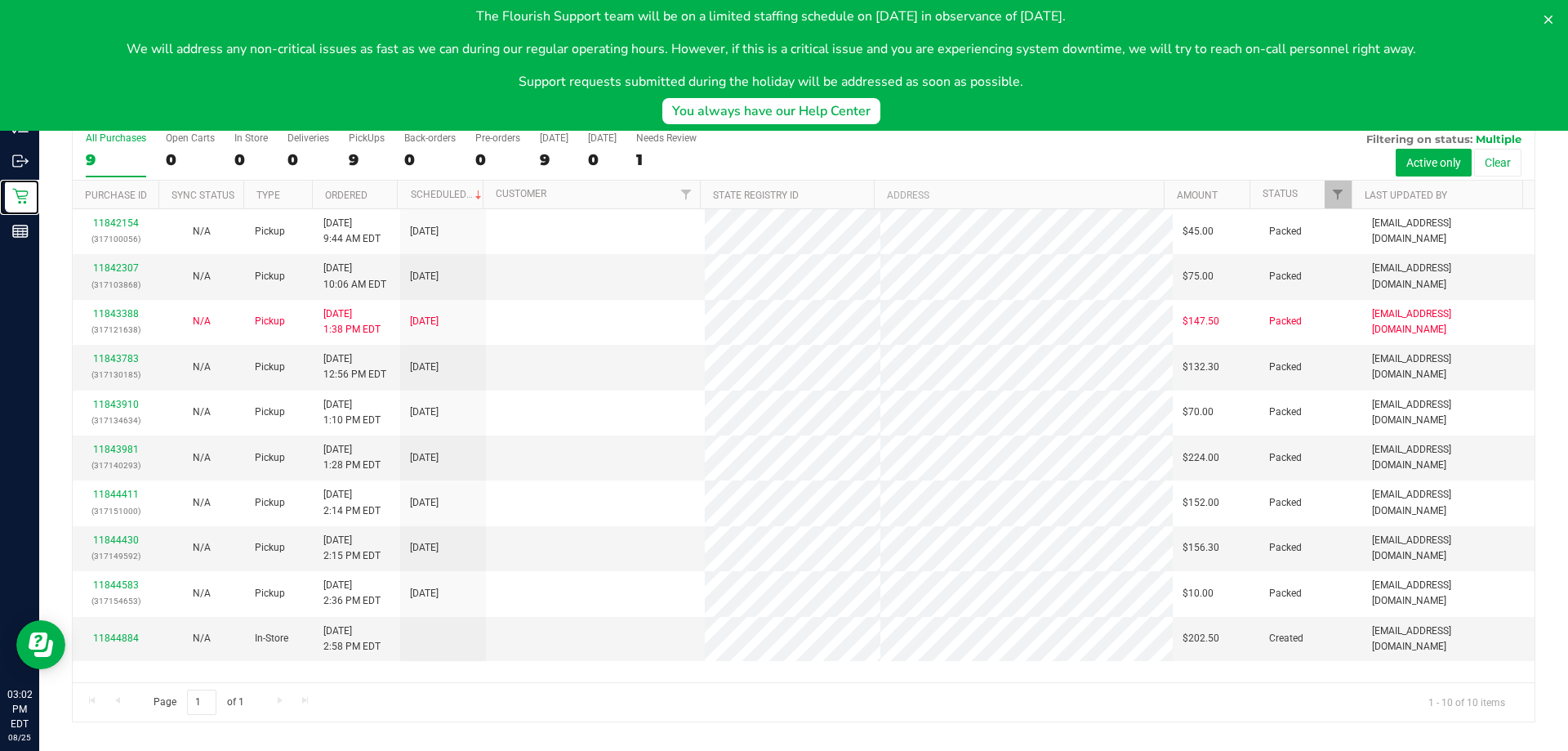
click at [0, 0] on p "Retail" at bounding box center [0, 0] width 0 height 0
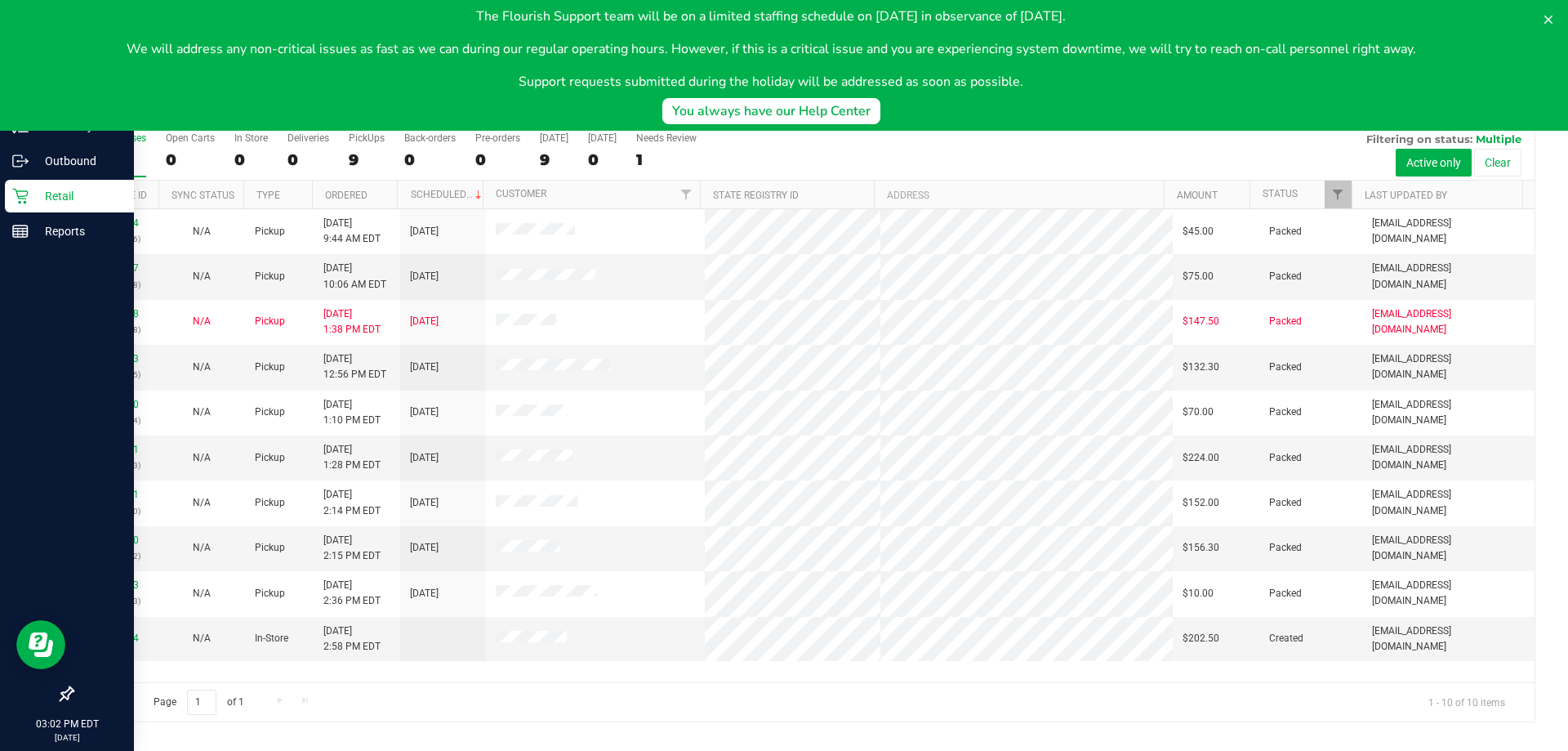
click at [59, 187] on p "Retail" at bounding box center [77, 196] width 98 height 19
click at [80, 241] on p "Reports" at bounding box center [77, 231] width 98 height 19
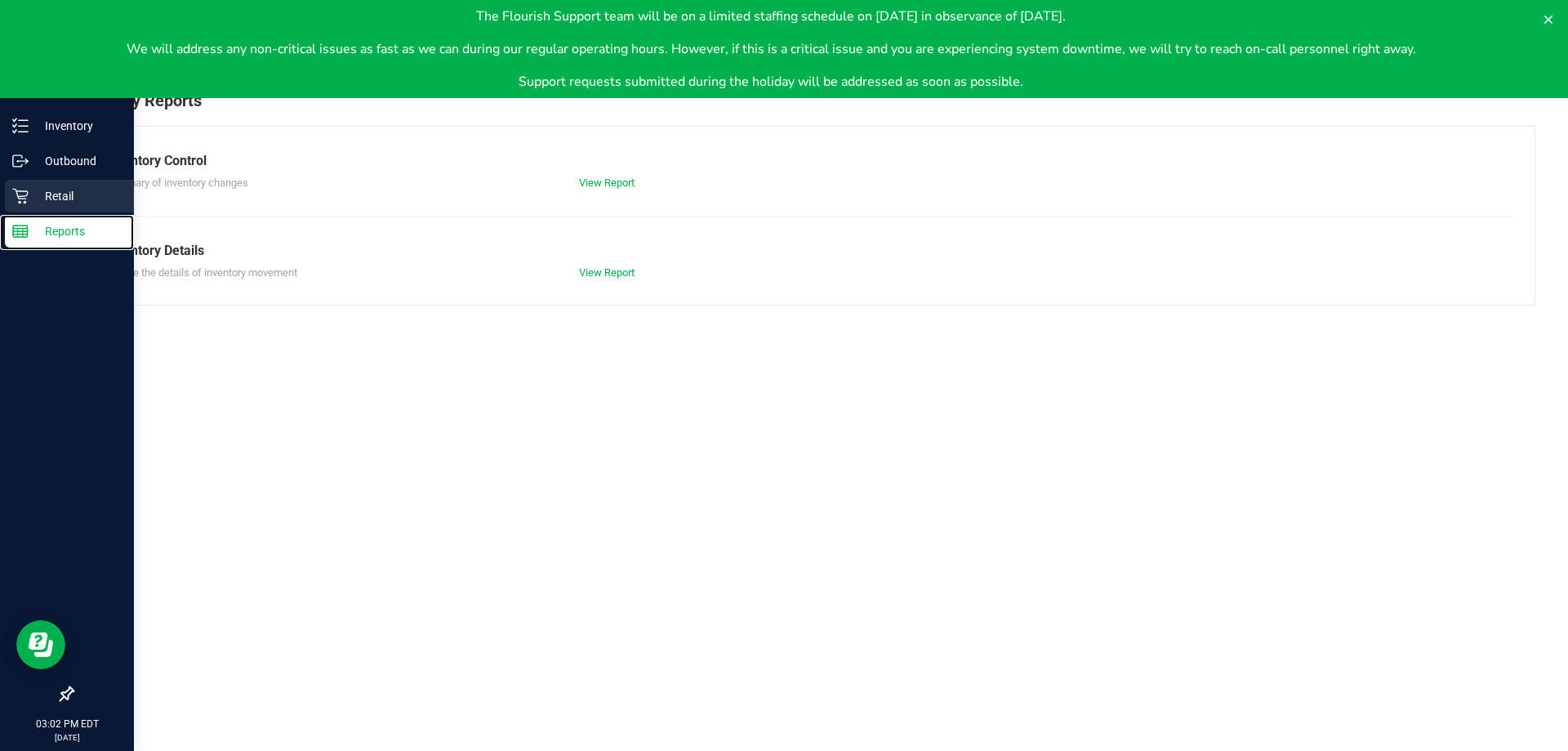
click at [38, 192] on p "Retail" at bounding box center [77, 196] width 98 height 19
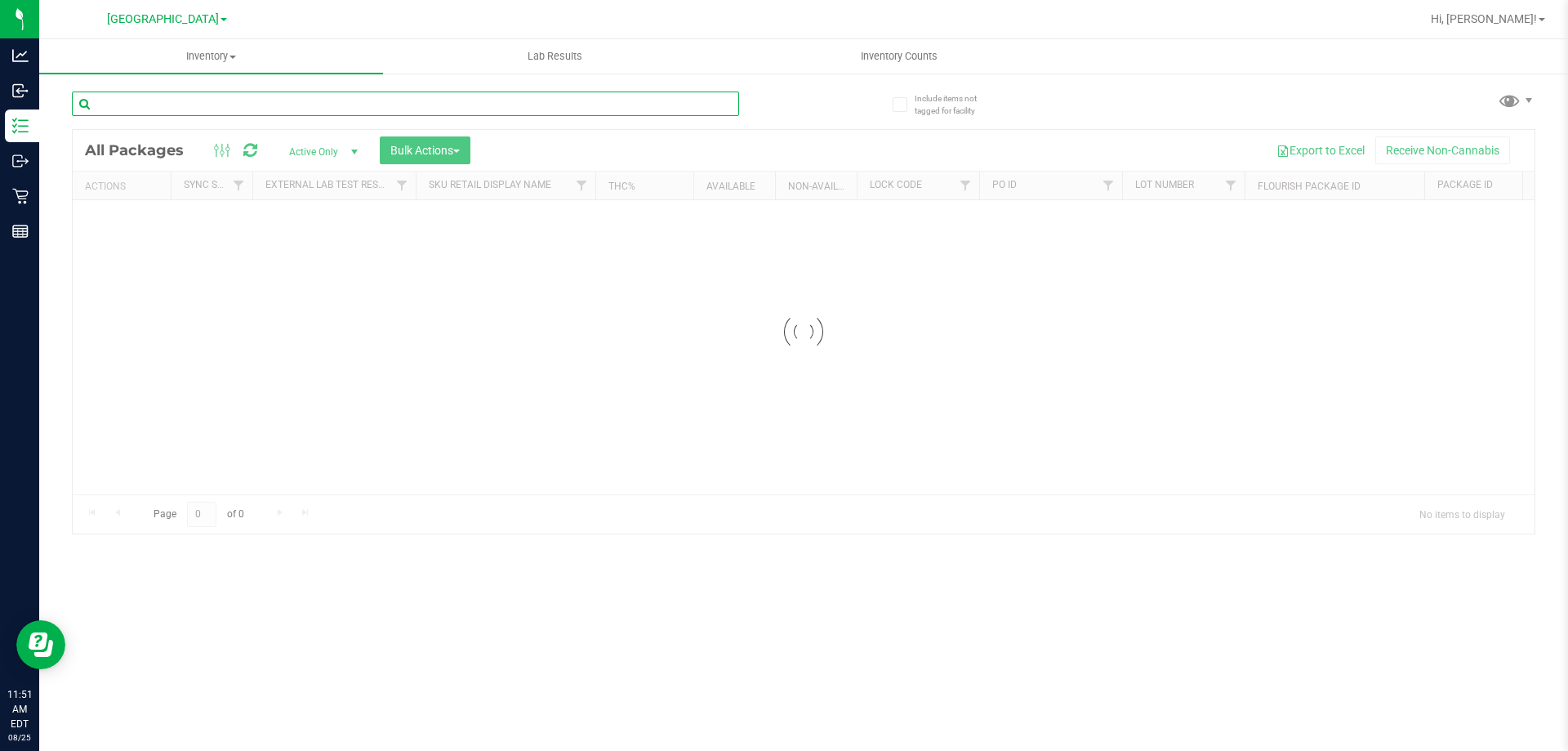
click at [296, 91] on input "text" at bounding box center [406, 103] width 667 height 25
click at [155, 105] on input "apt" at bounding box center [406, 103] width 667 height 25
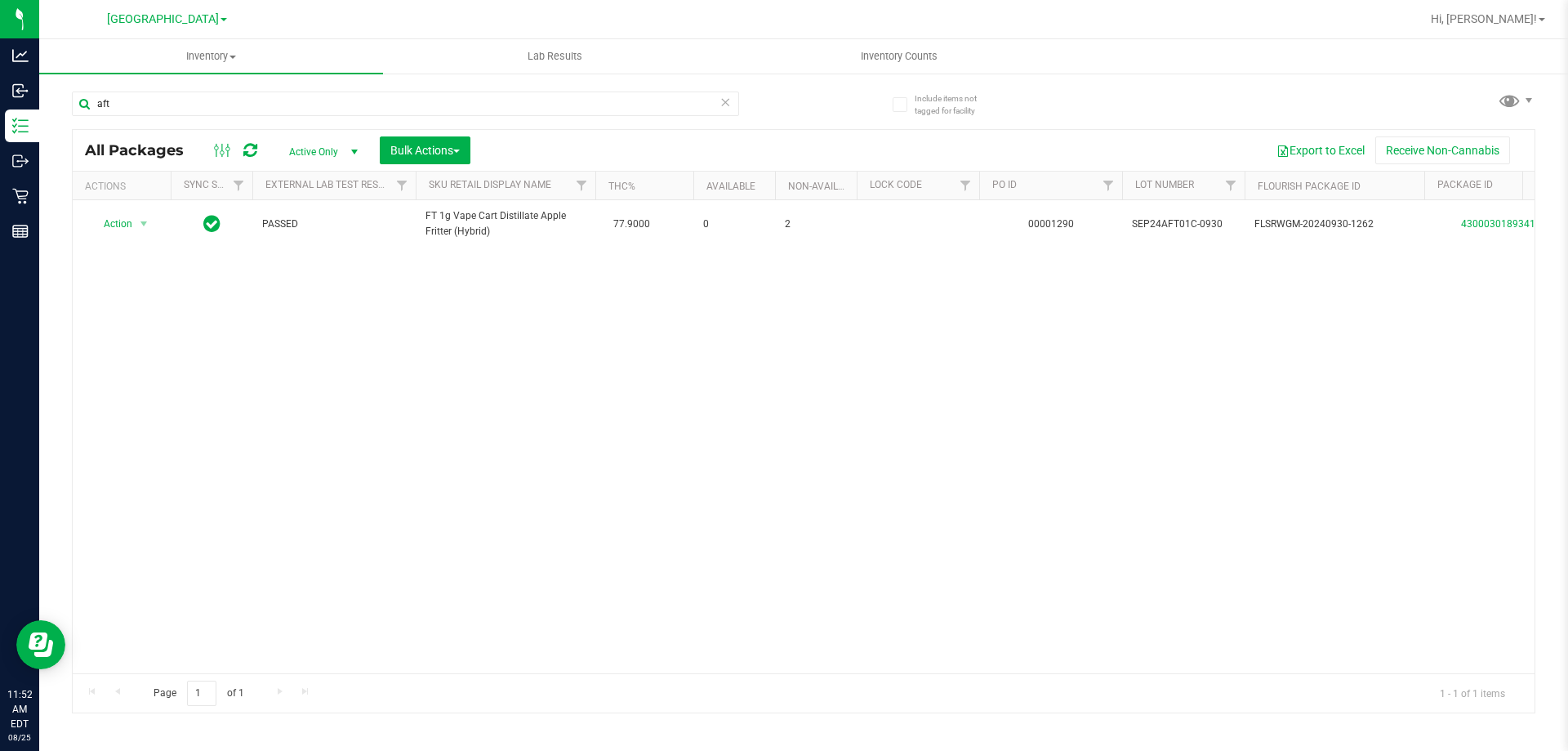
click at [539, 222] on span "FT 1g Vape Cart Distillate Apple Fritter (Hybrid)" at bounding box center [505, 224] width 160 height 31
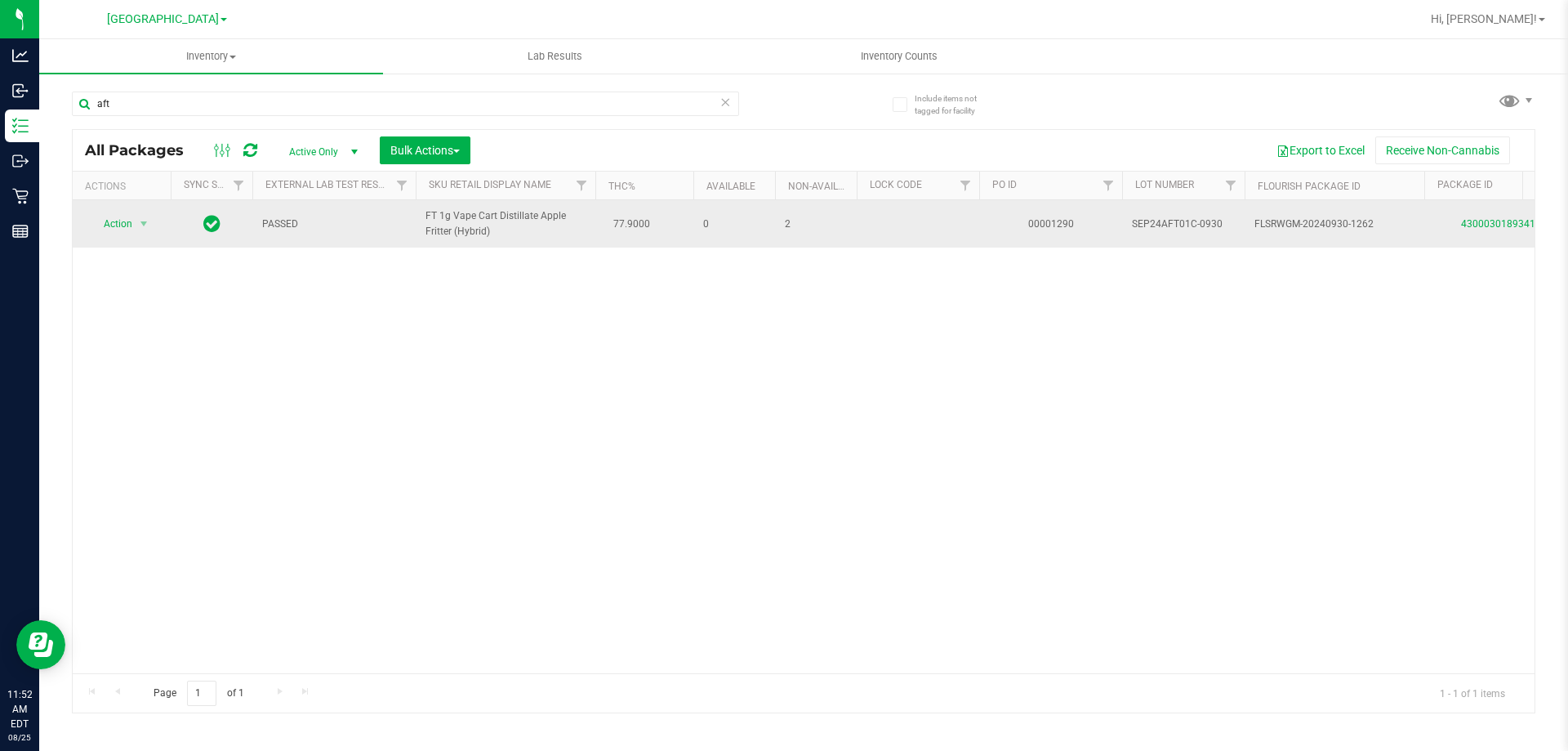
drag, startPoint x: 499, startPoint y: 226, endPoint x: 447, endPoint y: 218, distance: 52.6
click at [447, 218] on span "FT 1g Vape Cart Distillate Apple Fritter (Hybrid)" at bounding box center [505, 224] width 160 height 31
click at [1215, 226] on span "SEP24AFT01C-0930" at bounding box center [1183, 224] width 103 height 16
drag, startPoint x: 1226, startPoint y: 225, endPoint x: 1124, endPoint y: 219, distance: 102.2
click at [1124, 219] on td "SEP24AFT01C-0930" at bounding box center [1183, 224] width 123 height 48
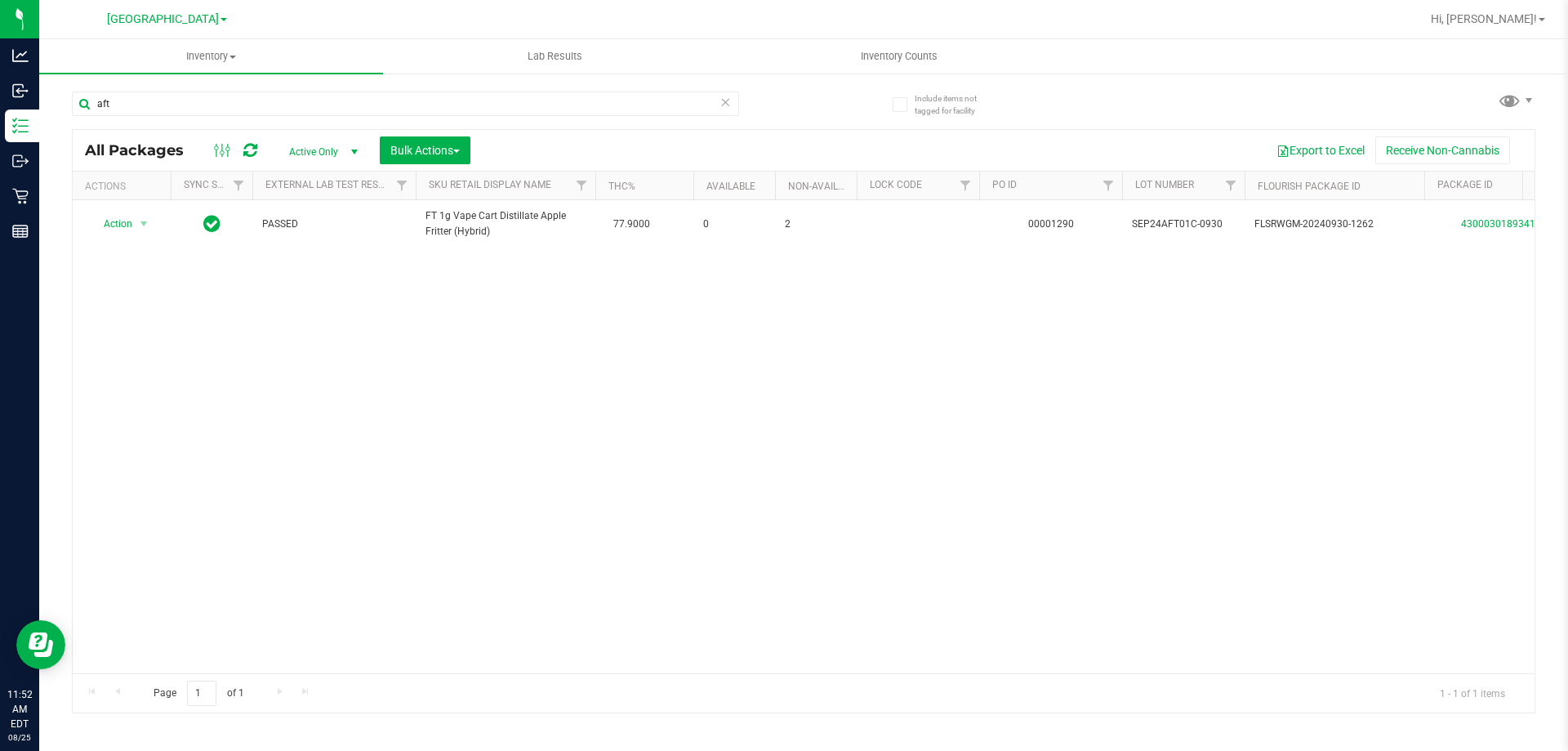
copy span "SEP24AFT01C-0930"
click at [147, 106] on input "aft" at bounding box center [406, 103] width 667 height 25
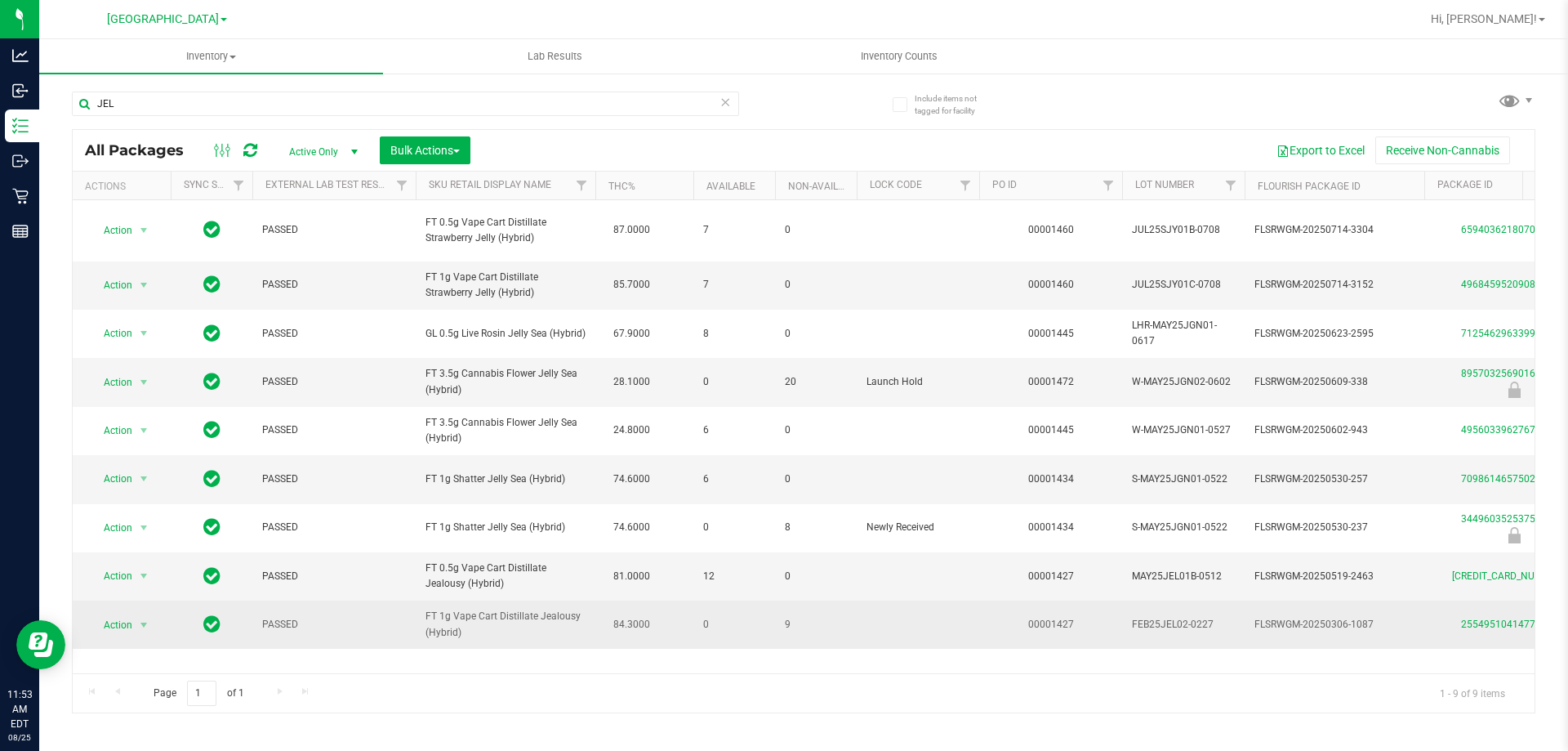
click at [1179, 617] on span "FEB25JEL02-0227" at bounding box center [1183, 624] width 103 height 16
copy tr "FEB25JEL02-0227"
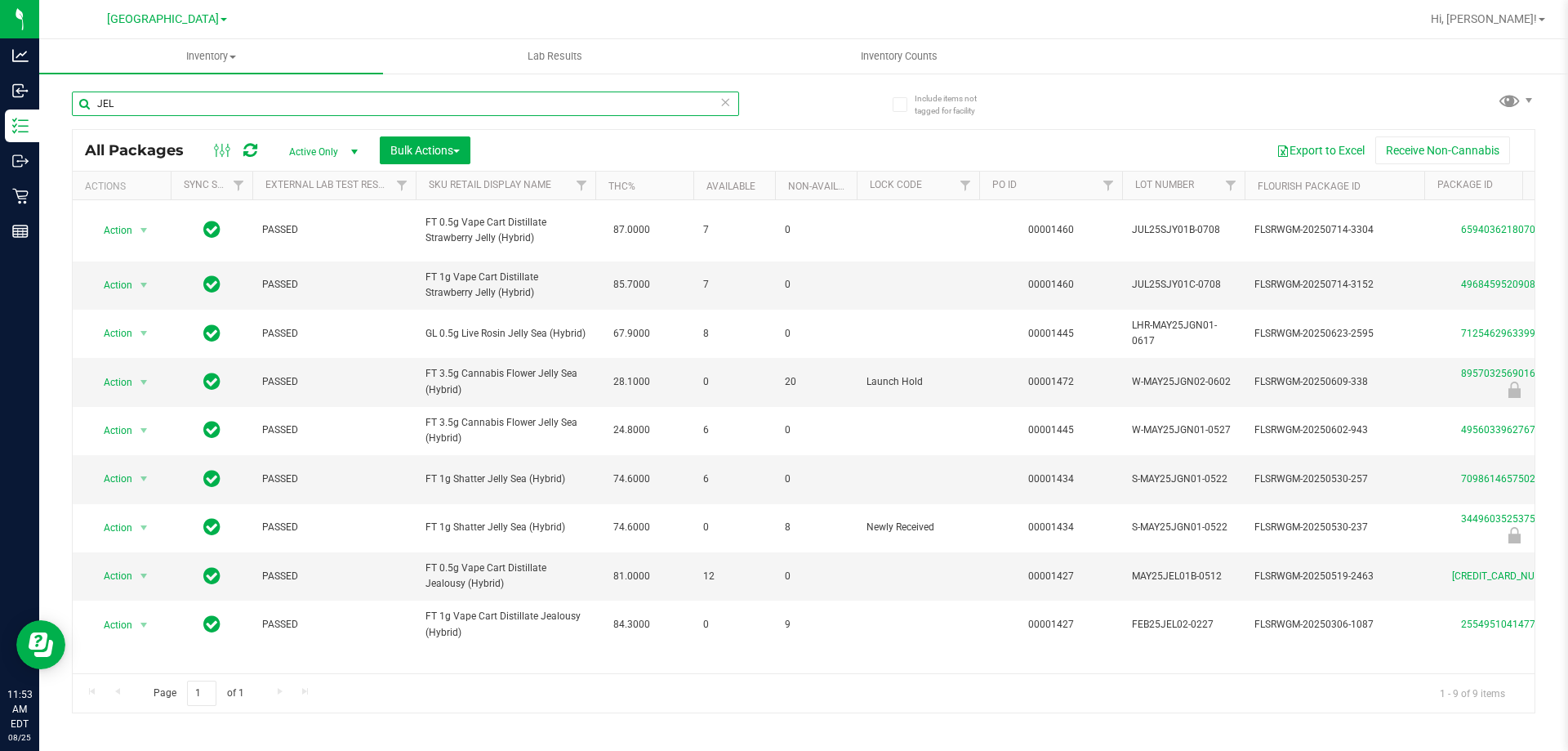
click at [282, 100] on input "JEL" at bounding box center [406, 103] width 667 height 25
click at [283, 99] on input "JEL" at bounding box center [406, 103] width 667 height 25
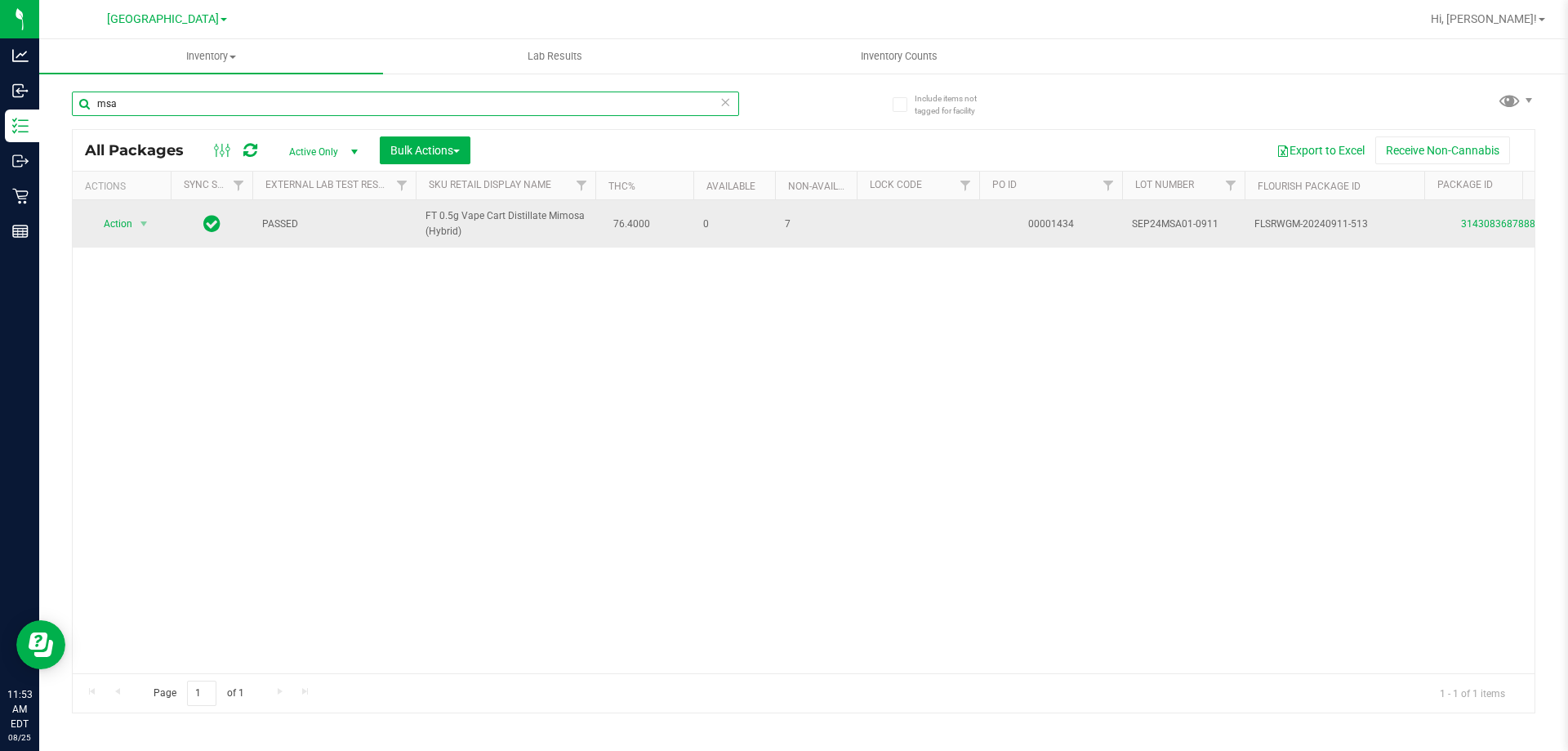
type input "msa"
drag, startPoint x: 1225, startPoint y: 221, endPoint x: 1128, endPoint y: 233, distance: 97.7
click at [1128, 233] on td "SEP24MSA01-0911" at bounding box center [1183, 224] width 123 height 48
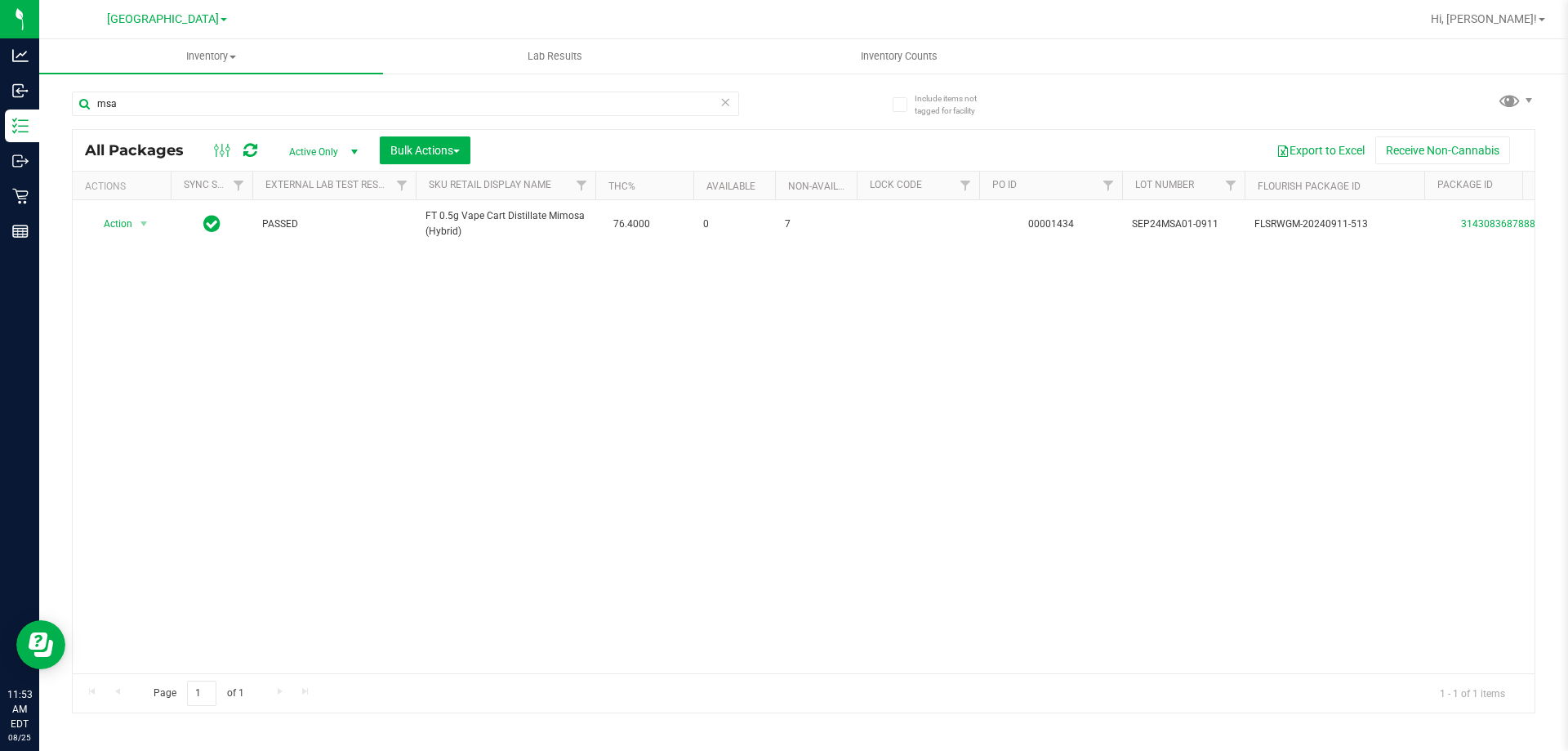
copy span "SEP24MSA01-0911"
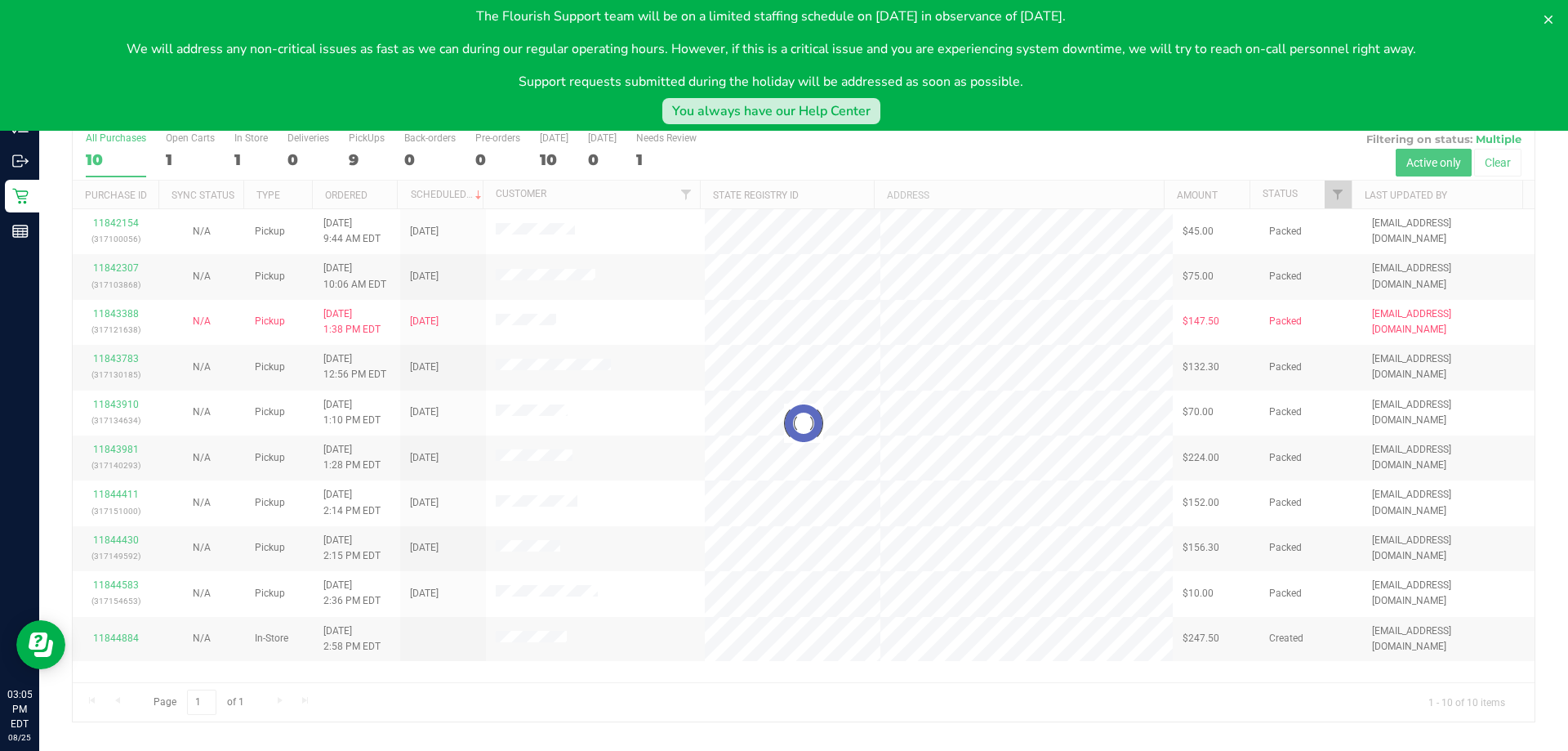
click at [870, 102] on div "You always have our Help Center" at bounding box center [771, 111] width 198 height 19
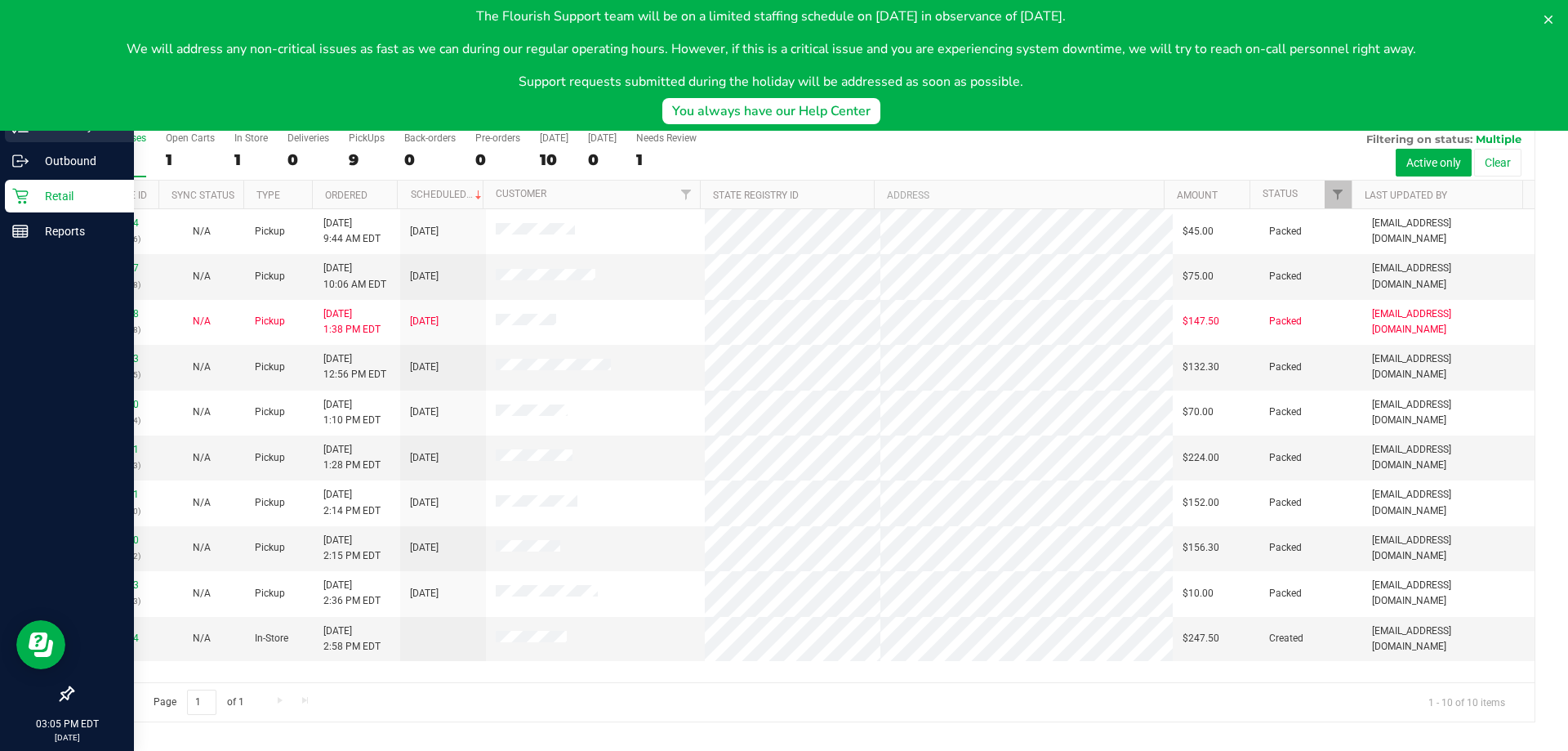
click at [17, 141] on div "Inventory" at bounding box center [69, 126] width 129 height 33
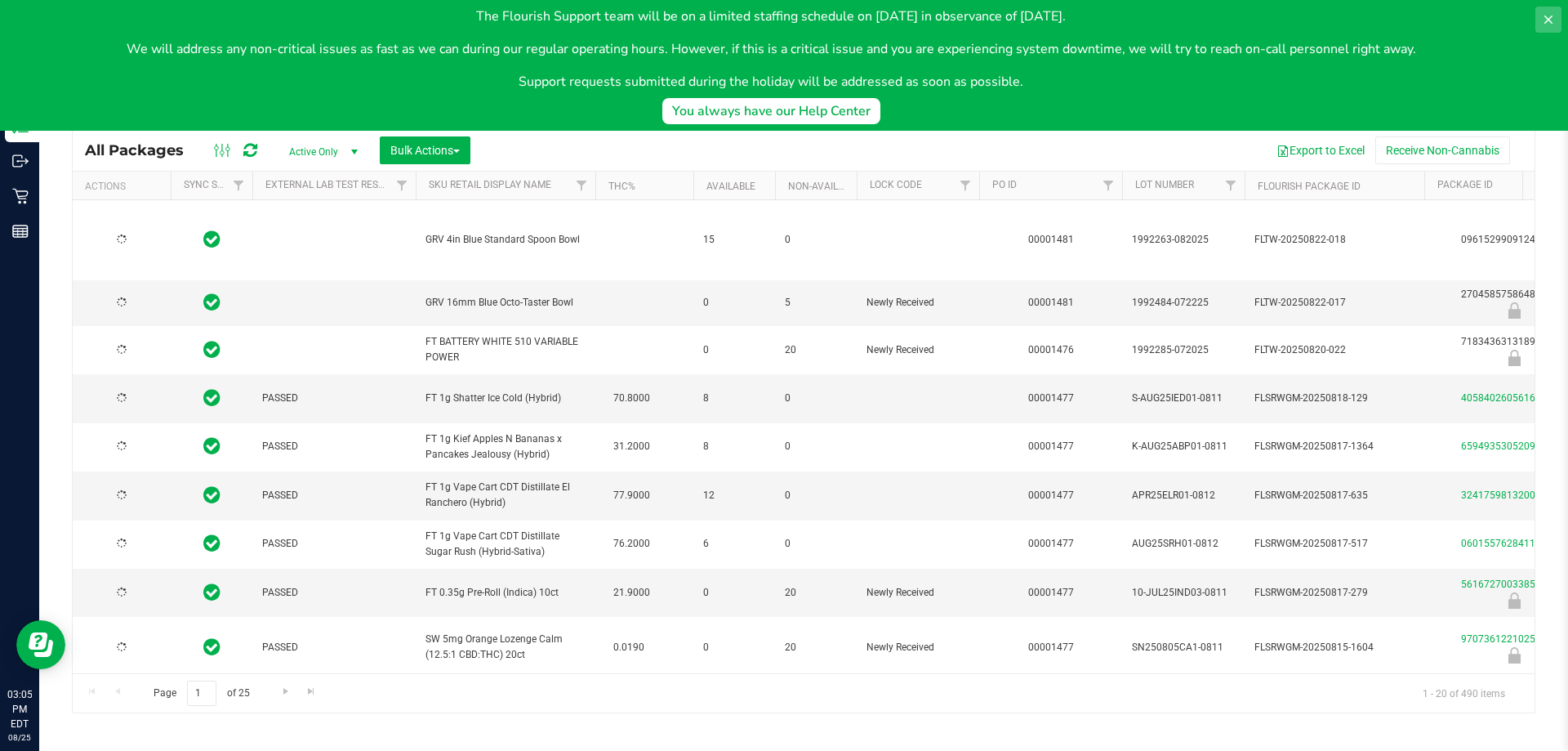
click at [1543, 21] on icon at bounding box center [1548, 19] width 13 height 13
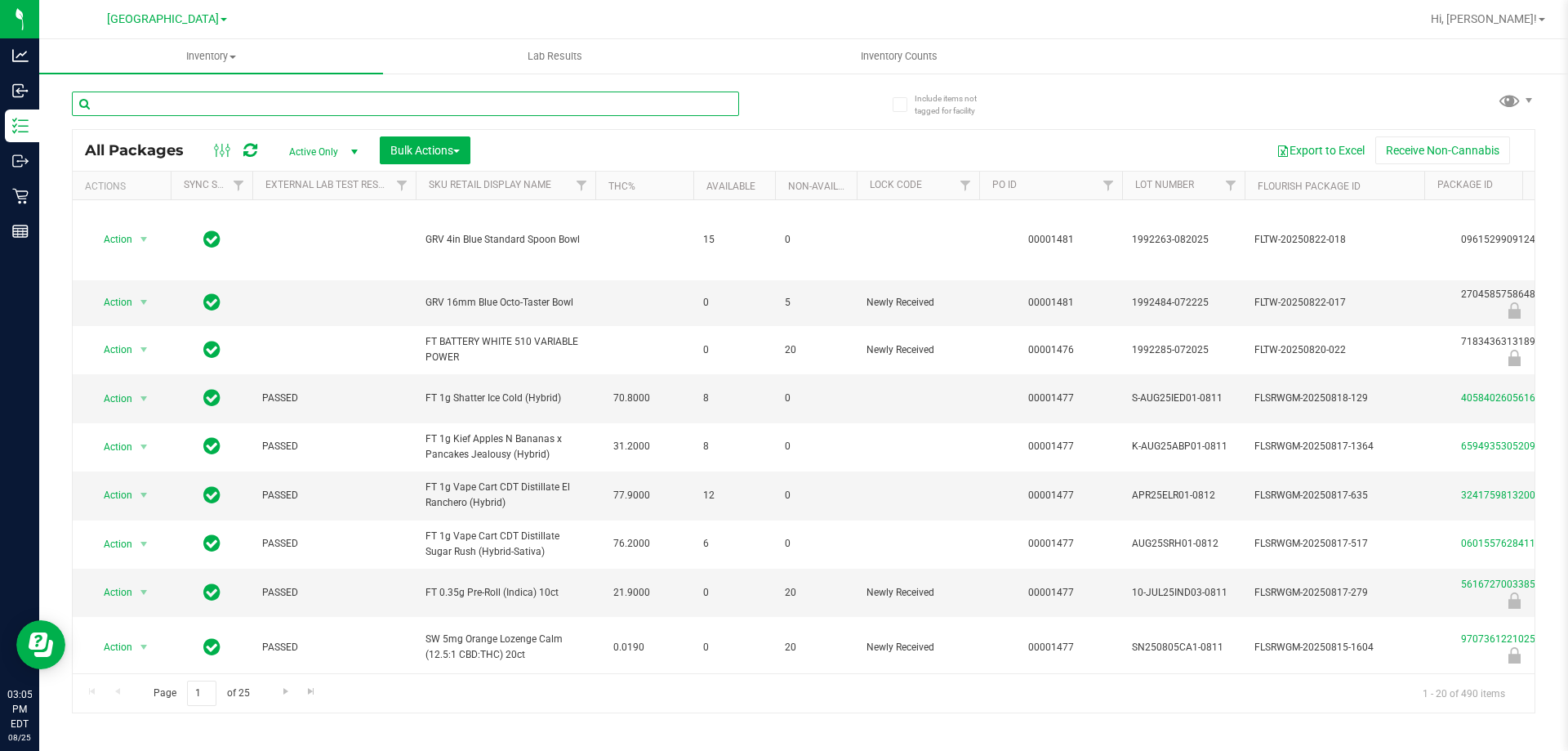
click at [555, 102] on input "text" at bounding box center [406, 103] width 667 height 25
type input "7241805025398705"
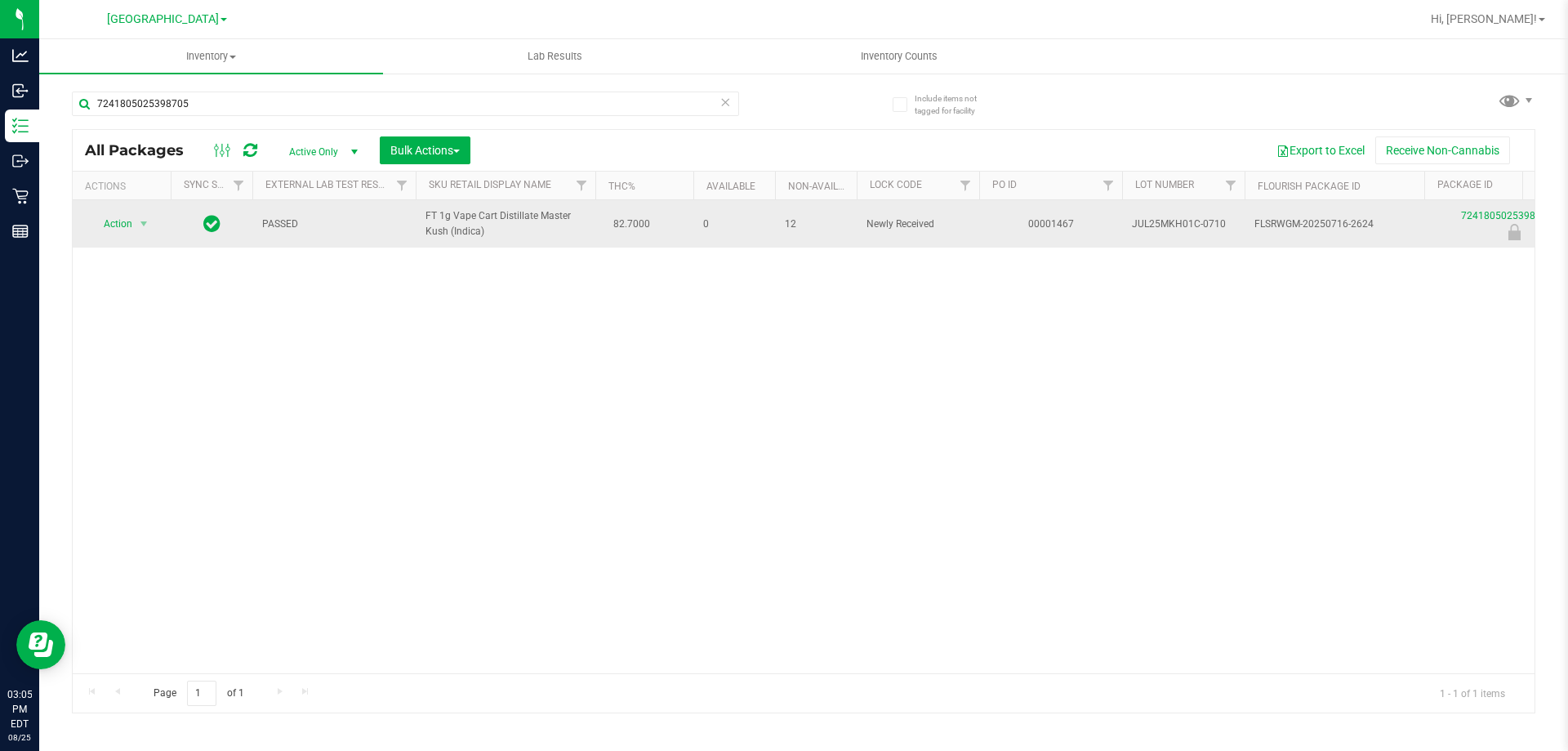
click at [151, 219] on span "select" at bounding box center [144, 223] width 20 height 23
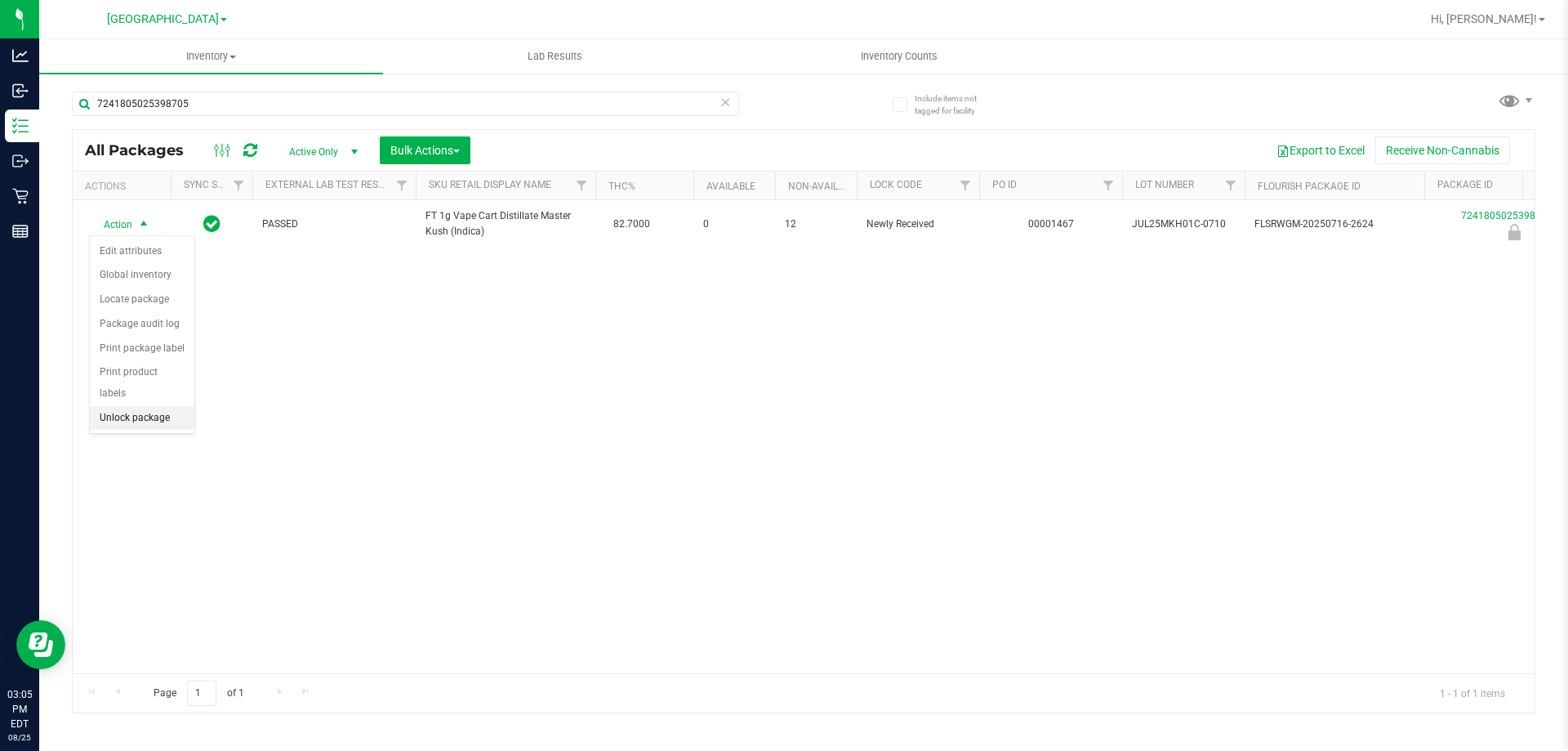
click at [132, 406] on li "Unlock package" at bounding box center [142, 418] width 104 height 25
click at [1499, 33] on div "Hi, [PERSON_NAME]!" at bounding box center [1488, 18] width 127 height 28
click at [1499, 27] on link "Hi, [PERSON_NAME]!" at bounding box center [1488, 19] width 127 height 17
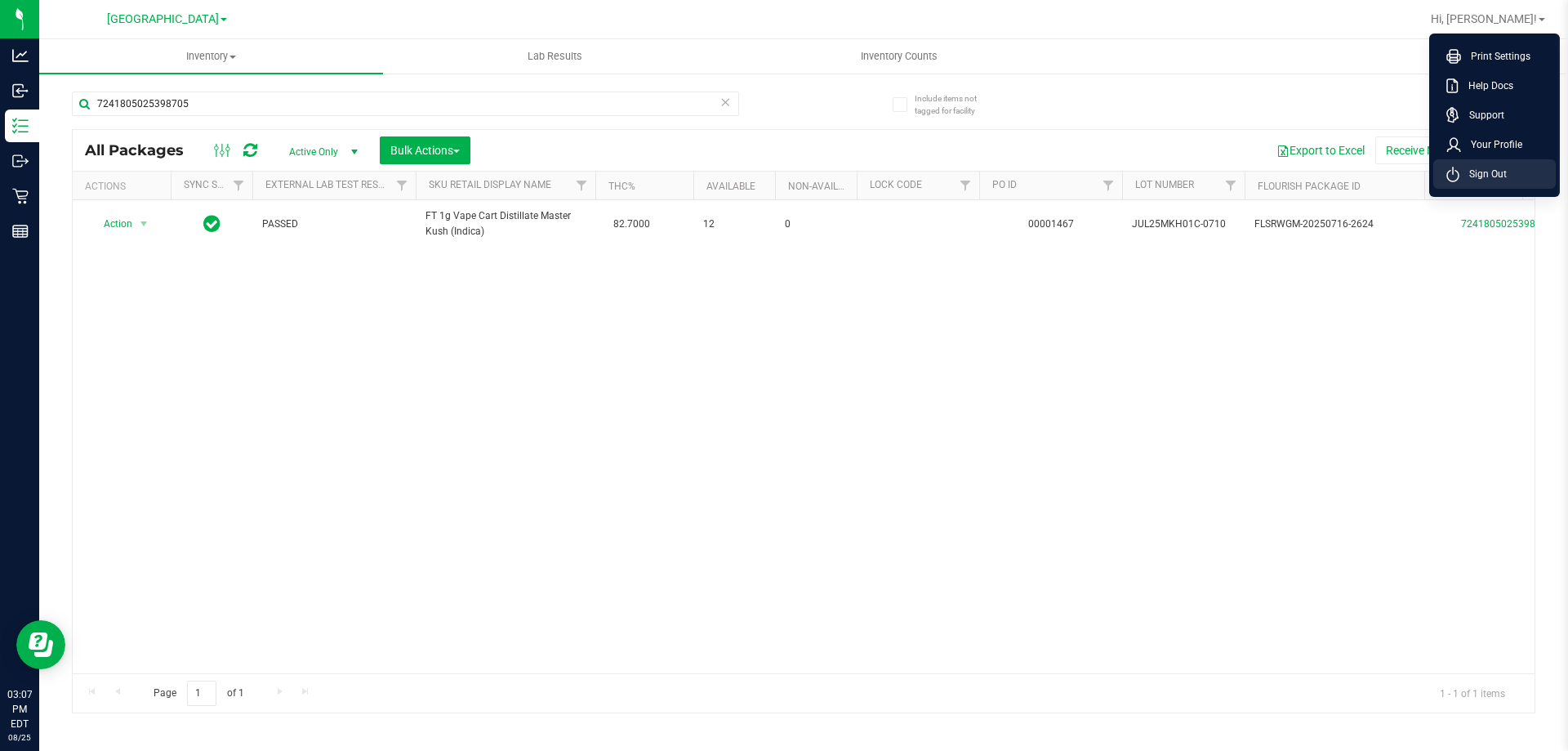
click at [1526, 180] on li "Sign Out" at bounding box center [1495, 174] width 123 height 29
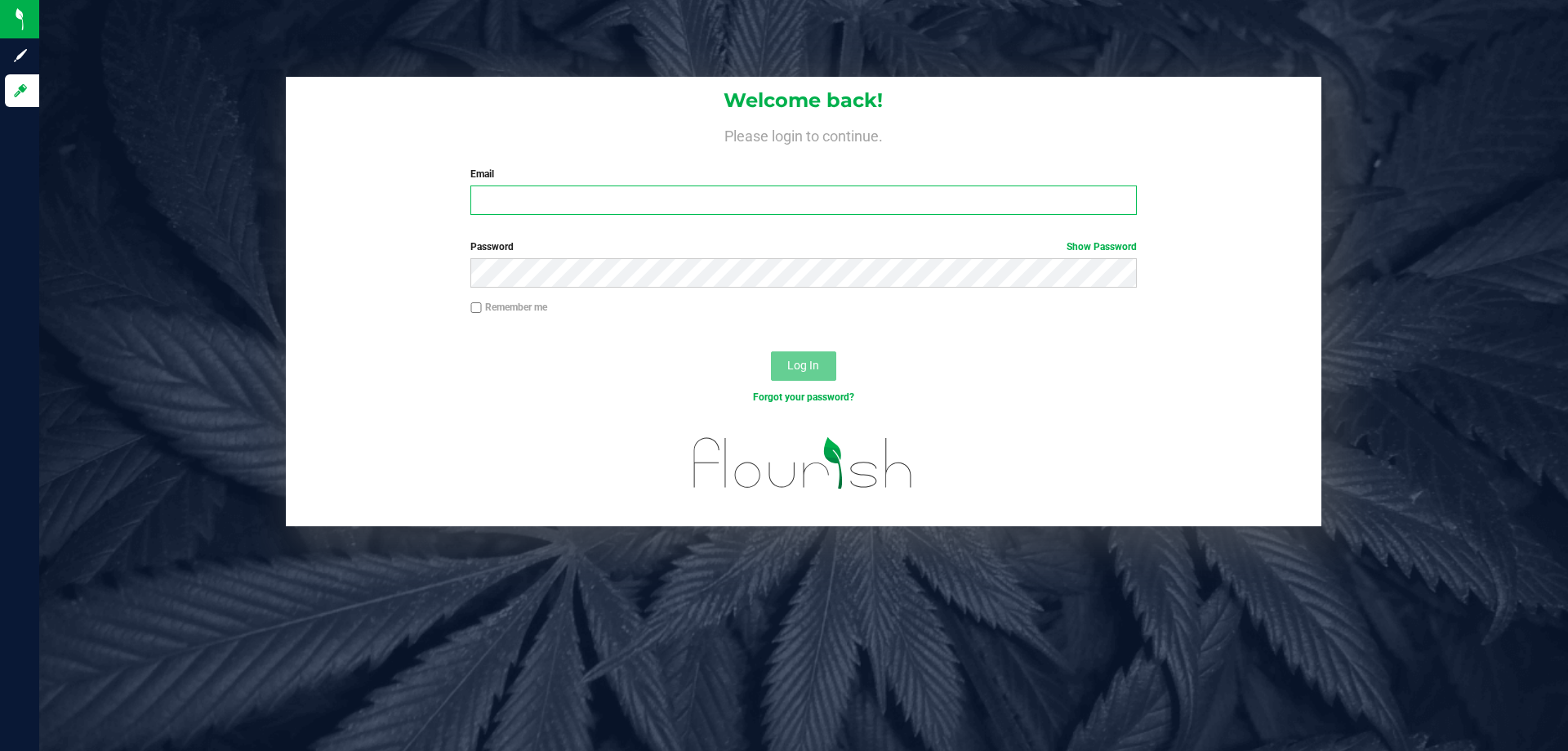
click at [520, 190] on input "Email" at bounding box center [804, 200] width 666 height 29
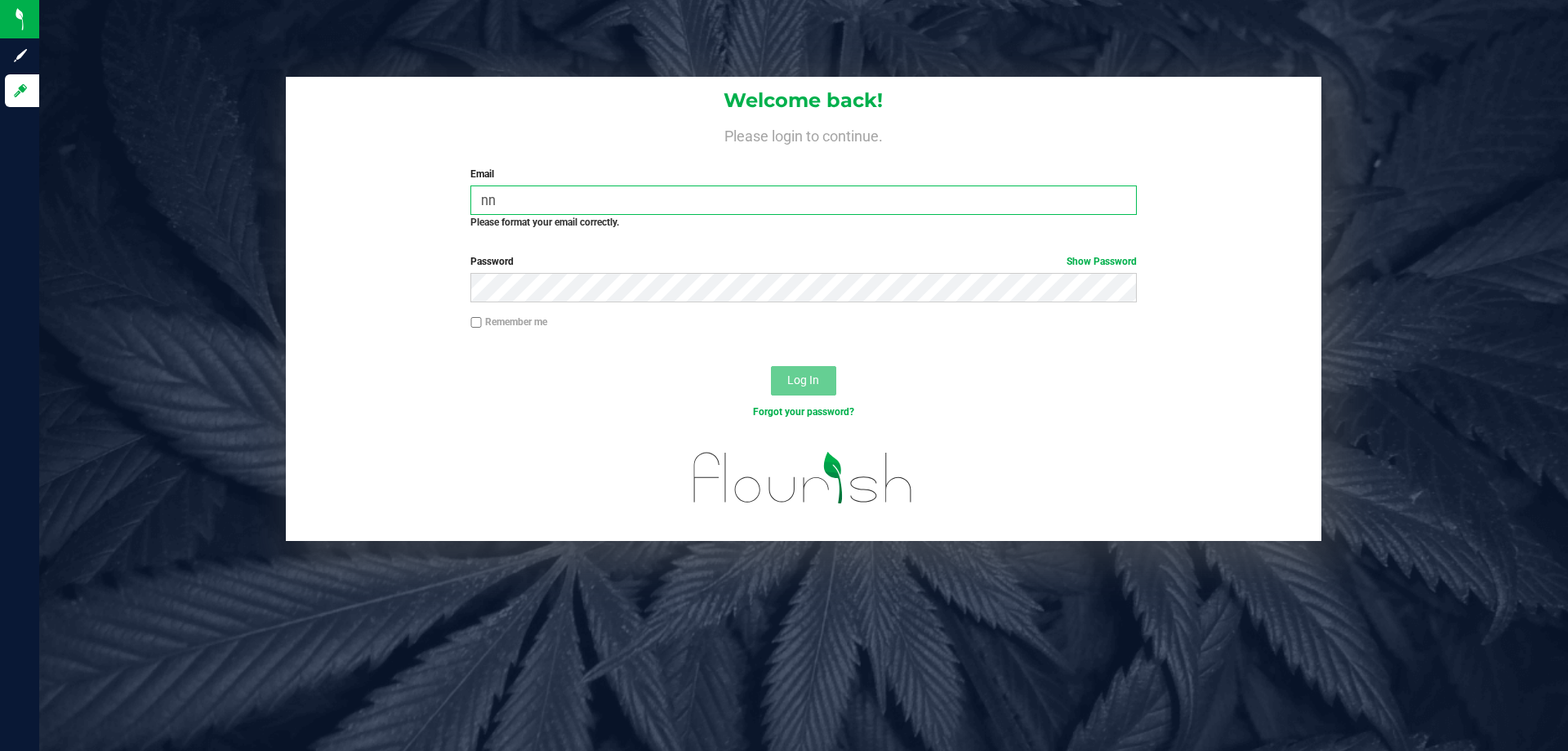
type input "n"
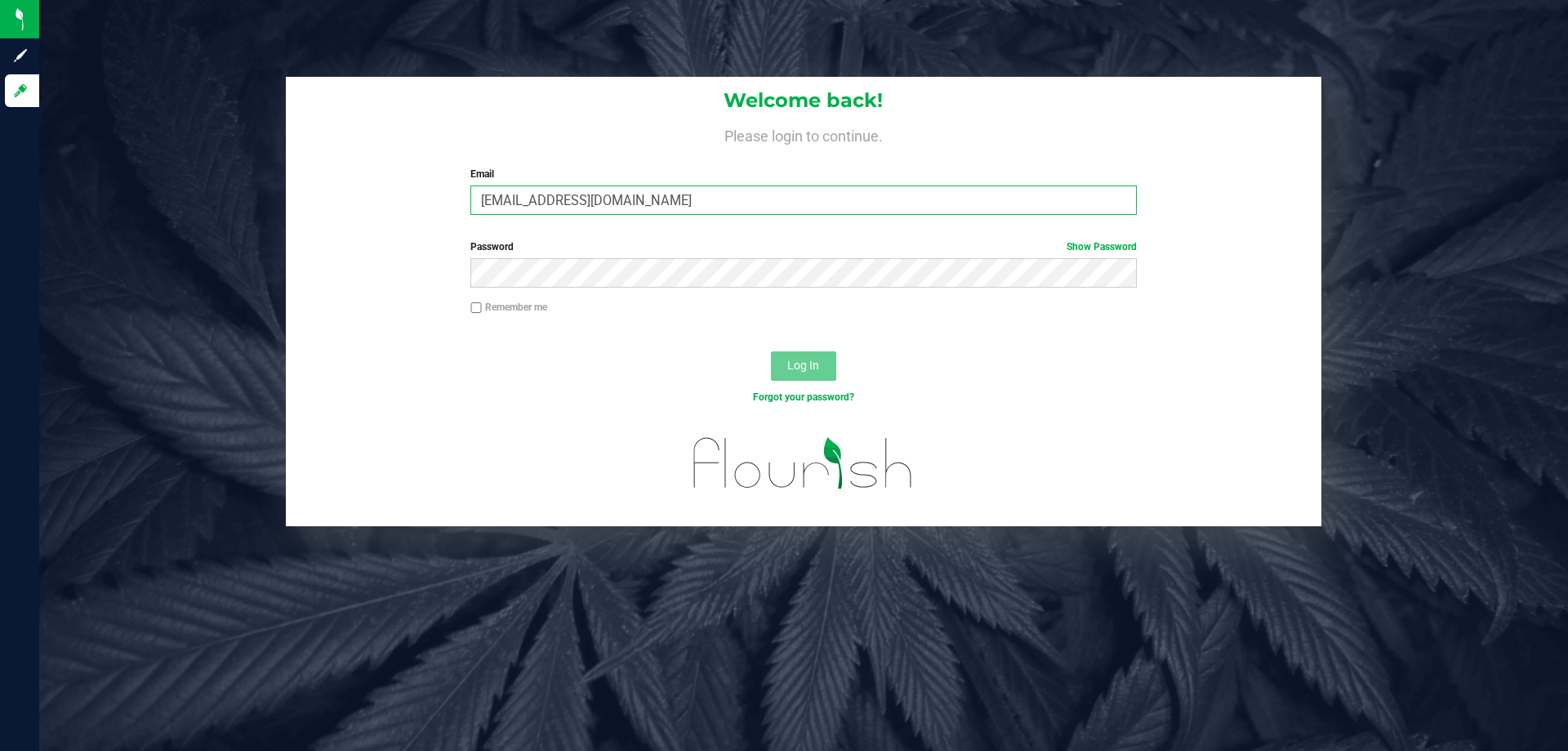
type input "[EMAIL_ADDRESS][DOMAIN_NAME]"
click at [771, 351] on button "Log In" at bounding box center [803, 366] width 65 height 29
